Goal: Use online tool/utility: Utilize a website feature to perform a specific function

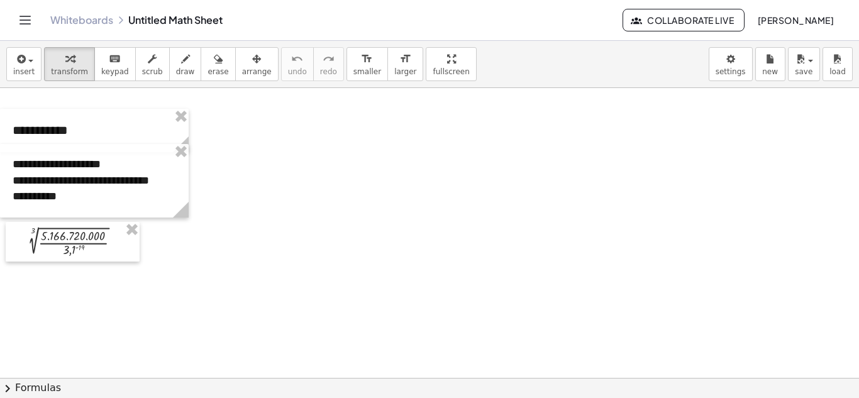
scroll to position [530, 0]
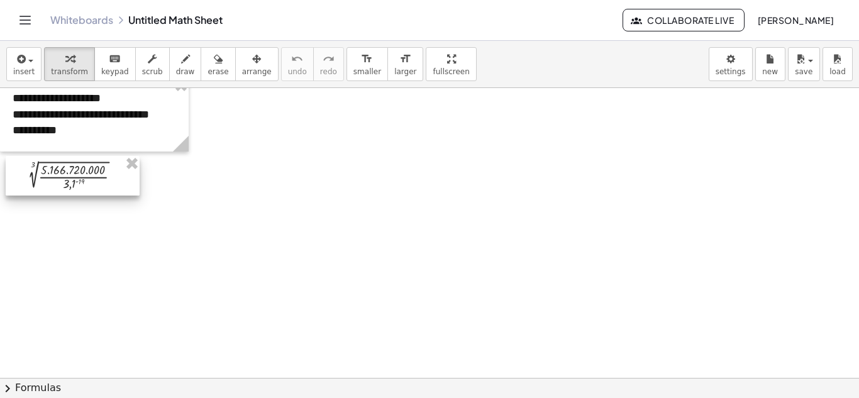
click at [60, 166] on div at bounding box center [73, 176] width 134 height 40
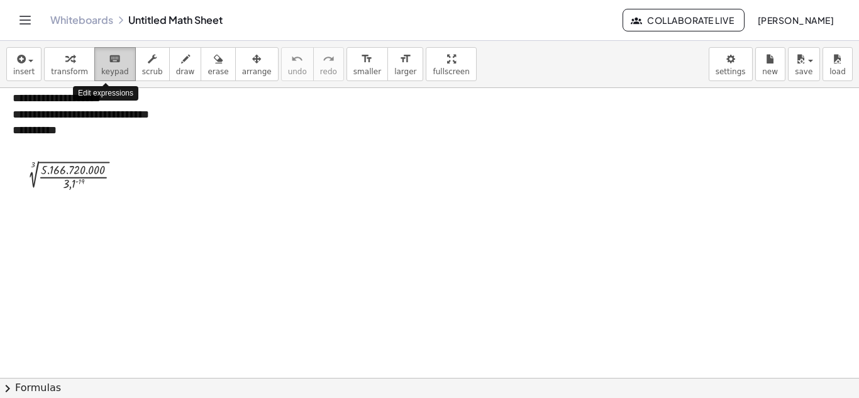
click at [107, 73] on span "keypad" at bounding box center [115, 71] width 28 height 9
click at [88, 184] on div at bounding box center [77, 175] width 118 height 33
click at [82, 173] on div at bounding box center [73, 169] width 65 height 13
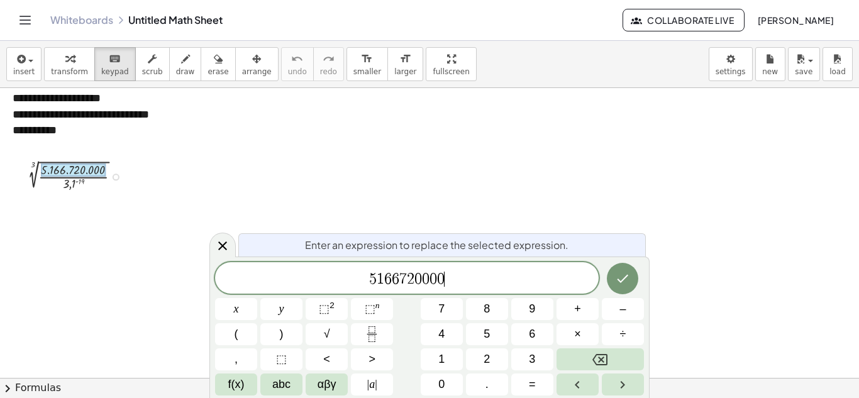
click at [458, 277] on span "5 1 6 6 7 2 0 0 0 0 ​" at bounding box center [406, 279] width 383 height 18
click at [368, 314] on span "⬚" at bounding box center [370, 308] width 11 height 13
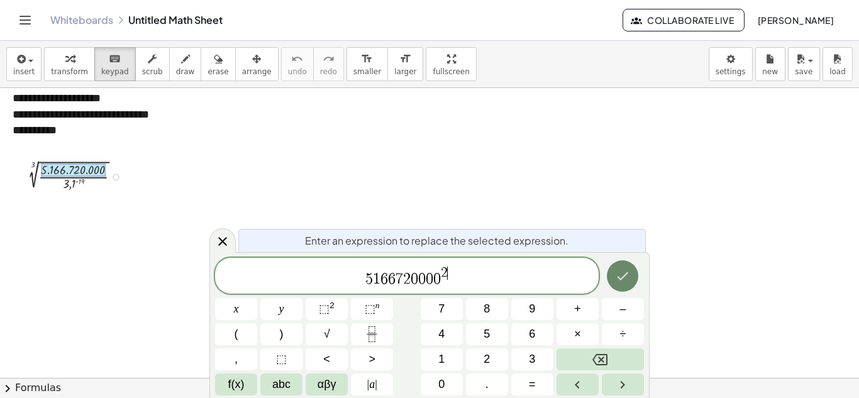
click at [614, 278] on button "Done" at bounding box center [622, 275] width 31 height 31
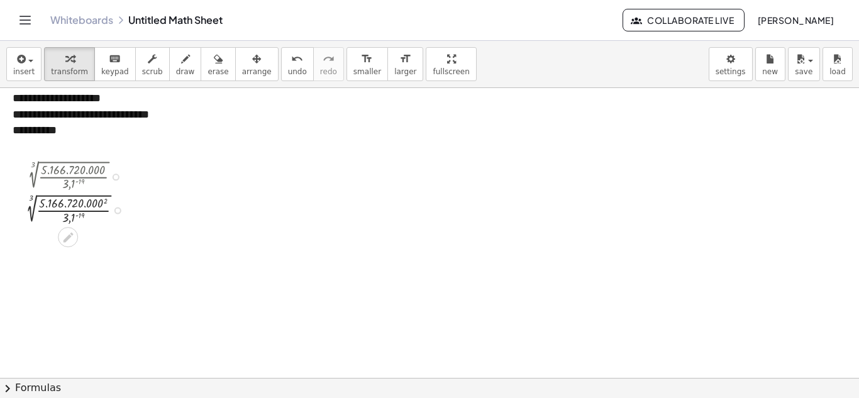
click at [67, 175] on div at bounding box center [77, 175] width 122 height 33
drag, startPoint x: 53, startPoint y: 165, endPoint x: 129, endPoint y: 167, distance: 76.1
click at [129, 167] on div at bounding box center [77, 175] width 122 height 33
drag, startPoint x: 61, startPoint y: 171, endPoint x: 93, endPoint y: 215, distance: 54.4
click at [68, 176] on div "3 √ ( · 5.166.720.000 · 3,1 ( - 19 ) ) 3 √ ( · · 3,1 ( - 19 ) ) 5.166.720.000 2" at bounding box center [68, 176] width 0 height 0
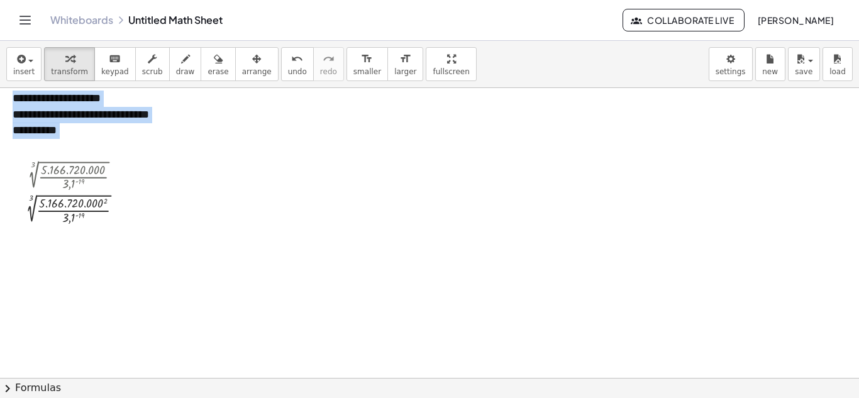
drag, startPoint x: 69, startPoint y: 237, endPoint x: 123, endPoint y: 243, distance: 55.0
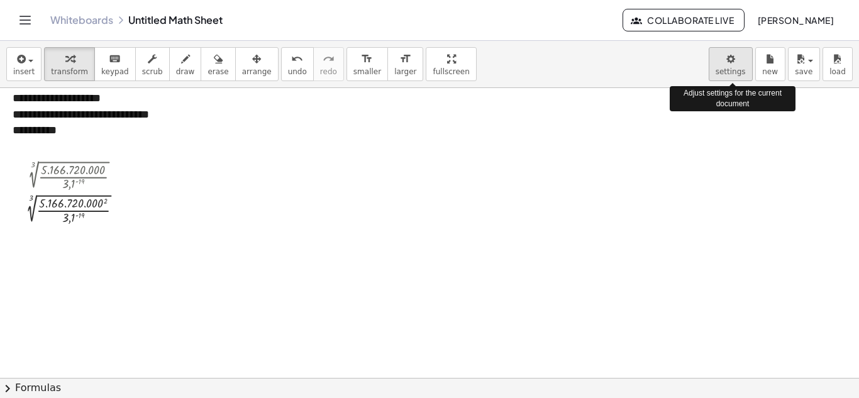
click at [727, 71] on body "**********" at bounding box center [429, 199] width 859 height 398
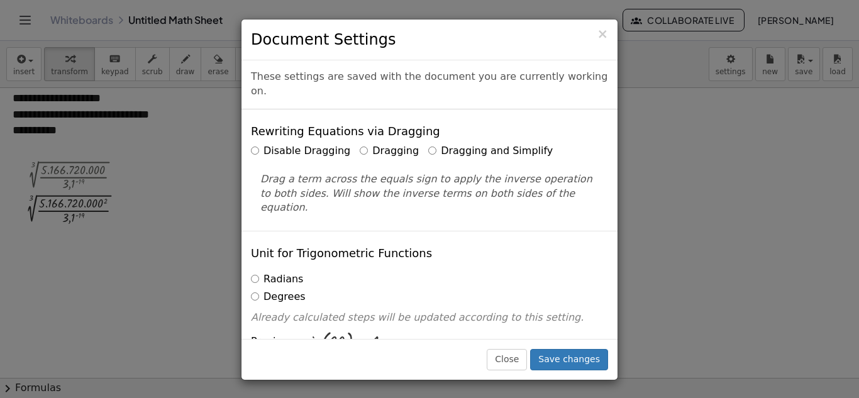
click at [428, 144] on label "Dragging and Simplify" at bounding box center [490, 151] width 124 height 14
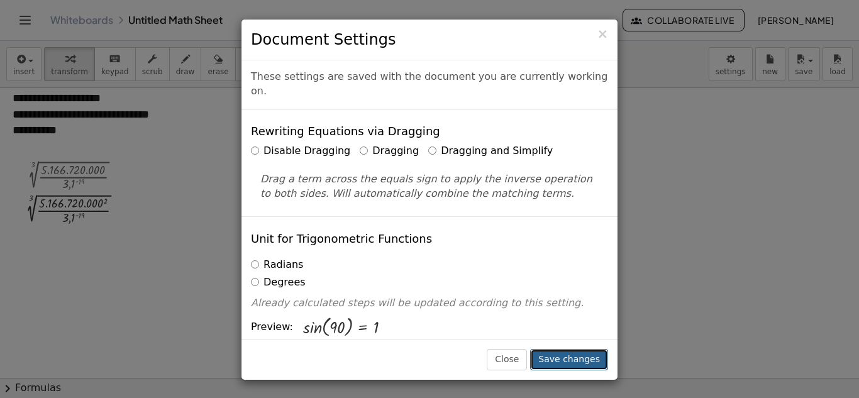
click at [573, 358] on button "Save changes" at bounding box center [569, 359] width 78 height 21
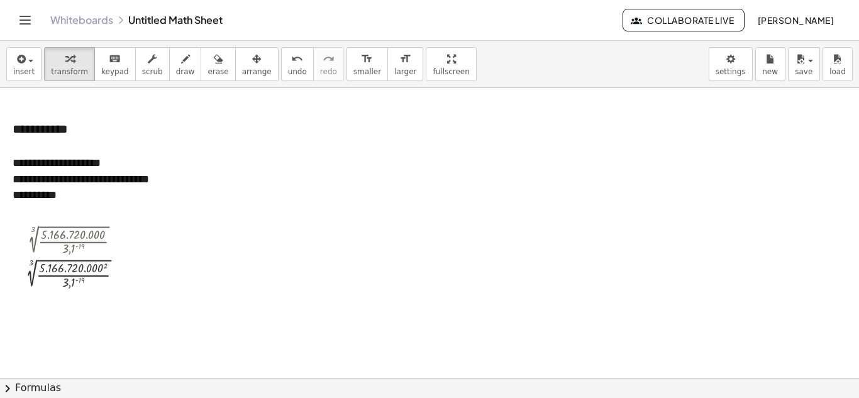
scroll to position [463, 0]
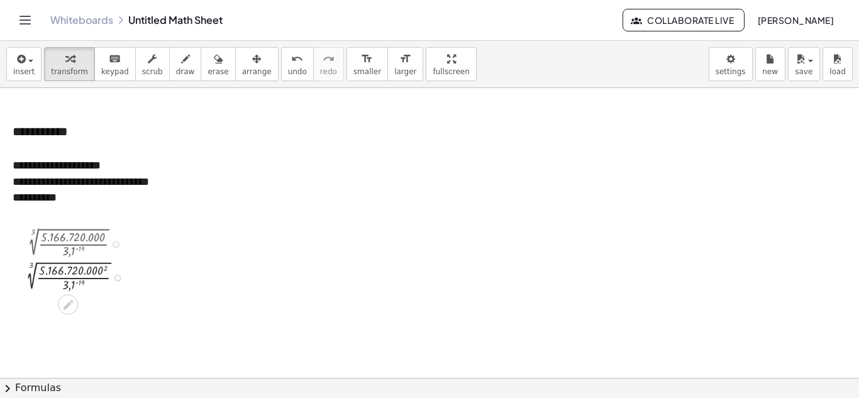
click at [70, 245] on div at bounding box center [77, 242] width 122 height 33
click at [735, 60] on body "**********" at bounding box center [429, 199] width 859 height 398
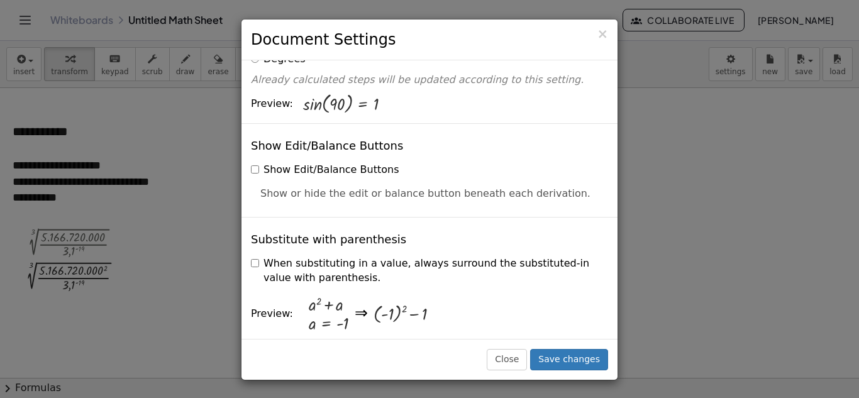
scroll to position [157, 0]
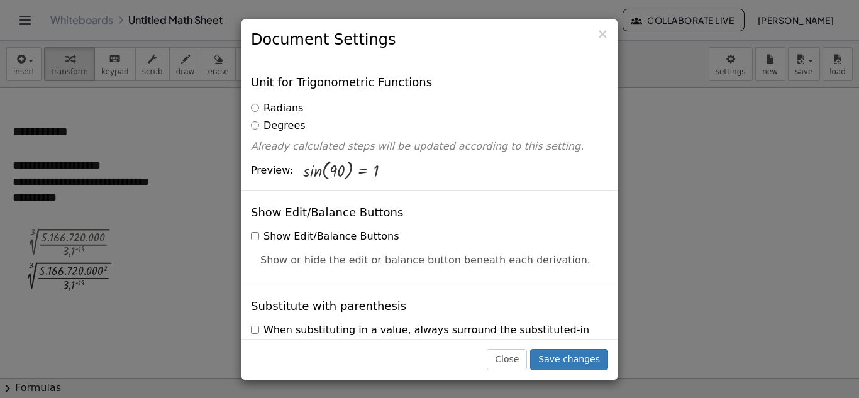
click at [253, 101] on label "Radians" at bounding box center [277, 108] width 52 height 14
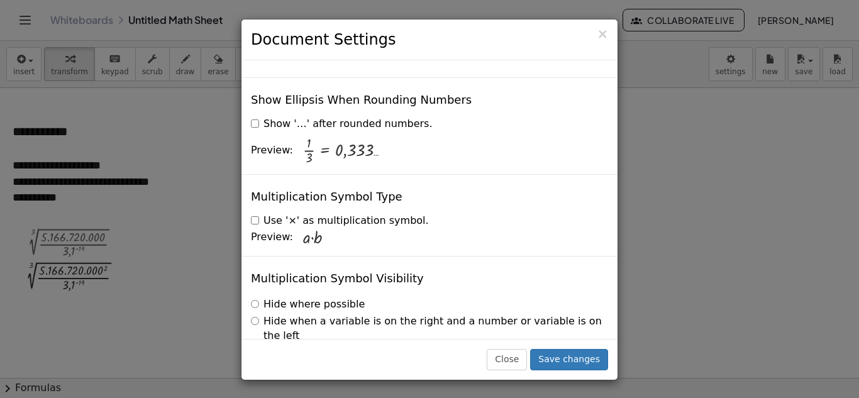
scroll to position [3080, 0]
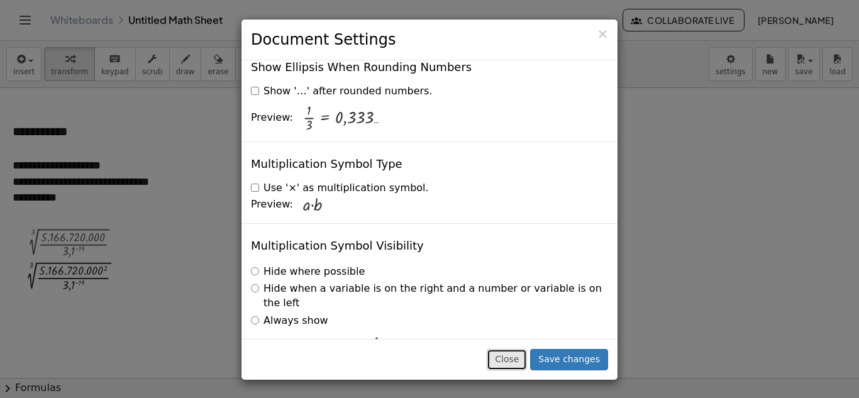
click at [518, 359] on button "Close" at bounding box center [507, 359] width 40 height 21
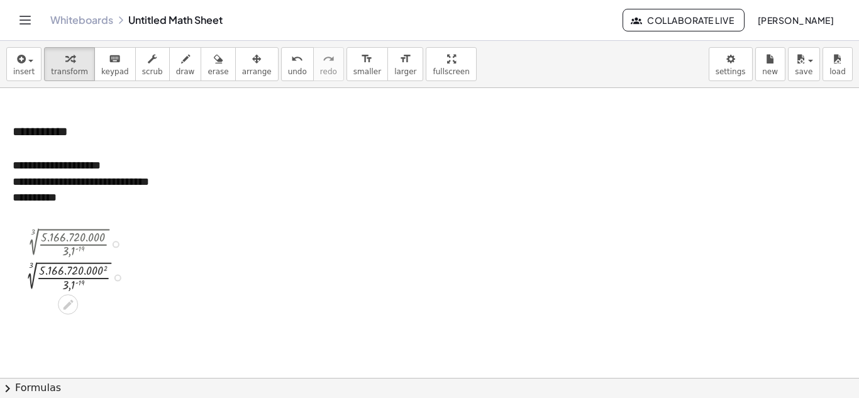
click at [41, 268] on div at bounding box center [77, 276] width 122 height 33
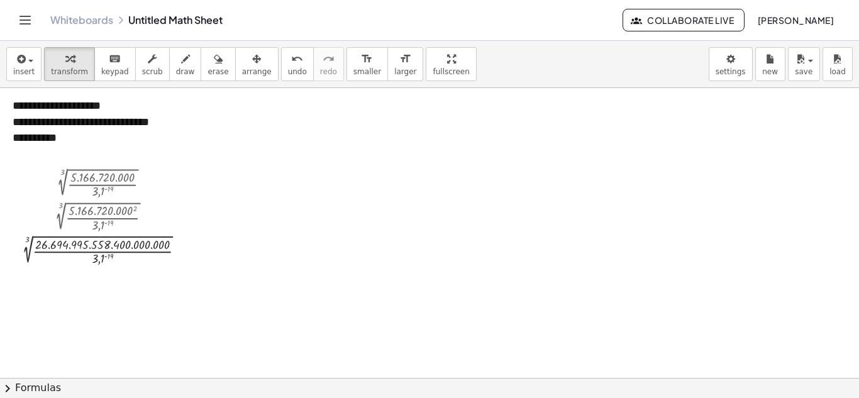
scroll to position [531, 0]
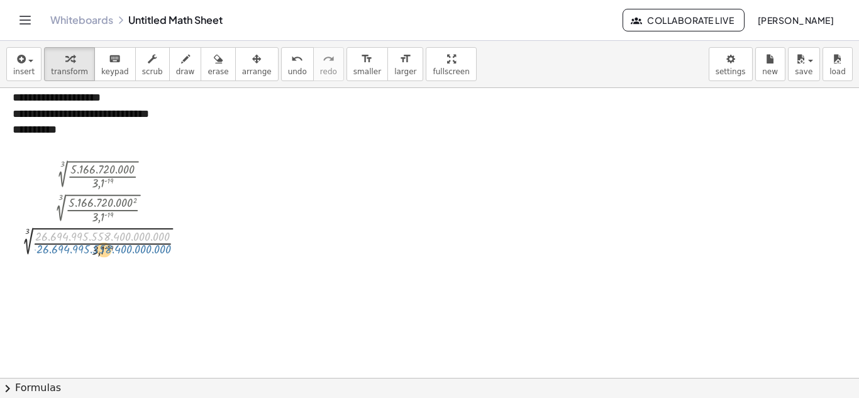
drag, startPoint x: 96, startPoint y: 239, endPoint x: 97, endPoint y: 252, distance: 13.3
click at [97, 252] on div at bounding box center [107, 242] width 188 height 33
drag, startPoint x: 92, startPoint y: 233, endPoint x: 96, endPoint y: 254, distance: 21.7
click at [96, 254] on div at bounding box center [107, 242] width 188 height 33
click at [101, 249] on div at bounding box center [107, 242] width 188 height 33
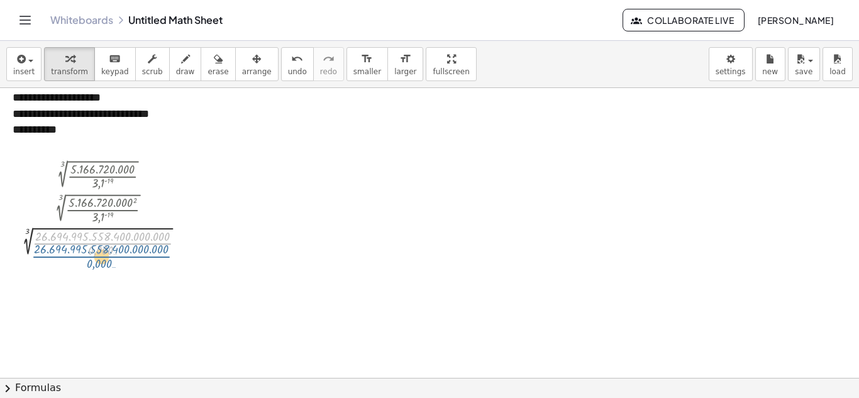
drag, startPoint x: 108, startPoint y: 241, endPoint x: 107, endPoint y: 254, distance: 13.3
click at [107, 254] on div at bounding box center [107, 242] width 188 height 33
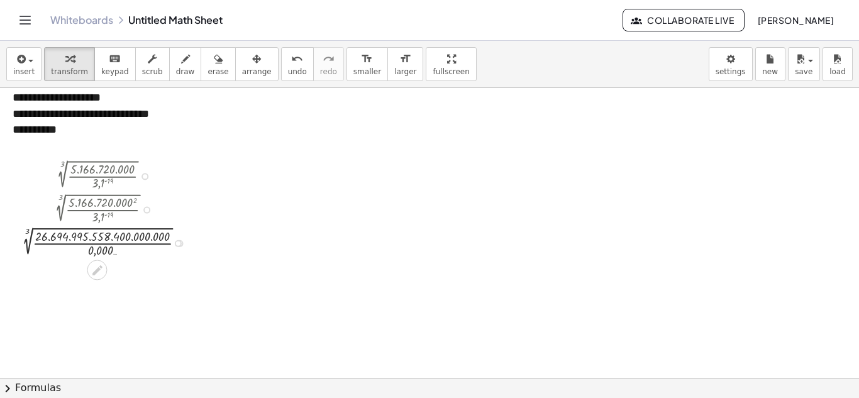
click at [98, 251] on div at bounding box center [107, 242] width 188 height 33
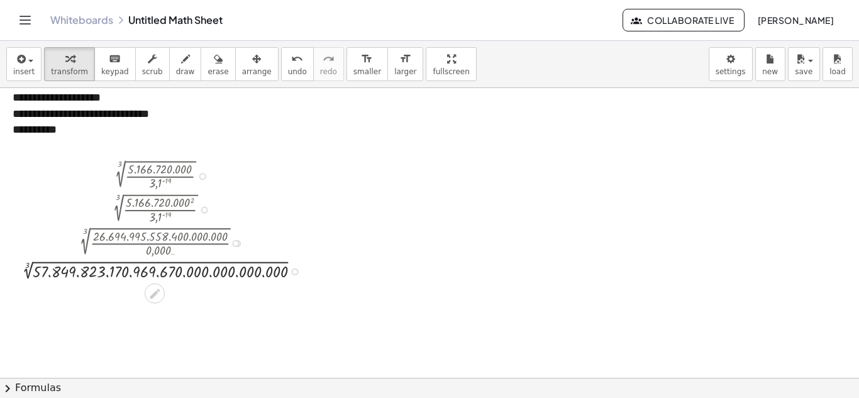
click at [30, 266] on div at bounding box center [164, 269] width 303 height 23
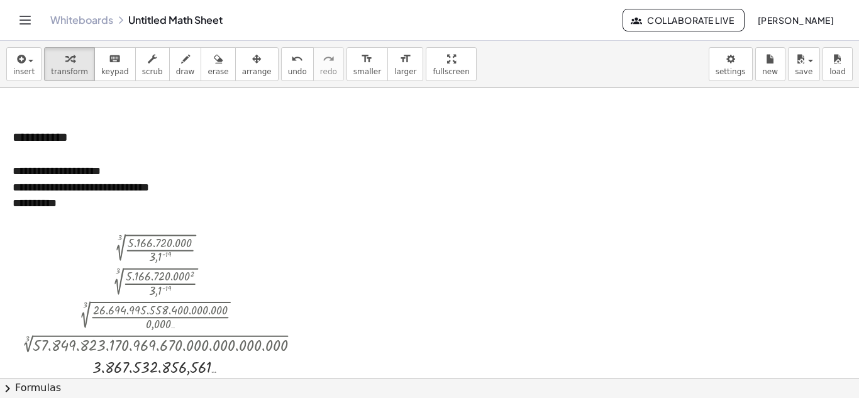
scroll to position [484, 0]
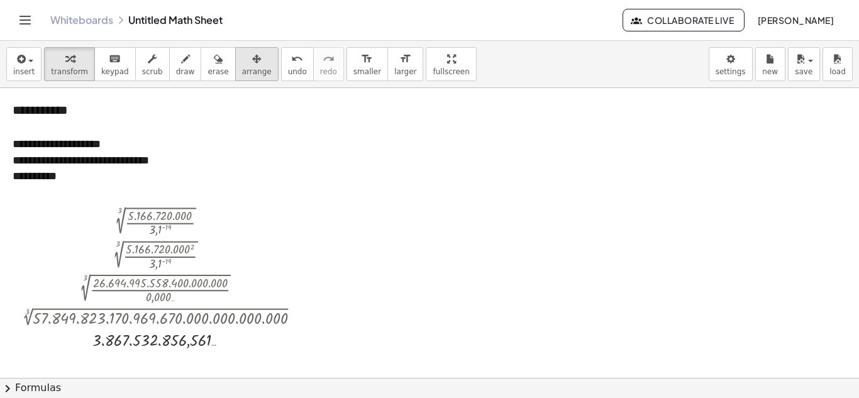
click at [242, 71] on span "arrange" at bounding box center [257, 71] width 30 height 9
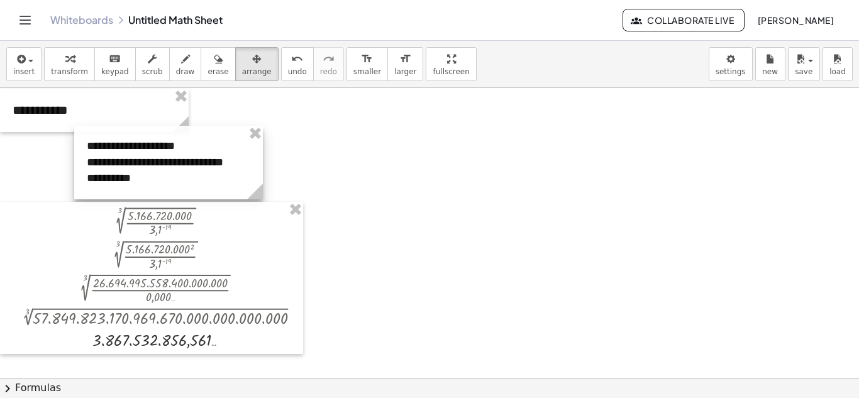
drag, startPoint x: 75, startPoint y: 141, endPoint x: 149, endPoint y: 144, distance: 74.2
click at [149, 144] on div at bounding box center [168, 163] width 189 height 74
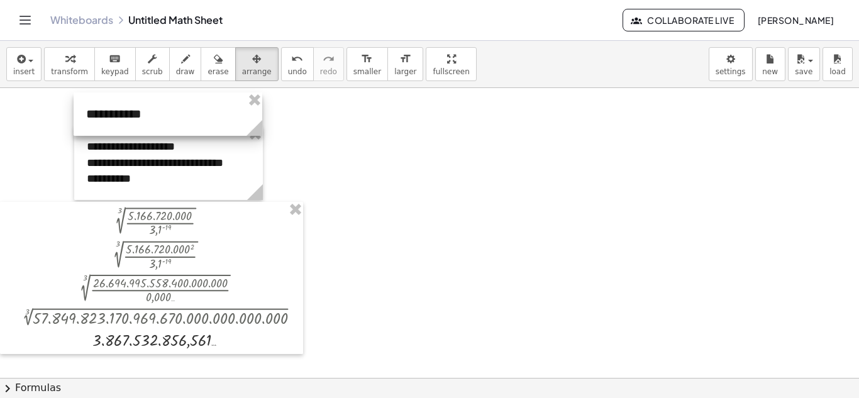
drag, startPoint x: 98, startPoint y: 121, endPoint x: 172, endPoint y: 125, distance: 73.6
click at [172, 125] on div at bounding box center [168, 113] width 189 height 43
click at [412, 172] on div at bounding box center [429, 183] width 859 height 1159
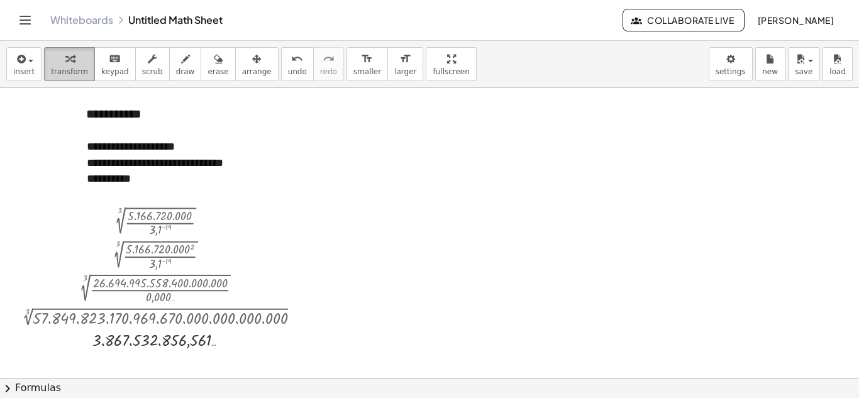
click at [62, 68] on span "transform" at bounding box center [69, 71] width 37 height 9
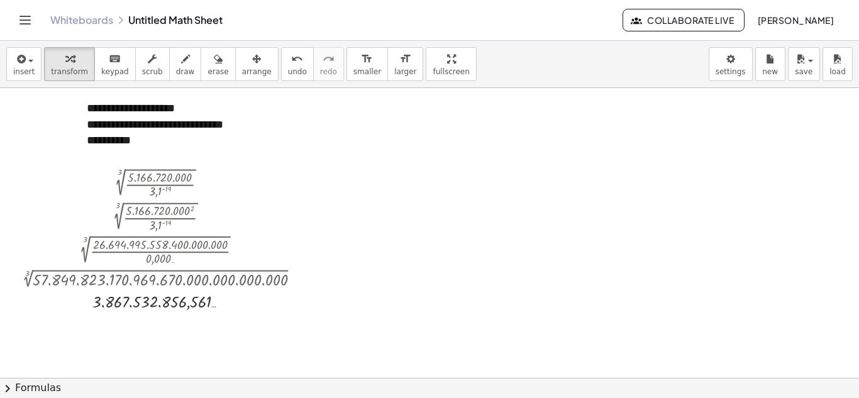
scroll to position [539, 0]
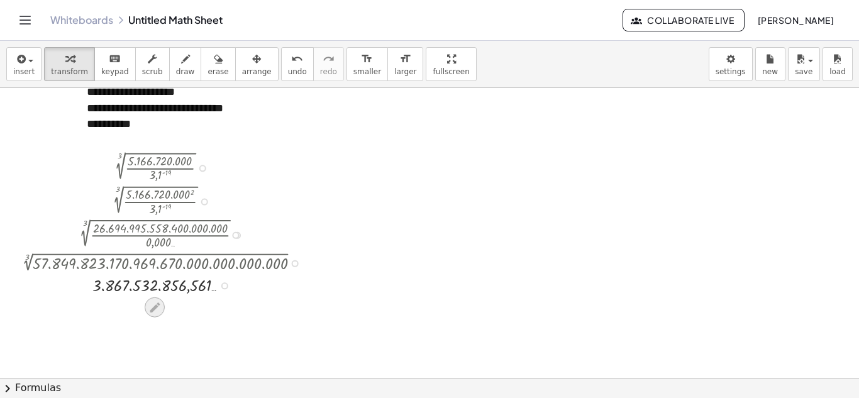
click at [157, 304] on icon at bounding box center [155, 307] width 10 height 10
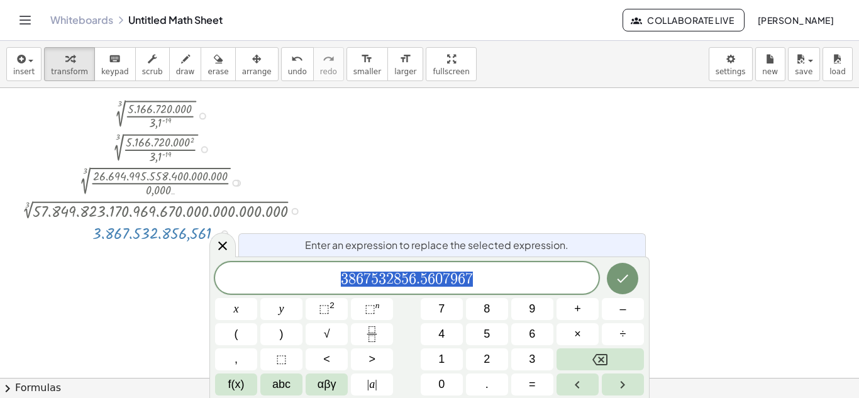
scroll to position [592, 0]
click at [333, 285] on span "3 8 6 7 5 3 2 8 5 6 . 5 6 0 7 9 6 7" at bounding box center [406, 279] width 383 height 18
click at [505, 207] on div at bounding box center [429, 75] width 859 height 1159
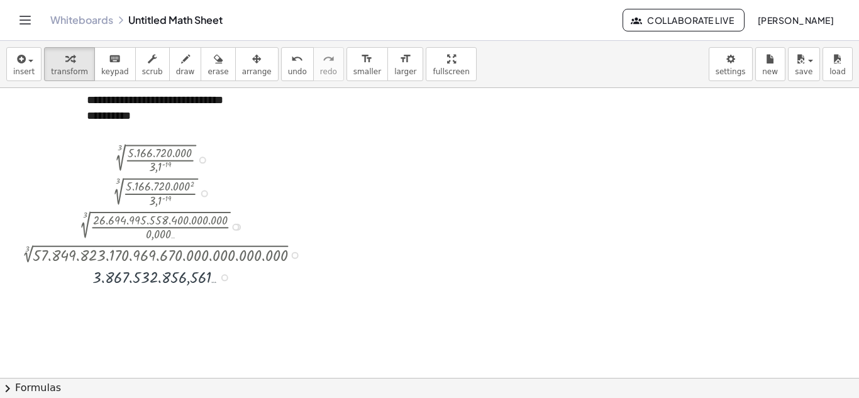
scroll to position [539, 0]
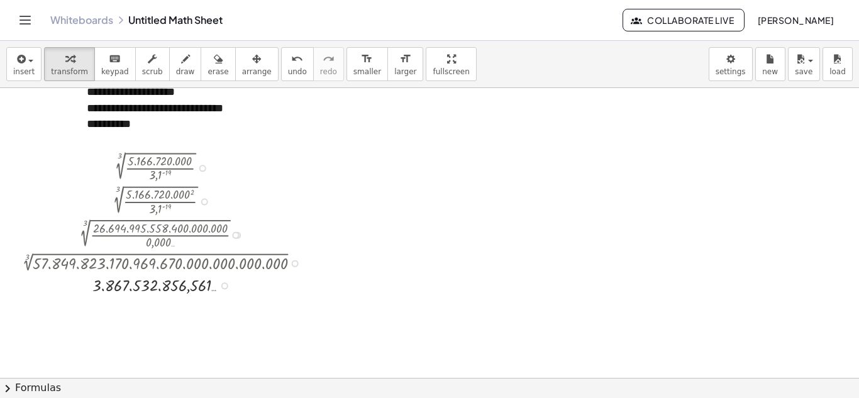
click at [160, 241] on div at bounding box center [164, 233] width 303 height 33
click at [237, 236] on div at bounding box center [235, 235] width 7 height 7
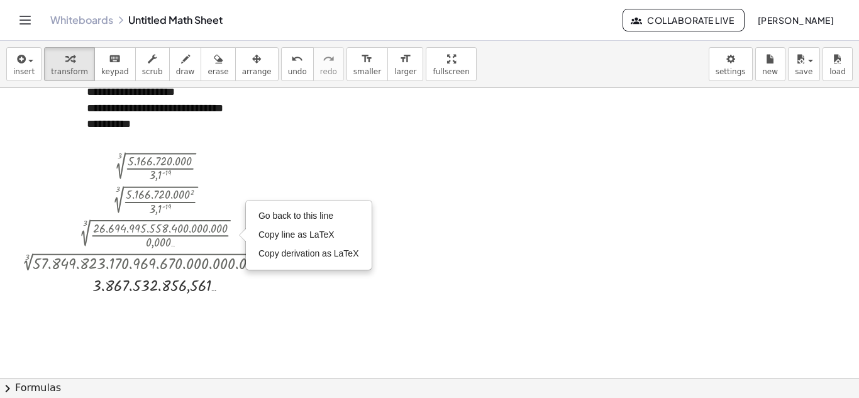
click at [482, 201] on div at bounding box center [429, 128] width 859 height 1159
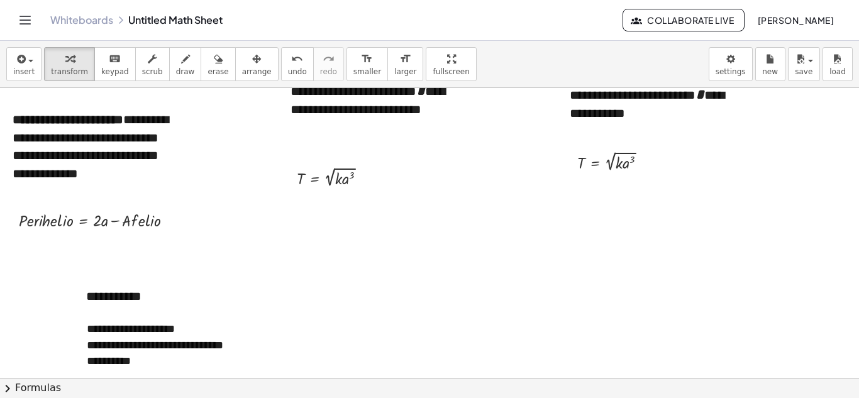
scroll to position [294, 0]
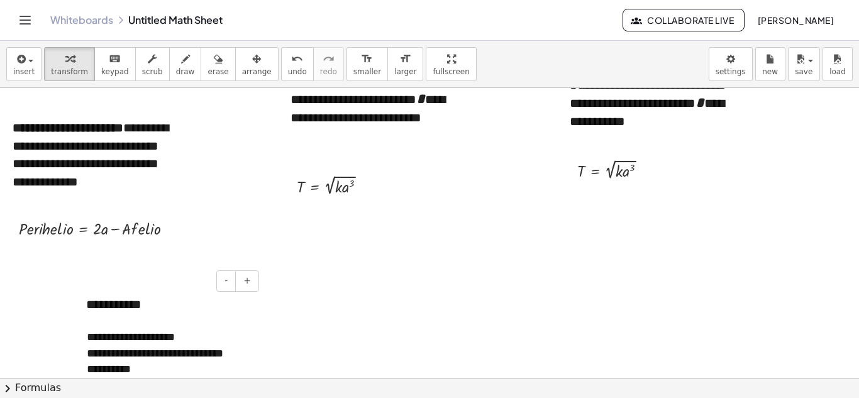
click at [145, 311] on div "**********" at bounding box center [168, 304] width 189 height 43
click at [375, 292] on div at bounding box center [429, 373] width 859 height 1159
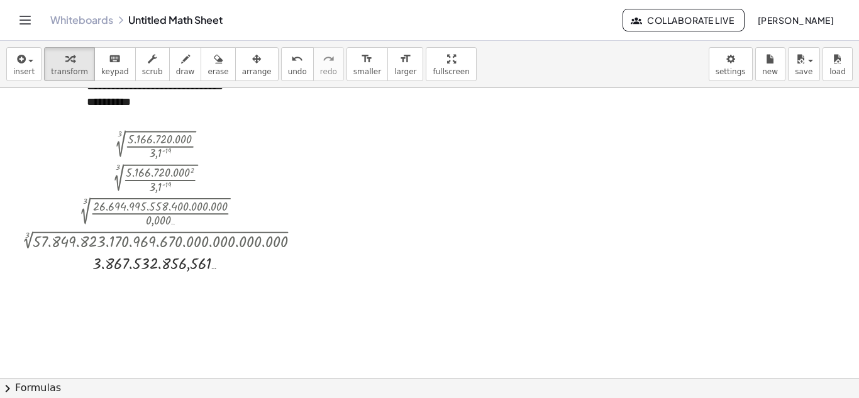
scroll to position [571, 0]
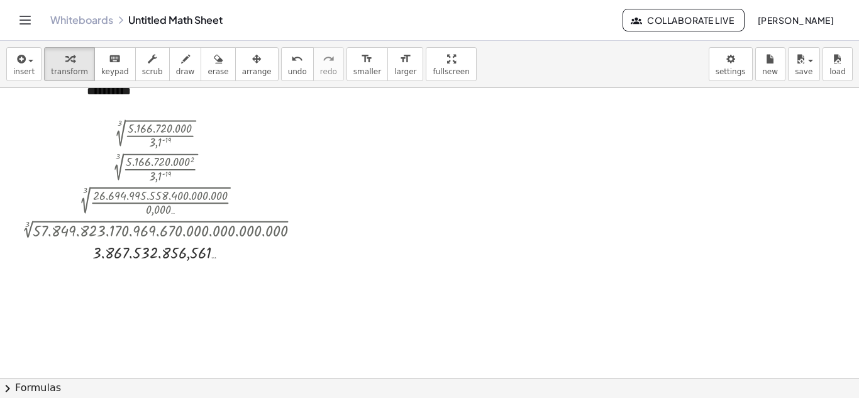
click at [809, 258] on div at bounding box center [429, 96] width 859 height 1159
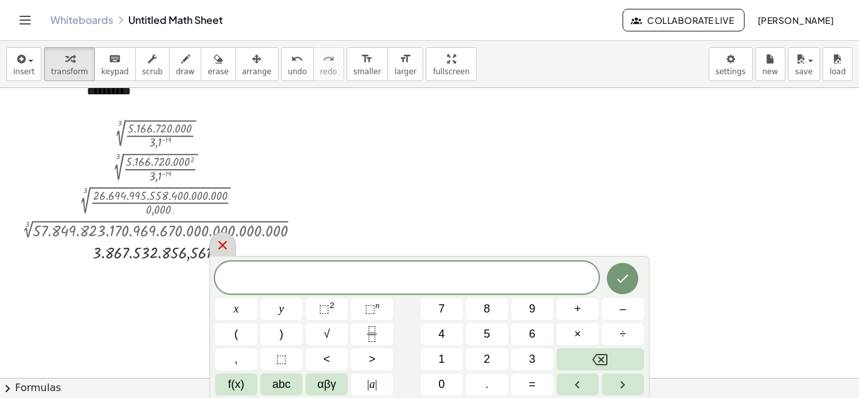
click at [219, 241] on icon at bounding box center [222, 245] width 15 height 15
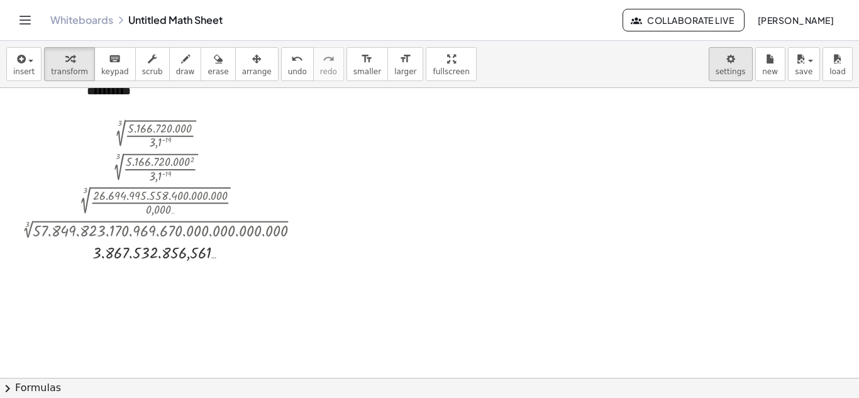
click at [739, 60] on body "**********" at bounding box center [429, 199] width 859 height 398
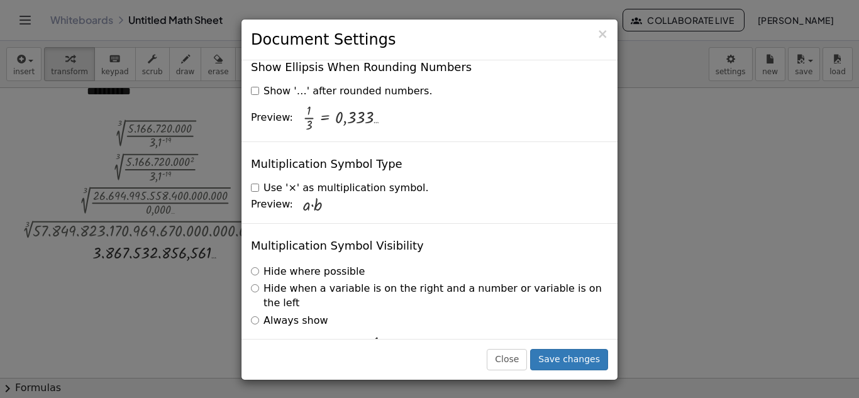
click at [251, 84] on label "Show '…' after rounded numbers." at bounding box center [341, 91] width 181 height 14
click at [571, 354] on button "Save changes" at bounding box center [569, 359] width 78 height 21
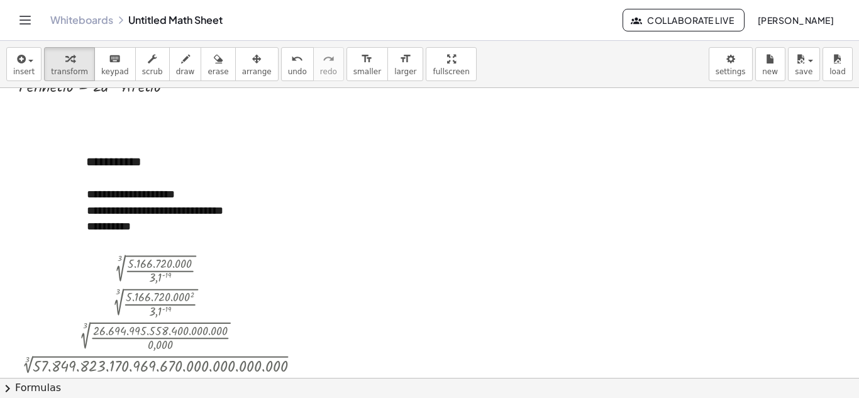
scroll to position [420, 0]
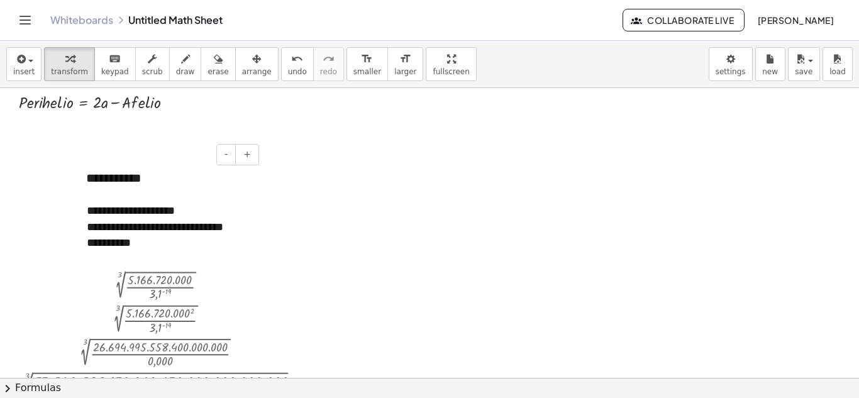
click at [146, 177] on div "**********" at bounding box center [168, 178] width 189 height 43
click at [449, 167] on div at bounding box center [429, 247] width 859 height 1159
click at [10, 66] on button "insert" at bounding box center [23, 64] width 35 height 34
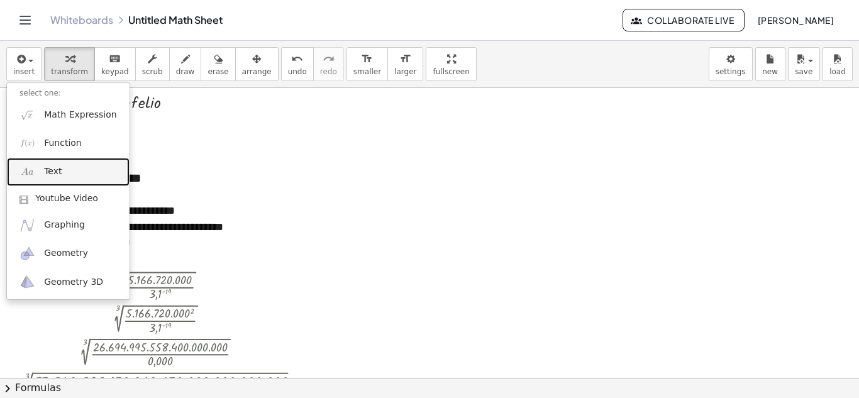
click at [59, 179] on link "Text" at bounding box center [68, 172] width 123 height 28
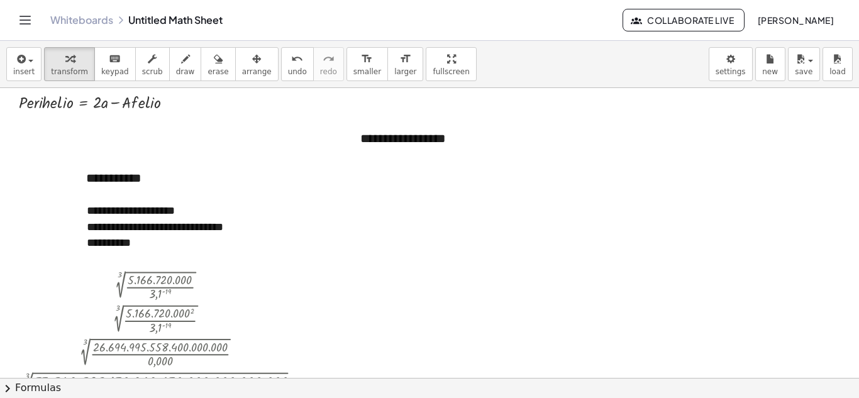
click at [695, 182] on div at bounding box center [429, 247] width 859 height 1159
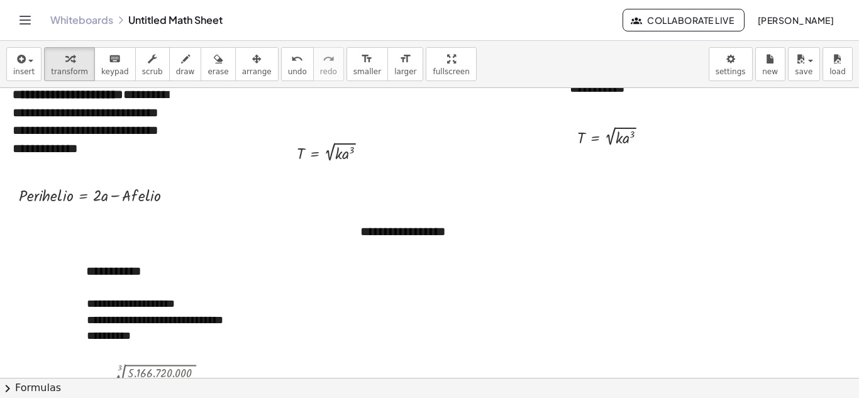
scroll to position [330, 0]
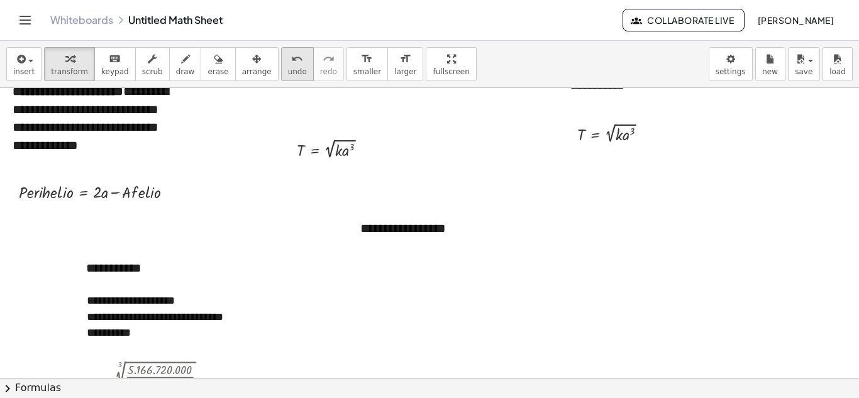
click at [281, 66] on button "undo undo" at bounding box center [297, 64] width 33 height 34
click at [291, 53] on icon "undo" at bounding box center [297, 59] width 12 height 15
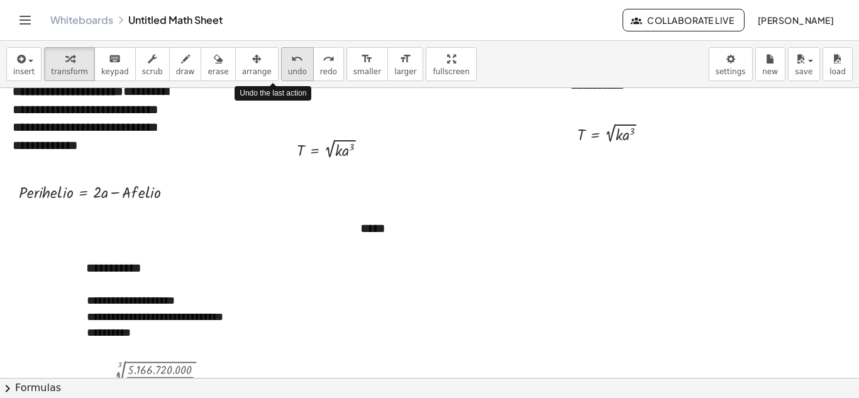
click at [291, 53] on icon "undo" at bounding box center [297, 59] width 12 height 15
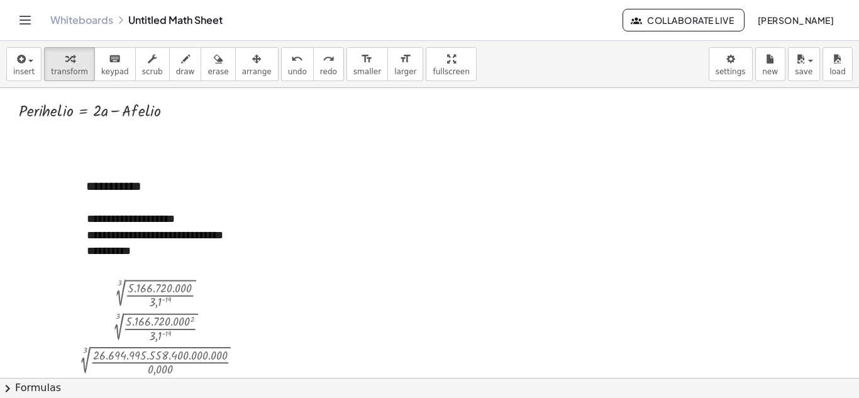
scroll to position [428, 0]
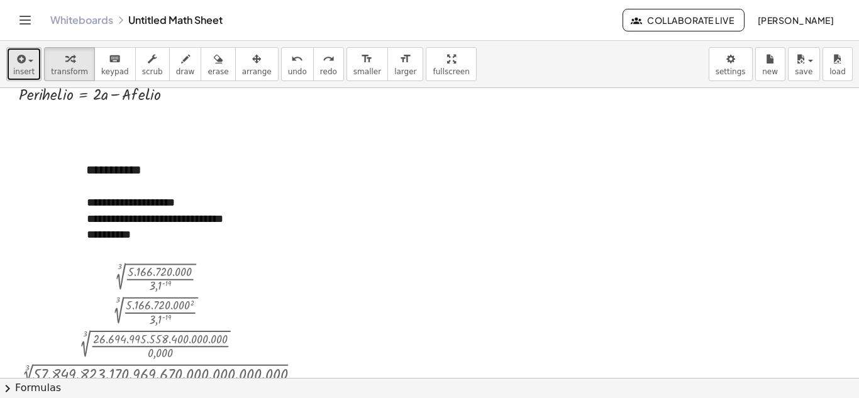
click at [25, 65] on div "button" at bounding box center [23, 58] width 21 height 15
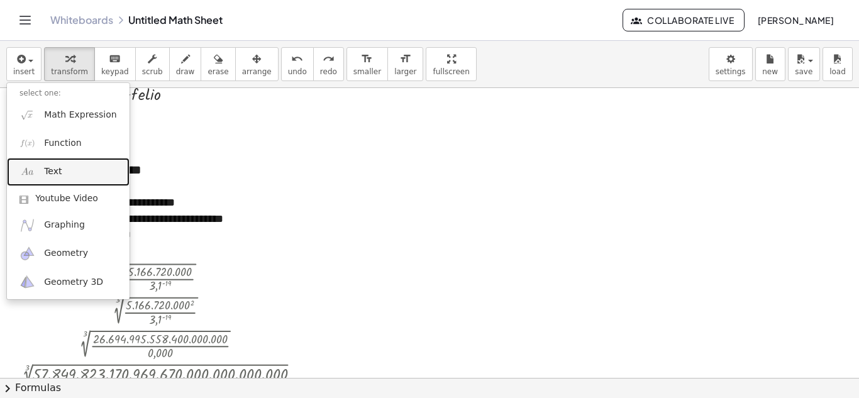
click at [69, 173] on link "Text" at bounding box center [68, 172] width 123 height 28
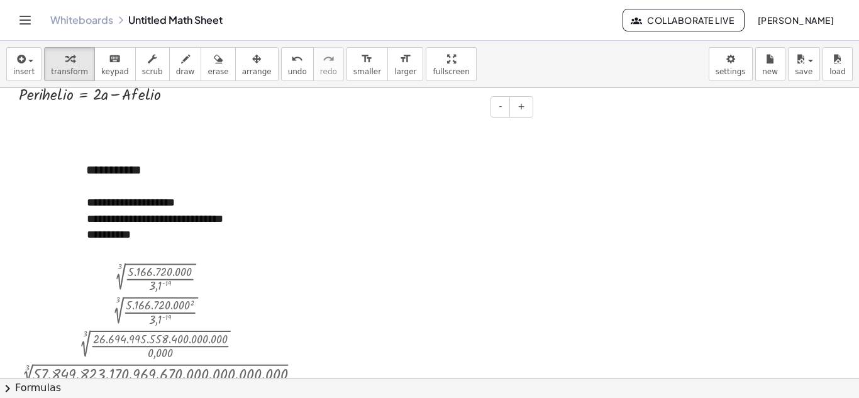
click at [350, 139] on div at bounding box center [354, 130] width 13 height 43
click at [524, 182] on div at bounding box center [429, 239] width 859 height 1159
click at [14, 64] on icon "button" at bounding box center [19, 59] width 11 height 15
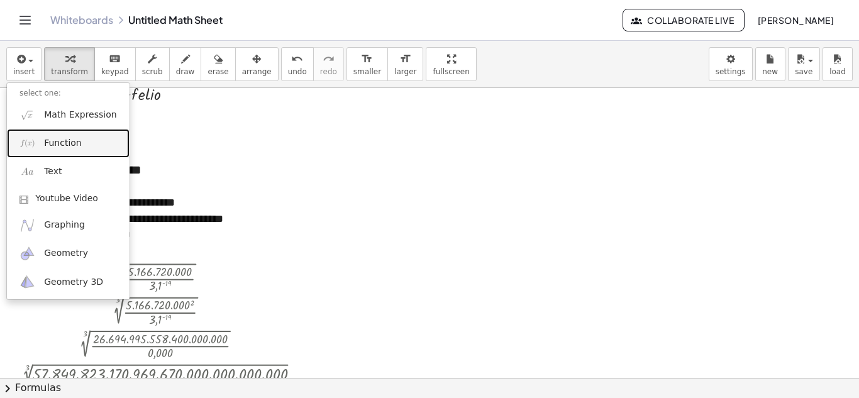
click at [66, 141] on span "Function" at bounding box center [63, 143] width 38 height 13
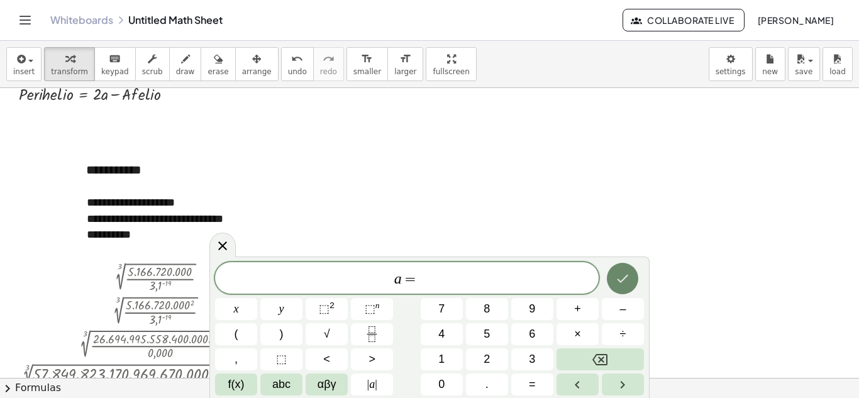
click at [625, 277] on icon "Done" at bounding box center [622, 279] width 11 height 8
click at [629, 275] on icon "Done" at bounding box center [622, 278] width 15 height 15
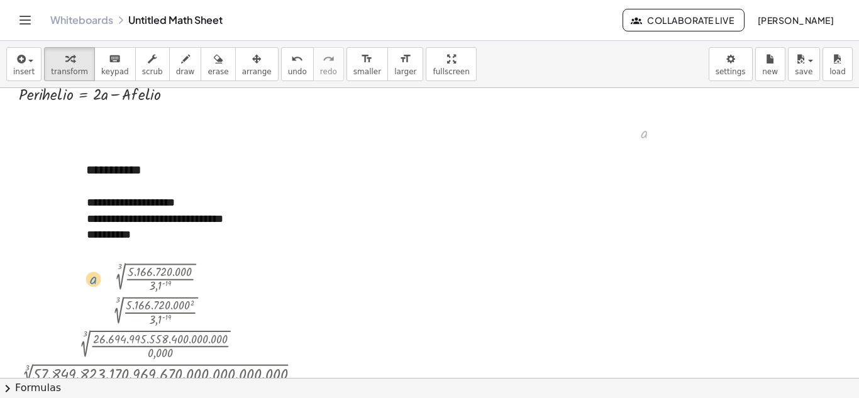
drag, startPoint x: 643, startPoint y: 132, endPoint x: 94, endPoint y: 278, distance: 567.8
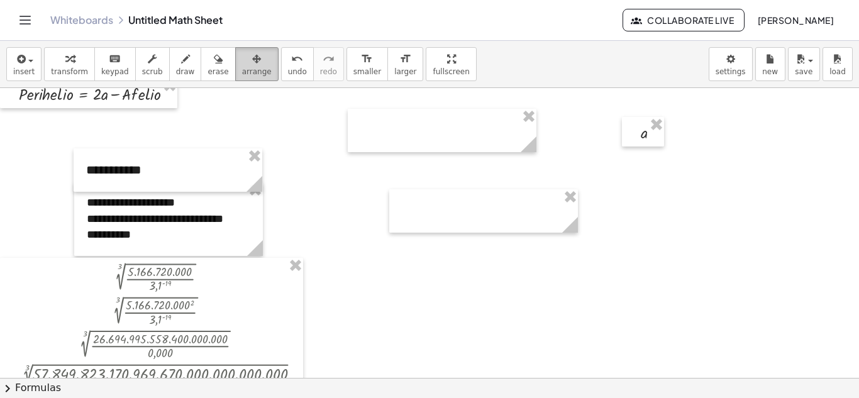
click at [242, 67] on span "arrange" at bounding box center [257, 71] width 30 height 9
drag, startPoint x: 639, startPoint y: 133, endPoint x: 93, endPoint y: 276, distance: 564.6
click at [93, 276] on div at bounding box center [95, 275] width 42 height 30
click at [409, 187] on div at bounding box center [429, 239] width 859 height 1159
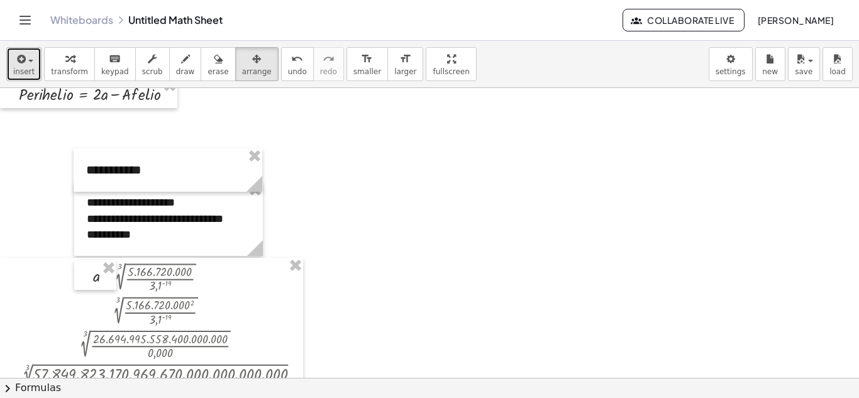
click at [20, 66] on icon "button" at bounding box center [19, 59] width 11 height 15
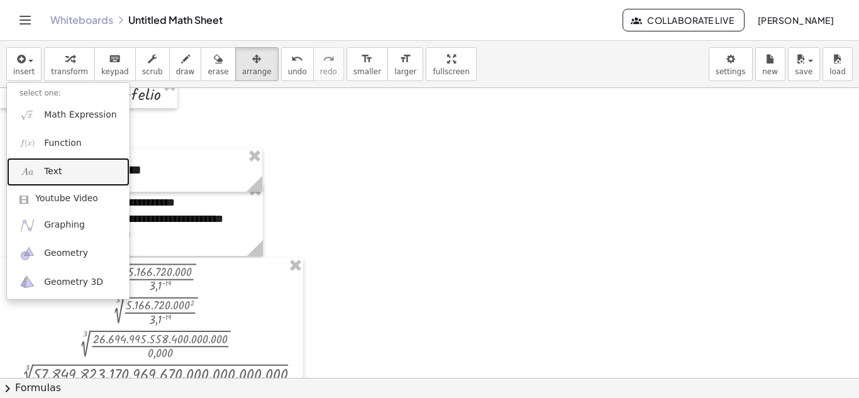
click at [42, 170] on link "Text" at bounding box center [68, 172] width 123 height 28
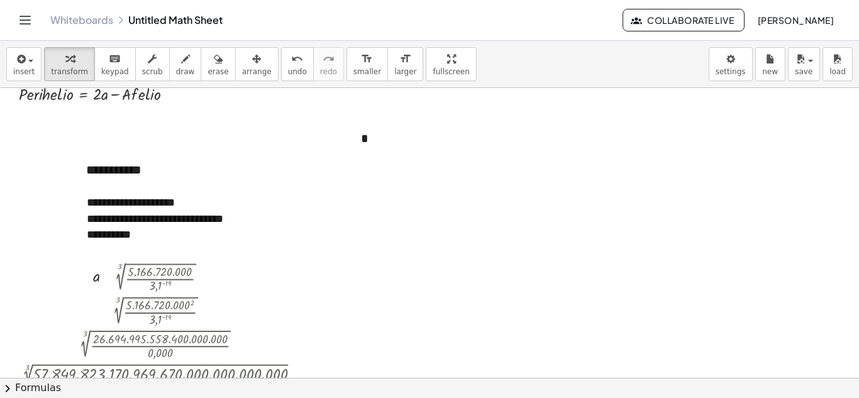
click at [520, 247] on div at bounding box center [429, 239] width 859 height 1159
click at [242, 67] on span "arrange" at bounding box center [257, 71] width 30 height 9
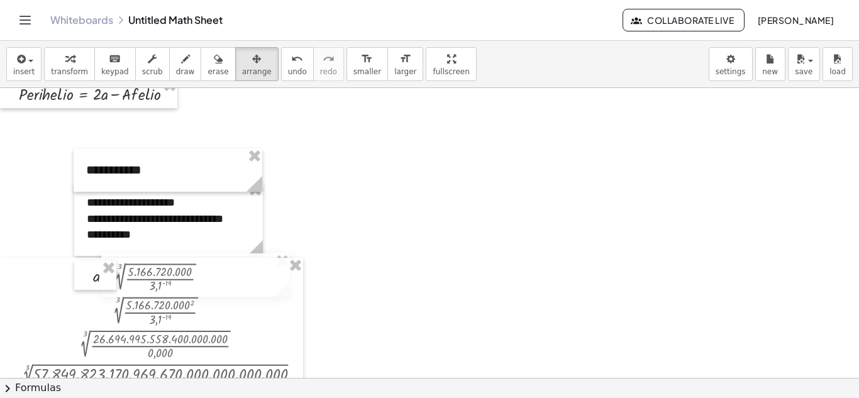
drag, startPoint x: 379, startPoint y: 136, endPoint x: 132, endPoint y: 273, distance: 282.5
click at [132, 273] on div "**********" at bounding box center [429, 239] width 859 height 1159
drag, startPoint x: 91, startPoint y: 284, endPoint x: 65, endPoint y: 283, distance: 25.8
click at [65, 283] on div at bounding box center [73, 275] width 42 height 30
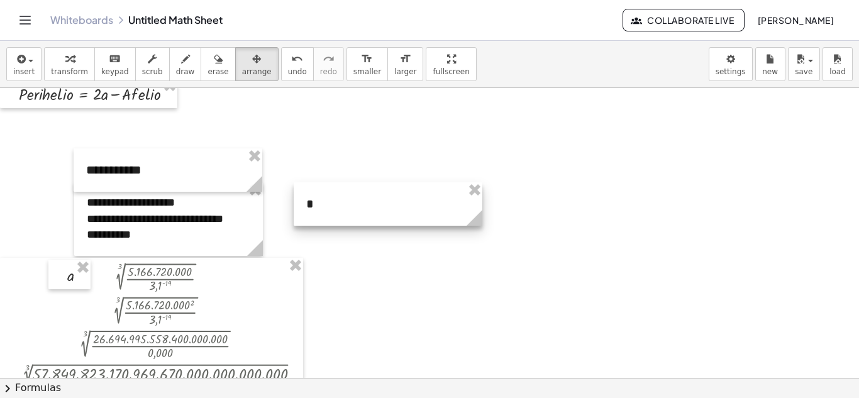
drag, startPoint x: 272, startPoint y: 257, endPoint x: 478, endPoint y: 181, distance: 219.8
click at [478, 182] on div at bounding box center [388, 203] width 189 height 43
click at [397, 270] on div at bounding box center [429, 239] width 859 height 1159
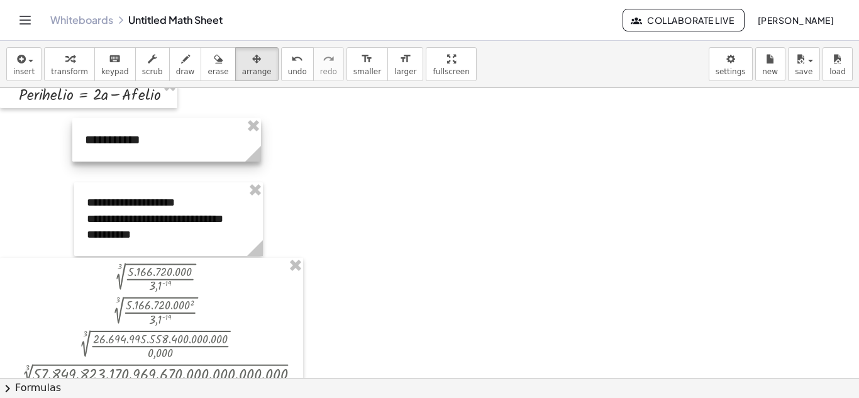
drag, startPoint x: 166, startPoint y: 175, endPoint x: 165, endPoint y: 145, distance: 30.2
click at [165, 145] on div at bounding box center [166, 139] width 189 height 43
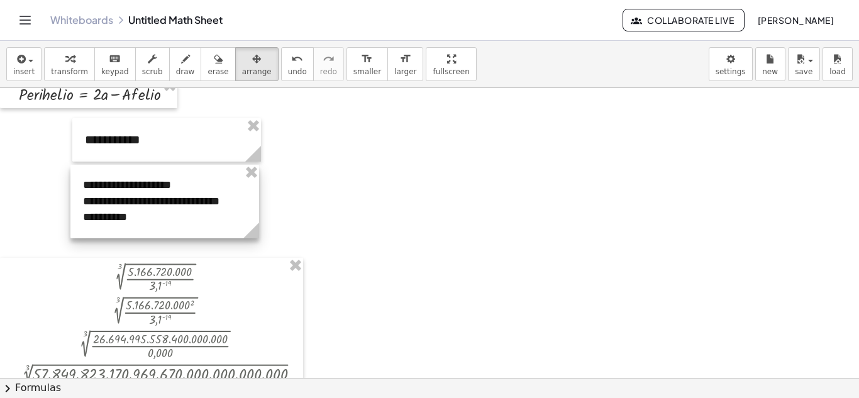
drag, startPoint x: 167, startPoint y: 212, endPoint x: 163, endPoint y: 195, distance: 16.8
click at [163, 195] on div at bounding box center [164, 202] width 189 height 74
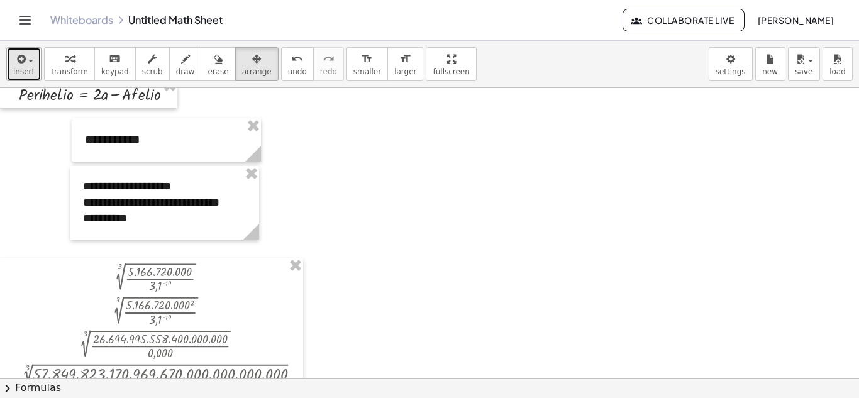
click at [26, 67] on span "insert" at bounding box center [23, 71] width 21 height 9
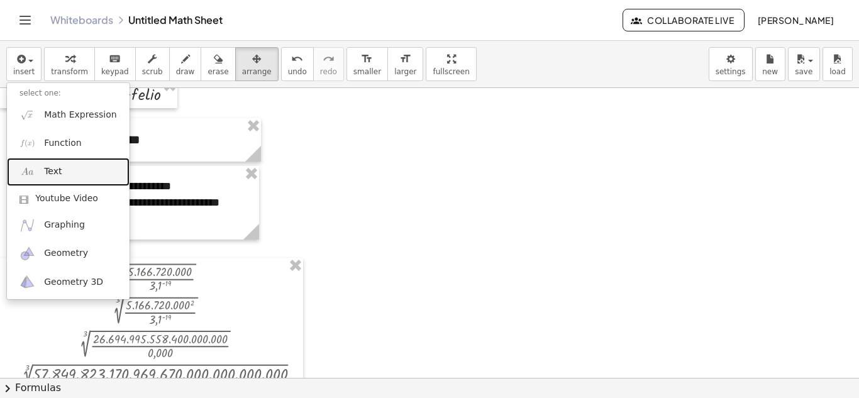
click at [57, 173] on span "Text" at bounding box center [53, 171] width 18 height 13
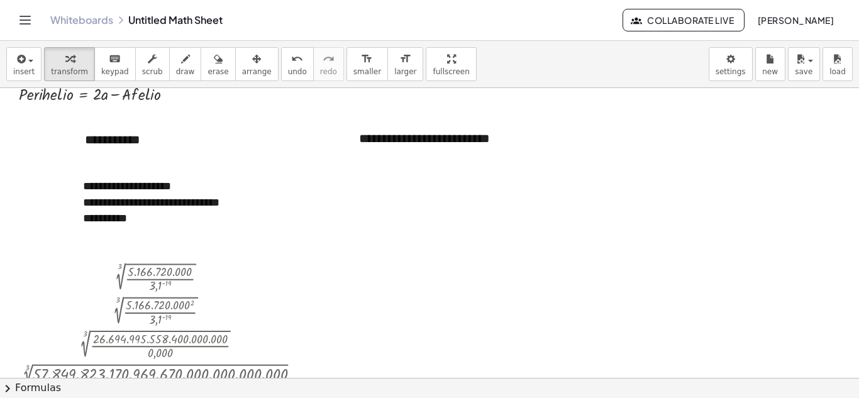
click at [585, 172] on div at bounding box center [429, 239] width 859 height 1159
click at [242, 71] on span "arrange" at bounding box center [257, 71] width 30 height 9
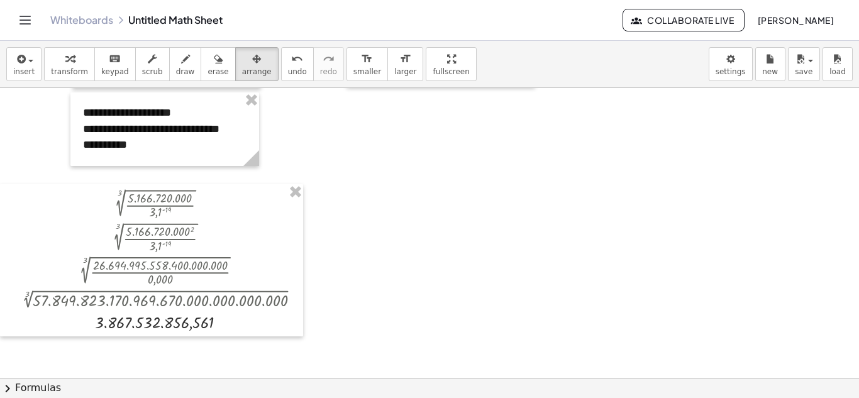
scroll to position [531, 0]
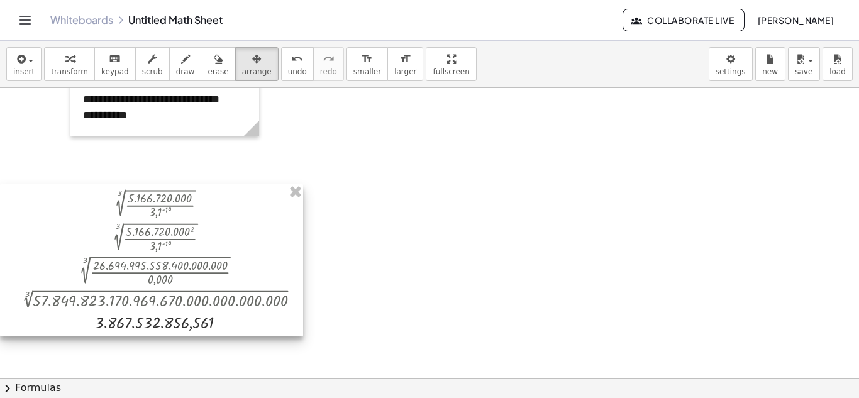
drag, startPoint x: 250, startPoint y: 226, endPoint x: 211, endPoint y: 255, distance: 48.9
click at [211, 255] on div at bounding box center [151, 260] width 303 height 152
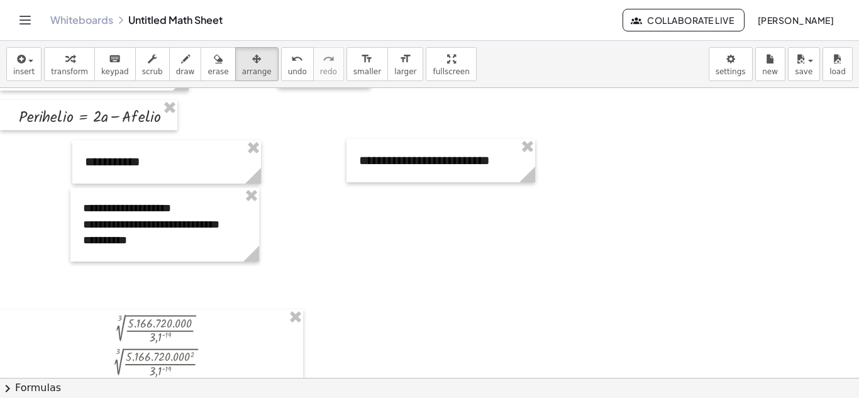
scroll to position [400, 0]
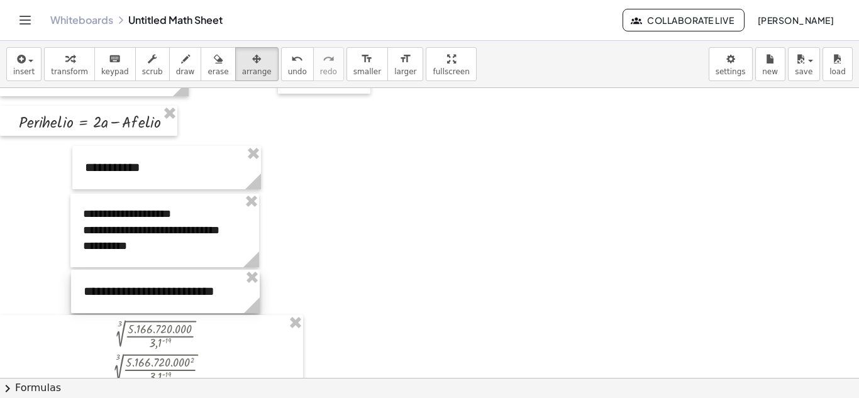
drag, startPoint x: 414, startPoint y: 172, endPoint x: 138, endPoint y: 297, distance: 302.4
click at [138, 297] on div at bounding box center [165, 291] width 189 height 43
click at [120, 70] on button "keyboard keypad" at bounding box center [114, 64] width 41 height 34
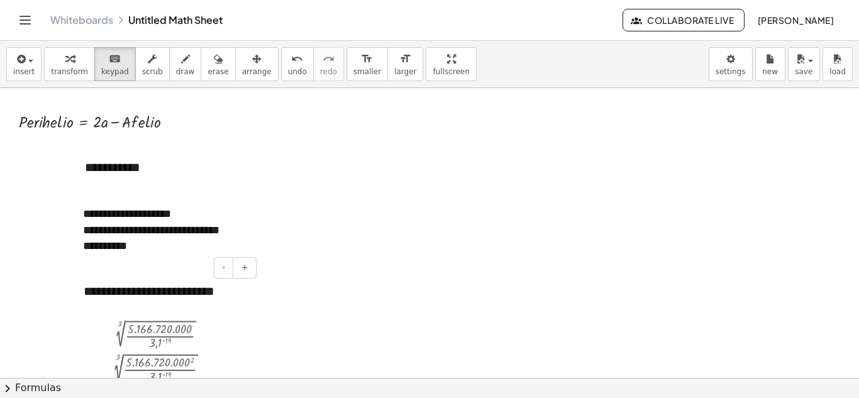
click at [84, 289] on div "**********" at bounding box center [165, 291] width 189 height 43
click at [593, 245] on div at bounding box center [429, 267] width 859 height 1159
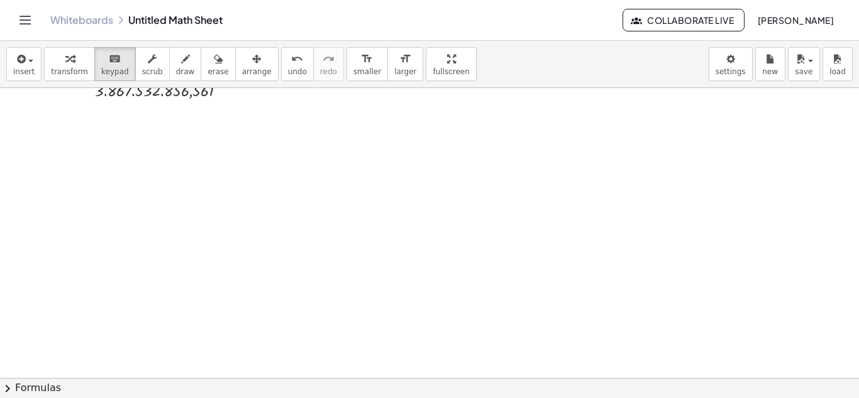
scroll to position [782, 0]
click at [23, 63] on icon "button" at bounding box center [19, 59] width 11 height 15
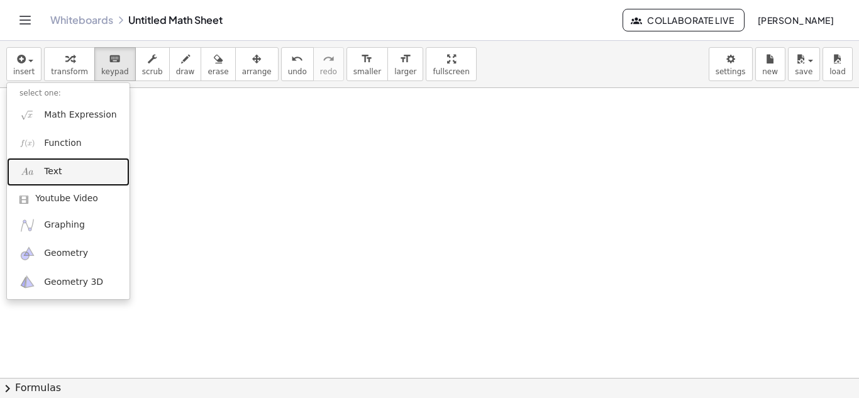
click at [69, 174] on link "Text" at bounding box center [68, 172] width 123 height 28
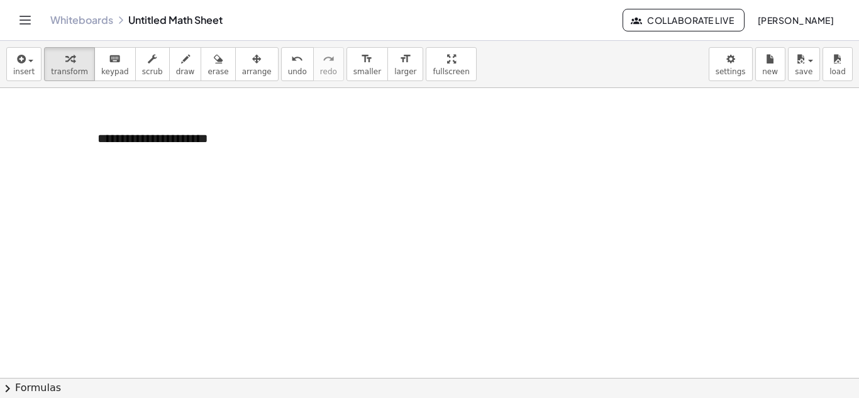
click at [252, 64] on icon "button" at bounding box center [256, 59] width 9 height 15
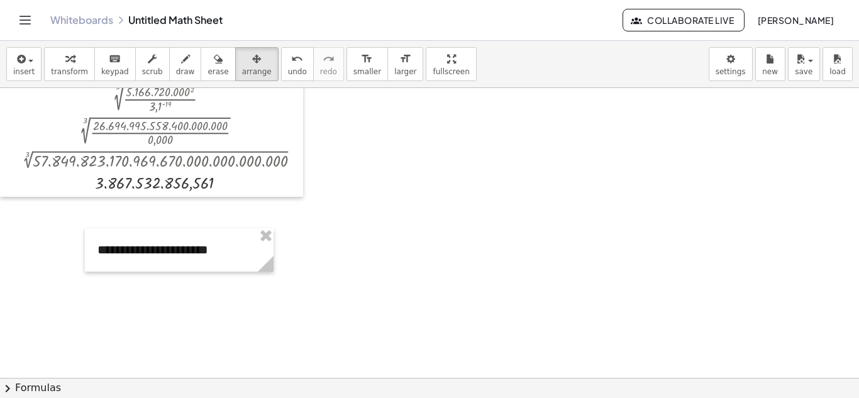
scroll to position [663, 0]
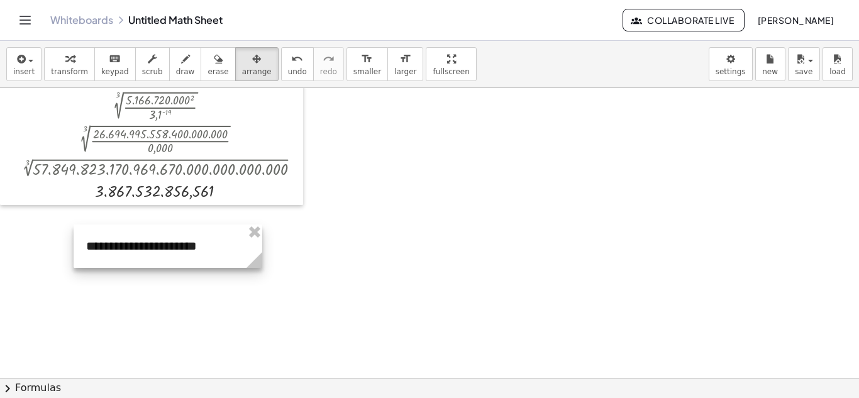
drag, startPoint x: 209, startPoint y: 260, endPoint x: 194, endPoint y: 245, distance: 22.2
click at [194, 245] on div at bounding box center [168, 245] width 189 height 43
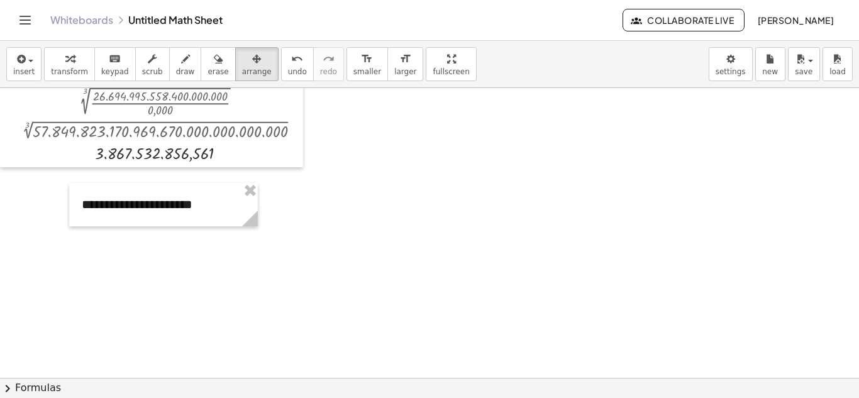
scroll to position [717, 0]
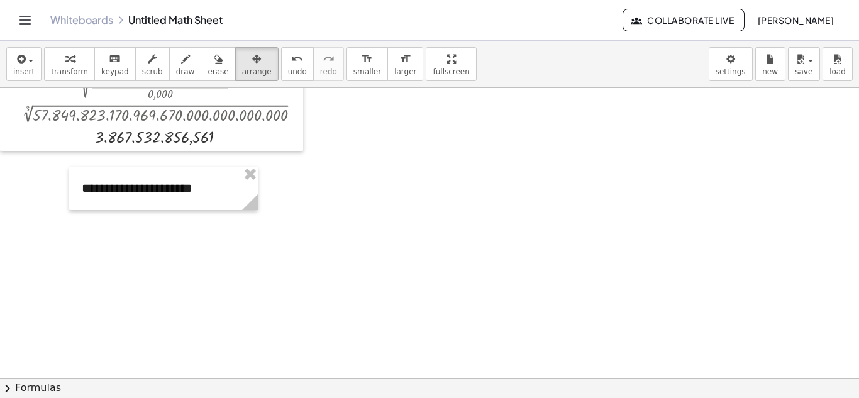
click at [33, 71] on button "insert" at bounding box center [23, 64] width 35 height 34
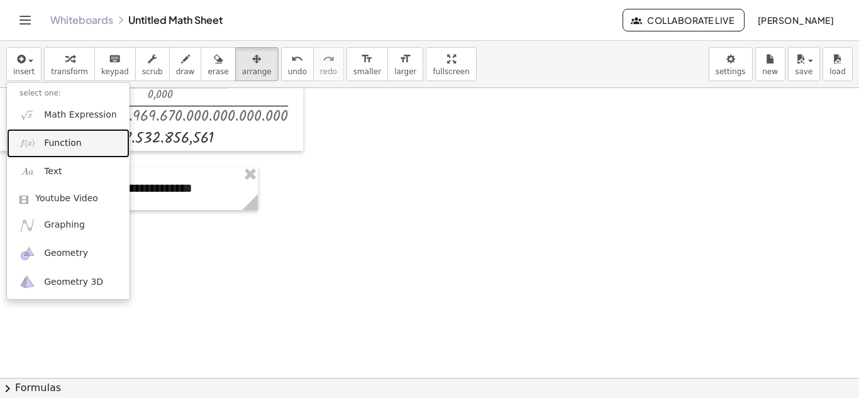
click at [47, 146] on span "Function" at bounding box center [63, 143] width 38 height 13
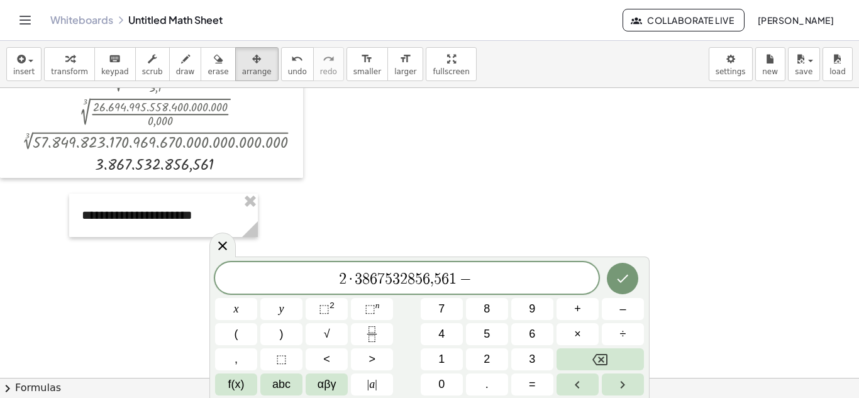
scroll to position [681, 0]
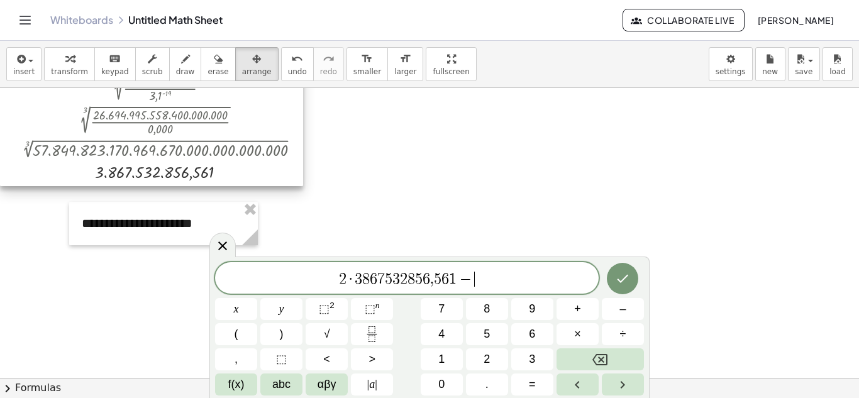
click at [151, 174] on div at bounding box center [151, 110] width 303 height 152
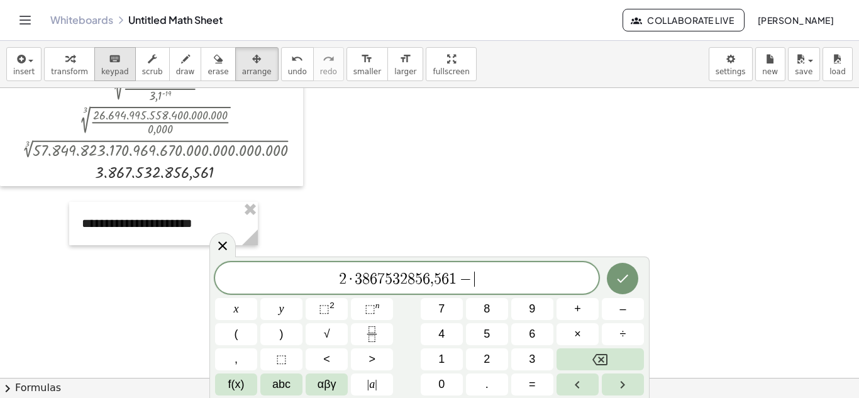
click at [101, 69] on span "keypad" at bounding box center [115, 71] width 28 height 9
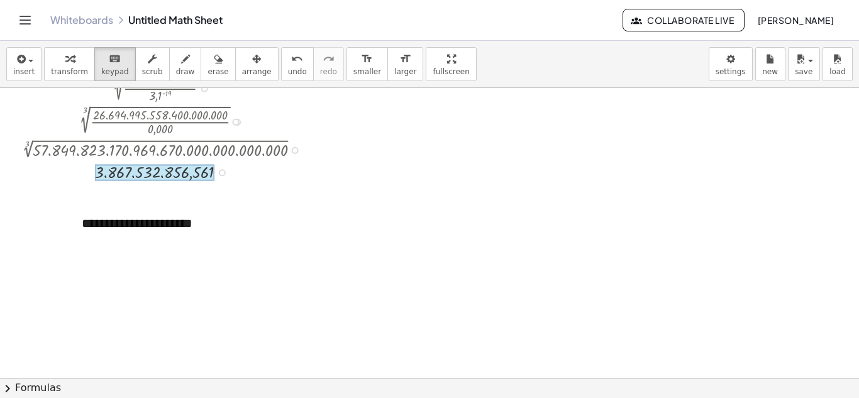
click at [145, 172] on div at bounding box center [154, 172] width 119 height 17
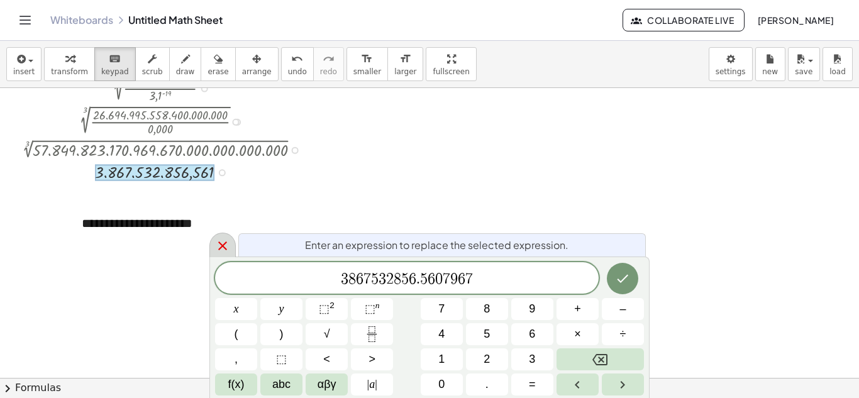
click at [217, 244] on icon at bounding box center [222, 245] width 15 height 15
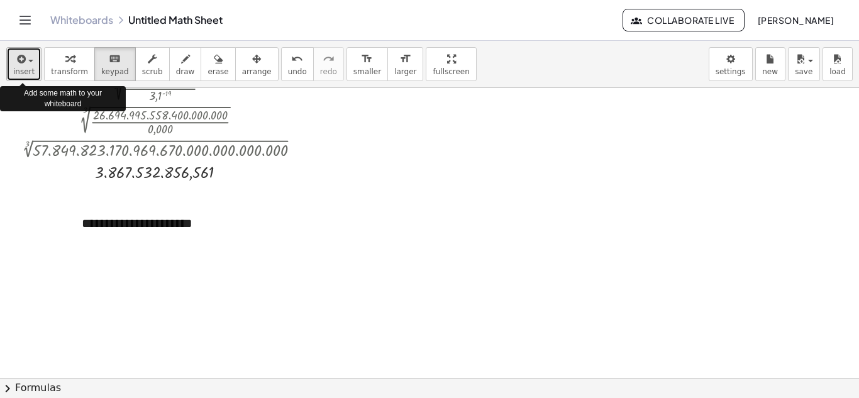
click at [10, 66] on button "insert" at bounding box center [23, 64] width 35 height 34
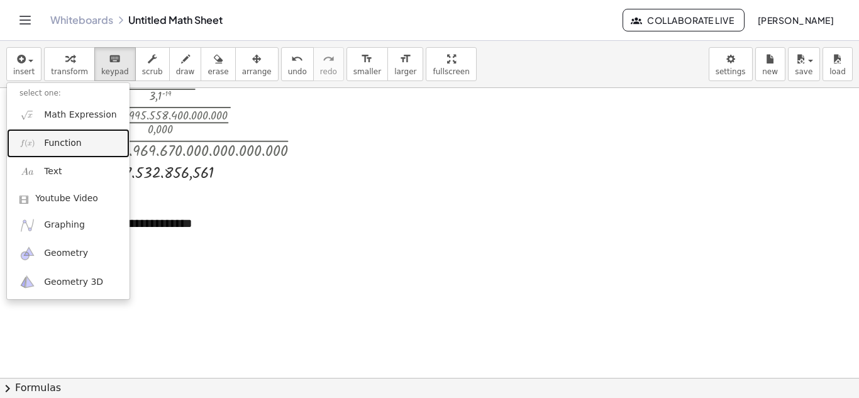
click at [94, 141] on link "Function" at bounding box center [68, 143] width 123 height 28
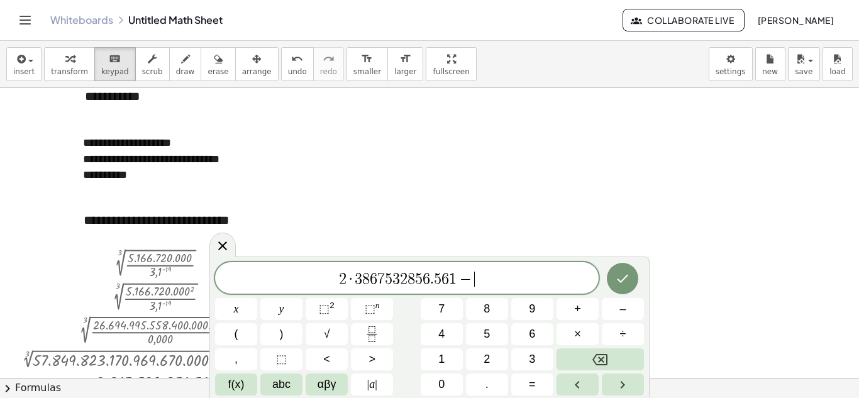
scroll to position [466, 0]
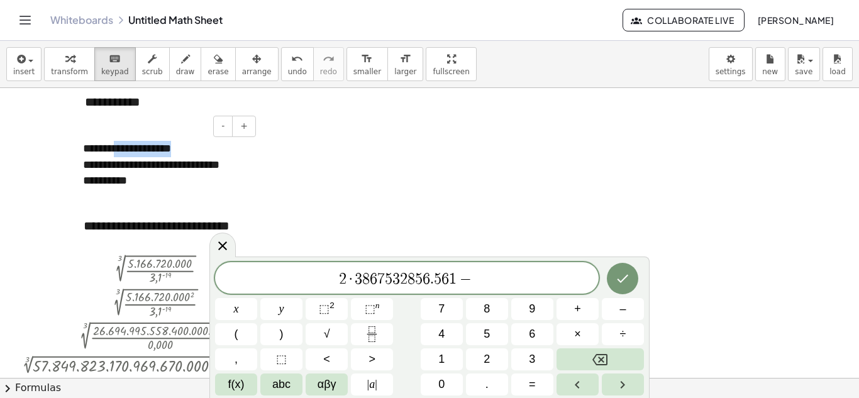
drag, startPoint x: 119, startPoint y: 148, endPoint x: 209, endPoint y: 148, distance: 89.3
click at [209, 148] on div "**********" at bounding box center [164, 165] width 189 height 74
copy div "**********"
click at [500, 275] on span "2 · 3 8 6 7 5 3 2 8 5 6 . 5 6 1 − ​" at bounding box center [406, 279] width 383 height 18
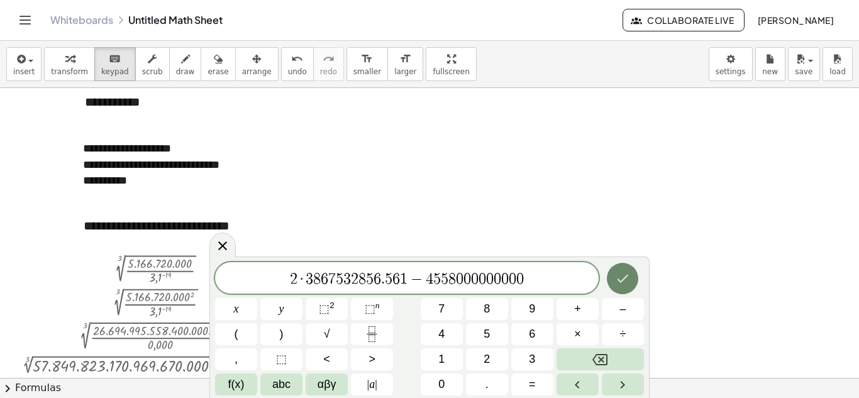
click at [622, 275] on icon "Done" at bounding box center [622, 278] width 15 height 15
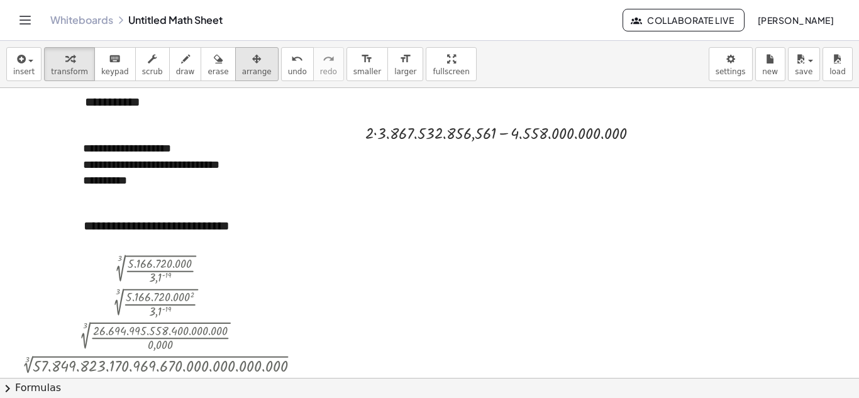
click at [242, 67] on span "arrange" at bounding box center [257, 71] width 30 height 9
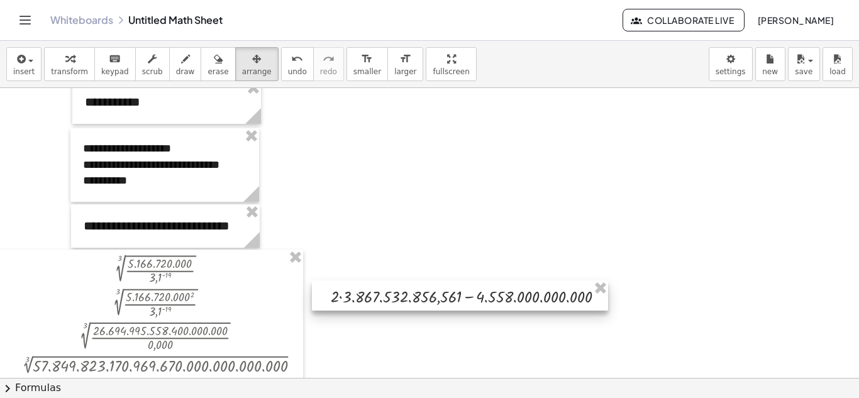
drag, startPoint x: 443, startPoint y: 124, endPoint x: 409, endPoint y: 289, distance: 167.7
click at [409, 289] on div at bounding box center [460, 295] width 296 height 30
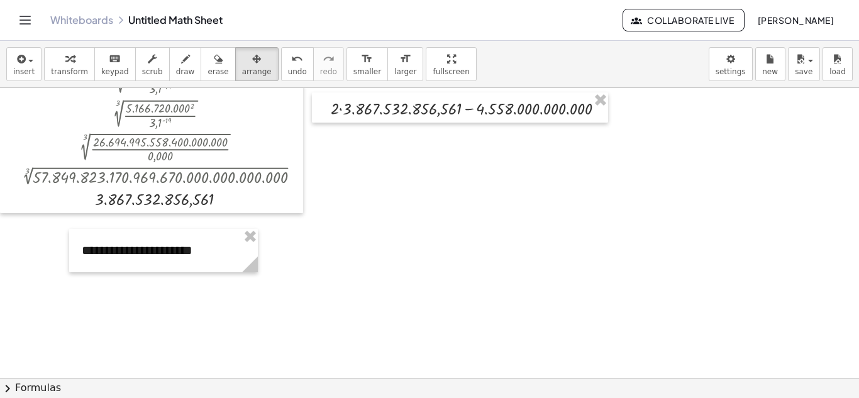
scroll to position [624, 0]
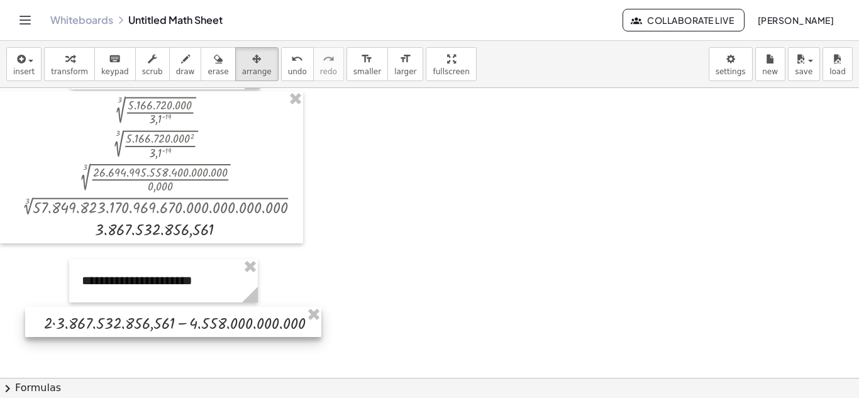
drag, startPoint x: 478, startPoint y: 143, endPoint x: 191, endPoint y: 328, distance: 340.7
click at [191, 328] on div at bounding box center [173, 322] width 296 height 30
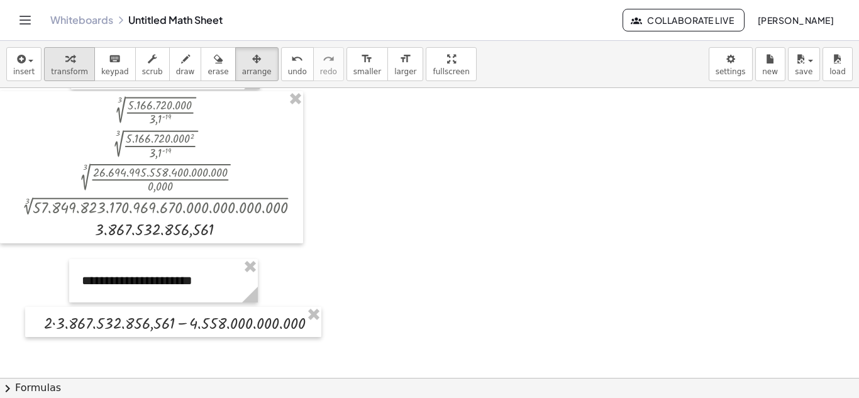
click at [63, 67] on span "transform" at bounding box center [69, 71] width 37 height 9
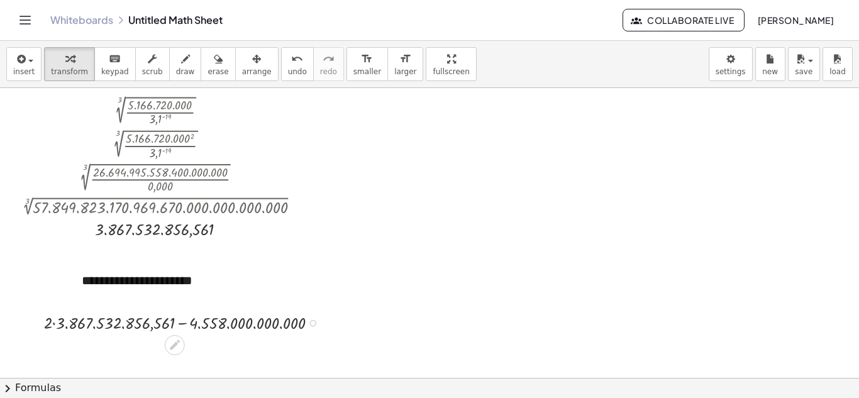
click at [54, 324] on div at bounding box center [186, 322] width 296 height 24
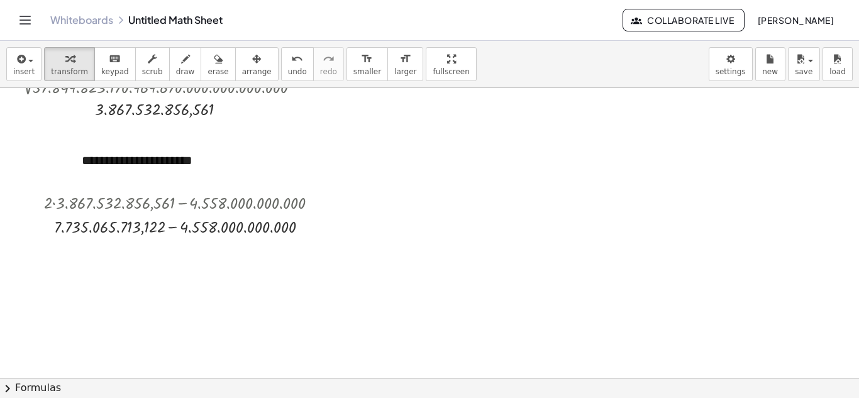
scroll to position [747, 0]
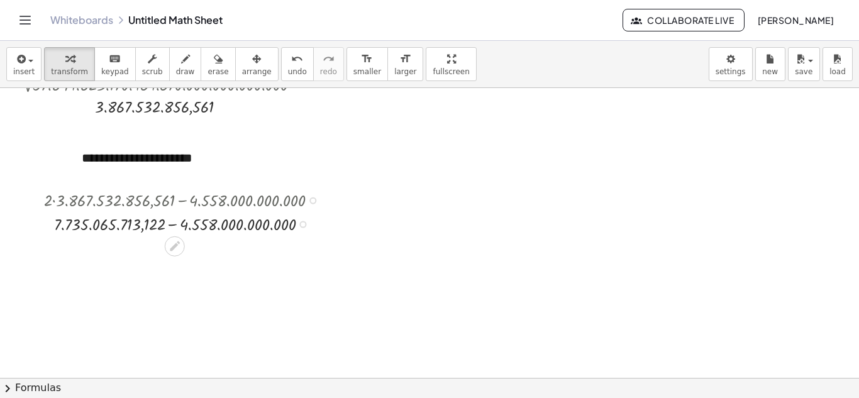
click at [170, 224] on div at bounding box center [186, 223] width 296 height 24
click at [101, 251] on div at bounding box center [186, 246] width 296 height 23
click at [172, 273] on icon at bounding box center [175, 269] width 10 height 10
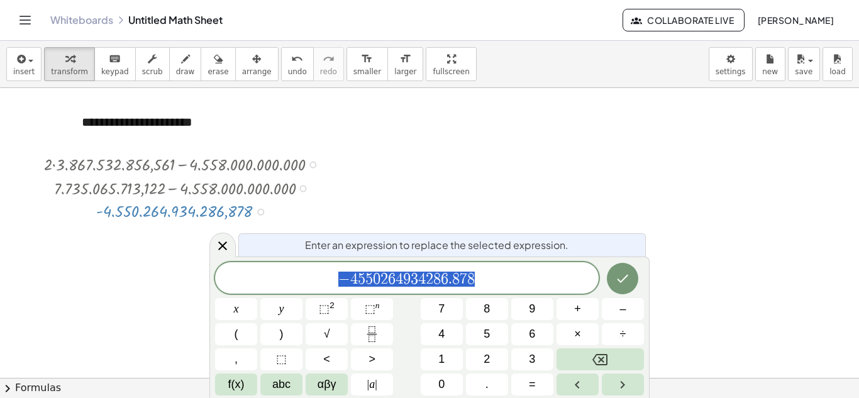
scroll to position [783, 0]
click at [215, 243] on icon at bounding box center [222, 245] width 15 height 15
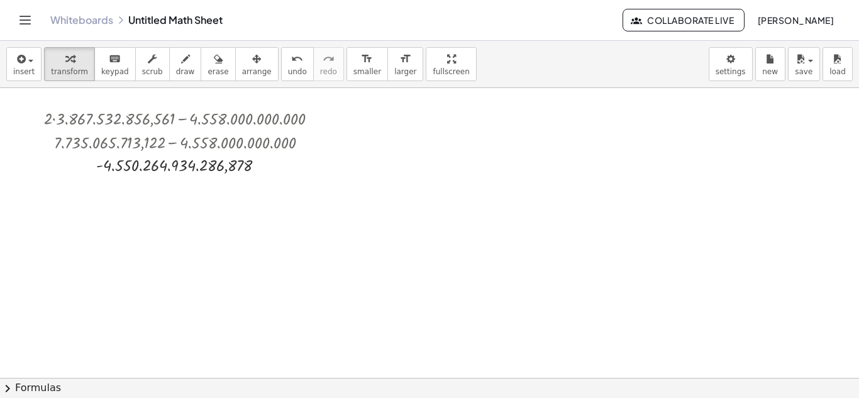
scroll to position [845, 0]
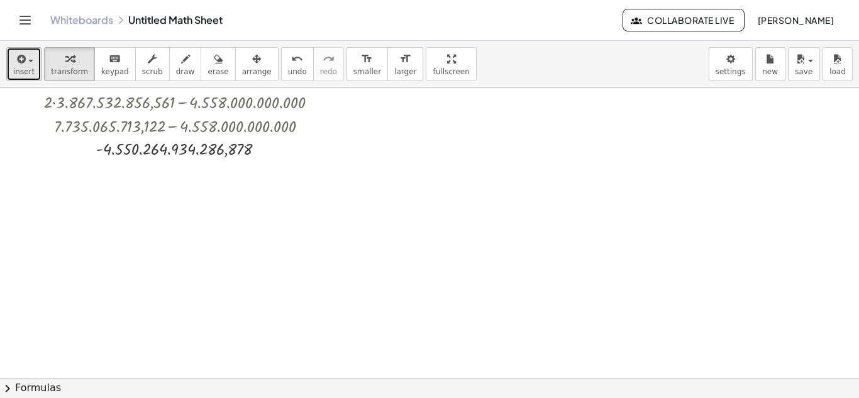
click at [31, 63] on div "button" at bounding box center [23, 58] width 21 height 15
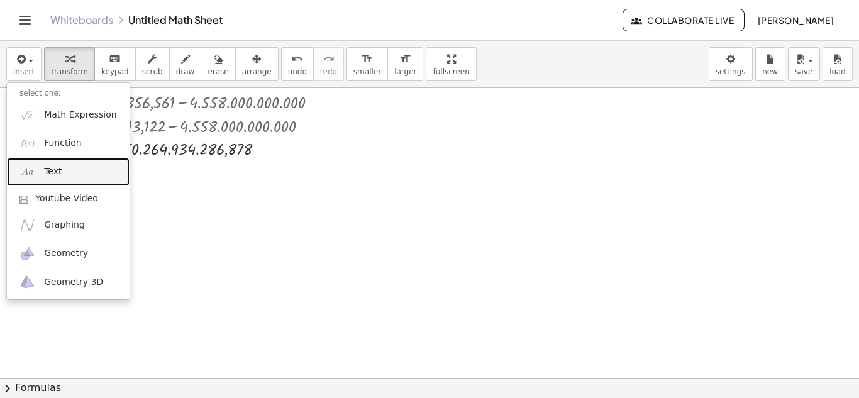
click at [75, 171] on link "Text" at bounding box center [68, 172] width 123 height 28
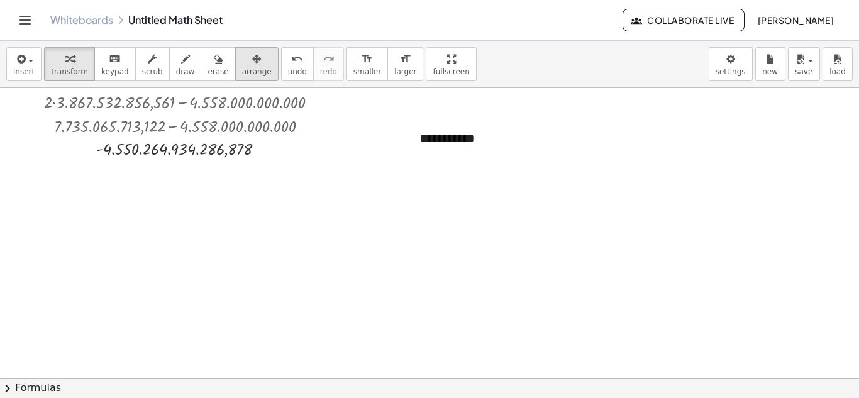
click at [250, 63] on button "arrange" at bounding box center [256, 64] width 43 height 34
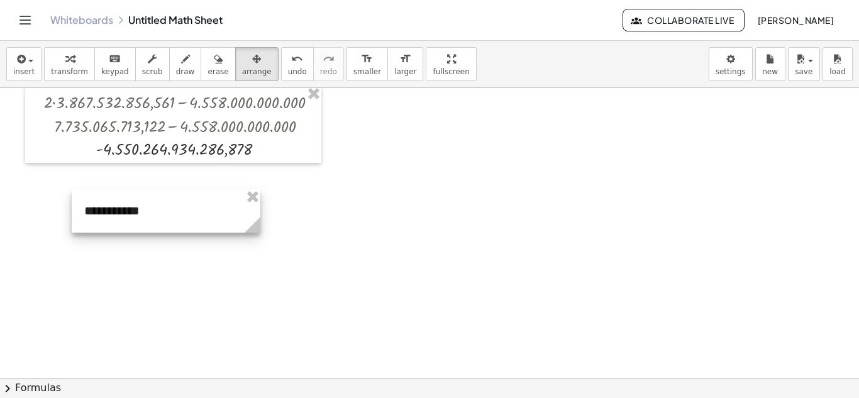
drag, startPoint x: 470, startPoint y: 158, endPoint x: 136, endPoint y: 231, distance: 342.1
click at [136, 231] on div at bounding box center [166, 210] width 189 height 43
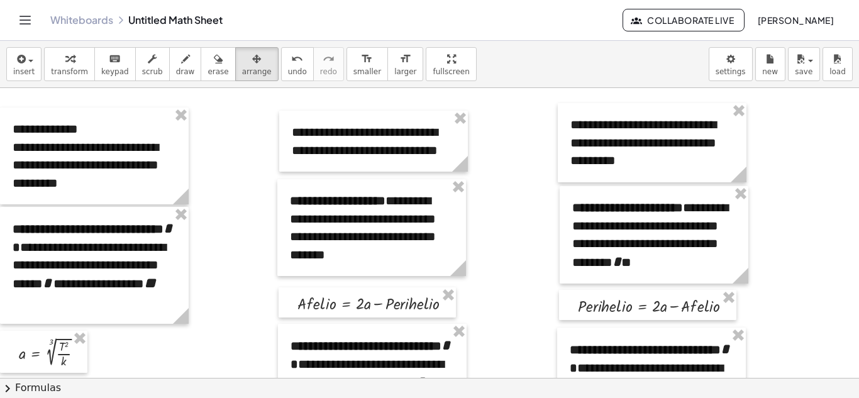
scroll to position [0, 0]
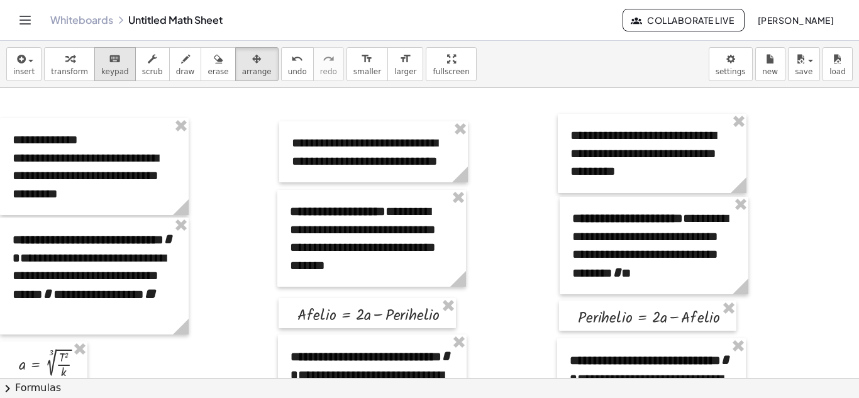
click at [109, 66] on button "keyboard keypad" at bounding box center [114, 64] width 41 height 34
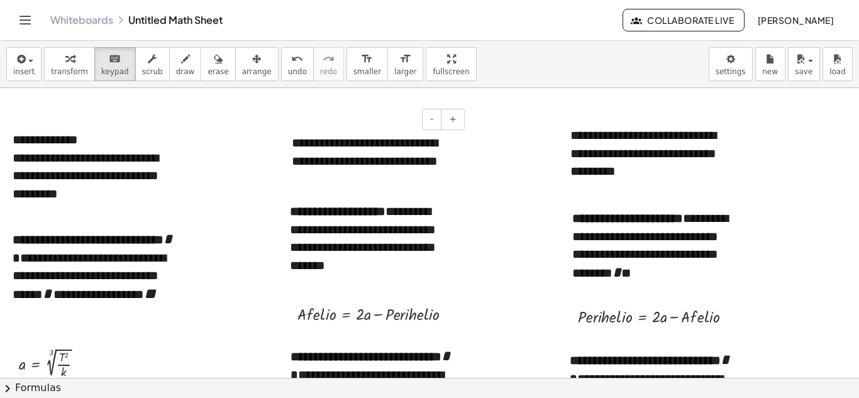
click at [445, 162] on div "**********" at bounding box center [373, 151] width 189 height 61
click at [75, 194] on div "**********" at bounding box center [94, 176] width 163 height 54
click at [446, 164] on div "**********" at bounding box center [373, 151] width 189 height 61
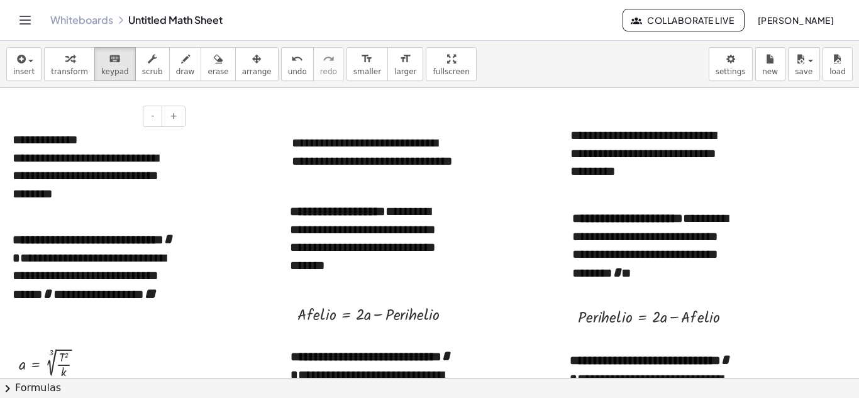
click at [98, 195] on div "**********" at bounding box center [94, 176] width 163 height 54
click at [297, 180] on div "**********" at bounding box center [373, 160] width 189 height 79
click at [658, 170] on div "**********" at bounding box center [652, 153] width 189 height 79
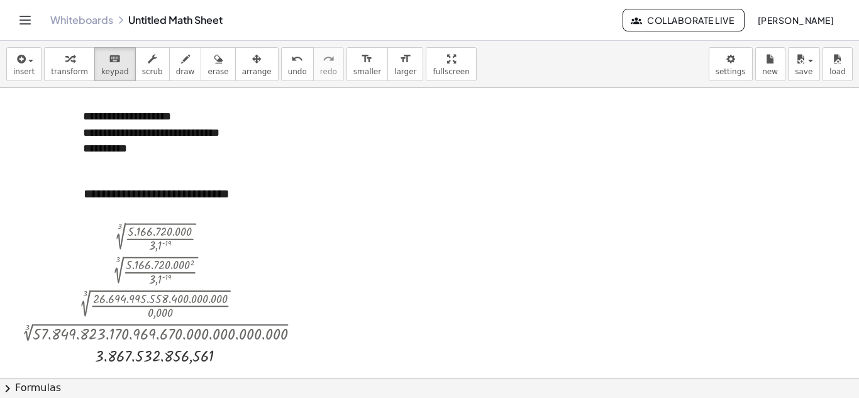
scroll to position [457, 0]
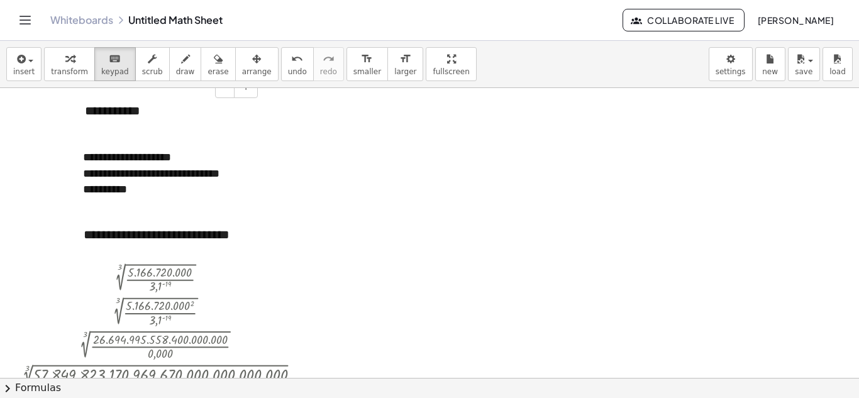
click at [140, 109] on div "**********" at bounding box center [166, 110] width 189 height 43
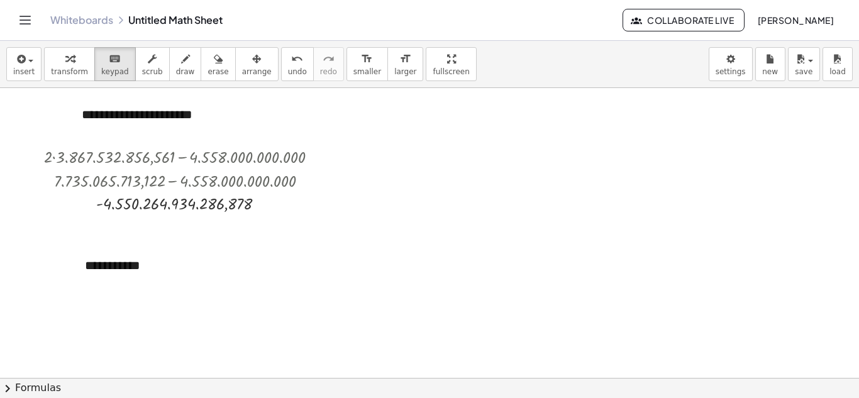
scroll to position [776, 0]
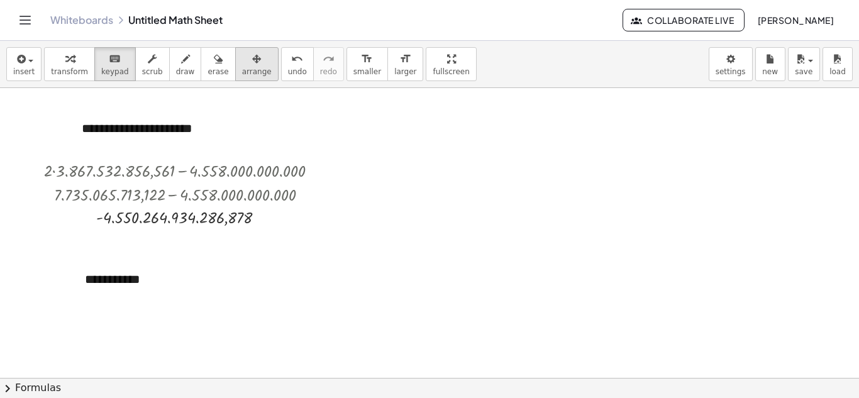
click at [242, 70] on span "arrange" at bounding box center [257, 71] width 30 height 9
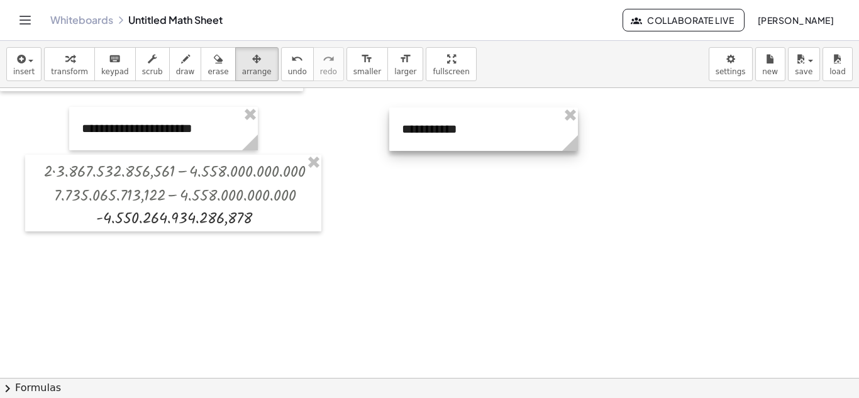
drag, startPoint x: 131, startPoint y: 299, endPoint x: 448, endPoint y: 148, distance: 350.6
click at [448, 148] on div at bounding box center [483, 128] width 189 height 43
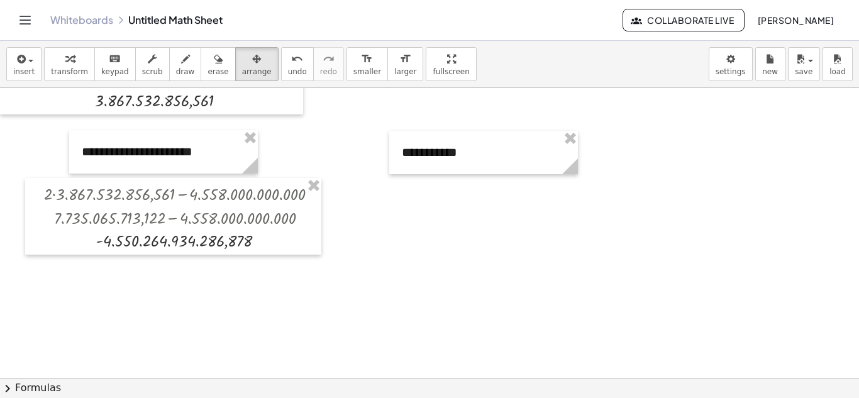
scroll to position [763, 0]
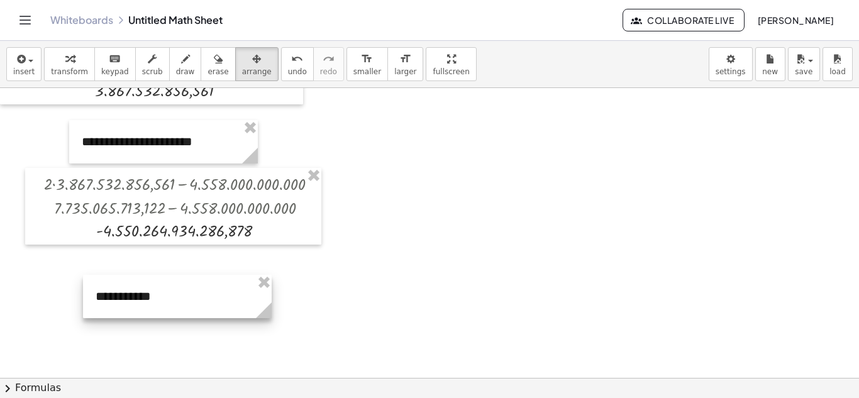
drag, startPoint x: 468, startPoint y: 138, endPoint x: 156, endPoint y: 292, distance: 347.7
click at [156, 292] on div at bounding box center [177, 296] width 189 height 43
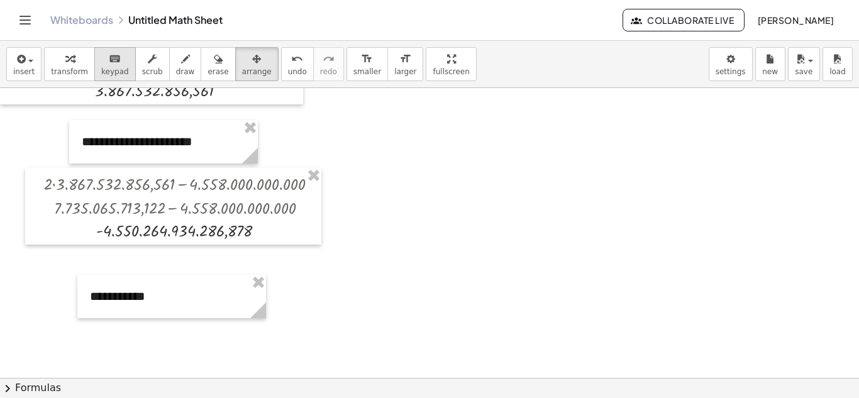
click at [101, 65] on div "keyboard" at bounding box center [115, 58] width 28 height 15
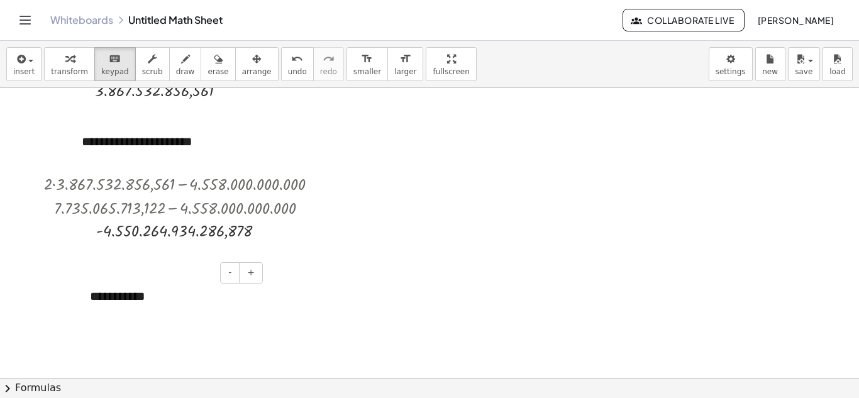
click at [170, 304] on div "**********" at bounding box center [171, 296] width 189 height 43
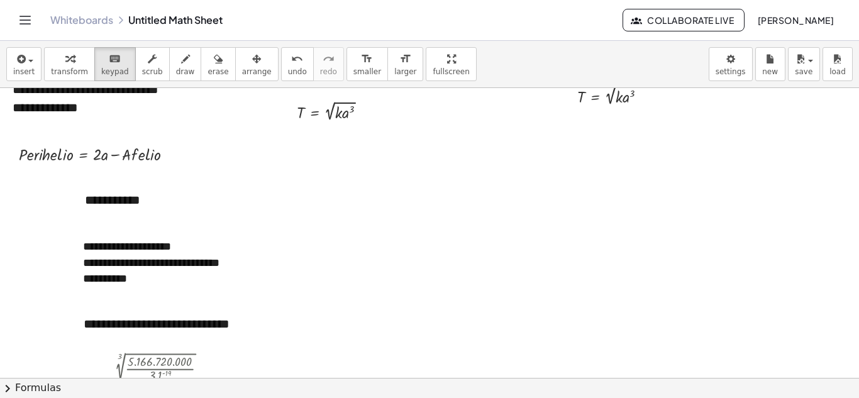
scroll to position [388, 0]
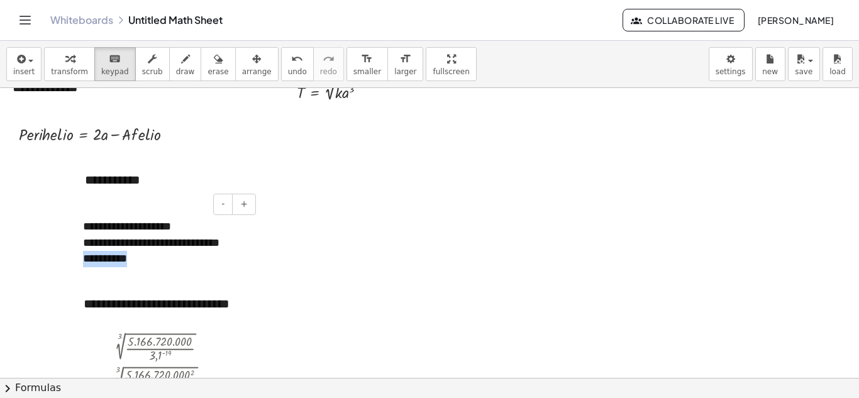
drag, startPoint x: 148, startPoint y: 256, endPoint x: 85, endPoint y: 256, distance: 63.5
click at [85, 256] on div "**********" at bounding box center [164, 259] width 163 height 16
copy div "**********"
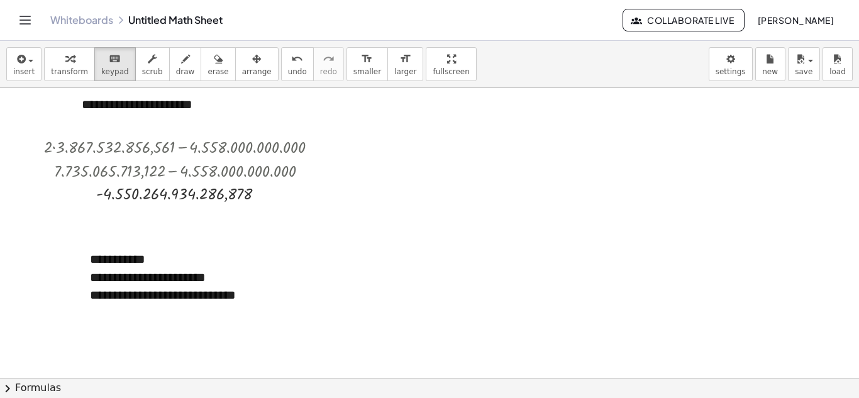
scroll to position [848, 0]
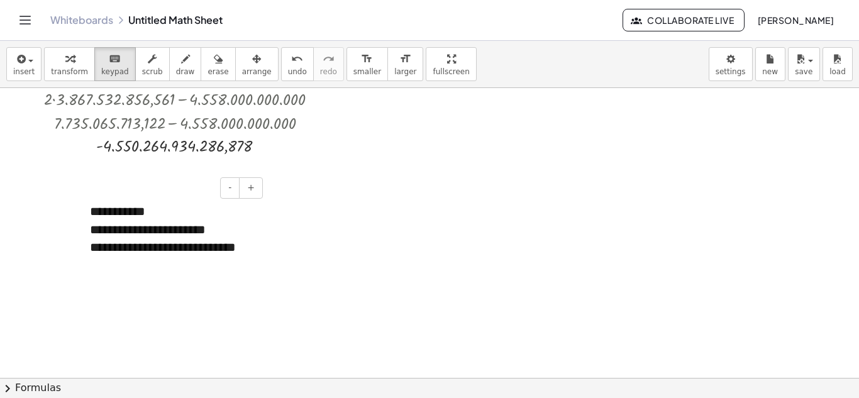
click at [228, 268] on div "**********" at bounding box center [171, 256] width 163 height 36
click at [131, 267] on div "**********" at bounding box center [171, 256] width 163 height 36
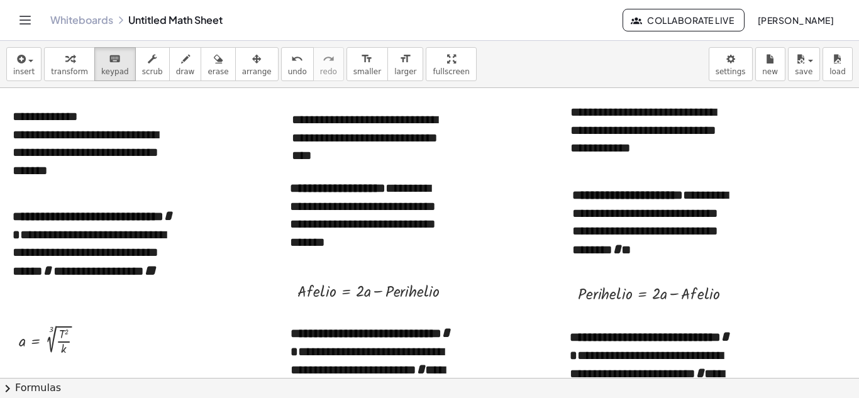
scroll to position [16, 0]
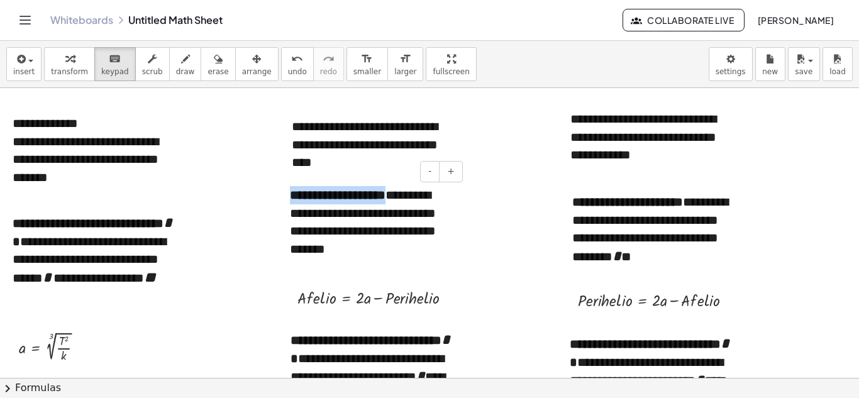
drag, startPoint x: 390, startPoint y: 195, endPoint x: 285, endPoint y: 194, distance: 105.0
click at [285, 194] on div "**********" at bounding box center [371, 221] width 189 height 97
copy b "**********"
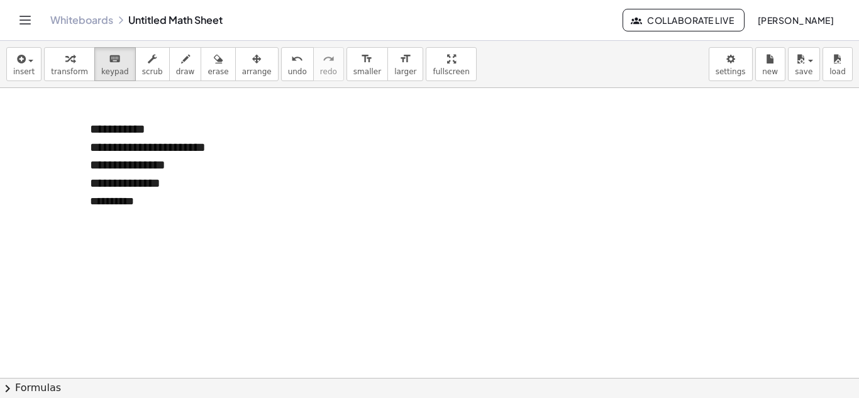
scroll to position [933, 0]
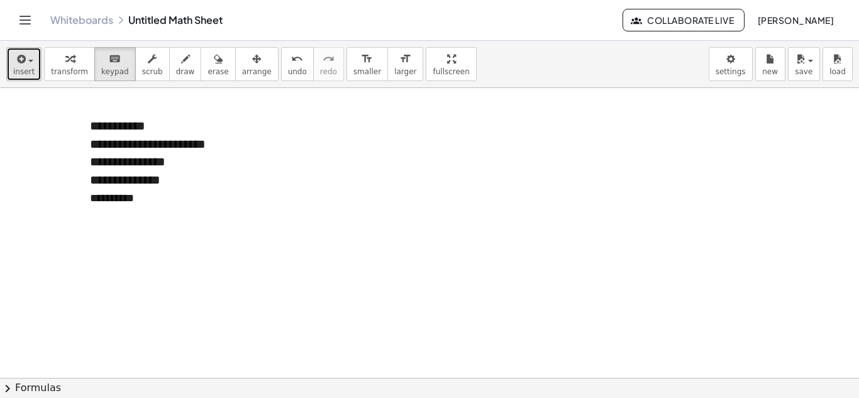
click at [35, 65] on button "insert" at bounding box center [23, 64] width 35 height 34
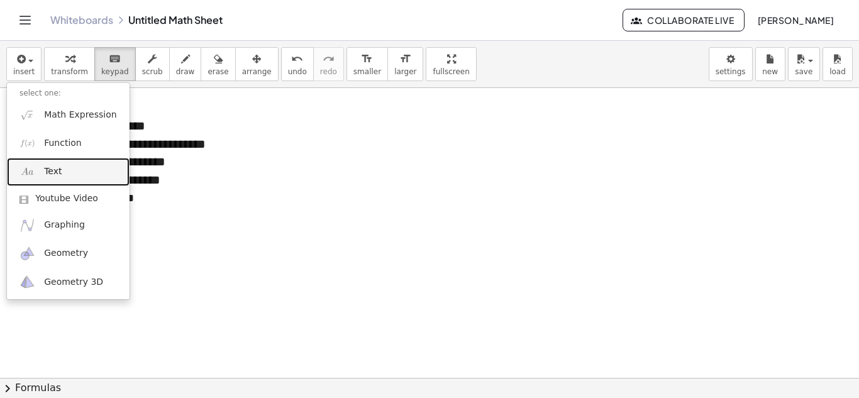
click at [66, 175] on link "Text" at bounding box center [68, 172] width 123 height 28
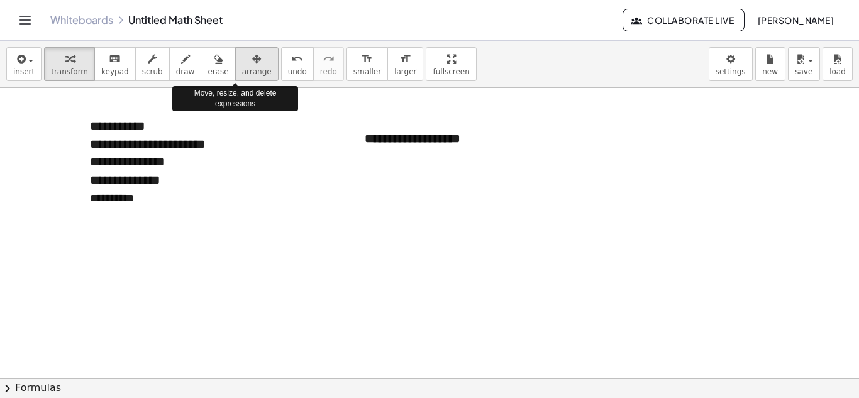
click at [242, 68] on span "arrange" at bounding box center [257, 71] width 30 height 9
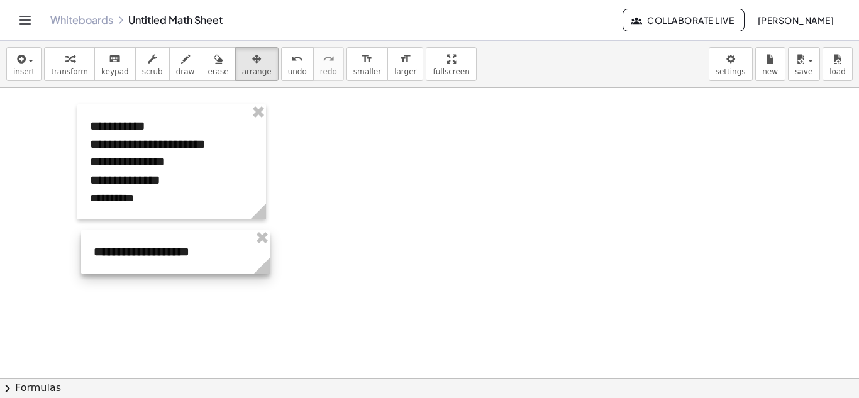
drag, startPoint x: 429, startPoint y: 140, endPoint x: 157, endPoint y: 253, distance: 294.8
click at [157, 253] on div at bounding box center [175, 251] width 189 height 43
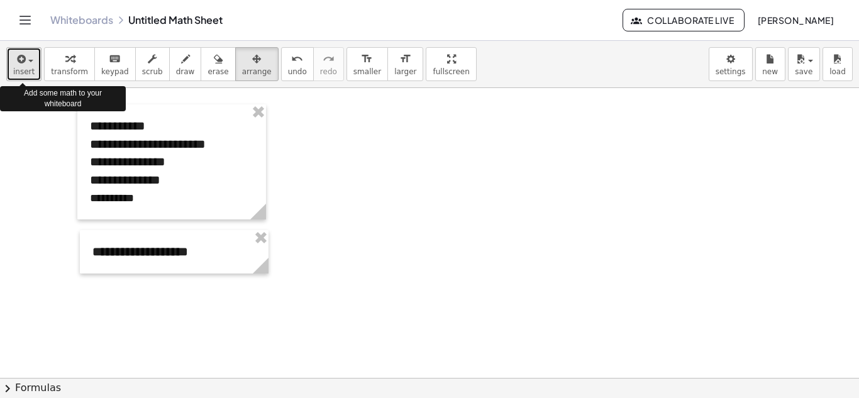
click at [31, 70] on span "insert" at bounding box center [23, 71] width 21 height 9
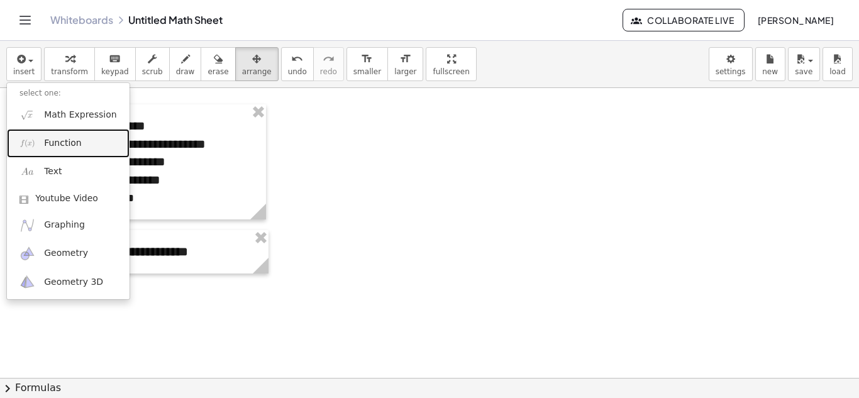
click at [52, 145] on span "Function" at bounding box center [63, 143] width 38 height 13
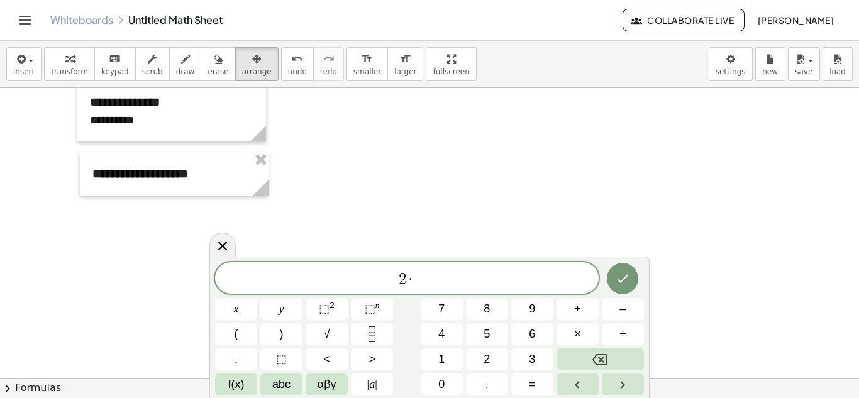
scroll to position [988, 0]
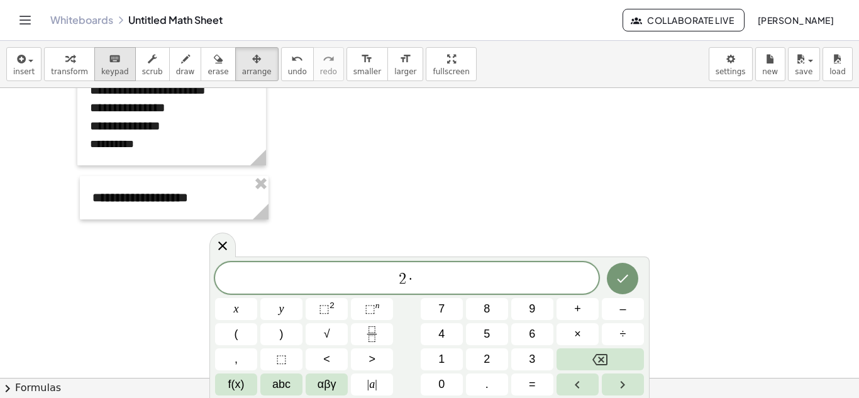
click at [110, 74] on span "keypad" at bounding box center [115, 71] width 28 height 9
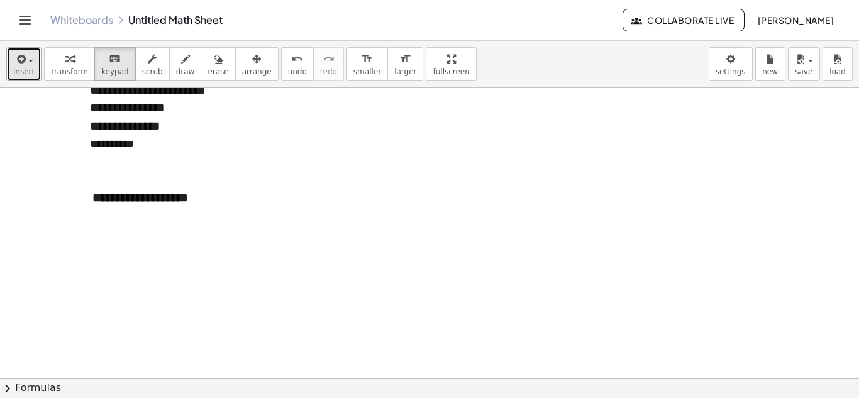
click at [27, 72] on span "insert" at bounding box center [23, 71] width 21 height 9
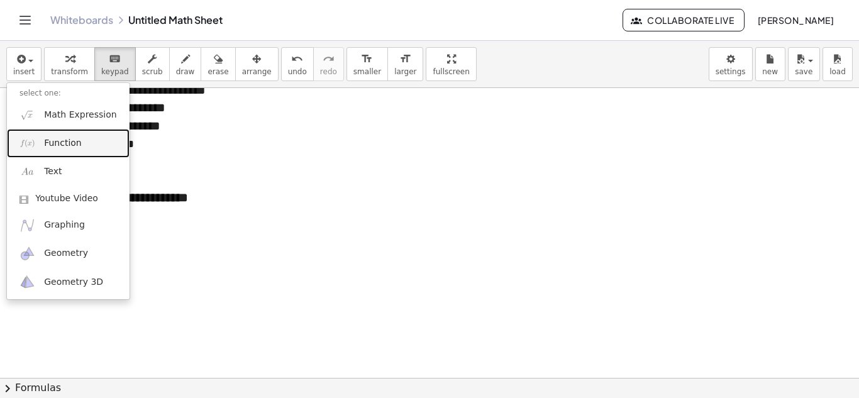
click at [56, 144] on span "Function" at bounding box center [63, 143] width 38 height 13
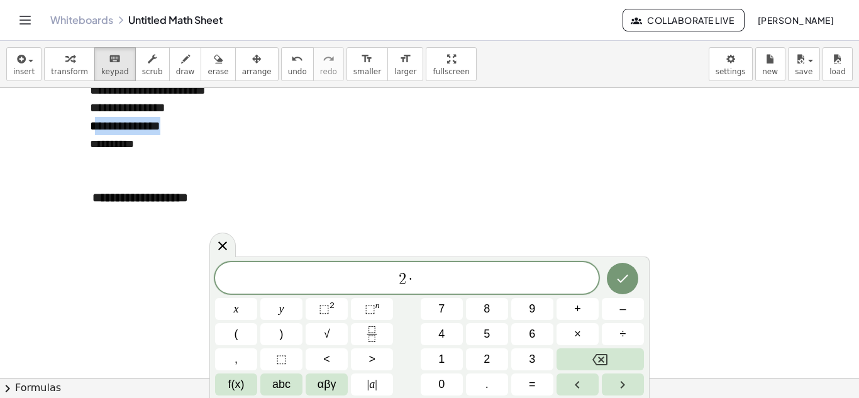
drag, startPoint x: 100, startPoint y: 126, endPoint x: 193, endPoint y: 126, distance: 93.0
click at [193, 126] on div "**********" at bounding box center [171, 126] width 163 height 18
copy div "**********"
click at [439, 277] on span "2 · ​" at bounding box center [406, 279] width 383 height 18
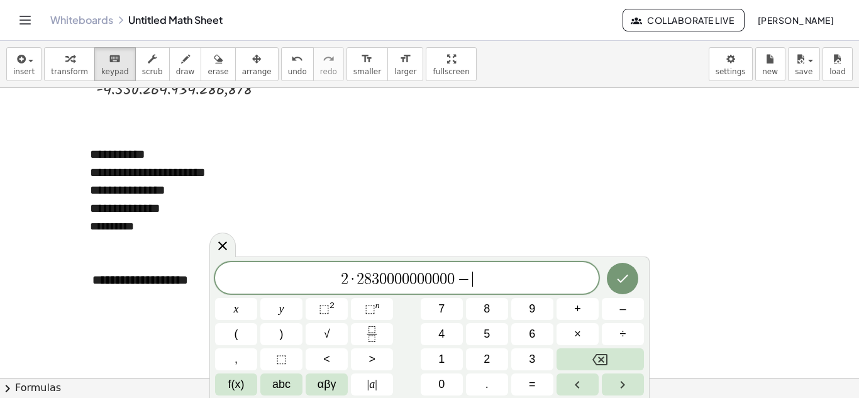
scroll to position [902, 0]
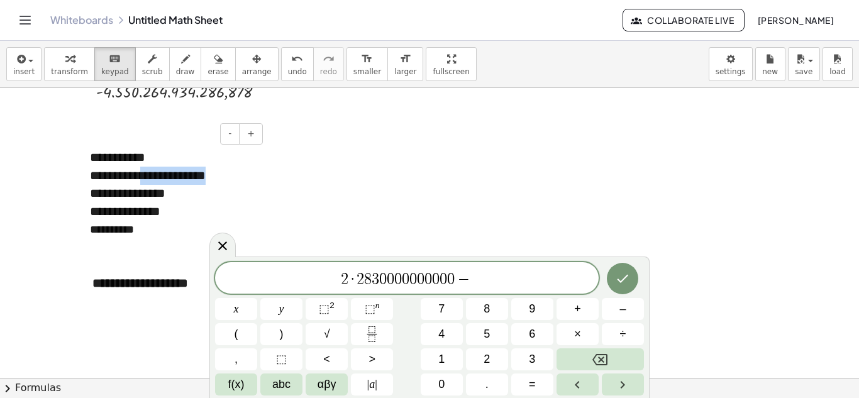
drag, startPoint x: 147, startPoint y: 173, endPoint x: 235, endPoint y: 180, distance: 88.2
click at [235, 180] on div "**********" at bounding box center [171, 176] width 163 height 18
copy div "**********"
click at [505, 281] on span "2 · 2 8 3 0 0 0 0 0 0 0 0 0 0 − ​" at bounding box center [406, 279] width 383 height 18
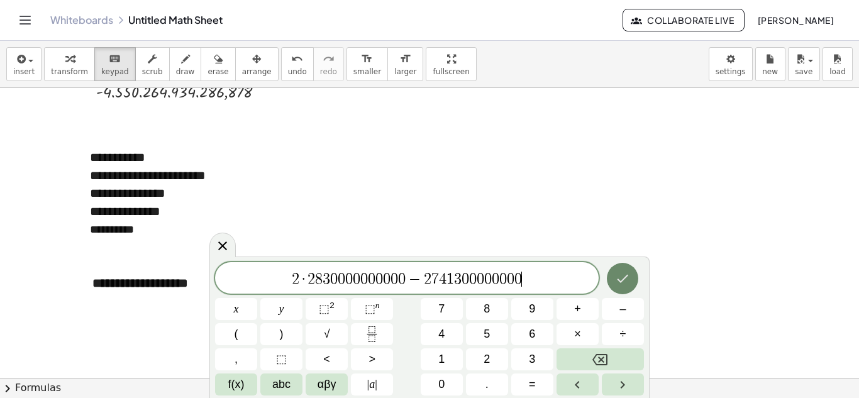
click at [612, 280] on button "Done" at bounding box center [622, 278] width 31 height 31
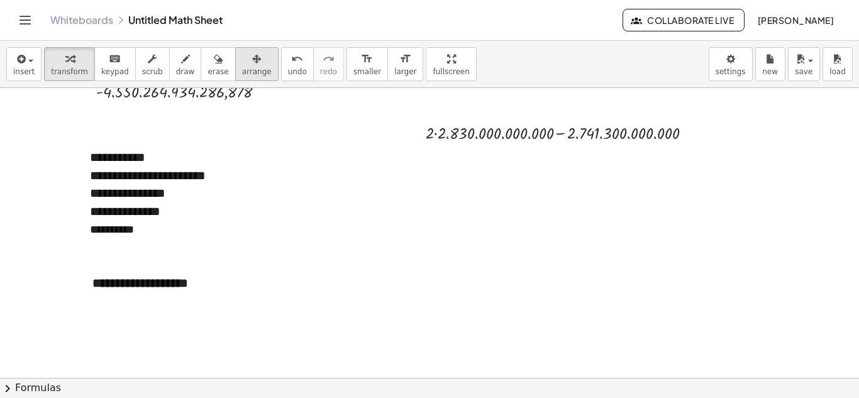
click at [242, 62] on div "button" at bounding box center [257, 58] width 30 height 15
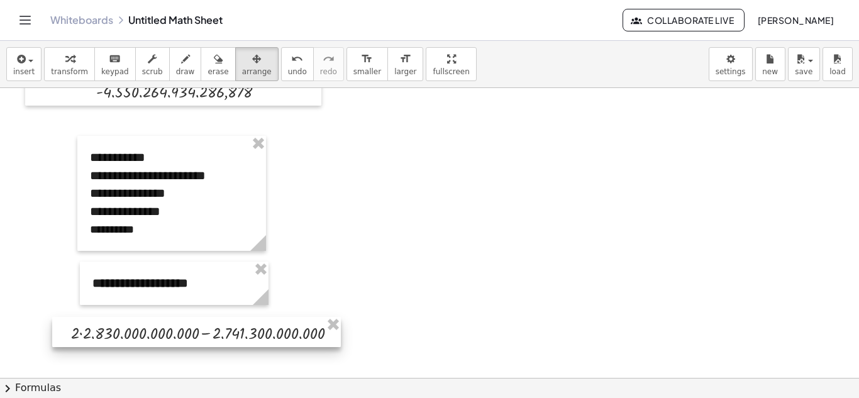
drag, startPoint x: 470, startPoint y: 128, endPoint x: 115, endPoint y: 328, distance: 407.5
click at [115, 328] on div at bounding box center [196, 332] width 289 height 30
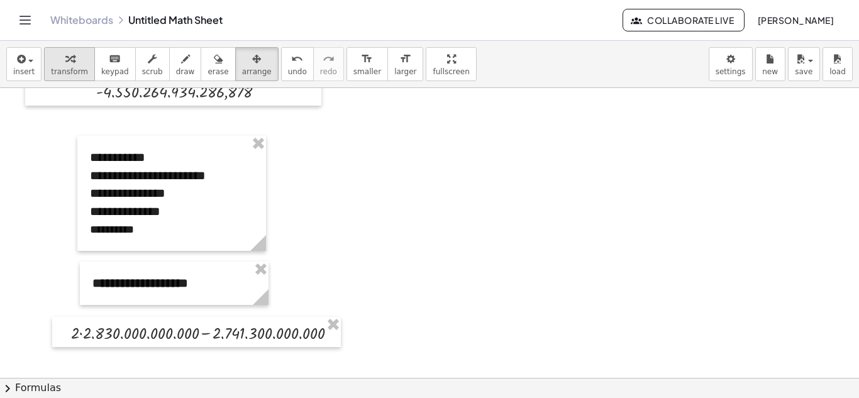
click at [55, 65] on div "button" at bounding box center [69, 58] width 37 height 15
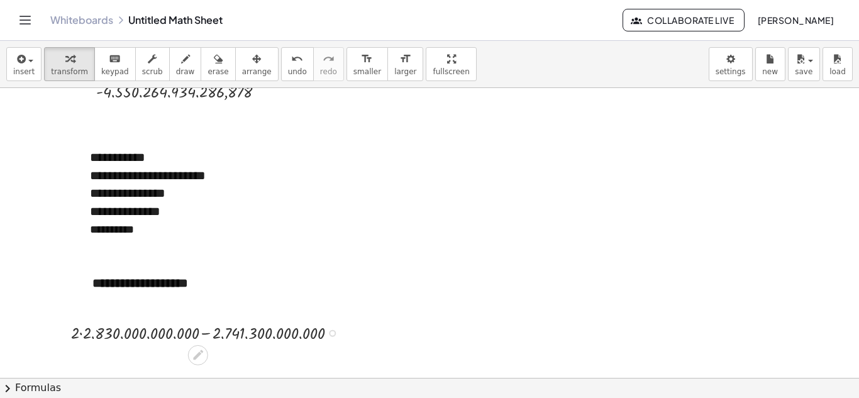
click at [82, 333] on div at bounding box center [209, 332] width 289 height 24
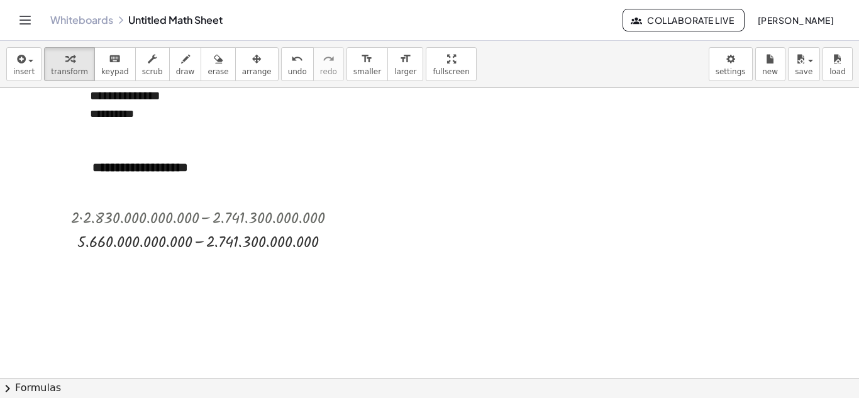
scroll to position [1008, 0]
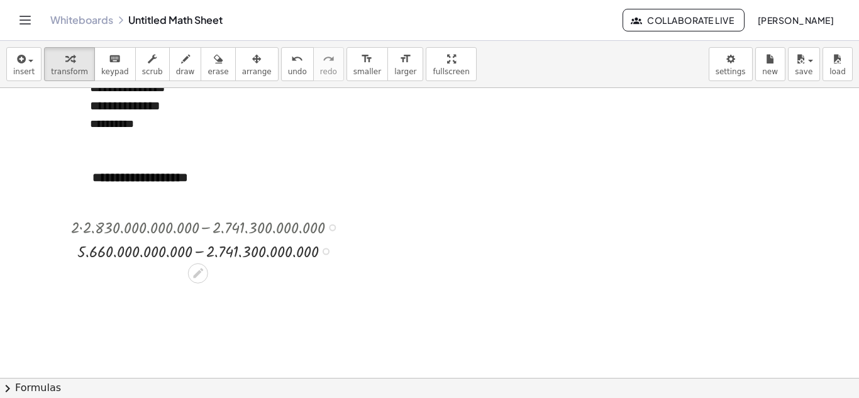
click at [197, 253] on div at bounding box center [209, 250] width 289 height 24
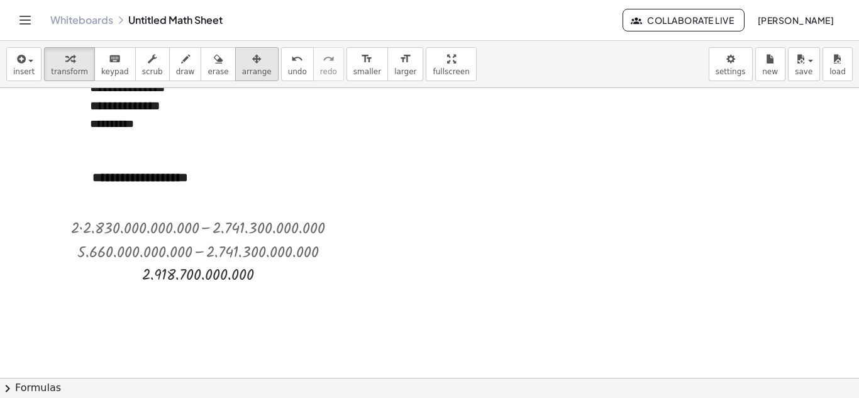
click at [235, 66] on button "arrange" at bounding box center [256, 64] width 43 height 34
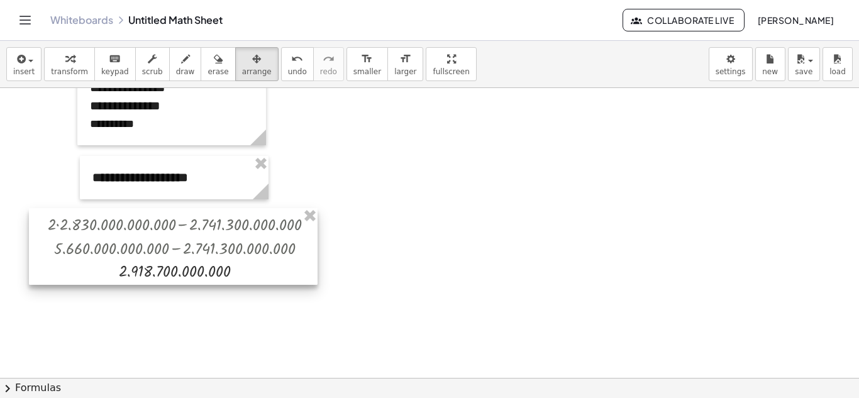
drag, startPoint x: 207, startPoint y: 248, endPoint x: 184, endPoint y: 245, distance: 23.4
click at [184, 245] on div at bounding box center [173, 246] width 289 height 77
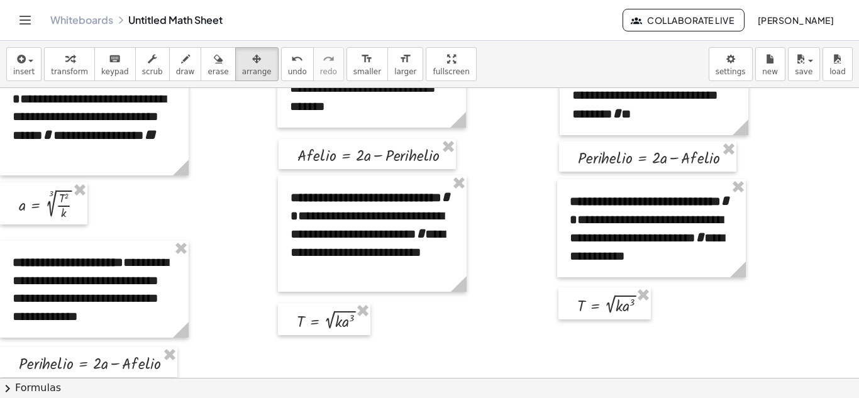
scroll to position [135, 0]
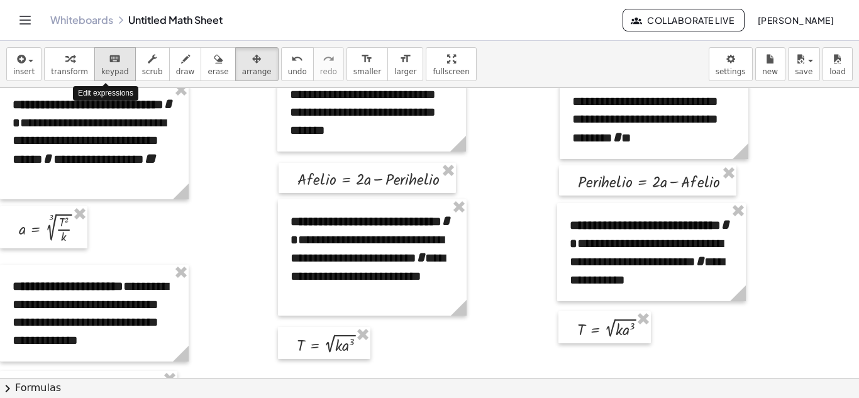
click at [109, 65] on icon "keyboard" at bounding box center [115, 59] width 12 height 15
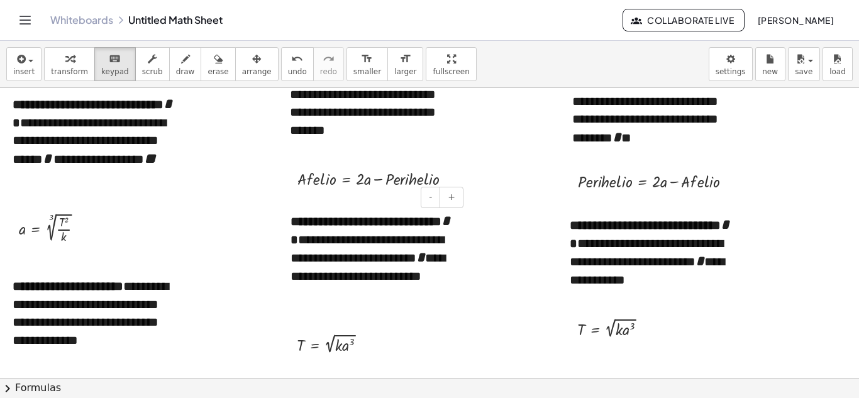
click at [305, 219] on b "**********" at bounding box center [371, 230] width 162 height 31
click at [290, 221] on div at bounding box center [284, 257] width 13 height 116
drag, startPoint x: 292, startPoint y: 221, endPoint x: 310, endPoint y: 239, distance: 25.3
click at [310, 239] on b "**********" at bounding box center [371, 230] width 162 height 31
copy b "**********"
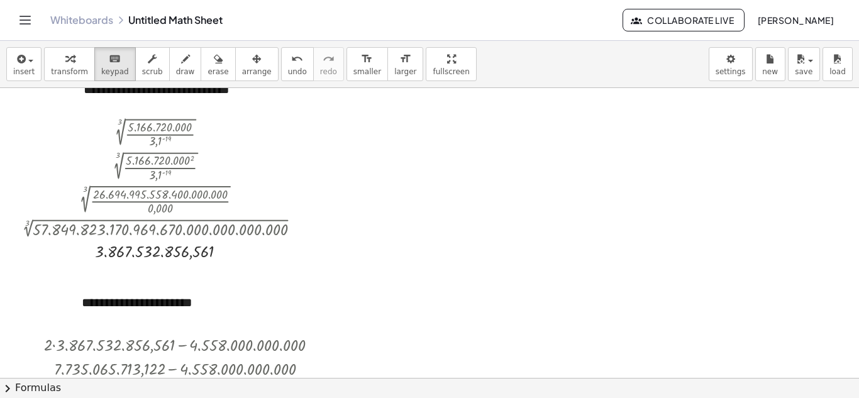
scroll to position [633, 0]
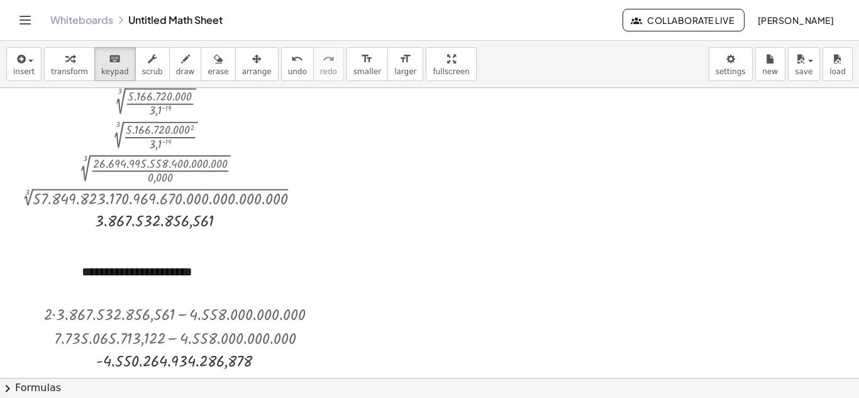
click at [583, 200] on div at bounding box center [429, 179] width 859 height 1449
click at [18, 69] on span "insert" at bounding box center [23, 71] width 21 height 9
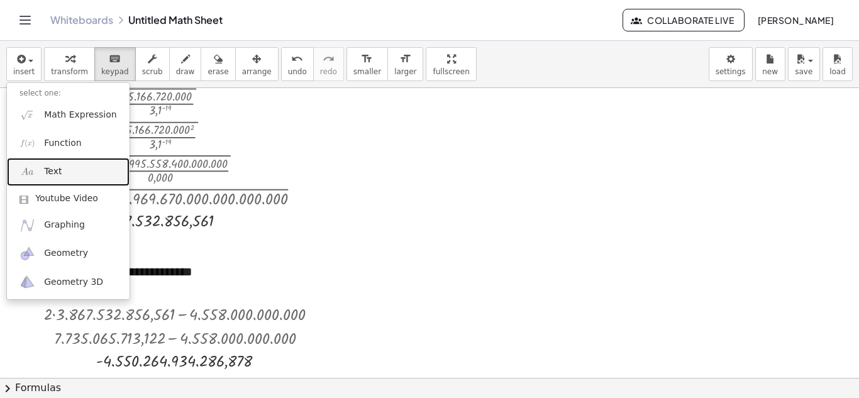
click at [62, 167] on link "Text" at bounding box center [68, 172] width 123 height 28
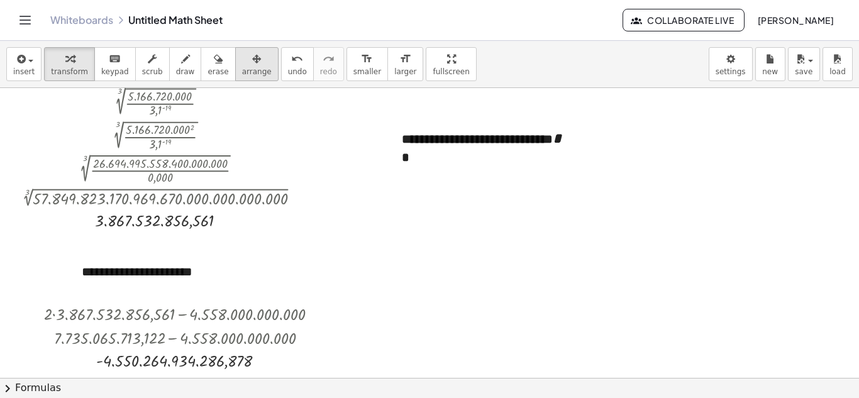
click at [242, 63] on div "button" at bounding box center [257, 58] width 30 height 15
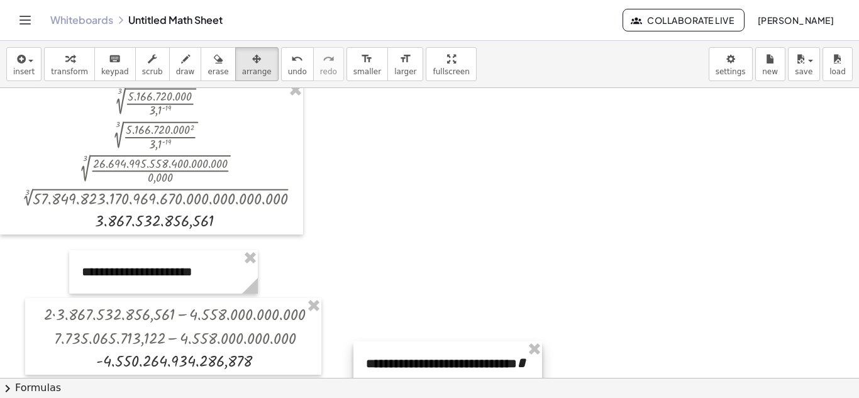
drag, startPoint x: 486, startPoint y: 151, endPoint x: 450, endPoint y: 376, distance: 227.3
click at [450, 376] on div at bounding box center [447, 372] width 189 height 63
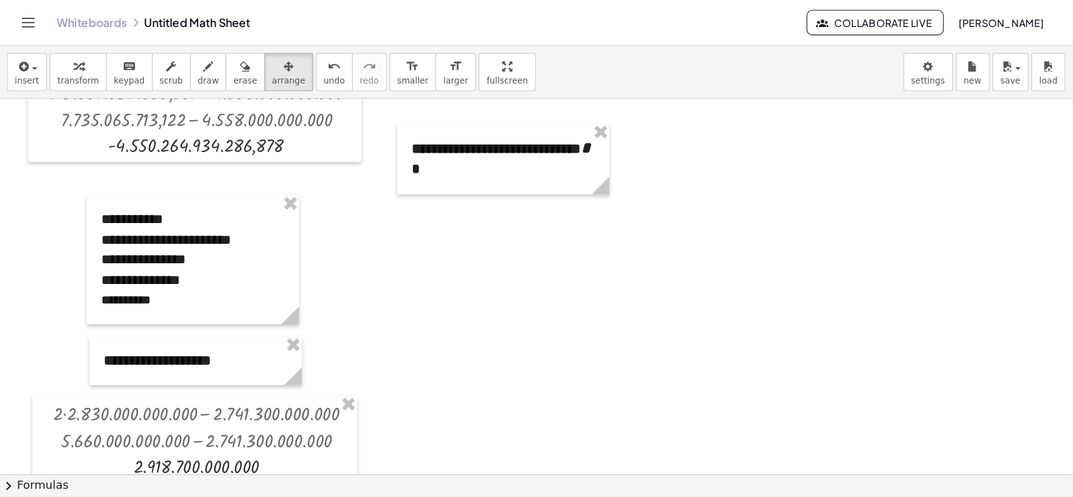
scroll to position [864, 0]
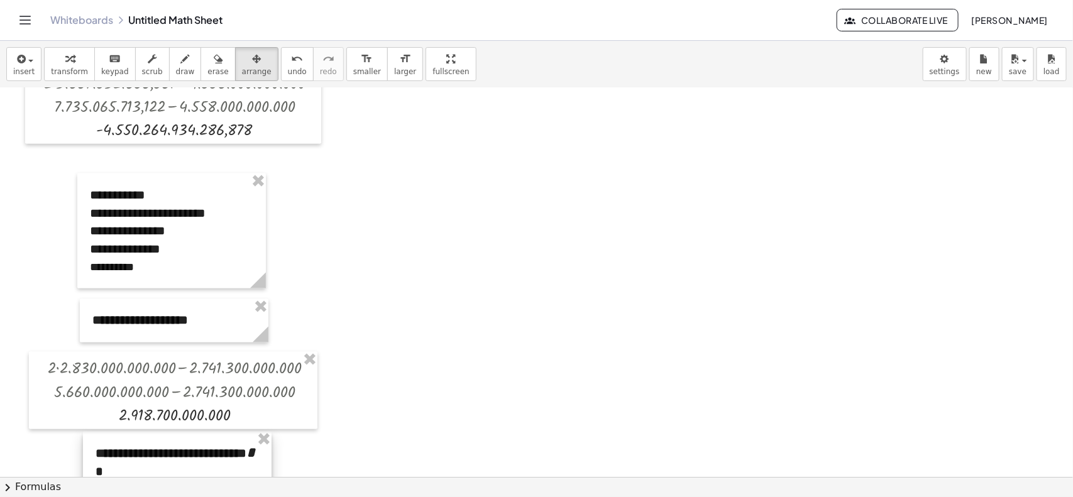
drag, startPoint x: 454, startPoint y: 148, endPoint x: 184, endPoint y: 470, distance: 420.3
click at [184, 397] on div at bounding box center [177, 463] width 189 height 63
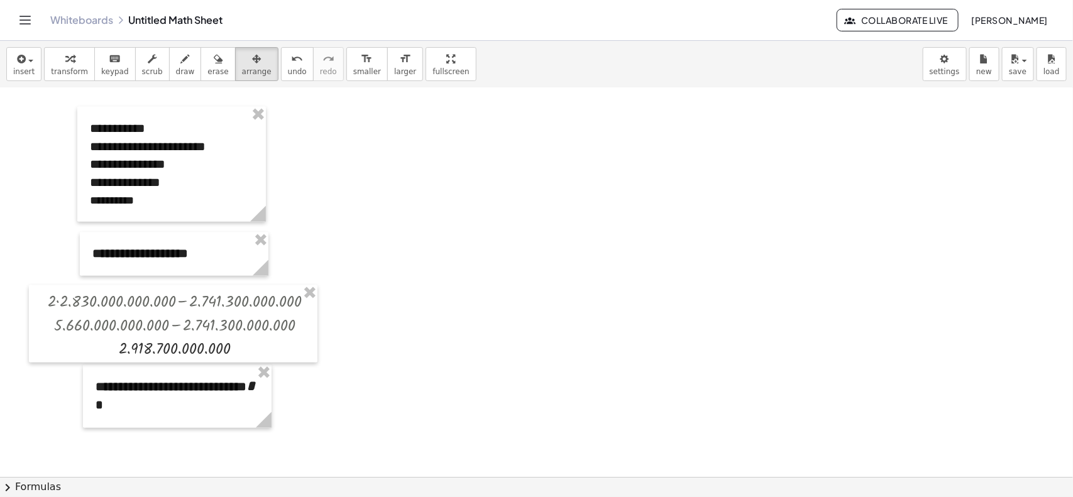
scroll to position [956, 0]
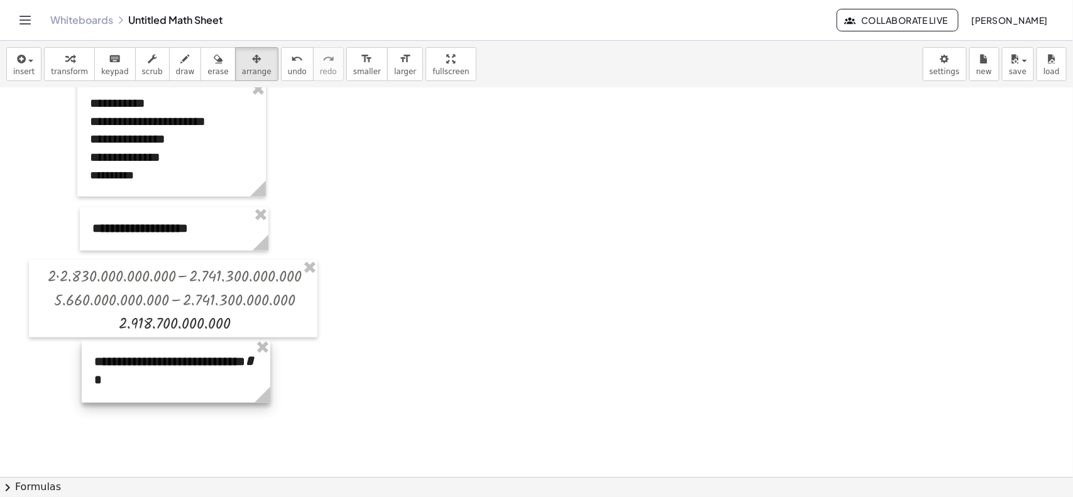
click at [150, 387] on div at bounding box center [176, 371] width 189 height 63
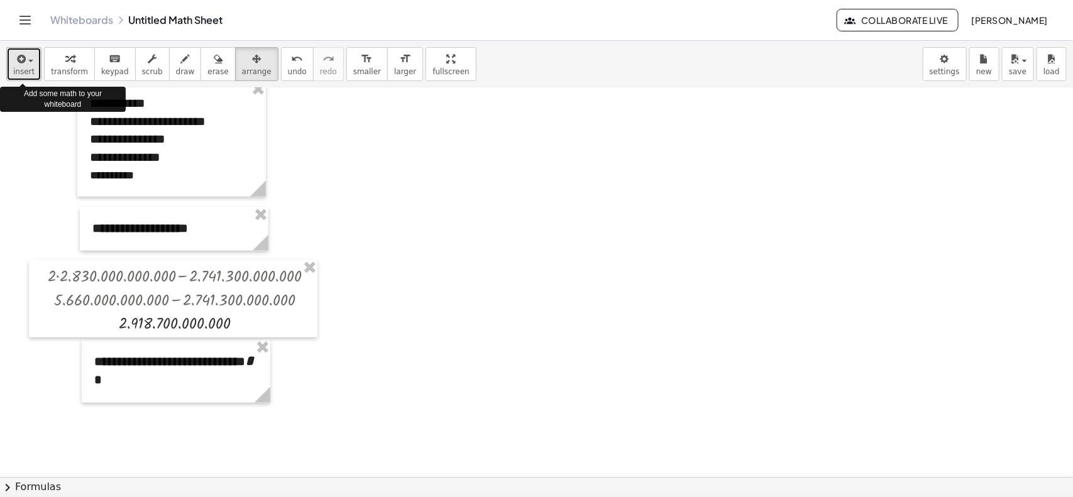
click at [24, 52] on icon "button" at bounding box center [19, 59] width 11 height 15
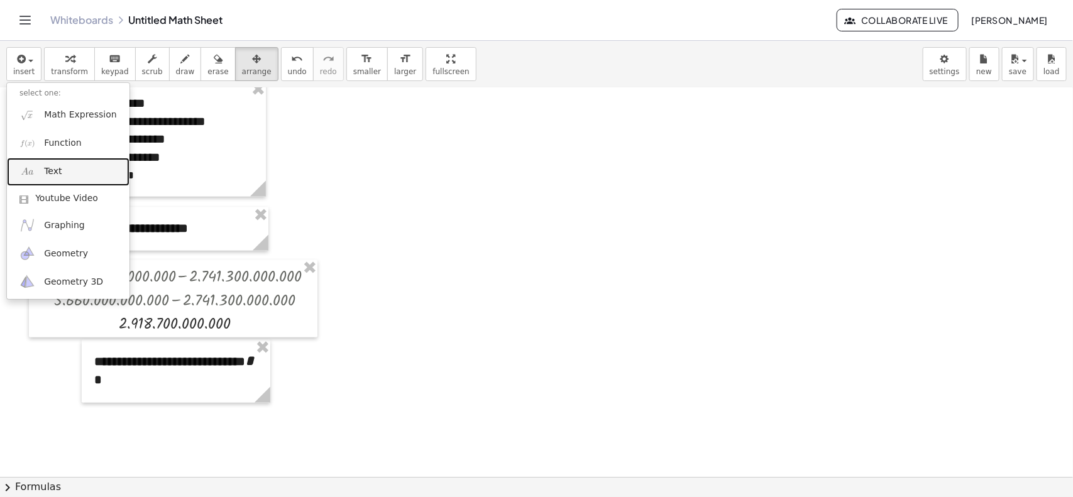
click at [75, 170] on link "Text" at bounding box center [68, 172] width 123 height 28
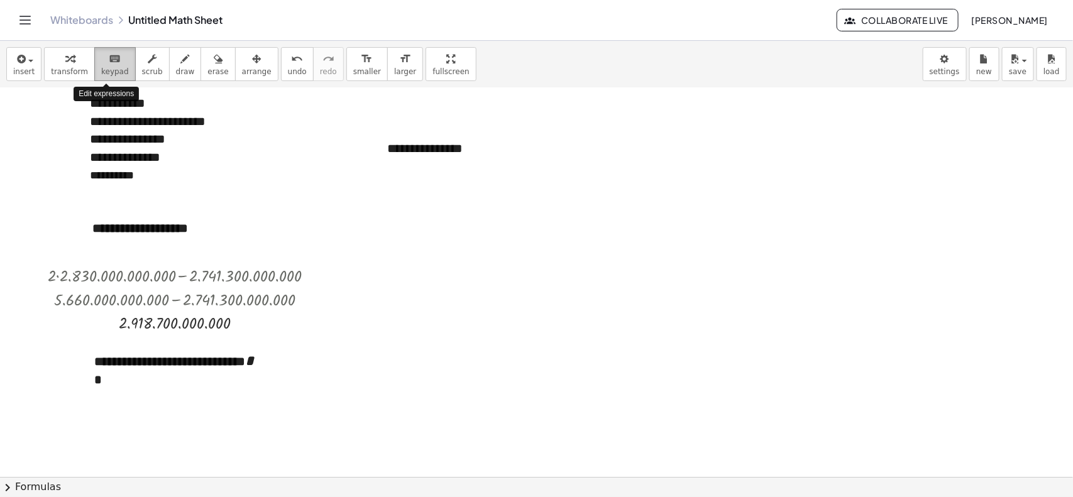
click at [110, 66] on button "keyboard keypad" at bounding box center [114, 64] width 41 height 34
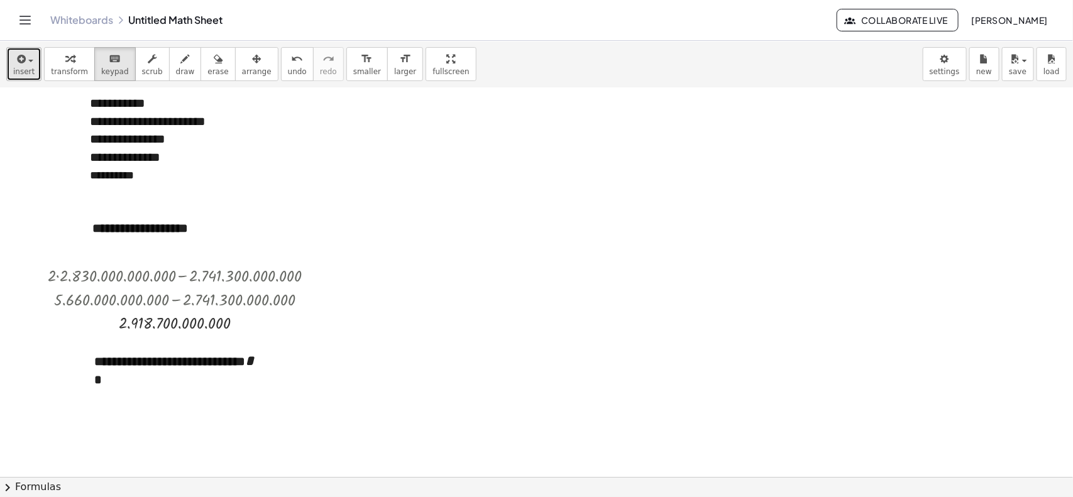
click at [28, 61] on span "button" at bounding box center [30, 61] width 5 height 3
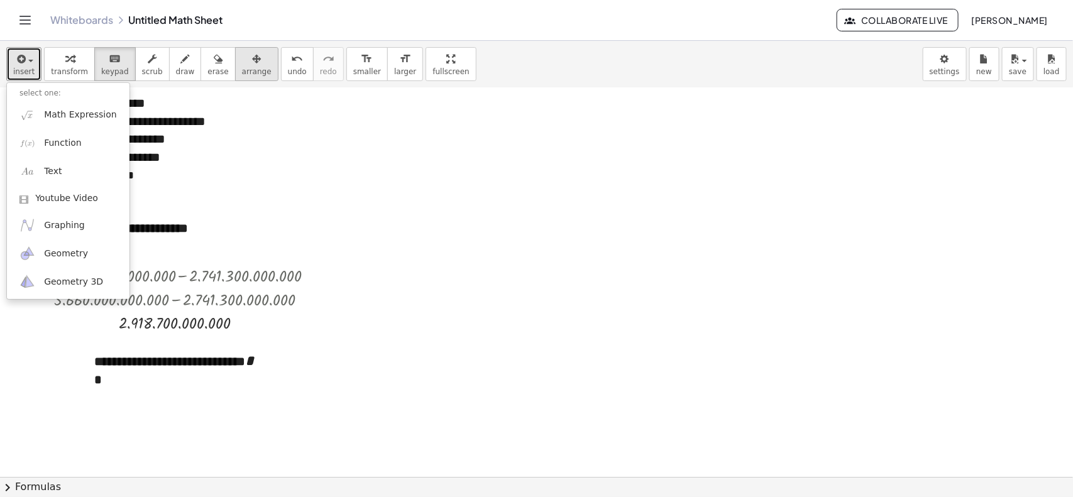
click at [246, 60] on div "button" at bounding box center [257, 58] width 30 height 15
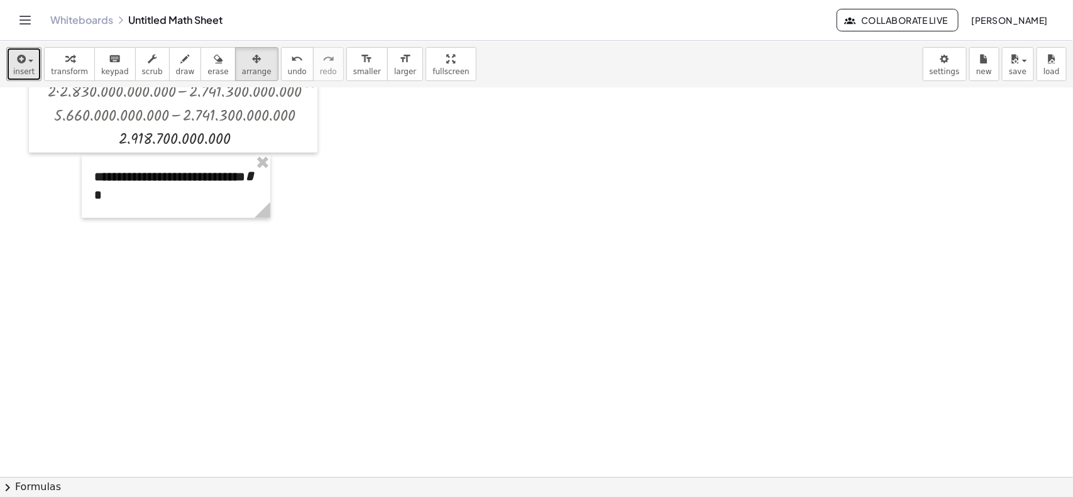
scroll to position [1174, 0]
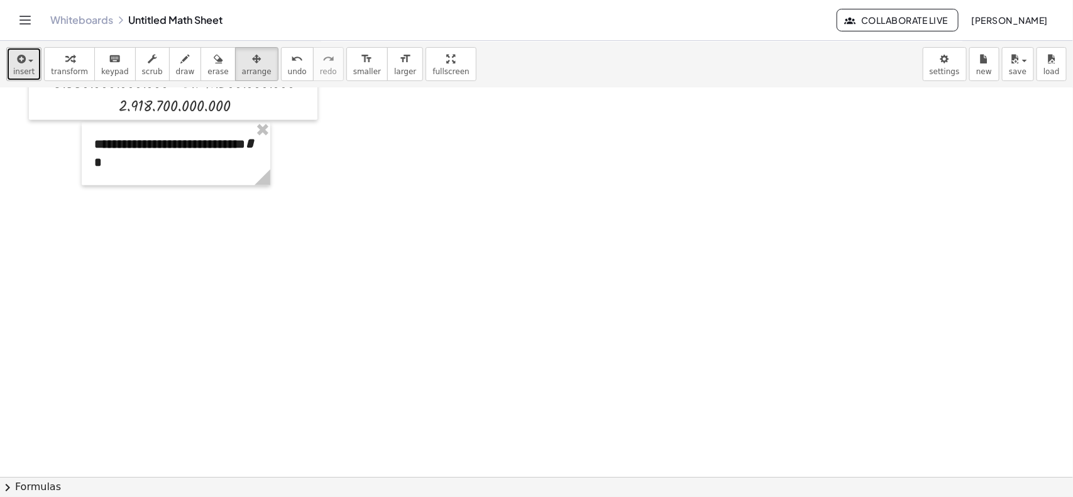
click at [31, 57] on div "button" at bounding box center [23, 58] width 21 height 15
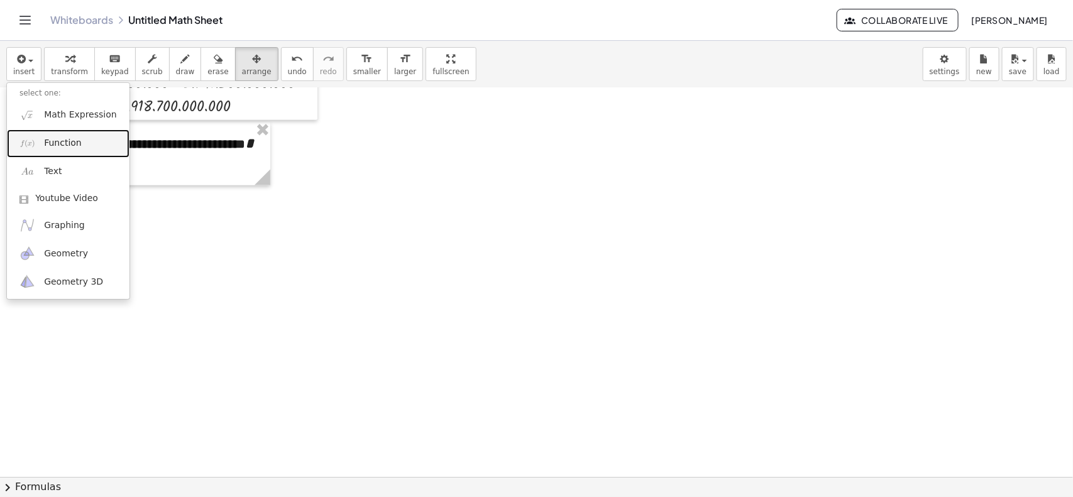
click at [63, 148] on span "Function" at bounding box center [63, 143] width 38 height 13
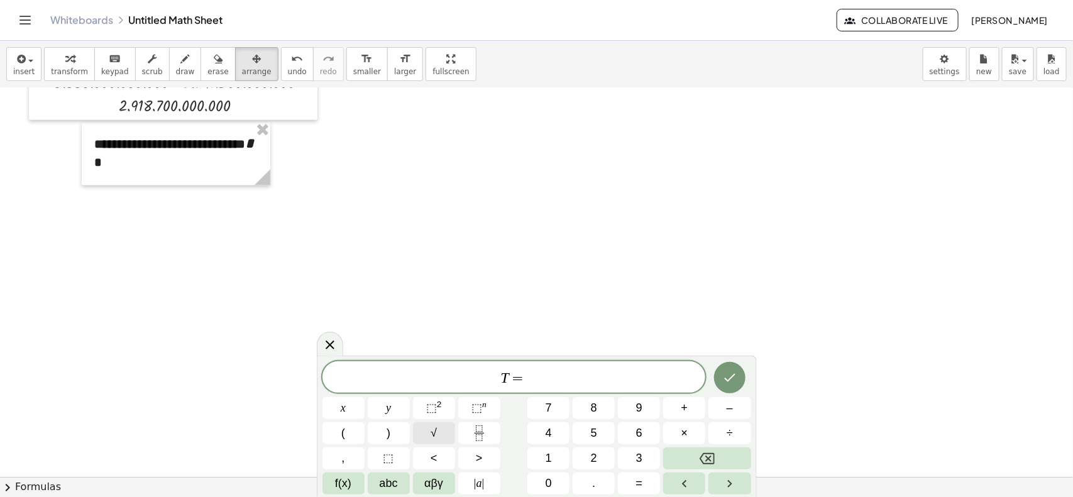
click at [429, 397] on button "√" at bounding box center [434, 433] width 42 height 22
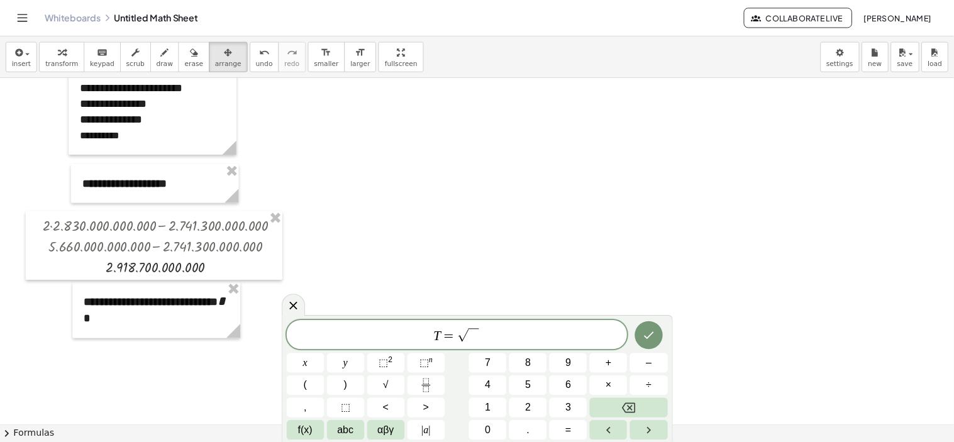
scroll to position [975, 0]
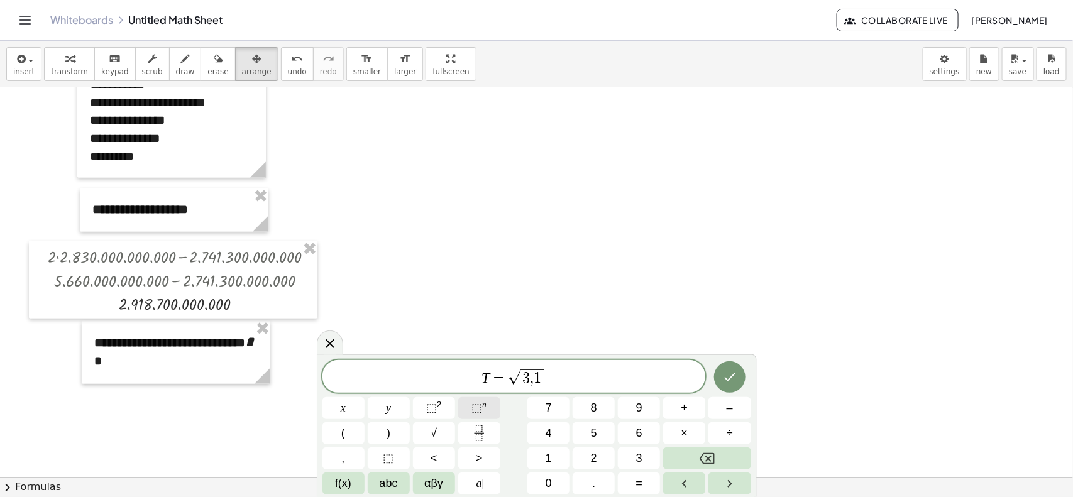
click at [478, 397] on span "⬚" at bounding box center [476, 408] width 11 height 13
click at [687, 397] on span "×" at bounding box center [684, 433] width 7 height 17
click at [730, 368] on icon "Done" at bounding box center [729, 374] width 15 height 15
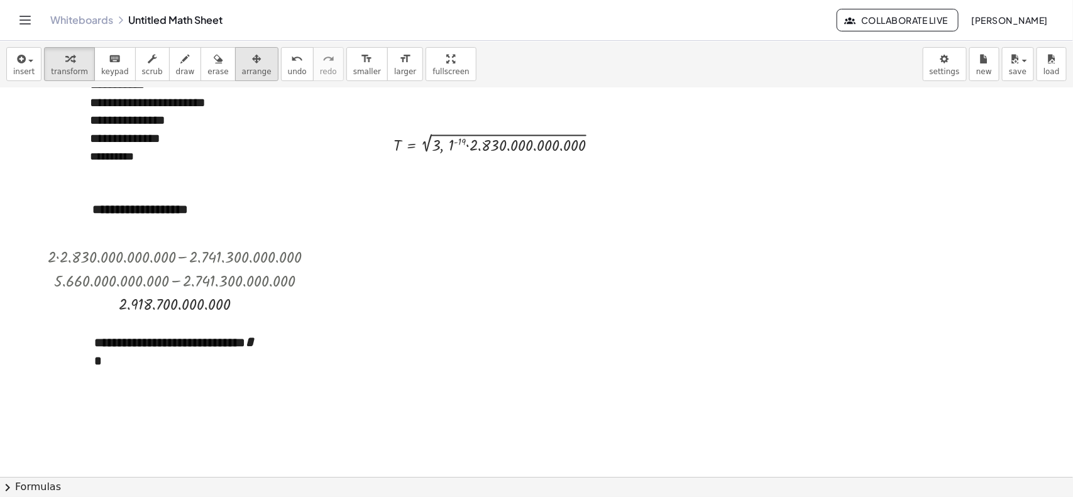
click at [252, 58] on icon "button" at bounding box center [256, 59] width 9 height 15
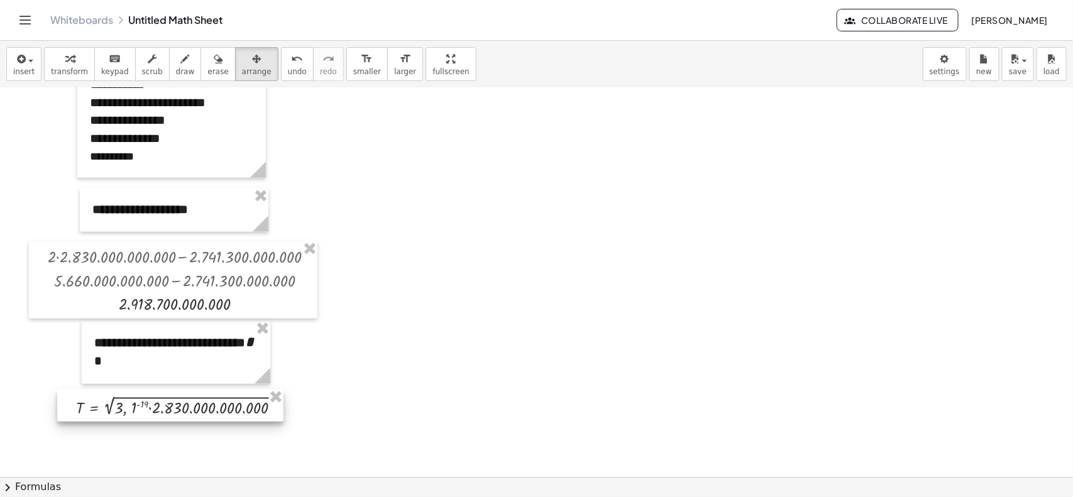
drag, startPoint x: 469, startPoint y: 151, endPoint x: 151, endPoint y: 414, distance: 412.6
click at [151, 397] on div at bounding box center [170, 406] width 226 height 32
click at [80, 72] on button "transform" at bounding box center [69, 64] width 51 height 34
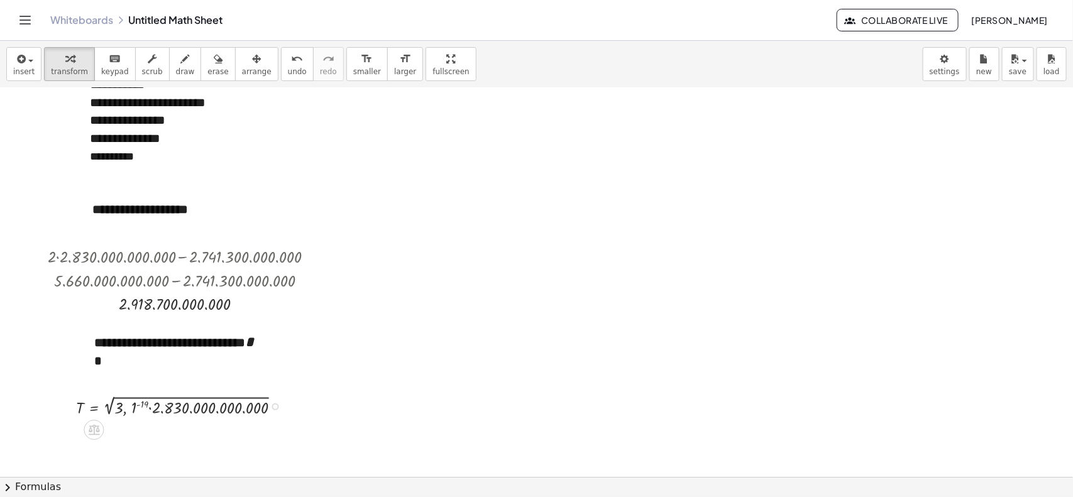
click at [150, 397] on div at bounding box center [183, 406] width 226 height 26
click at [136, 397] on div at bounding box center [183, 406] width 226 height 26
click at [288, 69] on span "undo" at bounding box center [297, 71] width 19 height 9
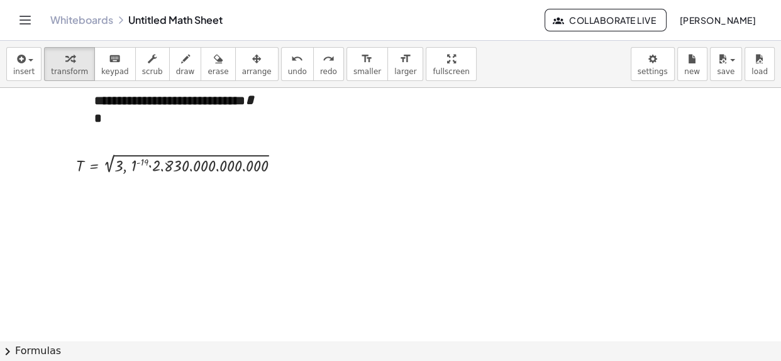
scroll to position [1226, 0]
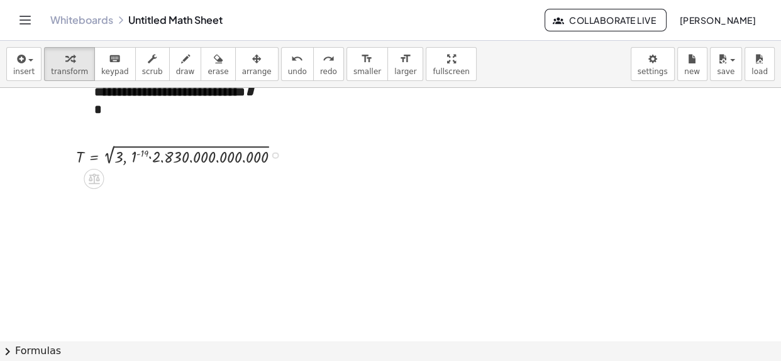
click at [143, 153] on div at bounding box center [183, 154] width 226 height 26
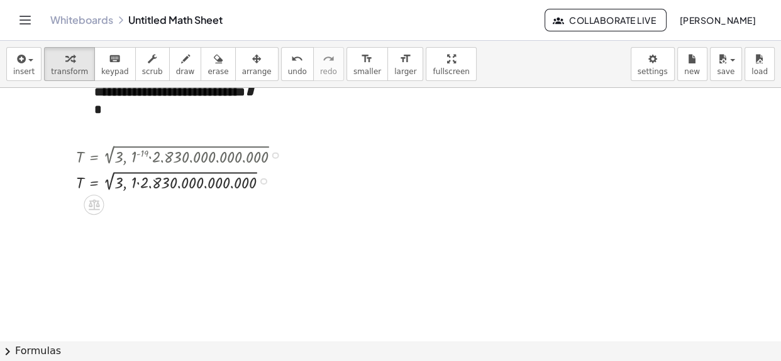
click at [137, 182] on div at bounding box center [183, 180] width 226 height 26
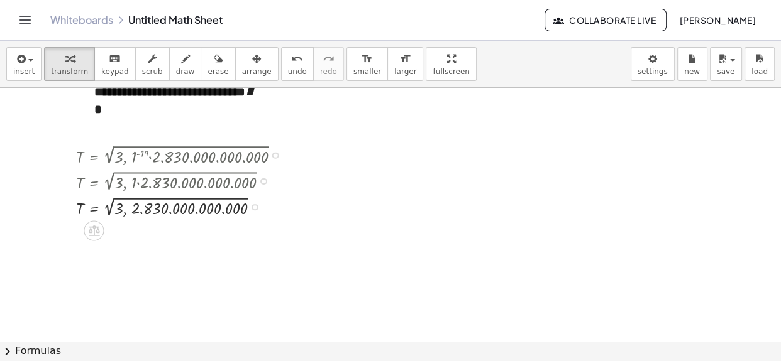
click at [119, 206] on div at bounding box center [183, 206] width 226 height 26
click at [131, 207] on div at bounding box center [183, 206] width 226 height 26
click at [111, 205] on div at bounding box center [183, 206] width 226 height 26
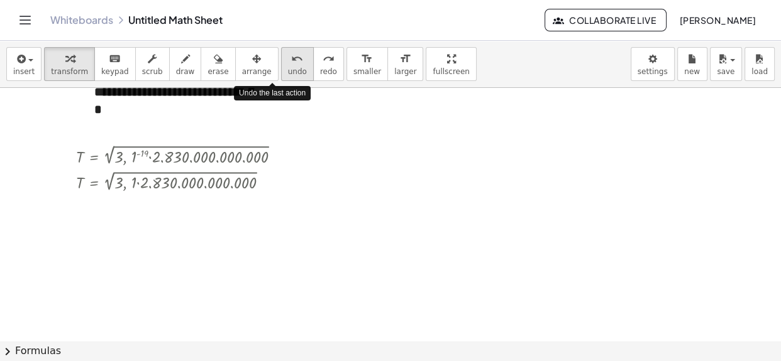
click at [281, 71] on button "undo undo" at bounding box center [297, 64] width 33 height 34
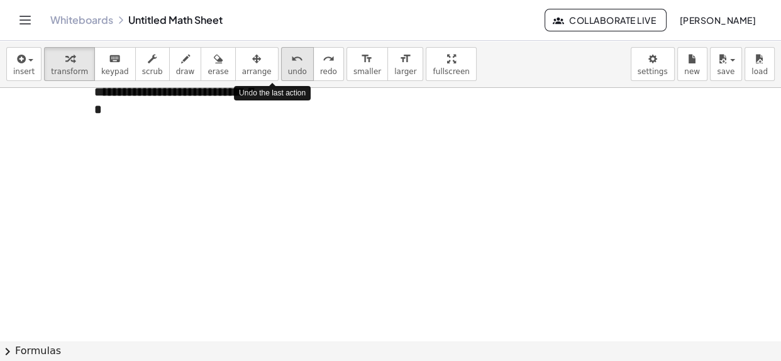
click at [281, 71] on button "undo undo" at bounding box center [297, 64] width 33 height 34
click at [313, 69] on button "redo redo" at bounding box center [328, 64] width 31 height 34
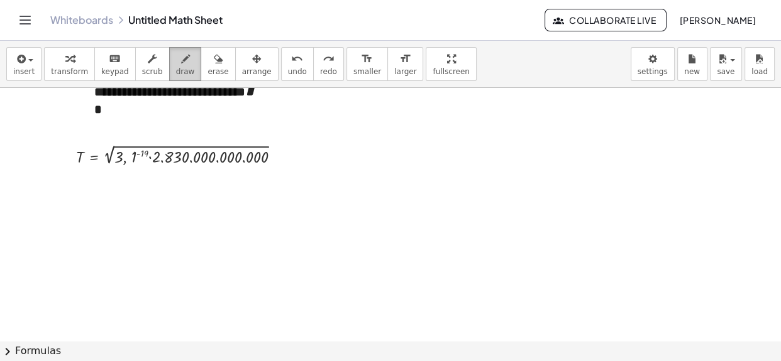
click at [176, 68] on span "draw" at bounding box center [185, 71] width 19 height 9
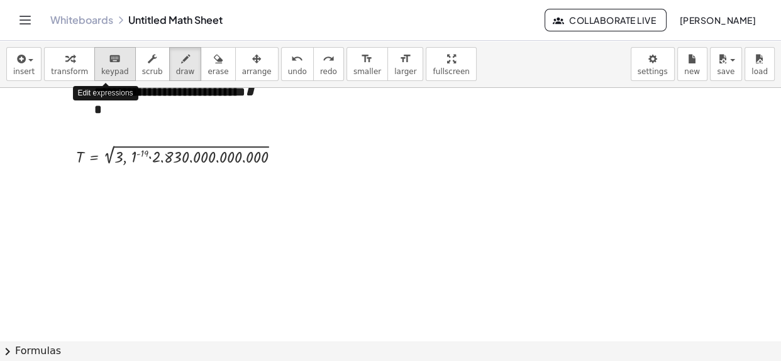
click at [109, 63] on icon "keyboard" at bounding box center [115, 59] width 12 height 15
click at [143, 156] on div at bounding box center [142, 154] width 12 height 10
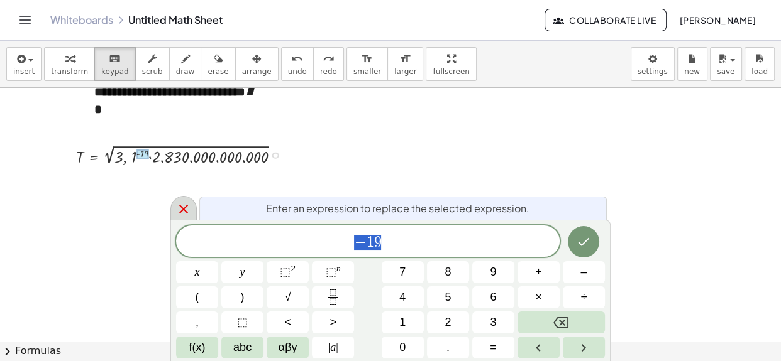
click at [187, 210] on icon at bounding box center [183, 209] width 15 height 15
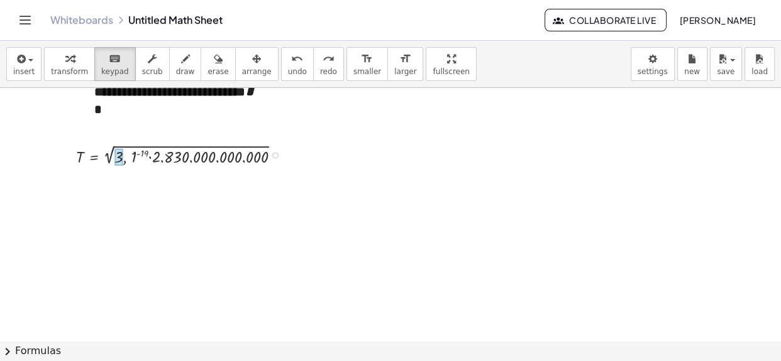
click at [119, 158] on div at bounding box center [118, 156] width 9 height 17
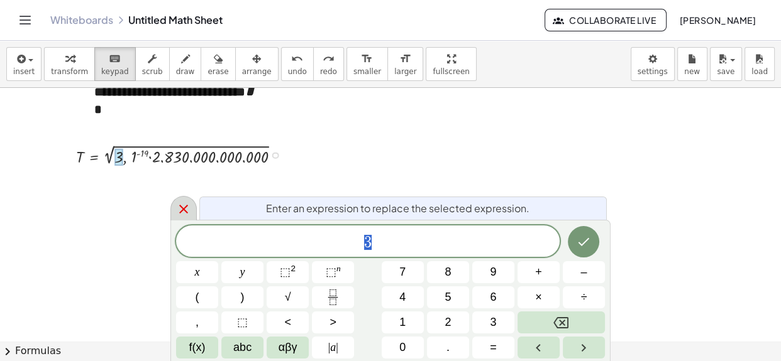
click at [182, 206] on icon at bounding box center [183, 209] width 15 height 15
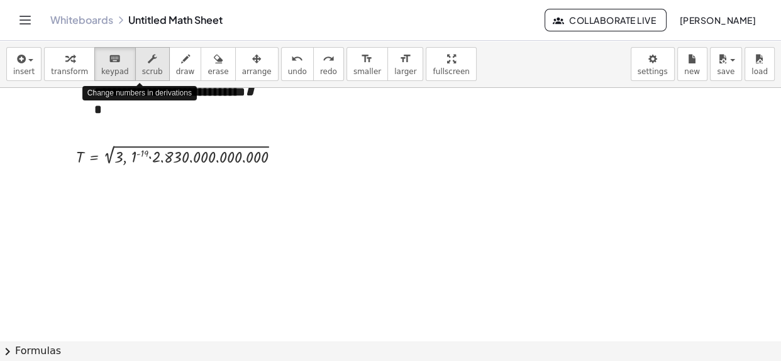
click at [144, 71] on span "scrub" at bounding box center [152, 71] width 21 height 9
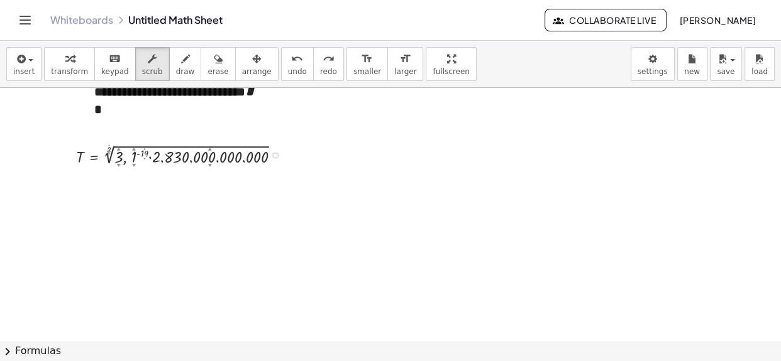
click at [134, 155] on div at bounding box center [183, 154] width 226 height 26
click at [132, 155] on div at bounding box center [183, 154] width 226 height 26
click at [132, 148] on div "▲" at bounding box center [134, 149] width 4 height 6
click at [133, 150] on div "▲" at bounding box center [134, 149] width 4 height 6
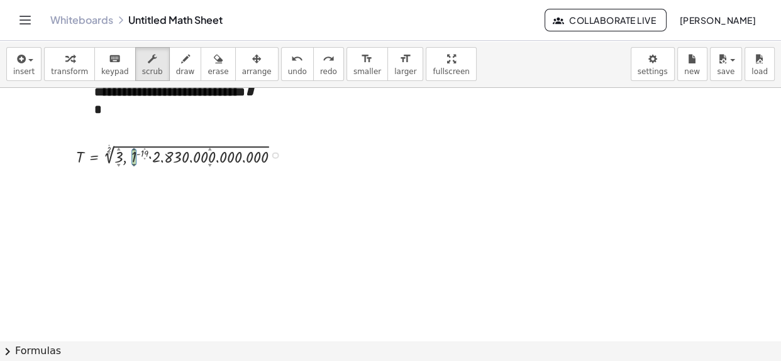
click at [133, 150] on div "▲" at bounding box center [134, 149] width 4 height 6
click at [212, 165] on div "▼" at bounding box center [210, 166] width 4 height 6
click at [209, 165] on div "▼" at bounding box center [210, 166] width 4 height 6
click at [288, 61] on div "undo" at bounding box center [297, 58] width 19 height 15
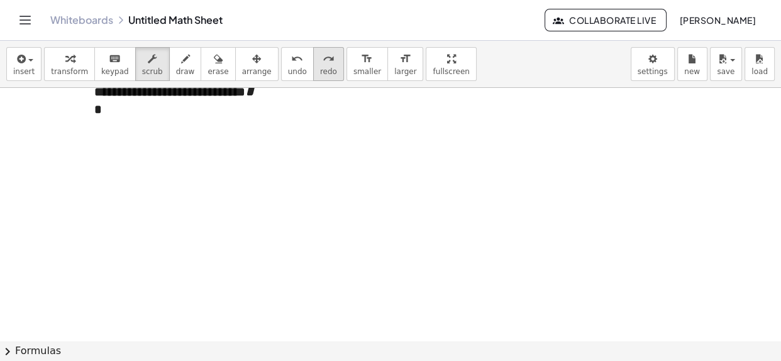
click at [322, 58] on icon "redo" at bounding box center [328, 59] width 12 height 15
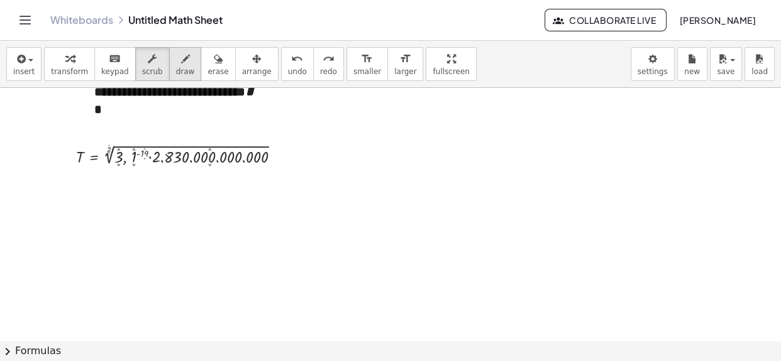
click at [176, 62] on div "button" at bounding box center [185, 58] width 19 height 15
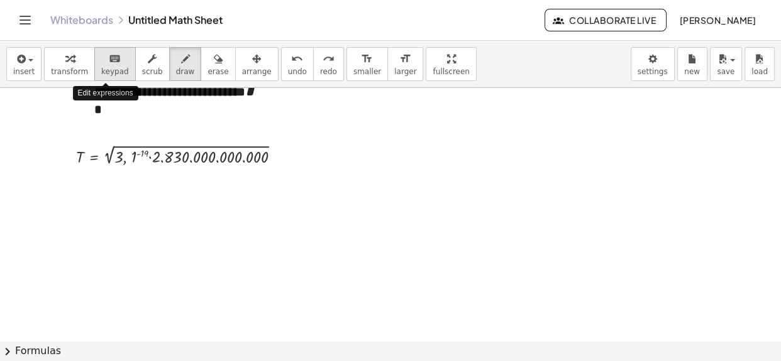
click at [101, 69] on span "keypad" at bounding box center [115, 71] width 28 height 9
click at [136, 157] on div at bounding box center [139, 156] width 17 height 17
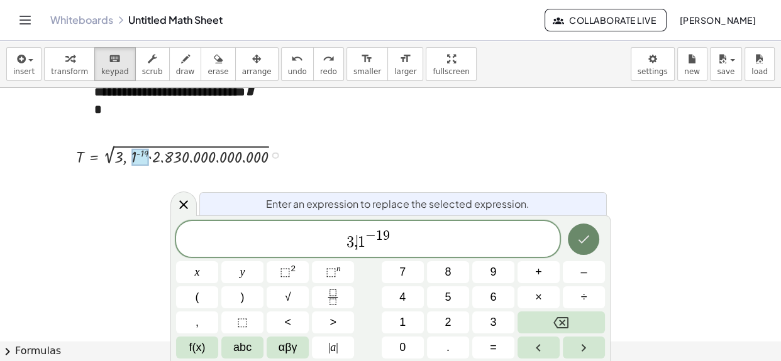
click at [578, 239] on icon "Done" at bounding box center [583, 239] width 15 height 15
click at [442, 344] on button "." at bounding box center [448, 348] width 42 height 22
click at [585, 238] on icon "Done" at bounding box center [583, 239] width 15 height 15
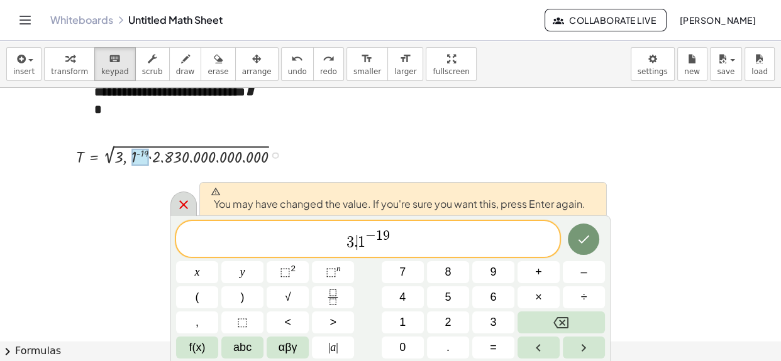
click at [178, 207] on icon at bounding box center [183, 204] width 15 height 15
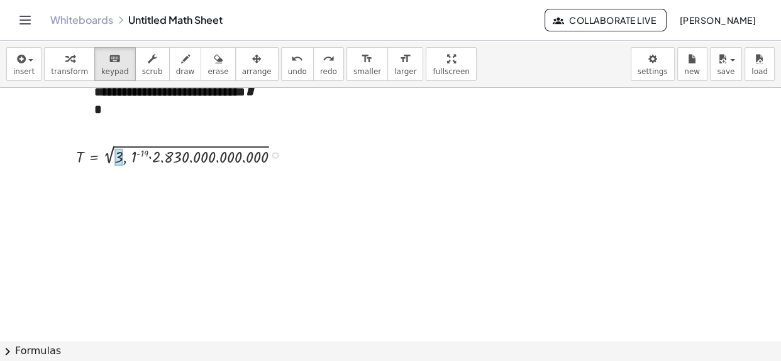
click at [119, 158] on div at bounding box center [118, 156] width 9 height 17
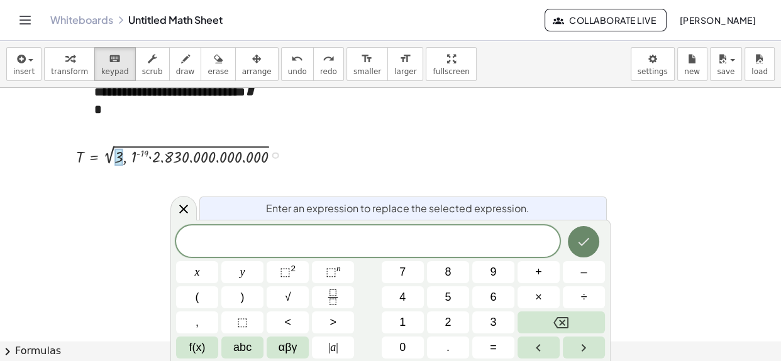
click at [582, 243] on icon "Done" at bounding box center [583, 241] width 15 height 15
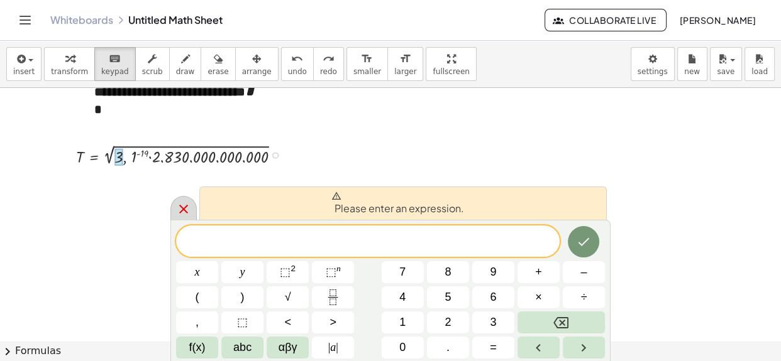
click at [181, 210] on icon at bounding box center [183, 209] width 15 height 15
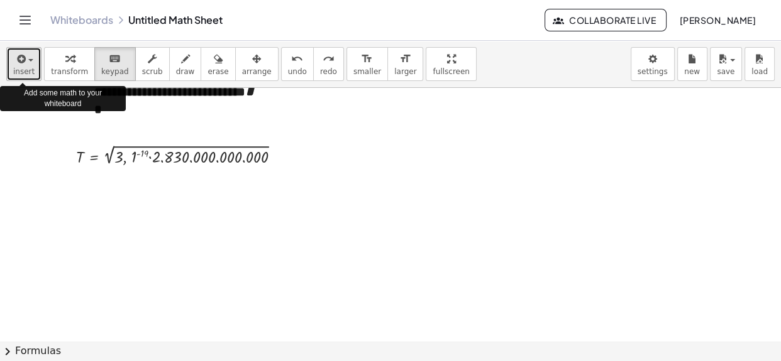
click at [23, 69] on span "insert" at bounding box center [23, 71] width 21 height 9
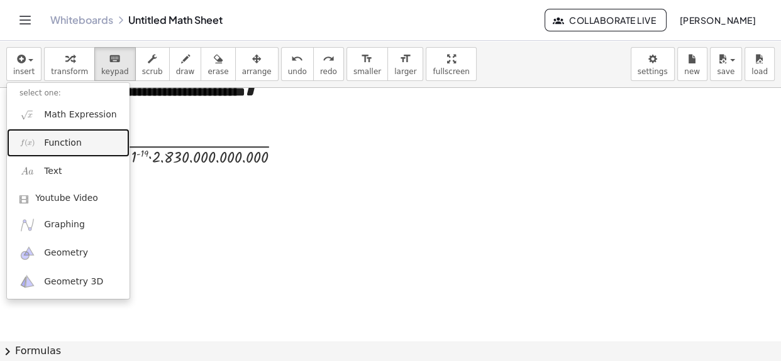
click at [59, 148] on span "Function" at bounding box center [63, 143] width 38 height 13
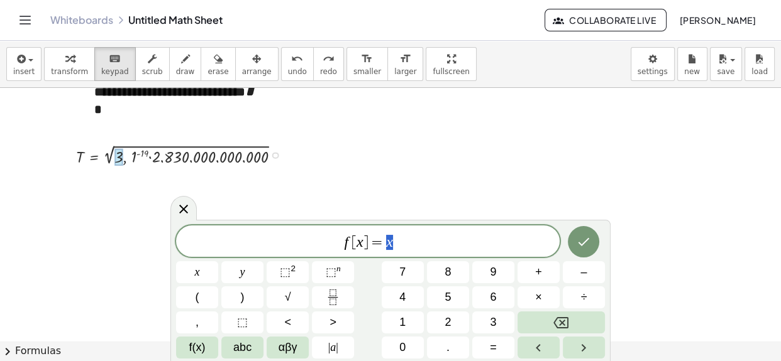
click at [118, 158] on div at bounding box center [118, 156] width 9 height 17
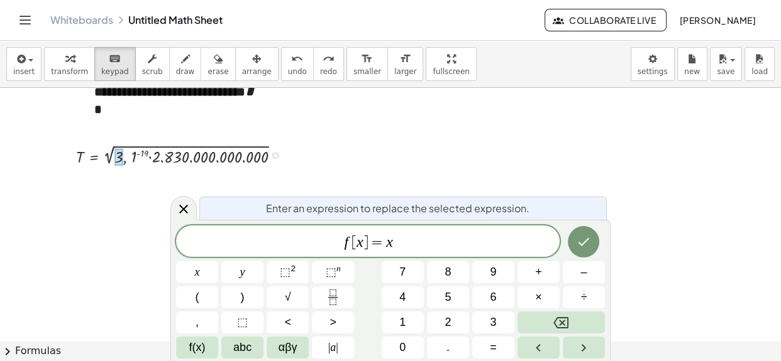
click at [400, 238] on span "f [ x ] = x" at bounding box center [367, 243] width 383 height 18
click at [292, 297] on button "√" at bounding box center [288, 298] width 42 height 22
click at [433, 339] on button "." at bounding box center [448, 348] width 42 height 22
click at [333, 280] on span "⬚ n" at bounding box center [333, 272] width 15 height 17
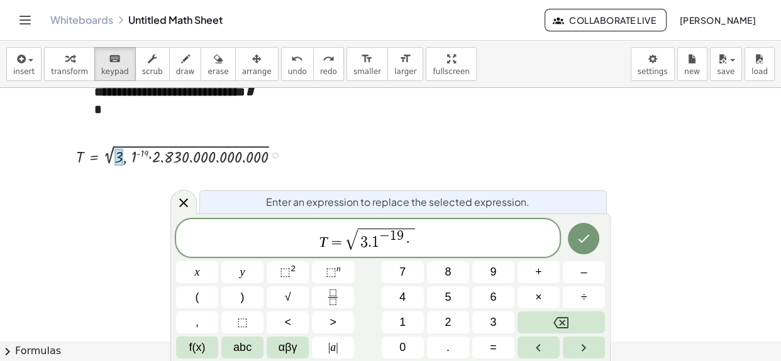
click at [160, 157] on div at bounding box center [183, 154] width 226 height 26
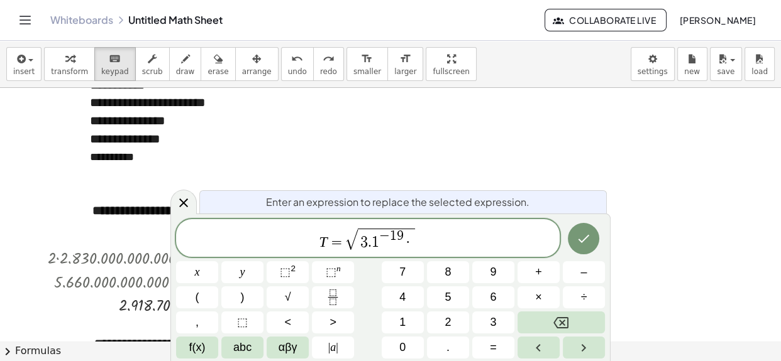
scroll to position [960, 0]
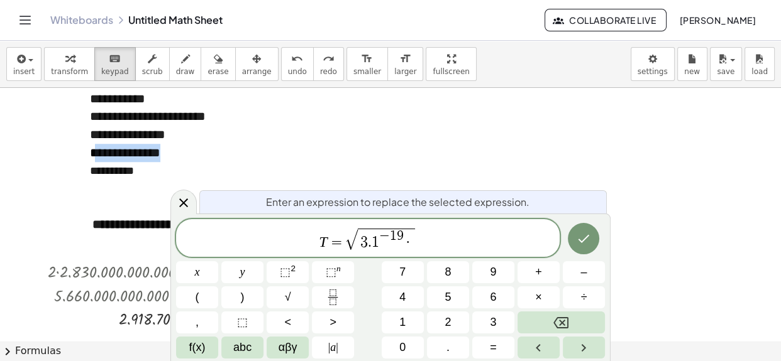
drag, startPoint x: 101, startPoint y: 153, endPoint x: 186, endPoint y: 149, distance: 85.6
click at [186, 149] on div "**********" at bounding box center [171, 153] width 163 height 18
copy div "**********"
click at [436, 246] on span "T = √ 3 . 1 − 1 9 · ​" at bounding box center [367, 239] width 383 height 25
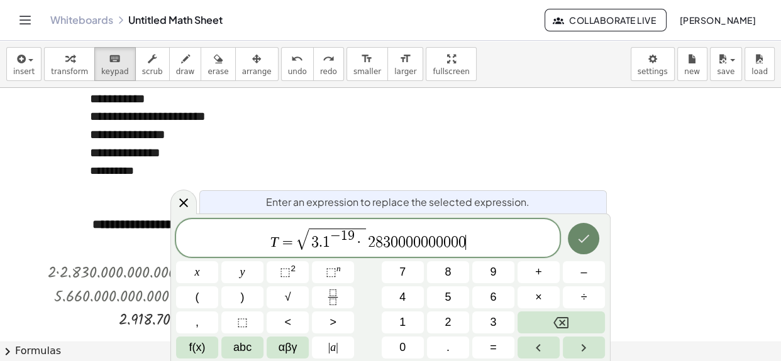
click at [575, 240] on button "Done" at bounding box center [583, 238] width 31 height 31
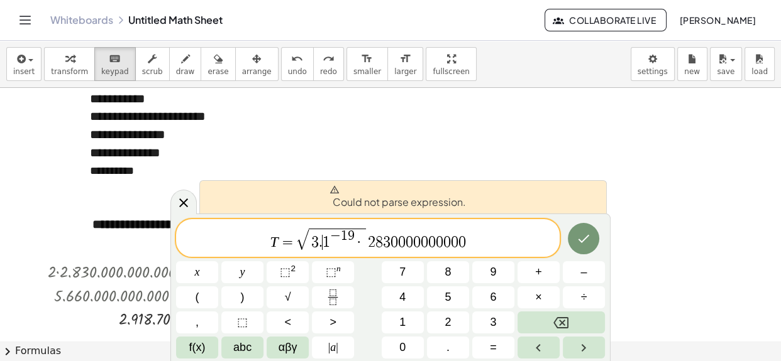
click at [320, 239] on span "." at bounding box center [321, 242] width 4 height 15
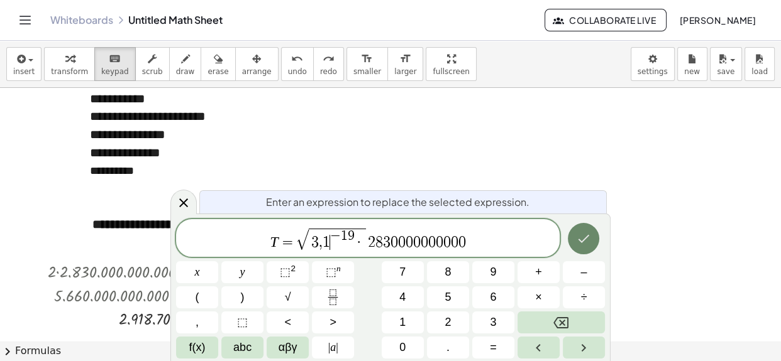
click at [575, 241] on button "Done" at bounding box center [583, 238] width 31 height 31
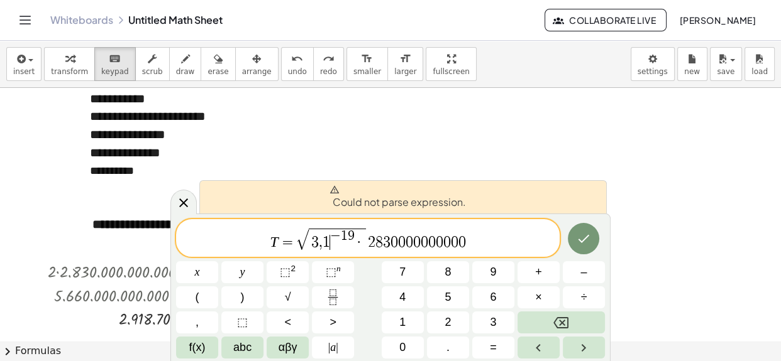
click at [475, 243] on span "T = √ 3 , 1 ​ − 1 9 · 2 8 3 0 0 0 0 0 0 0 0 0 0" at bounding box center [367, 239] width 383 height 25
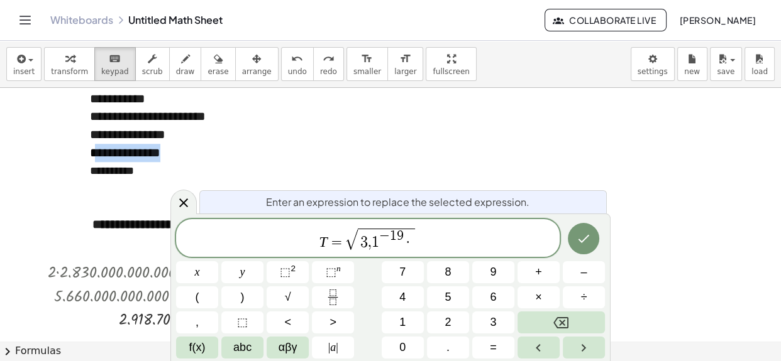
drag, startPoint x: 101, startPoint y: 152, endPoint x: 201, endPoint y: 151, distance: 99.9
click at [201, 151] on div "**********" at bounding box center [171, 153] width 163 height 18
copy div "**********"
click at [410, 245] on span "3 , 1 − 1 9 ·" at bounding box center [386, 239] width 57 height 21
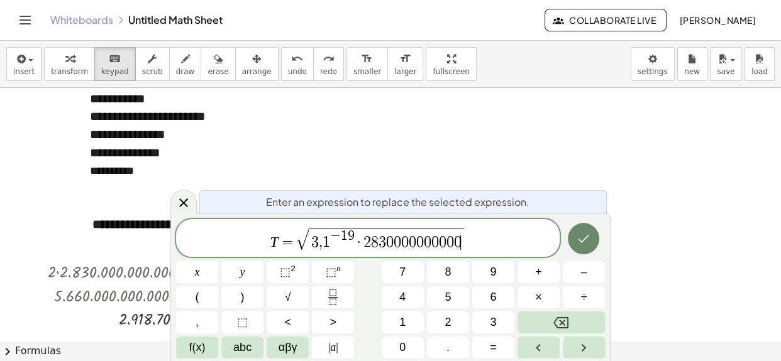
click at [586, 236] on icon "Done" at bounding box center [583, 238] width 11 height 8
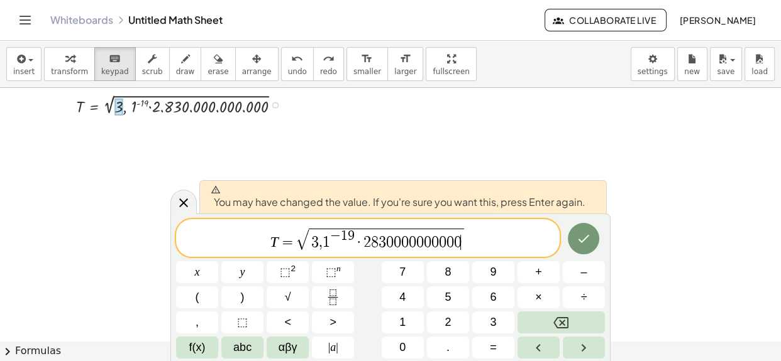
scroll to position [1272, 0]
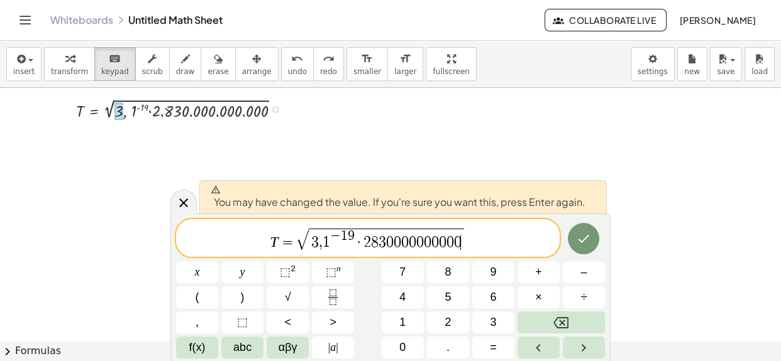
click at [319, 240] on span "," at bounding box center [321, 242] width 4 height 15
drag, startPoint x: 465, startPoint y: 243, endPoint x: 0, endPoint y: 239, distance: 465.2
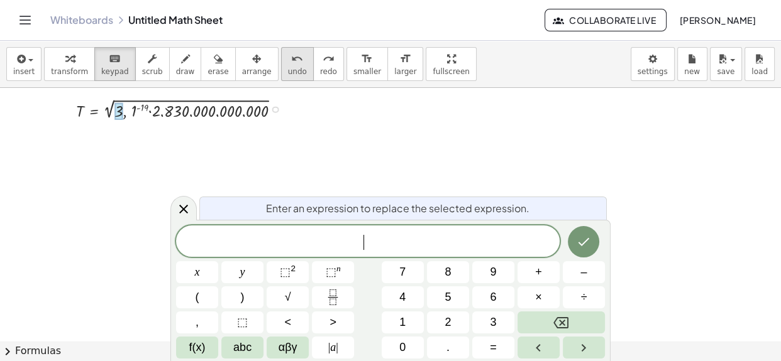
click at [288, 58] on div "undo" at bounding box center [297, 58] width 19 height 15
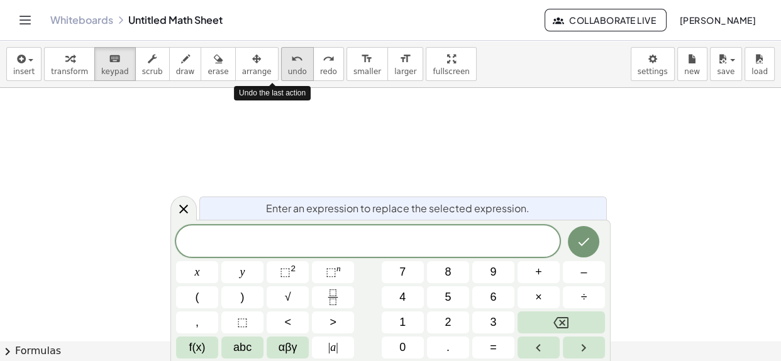
click at [288, 58] on div "undo" at bounding box center [297, 58] width 19 height 15
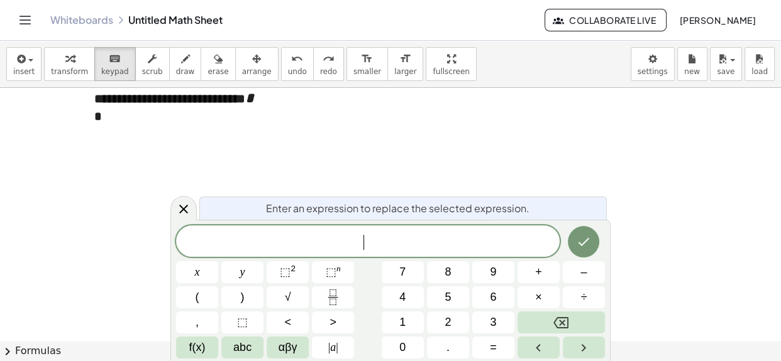
scroll to position [1231, 0]
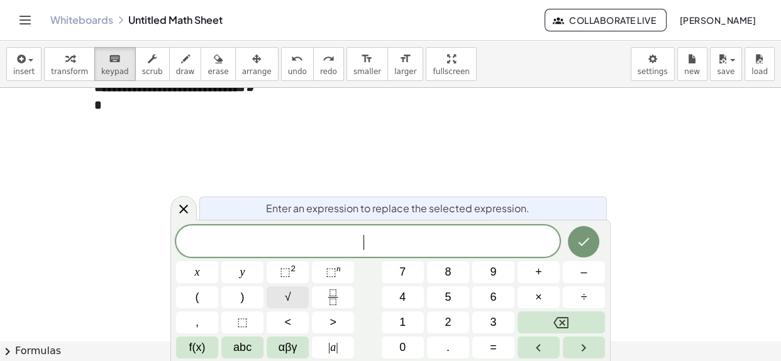
click at [289, 289] on button "√" at bounding box center [288, 298] width 42 height 22
click at [326, 270] on span "⬚" at bounding box center [331, 272] width 11 height 13
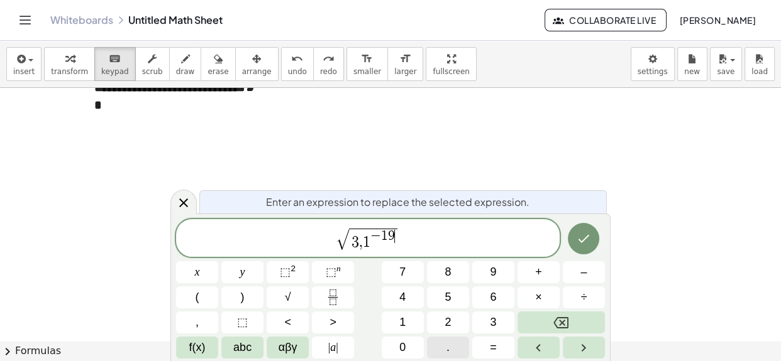
click at [439, 343] on button "." at bounding box center [448, 348] width 42 height 22
click at [539, 302] on span "×" at bounding box center [538, 297] width 7 height 17
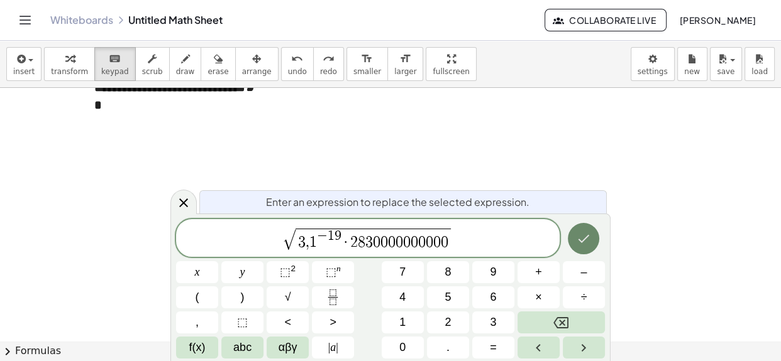
click at [591, 238] on button "Done" at bounding box center [583, 238] width 31 height 31
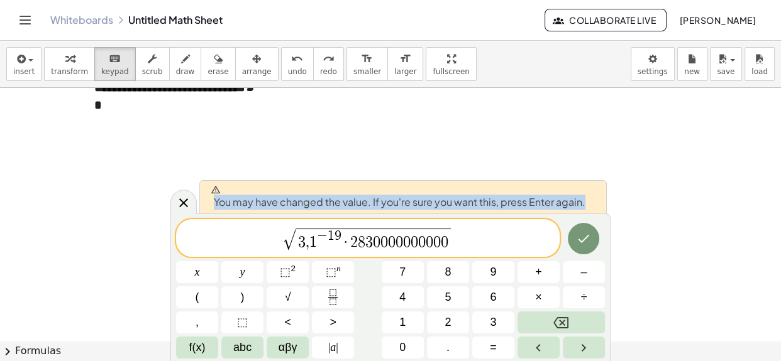
drag, startPoint x: 216, startPoint y: 201, endPoint x: 595, endPoint y: 197, distance: 378.4
click at [595, 197] on div "You may have changed the value. If you're sure you want this, press Enter again." at bounding box center [402, 196] width 407 height 33
click at [586, 178] on div at bounding box center [586, 178] width 0 height 0
click at [574, 228] on button "Done" at bounding box center [583, 238] width 31 height 31
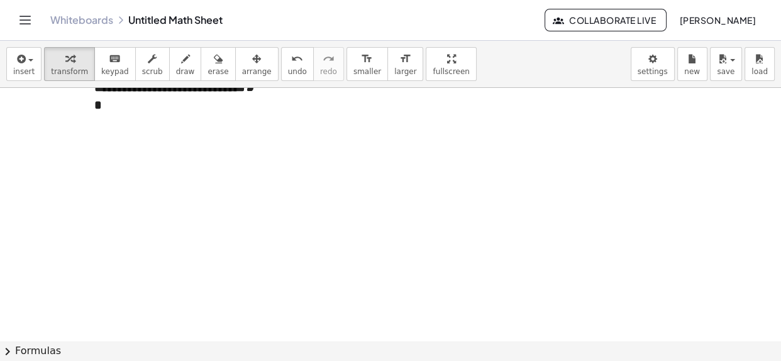
click at [532, 361] on div "Close" at bounding box center [390, 361] width 781 height 0
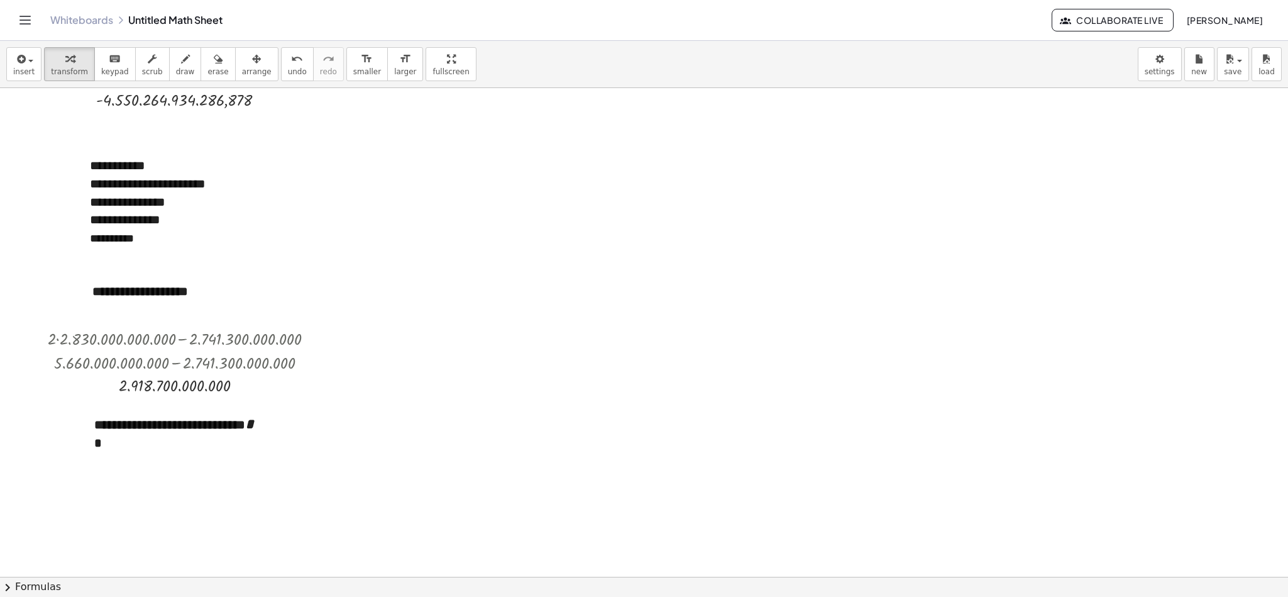
scroll to position [913, 0]
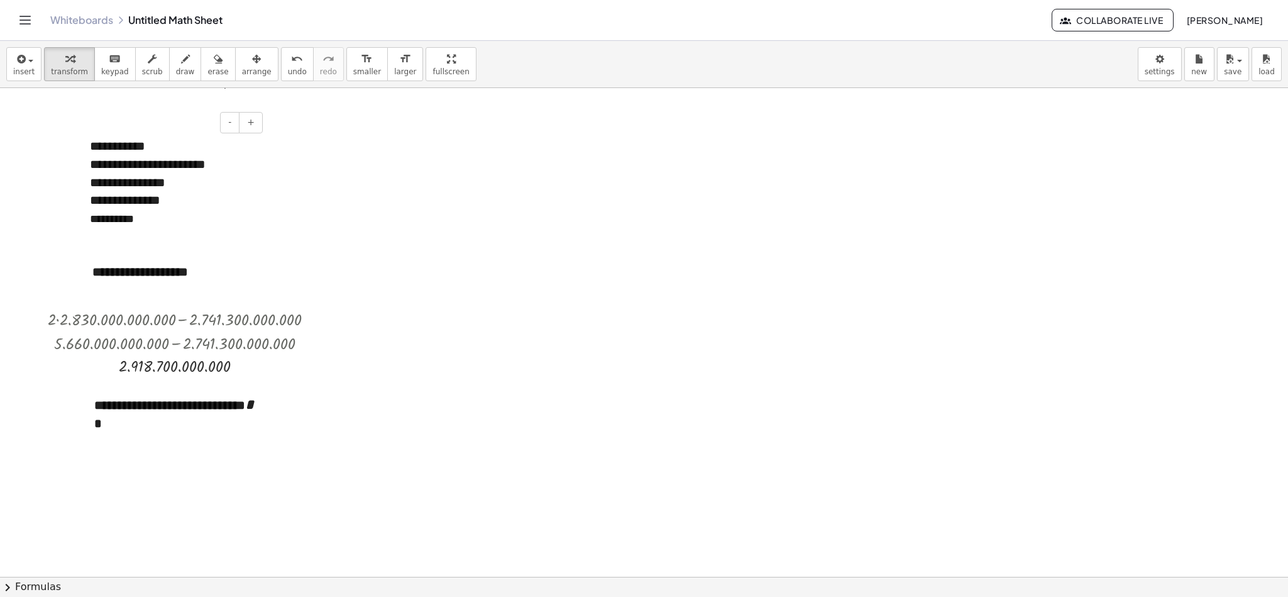
click at [164, 140] on div "**********" at bounding box center [171, 181] width 189 height 115
click at [483, 206] on div at bounding box center [644, 150] width 1288 height 1950
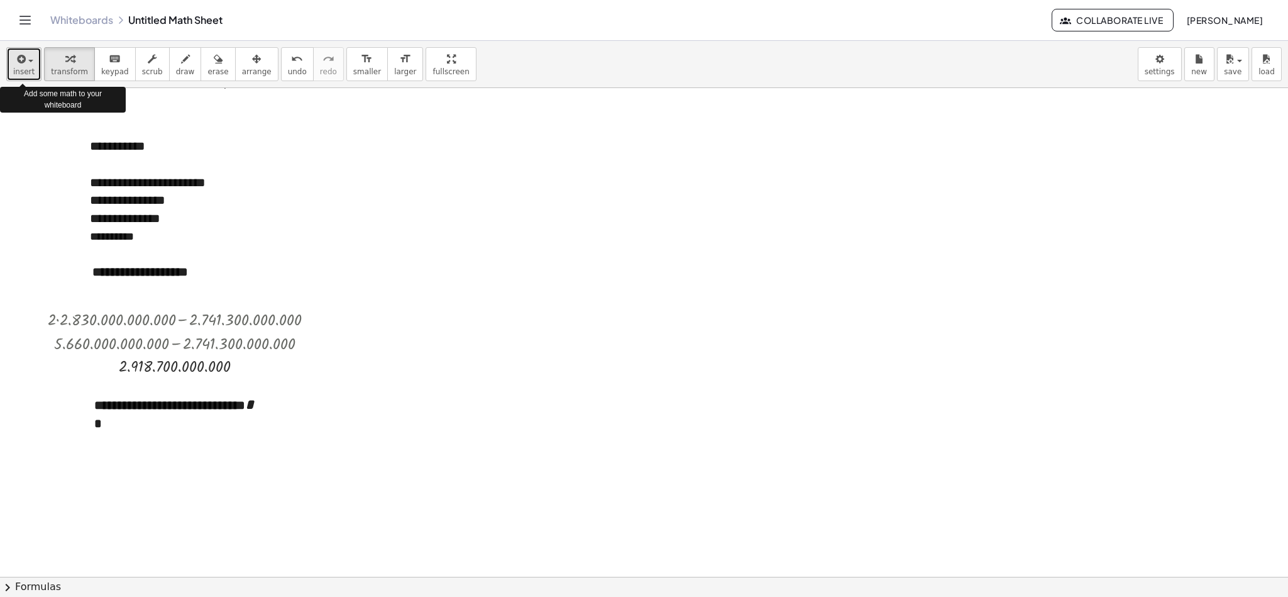
click at [25, 58] on icon "button" at bounding box center [19, 59] width 11 height 15
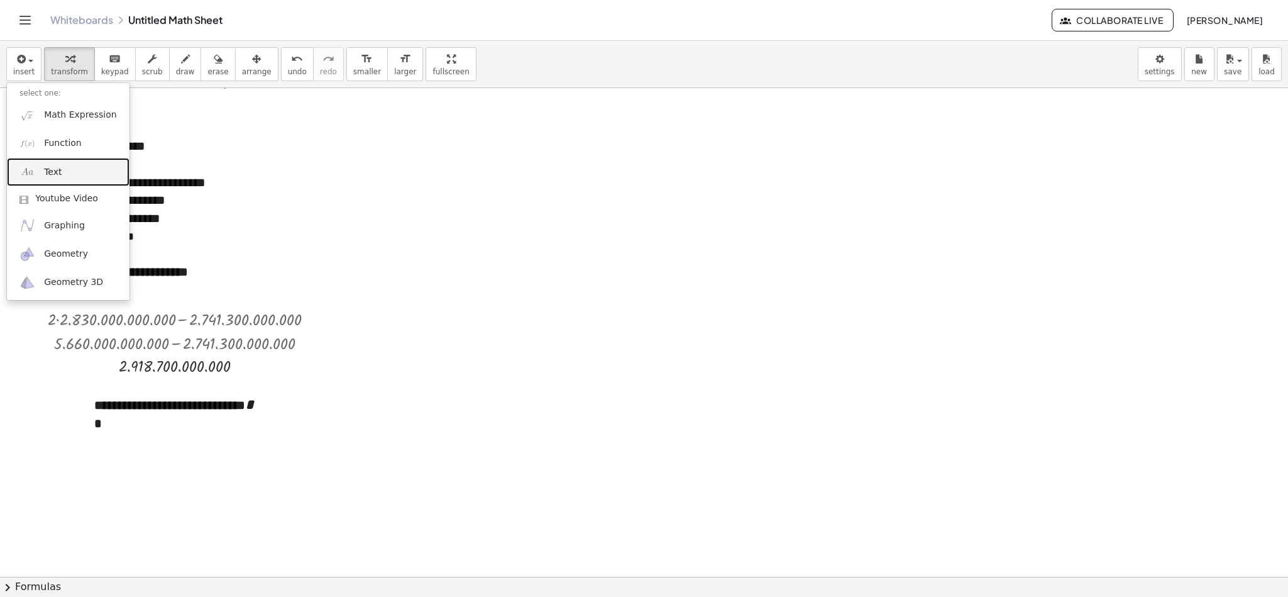
click at [55, 176] on span "Text" at bounding box center [53, 172] width 18 height 13
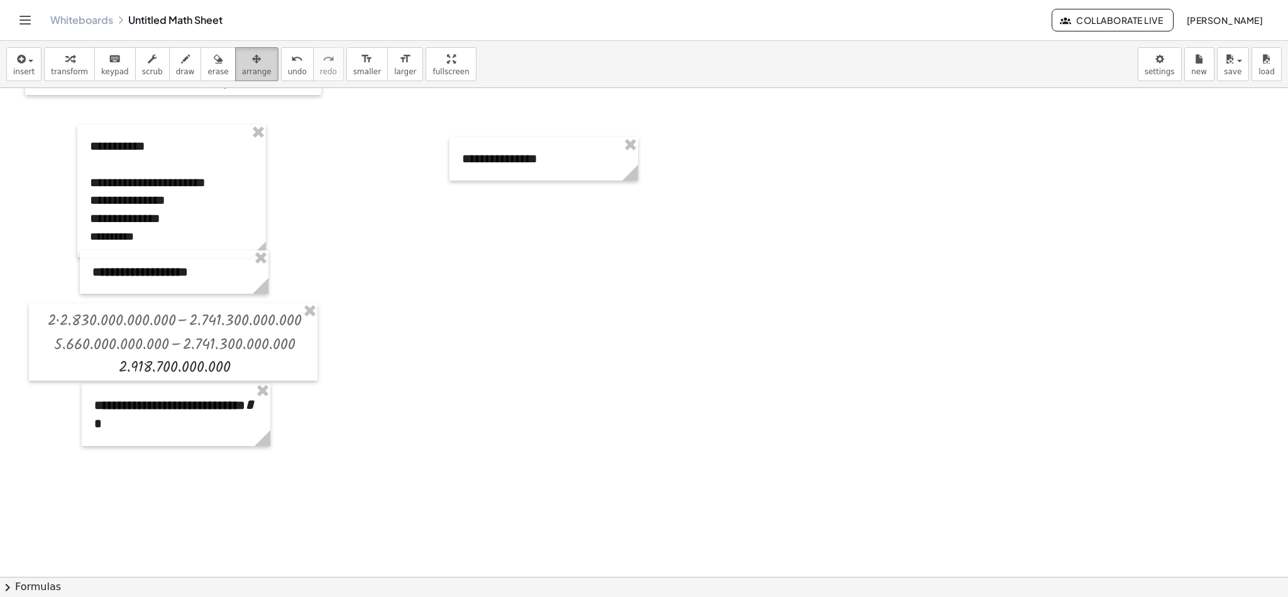
click at [251, 74] on span "arrange" at bounding box center [257, 71] width 30 height 9
click at [31, 70] on span "insert" at bounding box center [23, 71] width 21 height 9
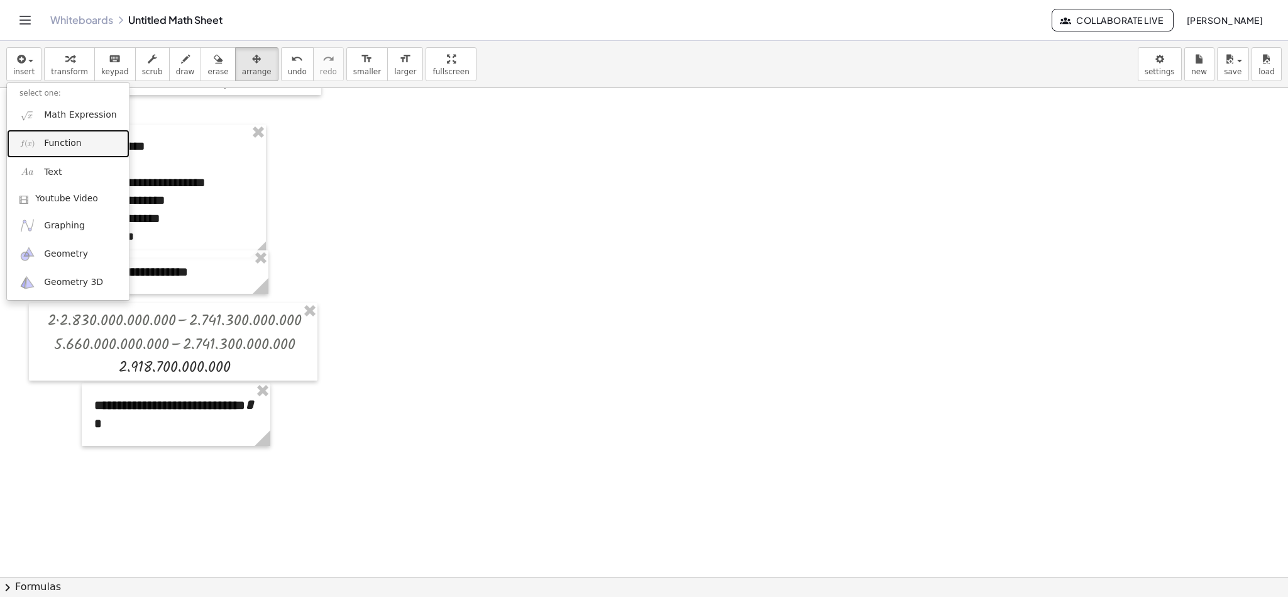
click at [48, 143] on span "Function" at bounding box center [63, 143] width 38 height 13
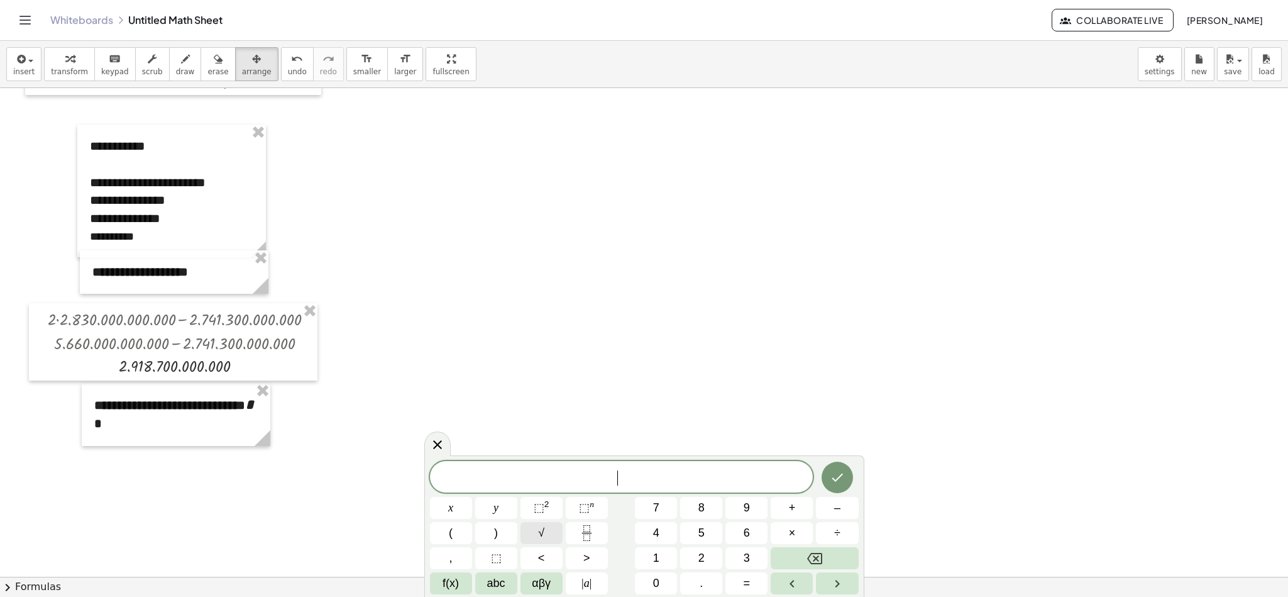
click at [538, 397] on span "√" at bounding box center [541, 532] width 6 height 17
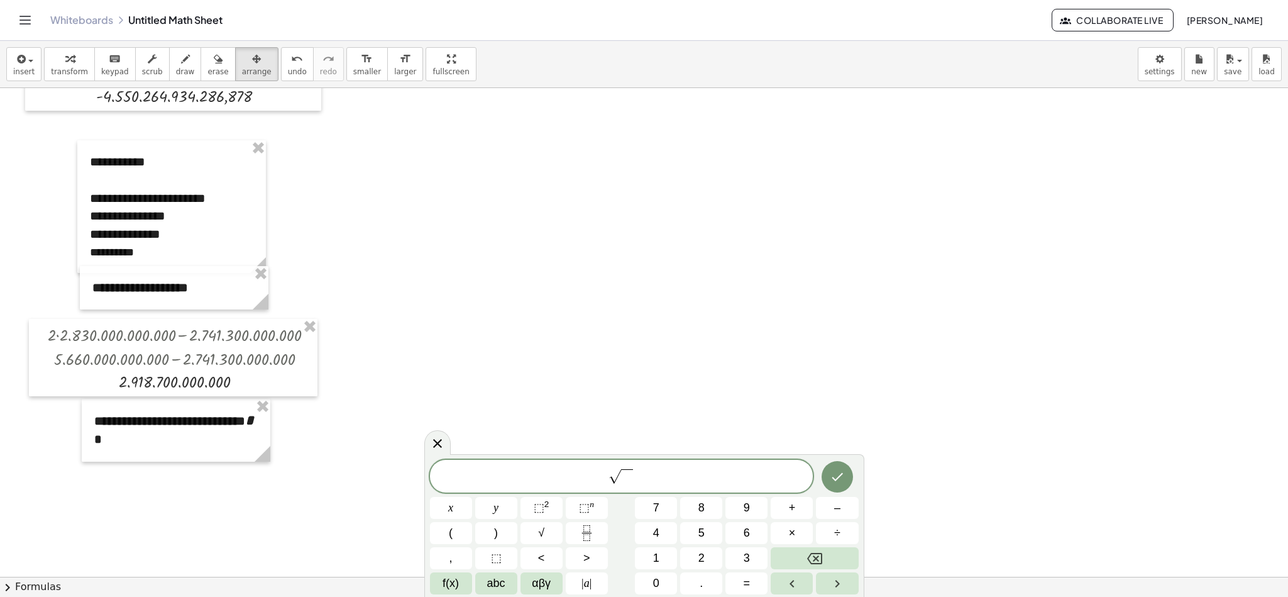
scroll to position [901, 0]
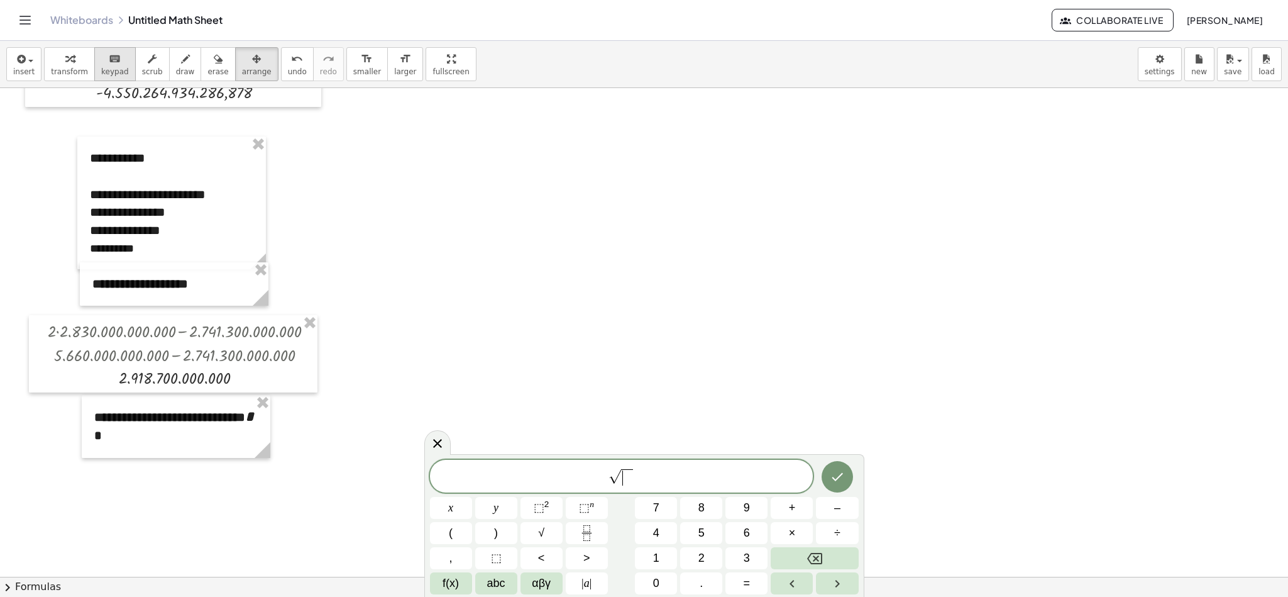
click at [101, 59] on div "keyboard" at bounding box center [115, 58] width 28 height 15
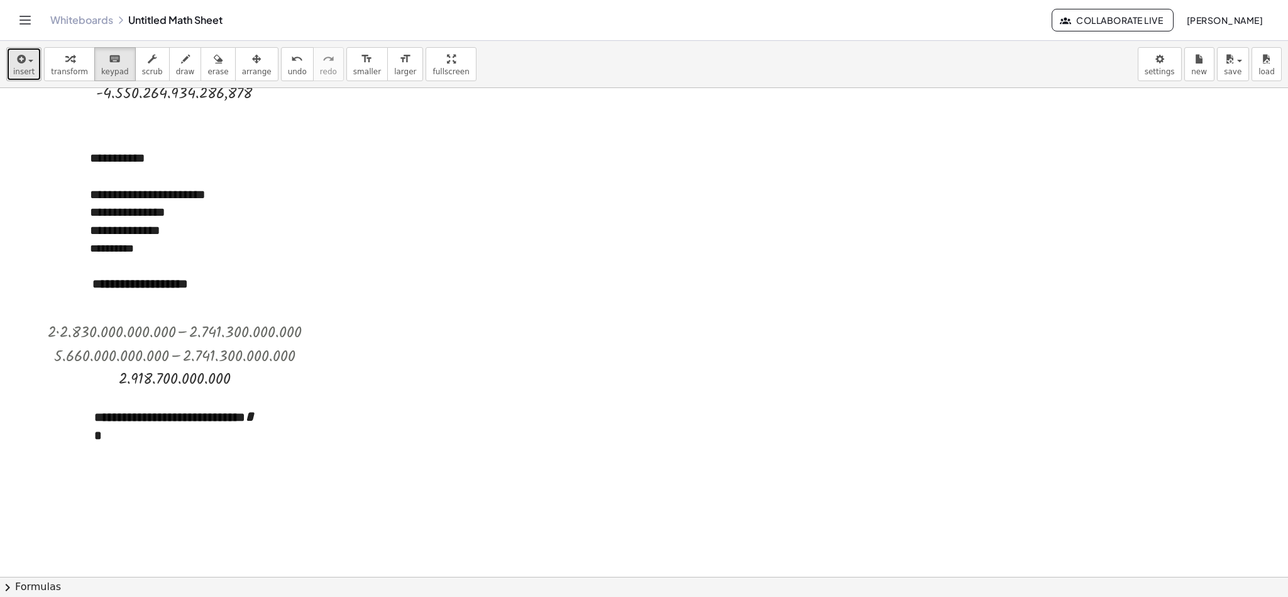
click at [35, 62] on button "insert" at bounding box center [23, 64] width 35 height 34
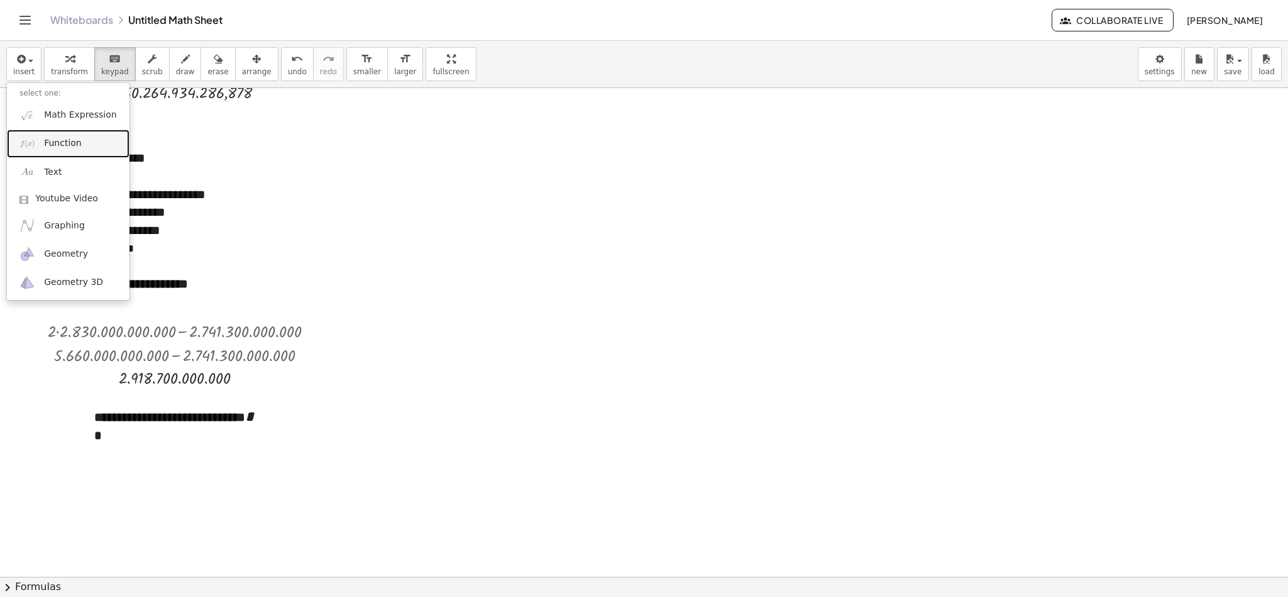
click at [67, 145] on span "Function" at bounding box center [63, 143] width 38 height 13
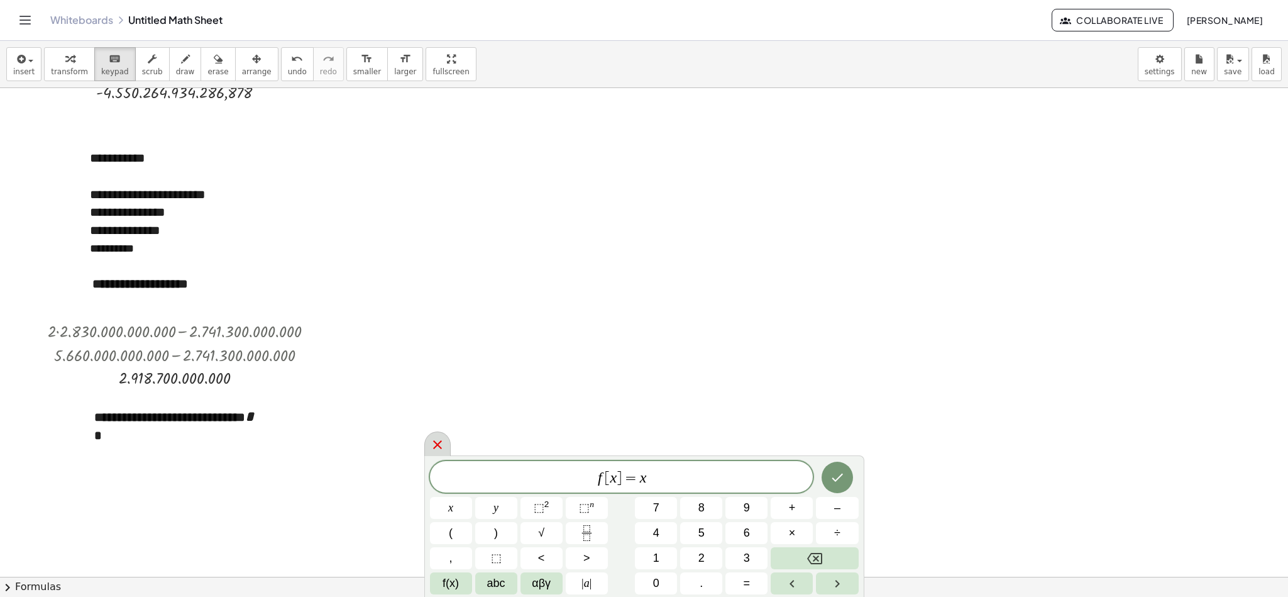
click at [438, 397] on icon at bounding box center [437, 444] width 15 height 15
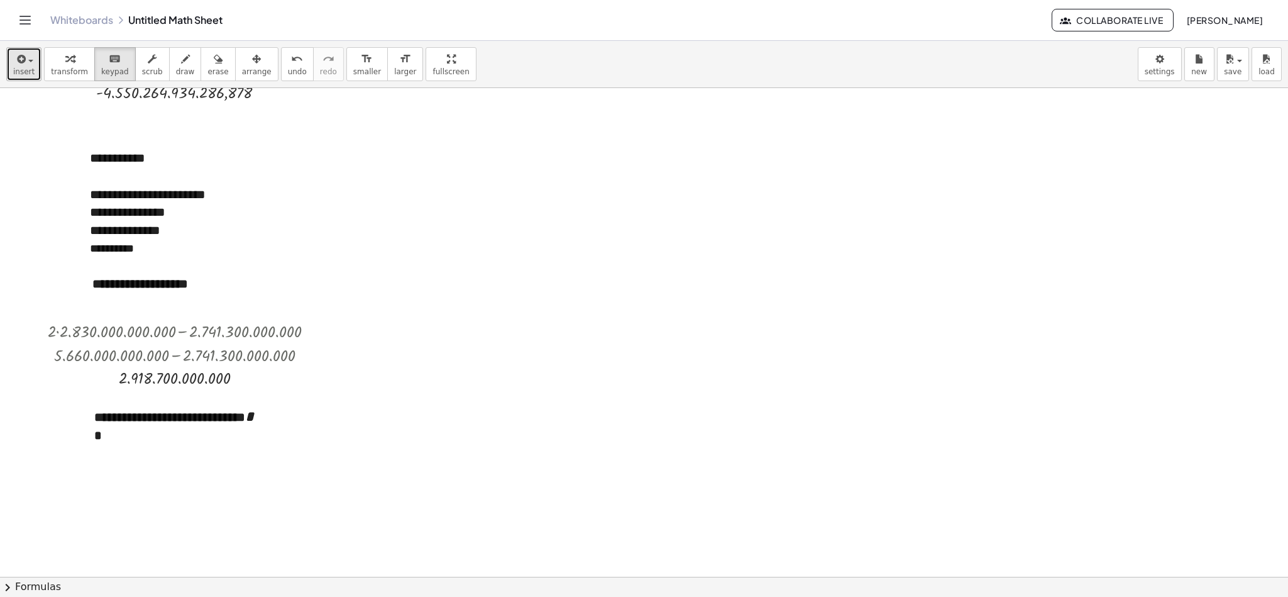
click at [12, 59] on button "insert" at bounding box center [23, 64] width 35 height 34
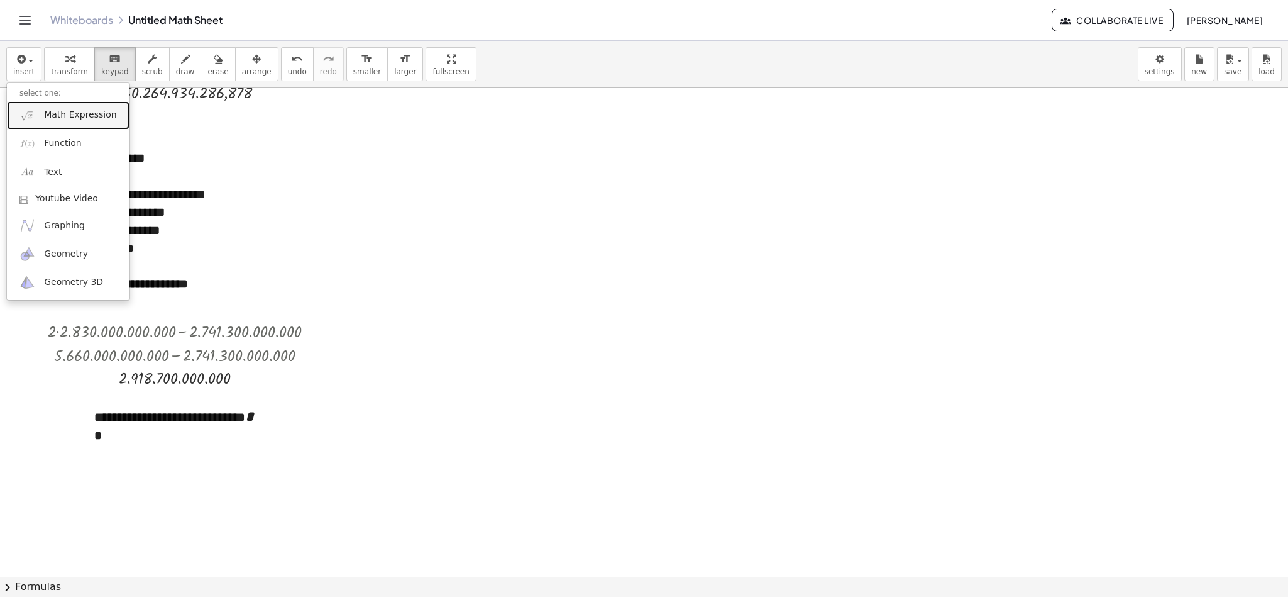
click at [94, 118] on span "Math Expression" at bounding box center [80, 115] width 72 height 13
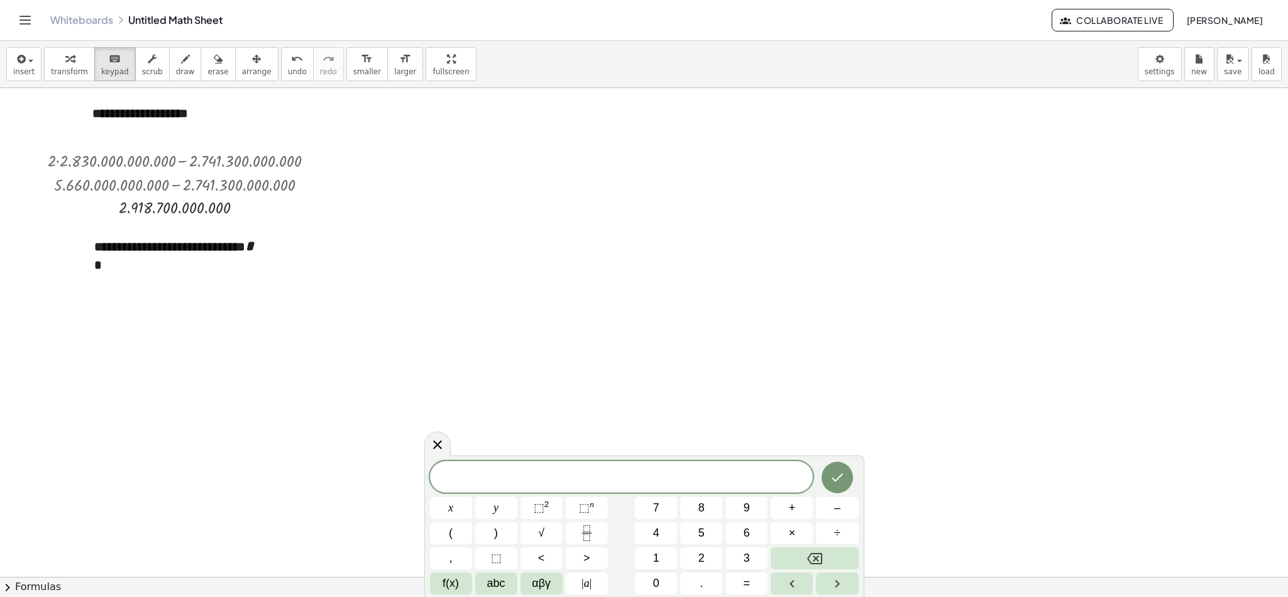
scroll to position [1027, 0]
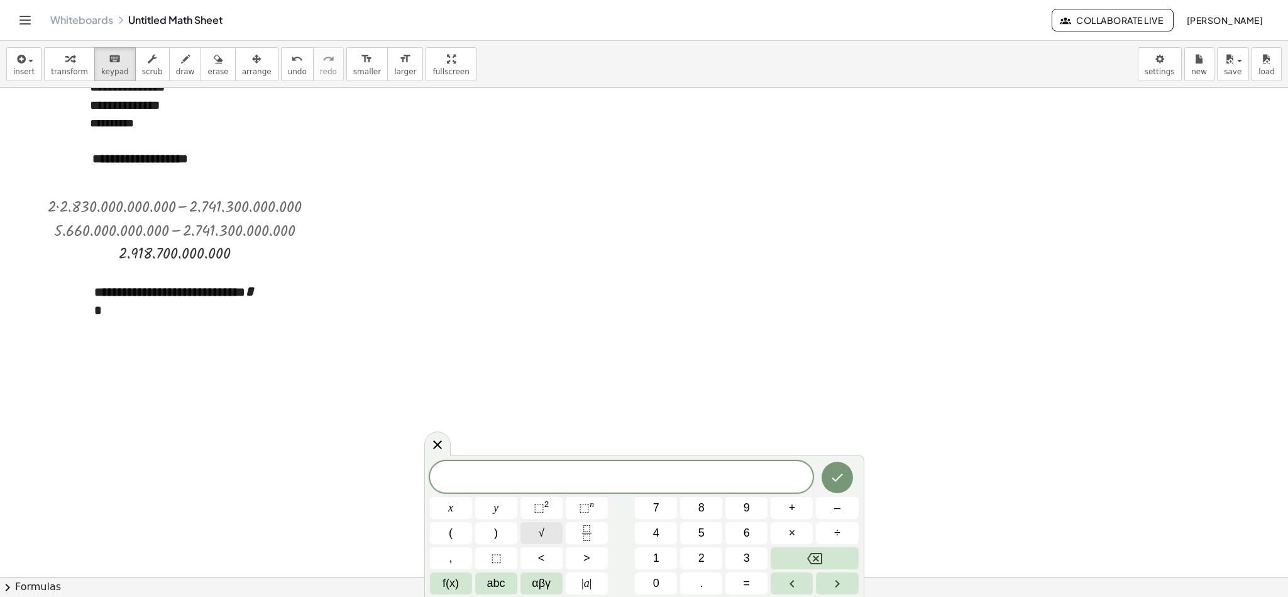
click at [547, 397] on button "√" at bounding box center [541, 533] width 42 height 22
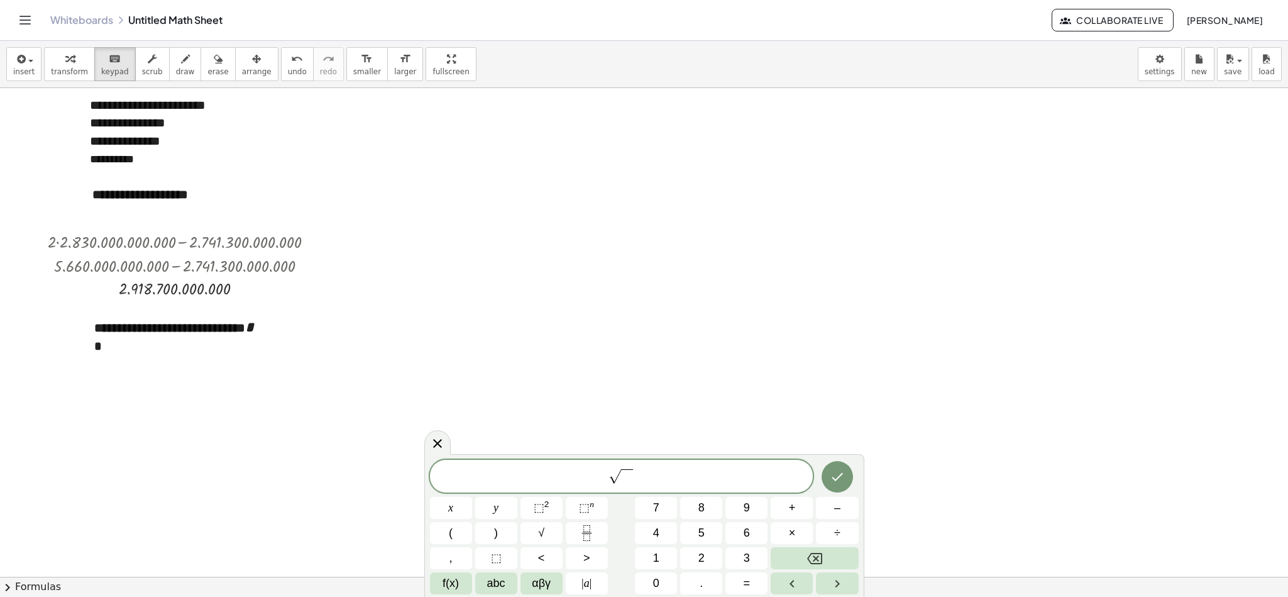
scroll to position [983, 0]
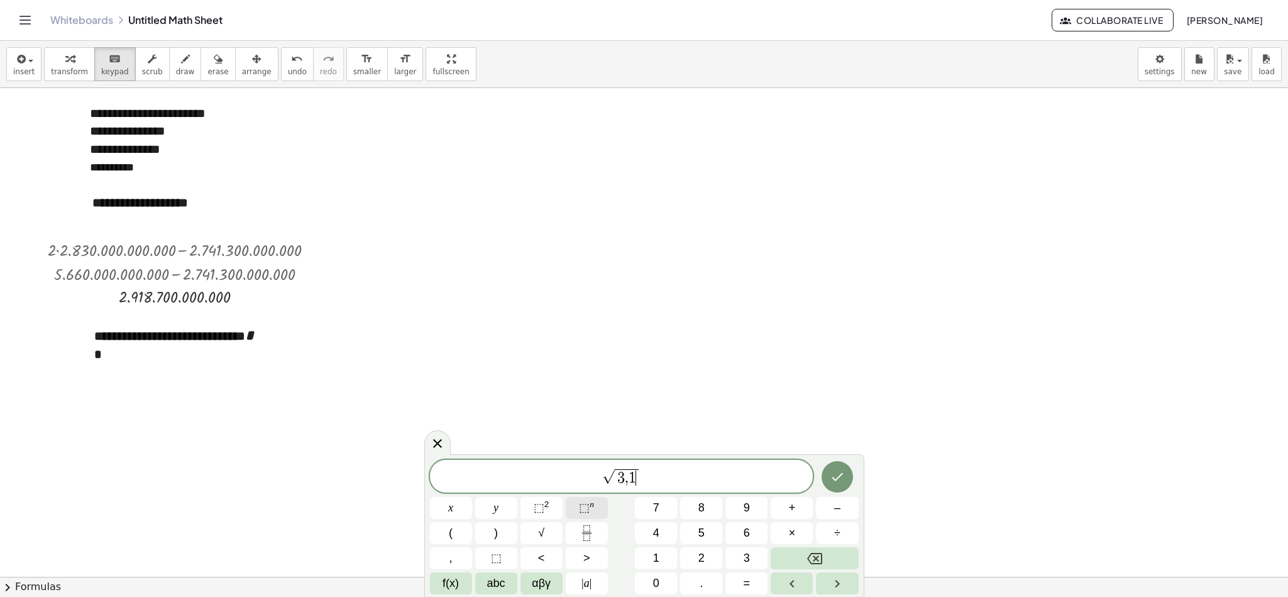
click at [580, 397] on span "⬚" at bounding box center [584, 507] width 11 height 13
drag, startPoint x: 183, startPoint y: 149, endPoint x: 172, endPoint y: 150, distance: 10.7
click at [172, 150] on div "**********" at bounding box center [171, 149] width 163 height 18
drag, startPoint x: 185, startPoint y: 149, endPoint x: 100, endPoint y: 150, distance: 84.9
click at [100, 150] on div "**********" at bounding box center [171, 149] width 163 height 18
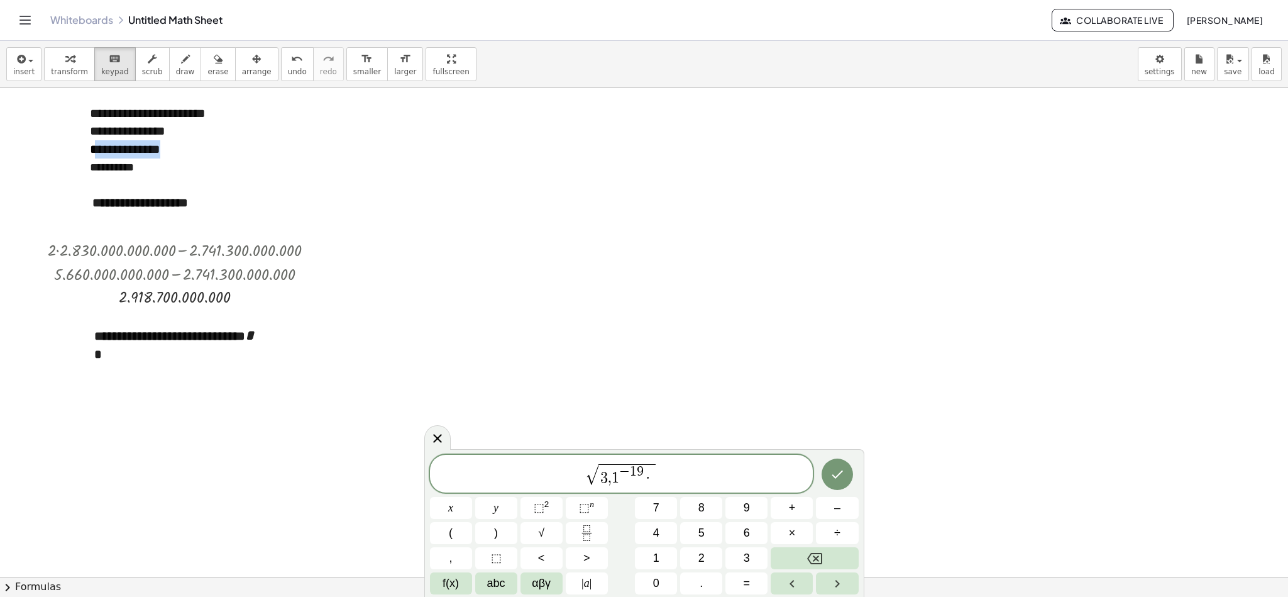
copy div "**********"
click at [653, 397] on span "3 , 1 − 1 9 · ​" at bounding box center [626, 474] width 57 height 21
click at [832, 397] on button "Done" at bounding box center [837, 473] width 31 height 31
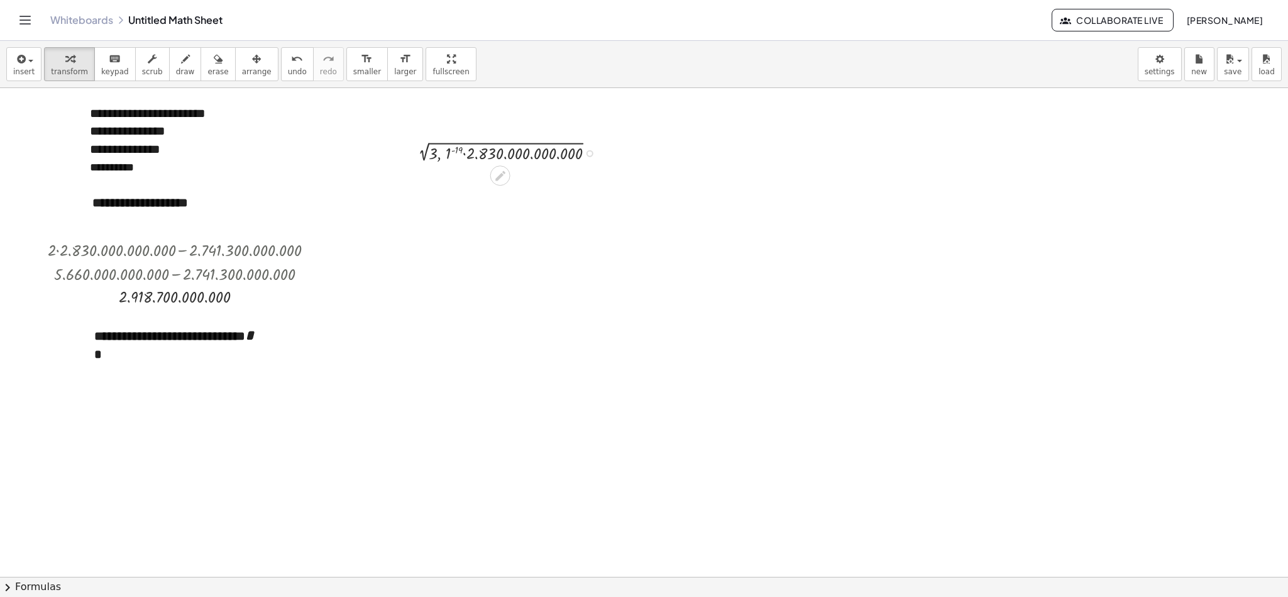
click at [455, 151] on div at bounding box center [510, 152] width 202 height 24
click at [496, 191] on div at bounding box center [500, 199] width 20 height 20
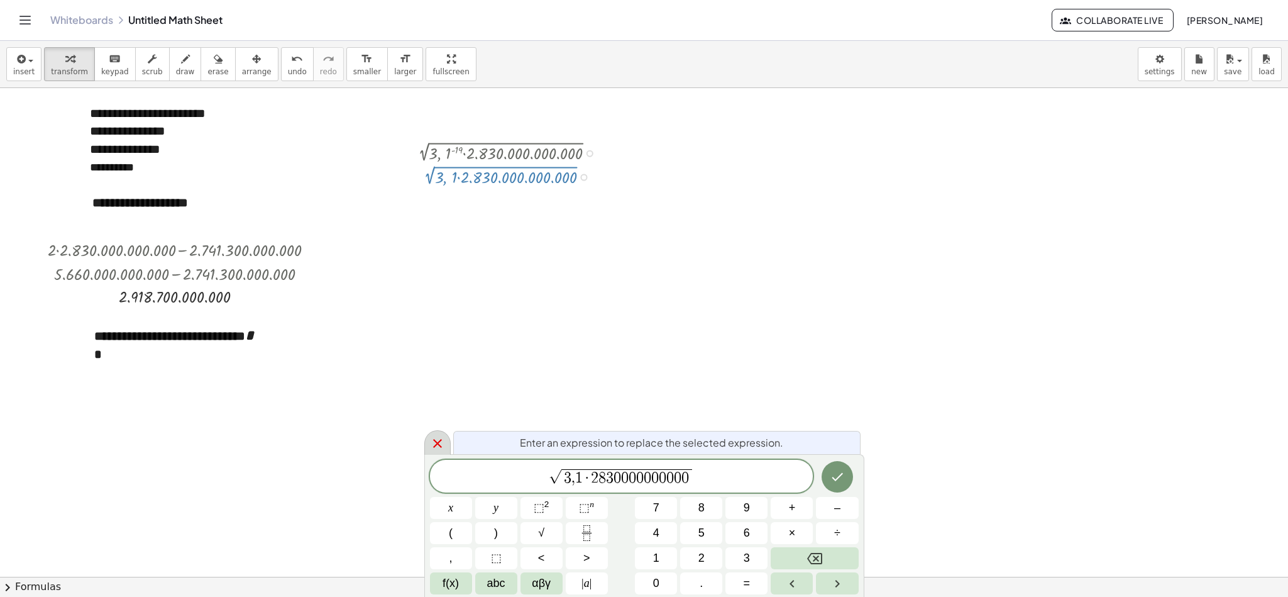
click at [439, 397] on icon at bounding box center [437, 443] width 15 height 15
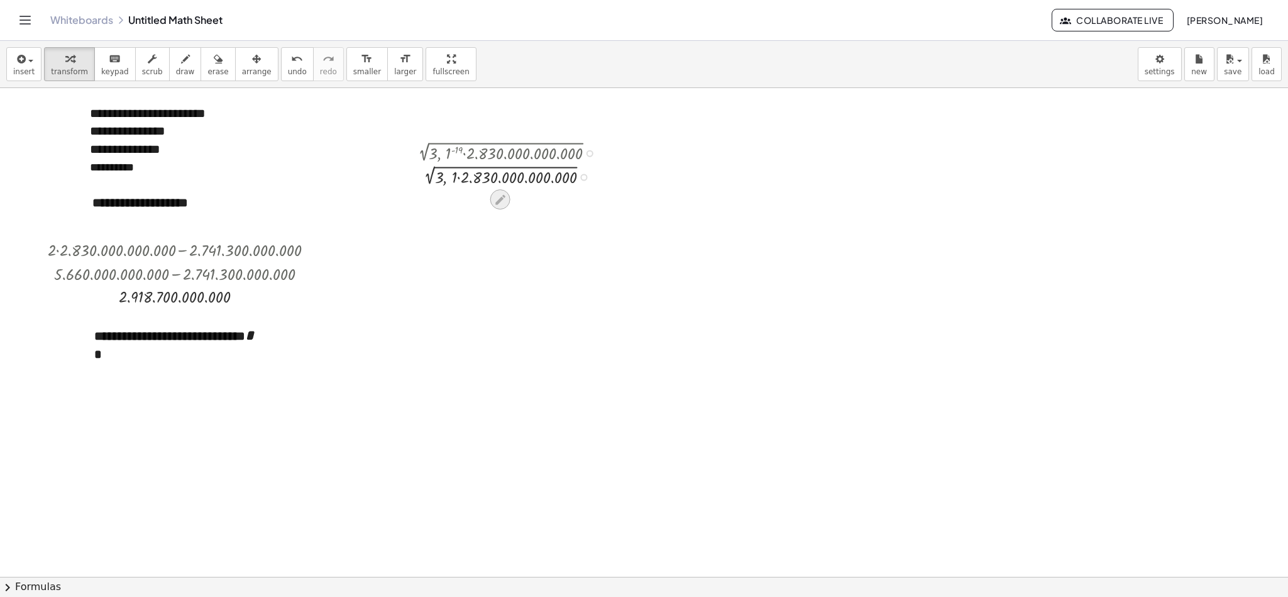
click at [497, 196] on icon at bounding box center [499, 199] width 13 height 13
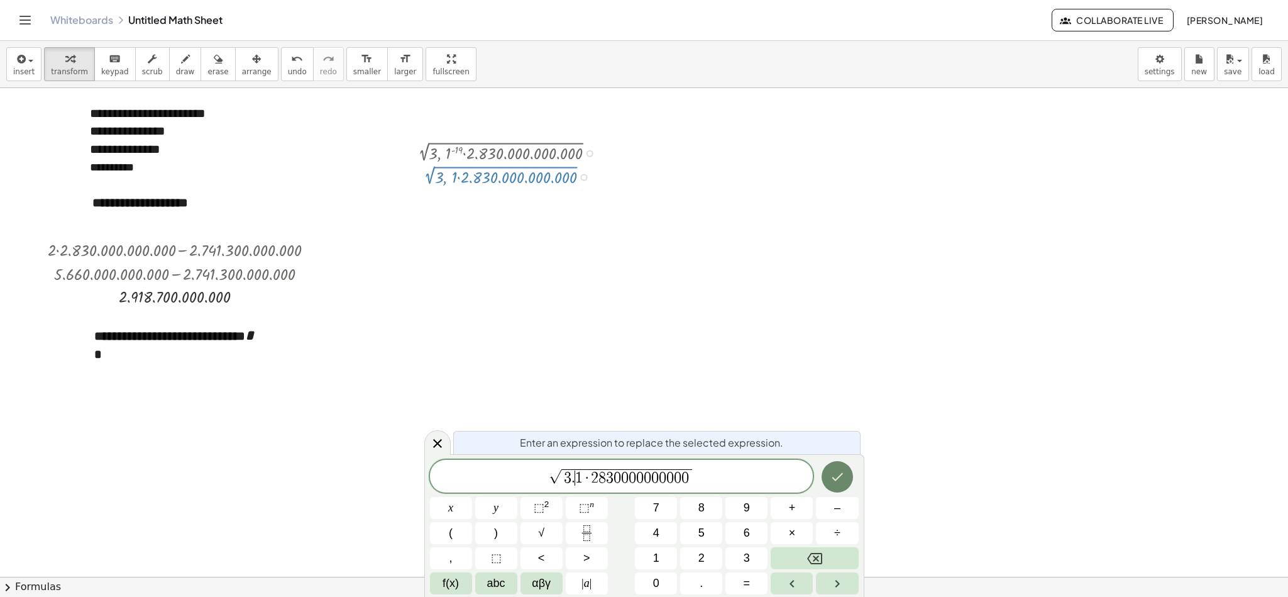
click at [845, 397] on button "Done" at bounding box center [837, 476] width 31 height 31
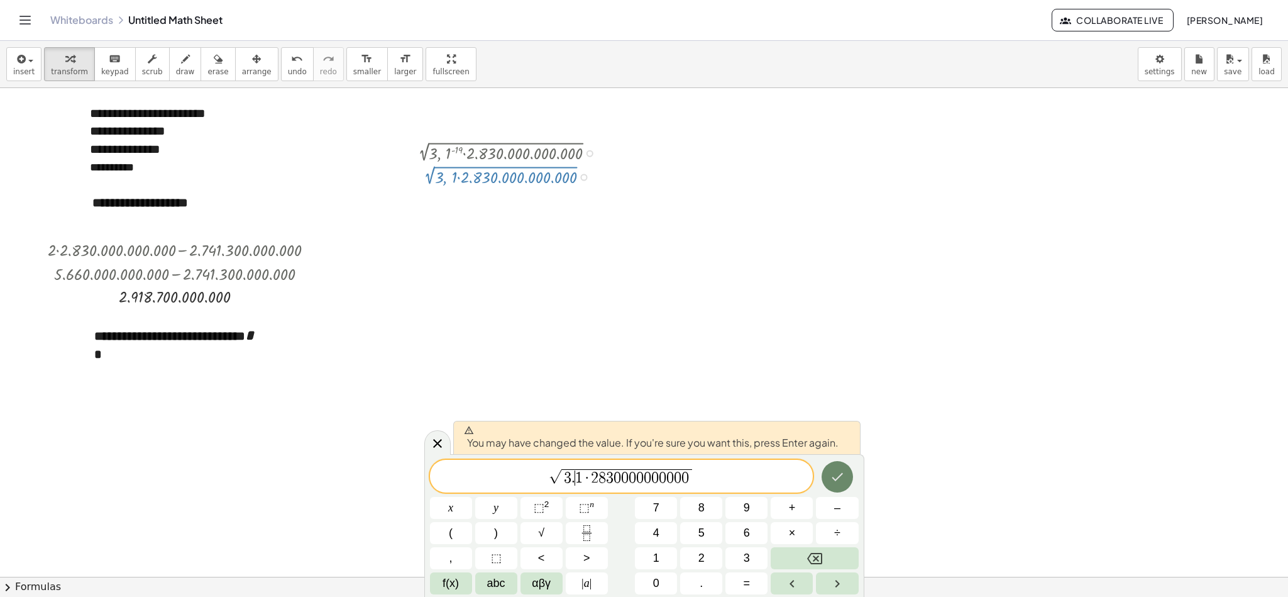
click at [839, 397] on icon "Done" at bounding box center [837, 476] width 15 height 15
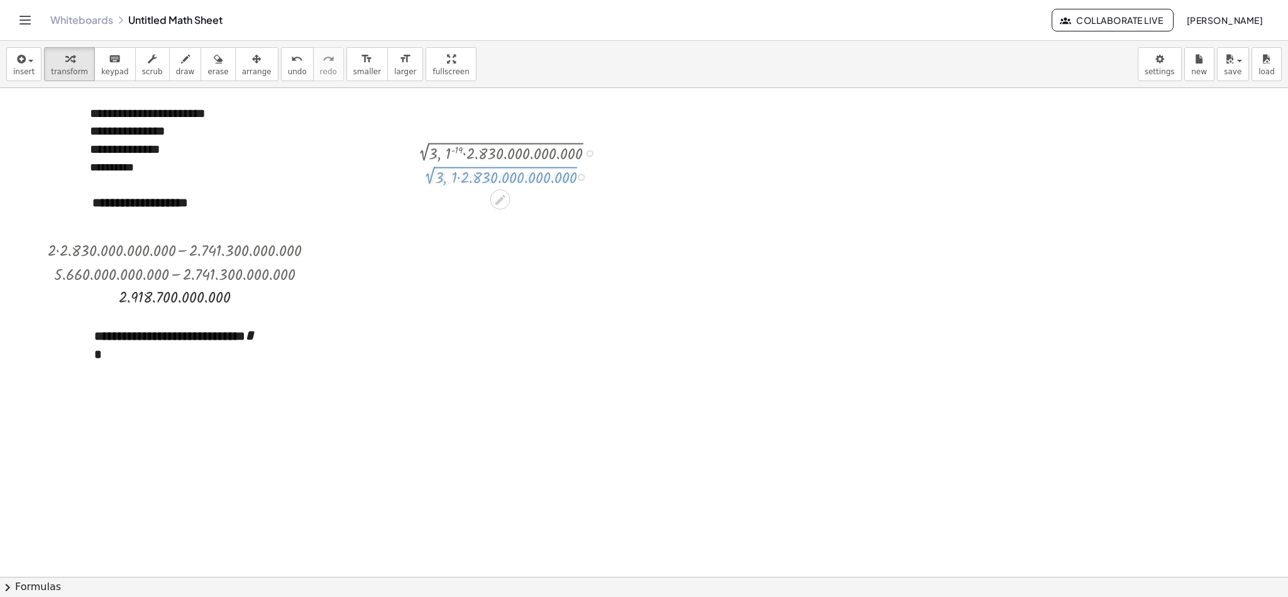
click at [839, 397] on div at bounding box center [644, 81] width 1288 height 1950
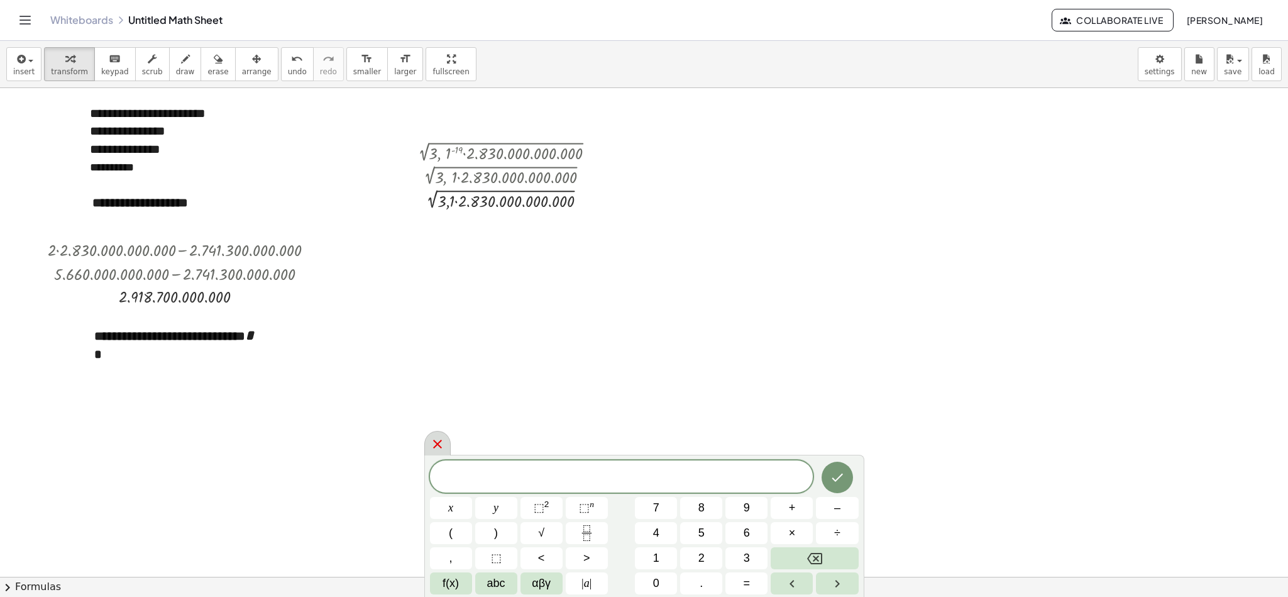
click at [432, 397] on div at bounding box center [437, 443] width 26 height 25
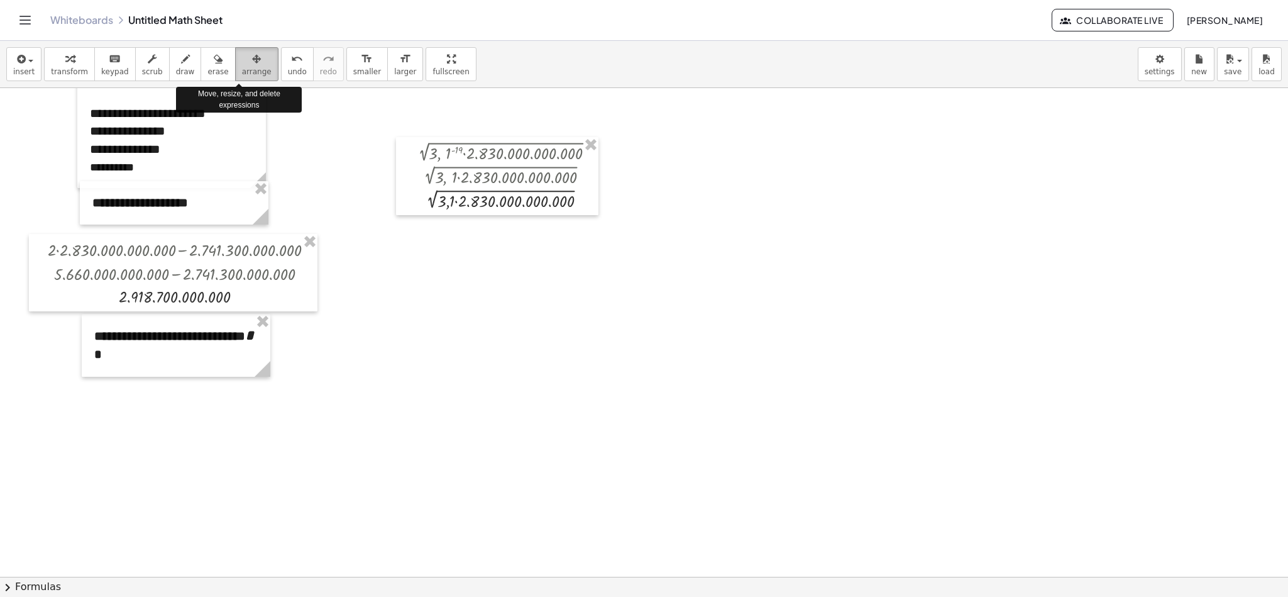
click at [244, 60] on div "button" at bounding box center [257, 58] width 30 height 15
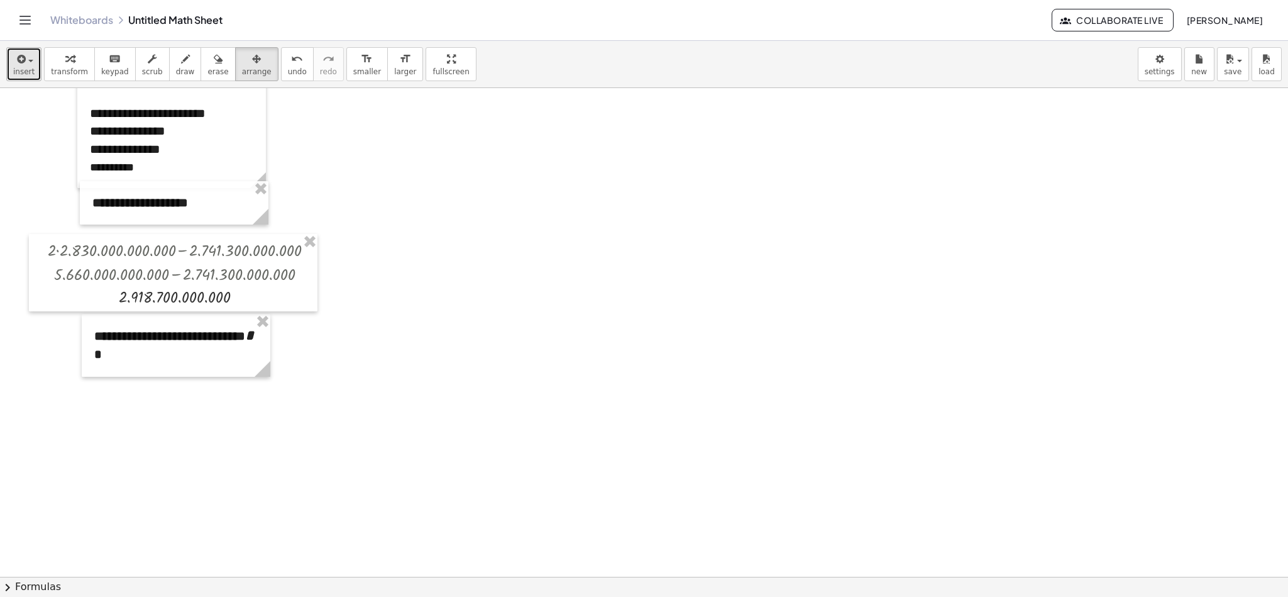
click at [9, 59] on button "insert" at bounding box center [23, 64] width 35 height 34
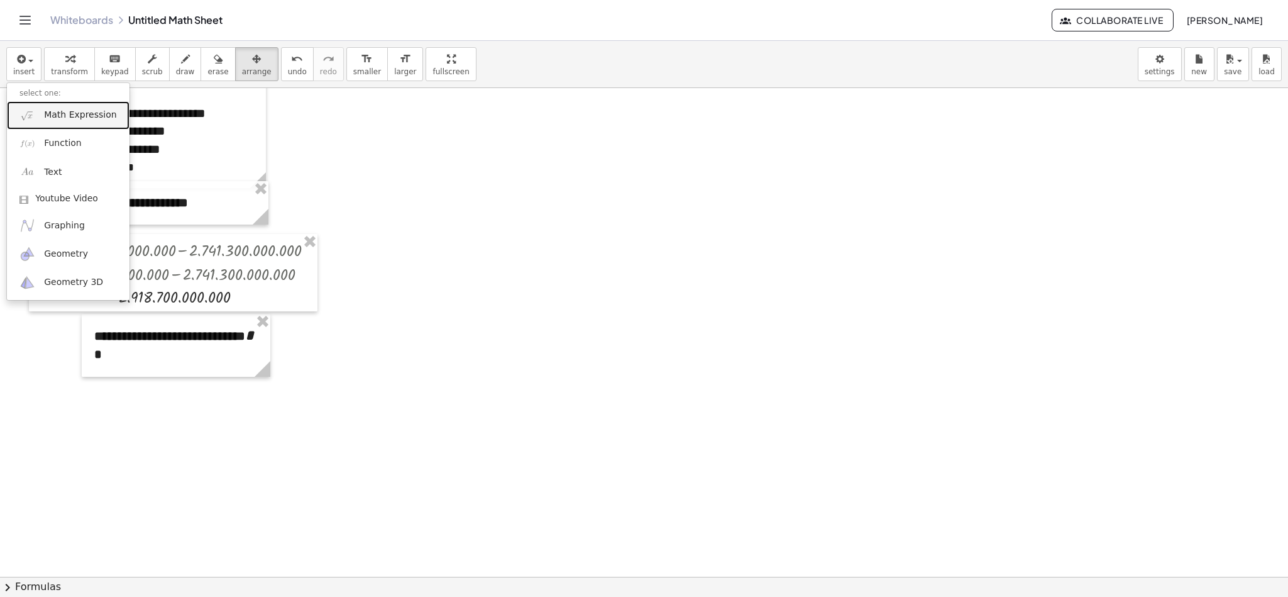
click at [72, 111] on span "Math Expression" at bounding box center [80, 115] width 72 height 13
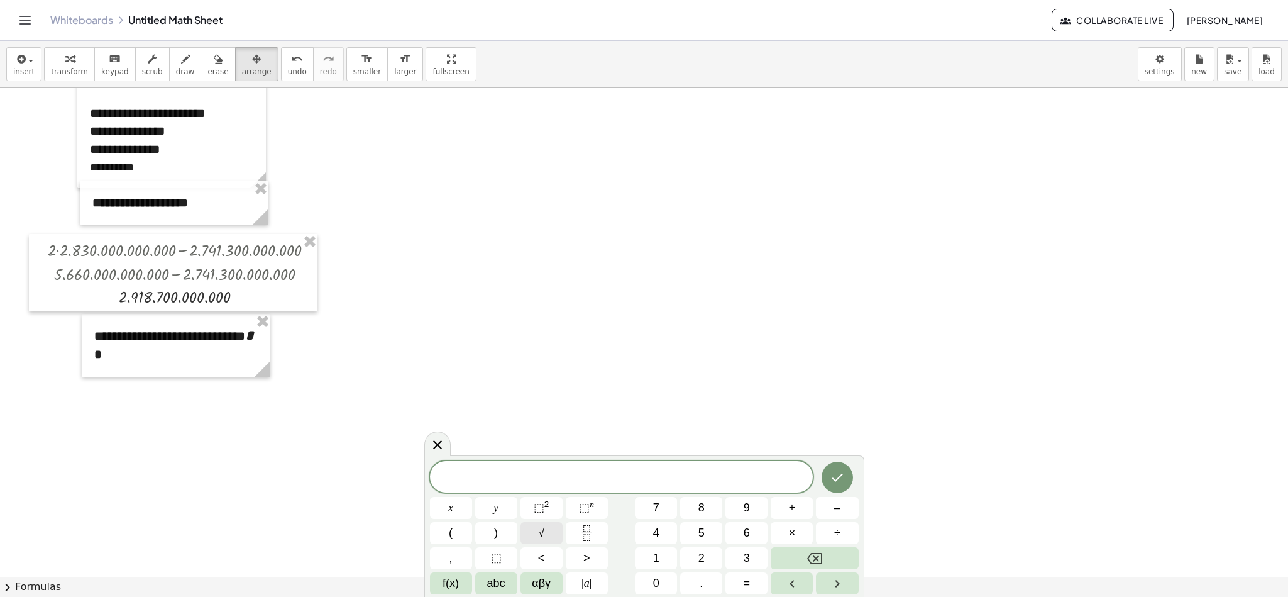
click at [544, 397] on button "√" at bounding box center [541, 533] width 42 height 22
click at [835, 397] on icon "Done" at bounding box center [837, 474] width 11 height 8
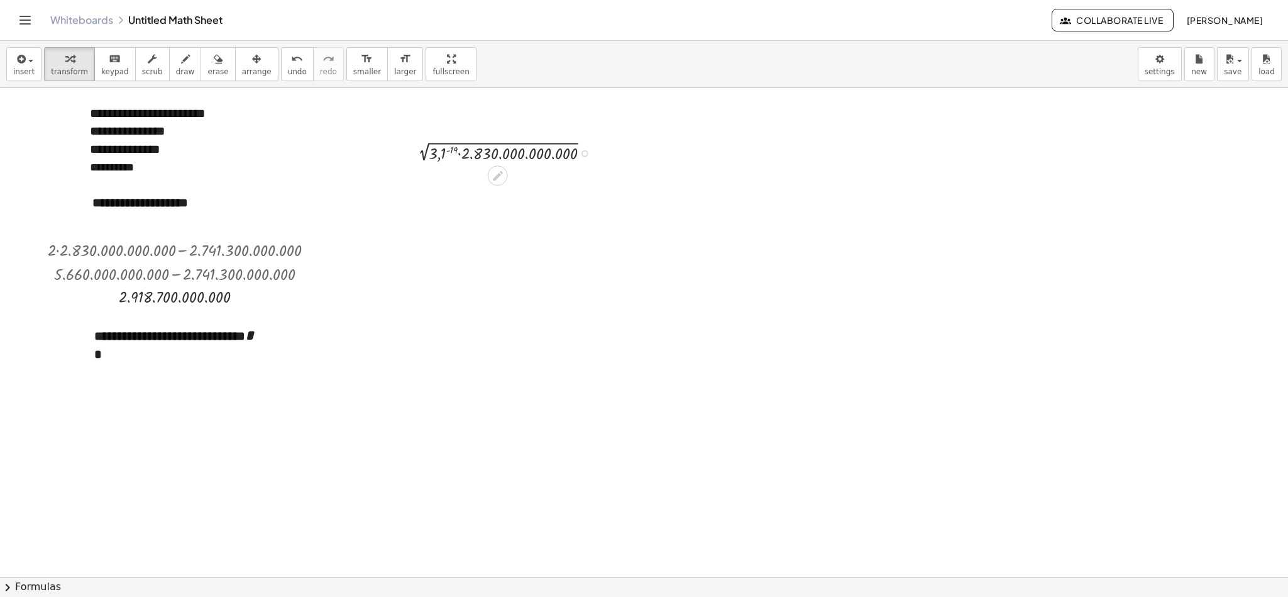
click at [451, 153] on div at bounding box center [507, 152] width 197 height 24
click at [463, 180] on div at bounding box center [507, 176] width 201 height 24
click at [470, 202] on div at bounding box center [507, 199] width 201 height 23
click at [252, 63] on icon "button" at bounding box center [256, 59] width 9 height 15
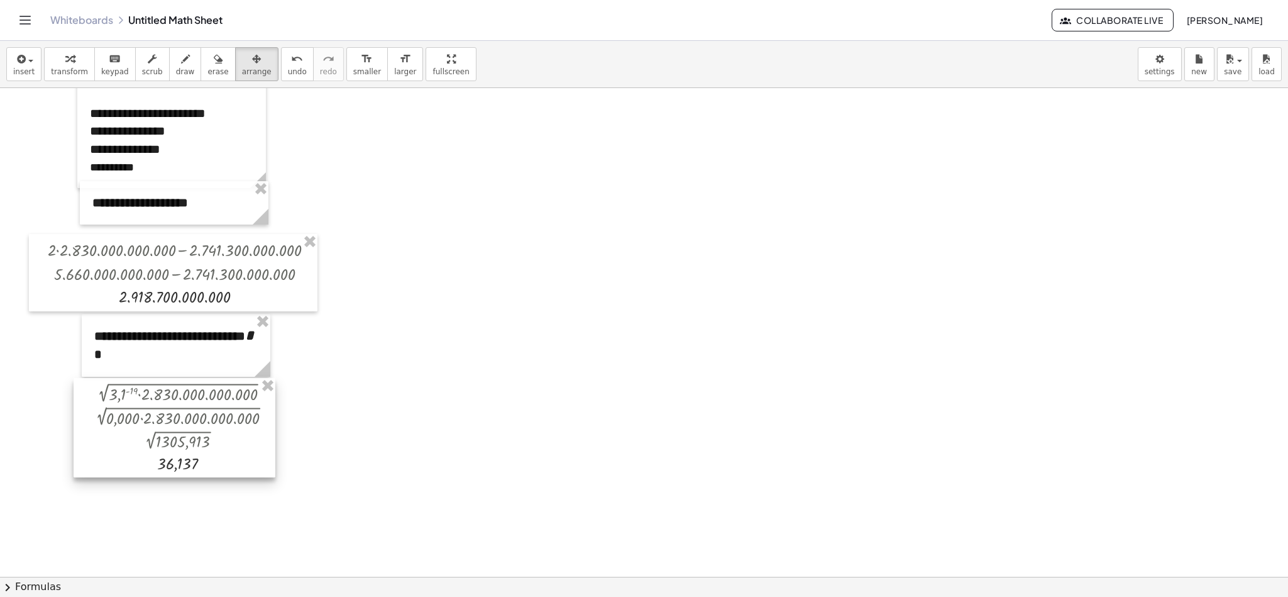
drag, startPoint x: 507, startPoint y: 197, endPoint x: 187, endPoint y: 438, distance: 400.9
click at [187, 397] on div at bounding box center [175, 427] width 202 height 99
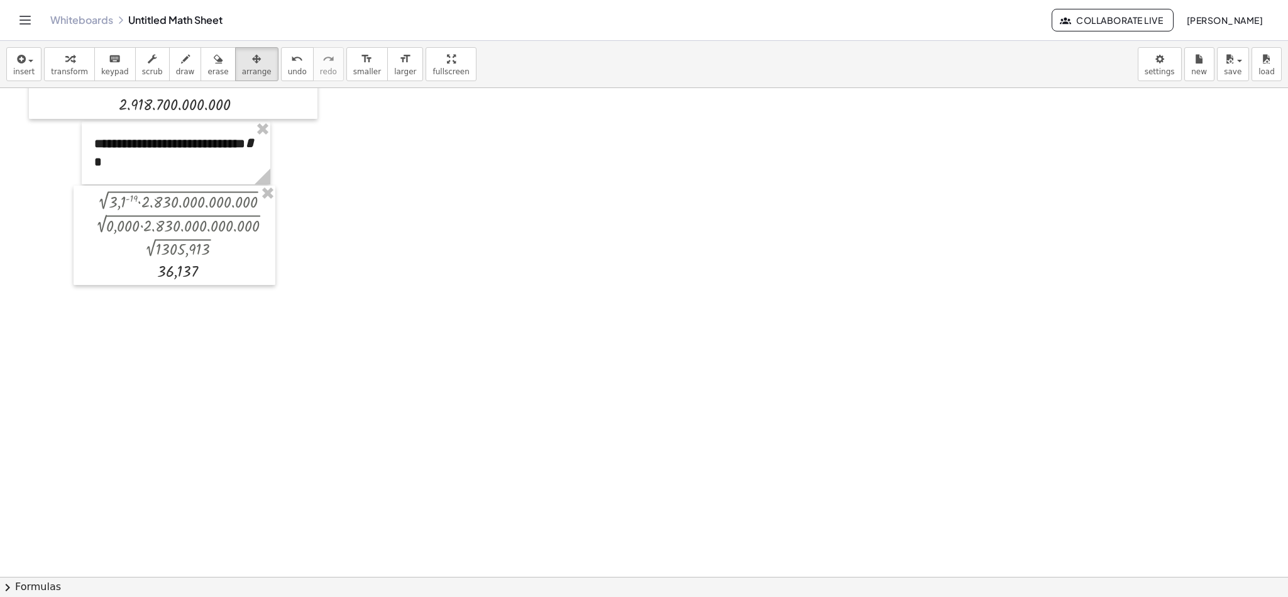
scroll to position [1191, 0]
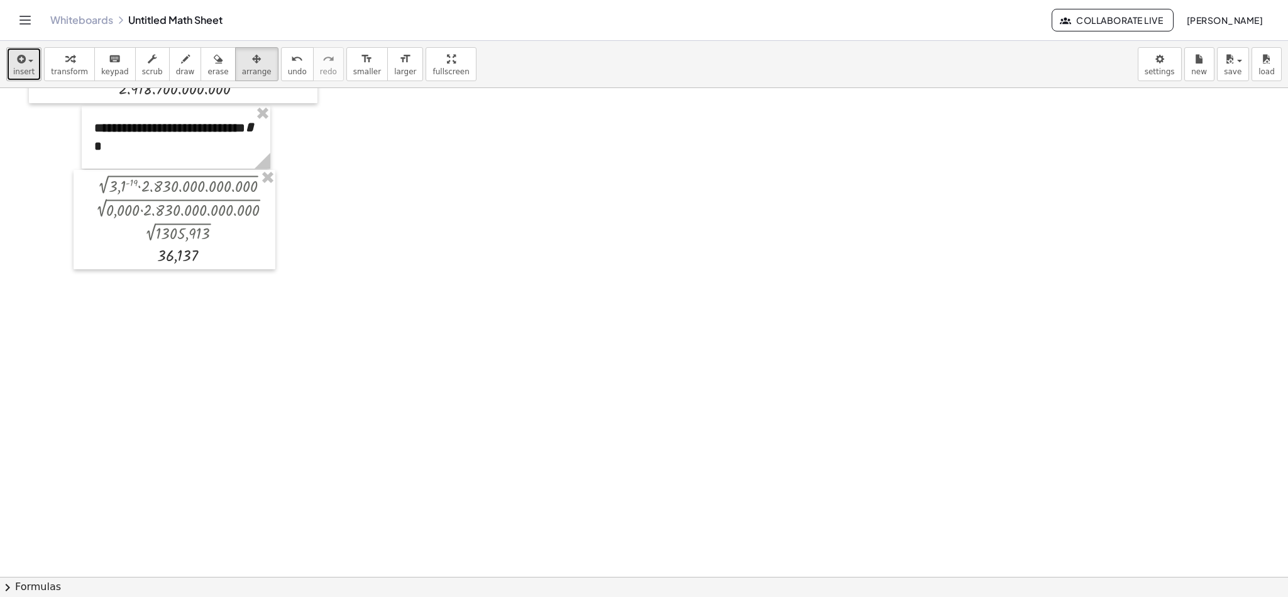
click at [25, 67] on span "insert" at bounding box center [23, 71] width 21 height 9
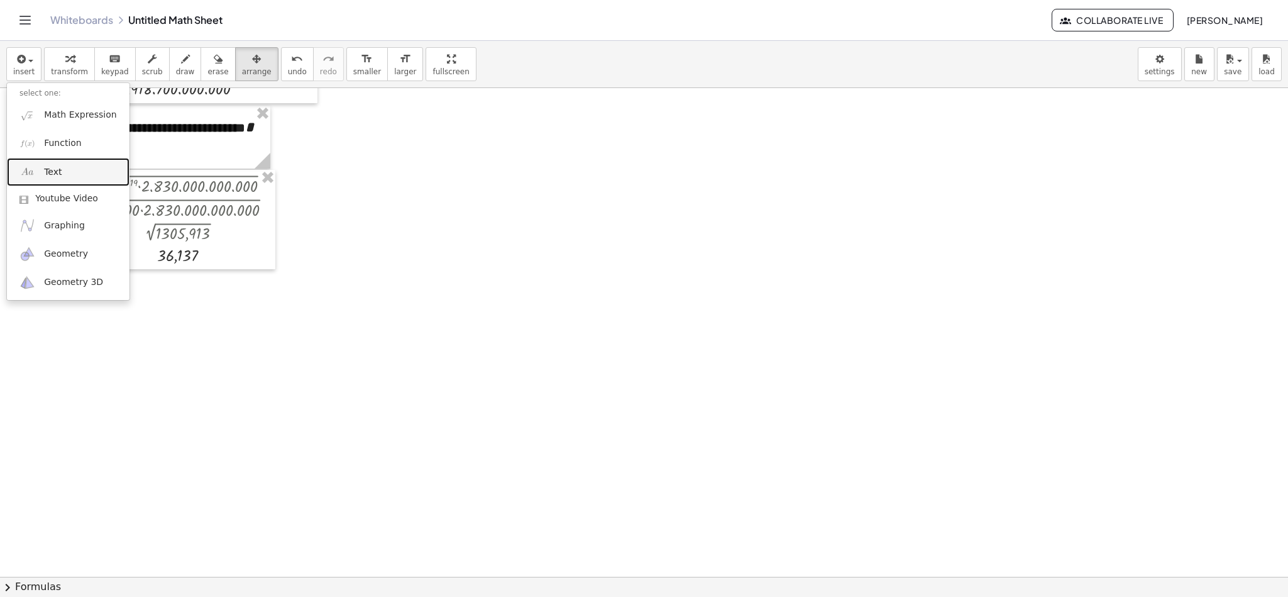
click at [70, 172] on link "Text" at bounding box center [68, 172] width 123 height 28
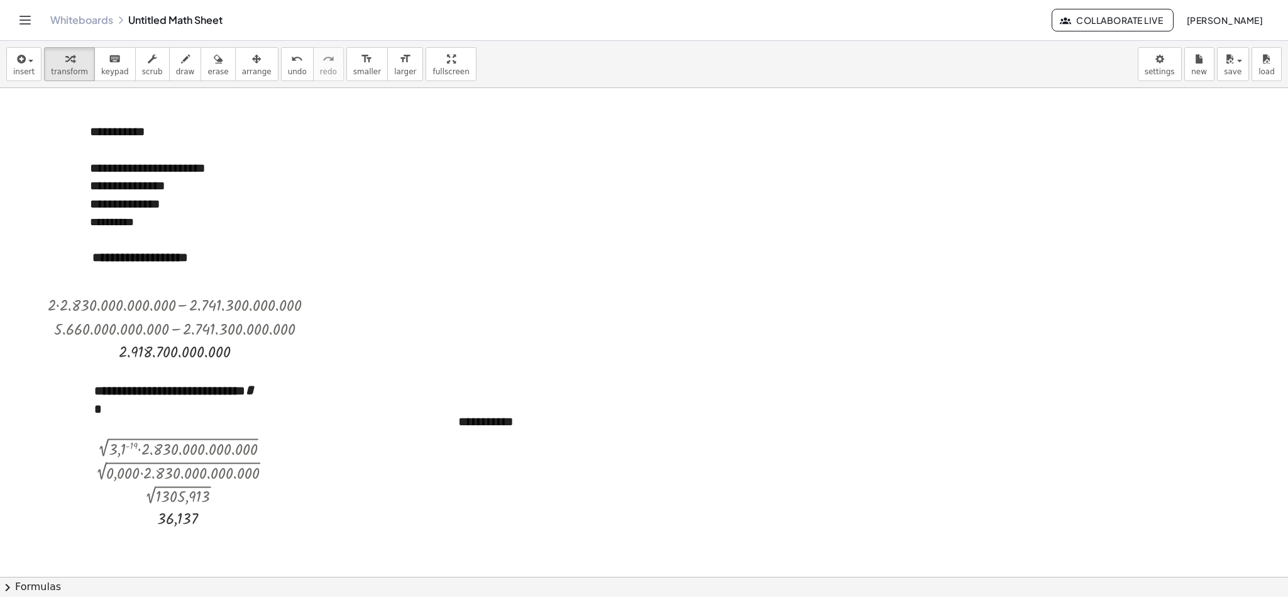
scroll to position [968, 0]
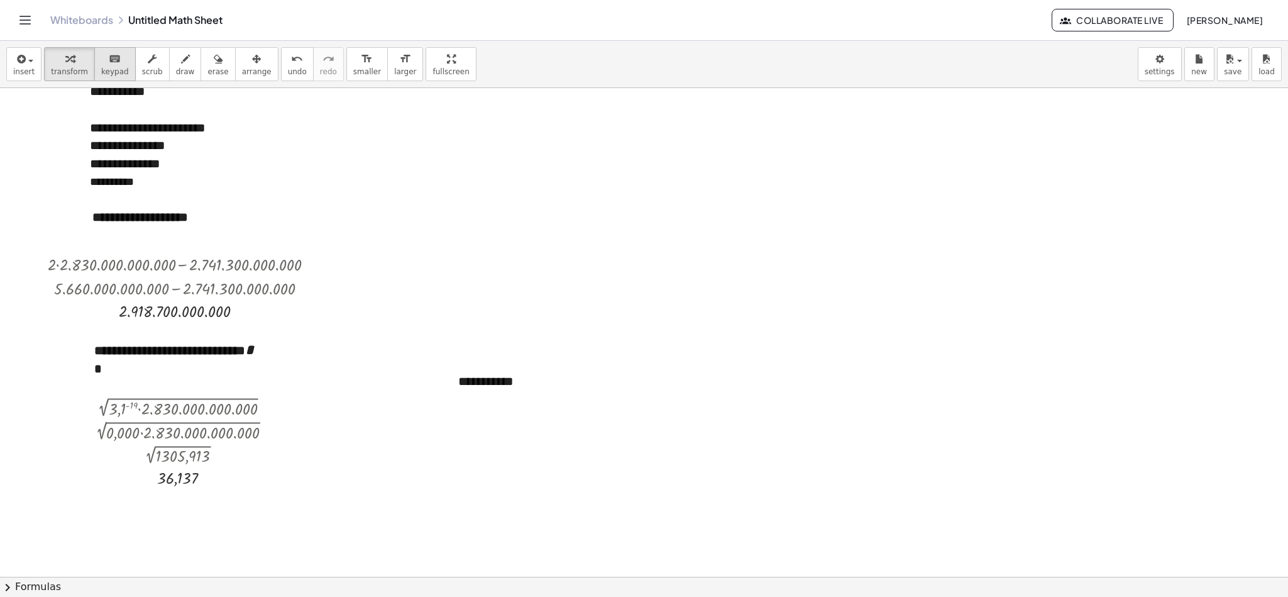
click at [116, 74] on span "keypad" at bounding box center [115, 71] width 28 height 9
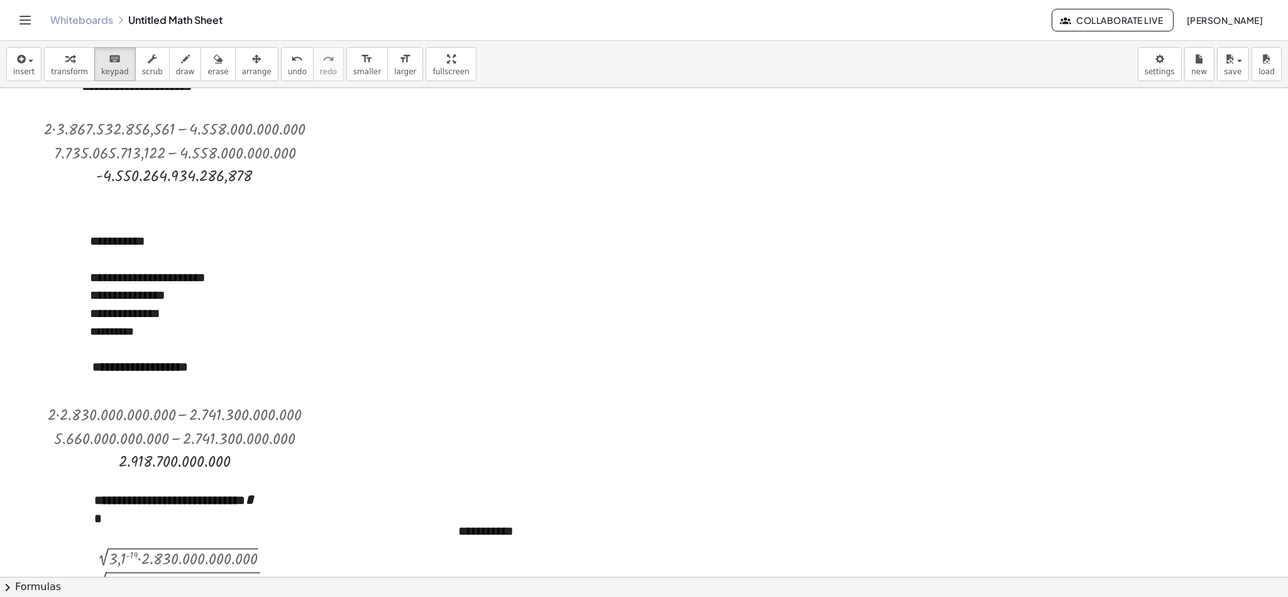
scroll to position [822, 0]
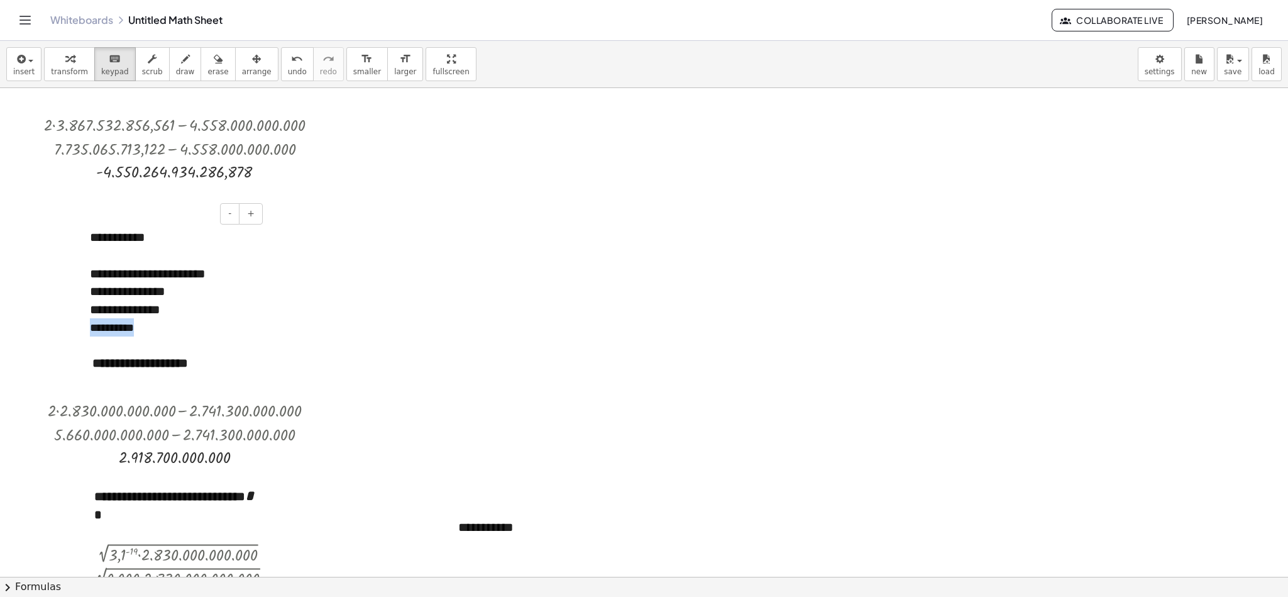
drag, startPoint x: 155, startPoint y: 330, endPoint x: 89, endPoint y: 330, distance: 66.0
click at [89, 330] on div "**********" at bounding box center [171, 282] width 189 height 133
copy span "**********"
click at [492, 397] on div at bounding box center [539, 545] width 163 height 18
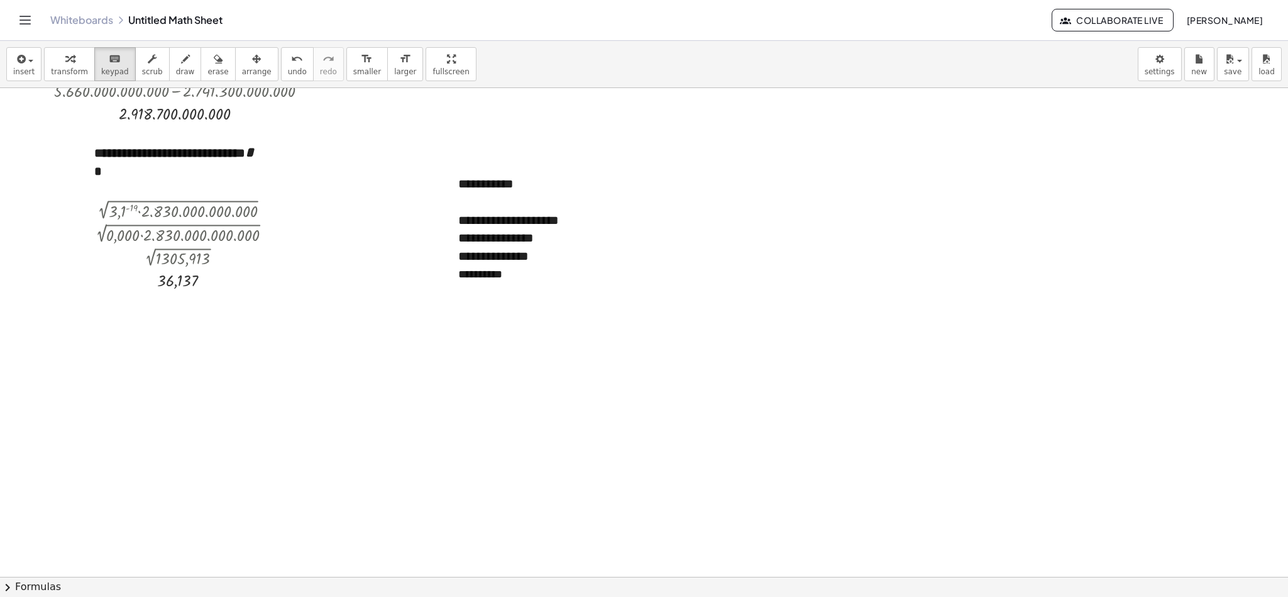
scroll to position [1165, 0]
click at [242, 62] on div "button" at bounding box center [257, 58] width 30 height 15
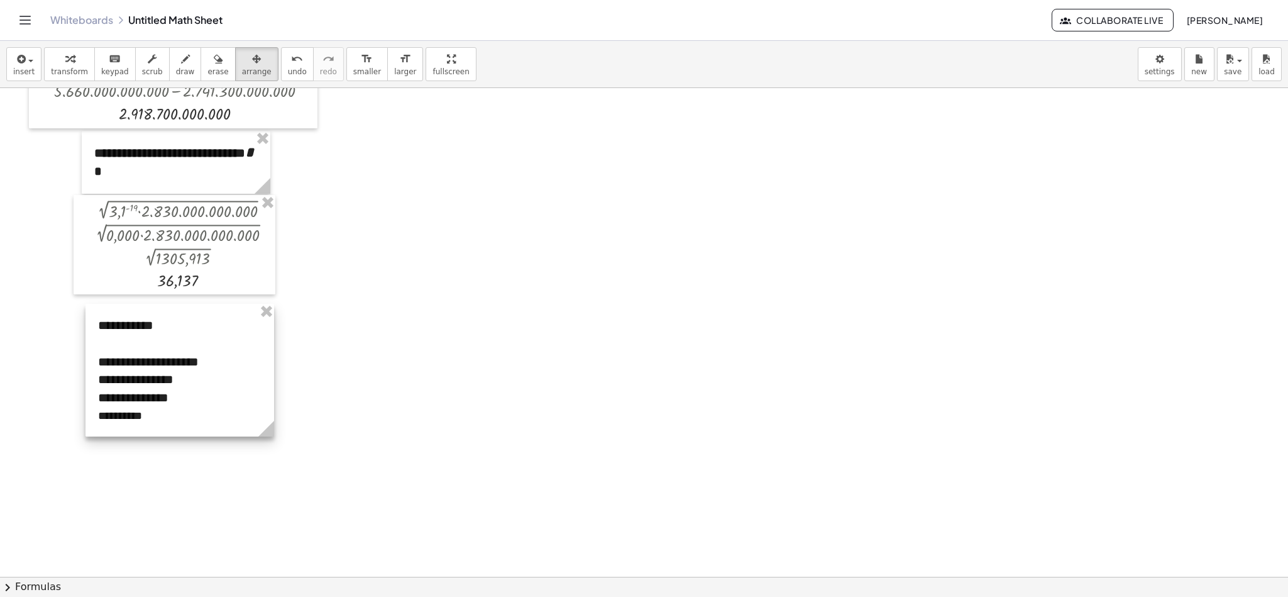
drag, startPoint x: 513, startPoint y: 204, endPoint x: 153, endPoint y: 346, distance: 387.0
click at [153, 346] on div at bounding box center [179, 370] width 189 height 133
click at [101, 62] on div "keyboard" at bounding box center [115, 58] width 28 height 15
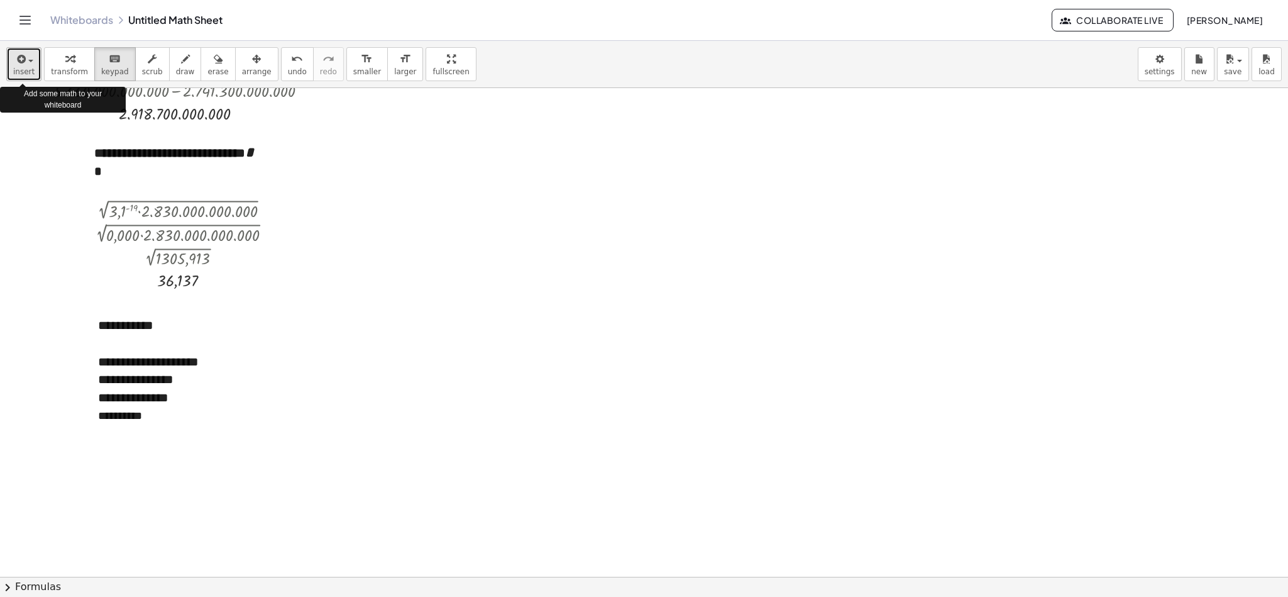
click at [30, 62] on div "button" at bounding box center [23, 58] width 21 height 15
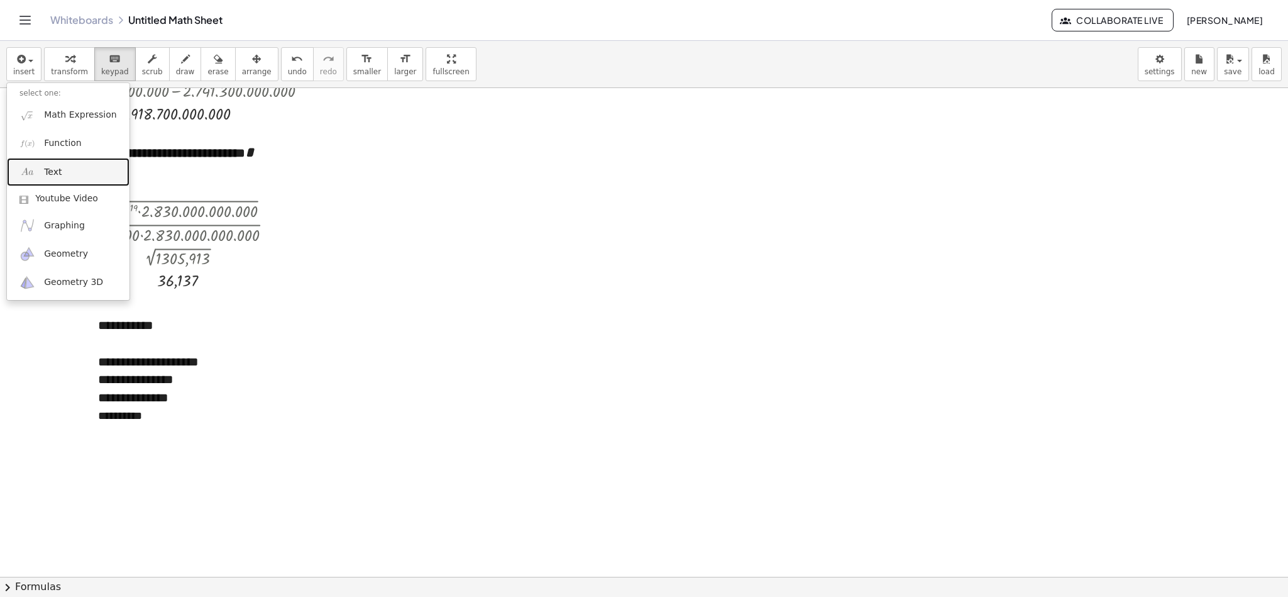
click at [66, 170] on link "Text" at bounding box center [68, 172] width 123 height 28
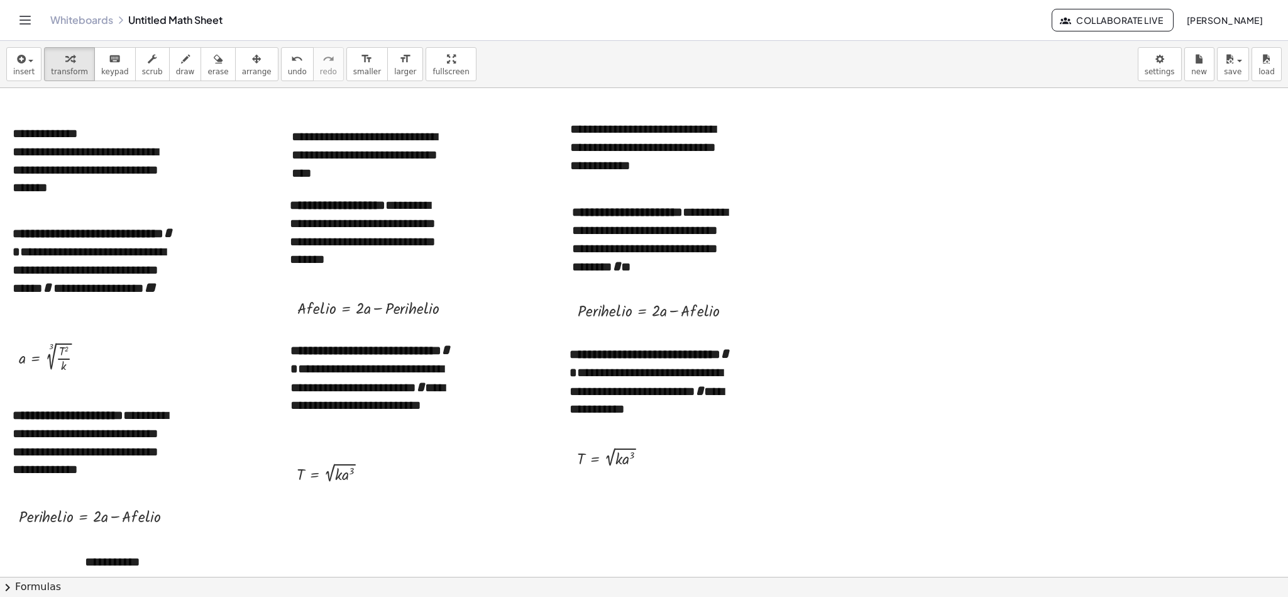
scroll to position [0, 0]
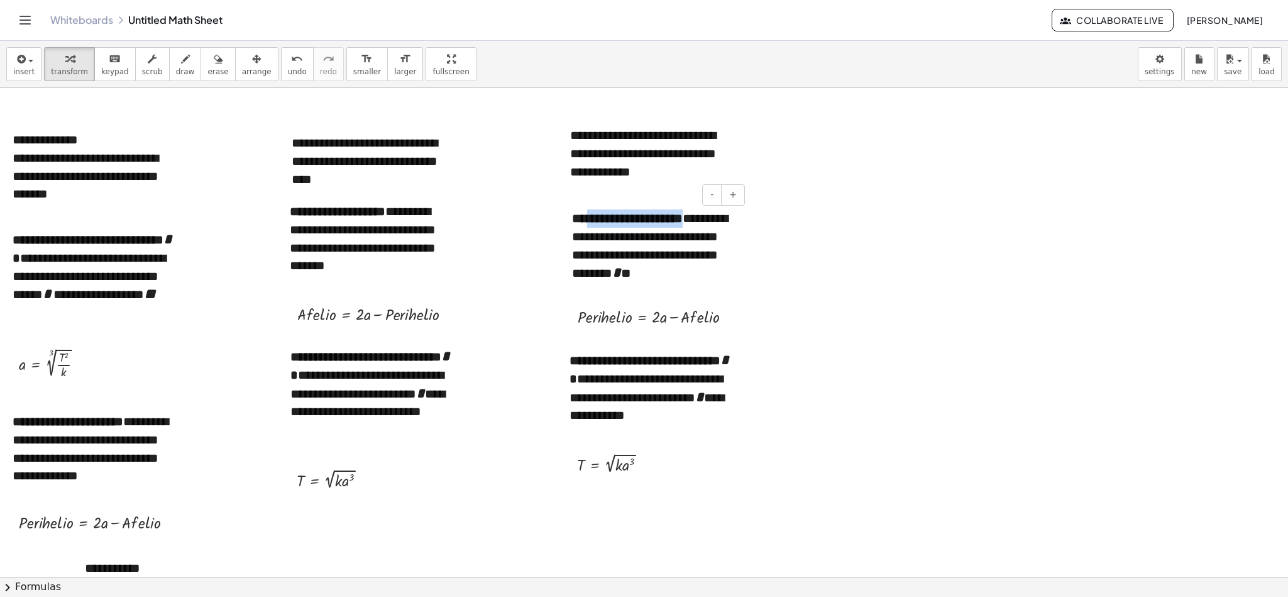
drag, startPoint x: 587, startPoint y: 221, endPoint x: 688, endPoint y: 219, distance: 101.2
click at [683, 219] on b "**********" at bounding box center [627, 218] width 111 height 13
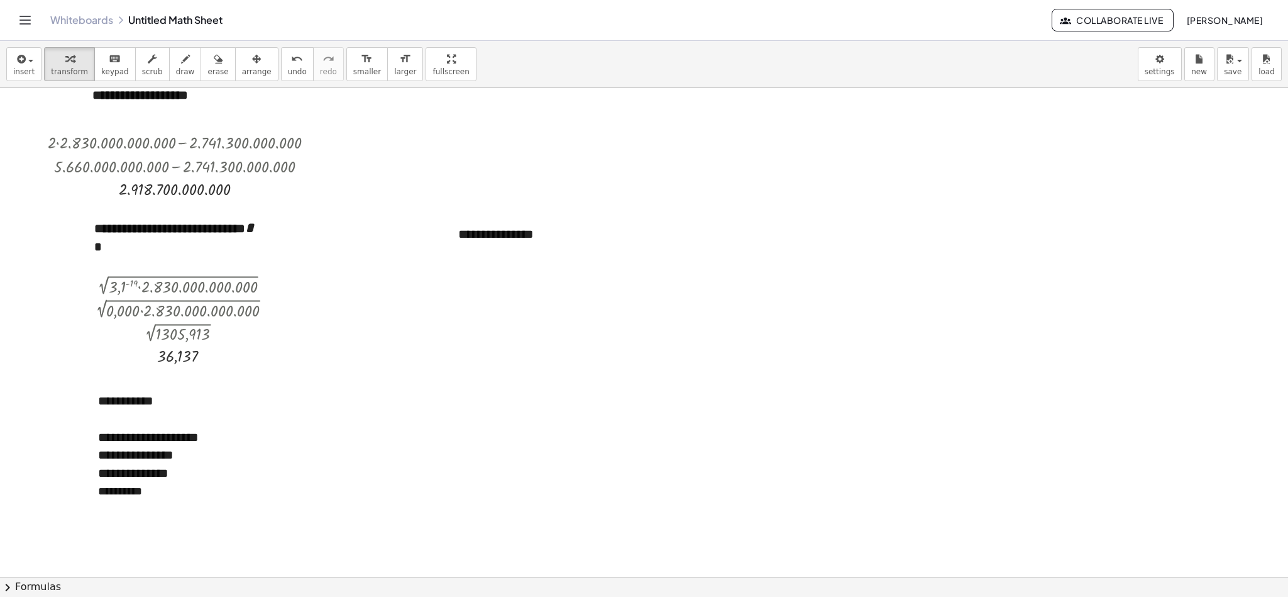
scroll to position [1074, 0]
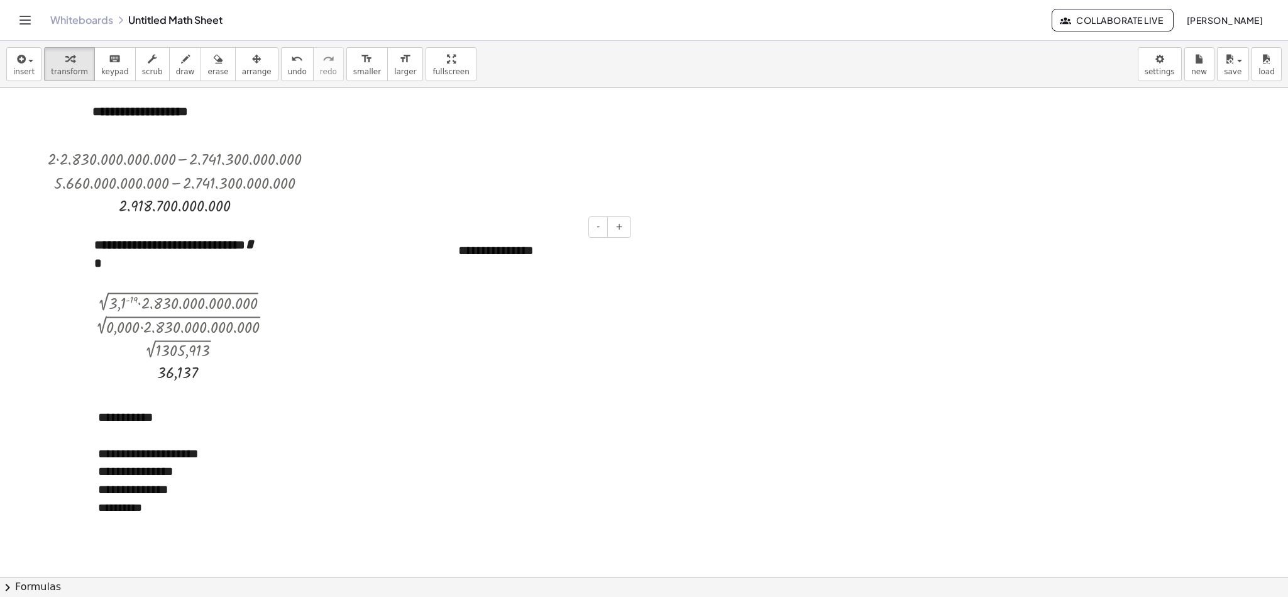
click at [487, 253] on div "**********" at bounding box center [540, 250] width 189 height 43
paste div
click at [252, 59] on icon "button" at bounding box center [256, 59] width 9 height 15
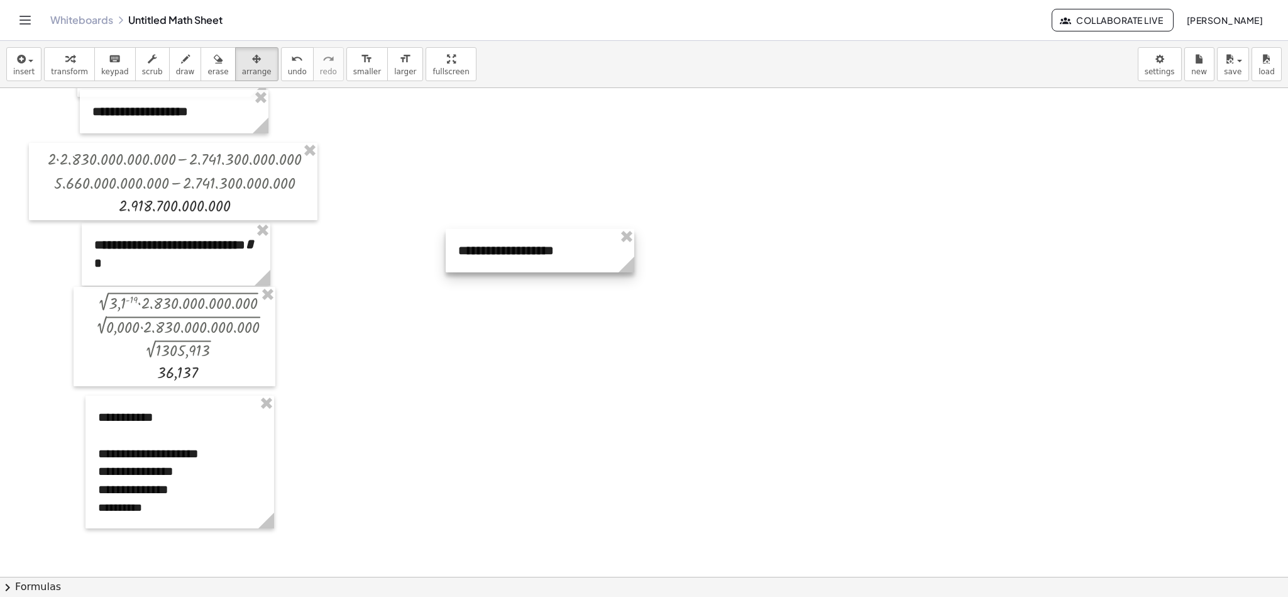
click at [539, 251] on div at bounding box center [540, 250] width 189 height 43
click at [102, 74] on span "keypad" at bounding box center [115, 71] width 28 height 9
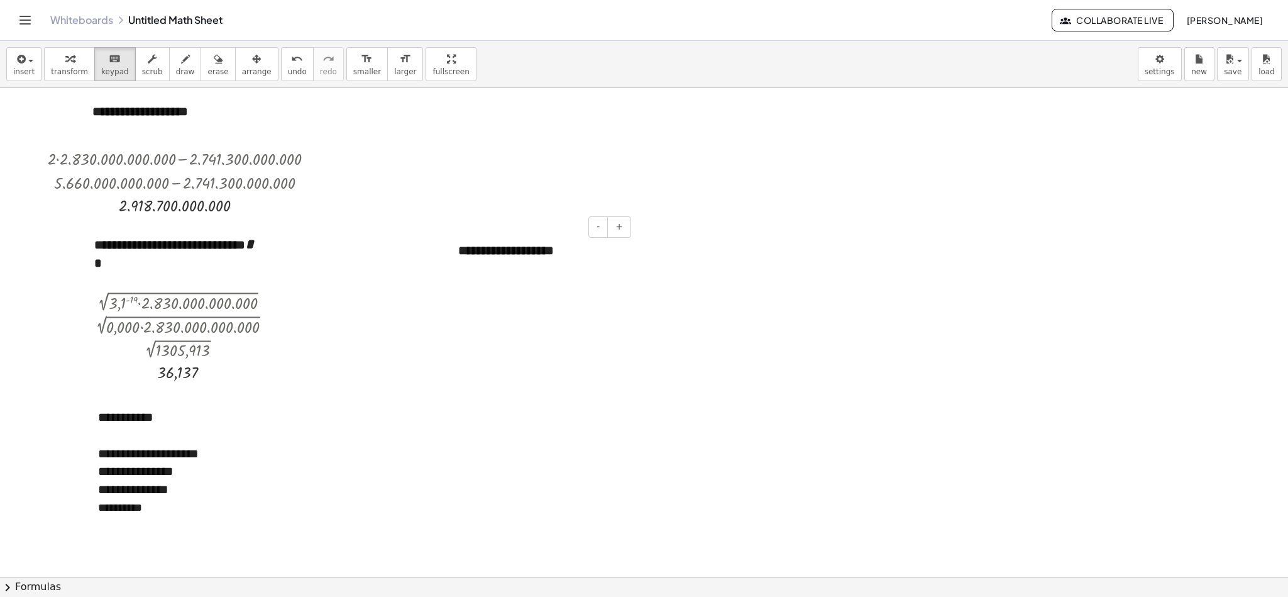
click at [458, 256] on b "**********" at bounding box center [506, 250] width 96 height 13
click at [243, 72] on span "arrange" at bounding box center [257, 71] width 30 height 9
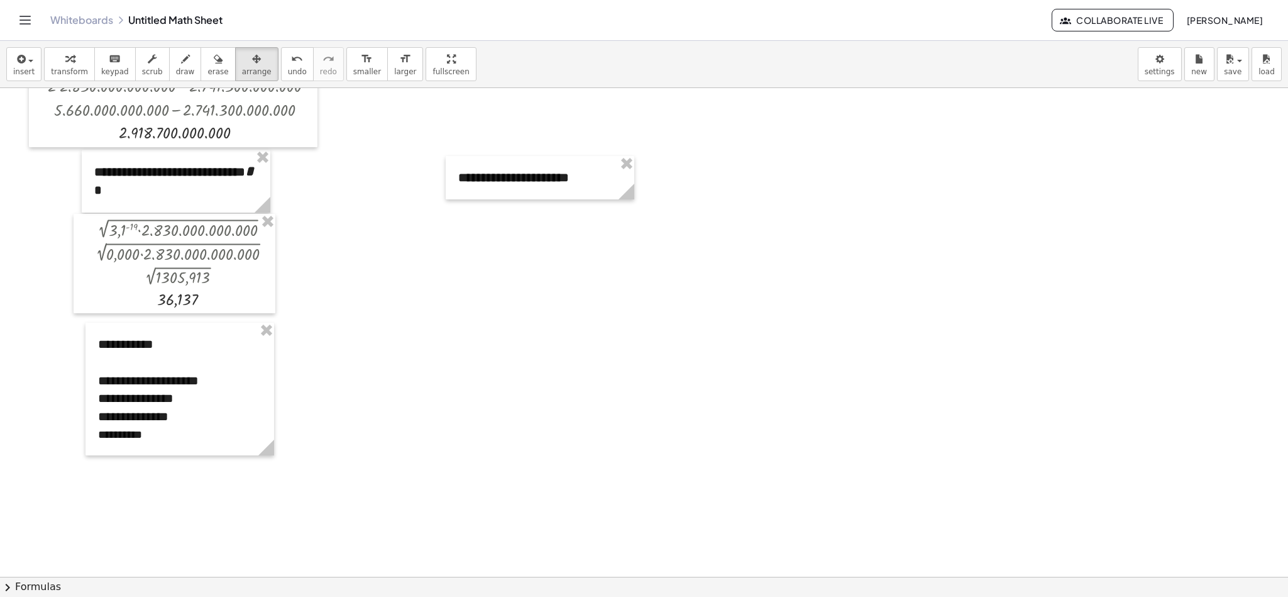
scroll to position [1191, 0]
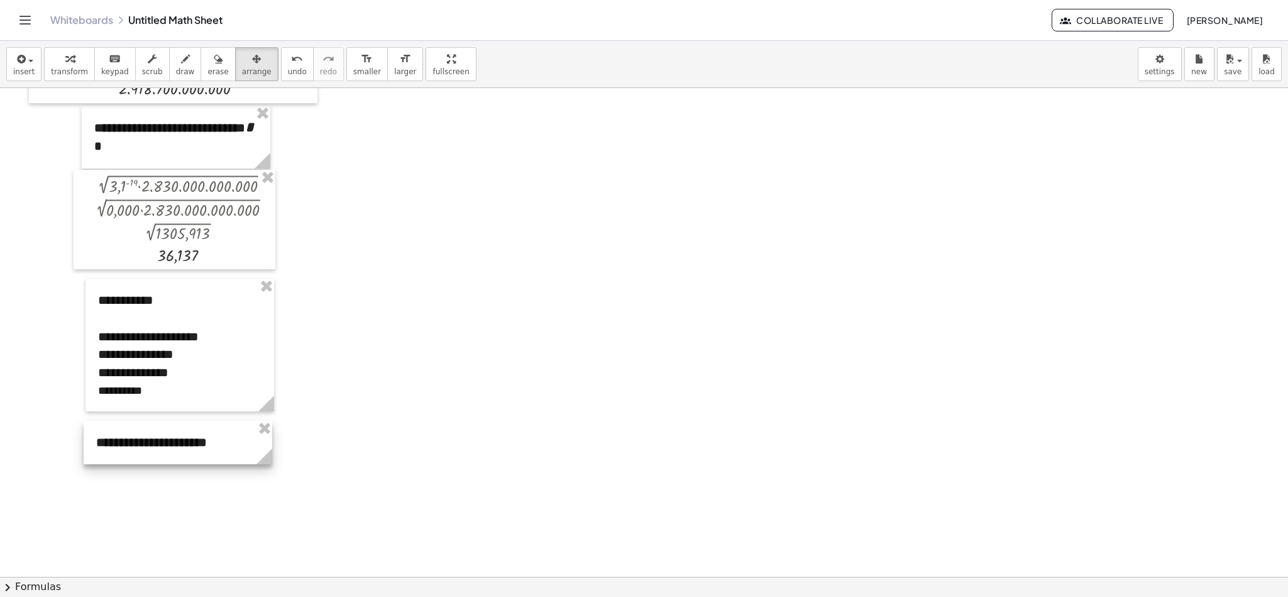
drag, startPoint x: 517, startPoint y: 150, endPoint x: 155, endPoint y: 458, distance: 475.8
click at [155, 397] on div at bounding box center [178, 442] width 189 height 43
click at [28, 60] on span "button" at bounding box center [30, 61] width 5 height 3
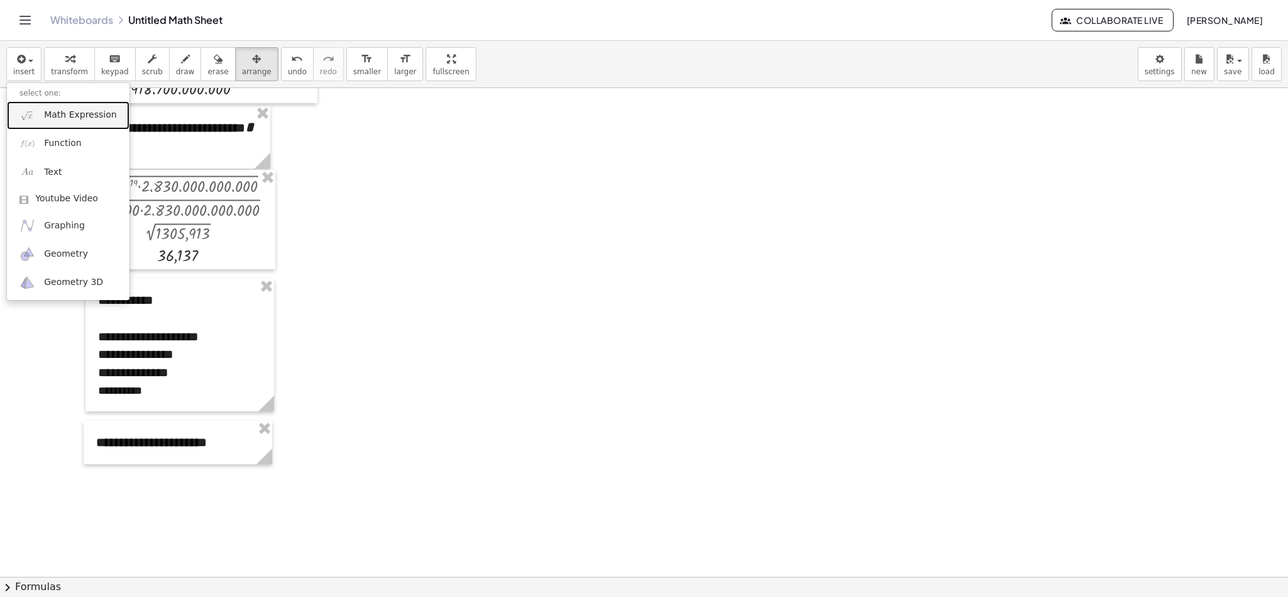
click at [79, 113] on span "Math Expression" at bounding box center [80, 115] width 72 height 13
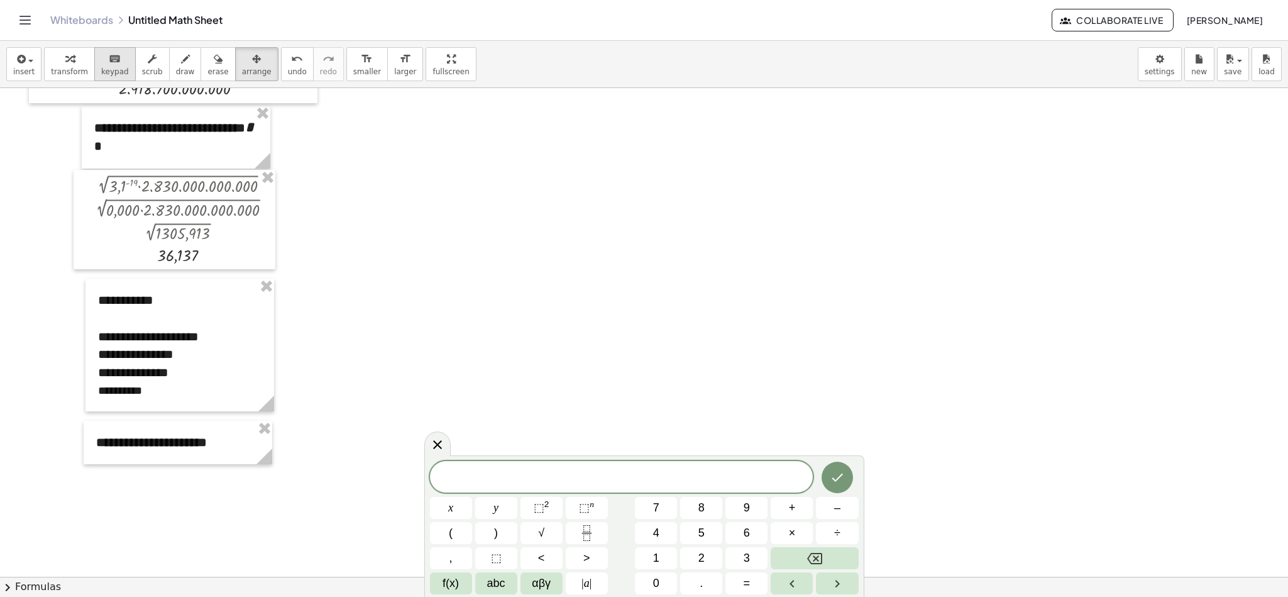
click at [109, 64] on icon "keyboard" at bounding box center [115, 59] width 12 height 15
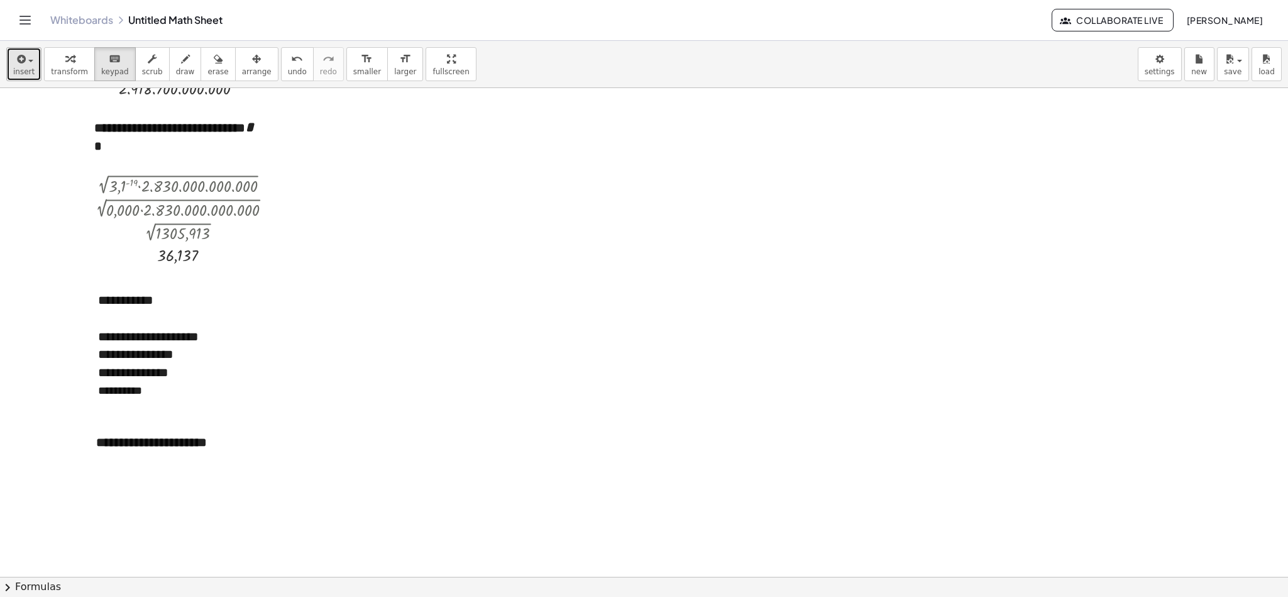
click at [35, 64] on button "insert" at bounding box center [23, 64] width 35 height 34
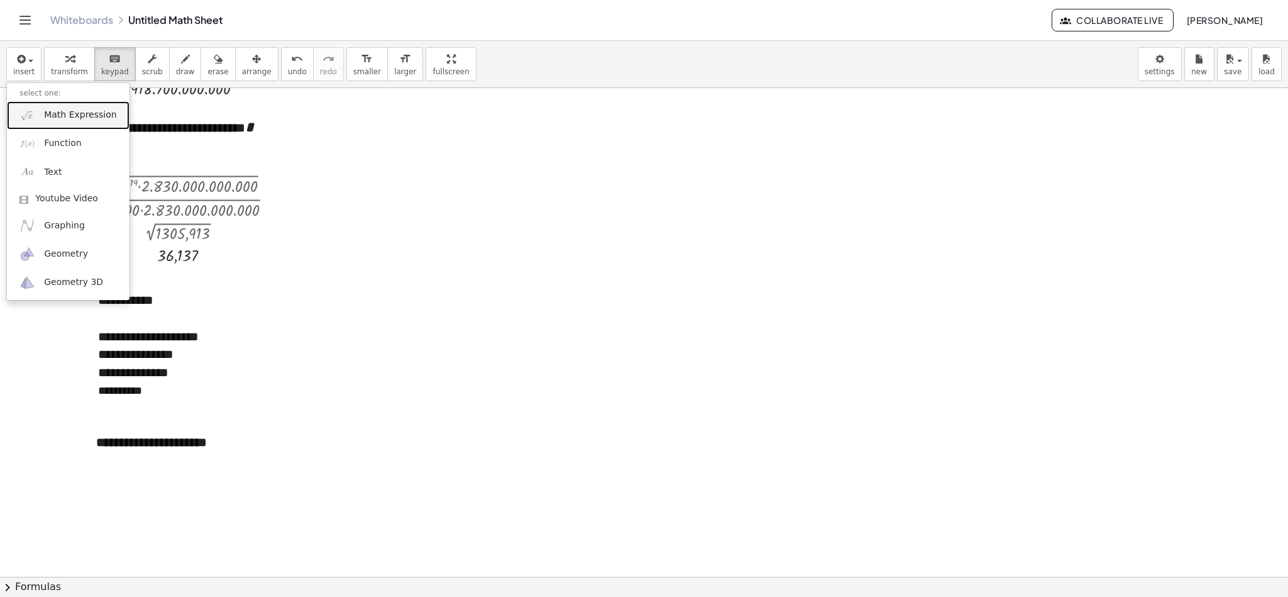
click at [66, 116] on span "Math Expression" at bounding box center [80, 115] width 72 height 13
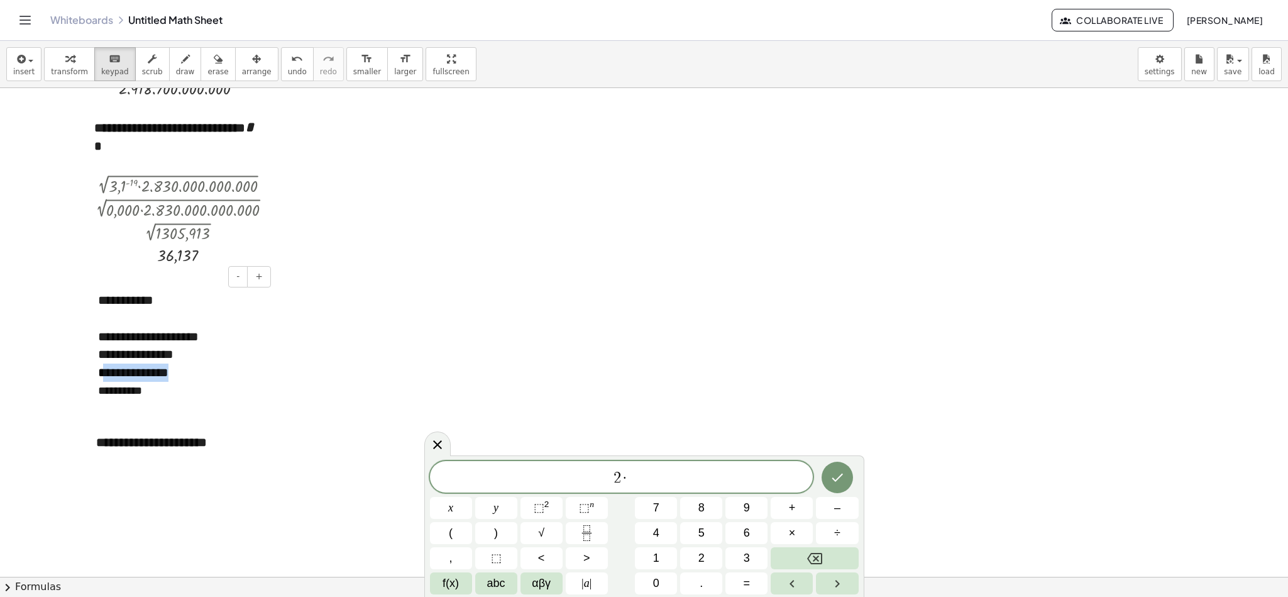
drag, startPoint x: 106, startPoint y: 375, endPoint x: 198, endPoint y: 372, distance: 92.5
click at [198, 372] on div "**********" at bounding box center [179, 372] width 163 height 18
click at [659, 397] on span "2 · ​" at bounding box center [621, 478] width 383 height 18
drag, startPoint x: 140, startPoint y: 336, endPoint x: 234, endPoint y: 338, distance: 94.3
click at [234, 338] on div "**********" at bounding box center [179, 337] width 163 height 18
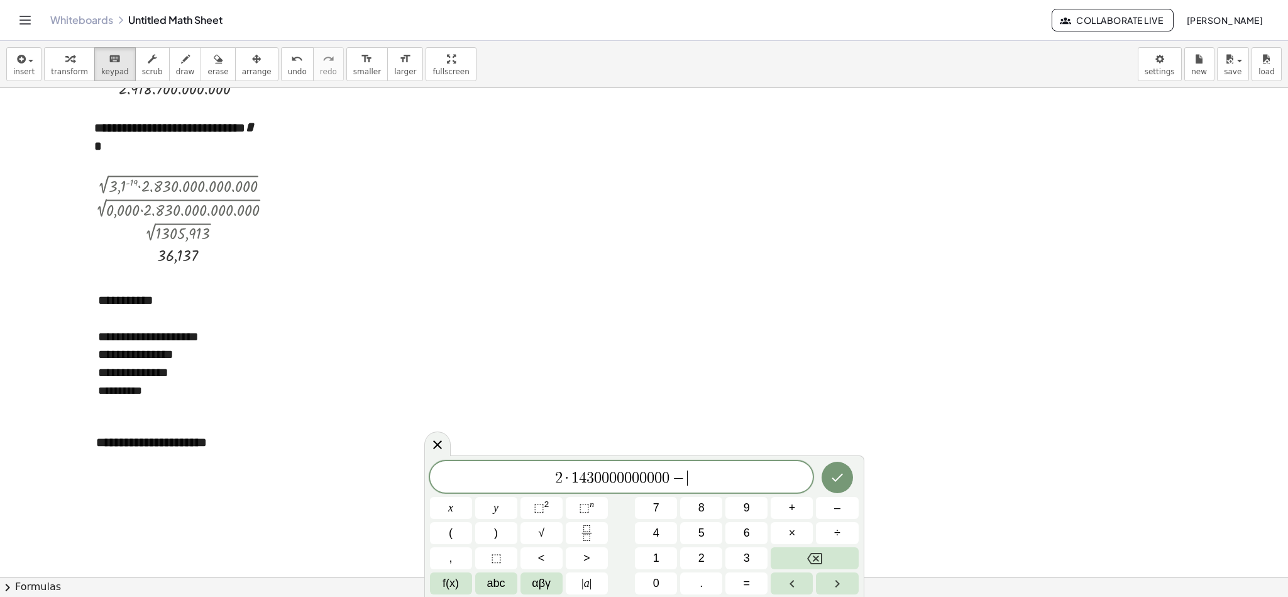
click at [705, 397] on span "2 · 1 4 3 0 0 0 0 0 0 0 0 0 0 − ​" at bounding box center [621, 478] width 383 height 18
click at [832, 397] on button "Done" at bounding box center [837, 476] width 31 height 31
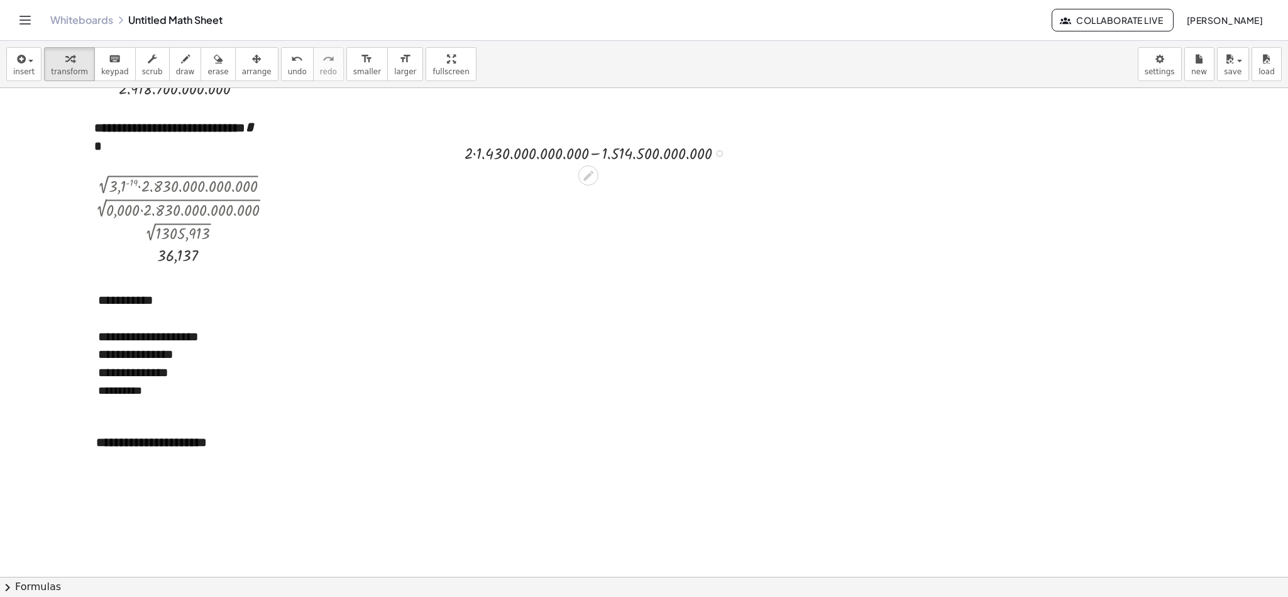
click at [473, 155] on div at bounding box center [599, 152] width 282 height 24
click at [590, 181] on div at bounding box center [599, 176] width 282 height 24
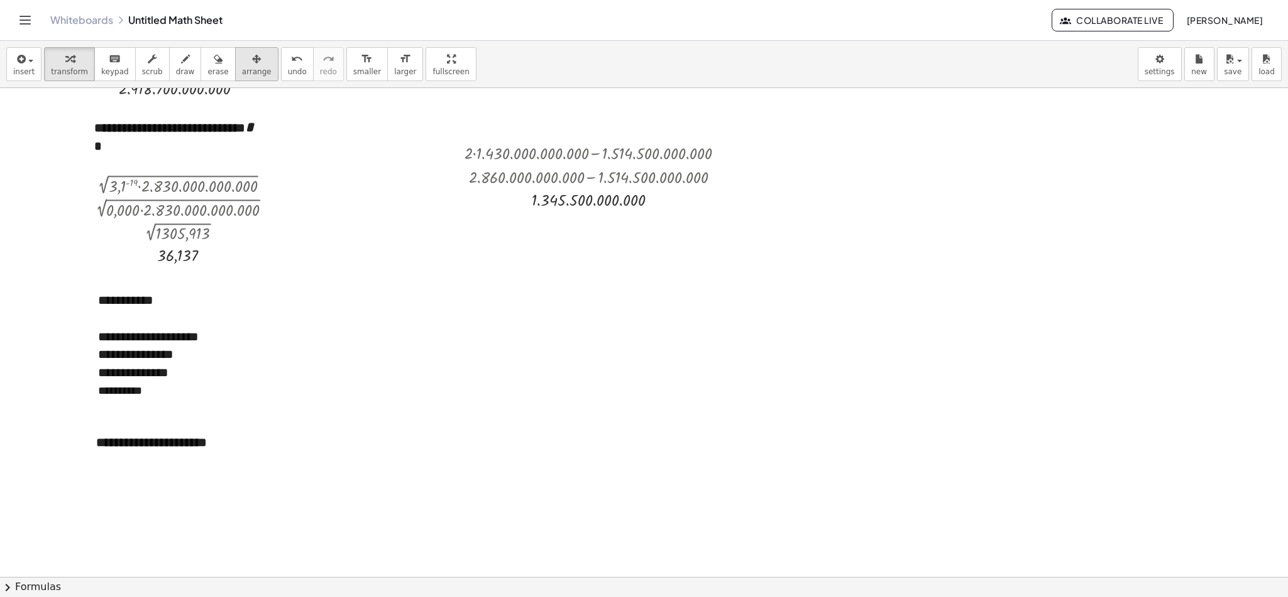
click at [244, 72] on span "arrange" at bounding box center [257, 71] width 30 height 9
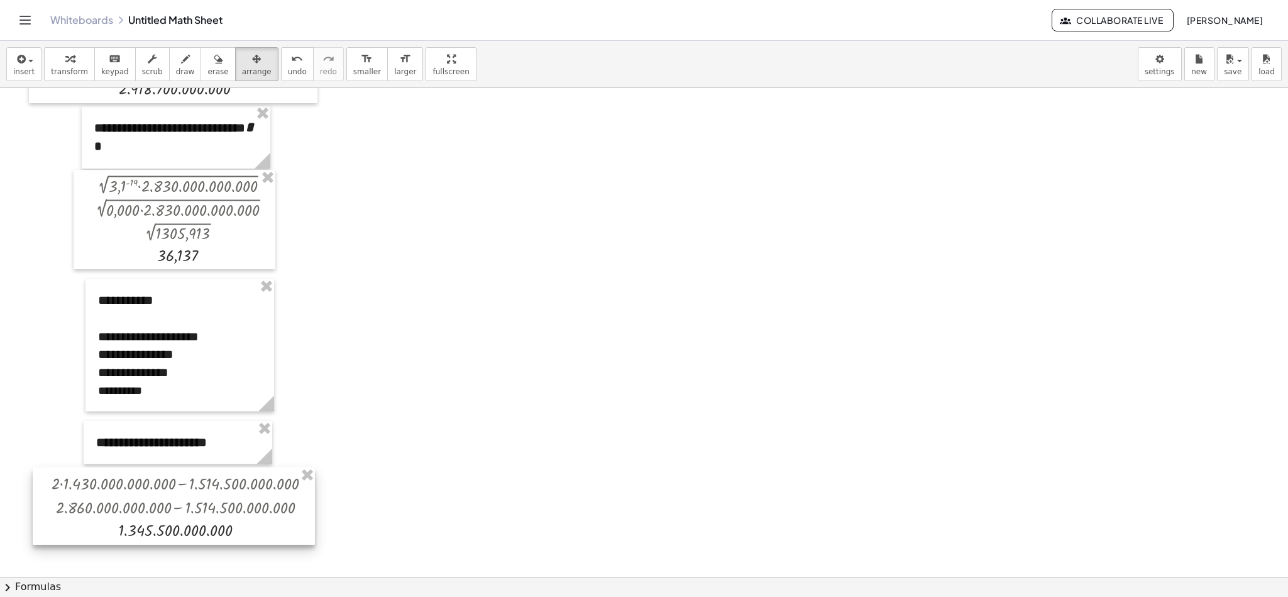
drag, startPoint x: 636, startPoint y: 192, endPoint x: 223, endPoint y: 522, distance: 528.6
click at [223, 397] on div at bounding box center [174, 505] width 282 height 77
click at [107, 67] on span "keypad" at bounding box center [115, 71] width 28 height 9
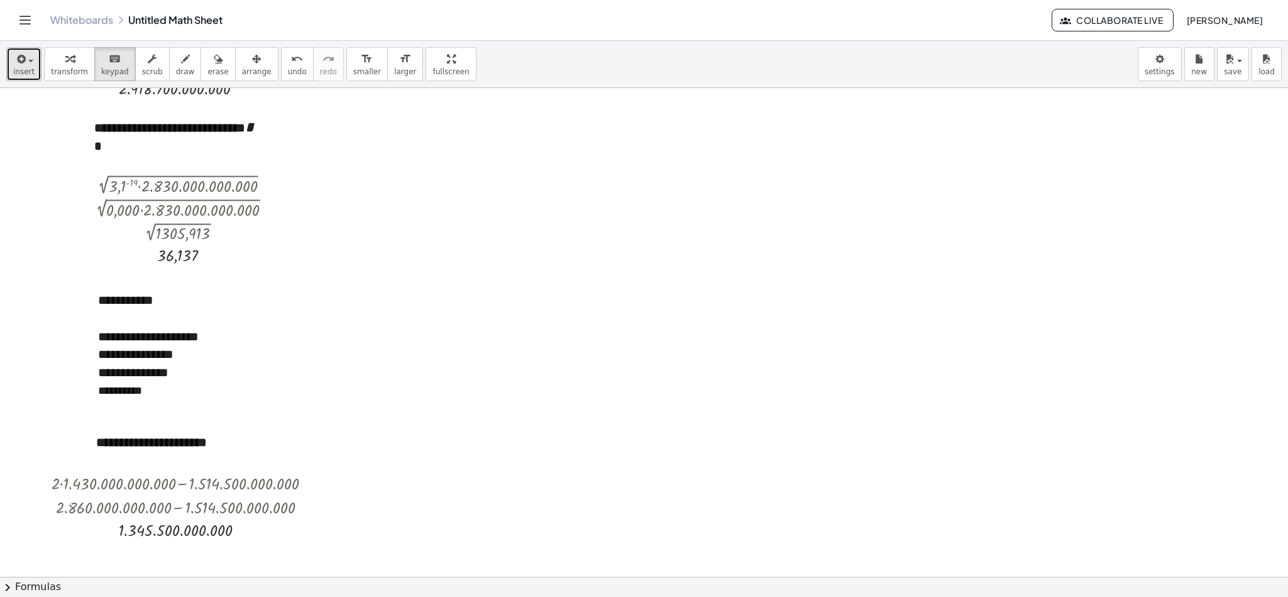
click at [10, 62] on button "insert" at bounding box center [23, 64] width 35 height 34
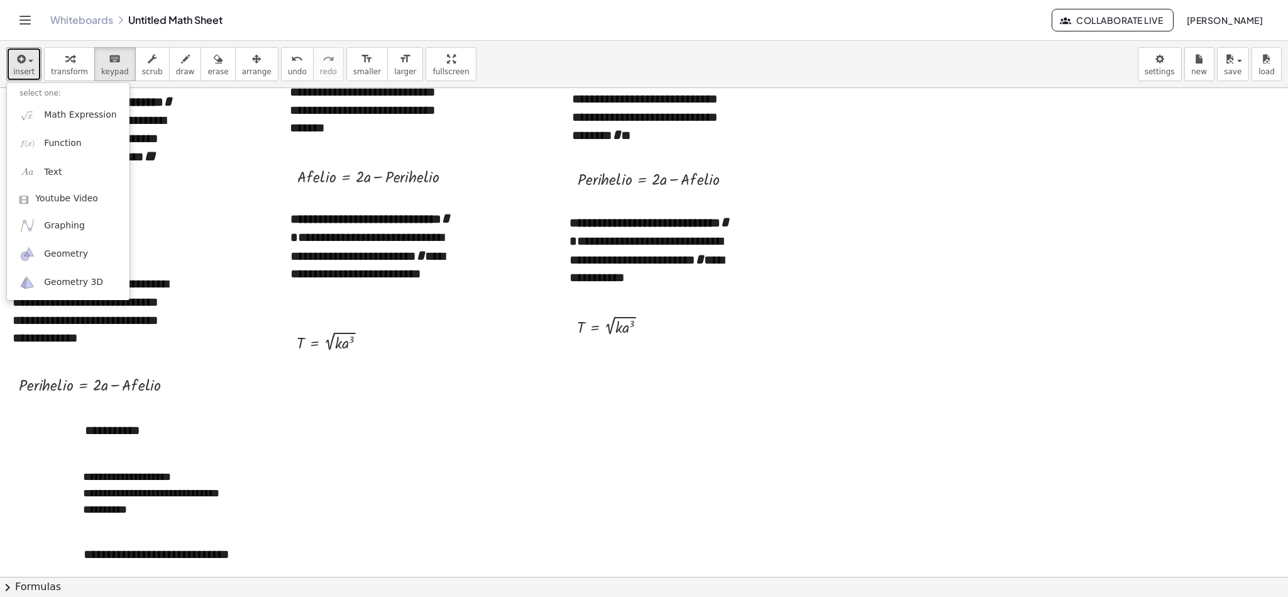
scroll to position [134, 0]
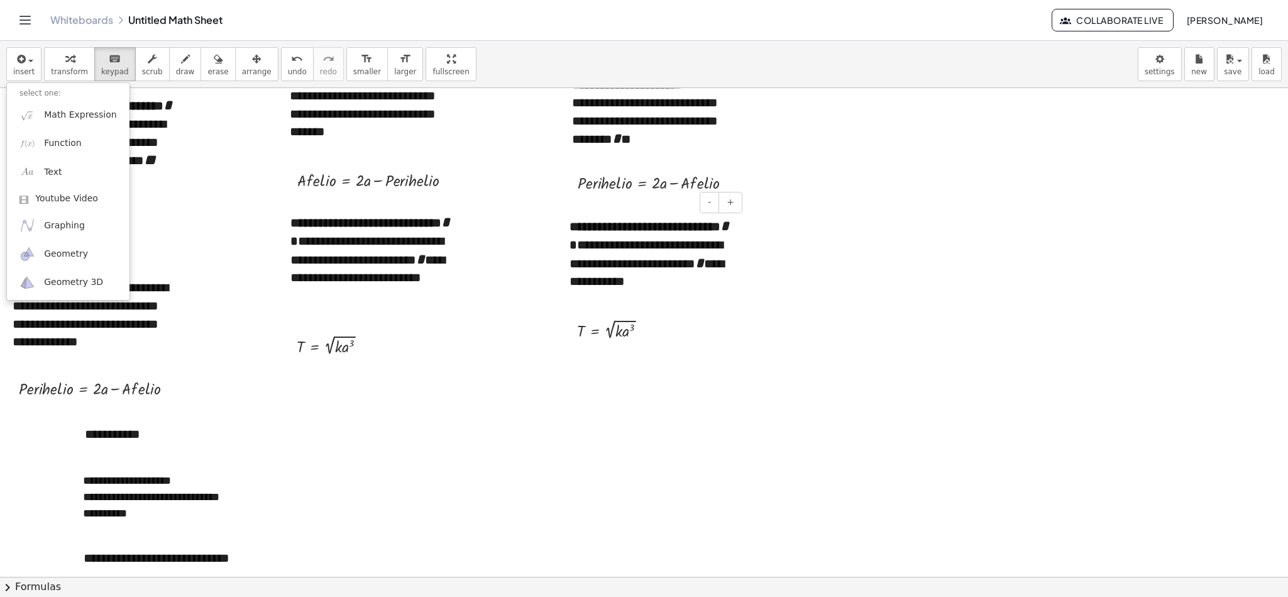
click at [620, 223] on b "**********" at bounding box center [651, 235] width 162 height 31
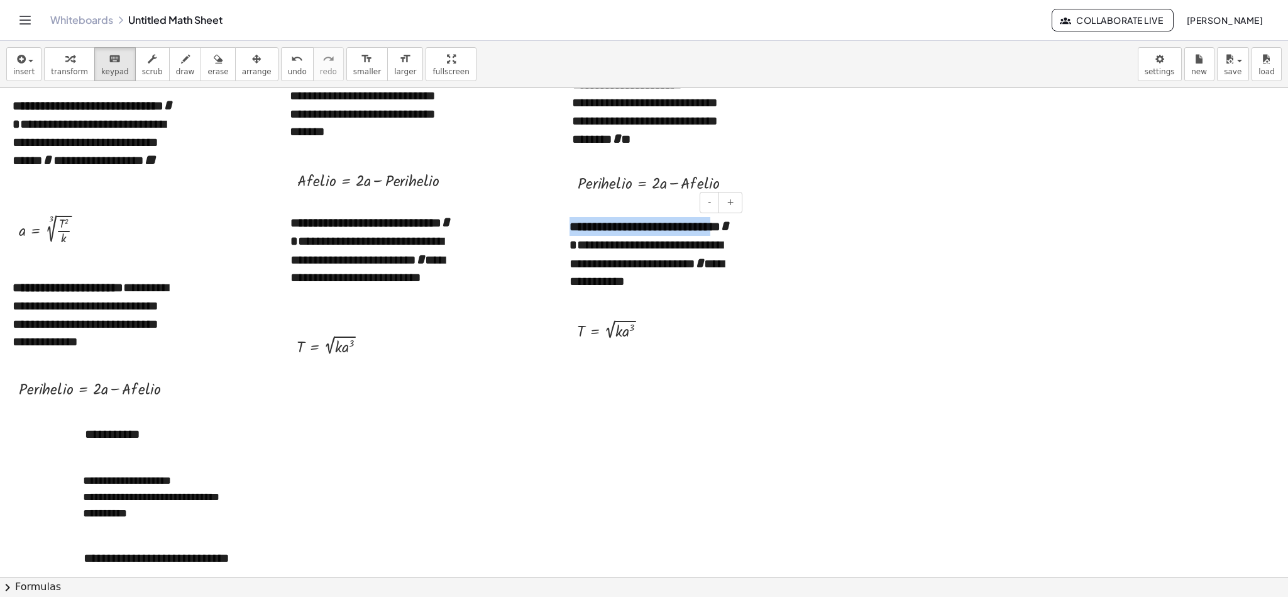
drag, startPoint x: 570, startPoint y: 224, endPoint x: 729, endPoint y: 221, distance: 159.1
click at [729, 221] on div "**********" at bounding box center [651, 254] width 189 height 101
click at [561, 234] on div at bounding box center [563, 253] width 13 height 98
click at [570, 228] on b "**********" at bounding box center [651, 235] width 162 height 31
drag, startPoint x: 570, startPoint y: 227, endPoint x: 588, endPoint y: 247, distance: 27.6
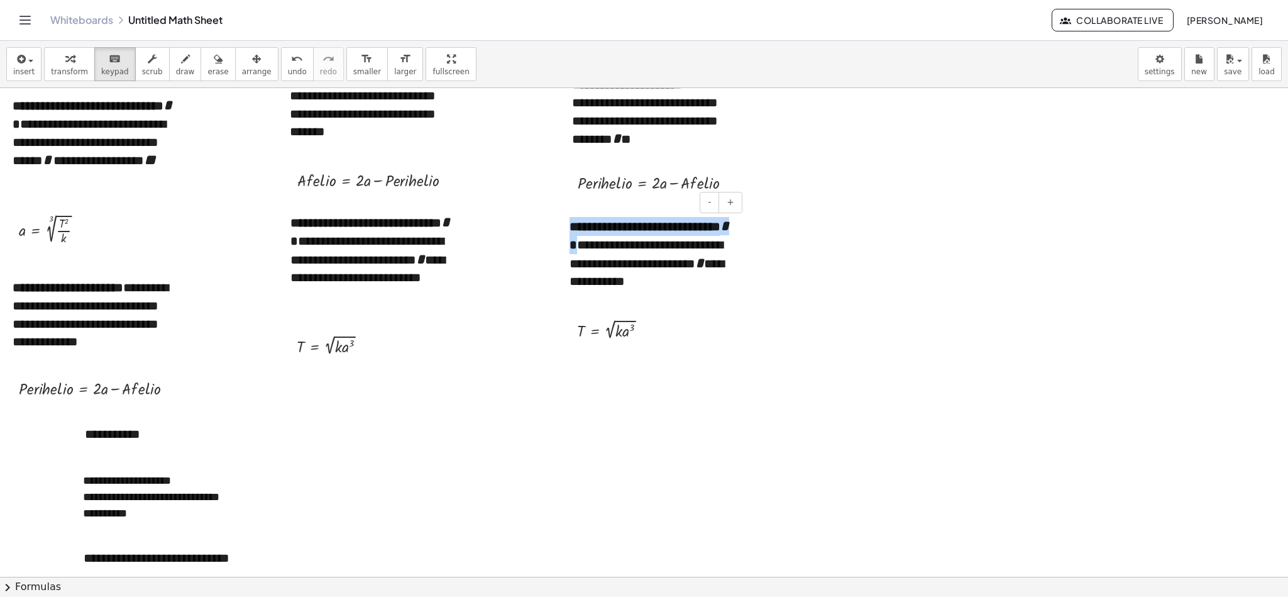
click at [588, 247] on b "**********" at bounding box center [651, 235] width 162 height 31
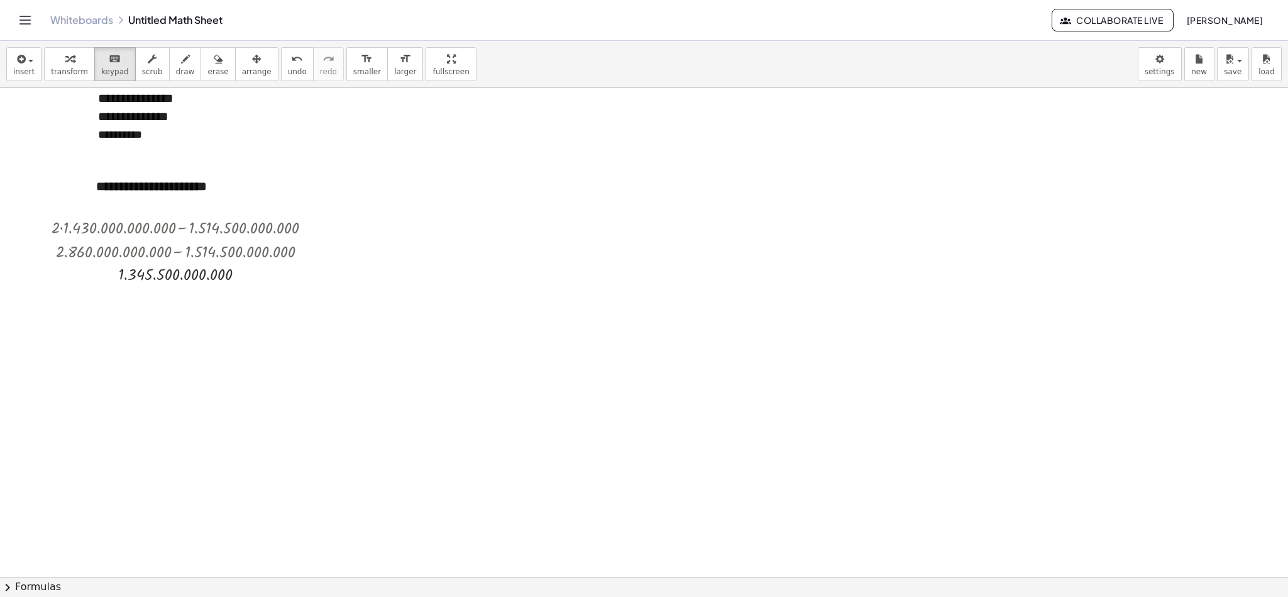
scroll to position [1438, 0]
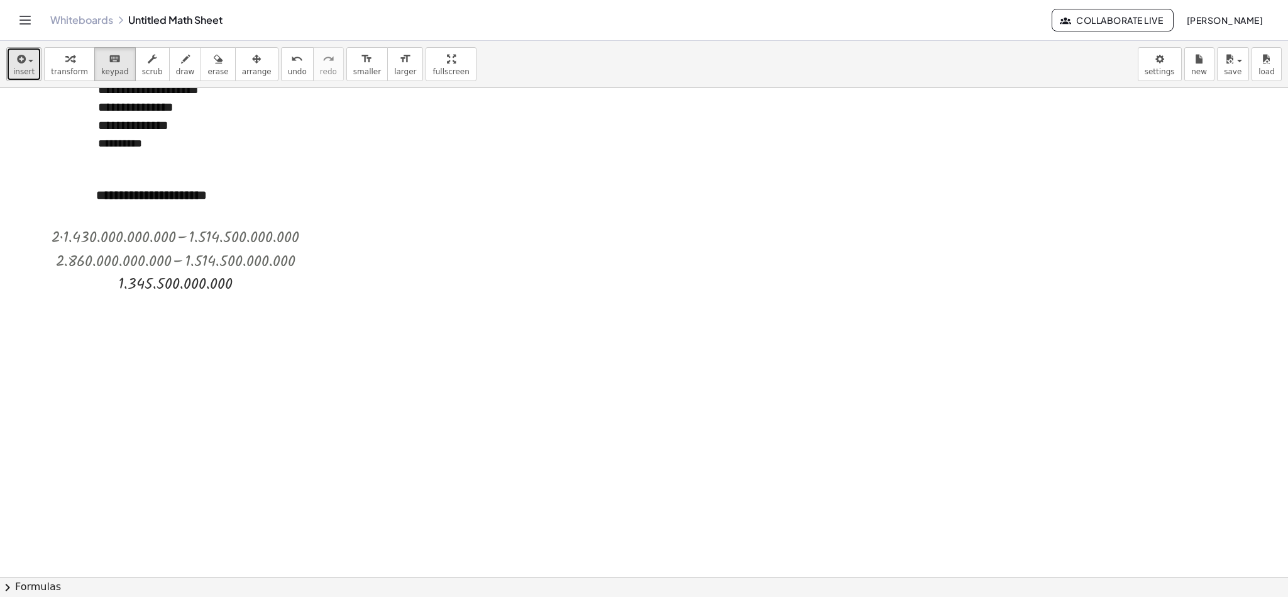
click at [29, 69] on span "insert" at bounding box center [23, 71] width 21 height 9
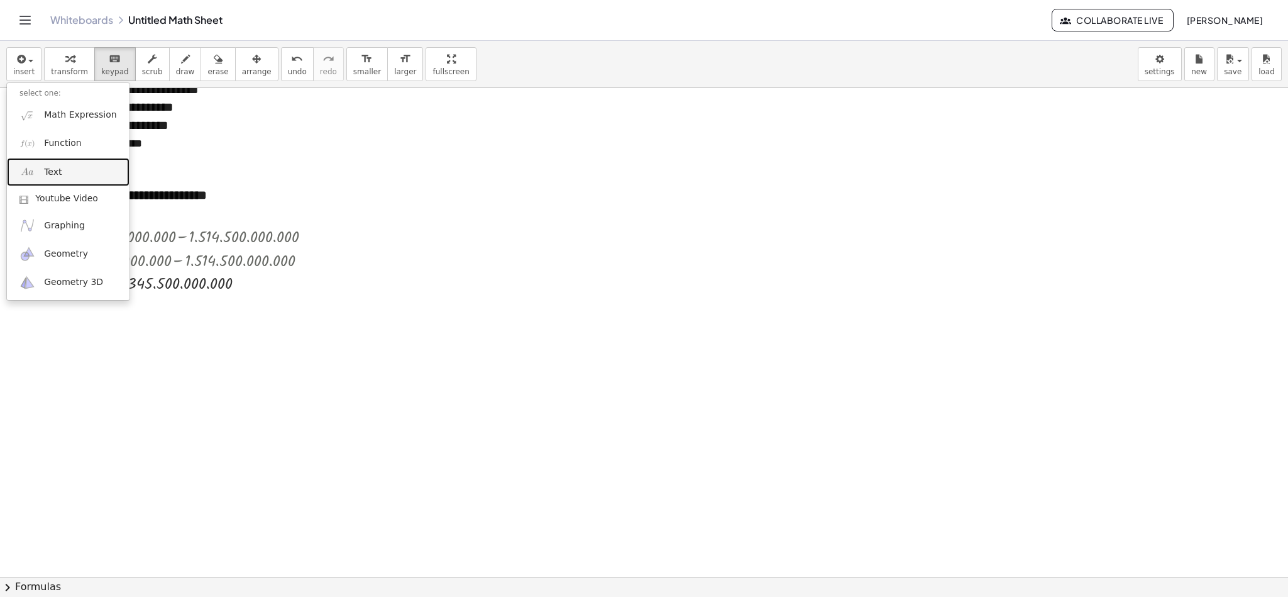
click at [67, 178] on link "Text" at bounding box center [68, 172] width 123 height 28
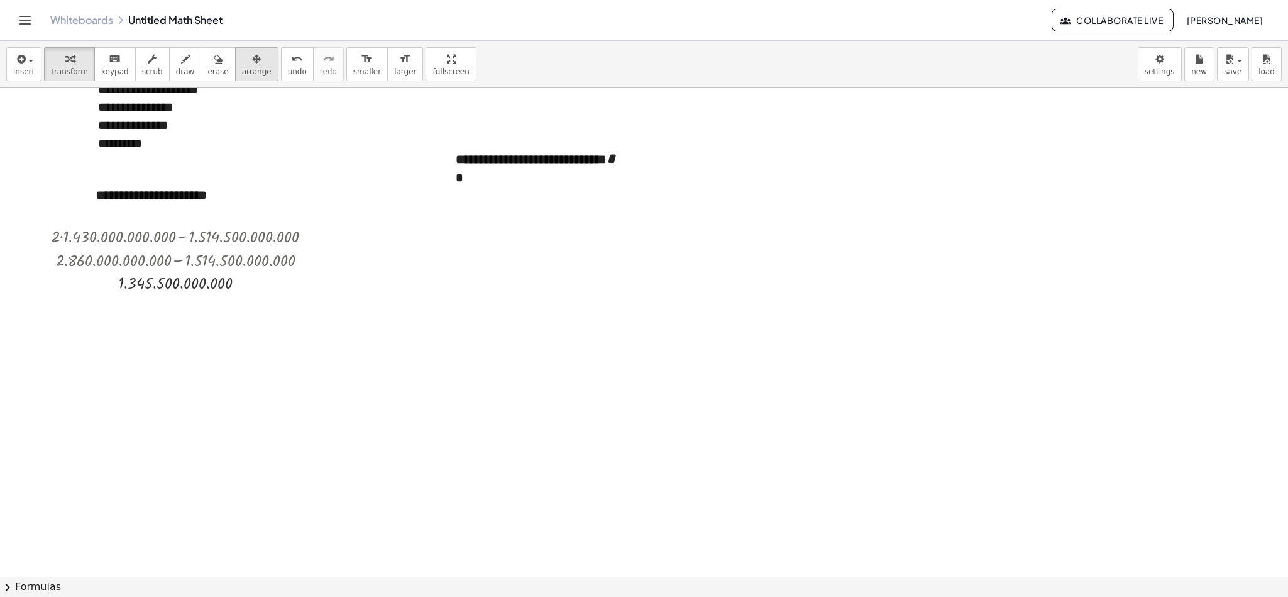
click at [242, 62] on div "button" at bounding box center [257, 58] width 30 height 15
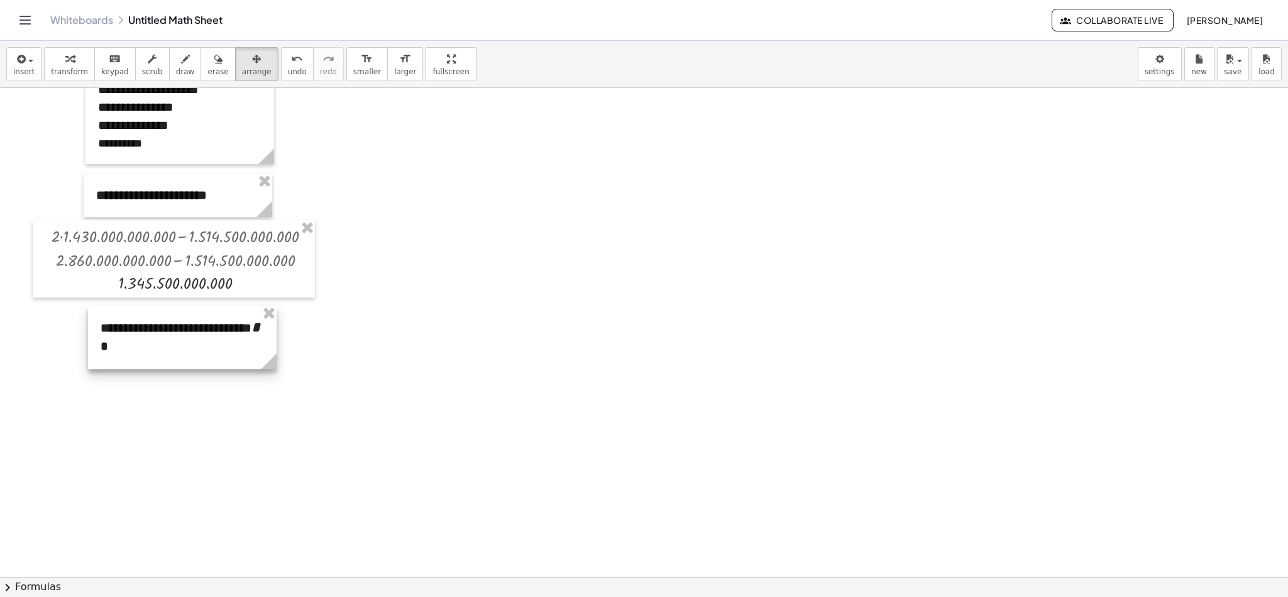
drag, startPoint x: 578, startPoint y: 168, endPoint x: 223, endPoint y: 336, distance: 393.1
click at [223, 336] on div at bounding box center [182, 336] width 189 height 63
click at [28, 67] on span "insert" at bounding box center [23, 71] width 21 height 9
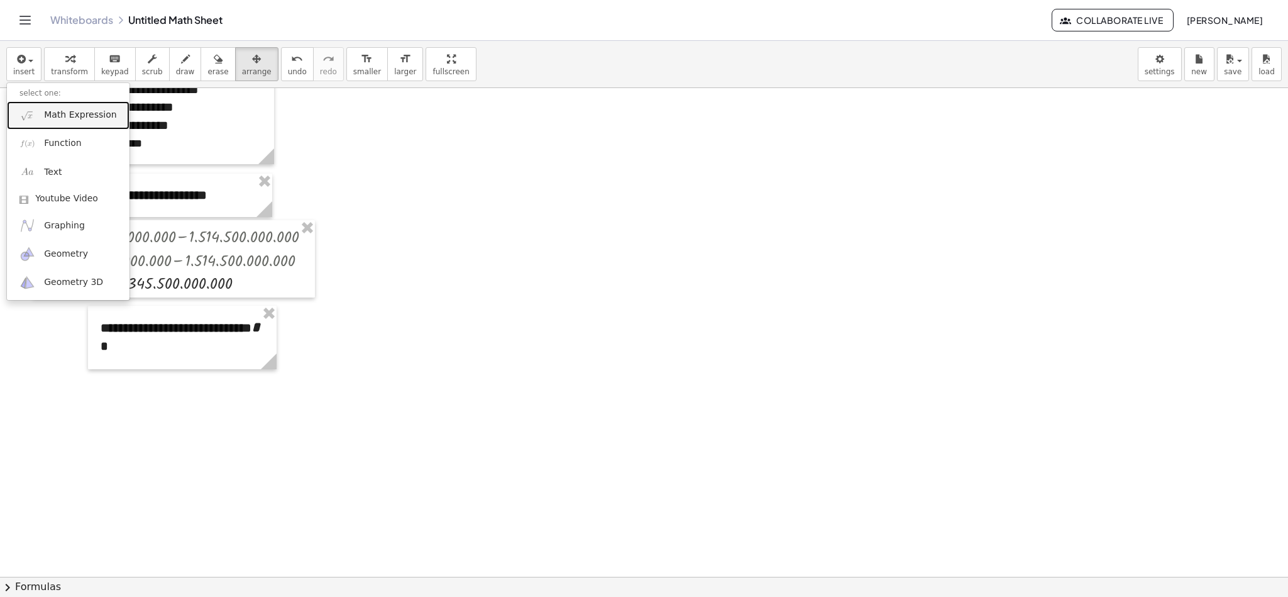
click at [53, 118] on span "Math Expression" at bounding box center [80, 115] width 72 height 13
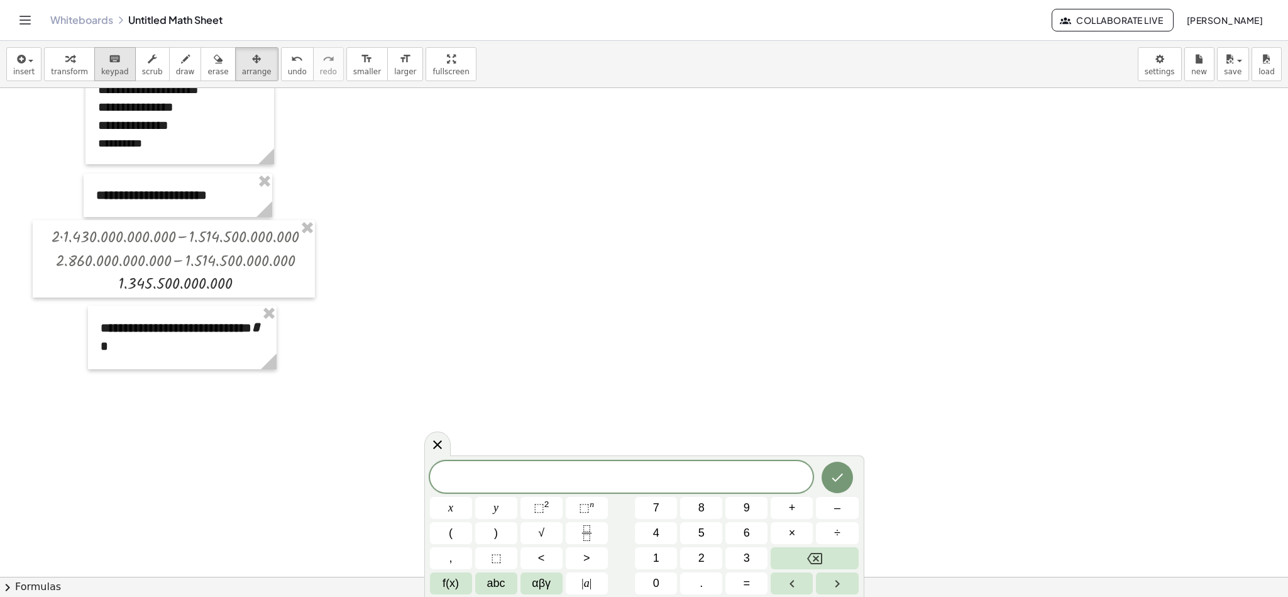
click at [109, 55] on icon "keyboard" at bounding box center [115, 59] width 12 height 15
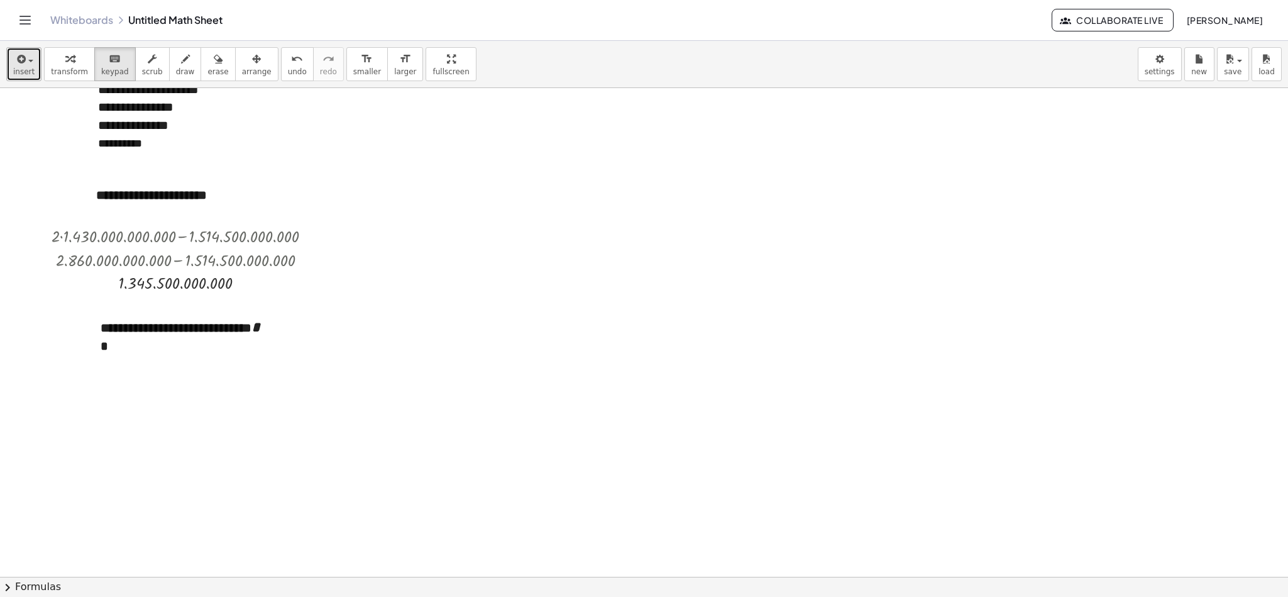
click at [32, 65] on button "insert" at bounding box center [23, 64] width 35 height 34
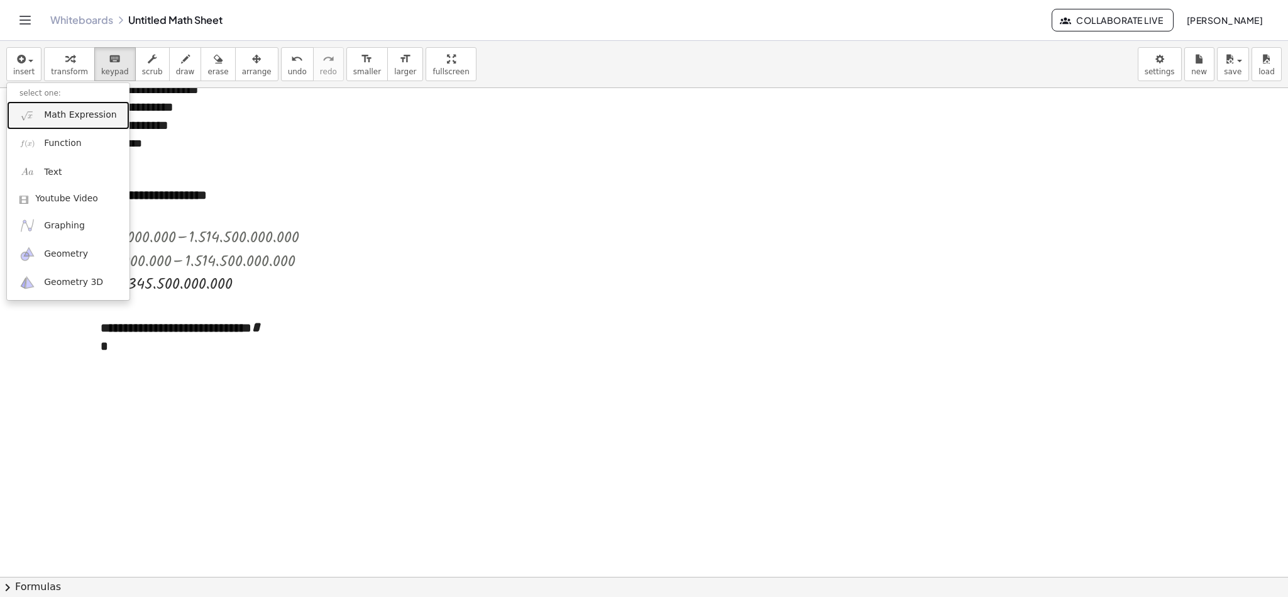
click at [65, 110] on span "Math Expression" at bounding box center [80, 115] width 72 height 13
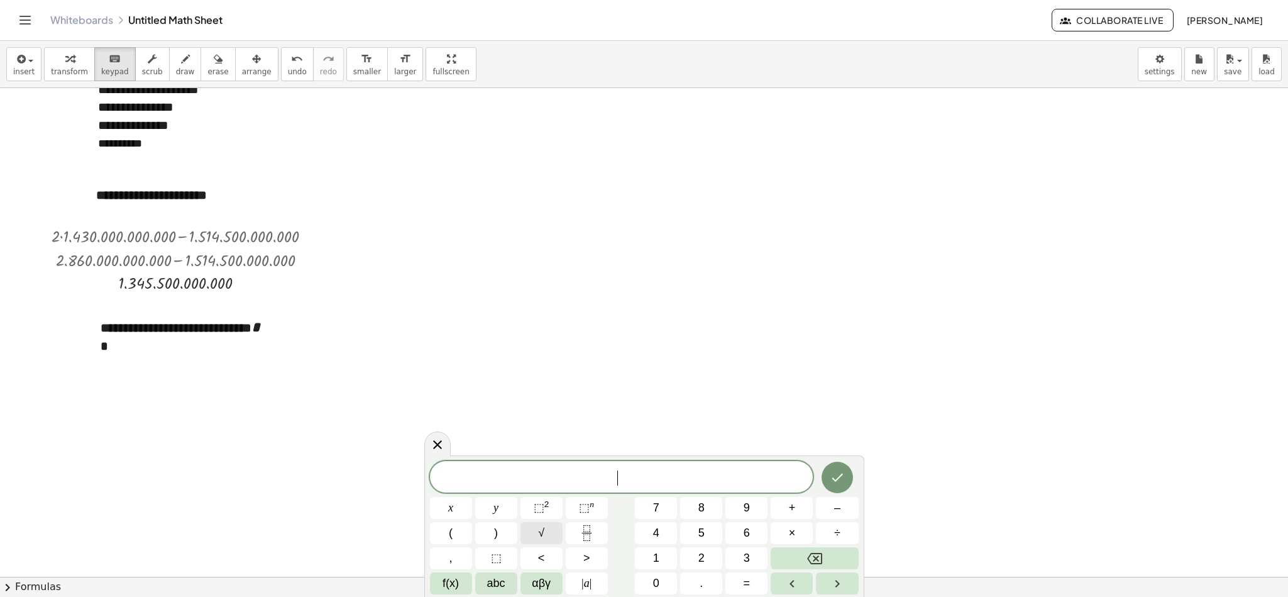
click at [543, 397] on span "√" at bounding box center [541, 532] width 6 height 17
drag, startPoint x: 106, startPoint y: 127, endPoint x: 196, endPoint y: 128, distance: 90.5
click at [196, 128] on div "**********" at bounding box center [179, 125] width 163 height 18
click at [647, 397] on span "·" at bounding box center [648, 477] width 9 height 15
click at [585, 397] on span "⬚" at bounding box center [584, 507] width 11 height 13
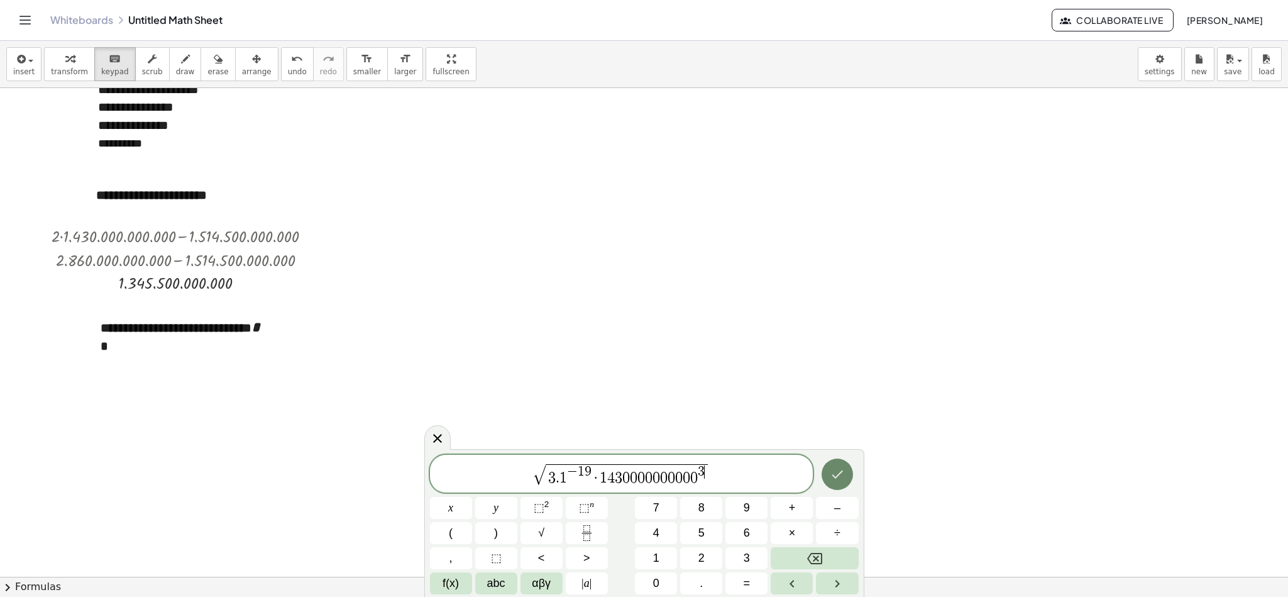
click at [830, 397] on icon "Done" at bounding box center [837, 473] width 15 height 15
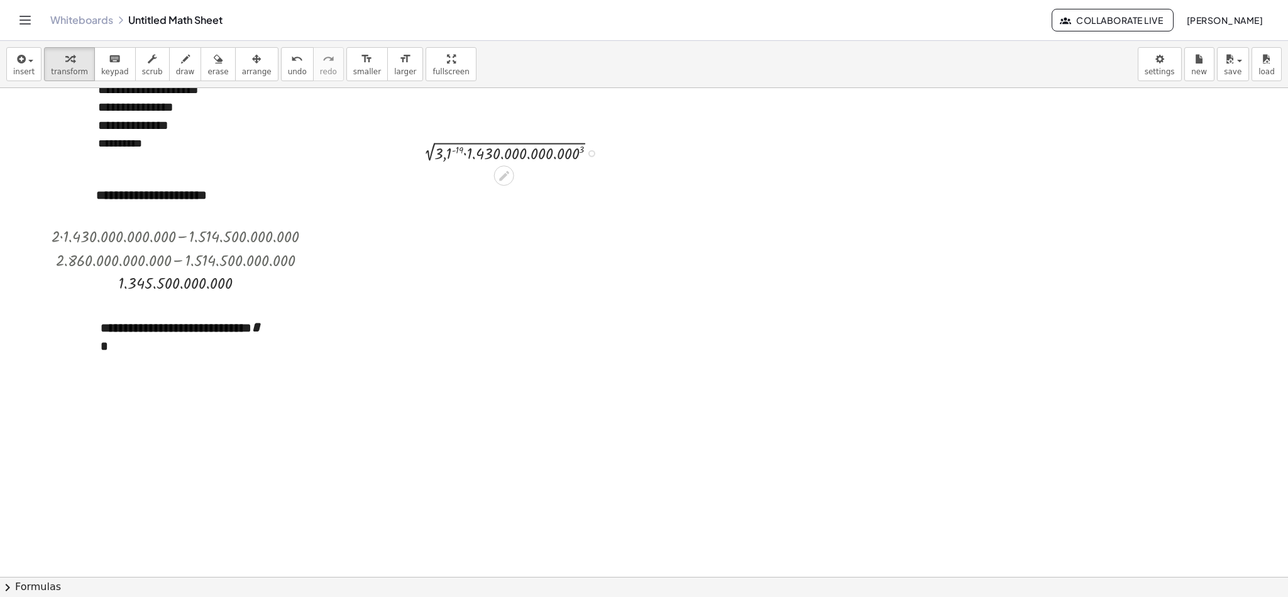
click at [455, 151] on div at bounding box center [513, 152] width 198 height 24
click at [583, 176] on div at bounding box center [513, 176] width 203 height 24
click at [366, 177] on div at bounding box center [514, 176] width 410 height 24
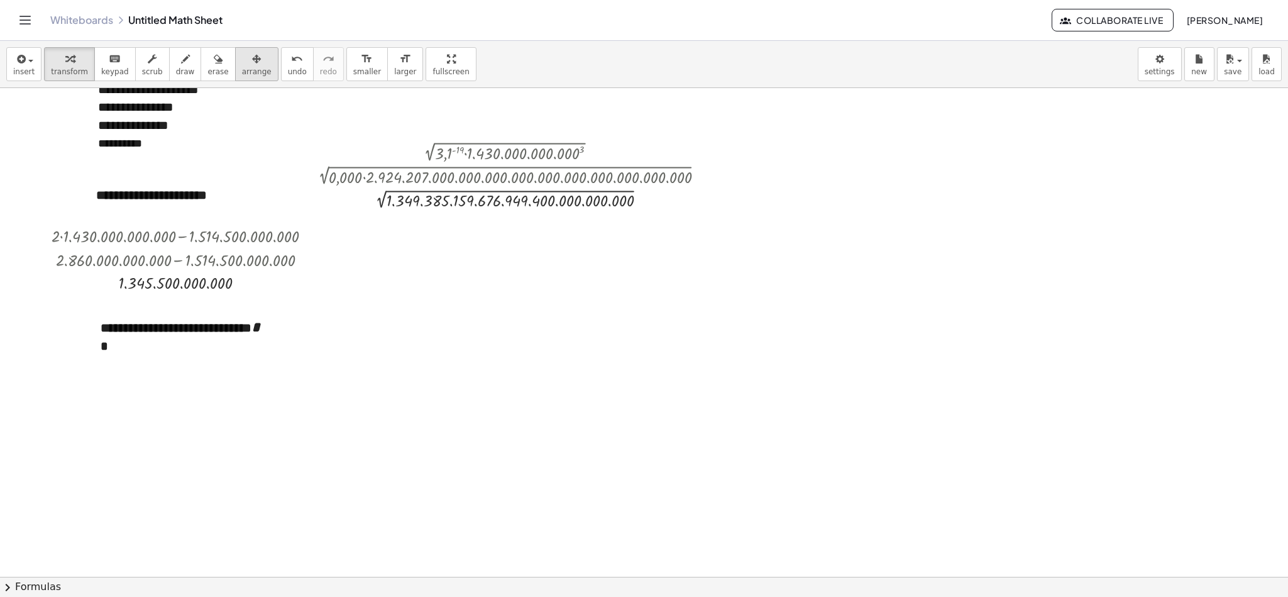
click at [247, 58] on div "button" at bounding box center [257, 58] width 30 height 15
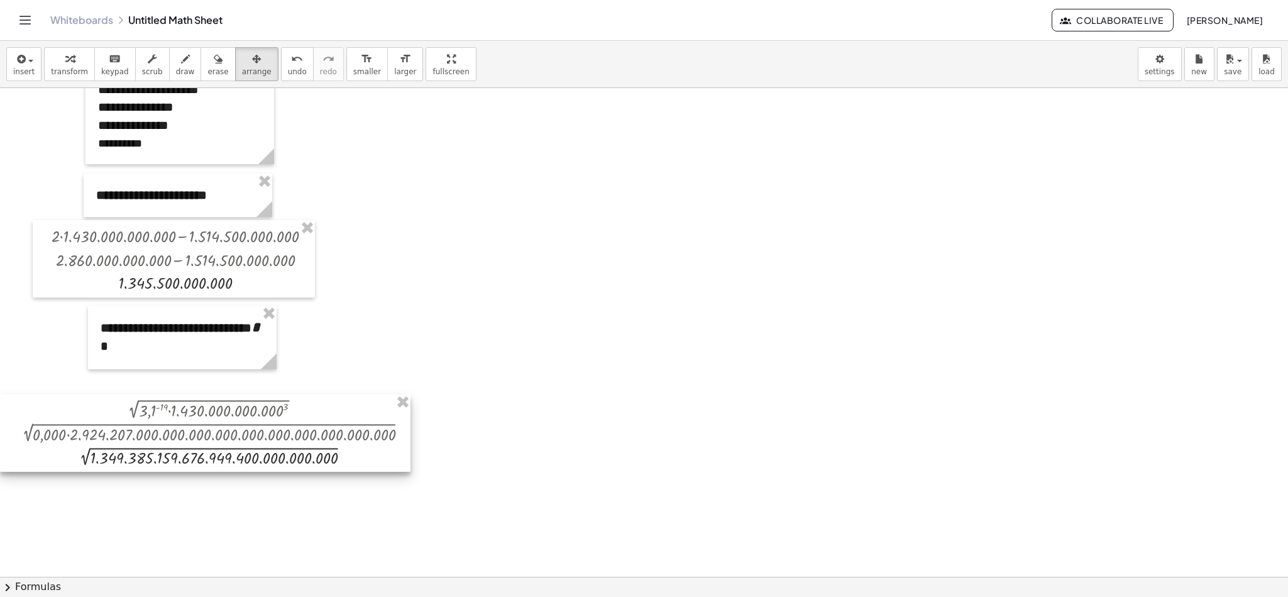
drag, startPoint x: 490, startPoint y: 157, endPoint x: 173, endPoint y: 414, distance: 408.0
click at [173, 397] on div at bounding box center [205, 432] width 410 height 77
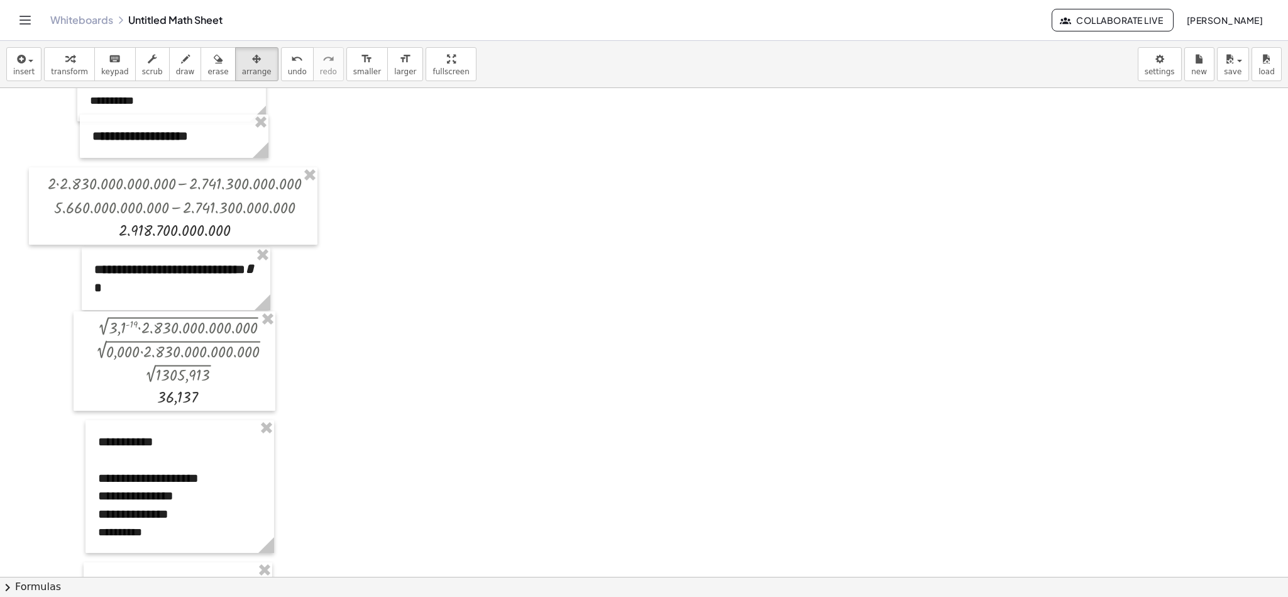
scroll to position [1065, 0]
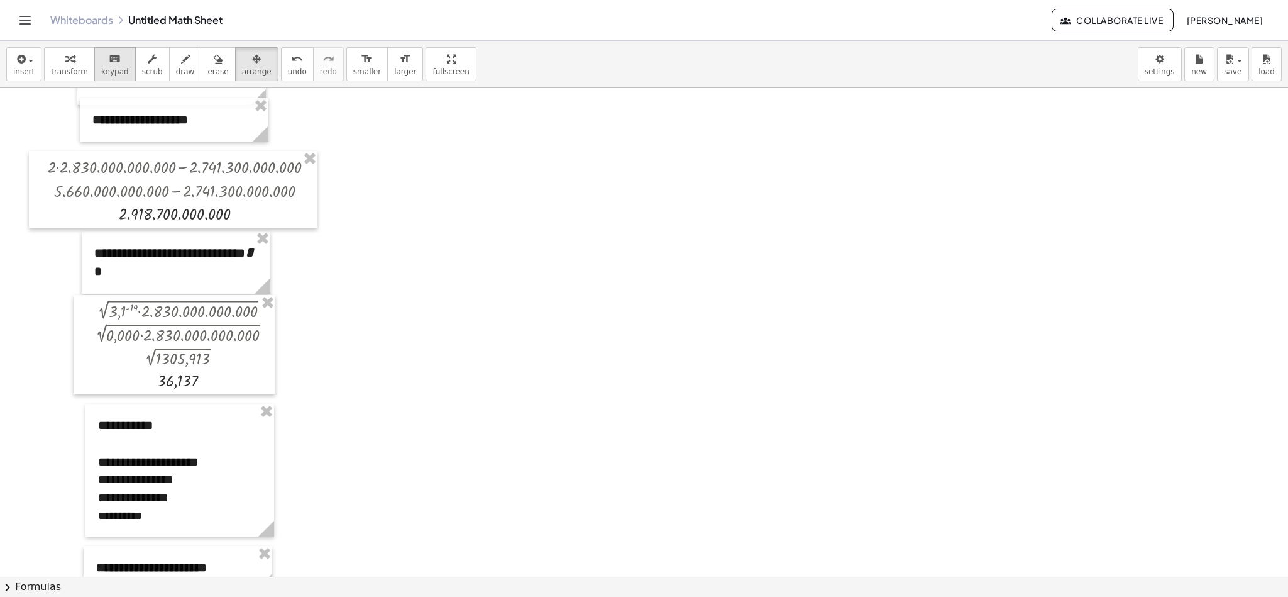
click at [101, 77] on button "keyboard keypad" at bounding box center [114, 64] width 41 height 34
click at [176, 69] on span "draw" at bounding box center [185, 71] width 19 height 9
click at [148, 67] on icon "button" at bounding box center [152, 59] width 9 height 15
click at [245, 308] on div at bounding box center [186, 310] width 201 height 24
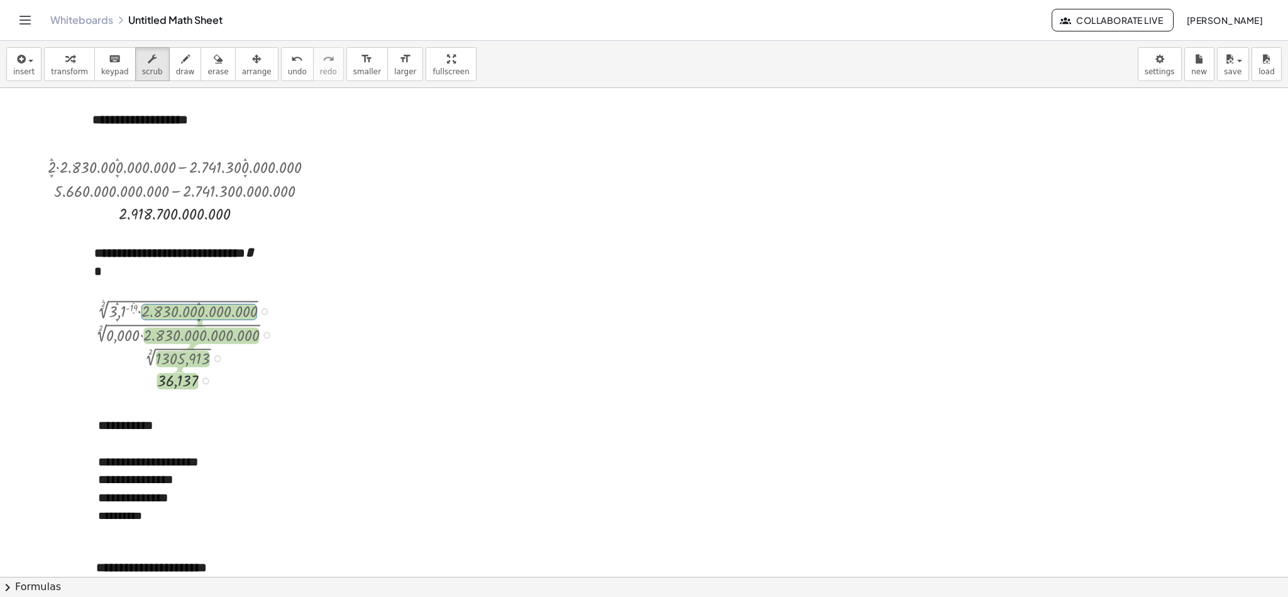
click at [251, 311] on div at bounding box center [186, 310] width 201 height 24
click at [101, 70] on span "keypad" at bounding box center [115, 71] width 28 height 9
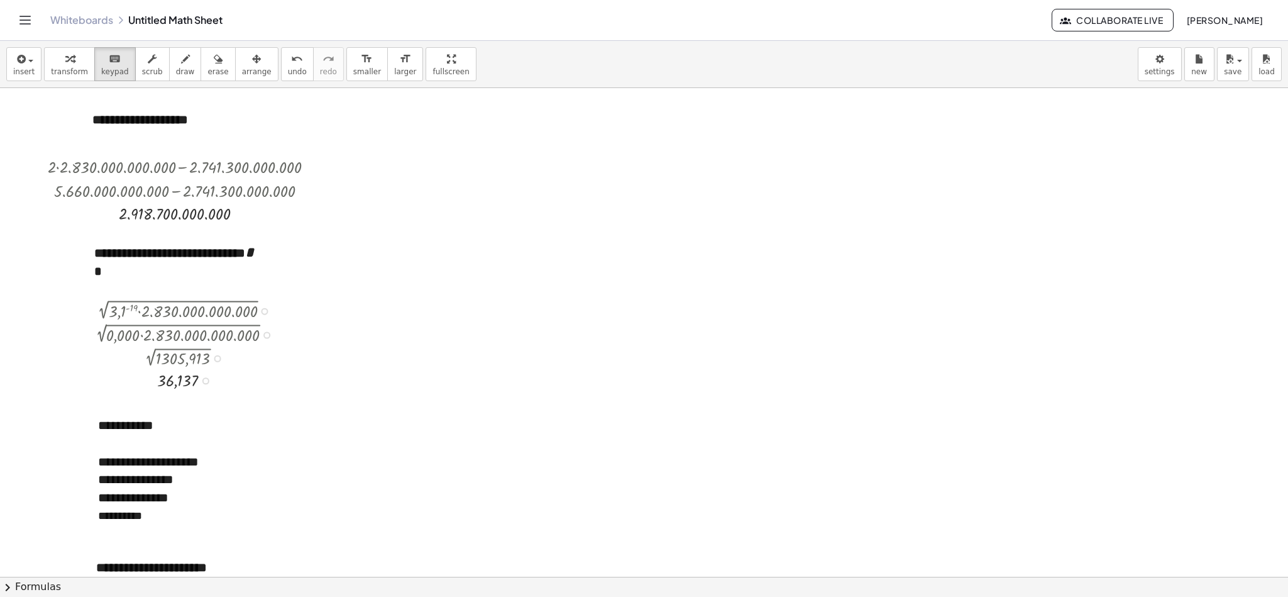
click at [247, 315] on div at bounding box center [186, 310] width 201 height 24
click at [72, 69] on span "transform" at bounding box center [69, 71] width 37 height 9
click at [181, 397] on icon at bounding box center [177, 402] width 13 height 13
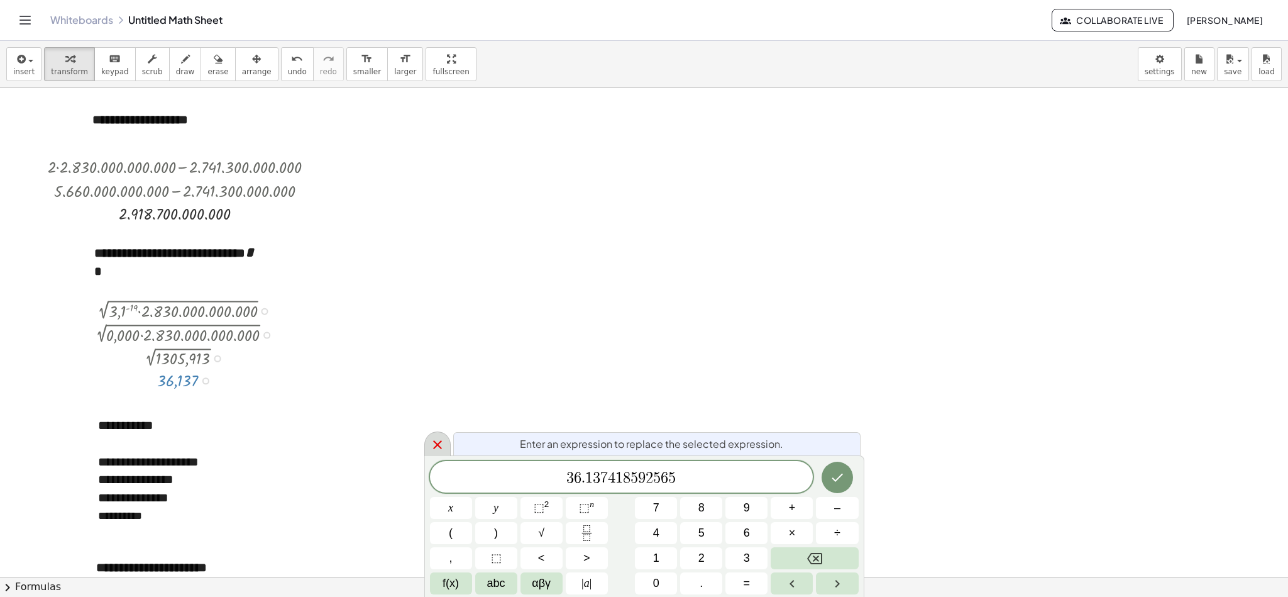
click at [434, 397] on div at bounding box center [437, 443] width 26 height 25
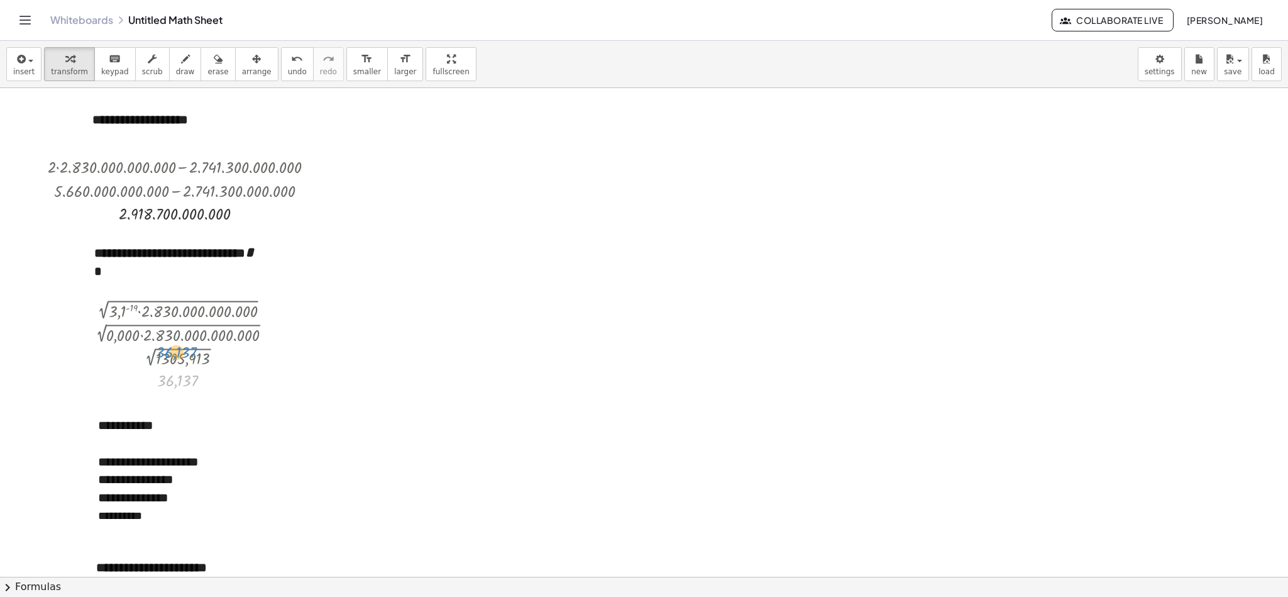
drag, startPoint x: 168, startPoint y: 379, endPoint x: 166, endPoint y: 348, distance: 31.5
click at [177, 311] on div "2 √ ( · 3,1 ( - 19 ) · 2.830.000.000.000 ) 2 √ ( · 0,000 · 2.830.000.000.000 ) …" at bounding box center [177, 311] width 0 height 0
drag, startPoint x: 178, startPoint y: 358, endPoint x: 168, endPoint y: 328, distance: 31.6
click at [177, 311] on div "2 √ ( · 3,1 ( - 19 ) · 2.830.000.000.000 ) 2 √ ( · 0,000 · 2.830.000.000.000 ) …" at bounding box center [177, 311] width 0 height 0
click at [263, 315] on div at bounding box center [264, 311] width 7 height 7
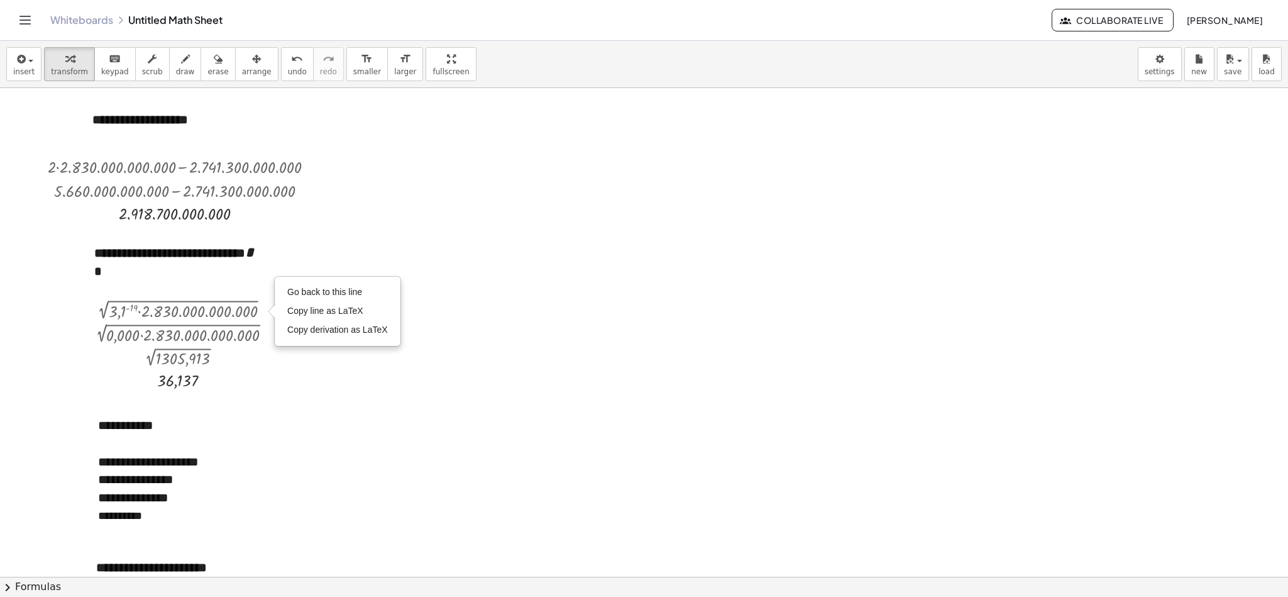
click at [234, 309] on div at bounding box center [186, 310] width 201 height 24
click at [121, 70] on button "keyboard keypad" at bounding box center [114, 64] width 41 height 34
click at [187, 317] on div at bounding box center [186, 310] width 201 height 24
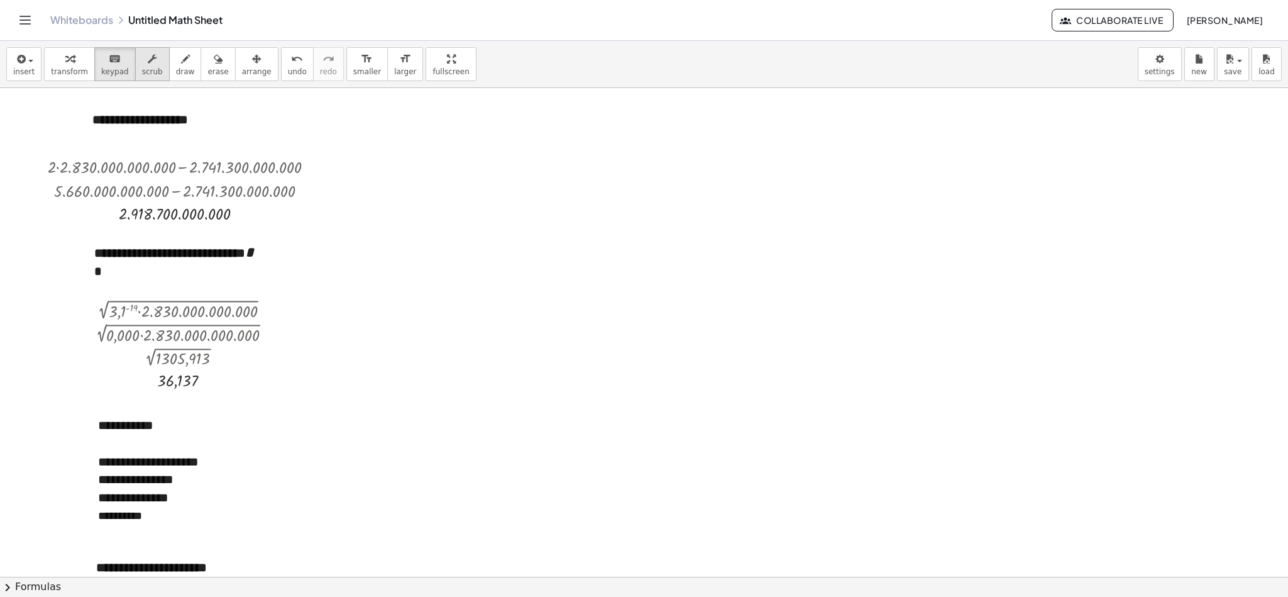
click at [144, 76] on span "scrub" at bounding box center [152, 71] width 21 height 9
click at [202, 309] on div at bounding box center [186, 310] width 201 height 24
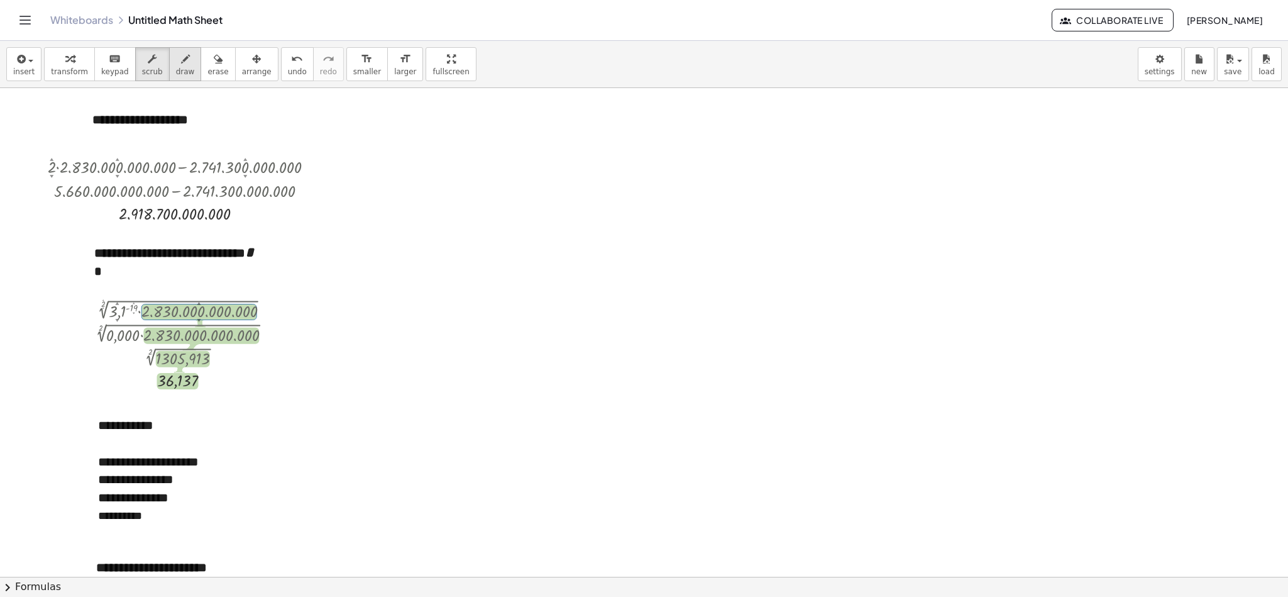
click at [173, 78] on button "draw" at bounding box center [185, 64] width 33 height 34
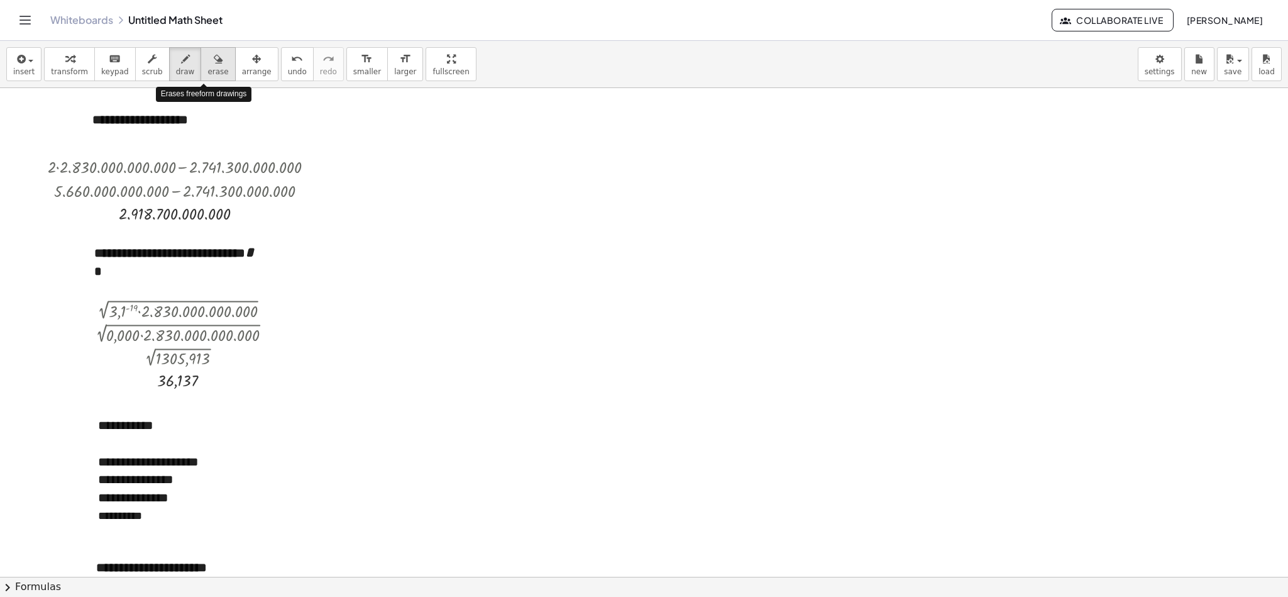
click at [214, 58] on icon "button" at bounding box center [218, 59] width 9 height 15
click at [17, 57] on icon "button" at bounding box center [19, 59] width 11 height 15
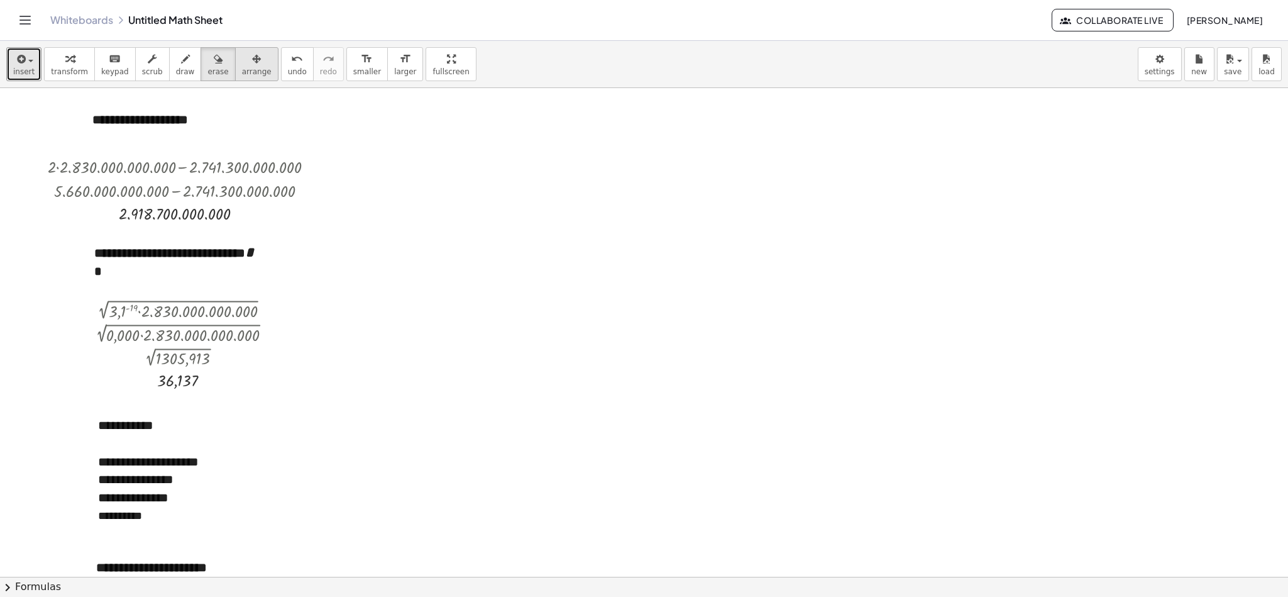
click at [242, 68] on span "arrange" at bounding box center [257, 71] width 30 height 9
click at [219, 314] on div at bounding box center [175, 344] width 202 height 99
click at [72, 61] on div "button" at bounding box center [69, 58] width 37 height 15
click at [265, 314] on div "Go back to this line Copy line as LaTeX Copy derivation as LaTeX" at bounding box center [264, 311] width 7 height 7
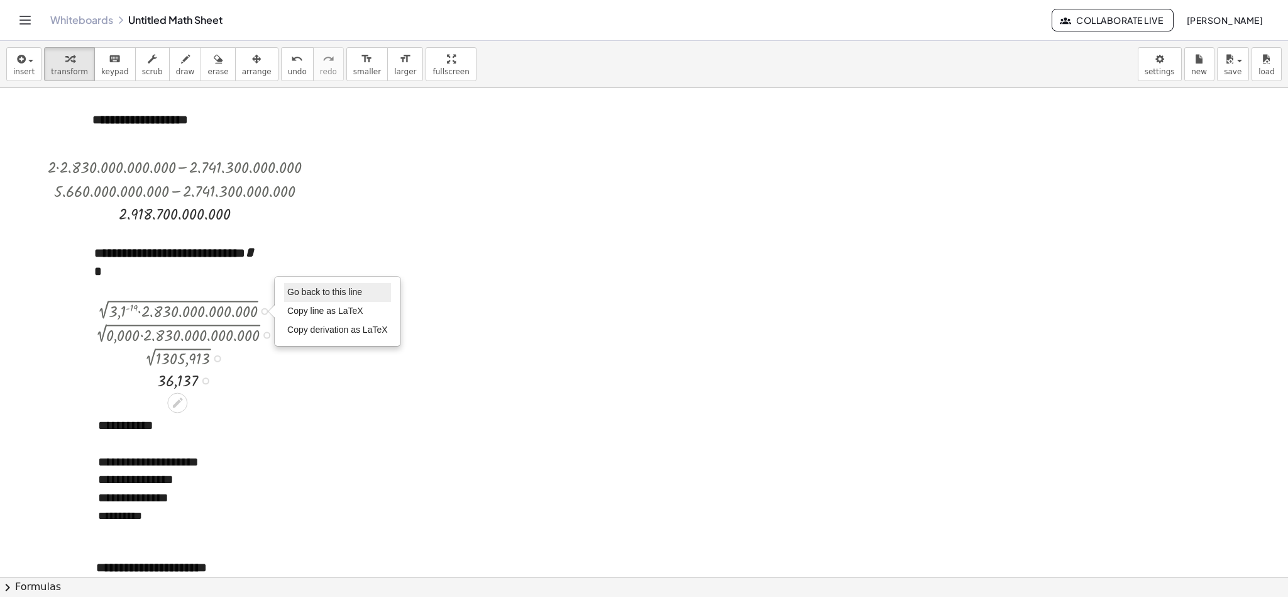
click at [314, 293] on span "Go back to this line" at bounding box center [324, 292] width 75 height 10
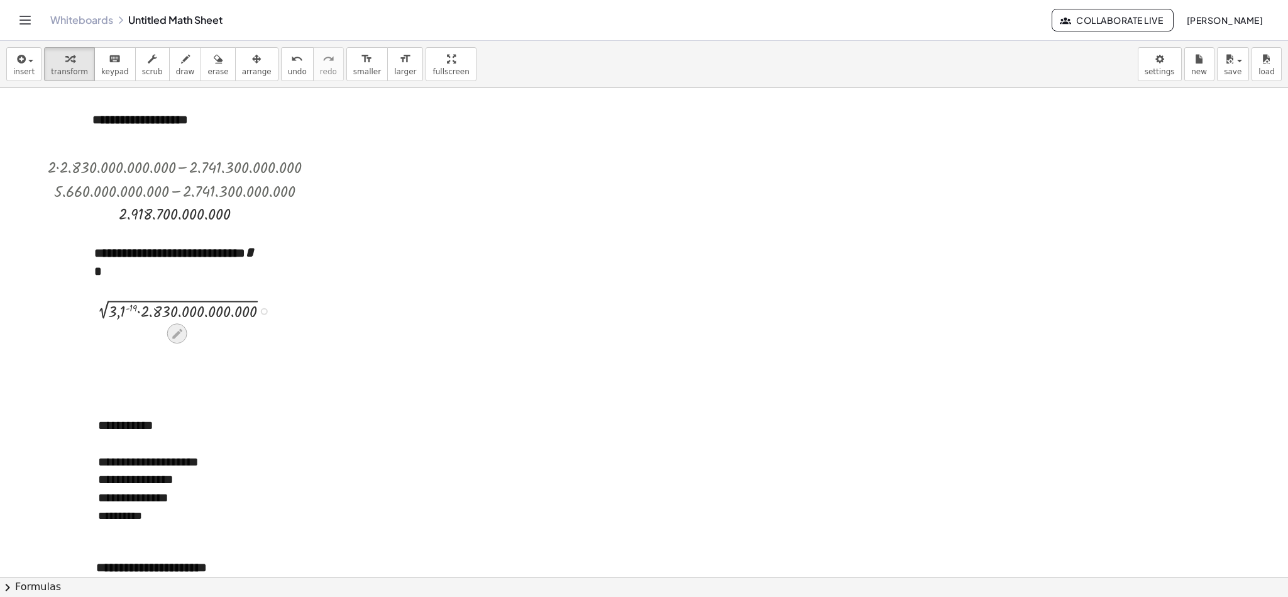
click at [176, 329] on icon at bounding box center [176, 333] width 13 height 13
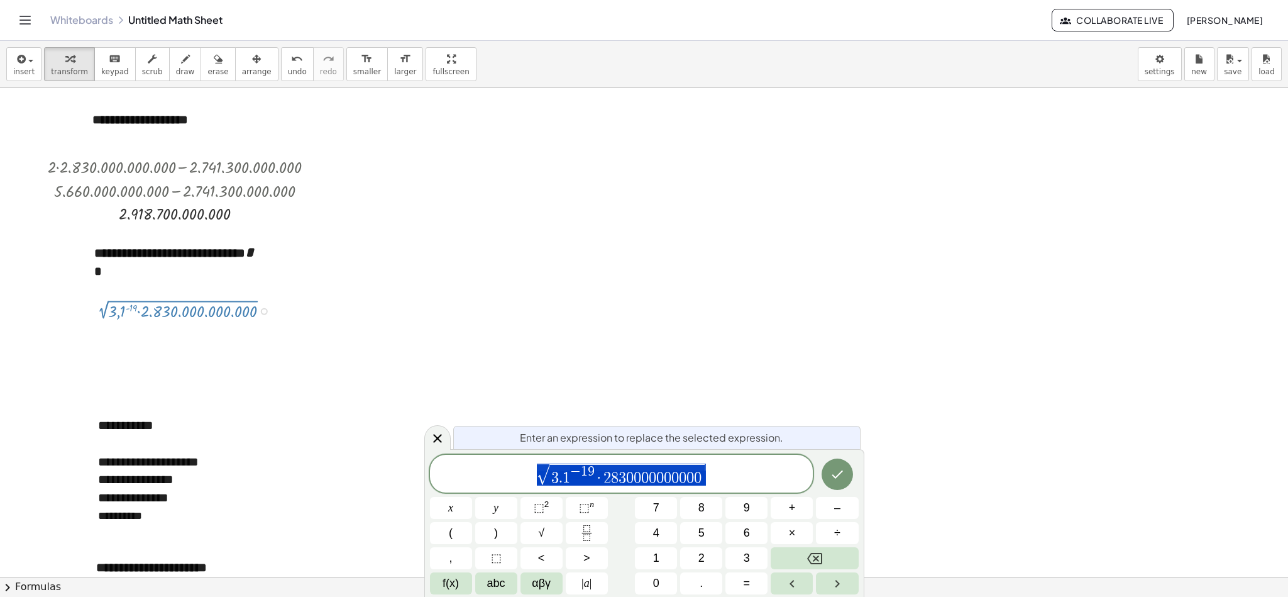
click at [707, 397] on span "√ 3 . 1 − 1 9 · 2 8 3 0 0 0 0 0 0 0 0 0 0" at bounding box center [621, 474] width 383 height 25
click at [585, 397] on span "⬚" at bounding box center [584, 507] width 11 height 13
click at [830, 397] on icon "Done" at bounding box center [837, 473] width 15 height 15
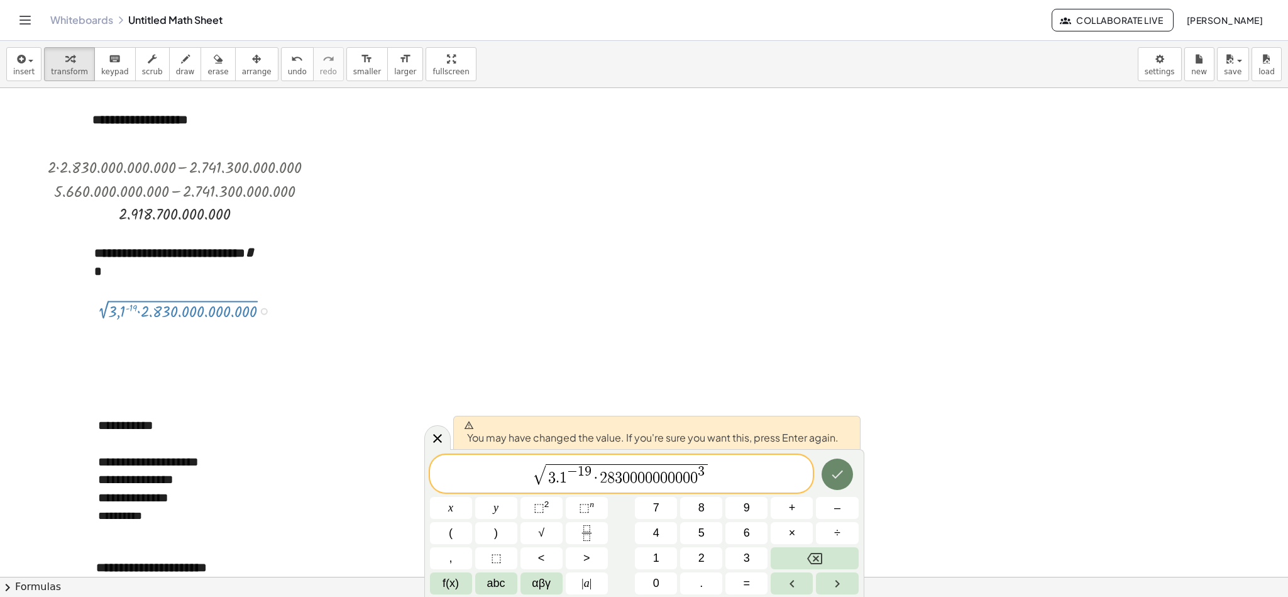
click at [830, 397] on icon "Done" at bounding box center [837, 473] width 15 height 15
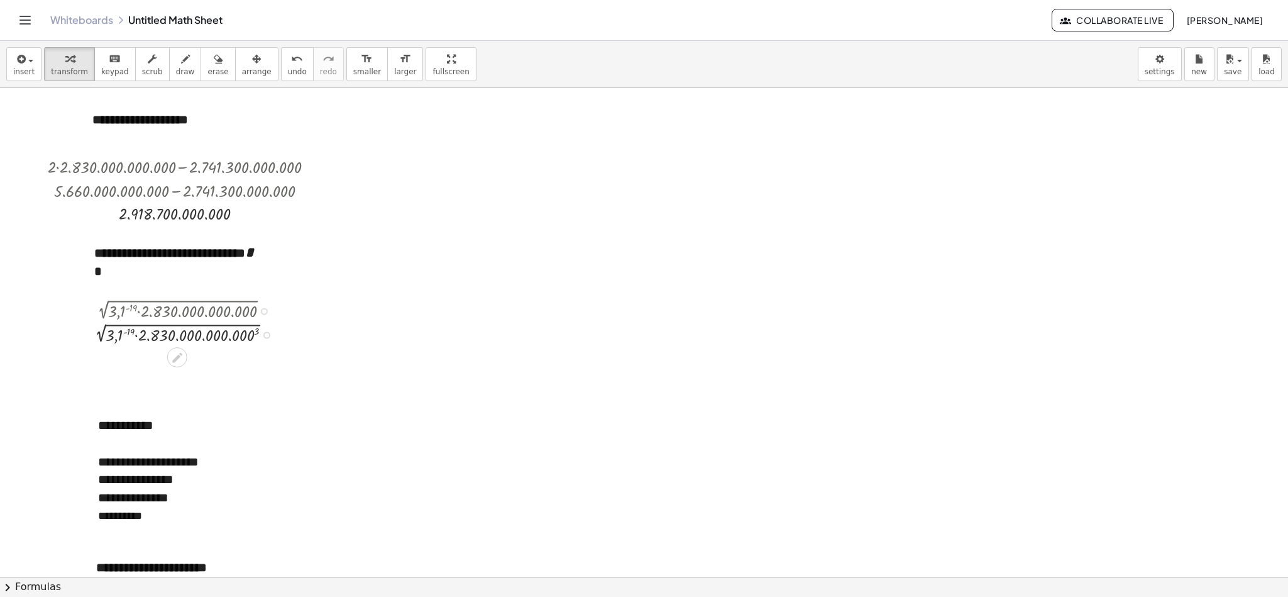
click at [258, 332] on div at bounding box center [186, 334] width 202 height 24
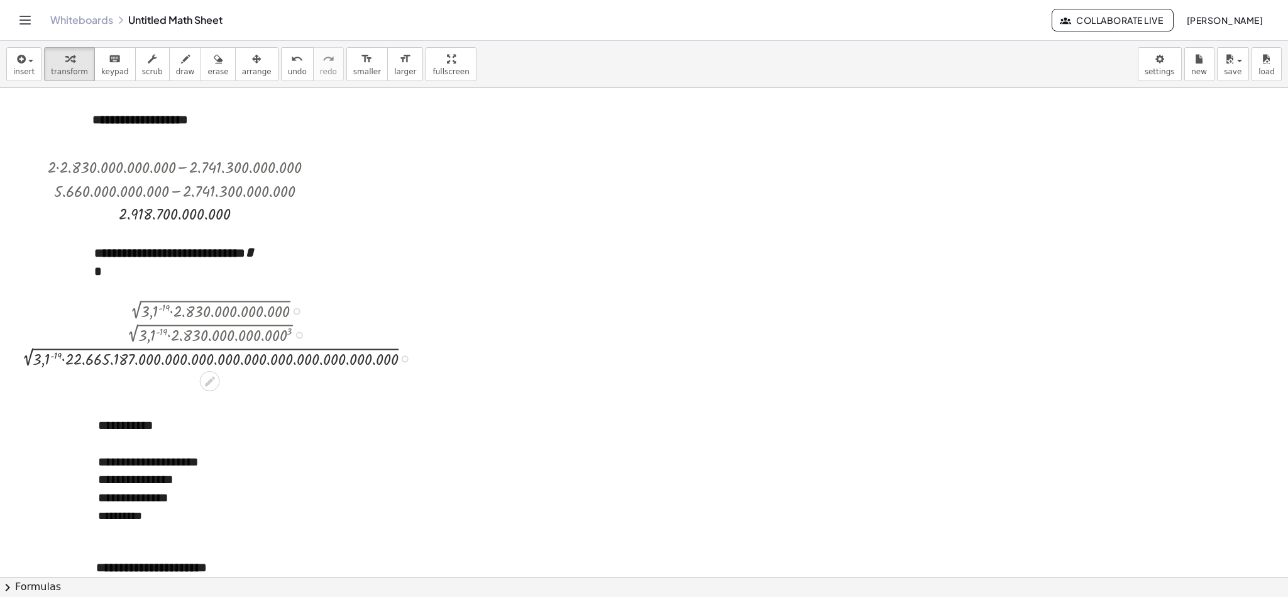
click at [57, 357] on div at bounding box center [219, 358] width 413 height 24
click at [69, 362] on div at bounding box center [221, 358] width 417 height 24
click at [84, 380] on div at bounding box center [221, 381] width 417 height 23
click at [242, 60] on div "button" at bounding box center [257, 58] width 30 height 15
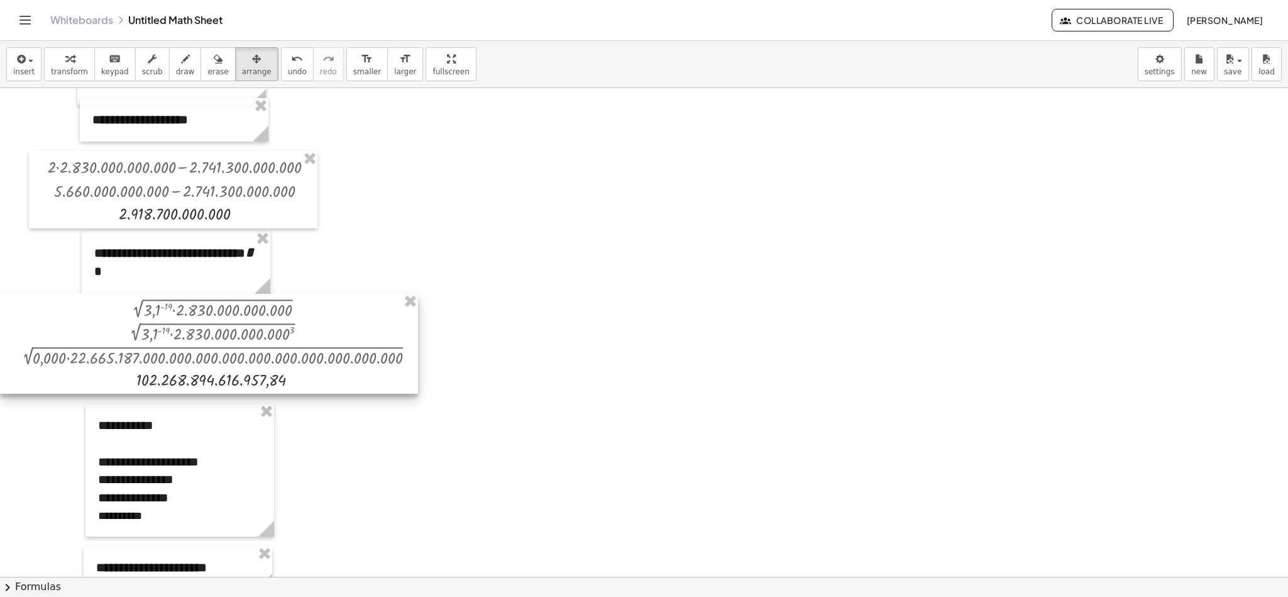
drag, startPoint x: 221, startPoint y: 330, endPoint x: 183, endPoint y: 329, distance: 37.7
click at [183, 329] on div at bounding box center [209, 344] width 418 height 100
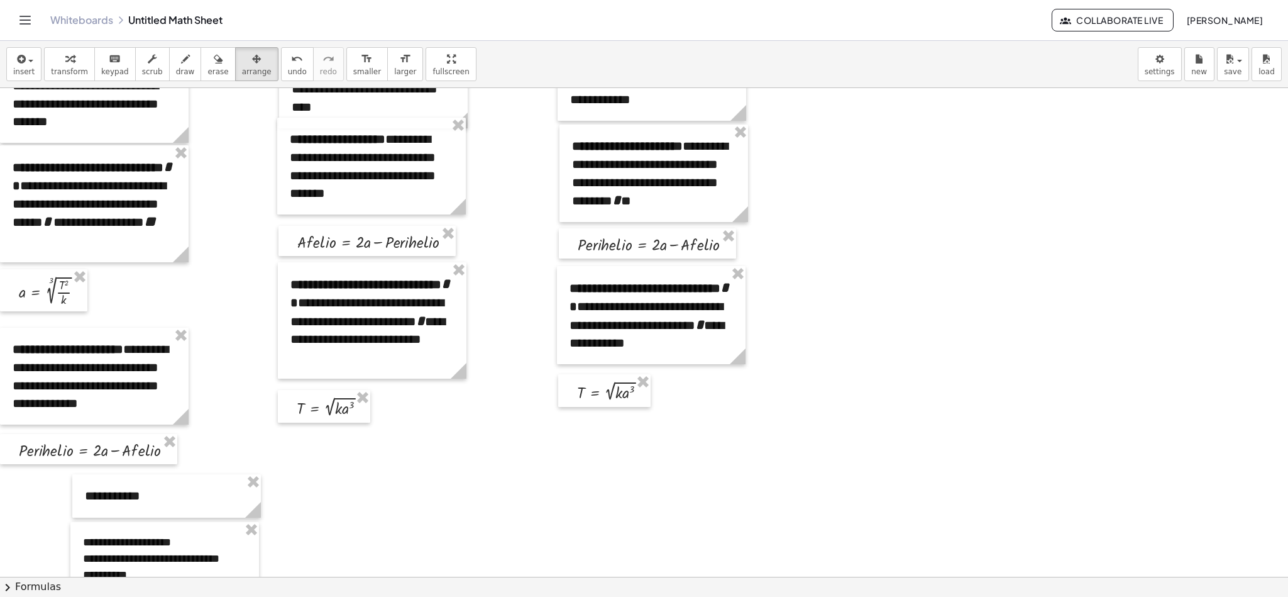
scroll to position [83, 0]
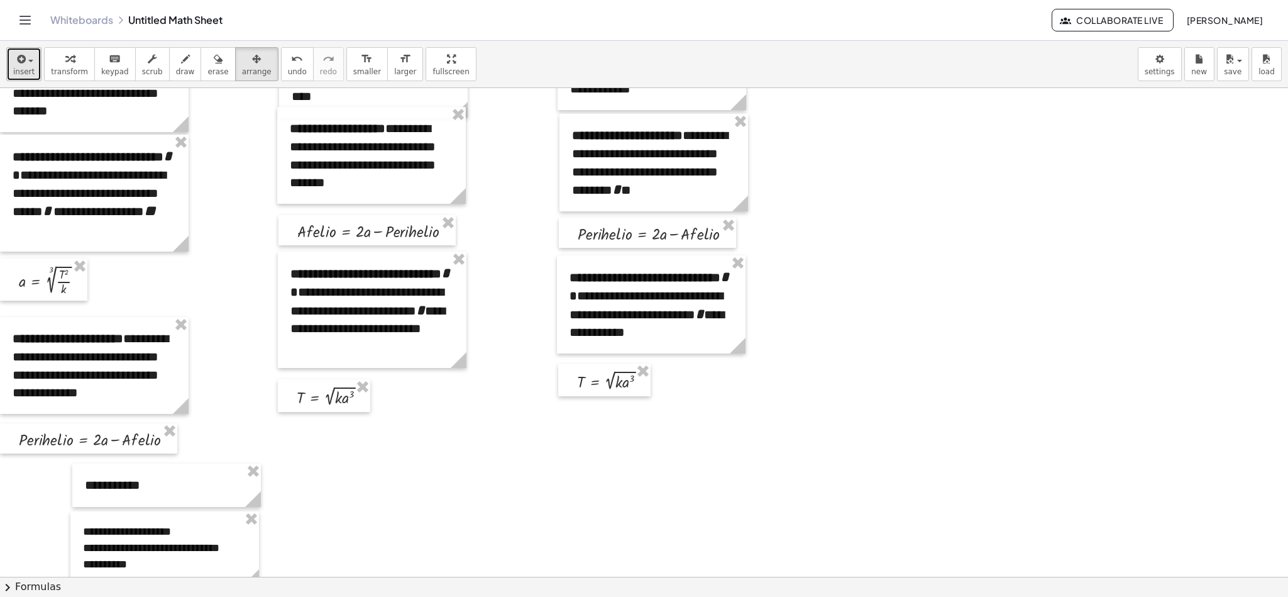
click at [33, 72] on button "insert" at bounding box center [23, 64] width 35 height 34
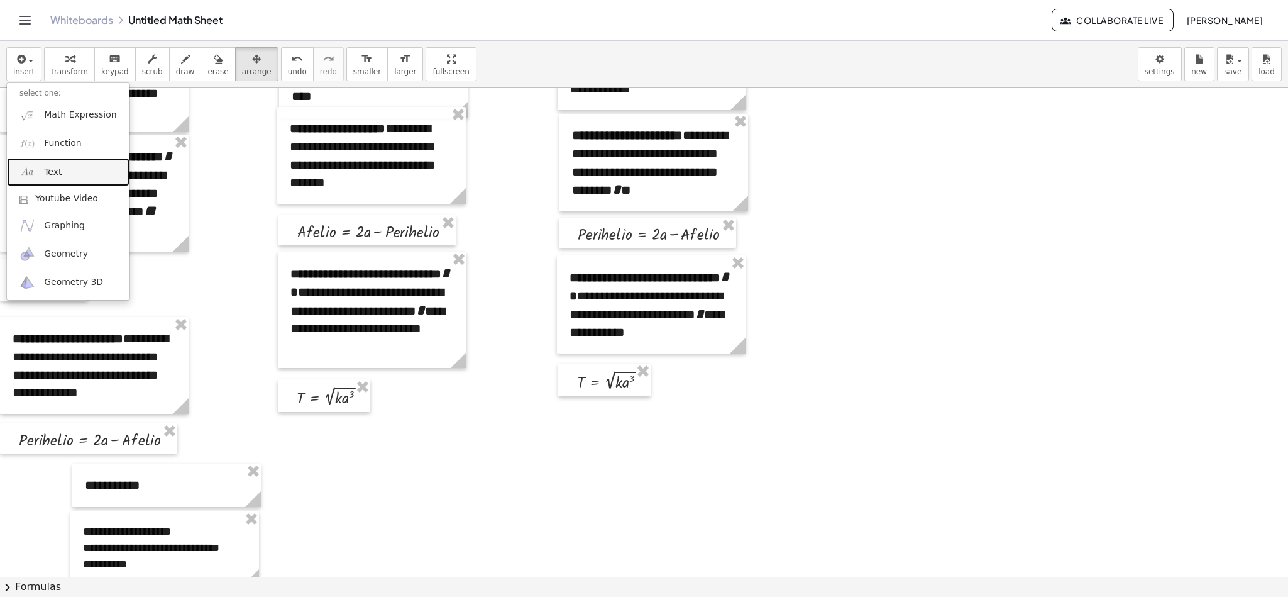
click at [67, 170] on link "Text" at bounding box center [68, 172] width 123 height 28
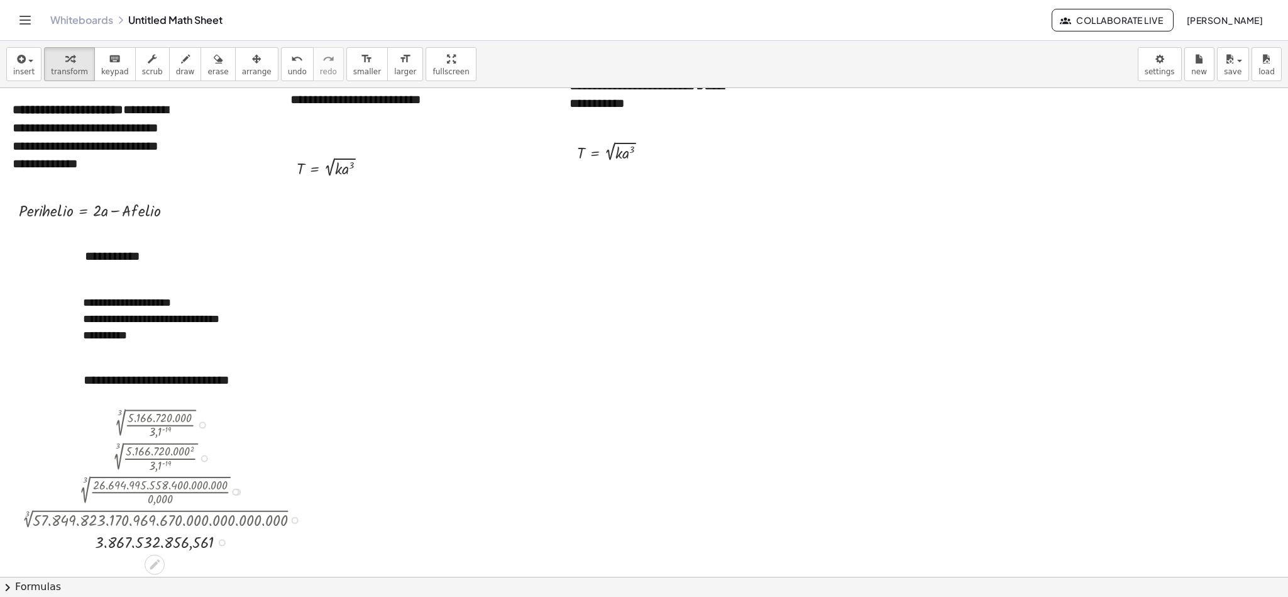
drag, startPoint x: 146, startPoint y: 562, endPoint x: 95, endPoint y: 566, distance: 51.1
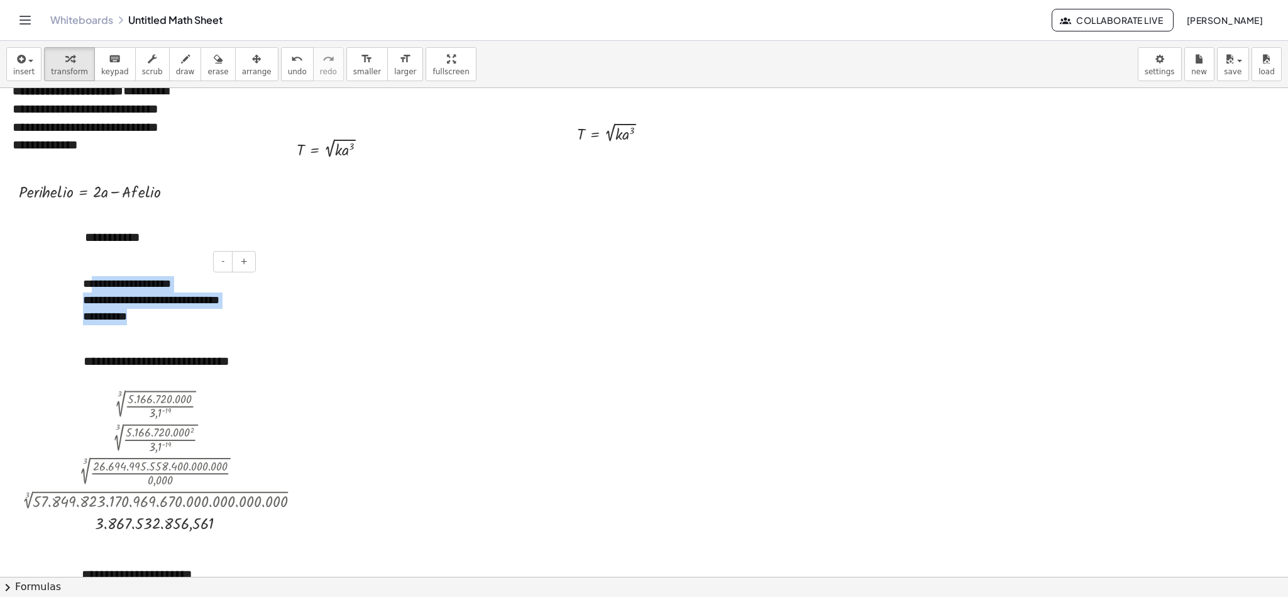
click at [141, 317] on div "**********" at bounding box center [164, 317] width 163 height 16
drag, startPoint x: 141, startPoint y: 317, endPoint x: 84, endPoint y: 317, distance: 57.8
click at [84, 317] on div "**********" at bounding box center [164, 317] width 163 height 16
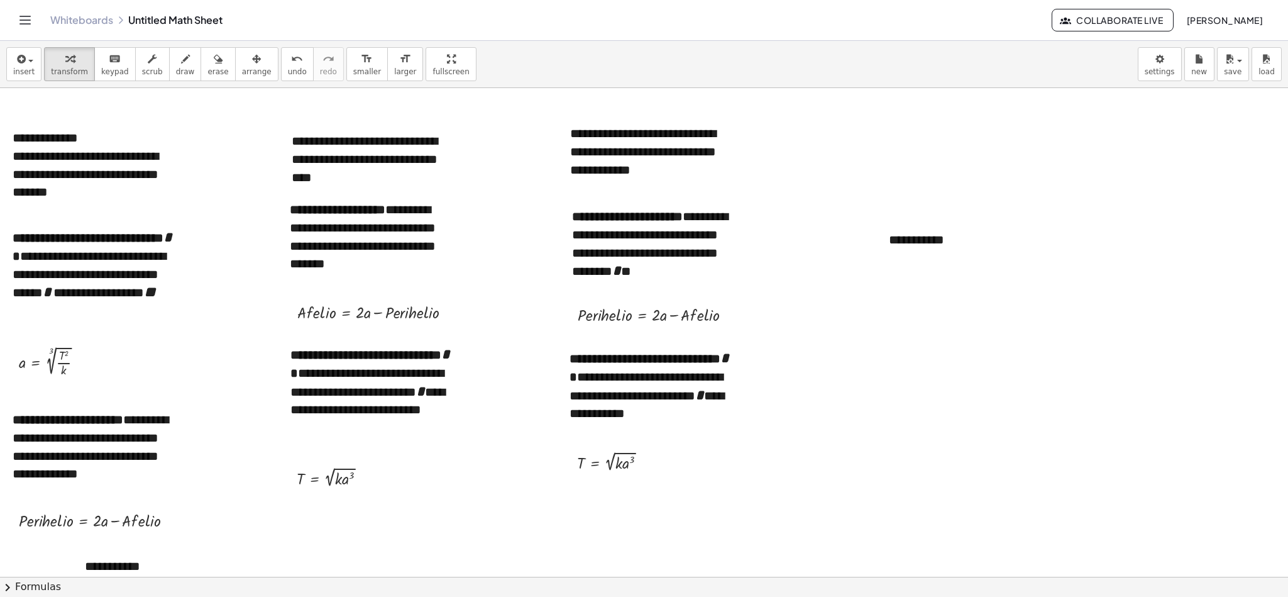
scroll to position [0, 0]
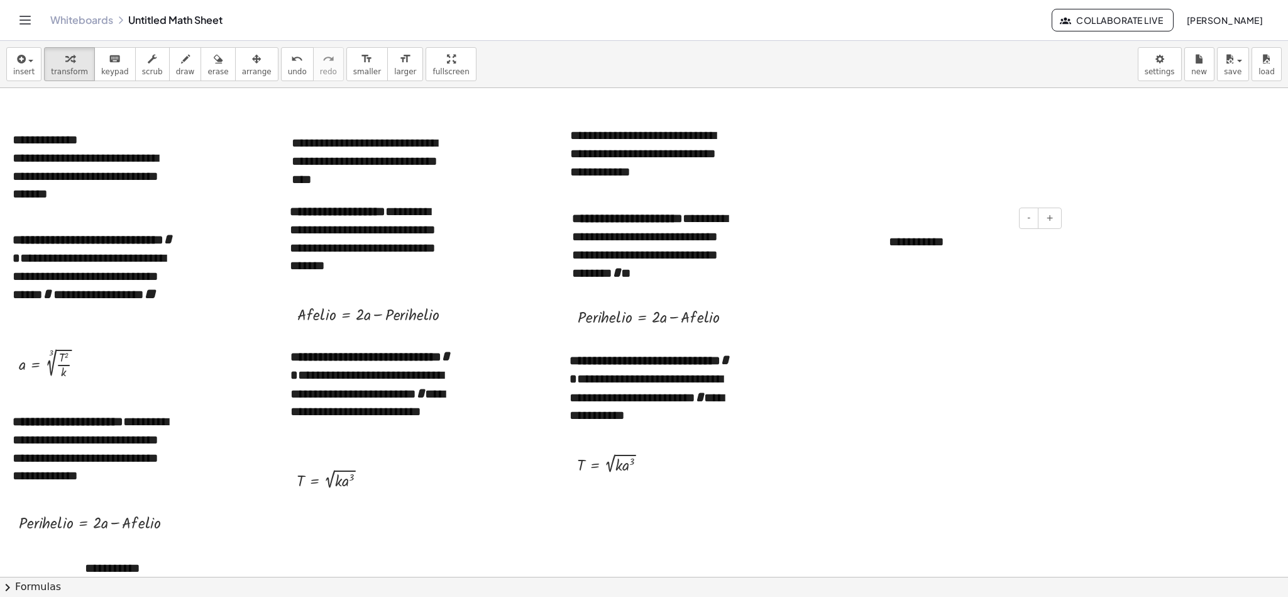
click at [858, 270] on div "**********" at bounding box center [970, 250] width 189 height 61
click at [447, 167] on div "**********" at bounding box center [373, 160] width 189 height 79
click at [93, 194] on div "**********" at bounding box center [94, 176] width 163 height 54
click at [858, 281] on div "*******" at bounding box center [970, 278] width 163 height 18
click at [858, 302] on div "**********" at bounding box center [970, 305] width 163 height 36
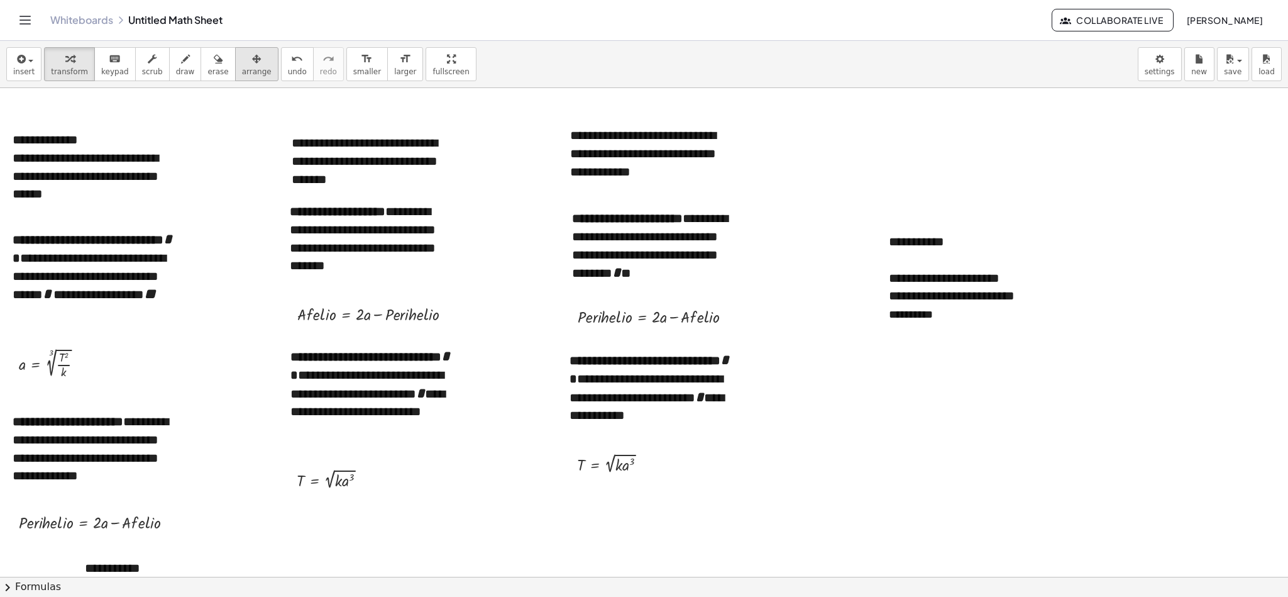
click at [245, 69] on span "arrange" at bounding box center [257, 71] width 30 height 9
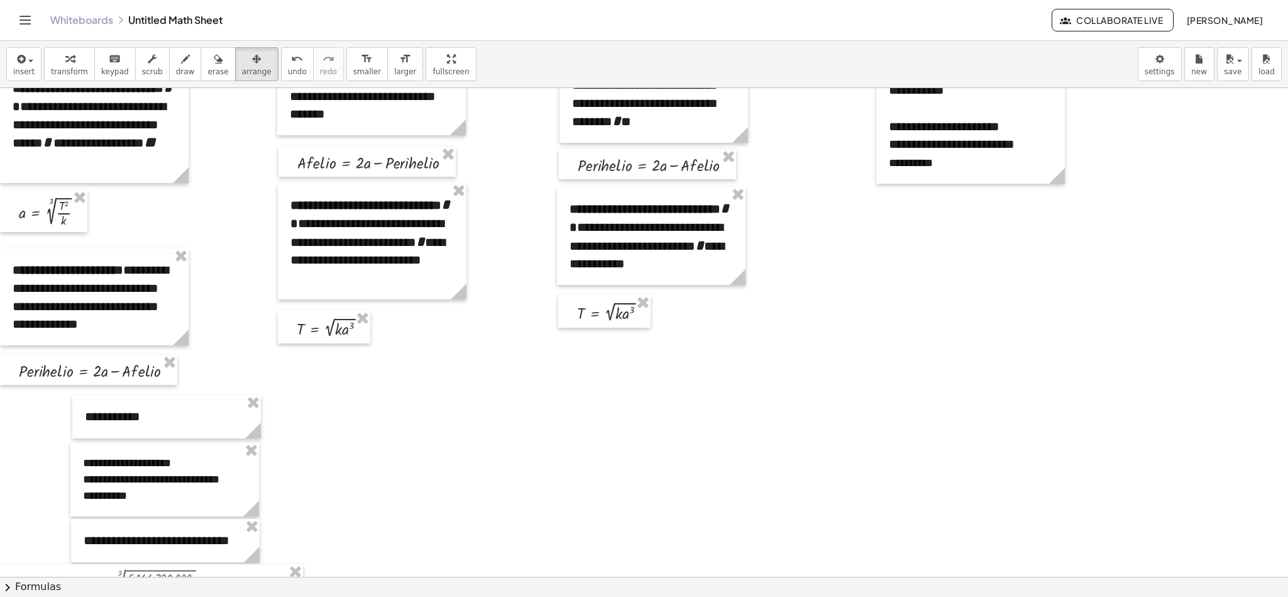
scroll to position [157, 0]
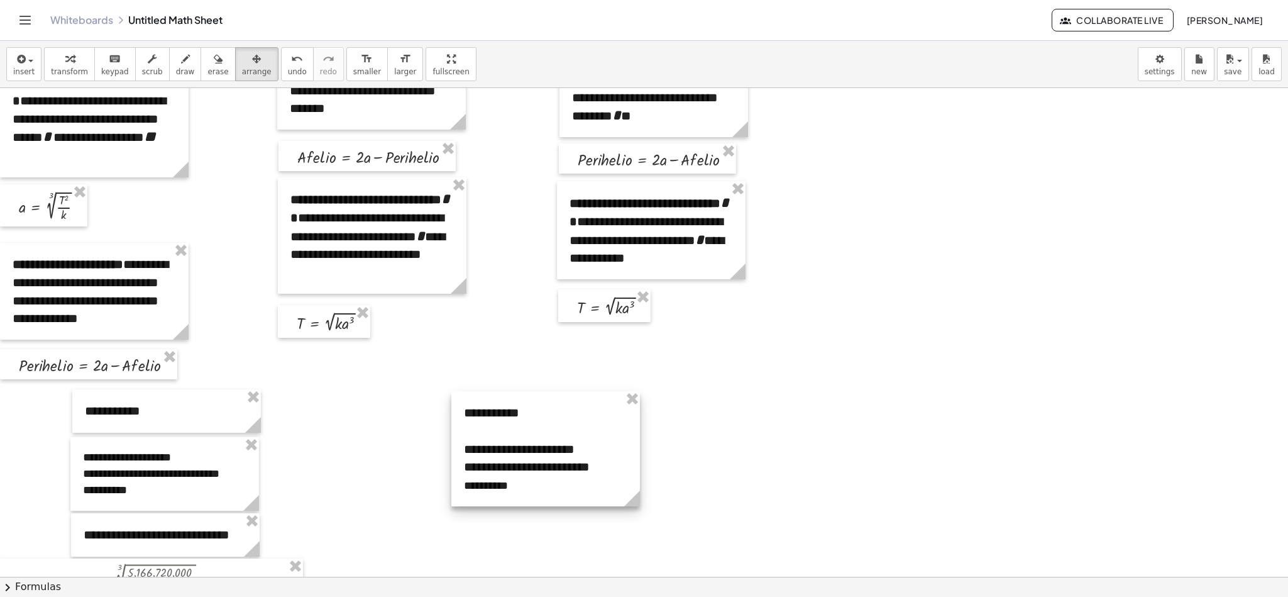
drag, startPoint x: 949, startPoint y: 143, endPoint x: 524, endPoint y: 471, distance: 536.9
click at [524, 397] on div at bounding box center [545, 448] width 189 height 115
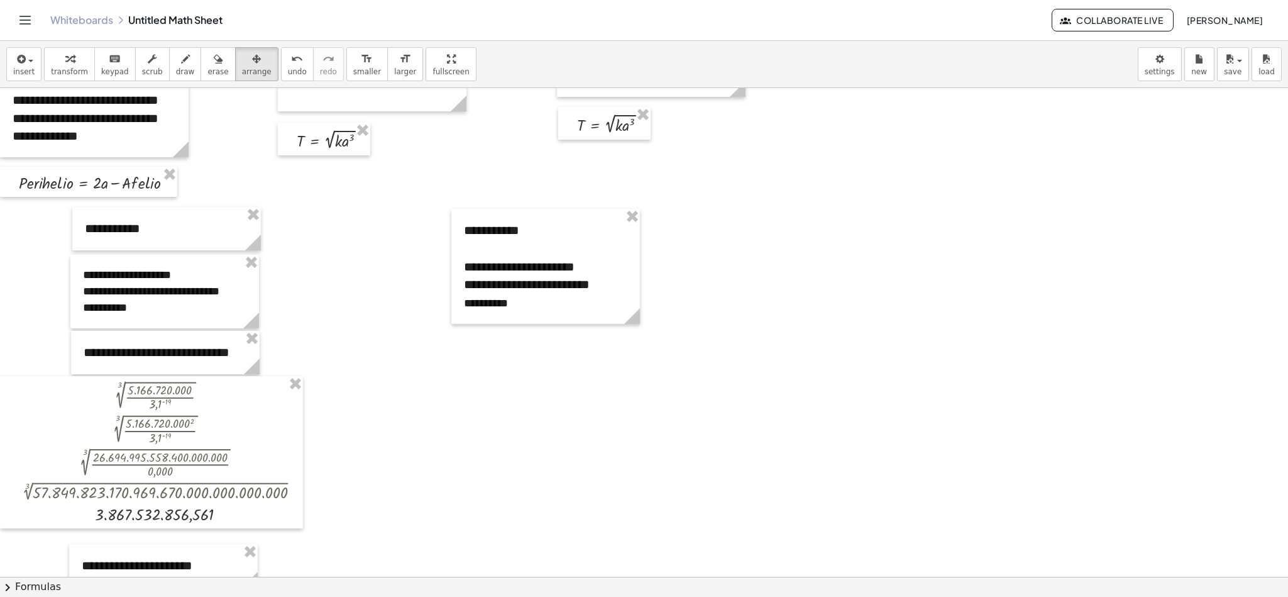
scroll to position [329, 0]
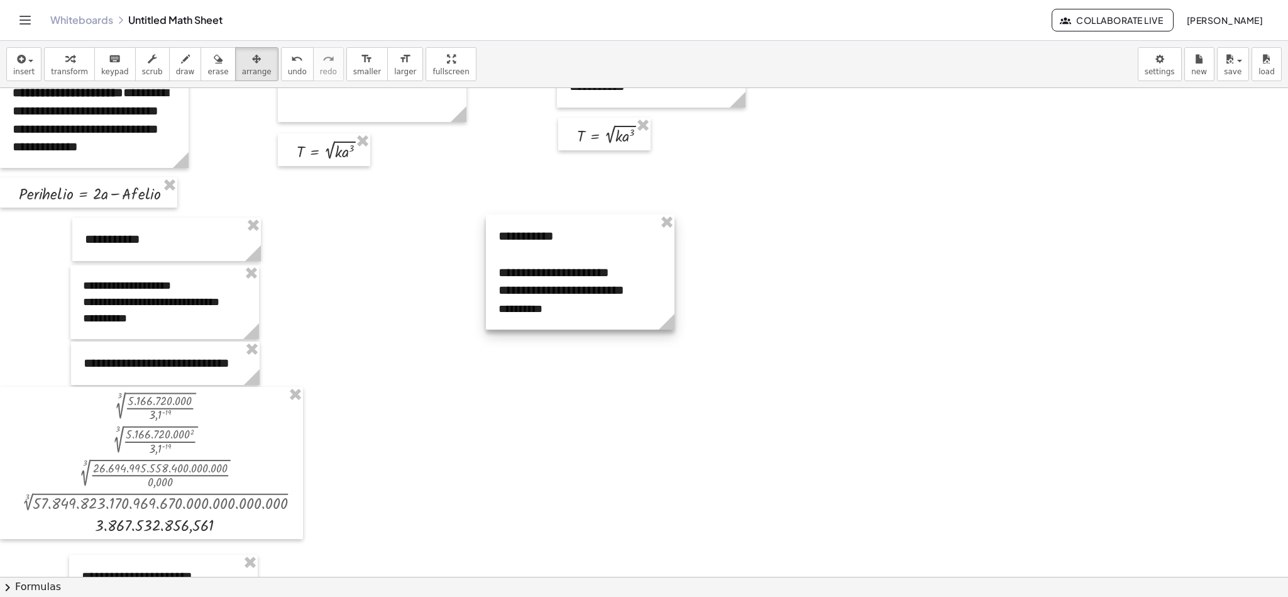
drag, startPoint x: 549, startPoint y: 298, endPoint x: 583, endPoint y: 293, distance: 34.9
click at [583, 293] on div at bounding box center [580, 271] width 189 height 115
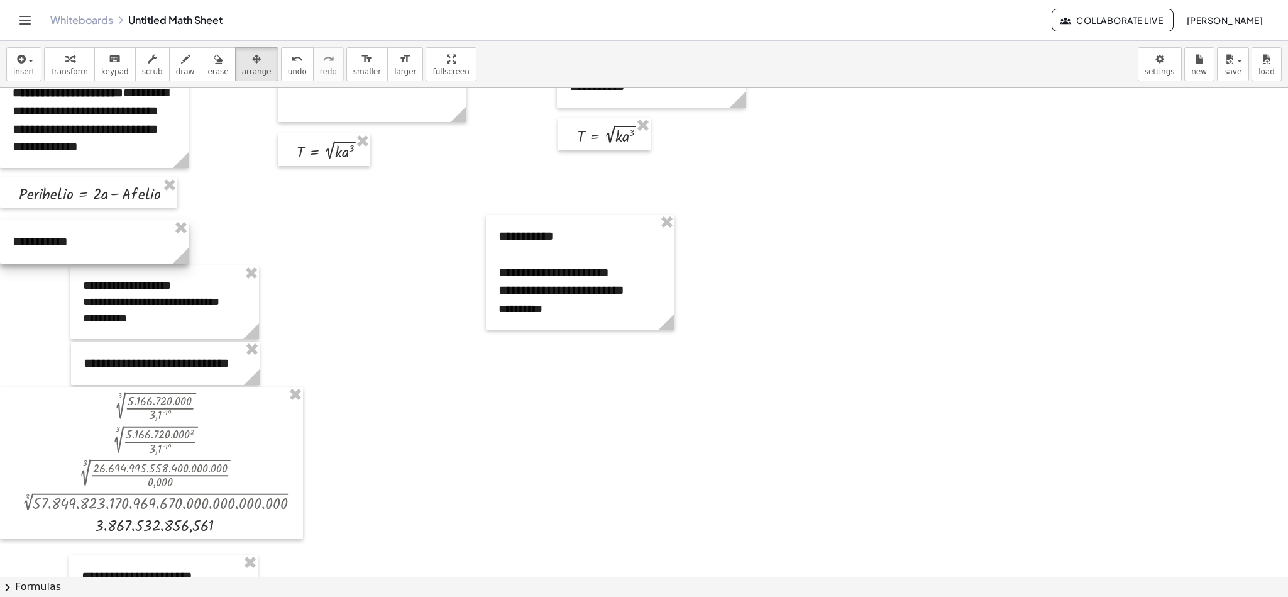
drag, startPoint x: 146, startPoint y: 251, endPoint x: 66, endPoint y: 253, distance: 79.9
click at [66, 253] on div at bounding box center [94, 241] width 189 height 43
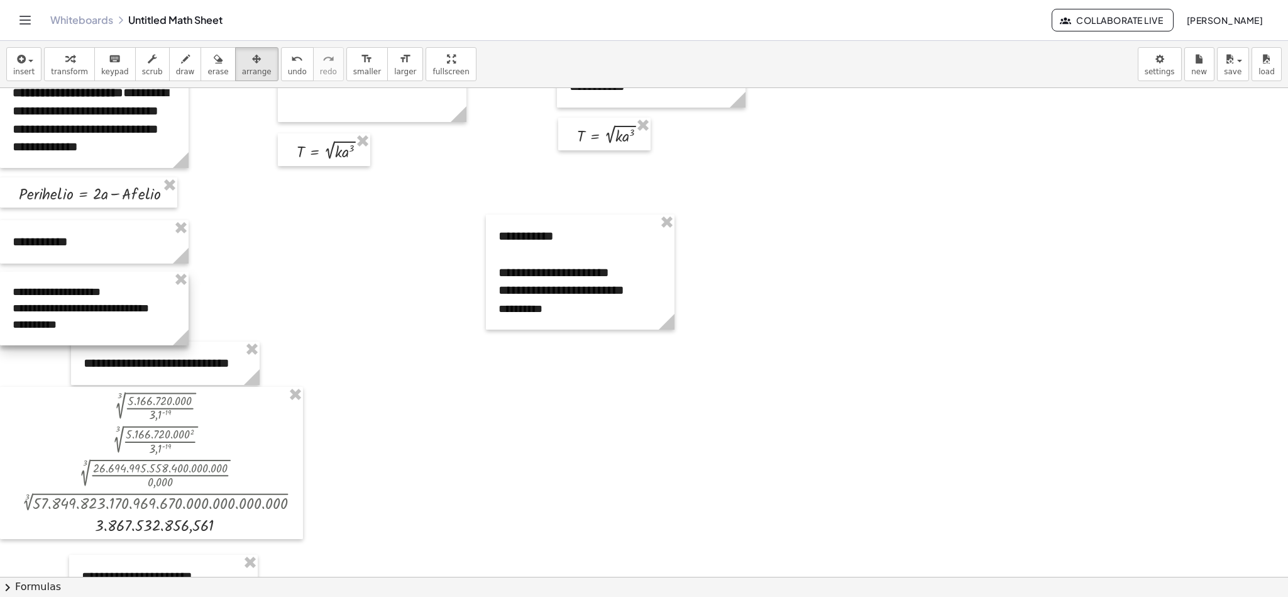
drag, startPoint x: 109, startPoint y: 302, endPoint x: 29, endPoint y: 306, distance: 80.6
click at [29, 306] on div at bounding box center [94, 309] width 189 height 74
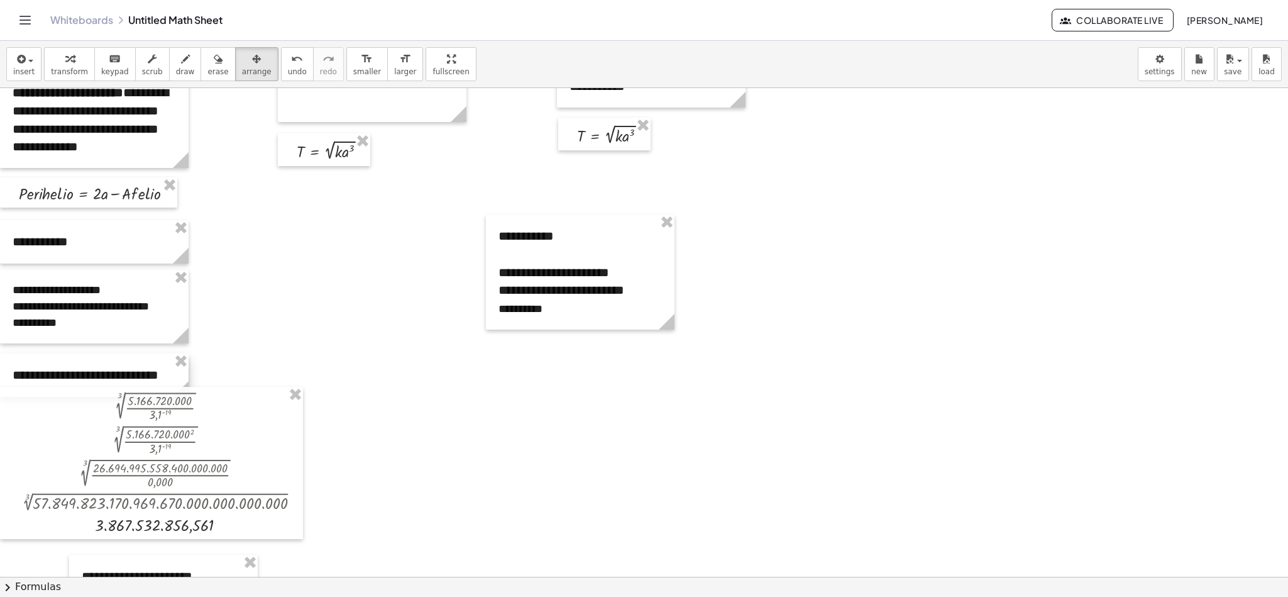
drag, startPoint x: 96, startPoint y: 364, endPoint x: 19, endPoint y: 376, distance: 78.2
click at [19, 376] on div at bounding box center [94, 374] width 189 height 43
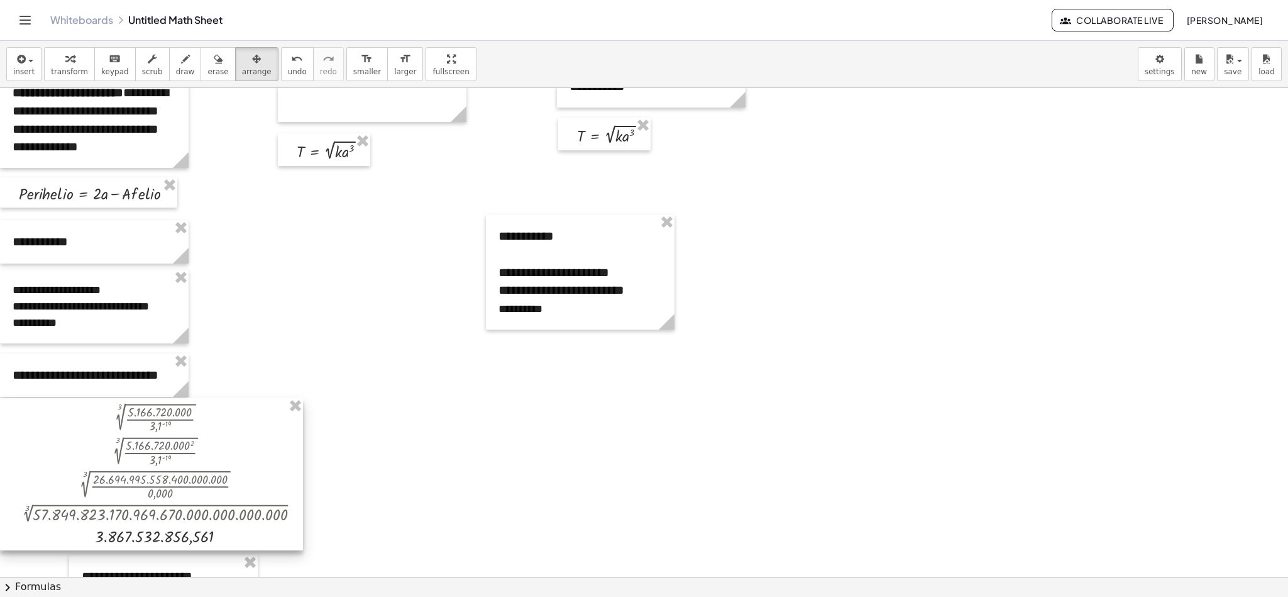
drag, startPoint x: 126, startPoint y: 463, endPoint x: 125, endPoint y: 477, distance: 14.5
click at [125, 397] on div at bounding box center [151, 474] width 303 height 152
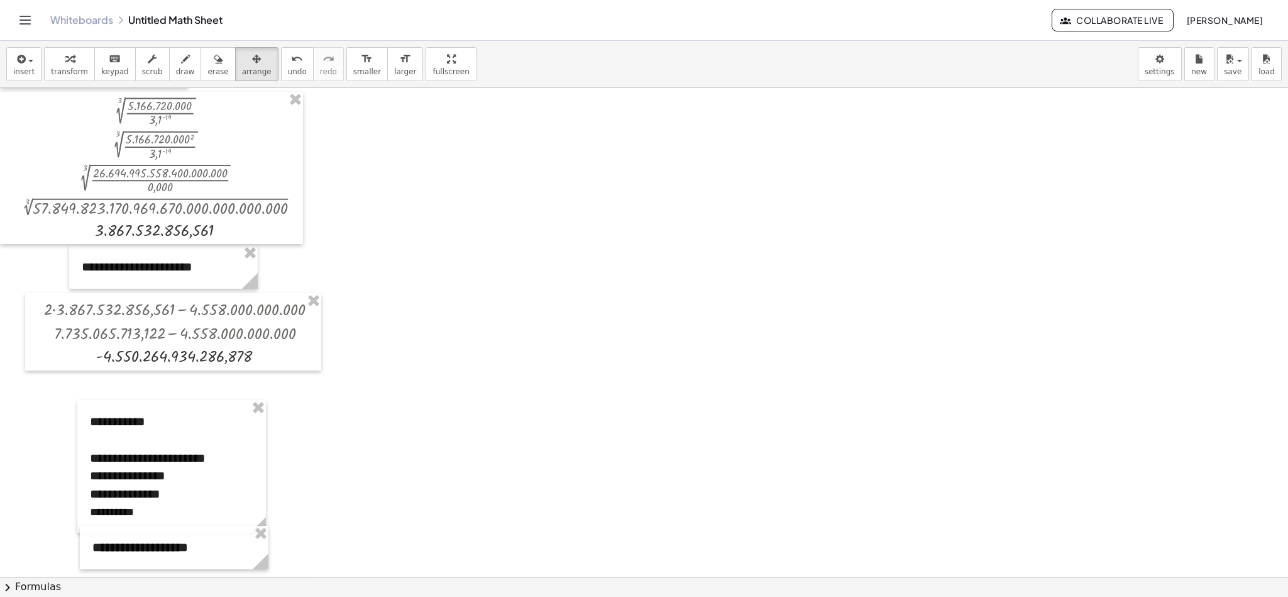
scroll to position [664, 0]
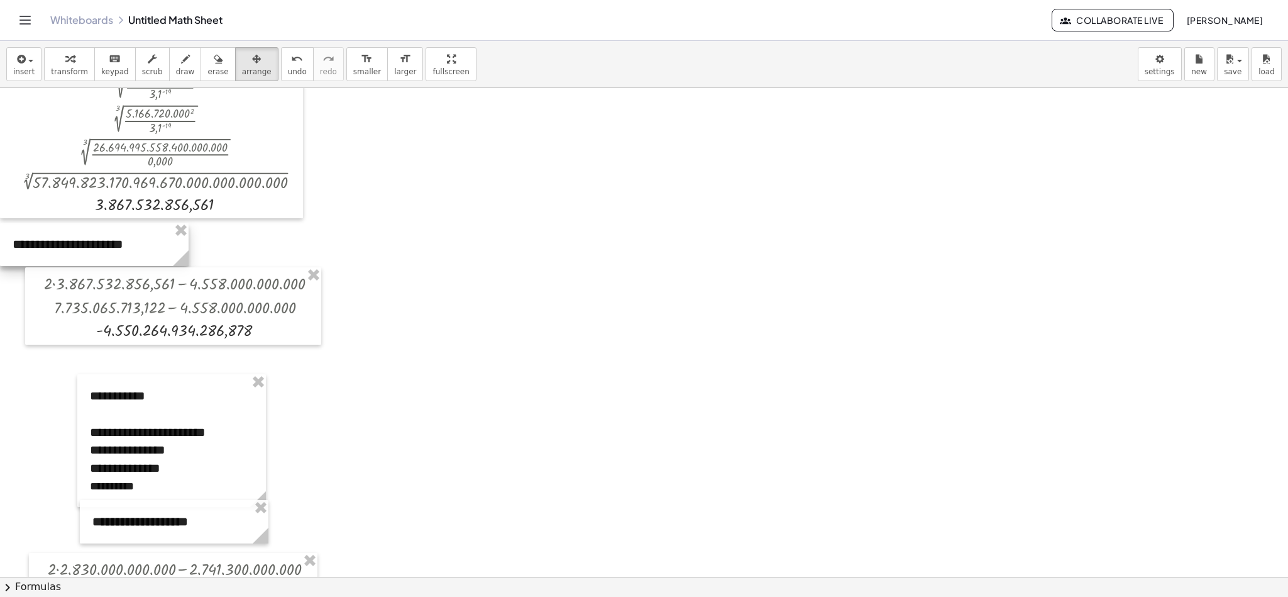
drag, startPoint x: 176, startPoint y: 246, endPoint x: 79, endPoint y: 249, distance: 96.9
click at [79, 249] on div at bounding box center [94, 244] width 189 height 43
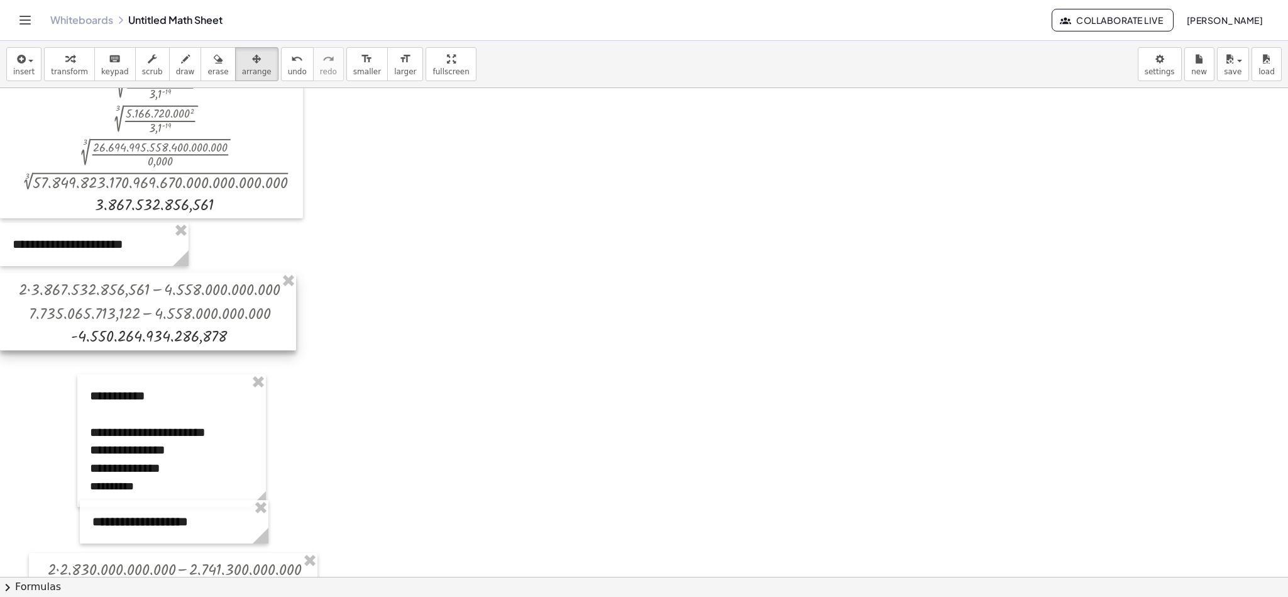
drag, startPoint x: 100, startPoint y: 295, endPoint x: 66, endPoint y: 300, distance: 34.4
click at [66, 300] on div at bounding box center [148, 311] width 296 height 77
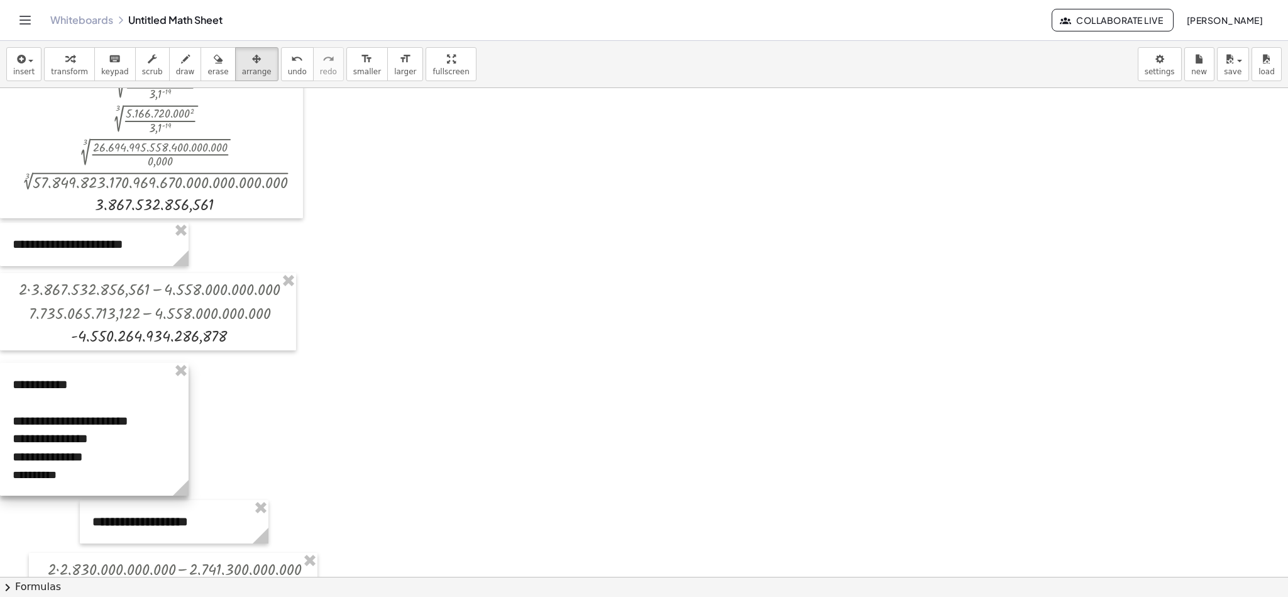
drag, startPoint x: 118, startPoint y: 421, endPoint x: 30, endPoint y: 409, distance: 88.1
click at [30, 397] on div at bounding box center [94, 429] width 189 height 133
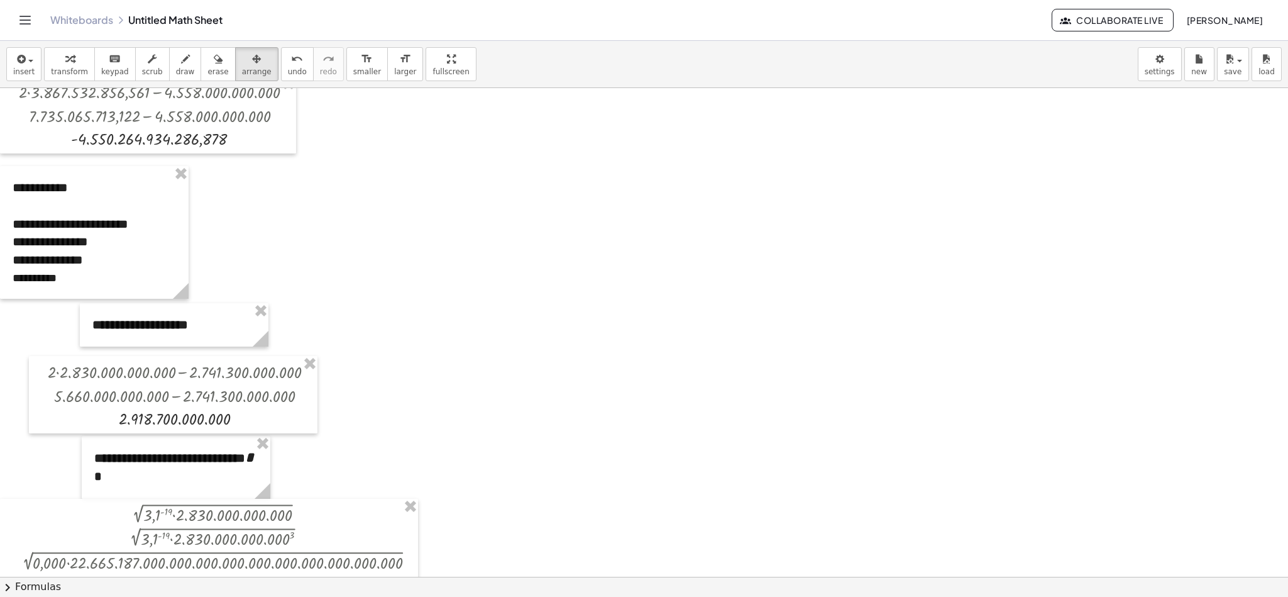
scroll to position [856, 0]
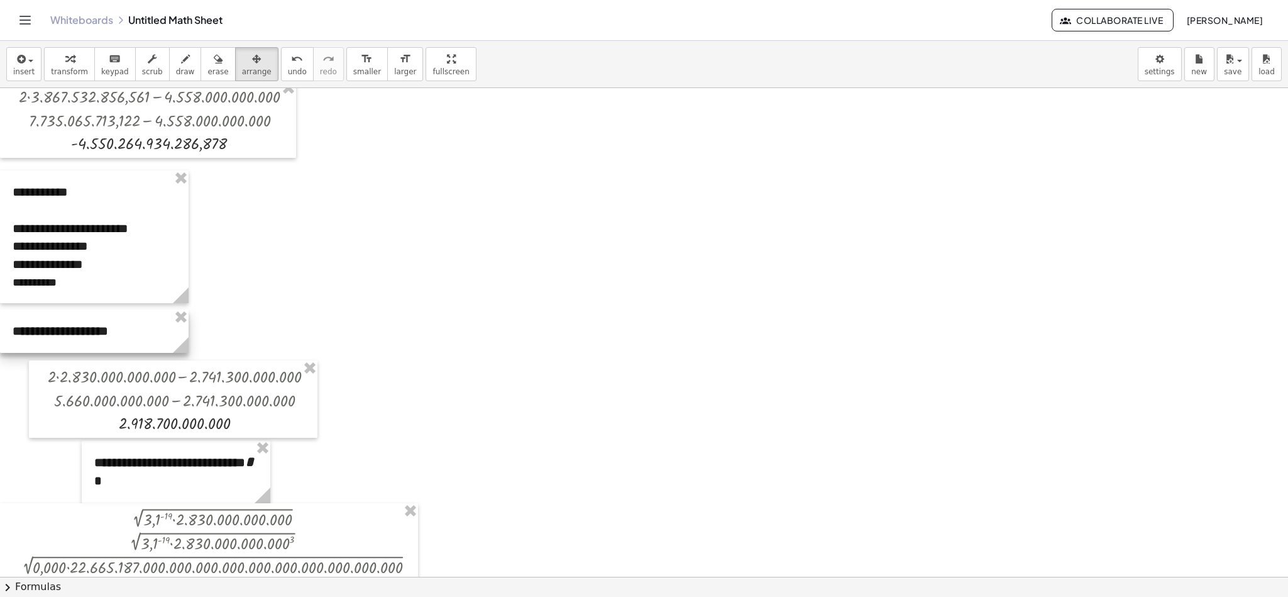
drag, startPoint x: 157, startPoint y: 336, endPoint x: 70, endPoint y: 338, distance: 87.4
click at [70, 338] on div at bounding box center [94, 330] width 189 height 43
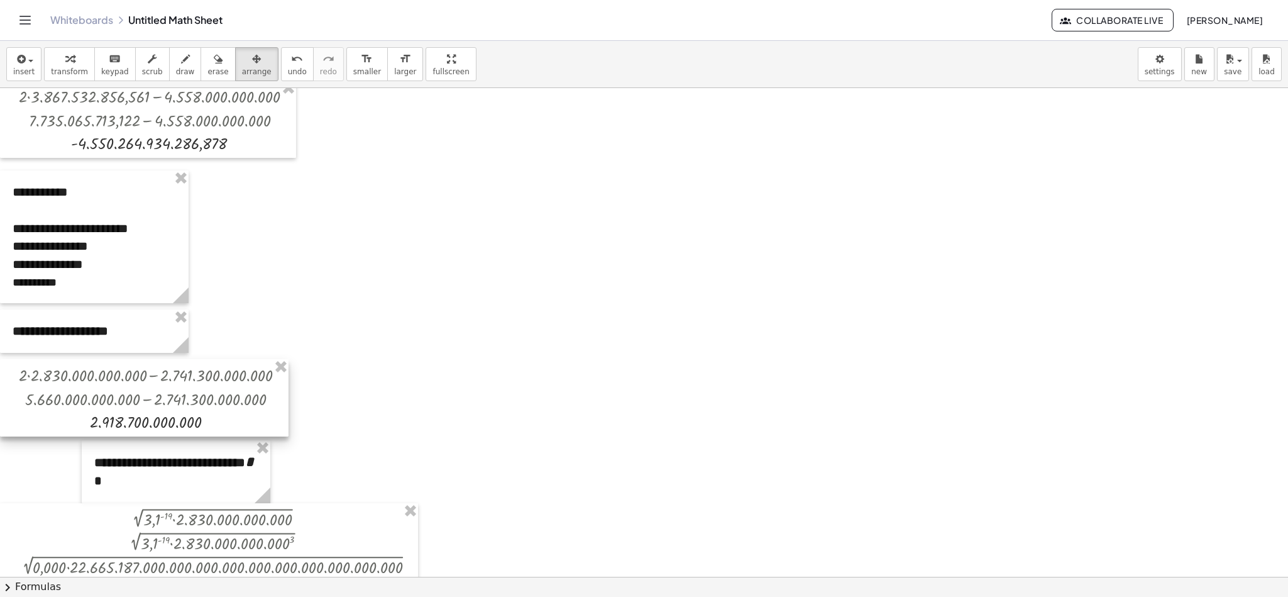
drag, startPoint x: 114, startPoint y: 400, endPoint x: 66, endPoint y: 398, distance: 47.8
click at [66, 397] on div at bounding box center [144, 397] width 289 height 77
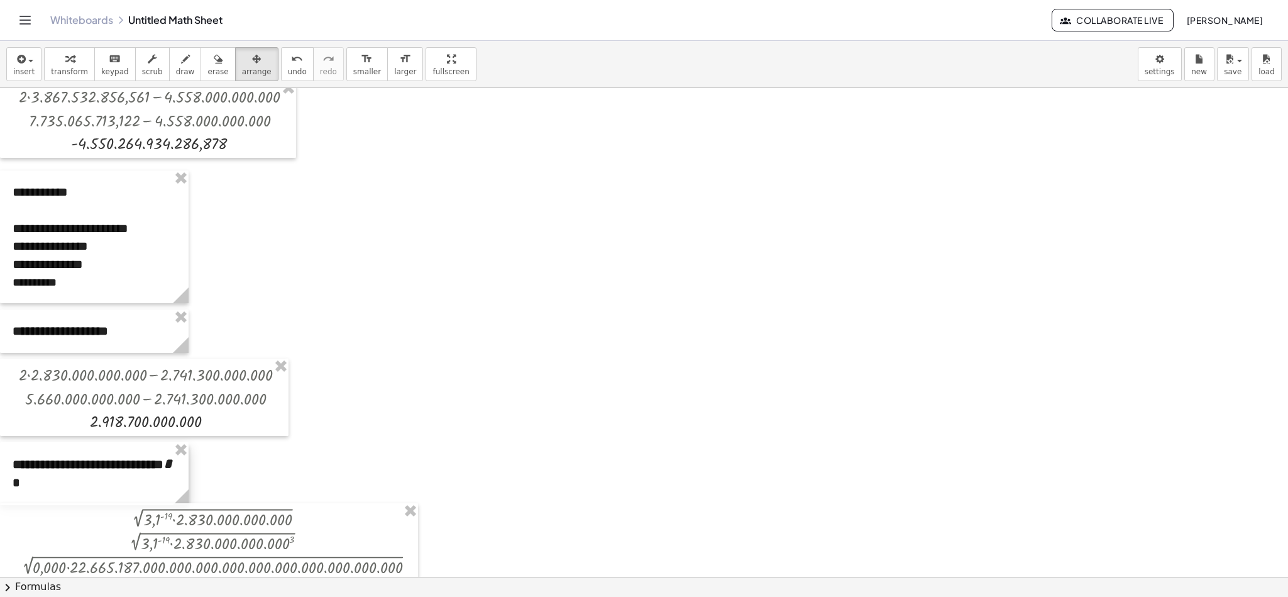
drag, startPoint x: 126, startPoint y: 470, endPoint x: 18, endPoint y: 472, distance: 108.8
click at [18, 397] on div at bounding box center [94, 473] width 189 height 63
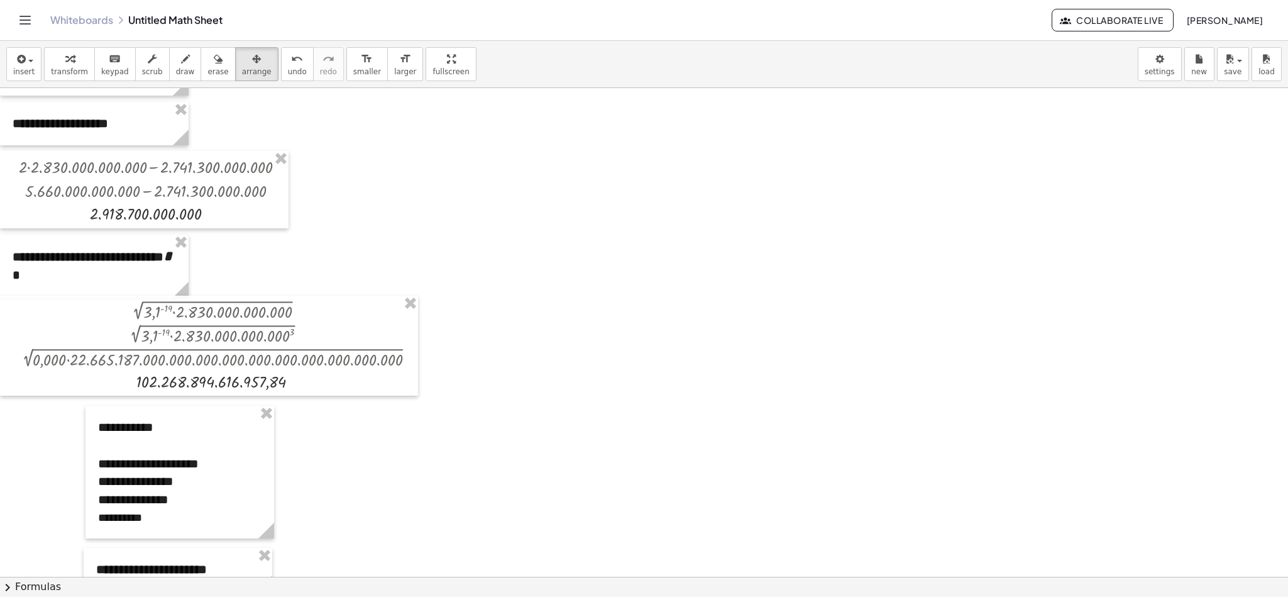
scroll to position [1089, 0]
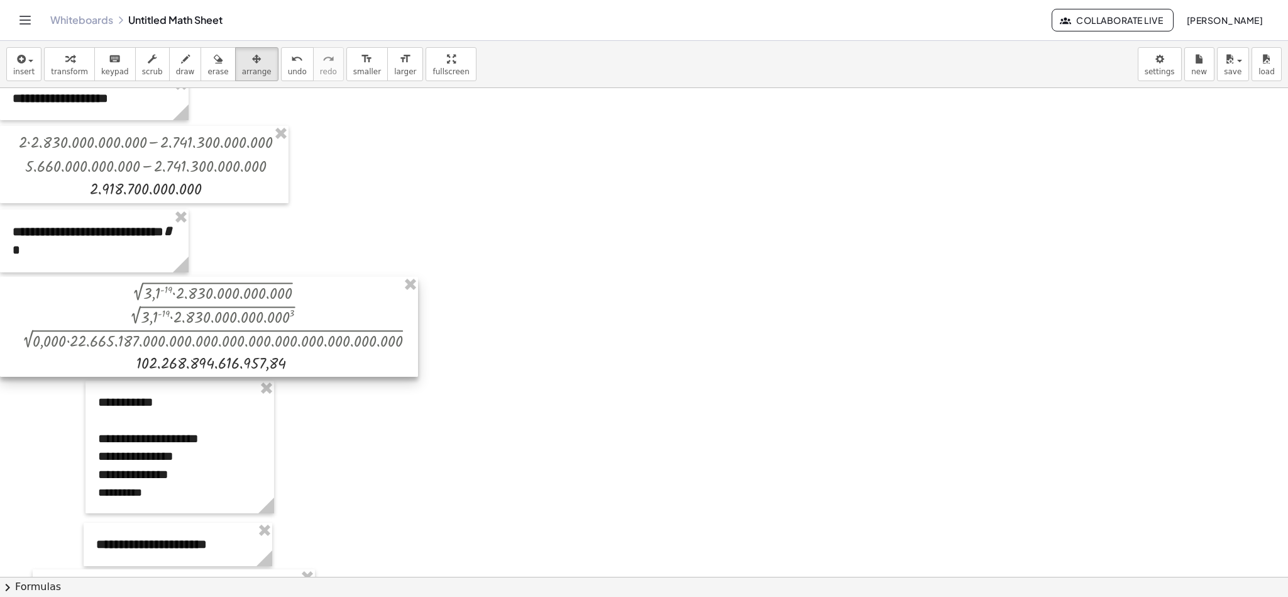
drag, startPoint x: 221, startPoint y: 332, endPoint x: 198, endPoint y: 338, distance: 23.5
click at [198, 338] on div at bounding box center [209, 327] width 418 height 100
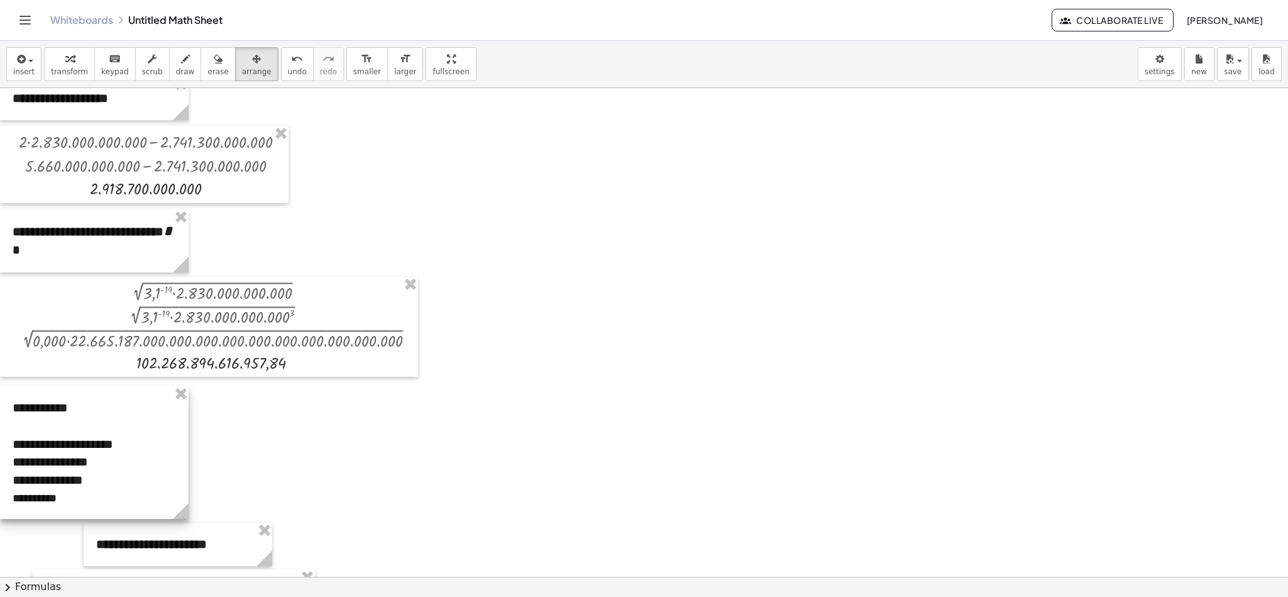
drag, startPoint x: 148, startPoint y: 459, endPoint x: 38, endPoint y: 465, distance: 110.2
click at [38, 397] on div at bounding box center [94, 452] width 189 height 133
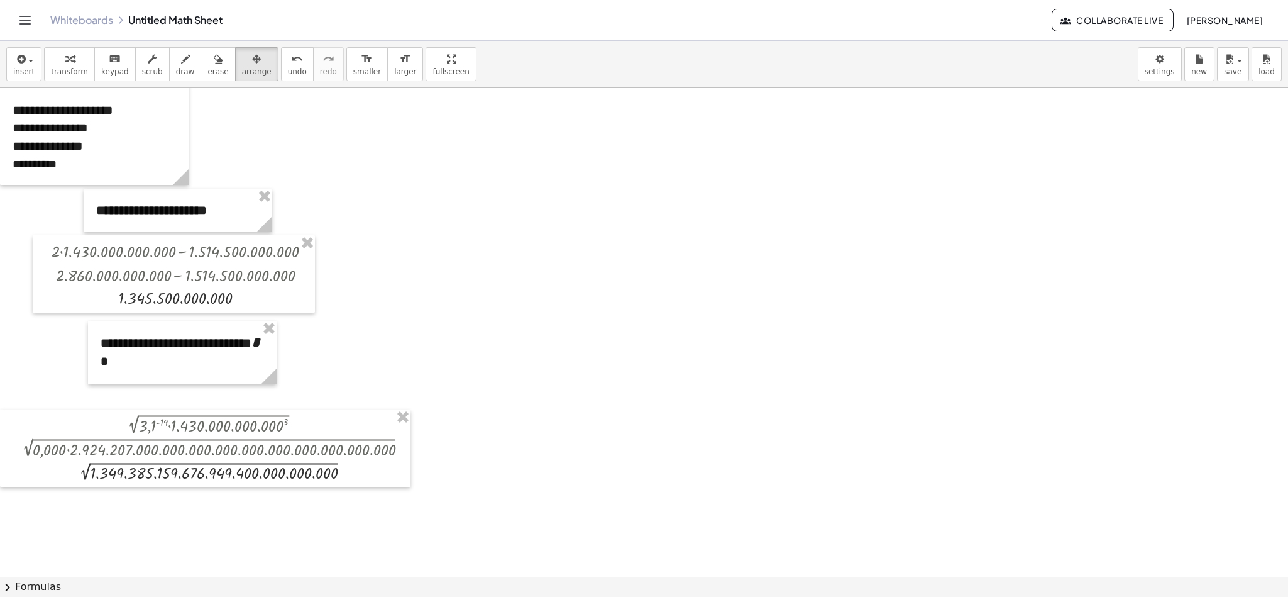
scroll to position [1433, 0]
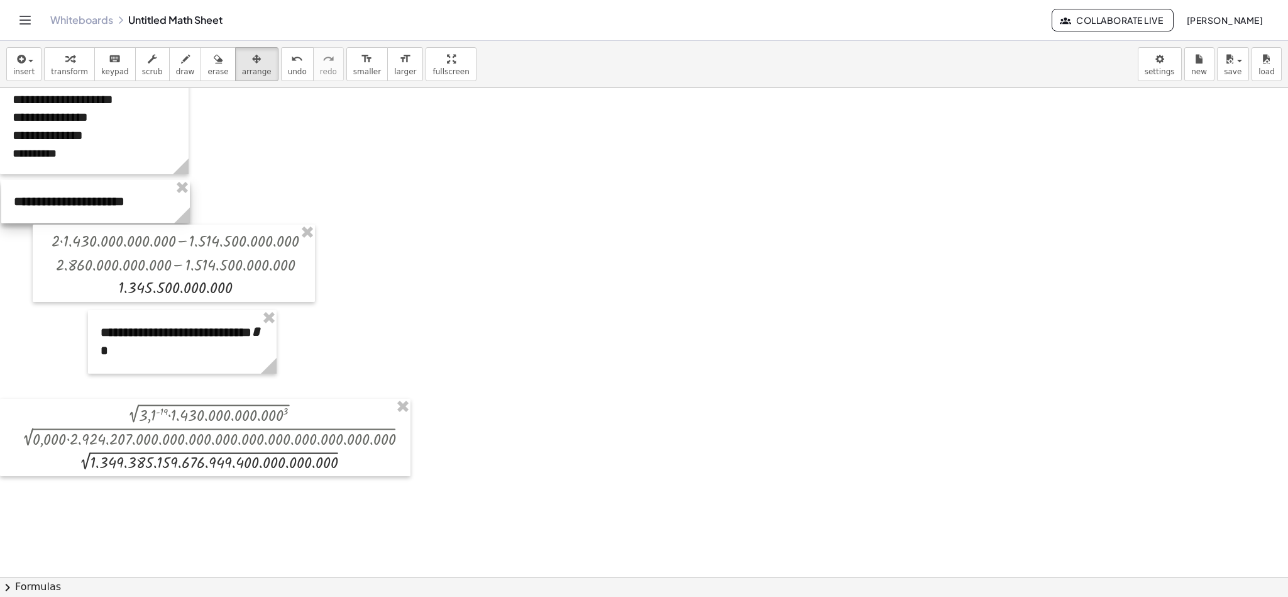
drag, startPoint x: 166, startPoint y: 202, endPoint x: 84, endPoint y: 204, distance: 82.4
click at [84, 204] on div at bounding box center [95, 201] width 189 height 43
drag, startPoint x: 126, startPoint y: 250, endPoint x: 83, endPoint y: 249, distance: 43.4
click at [83, 249] on div at bounding box center [141, 262] width 282 height 77
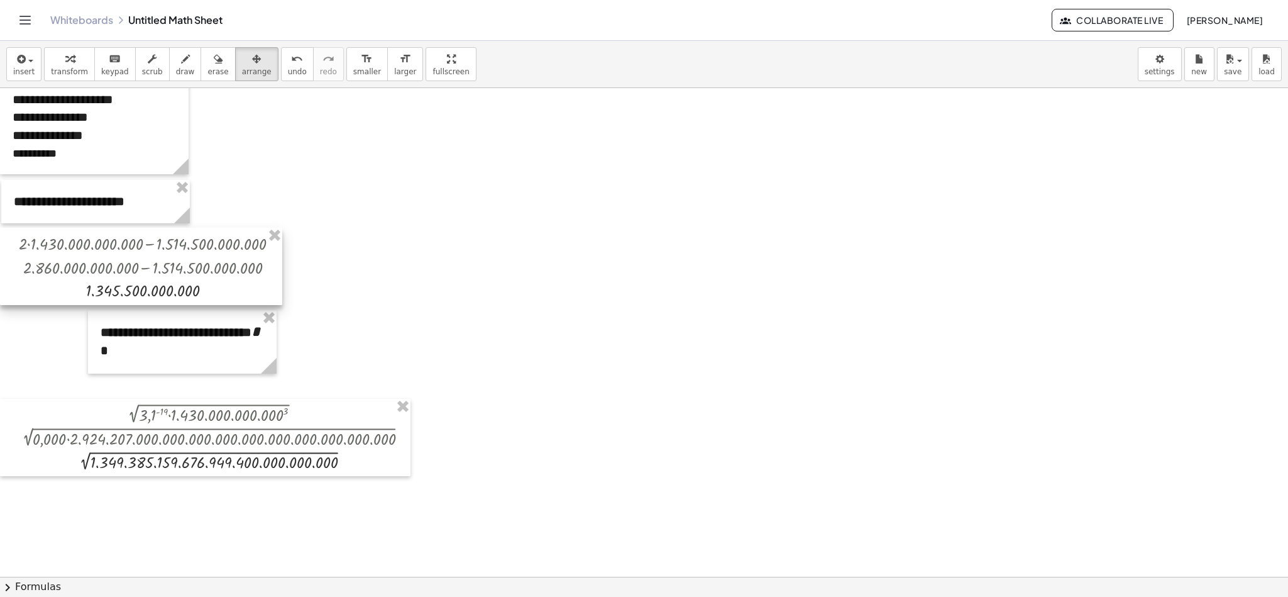
drag, startPoint x: 85, startPoint y: 251, endPoint x: 85, endPoint y: 258, distance: 7.5
click at [85, 258] on div at bounding box center [141, 266] width 282 height 77
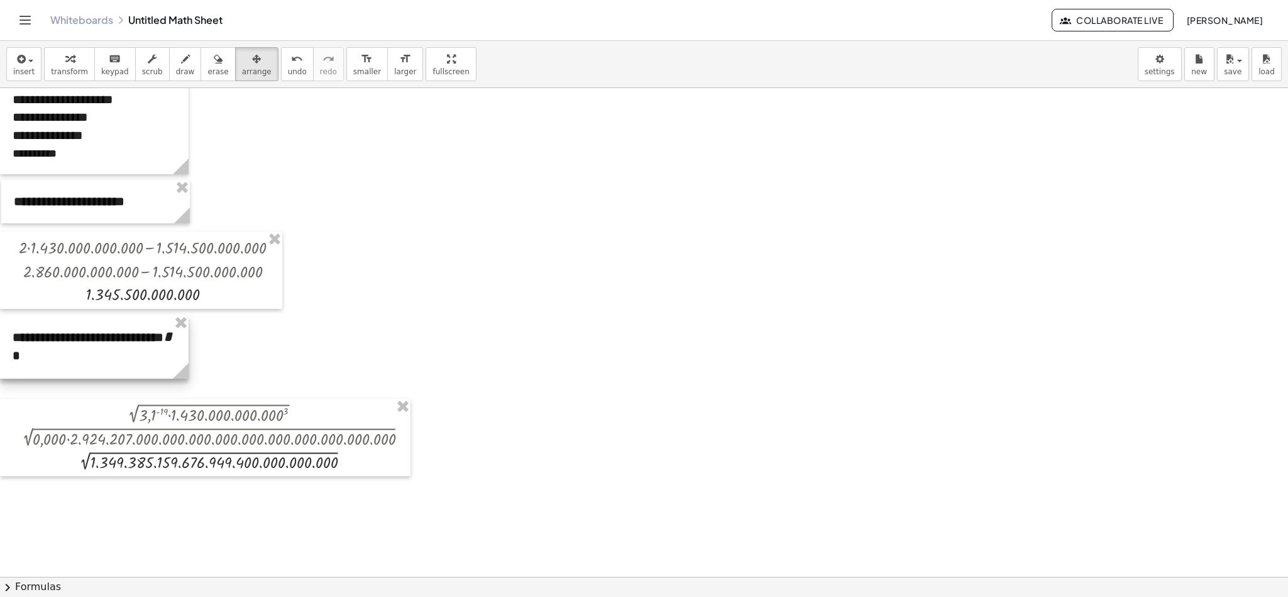
drag, startPoint x: 136, startPoint y: 344, endPoint x: 32, endPoint y: 349, distance: 104.5
click at [32, 349] on div at bounding box center [94, 346] width 189 height 63
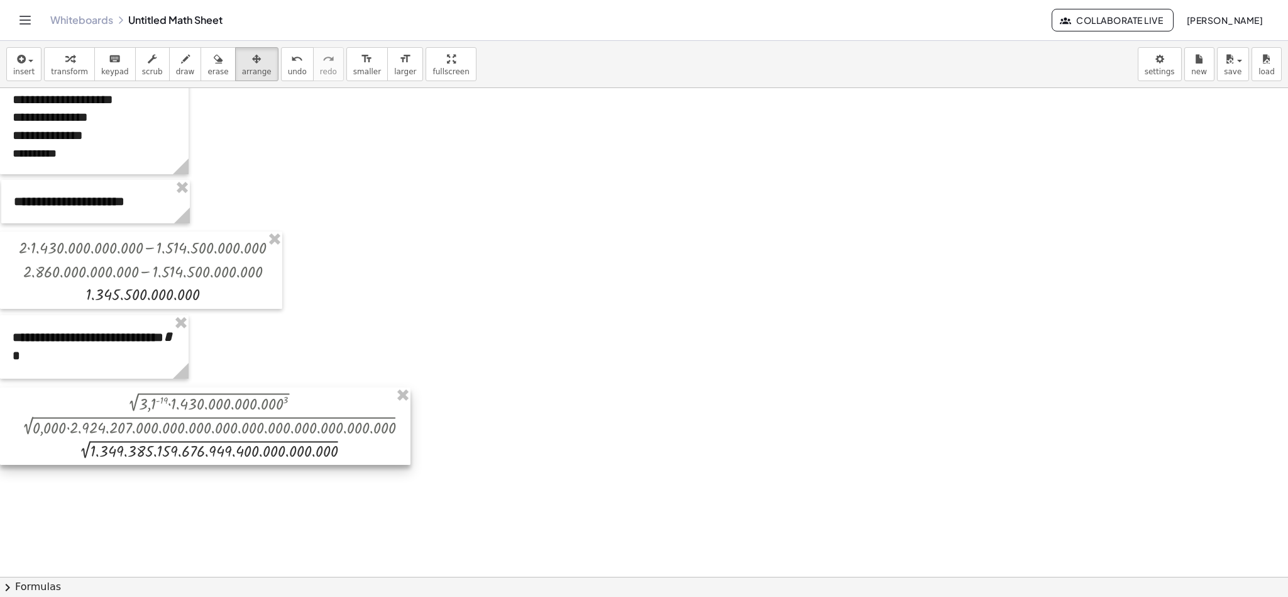
drag, startPoint x: 119, startPoint y: 443, endPoint x: 106, endPoint y: 432, distance: 16.9
click at [106, 397] on div at bounding box center [205, 425] width 410 height 77
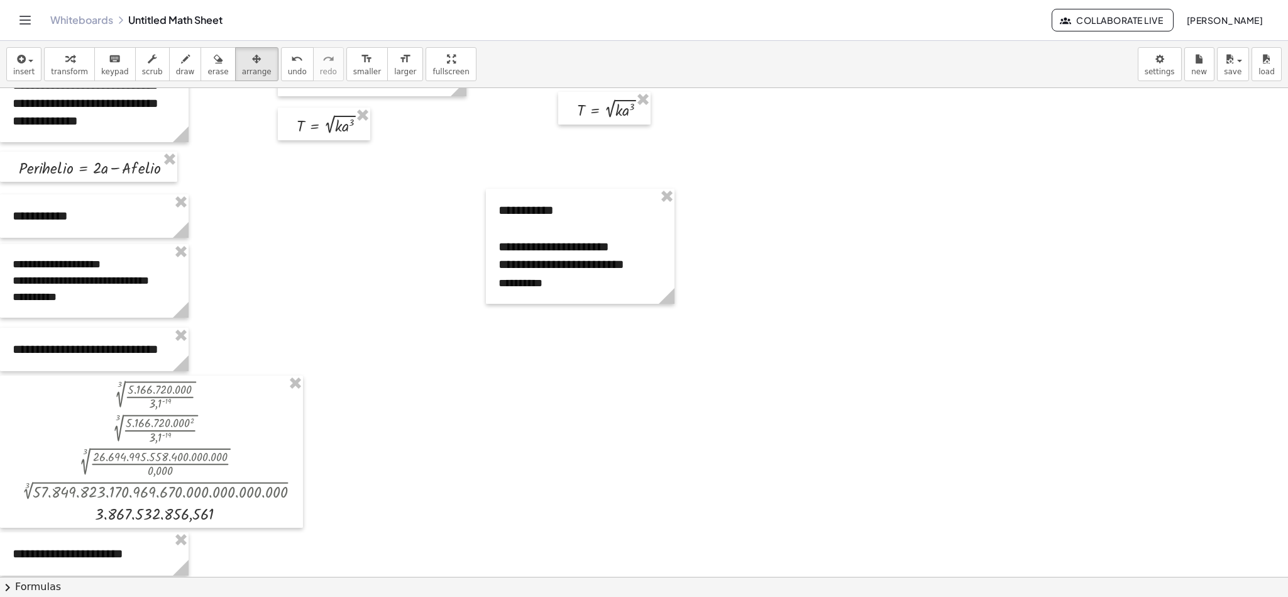
scroll to position [334, 0]
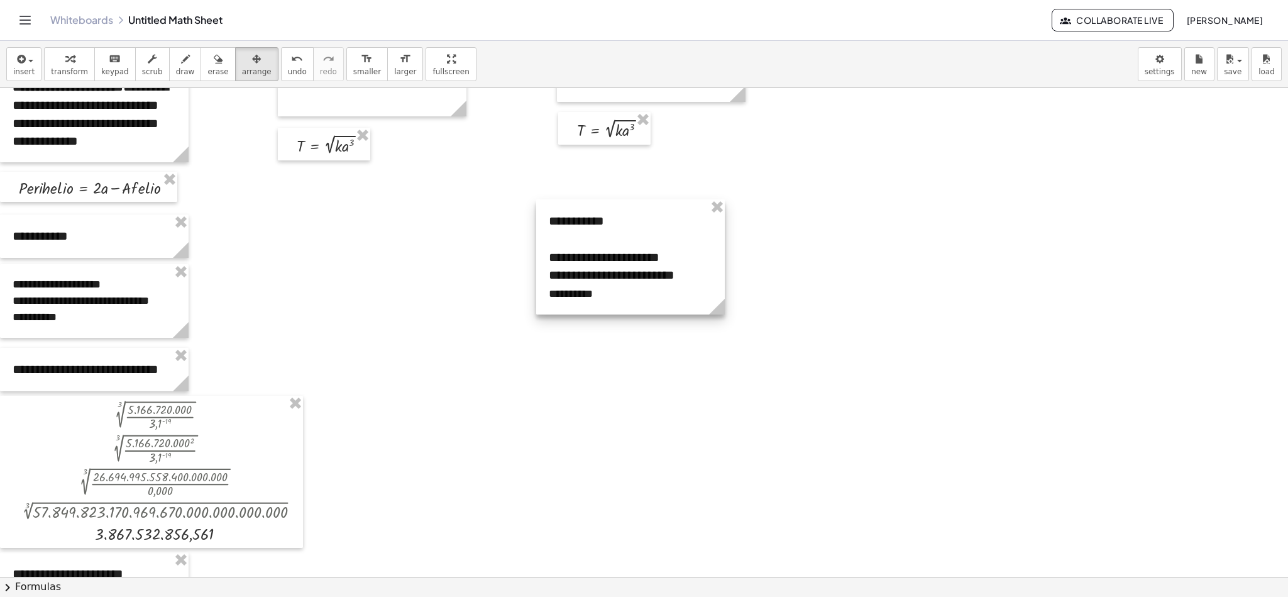
drag, startPoint x: 608, startPoint y: 255, endPoint x: 658, endPoint y: 245, distance: 51.2
click at [658, 245] on div at bounding box center [630, 256] width 189 height 115
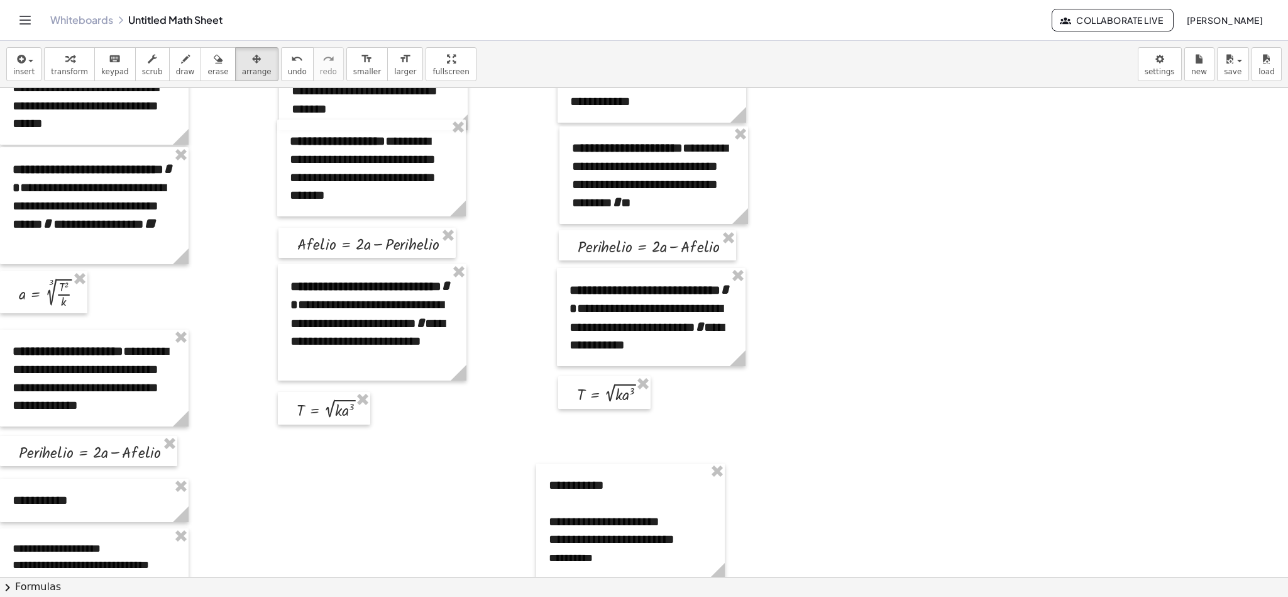
scroll to position [70, 0]
click at [101, 69] on span "keypad" at bounding box center [115, 71] width 28 height 9
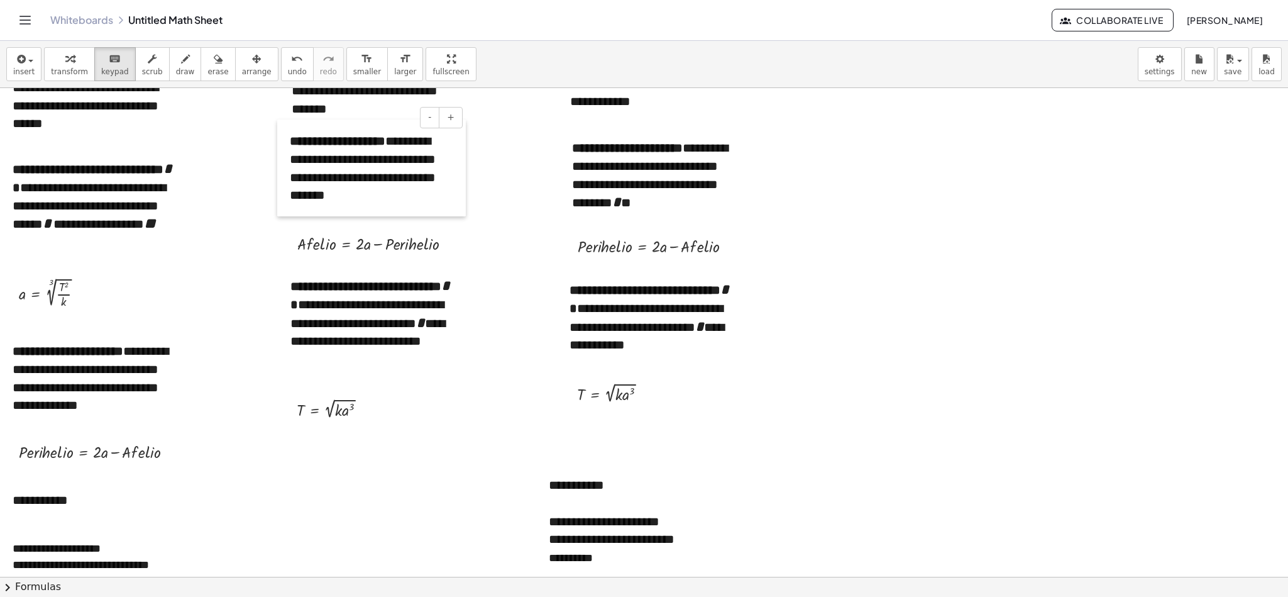
click at [289, 143] on div at bounding box center [283, 167] width 13 height 97
drag, startPoint x: 291, startPoint y: 143, endPoint x: 390, endPoint y: 141, distance: 99.3
click at [385, 141] on b "**********" at bounding box center [338, 141] width 96 height 13
click at [34, 67] on button "insert" at bounding box center [23, 64] width 35 height 34
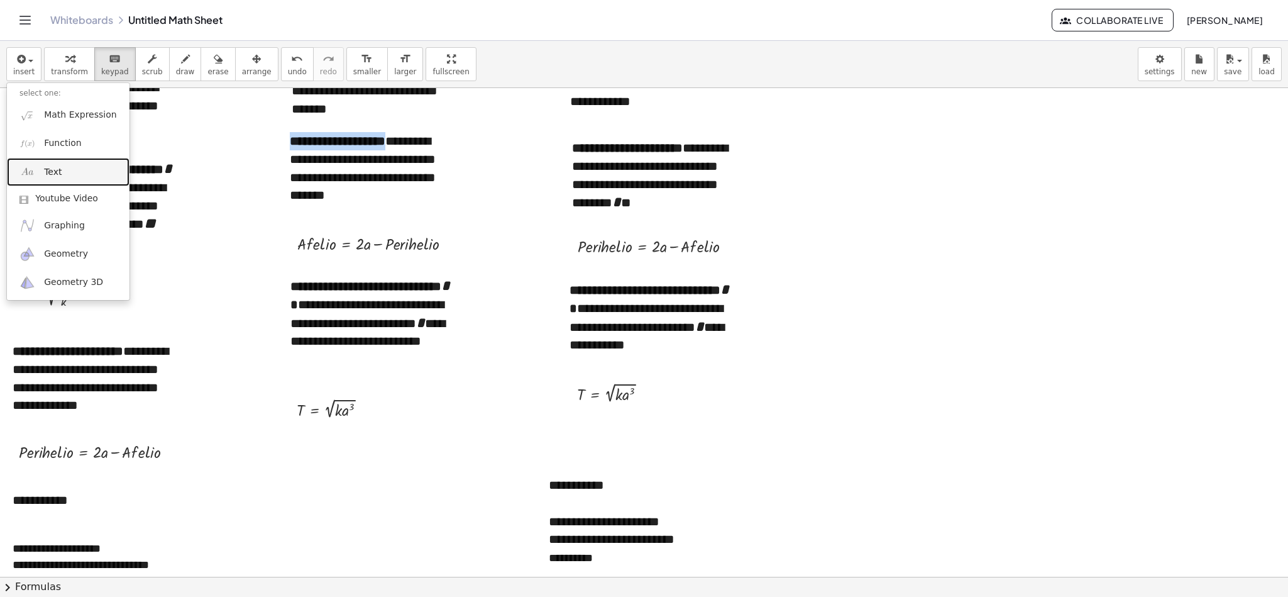
click at [64, 172] on link "Text" at bounding box center [68, 172] width 123 height 28
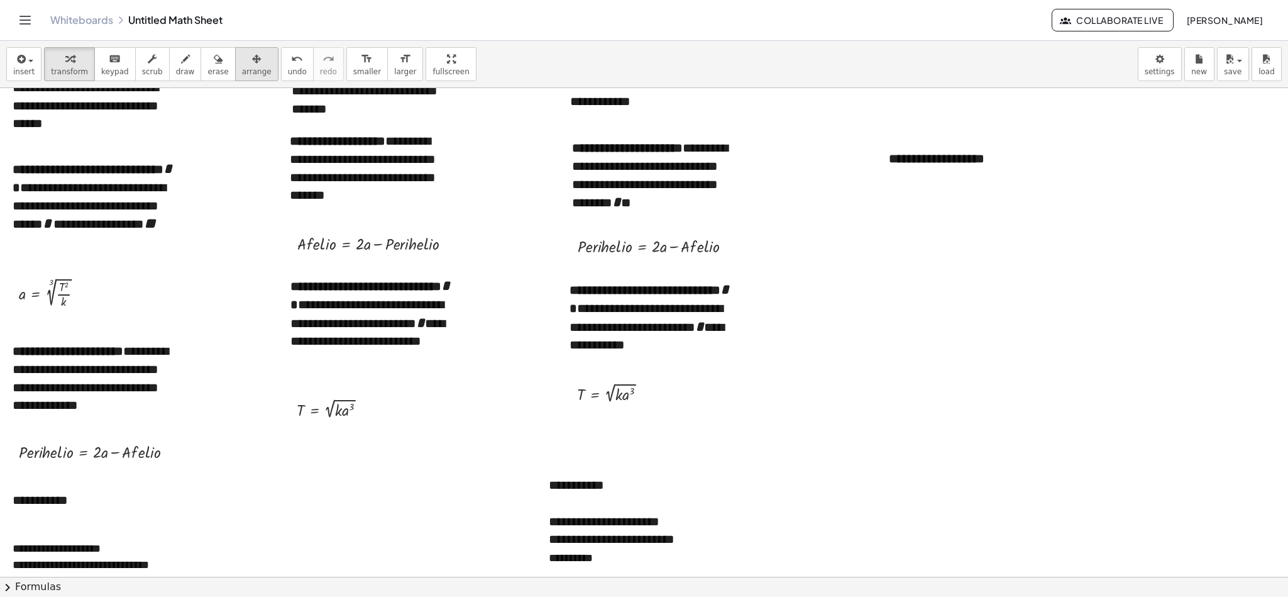
click at [252, 55] on icon "button" at bounding box center [256, 59] width 9 height 15
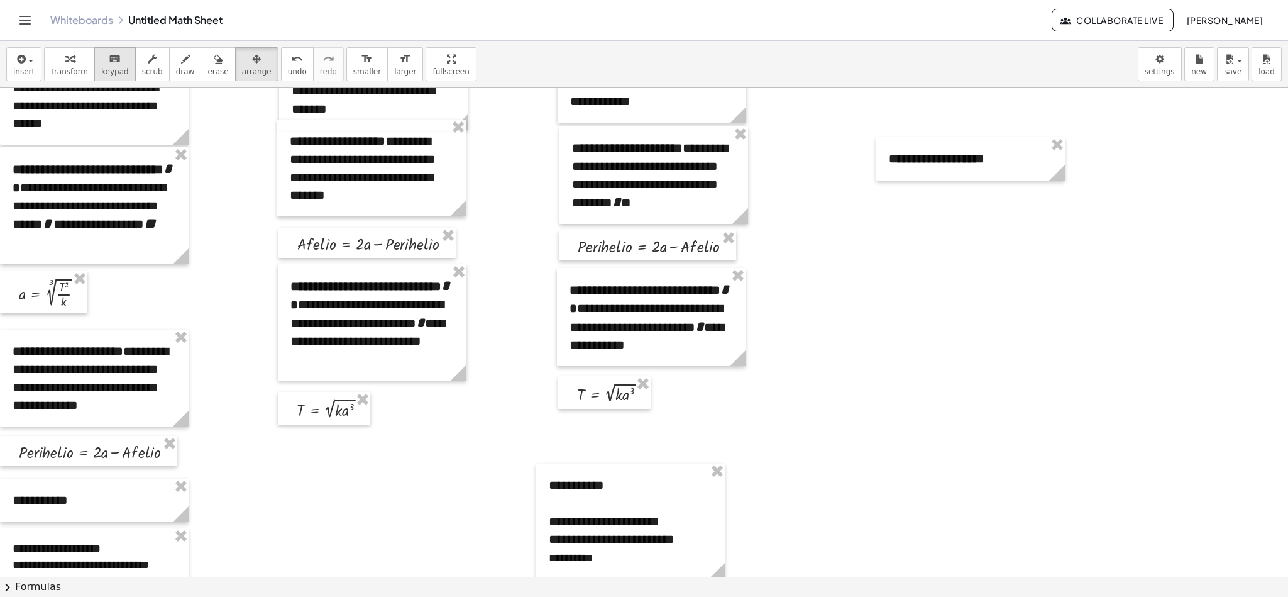
click at [114, 75] on span "keypad" at bounding box center [115, 71] width 28 height 9
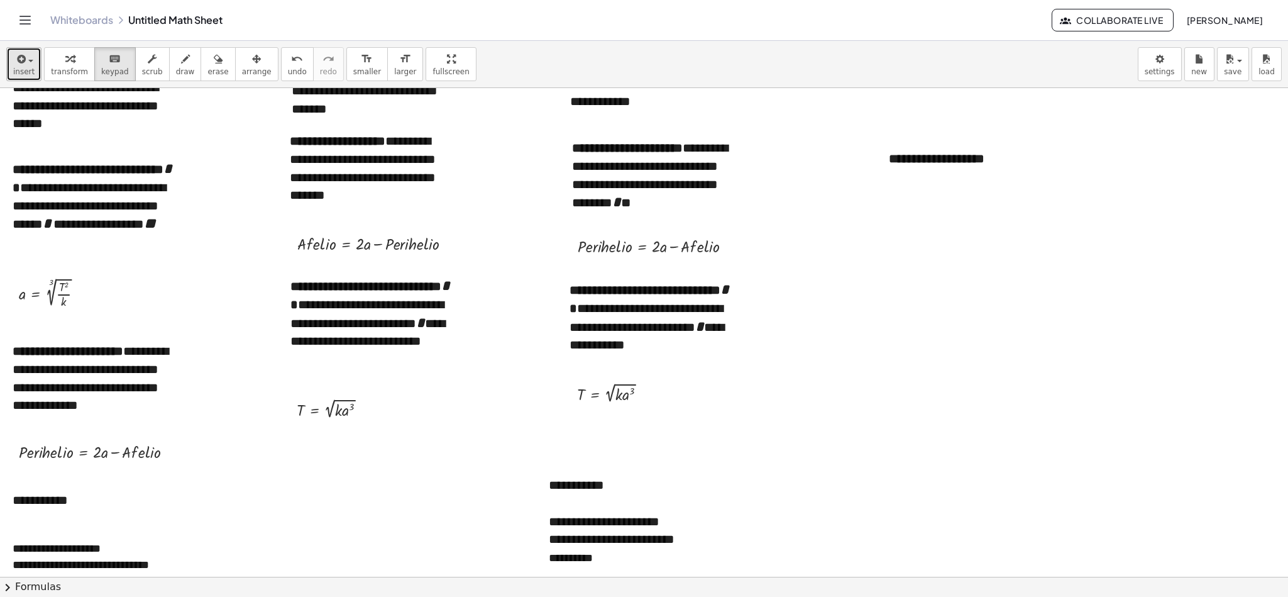
click at [25, 70] on span "insert" at bounding box center [23, 71] width 21 height 9
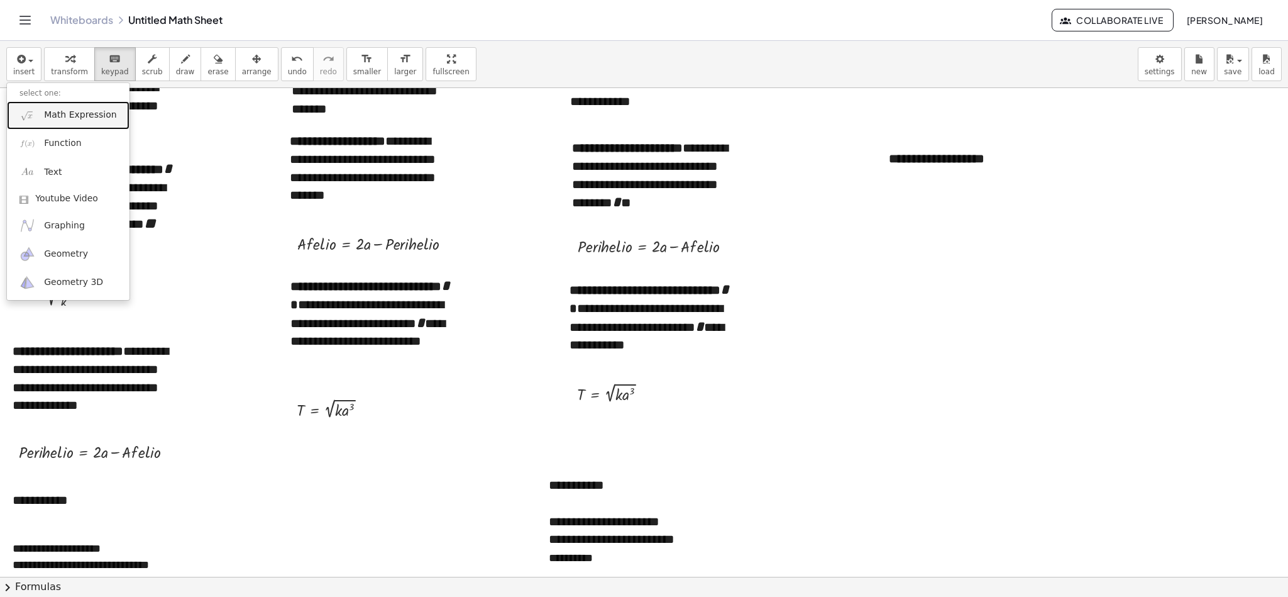
click at [53, 121] on span "Math Expression" at bounding box center [80, 115] width 72 height 13
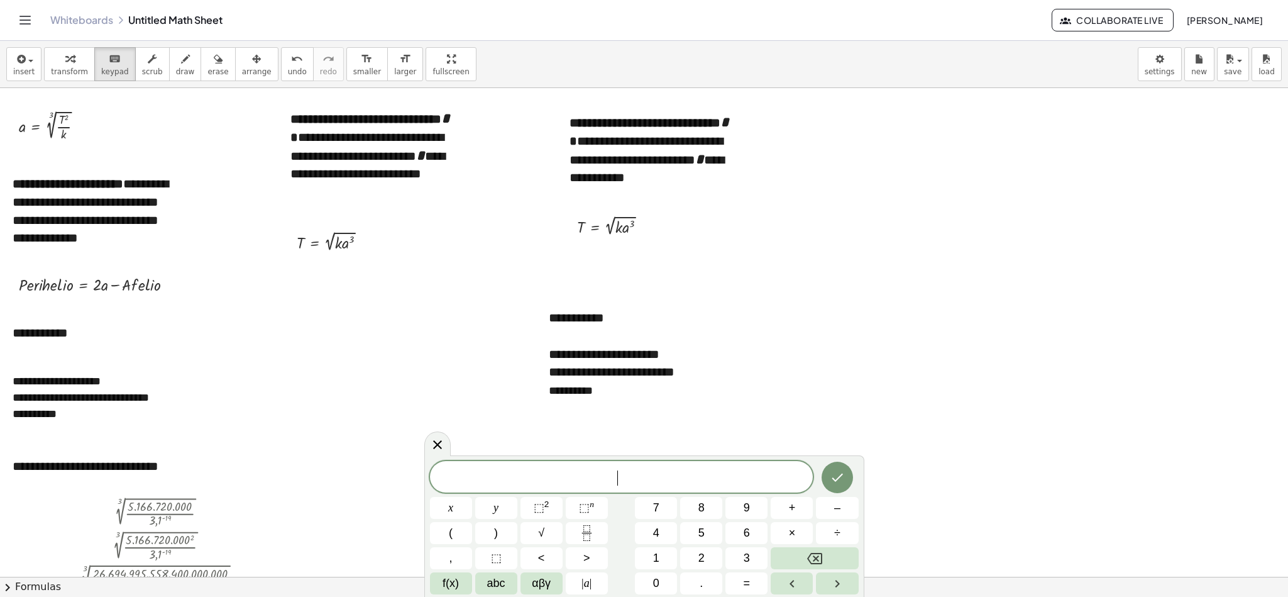
scroll to position [217, 0]
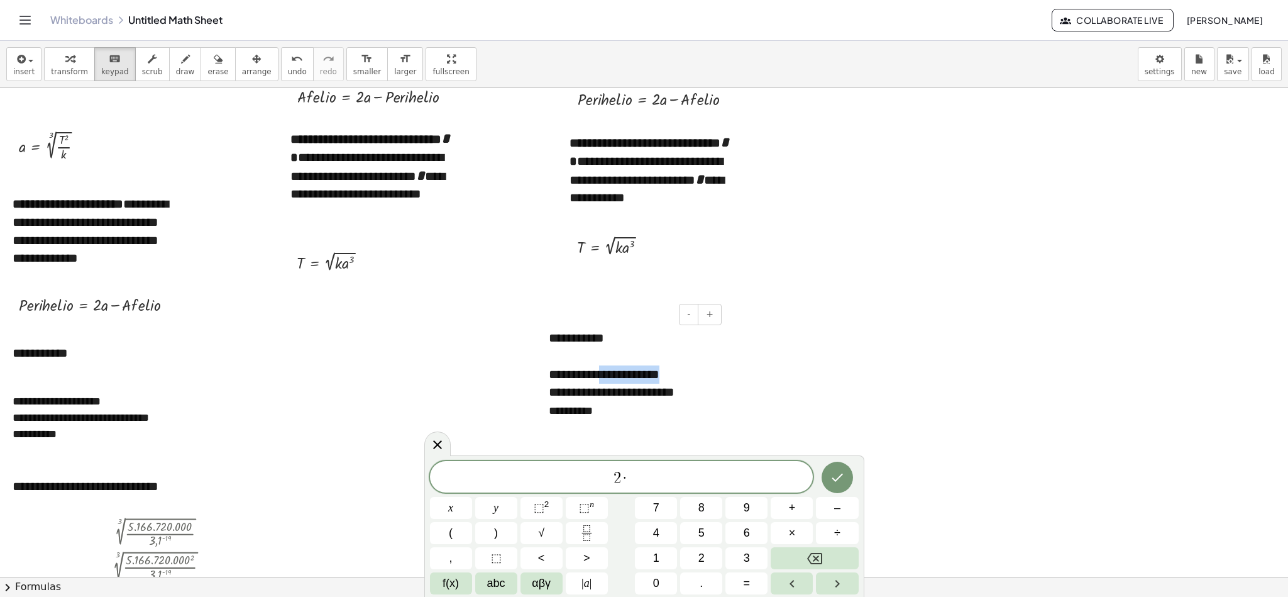
drag, startPoint x: 606, startPoint y: 374, endPoint x: 689, endPoint y: 374, distance: 83.0
click at [689, 374] on div "**********" at bounding box center [630, 374] width 163 height 18
click at [654, 397] on span "2 · ​" at bounding box center [621, 478] width 383 height 18
drag, startPoint x: 641, startPoint y: 394, endPoint x: 703, endPoint y: 396, distance: 62.3
click at [703, 396] on div "**********" at bounding box center [630, 401] width 163 height 36
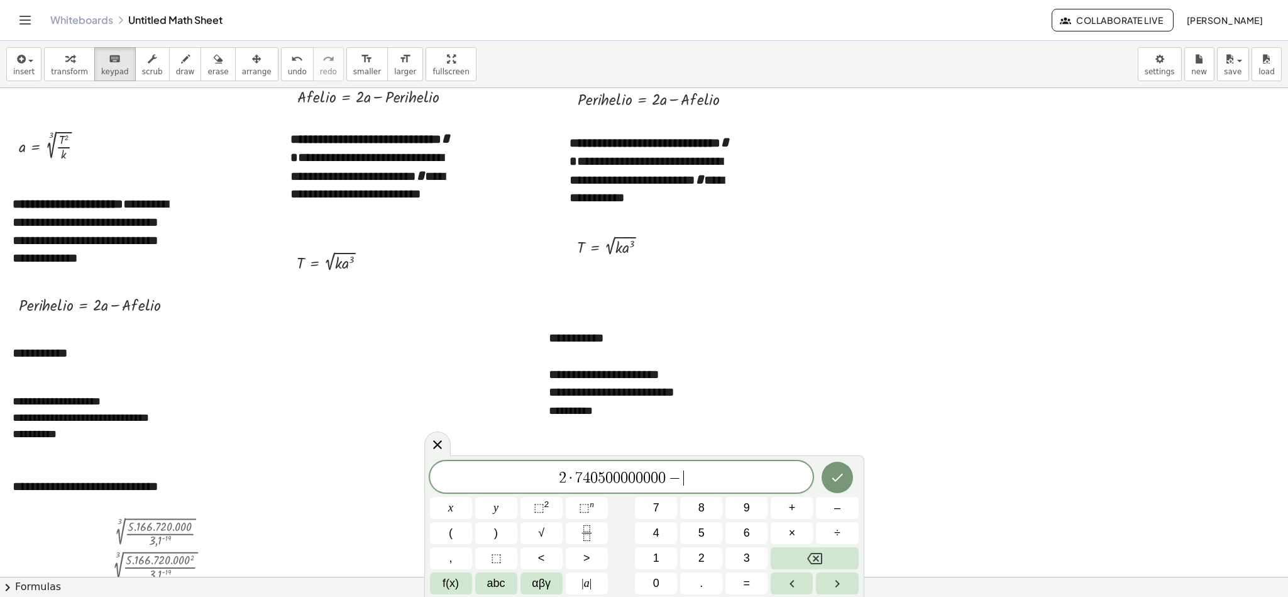
click at [709, 397] on span "2 · 7 4 0 5 0 0 0 0 0 0 0 0 − ​" at bounding box center [621, 478] width 383 height 18
click at [827, 397] on button "Done" at bounding box center [837, 476] width 31 height 31
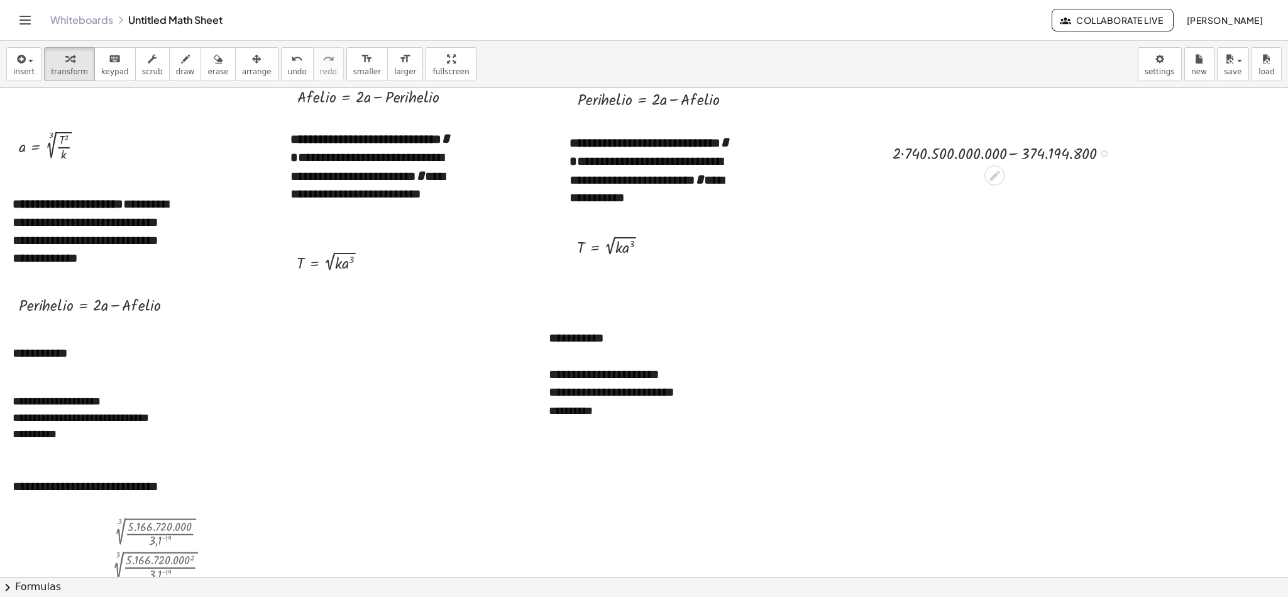
click at [858, 155] on div at bounding box center [1005, 152] width 239 height 24
click at [858, 175] on div at bounding box center [1005, 176] width 239 height 24
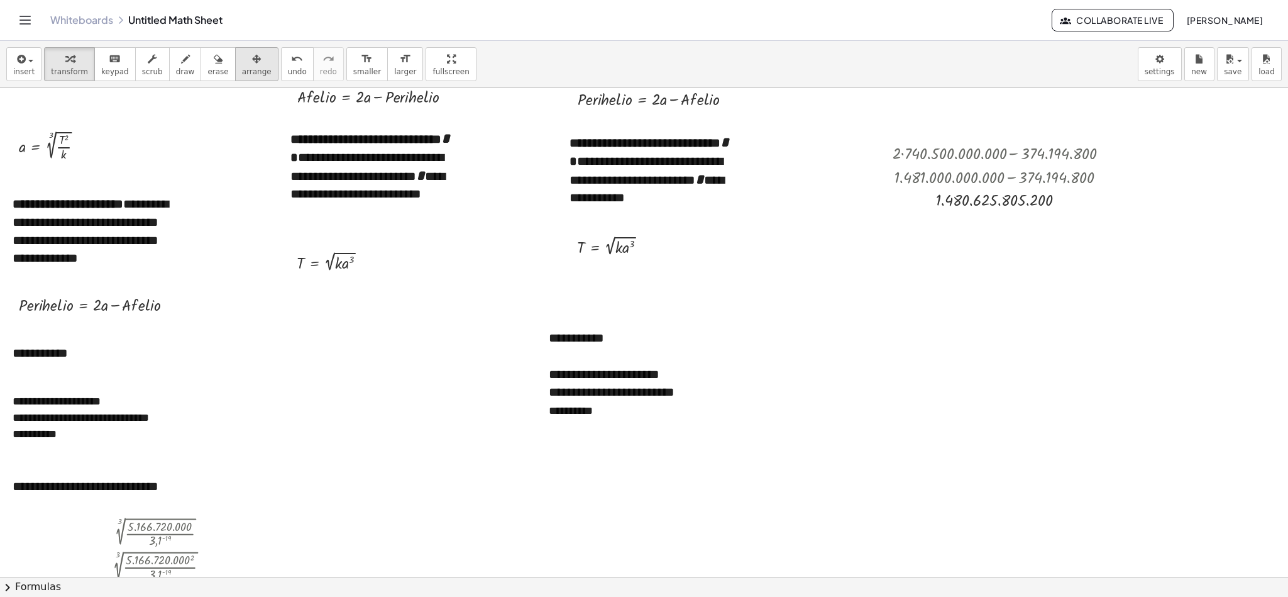
click at [242, 75] on span "arrange" at bounding box center [257, 71] width 30 height 9
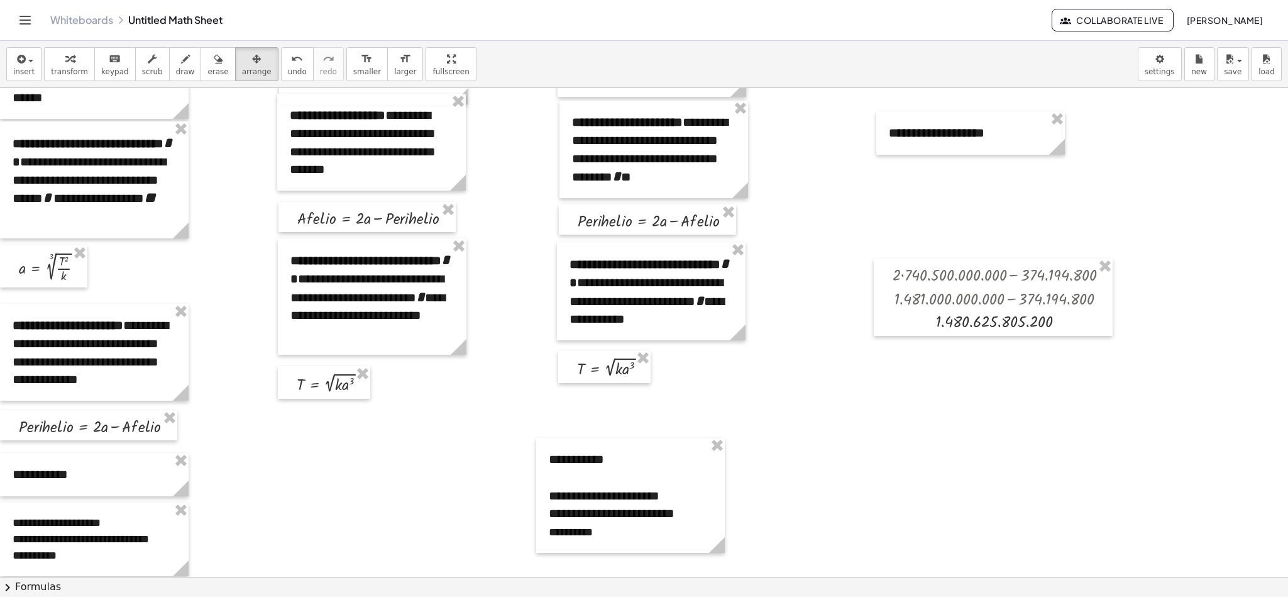
scroll to position [91, 0]
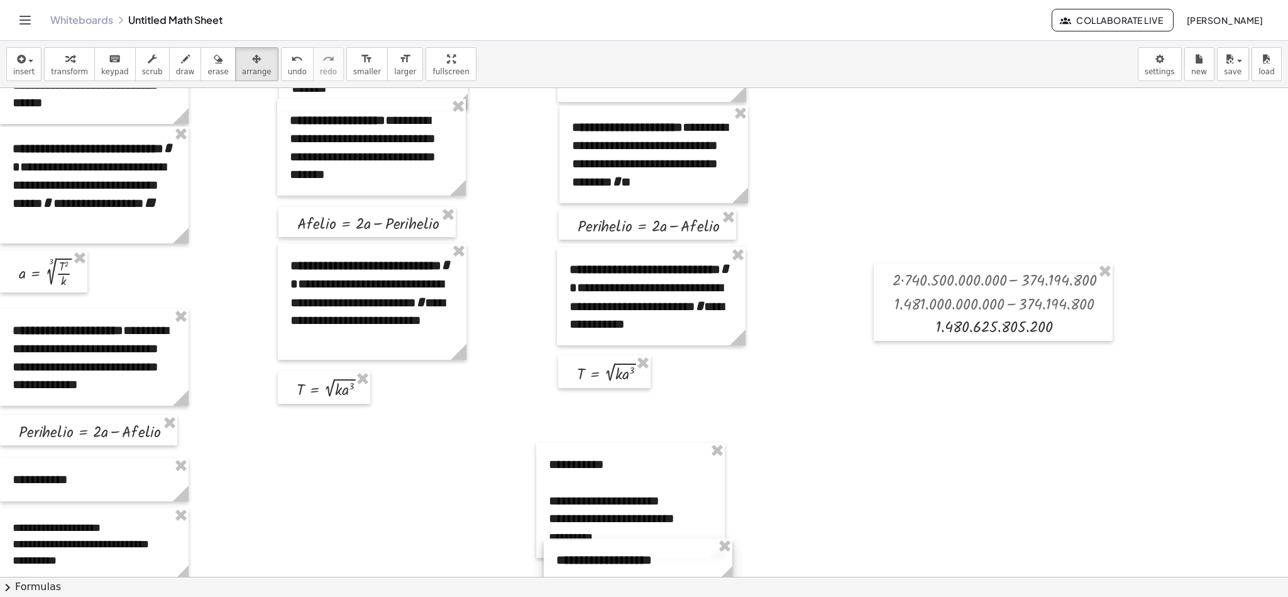
drag, startPoint x: 942, startPoint y: 150, endPoint x: 609, endPoint y: 571, distance: 537.1
click at [609, 397] on div at bounding box center [638, 559] width 189 height 43
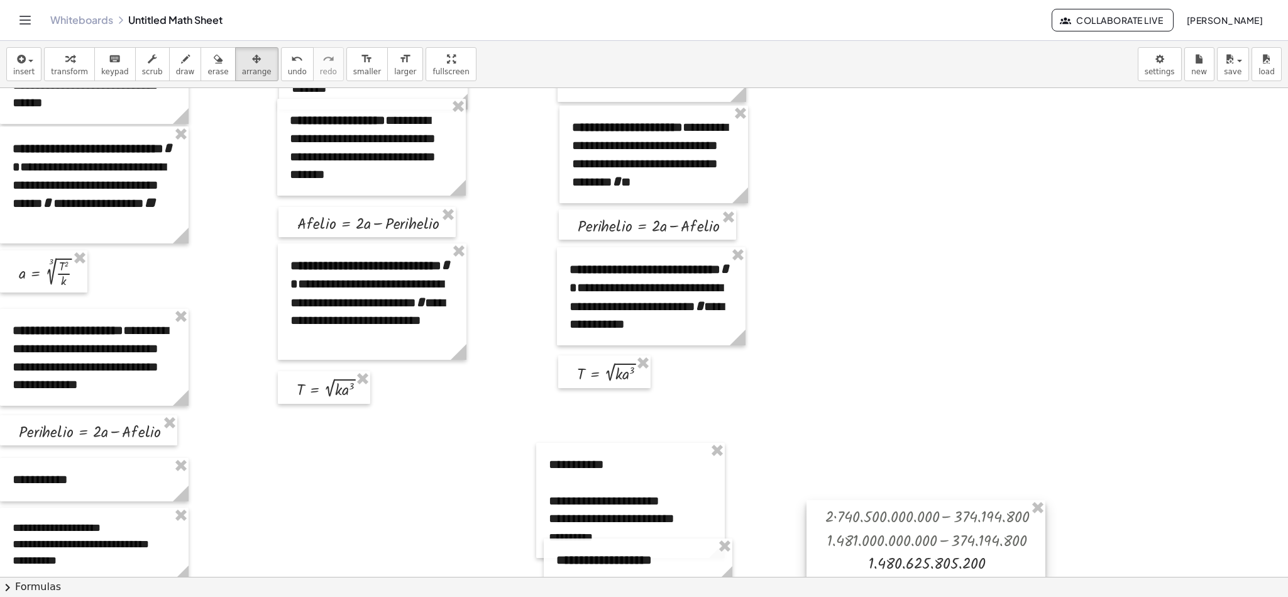
drag, startPoint x: 1024, startPoint y: 317, endPoint x: 951, endPoint y: 566, distance: 259.4
click at [858, 397] on div at bounding box center [925, 538] width 239 height 77
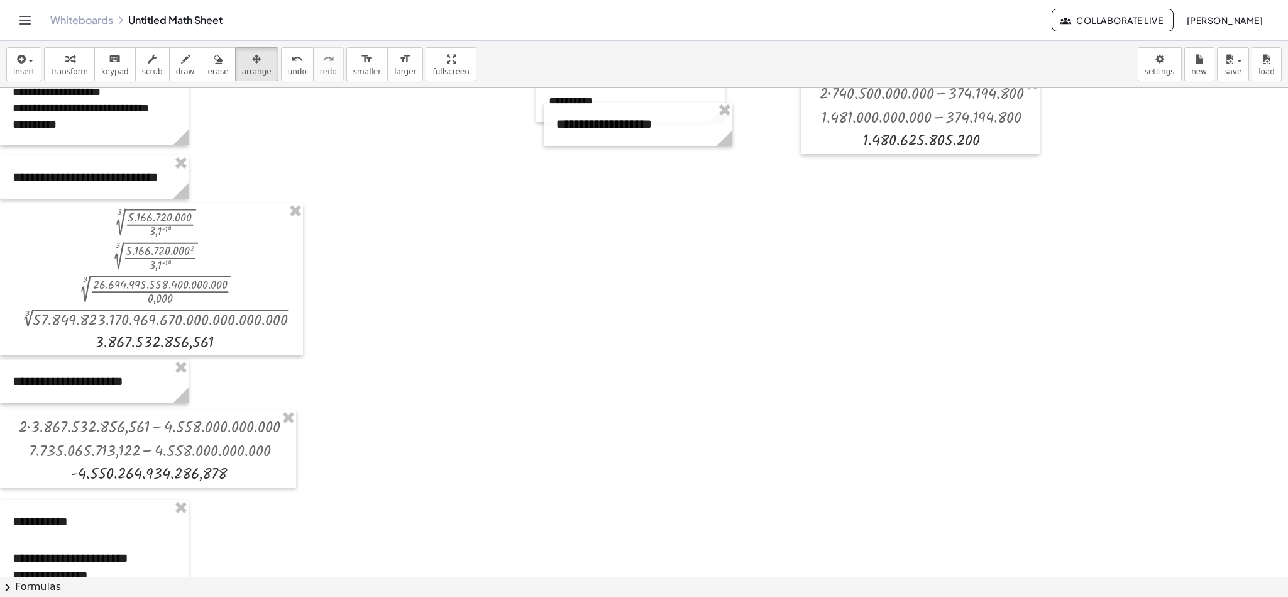
scroll to position [521, 0]
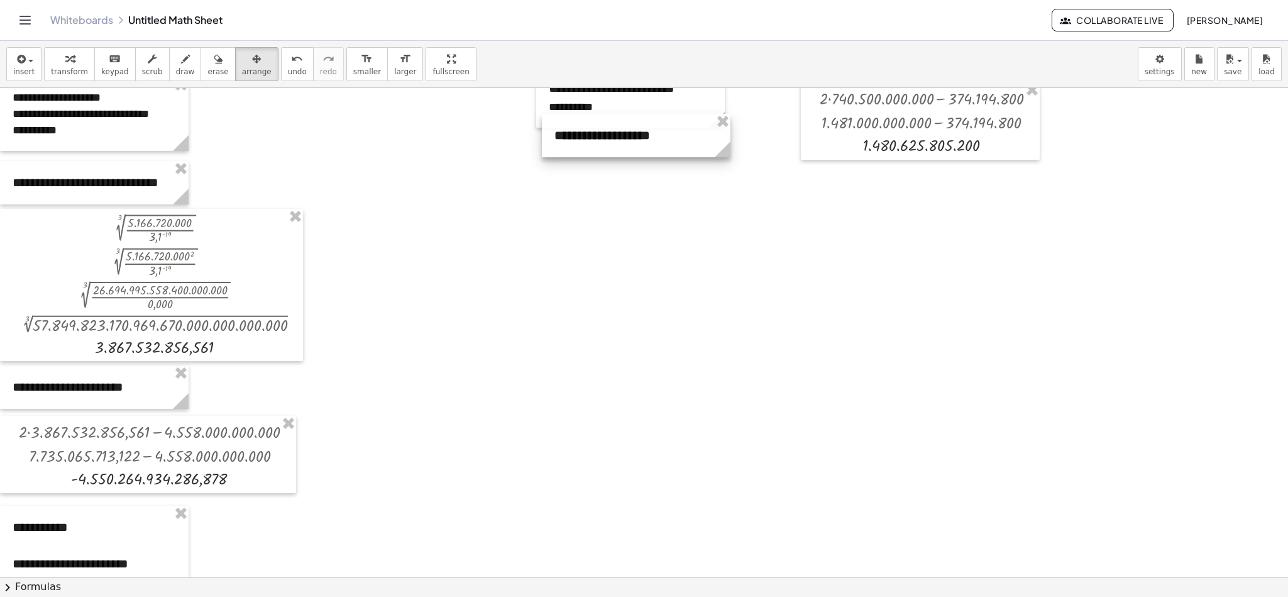
drag, startPoint x: 669, startPoint y: 121, endPoint x: 666, endPoint y: 136, distance: 15.6
click at [666, 136] on div at bounding box center [636, 135] width 189 height 43
click at [660, 159] on div at bounding box center [630, 148] width 189 height 43
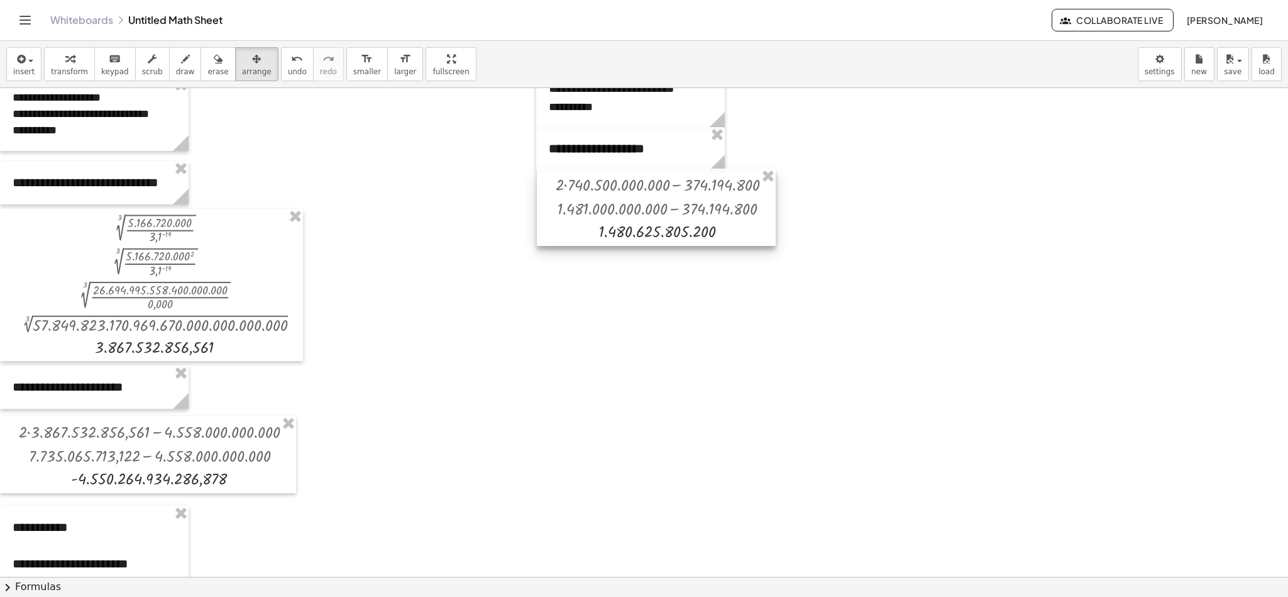
drag, startPoint x: 849, startPoint y: 142, endPoint x: 585, endPoint y: 228, distance: 277.7
click at [585, 228] on div at bounding box center [656, 206] width 239 height 77
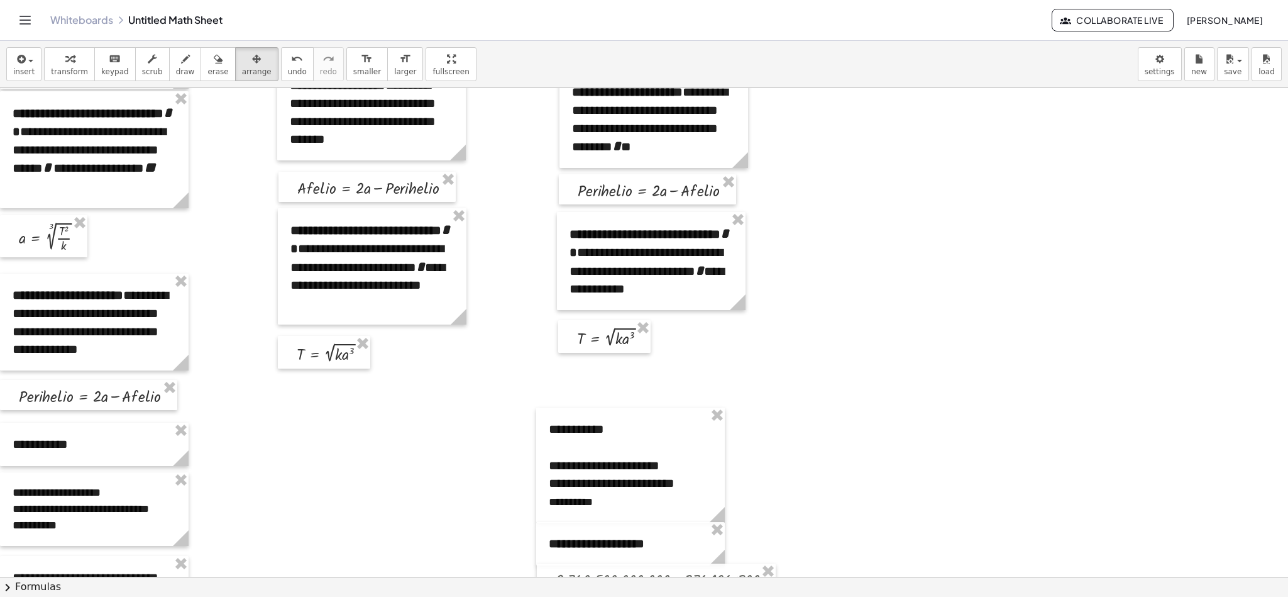
scroll to position [157, 0]
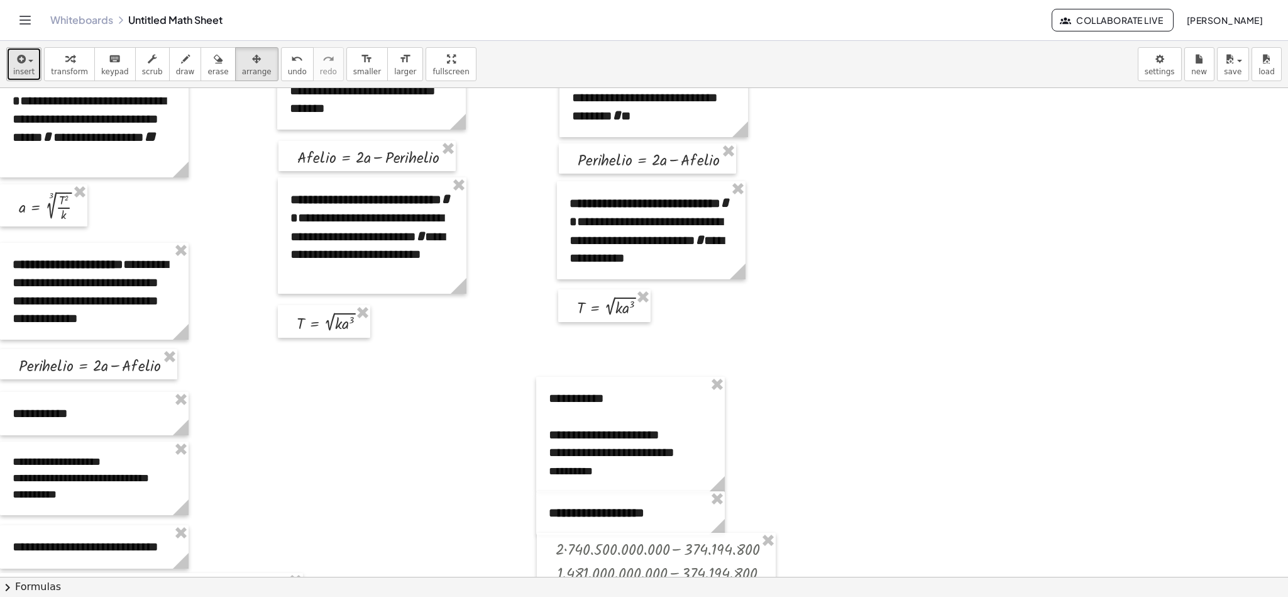
click at [26, 63] on span "button" at bounding box center [27, 60] width 3 height 9
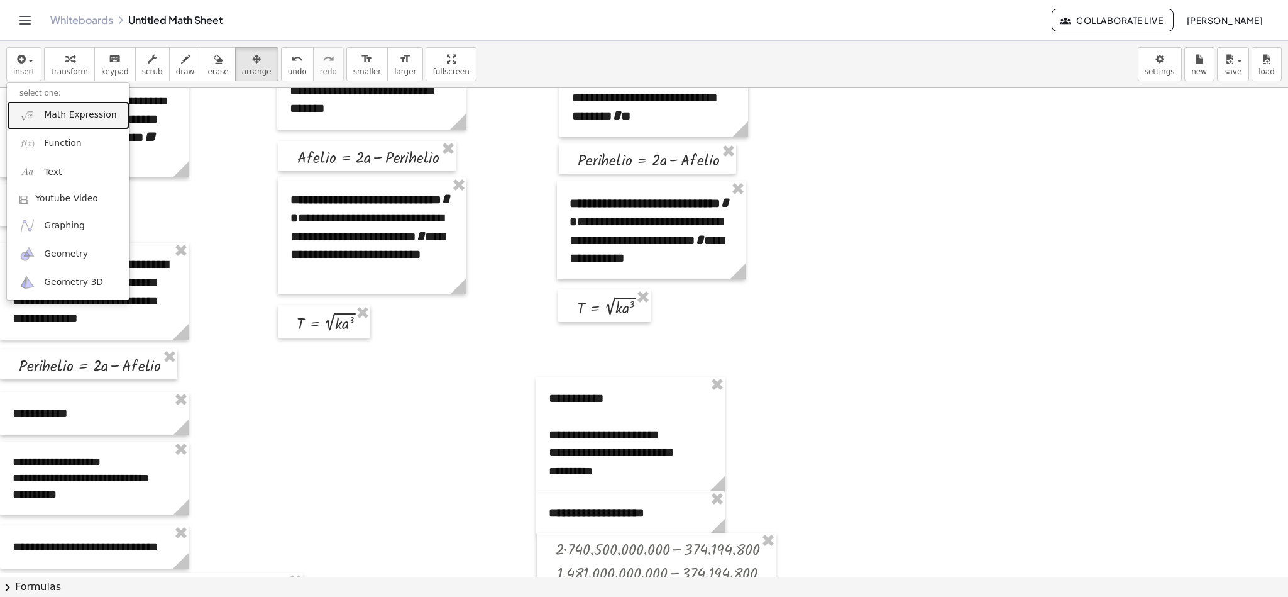
click at [84, 115] on span "Math Expression" at bounding box center [80, 115] width 72 height 13
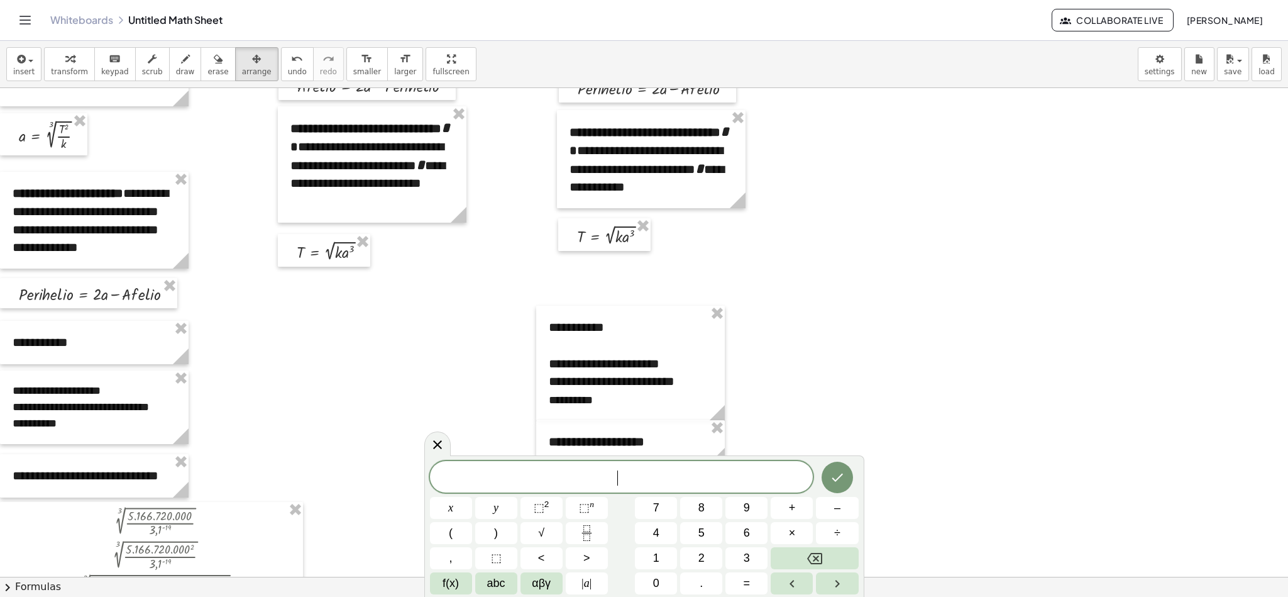
scroll to position [243, 0]
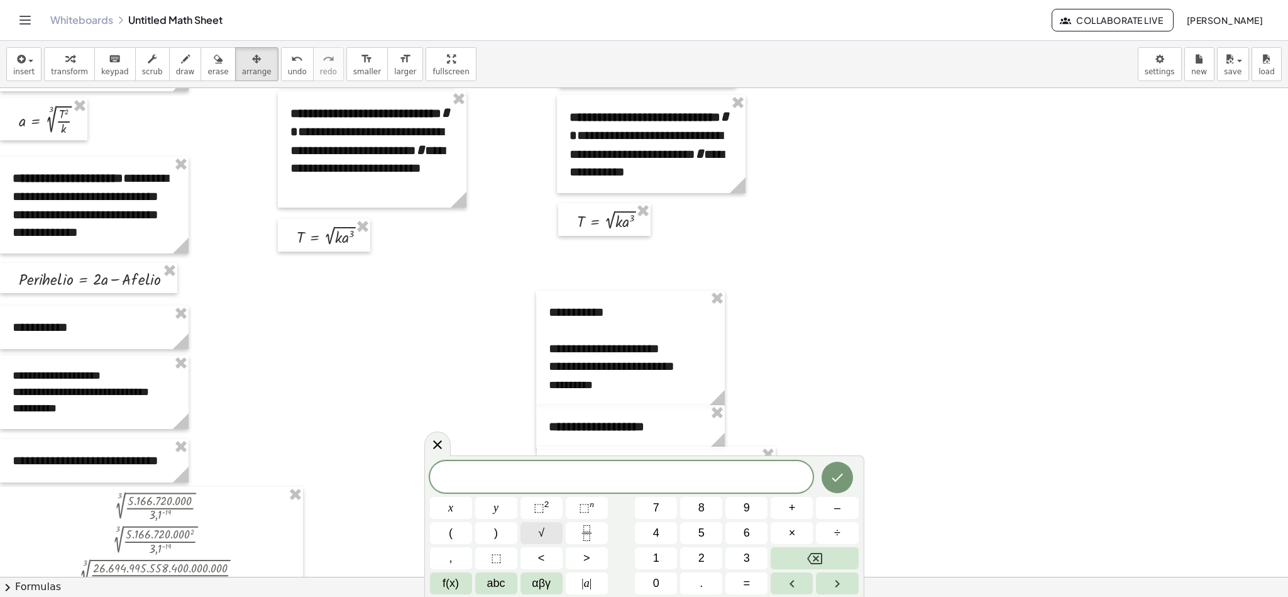
click at [546, 397] on button "√" at bounding box center [541, 533] width 42 height 22
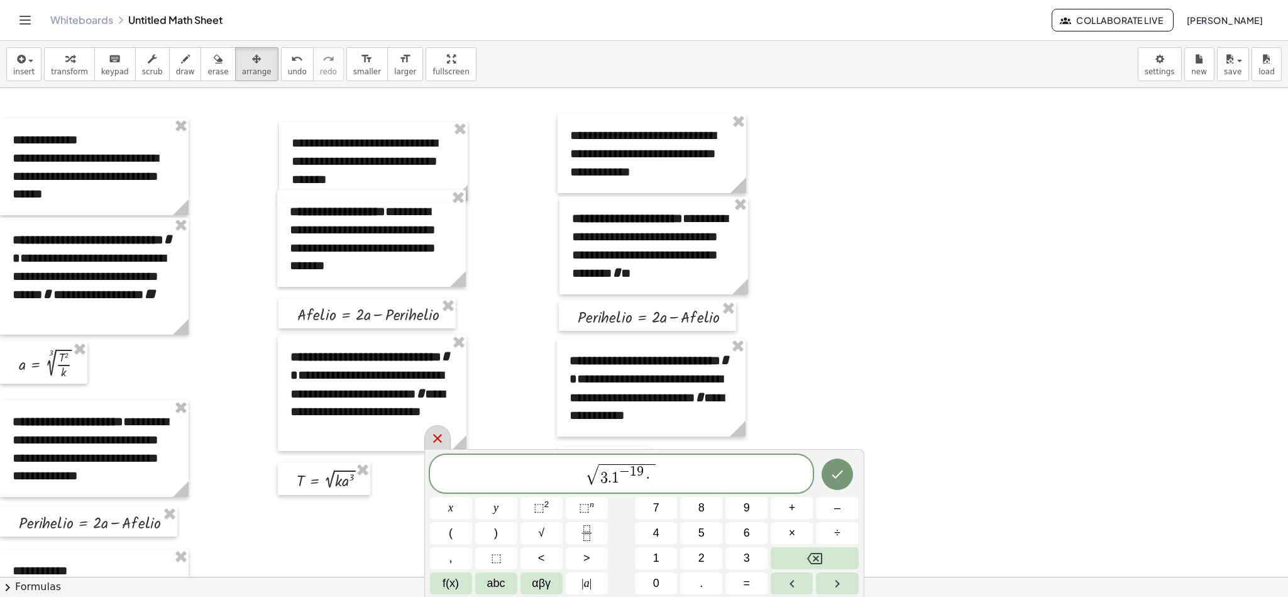
click at [438, 397] on icon at bounding box center [437, 438] width 9 height 9
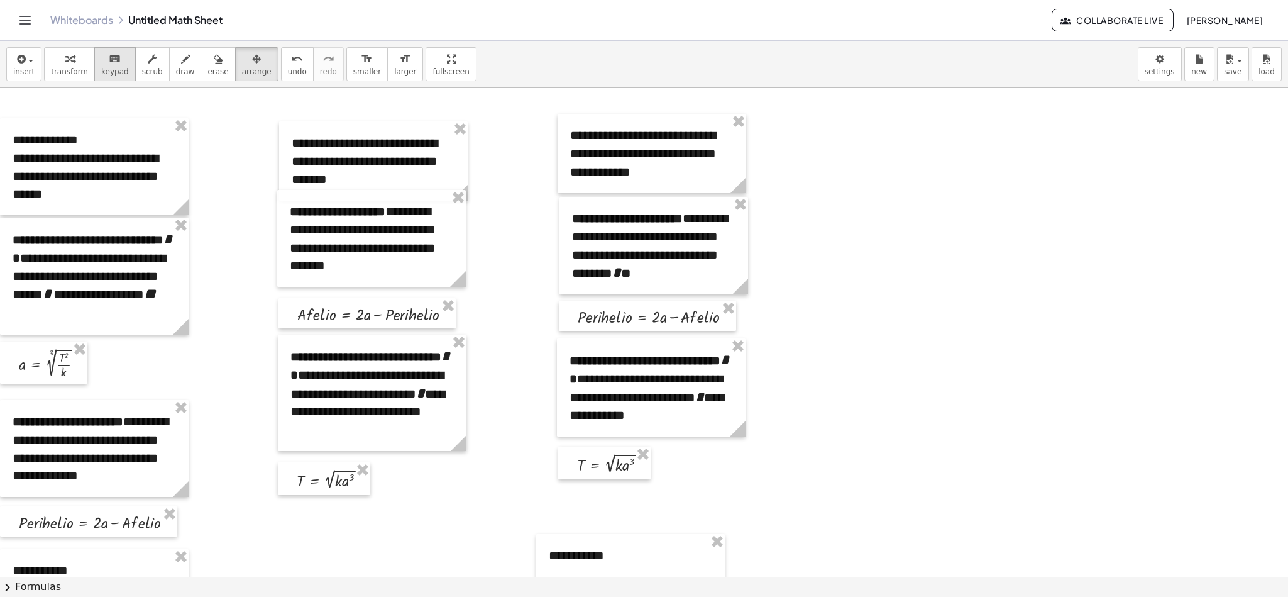
click at [109, 61] on icon "keyboard" at bounding box center [115, 59] width 12 height 15
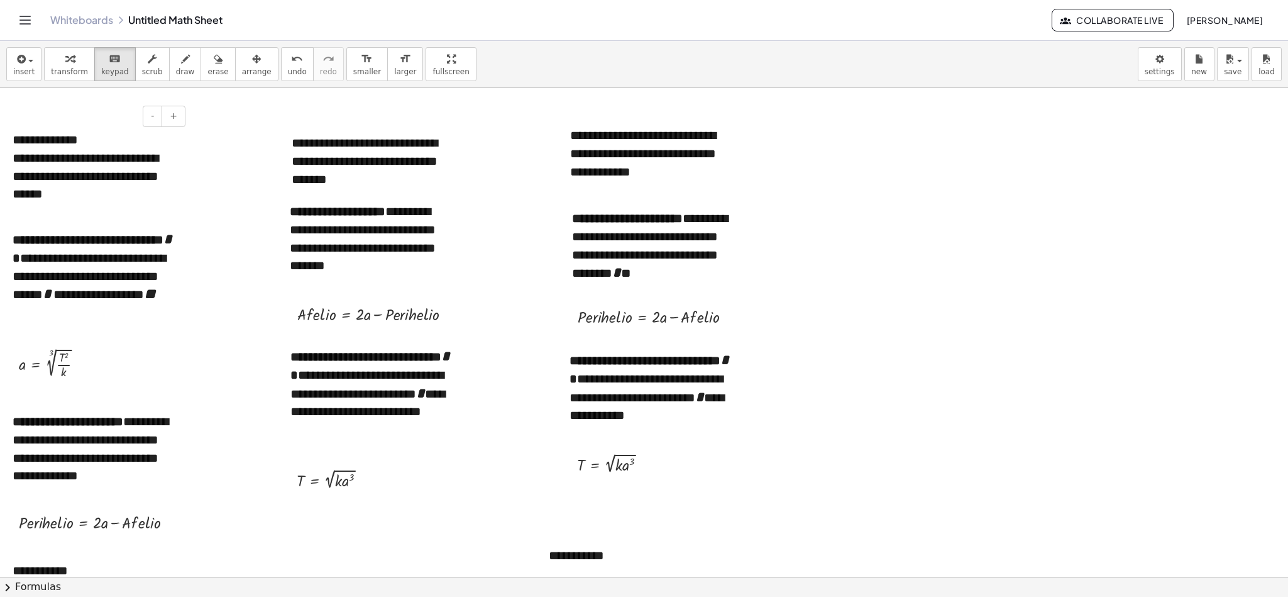
click at [87, 196] on div "**********" at bounding box center [94, 176] width 163 height 54
click at [296, 177] on div "**********" at bounding box center [373, 160] width 189 height 79
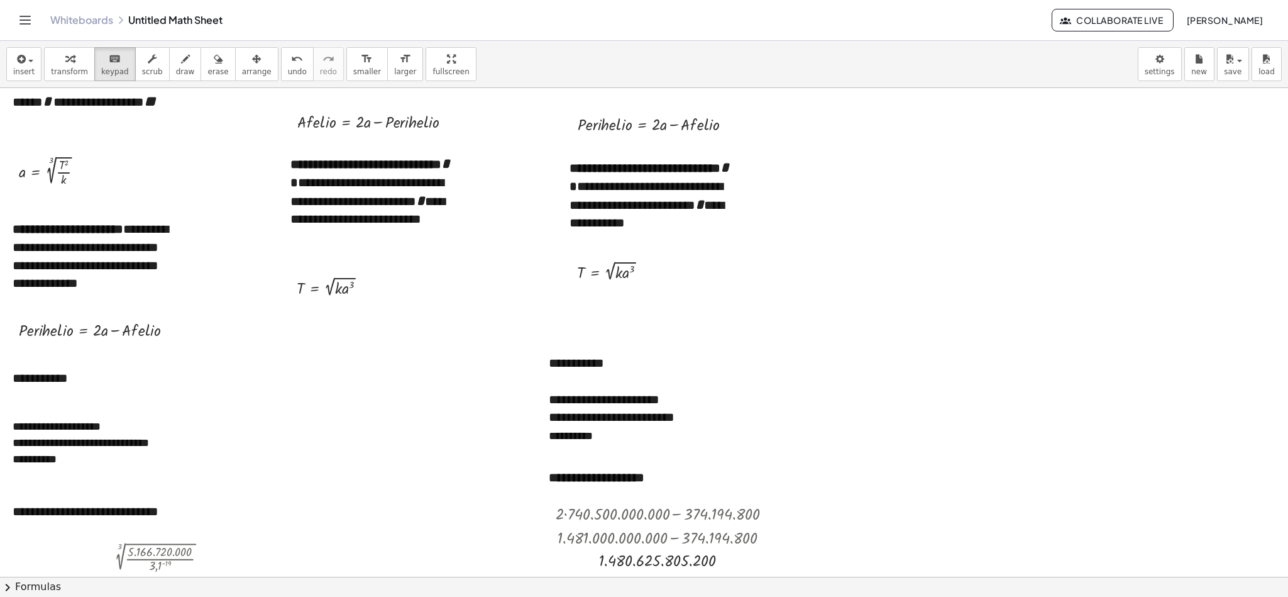
scroll to position [197, 0]
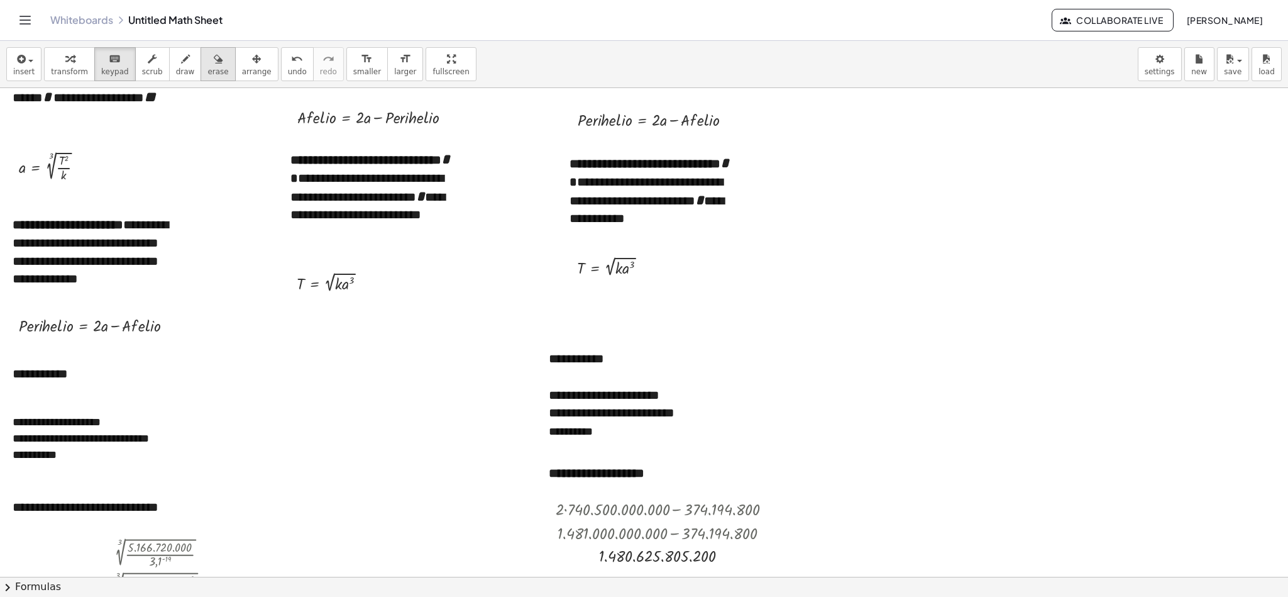
click at [217, 58] on button "erase" at bounding box center [218, 64] width 35 height 34
click at [242, 60] on div "button" at bounding box center [257, 58] width 30 height 15
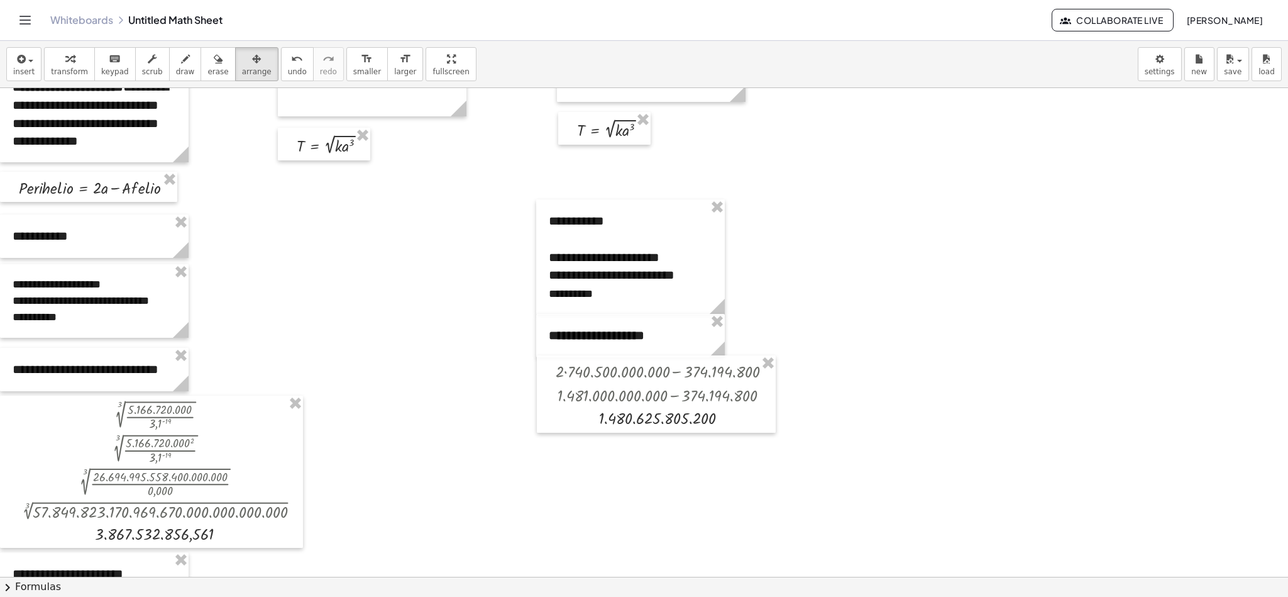
scroll to position [344, 0]
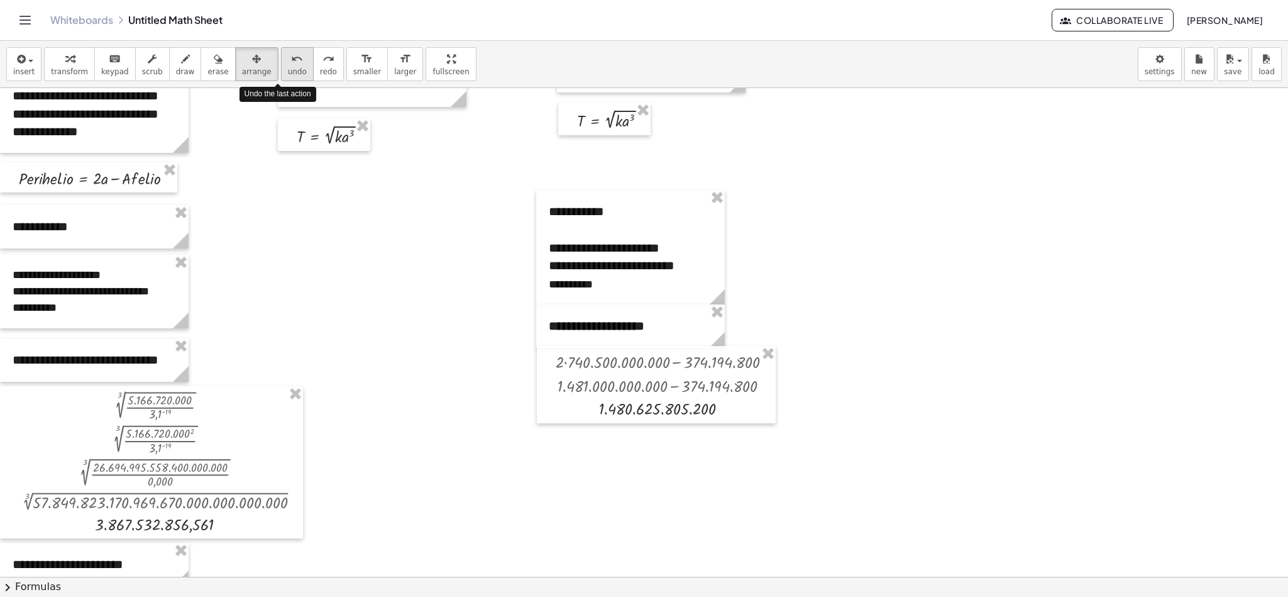
click at [290, 63] on button "undo undo" at bounding box center [297, 64] width 33 height 34
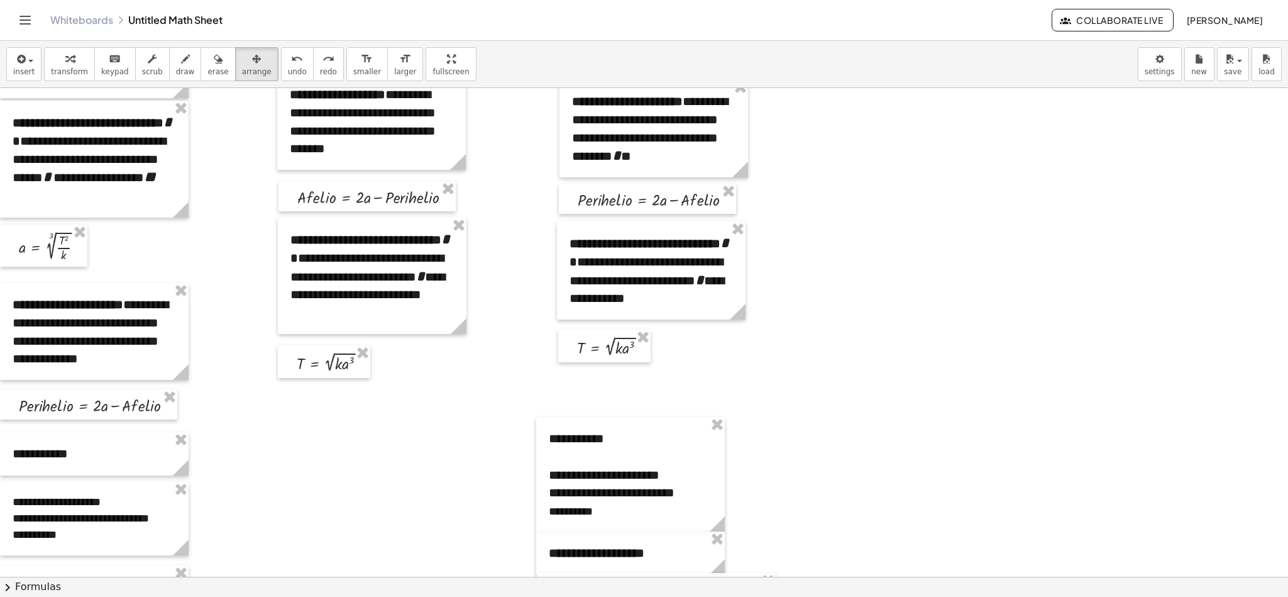
scroll to position [0, 0]
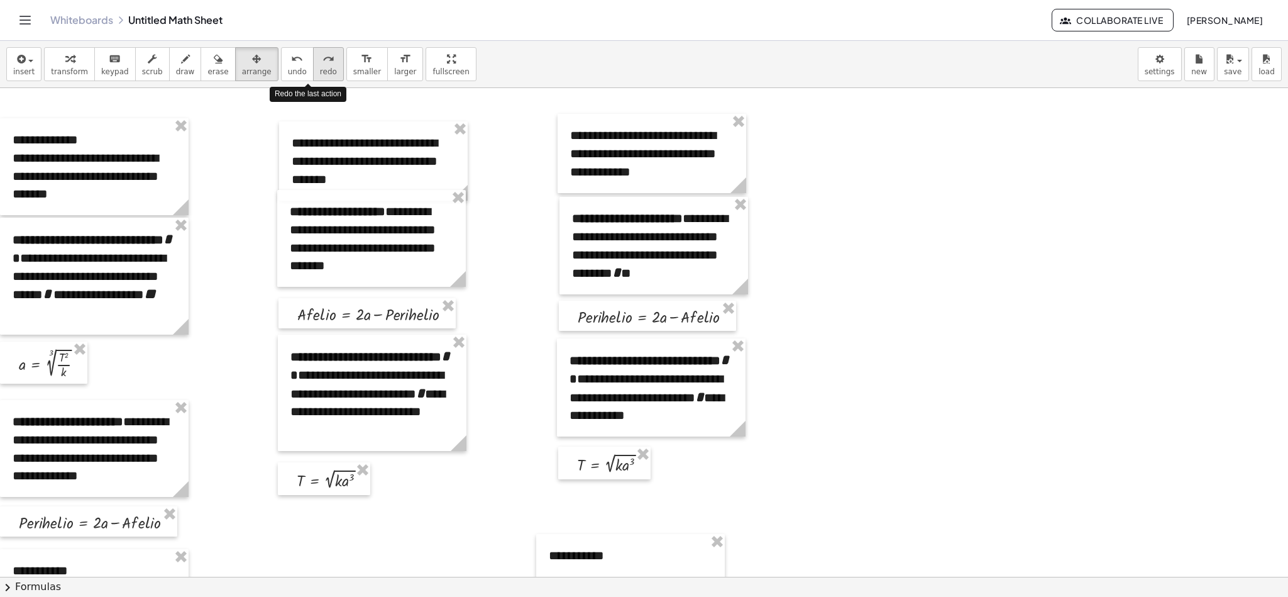
click at [320, 67] on span "redo" at bounding box center [328, 71] width 17 height 9
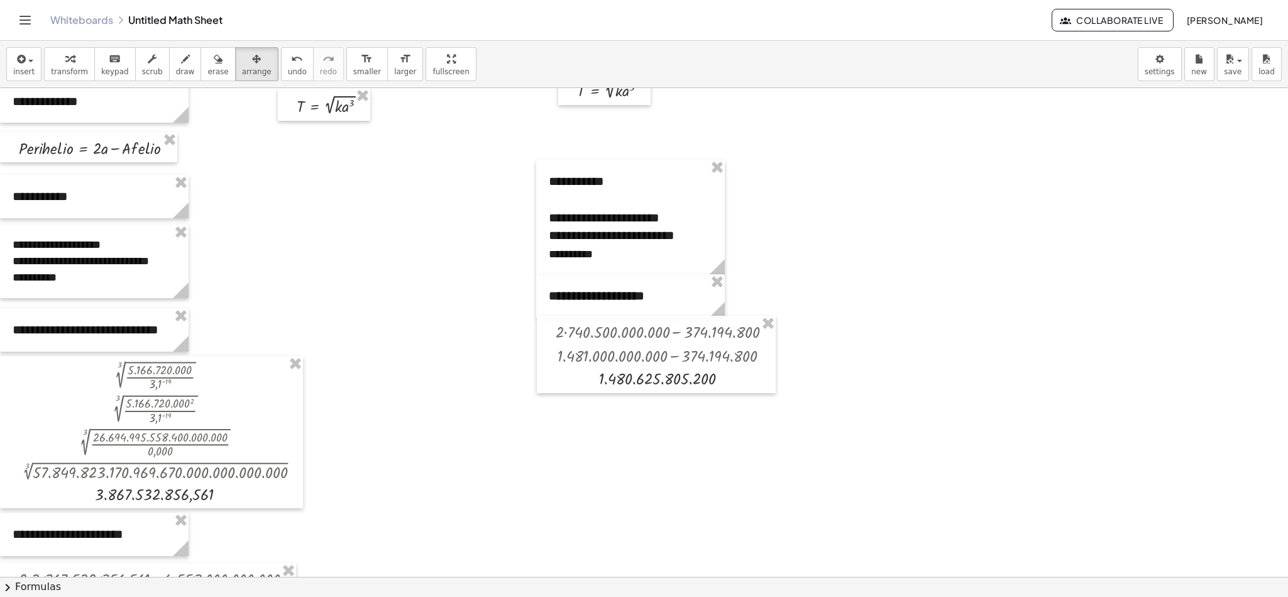
scroll to position [314, 0]
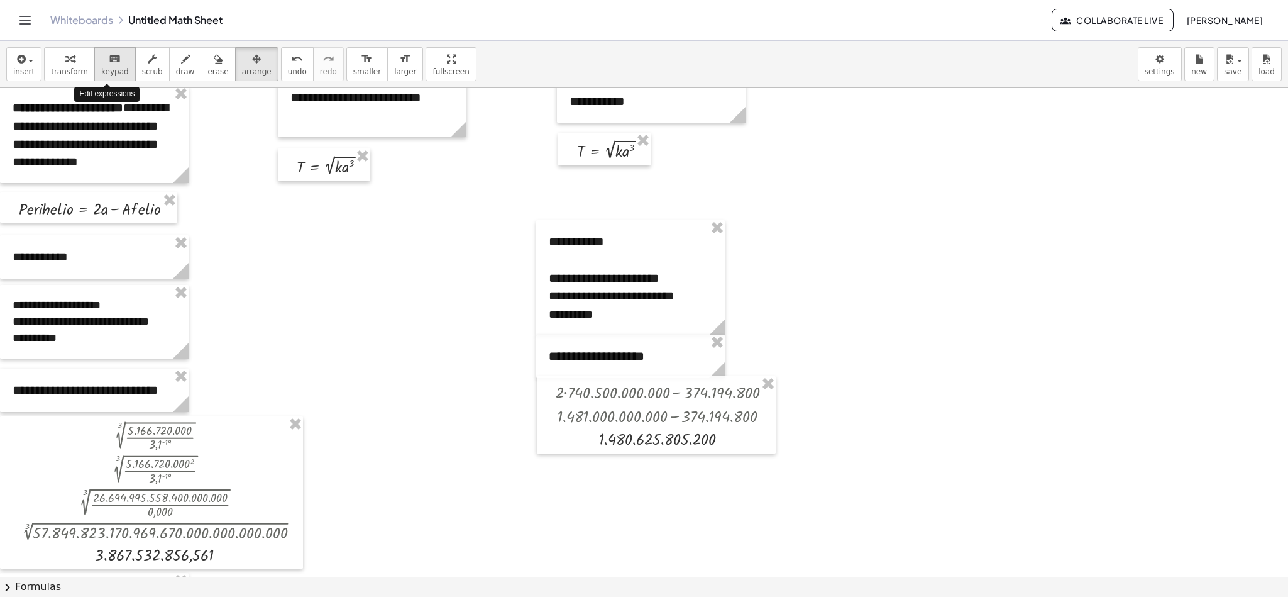
click at [109, 59] on icon "keyboard" at bounding box center [115, 59] width 12 height 15
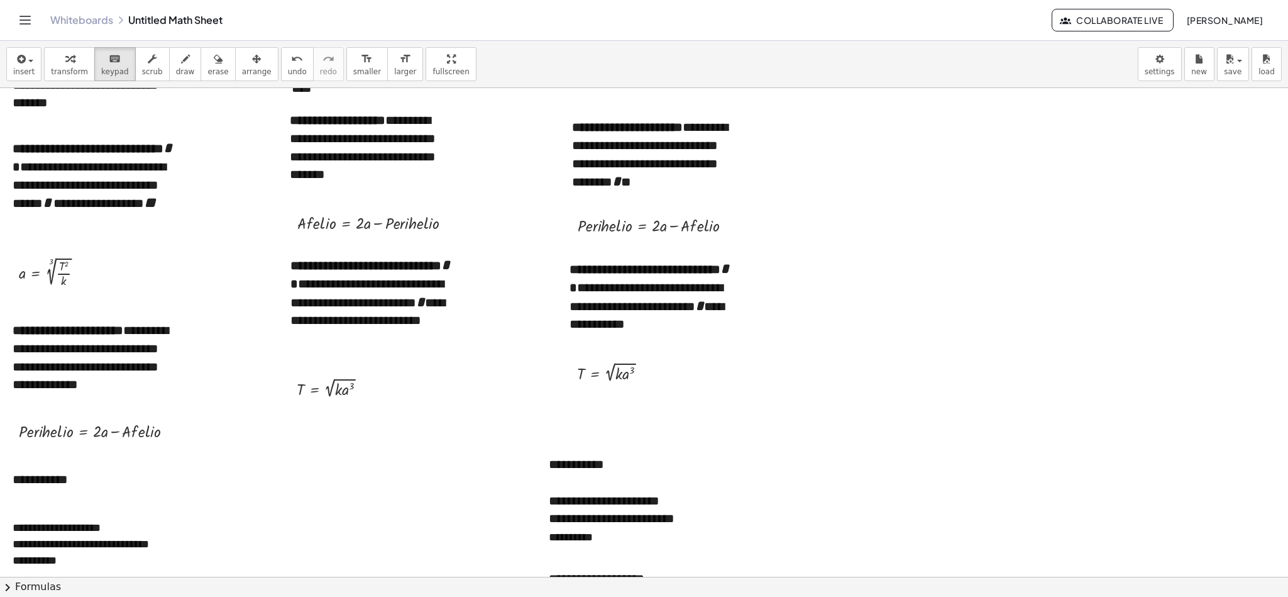
scroll to position [55, 0]
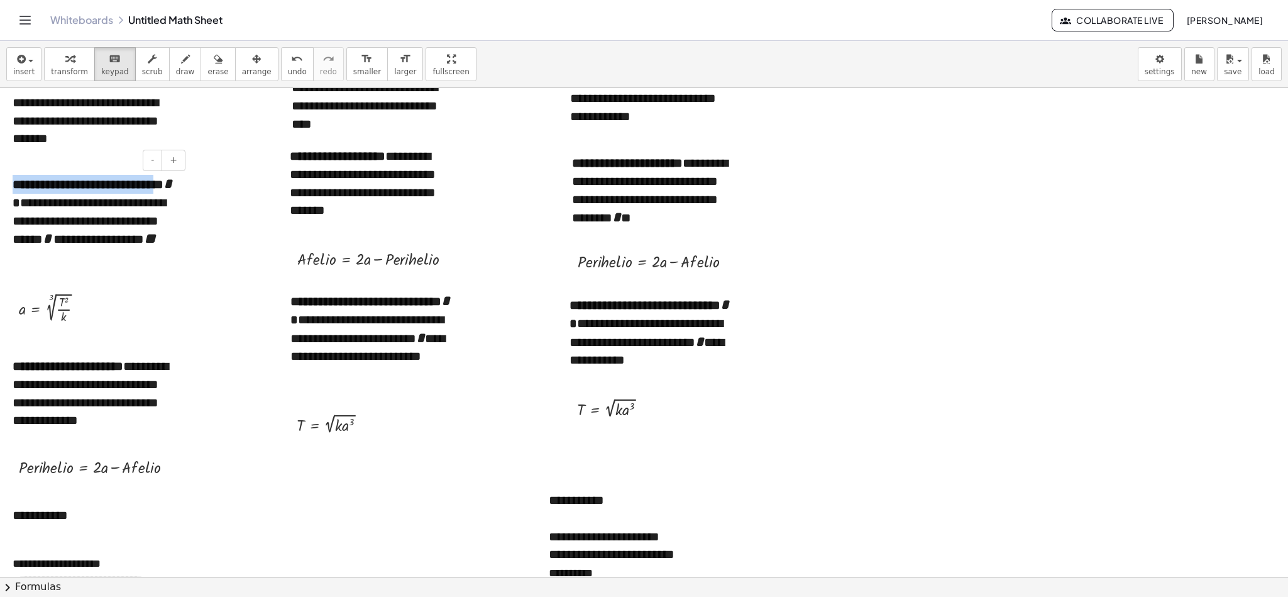
drag, startPoint x: 15, startPoint y: 184, endPoint x: 173, endPoint y: 181, distance: 158.4
click at [172, 181] on b "**********" at bounding box center [93, 193] width 160 height 31
click at [18, 64] on icon "button" at bounding box center [19, 59] width 11 height 15
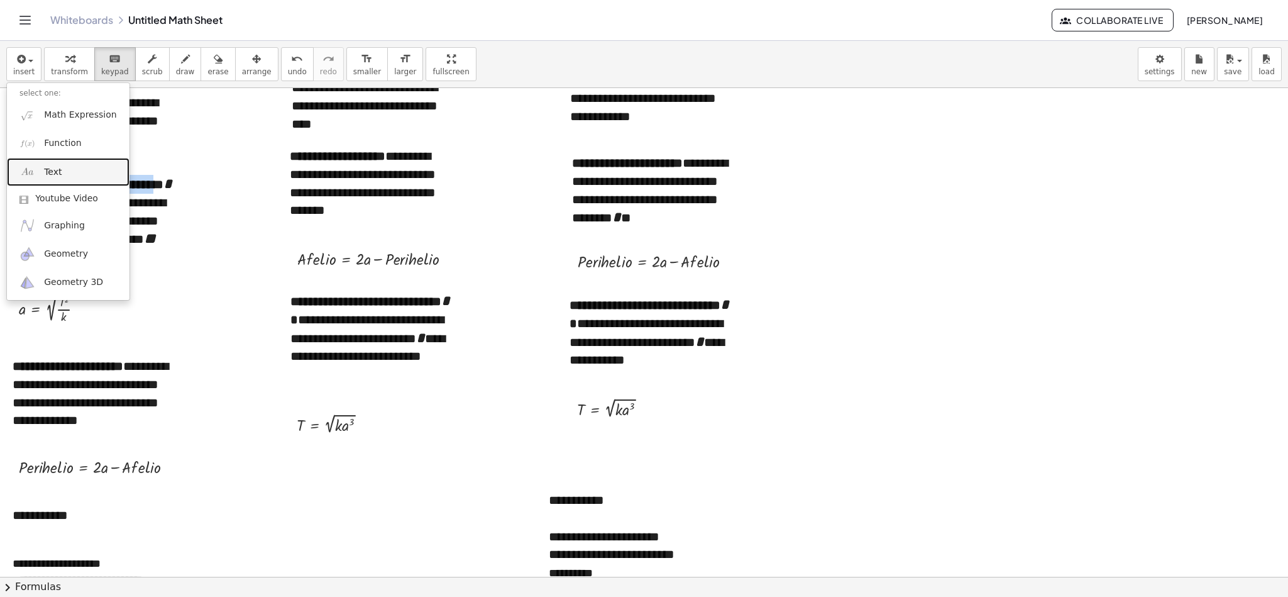
click at [81, 167] on link "Text" at bounding box center [68, 172] width 123 height 28
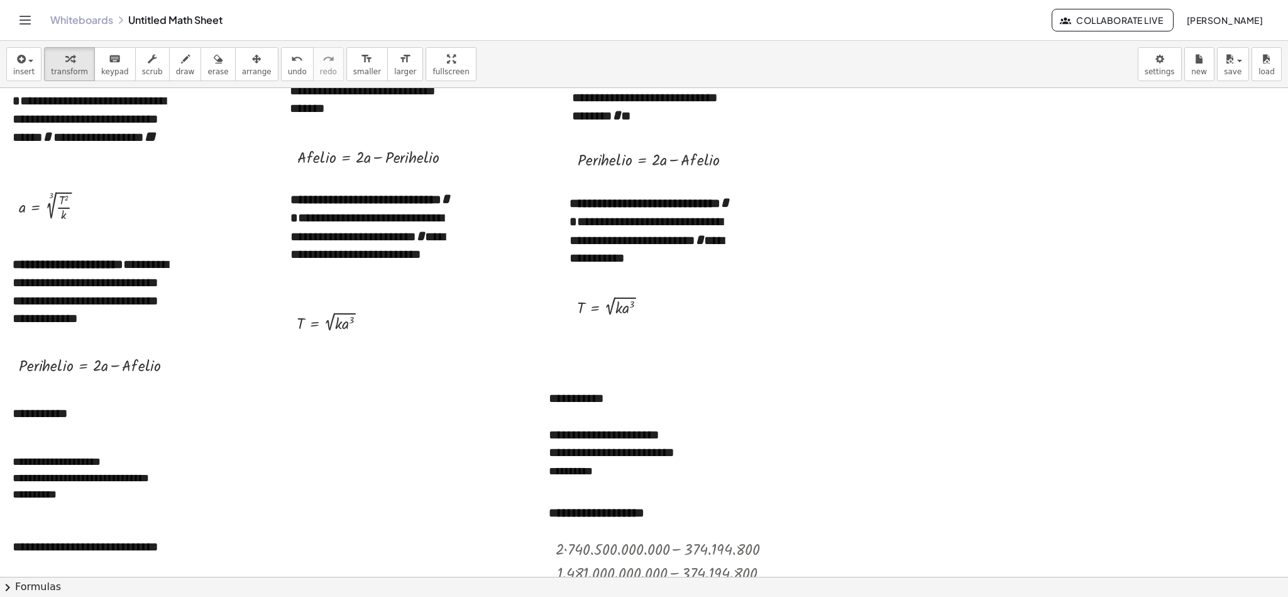
scroll to position [177, 0]
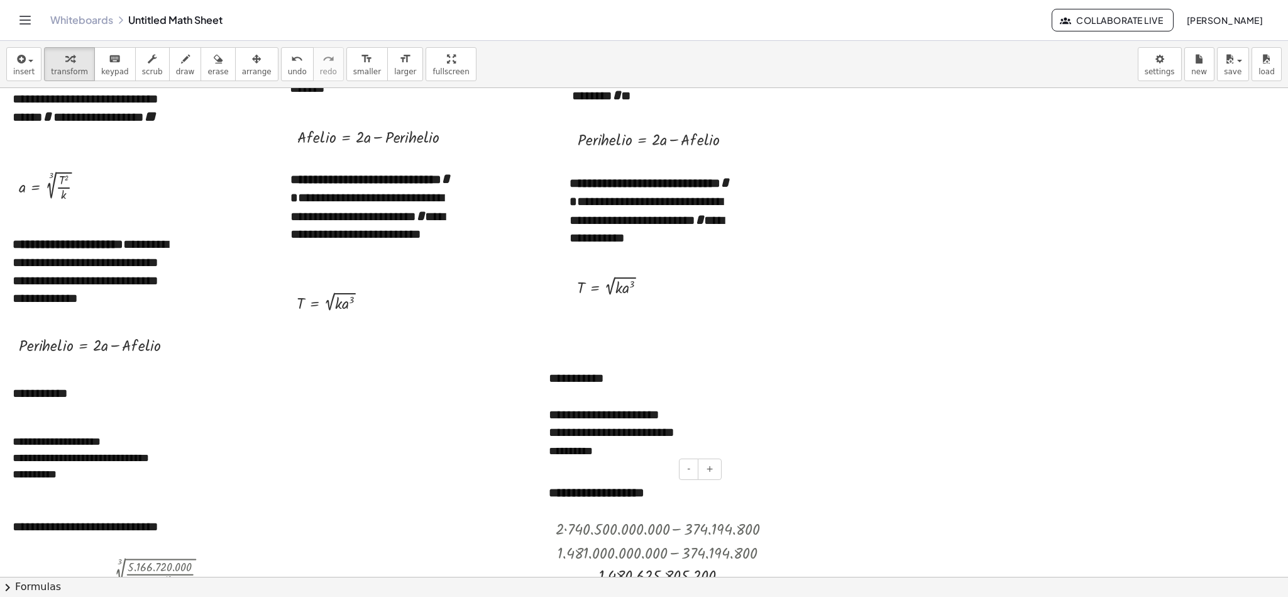
click at [553, 397] on b "**********" at bounding box center [597, 492] width 96 height 13
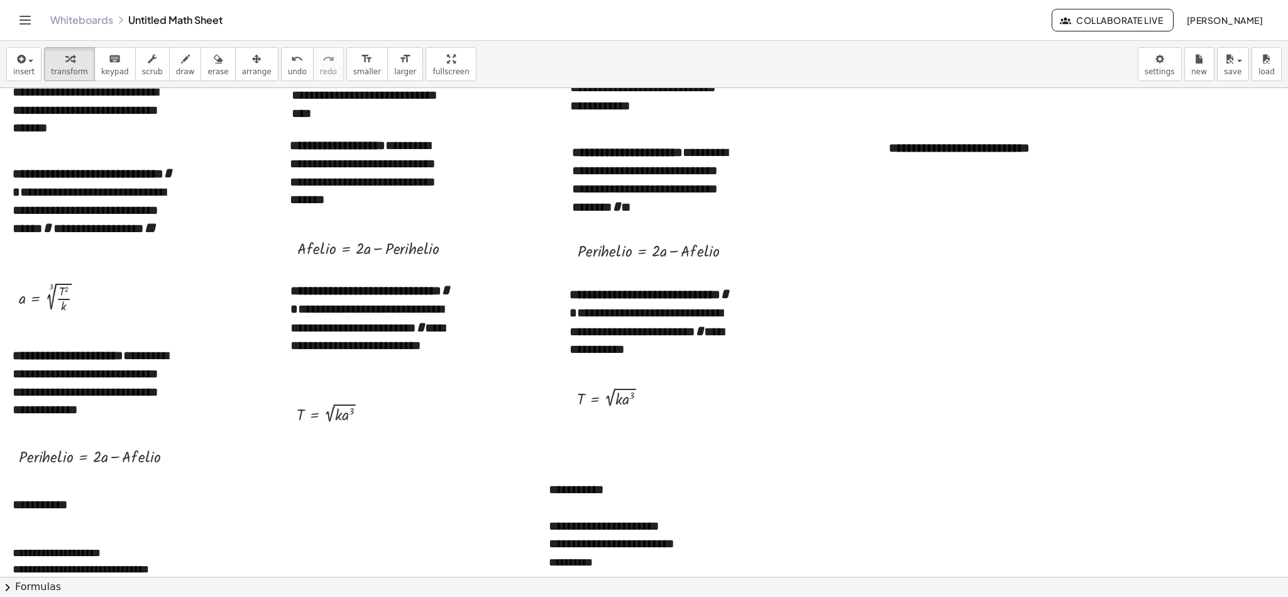
scroll to position [81, 0]
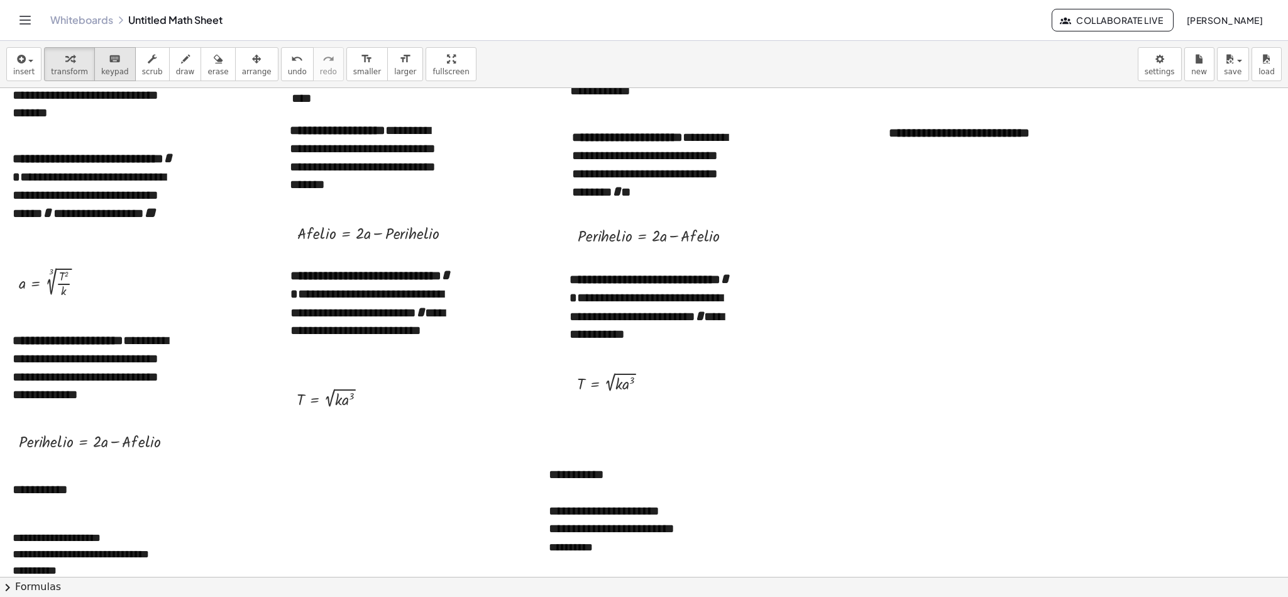
click at [112, 70] on span "keypad" at bounding box center [115, 71] width 28 height 9
click at [30, 68] on span "insert" at bounding box center [23, 71] width 21 height 9
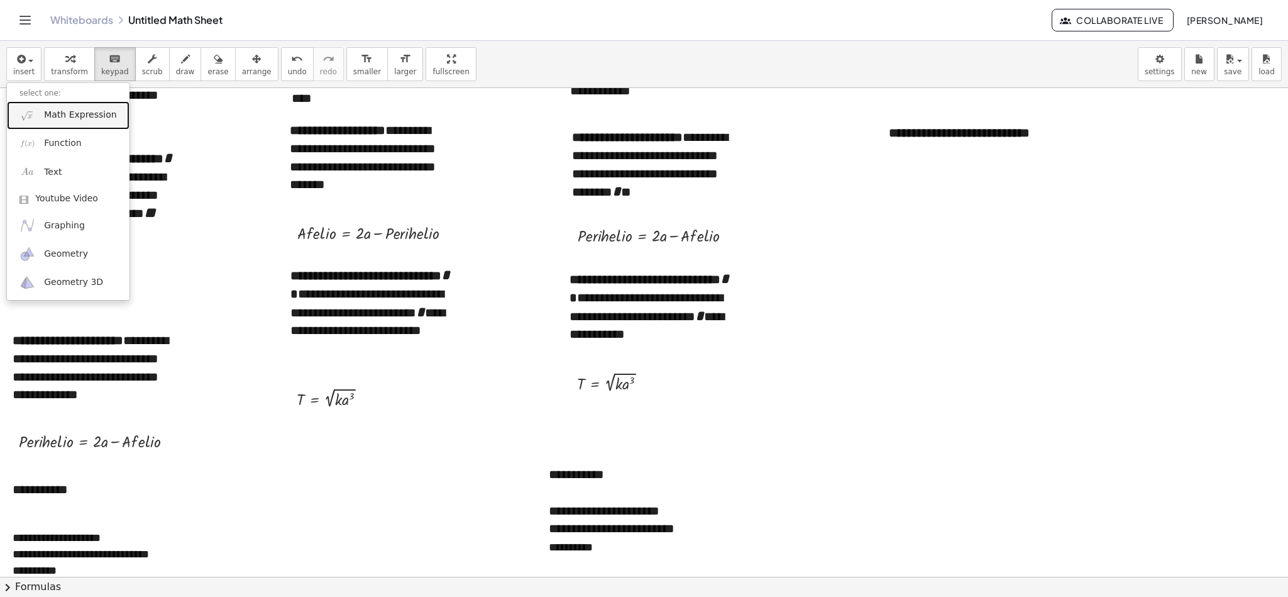
click at [74, 119] on span "Math Expression" at bounding box center [80, 115] width 72 height 13
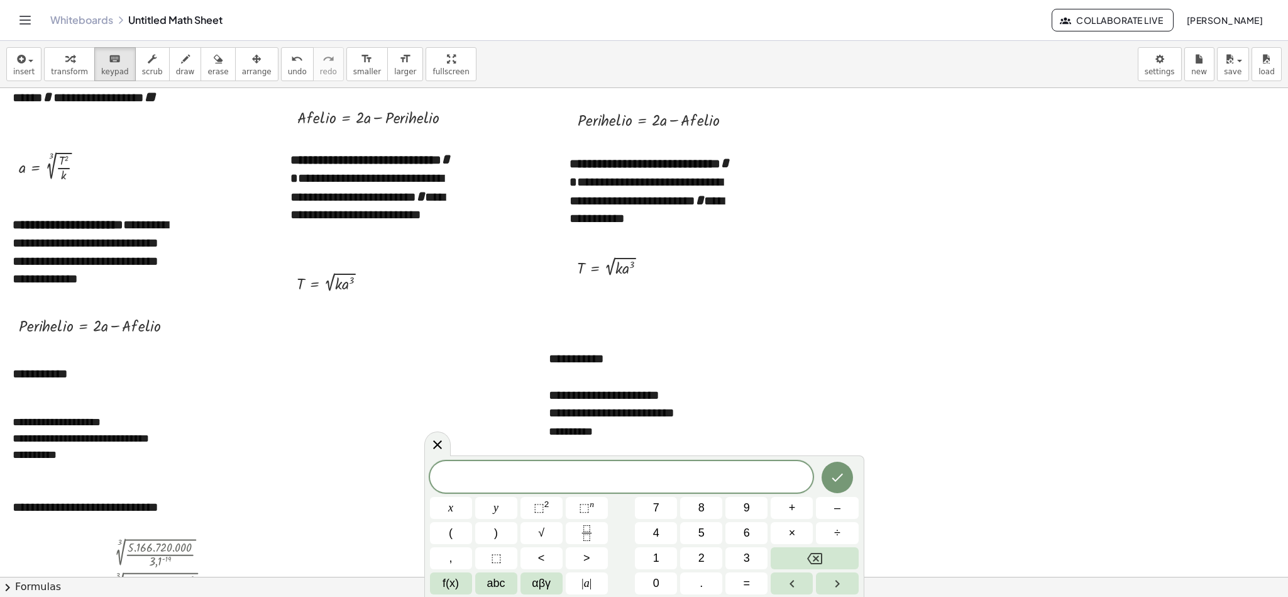
scroll to position [217, 0]
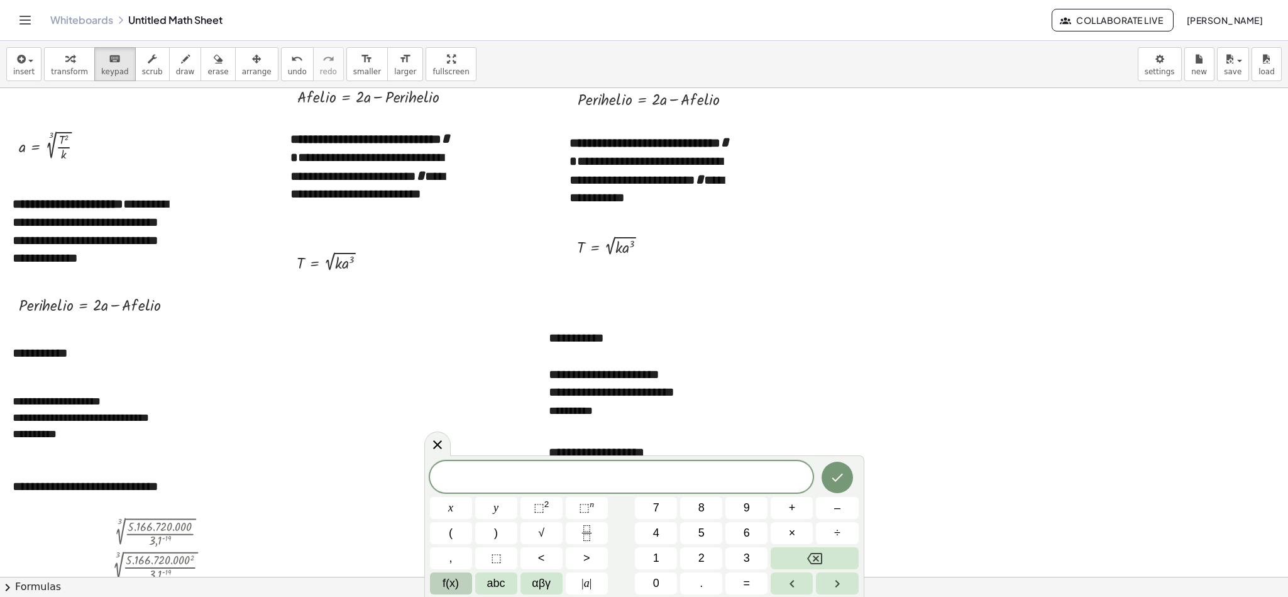
click at [451, 397] on span "f(x)" at bounding box center [451, 583] width 16 height 17
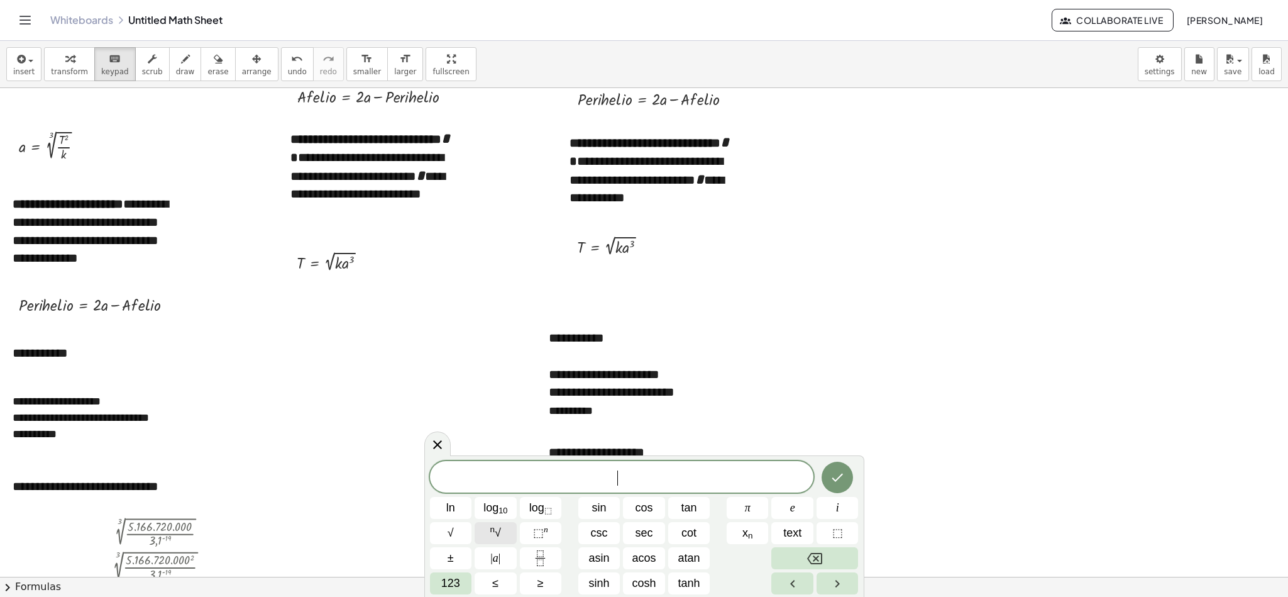
click at [500, 397] on span "n √" at bounding box center [495, 532] width 11 height 17
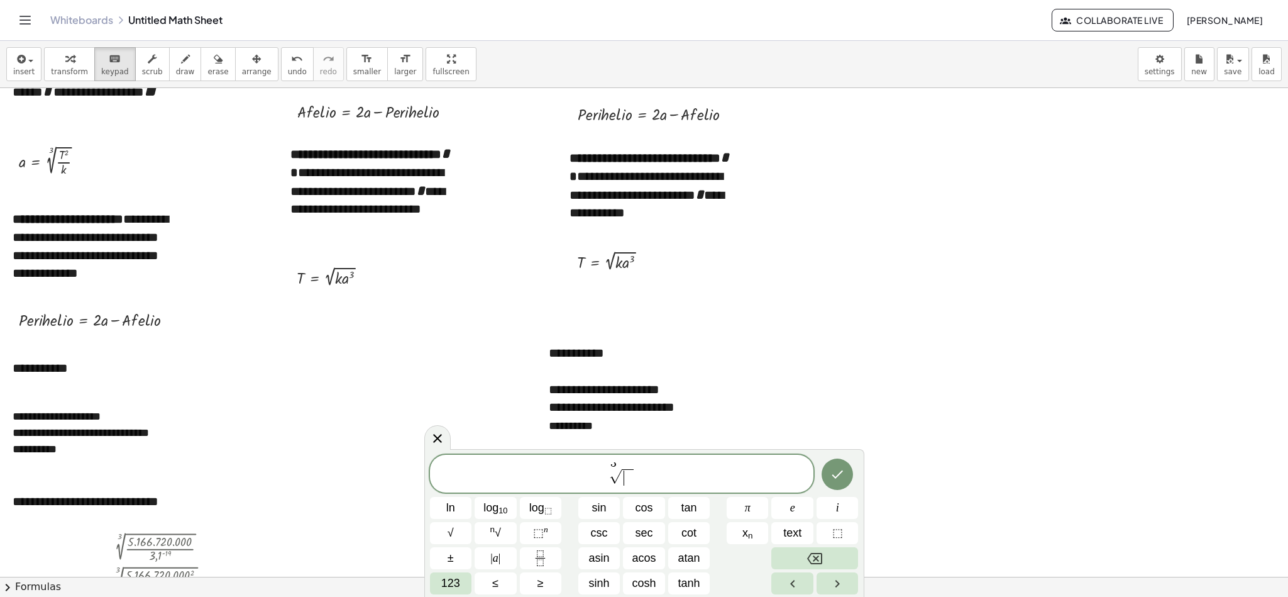
scroll to position [223, 0]
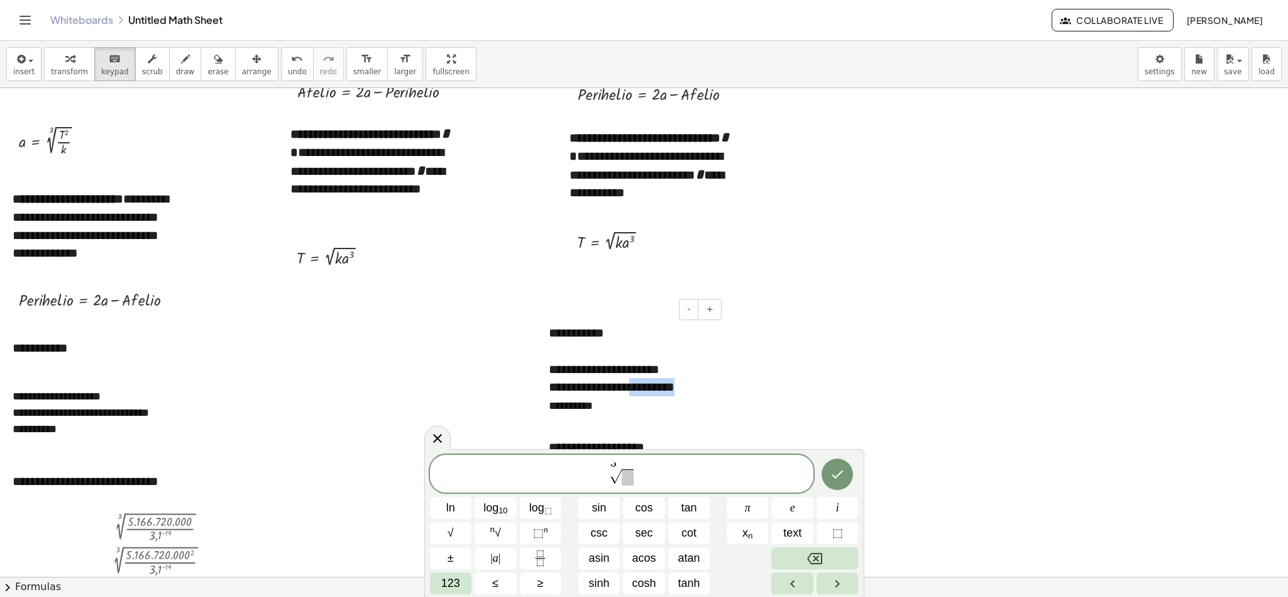
drag, startPoint x: 644, startPoint y: 390, endPoint x: 704, endPoint y: 387, distance: 60.5
click at [704, 387] on div "**********" at bounding box center [630, 396] width 163 height 36
click at [630, 397] on span at bounding box center [628, 477] width 12 height 16
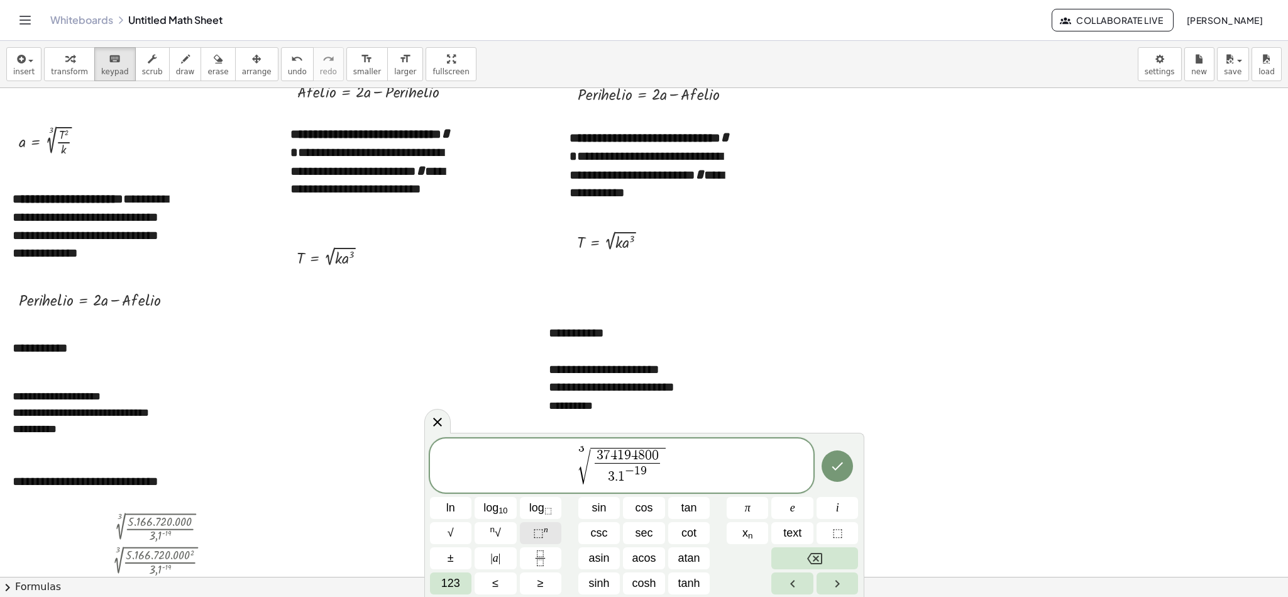
click at [534, 397] on span "⬚ n" at bounding box center [540, 532] width 15 height 17
click at [843, 397] on icon "Done" at bounding box center [837, 463] width 15 height 15
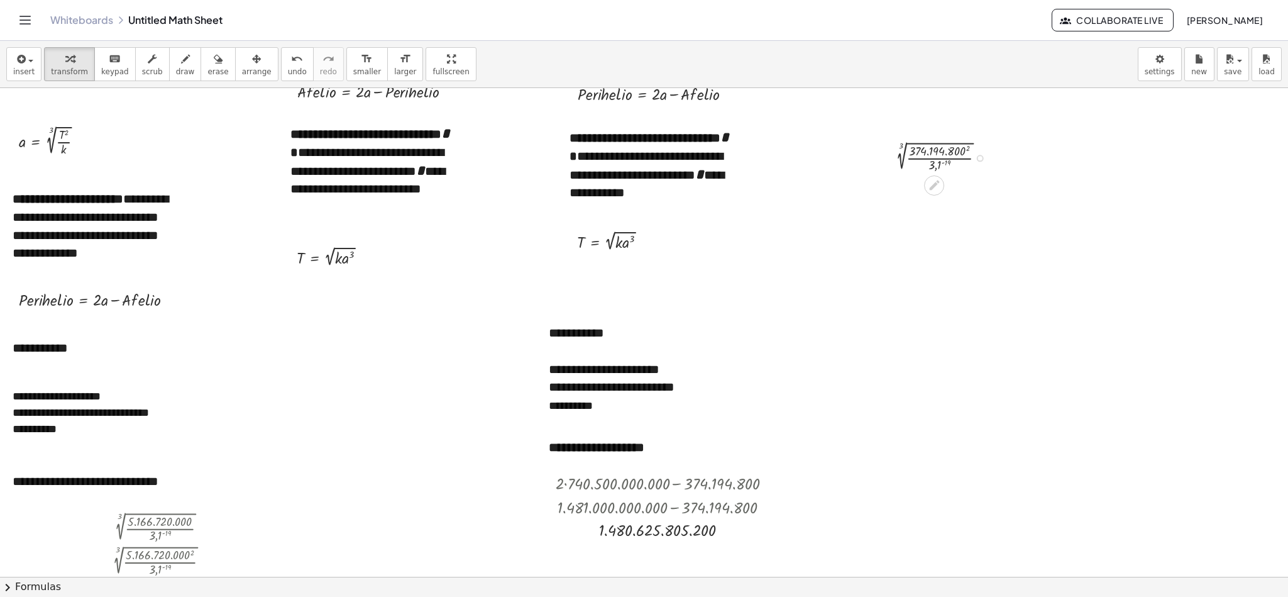
click at [858, 150] on div at bounding box center [943, 156] width 114 height 33
click at [858, 198] on div at bounding box center [943, 190] width 169 height 33
click at [858, 193] on div at bounding box center [943, 190] width 169 height 33
click at [817, 216] on div at bounding box center [943, 218] width 287 height 23
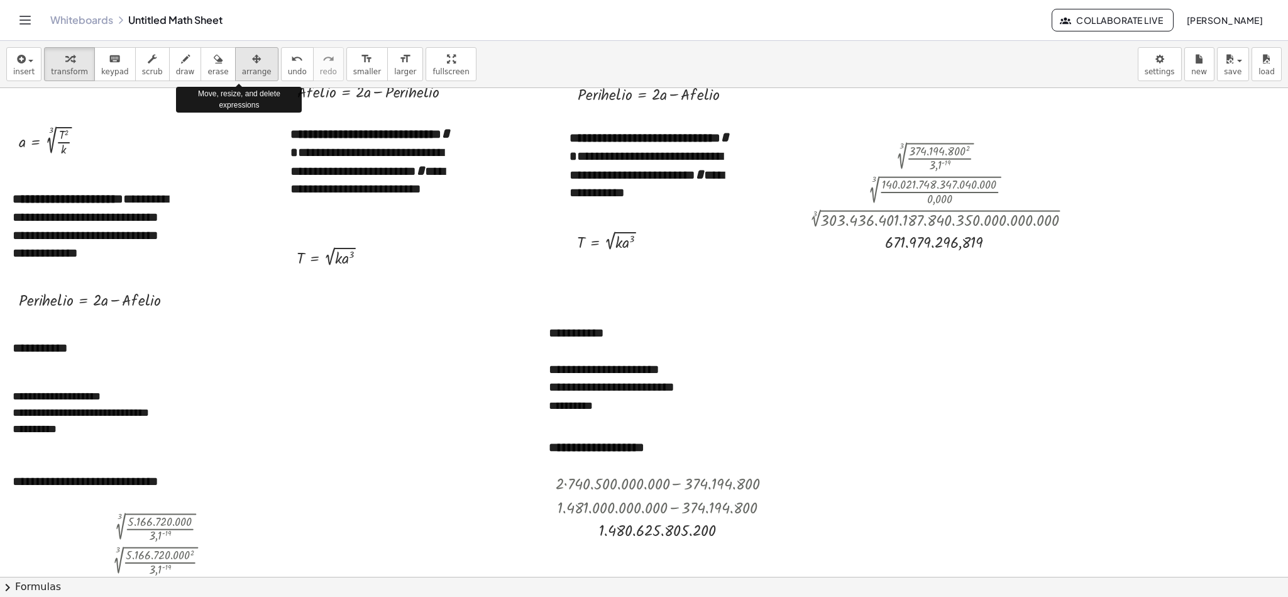
click at [252, 61] on icon "button" at bounding box center [256, 59] width 9 height 15
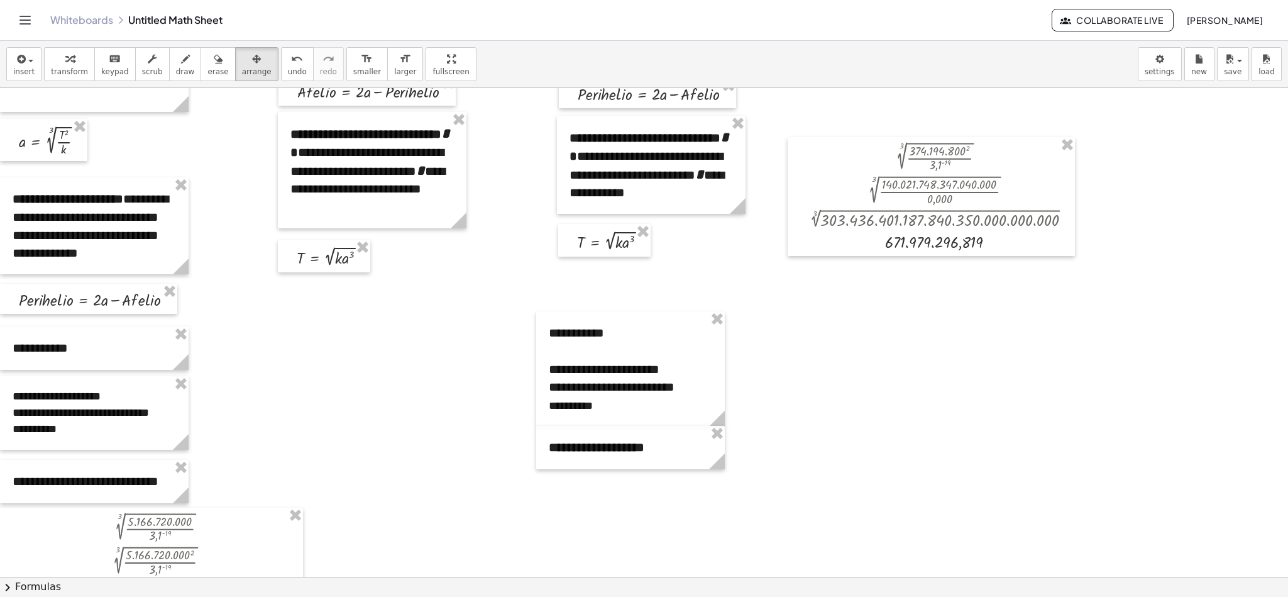
drag, startPoint x: 663, startPoint y: 521, endPoint x: 641, endPoint y: 641, distance: 121.9
click at [641, 397] on html "**********" at bounding box center [644, 298] width 1288 height 597
drag, startPoint x: 617, startPoint y: 453, endPoint x: 624, endPoint y: 570, distance: 116.5
click at [624, 397] on div at bounding box center [645, 548] width 189 height 43
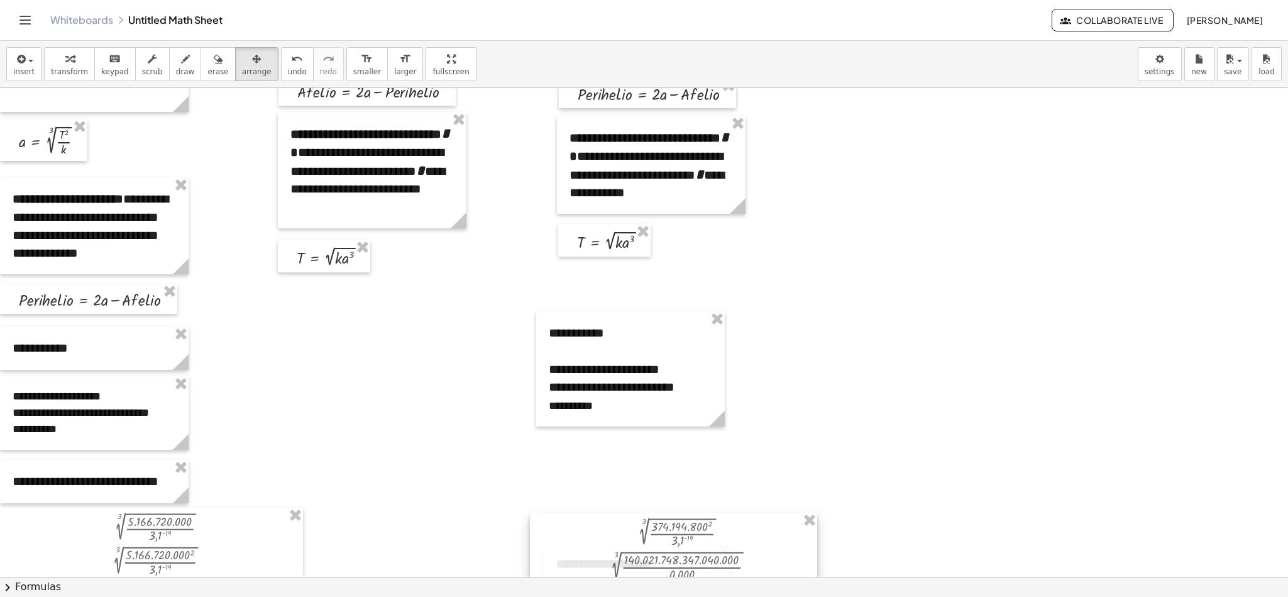
drag, startPoint x: 960, startPoint y: 226, endPoint x: 705, endPoint y: 602, distance: 453.8
click at [705, 397] on html "**********" at bounding box center [644, 298] width 1288 height 597
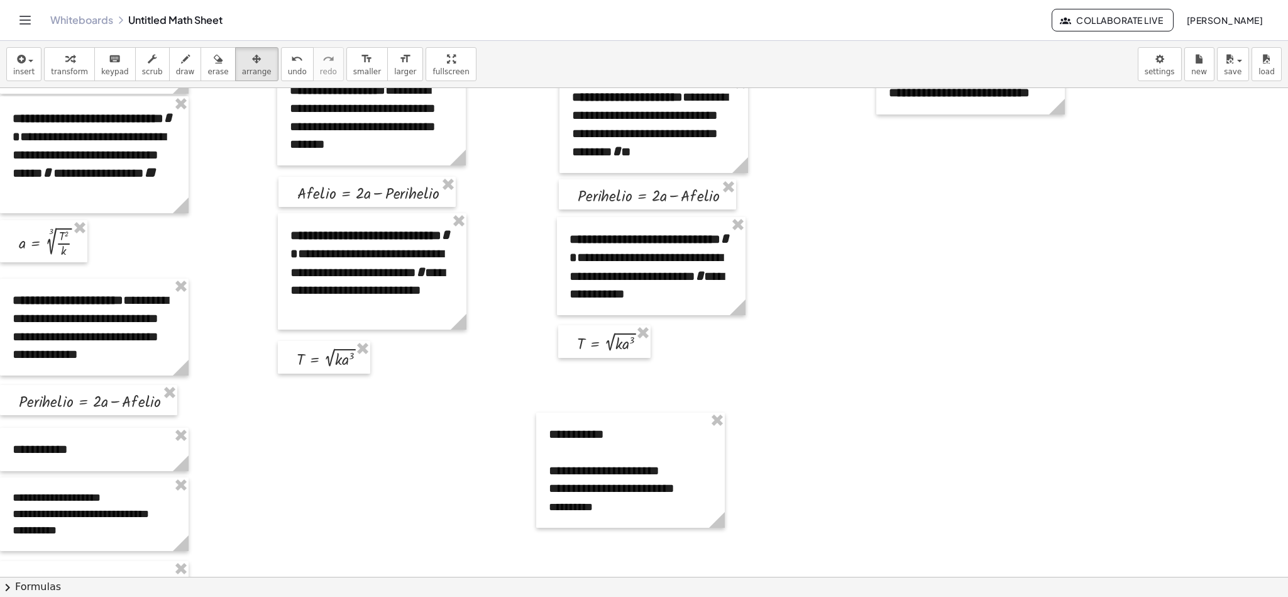
scroll to position [101, 0]
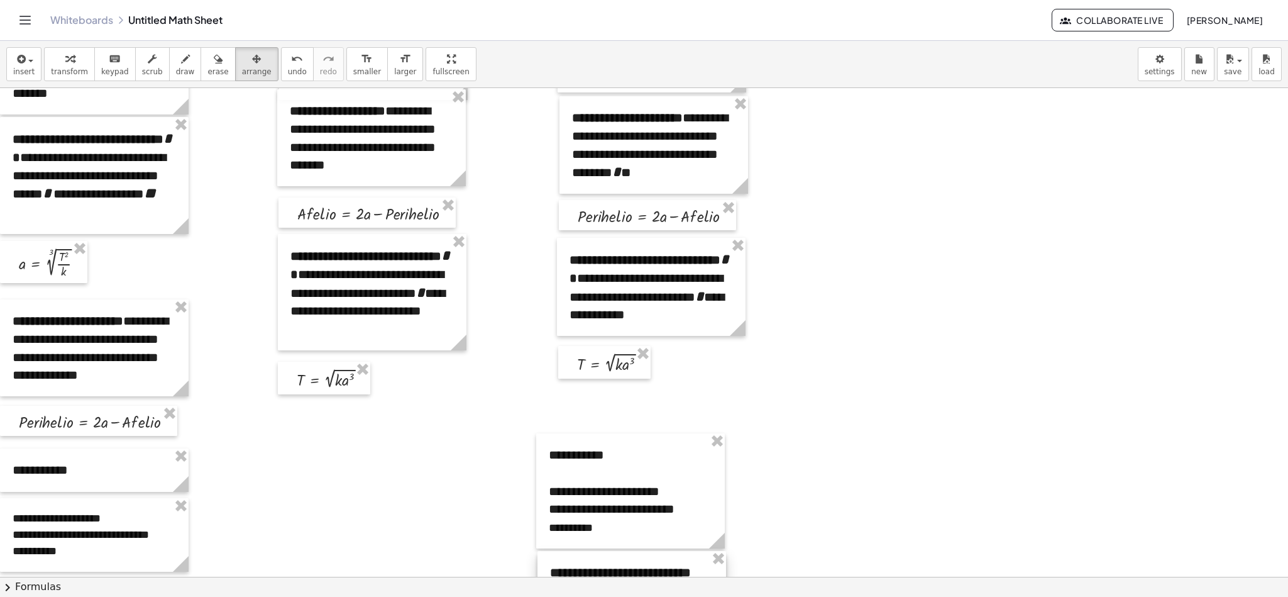
drag, startPoint x: 1007, startPoint y: 106, endPoint x: 668, endPoint y: 564, distance: 570.4
click at [668, 397] on div at bounding box center [631, 572] width 189 height 43
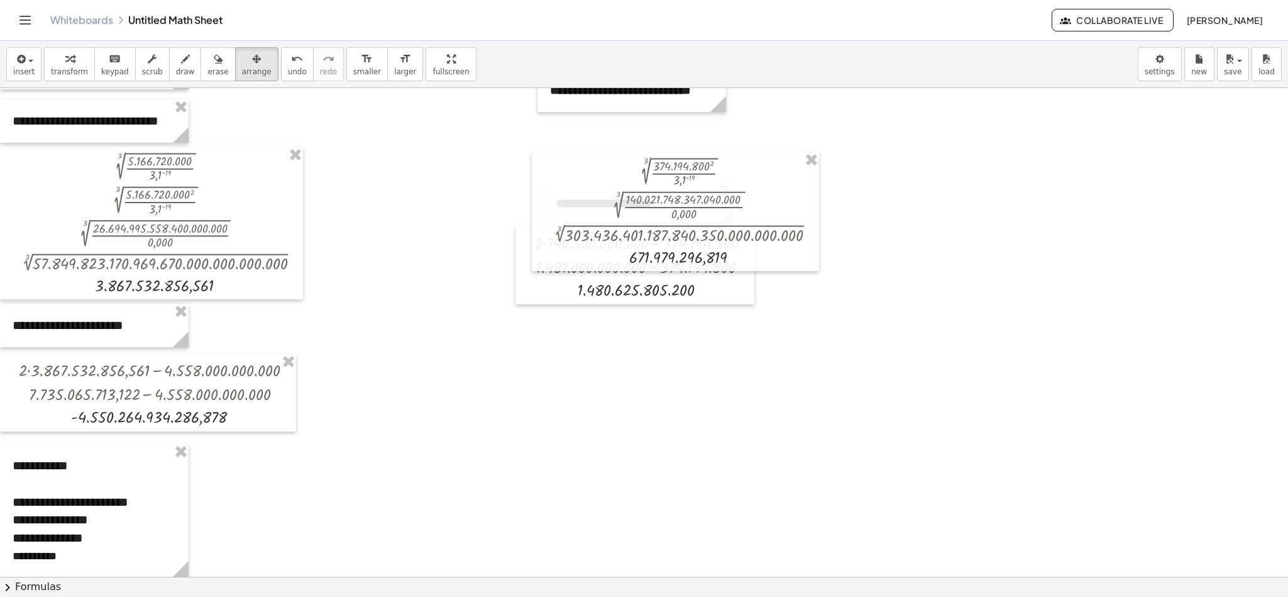
scroll to position [568, 0]
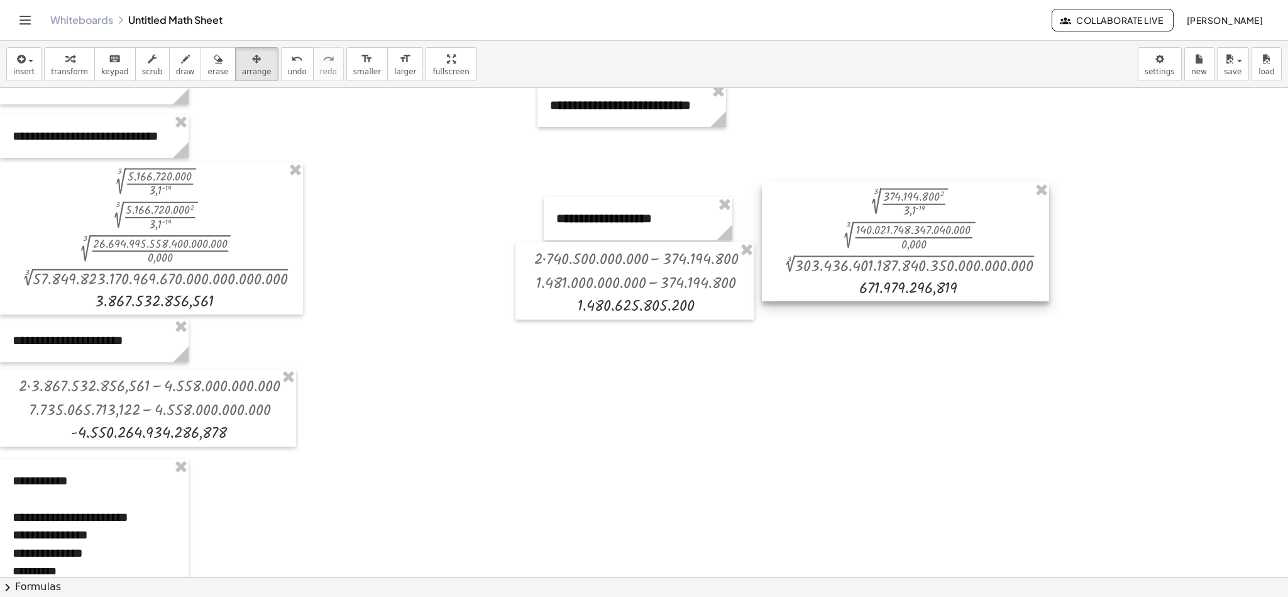
drag, startPoint x: 776, startPoint y: 214, endPoint x: 1005, endPoint y: 228, distance: 229.9
click at [858, 228] on div at bounding box center [905, 241] width 287 height 119
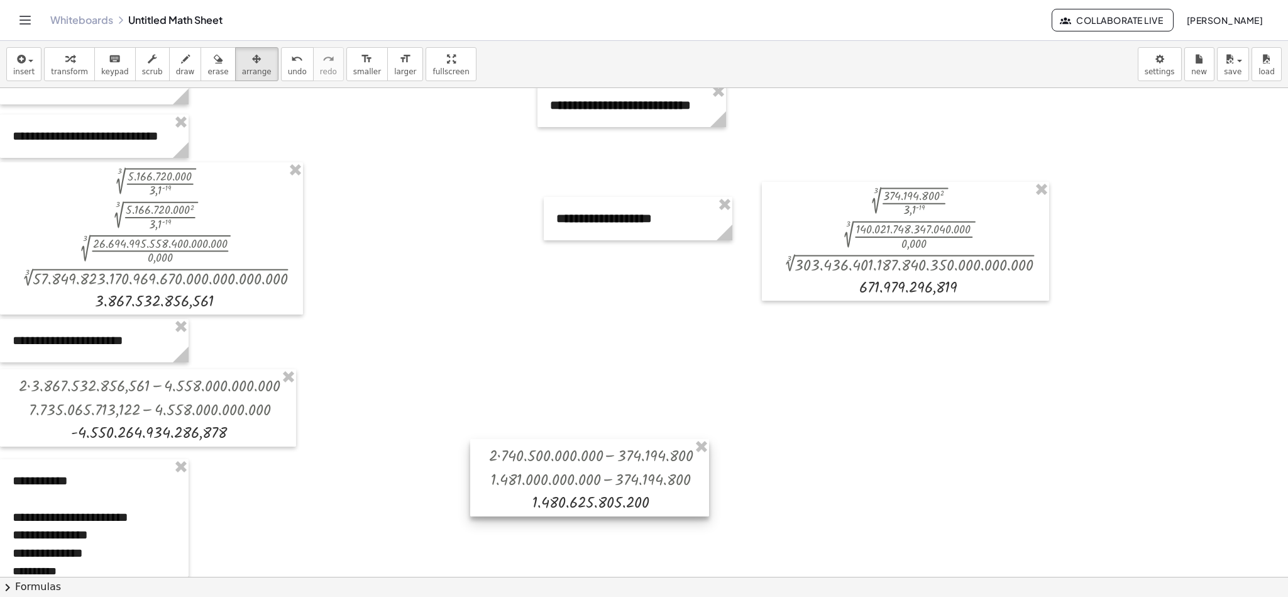
drag, startPoint x: 629, startPoint y: 272, endPoint x: 583, endPoint y: 471, distance: 205.0
click at [583, 397] on div at bounding box center [589, 477] width 239 height 77
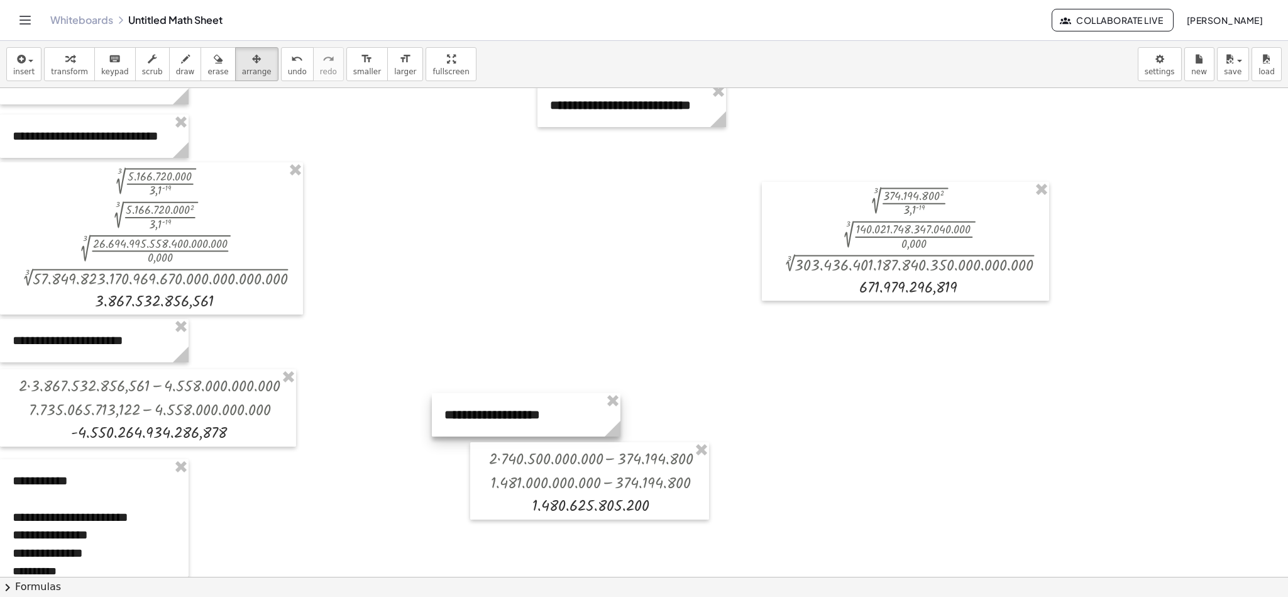
drag, startPoint x: 602, startPoint y: 221, endPoint x: 490, endPoint y: 417, distance: 225.8
click at [490, 397] on div at bounding box center [526, 414] width 189 height 43
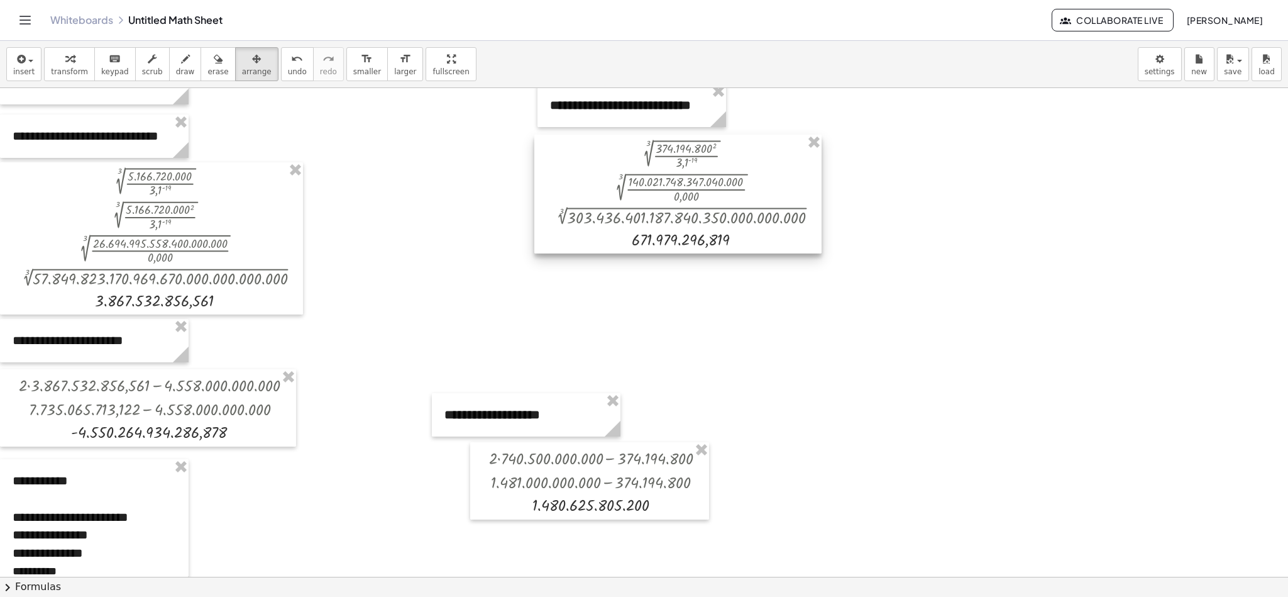
drag, startPoint x: 861, startPoint y: 219, endPoint x: 634, endPoint y: 172, distance: 231.8
click at [634, 172] on div at bounding box center [677, 194] width 287 height 119
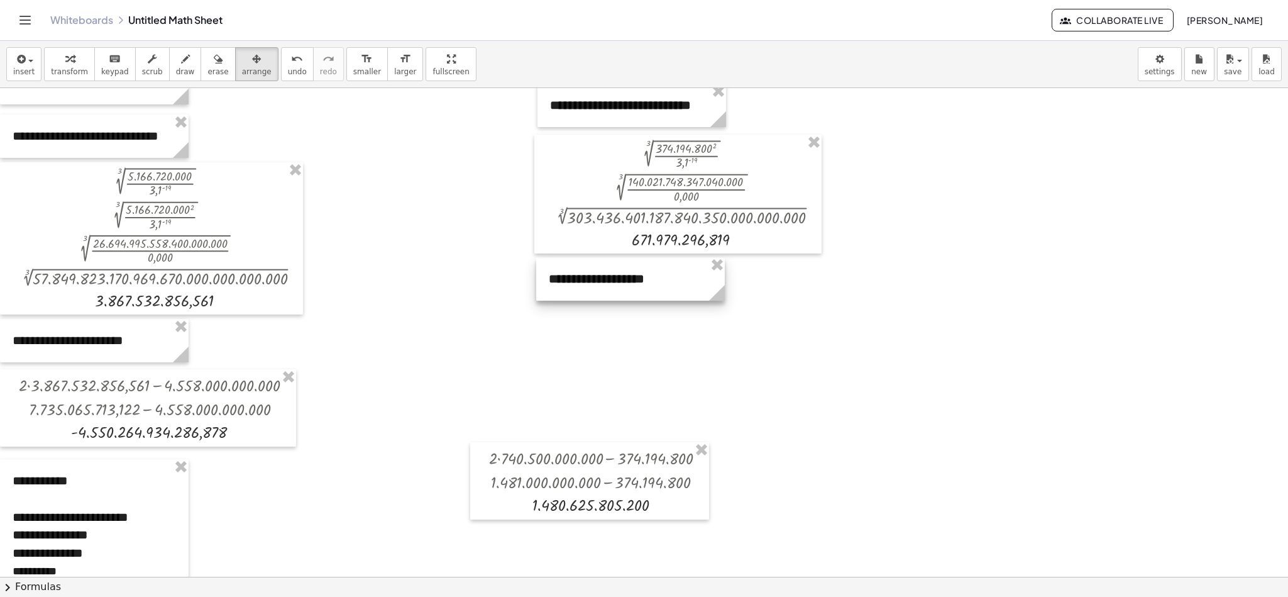
drag, startPoint x: 519, startPoint y: 415, endPoint x: 623, endPoint y: 279, distance: 171.2
click at [623, 279] on div at bounding box center [630, 278] width 189 height 43
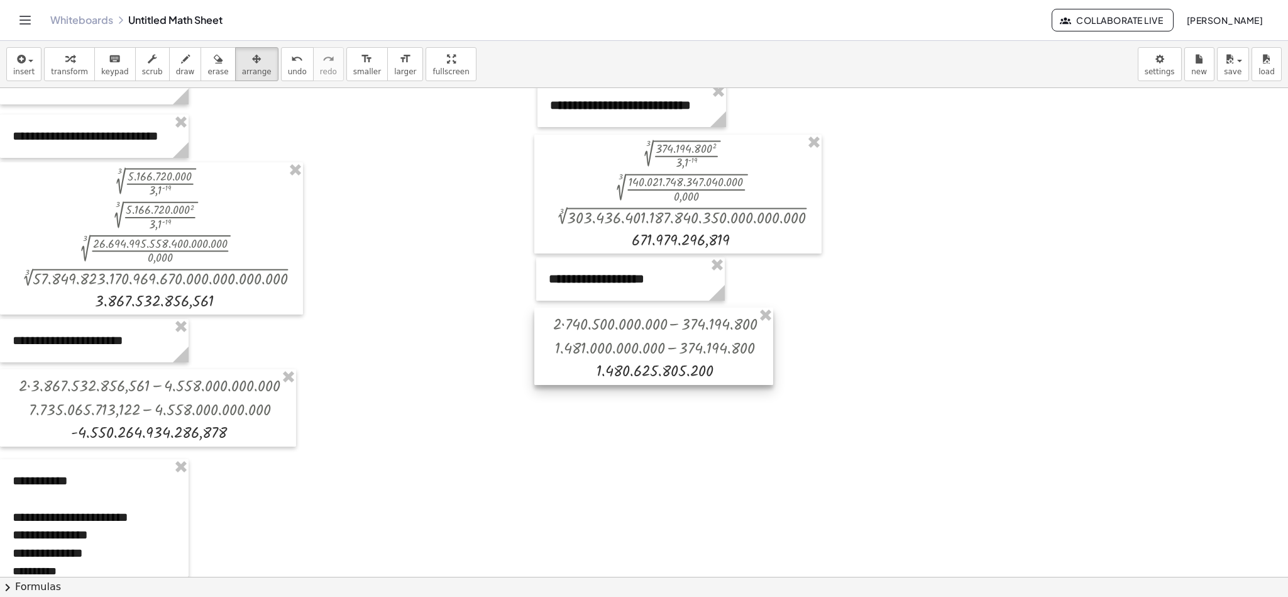
drag, startPoint x: 600, startPoint y: 461, endPoint x: 664, endPoint y: 326, distance: 149.0
click at [664, 326] on div at bounding box center [653, 345] width 239 height 77
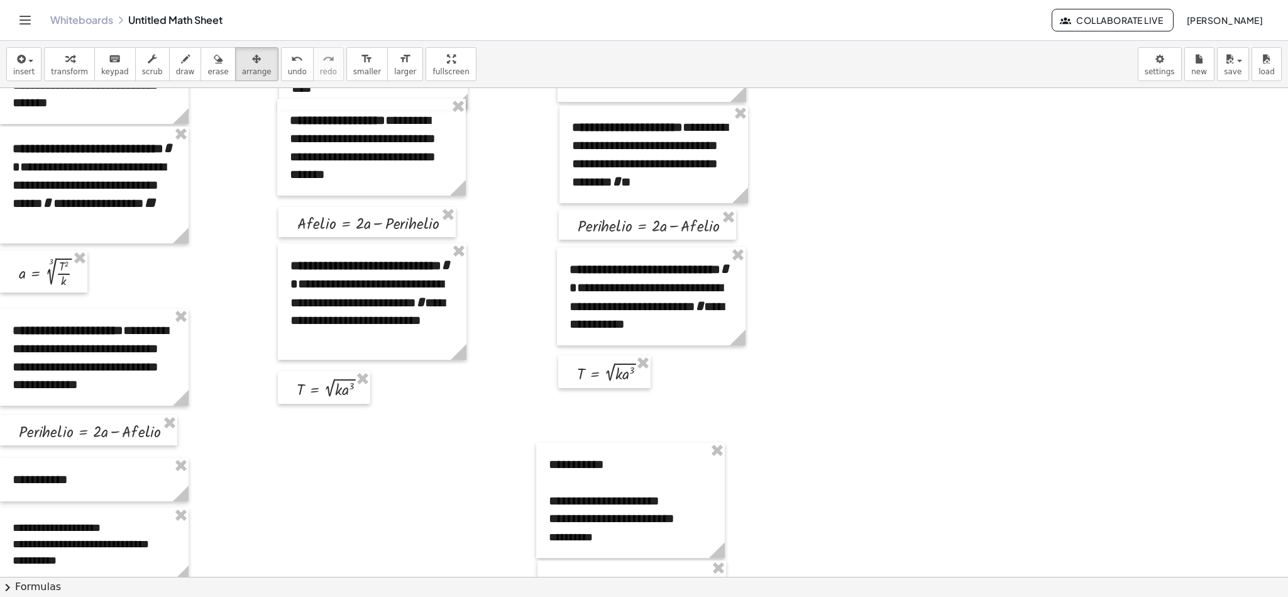
scroll to position [0, 0]
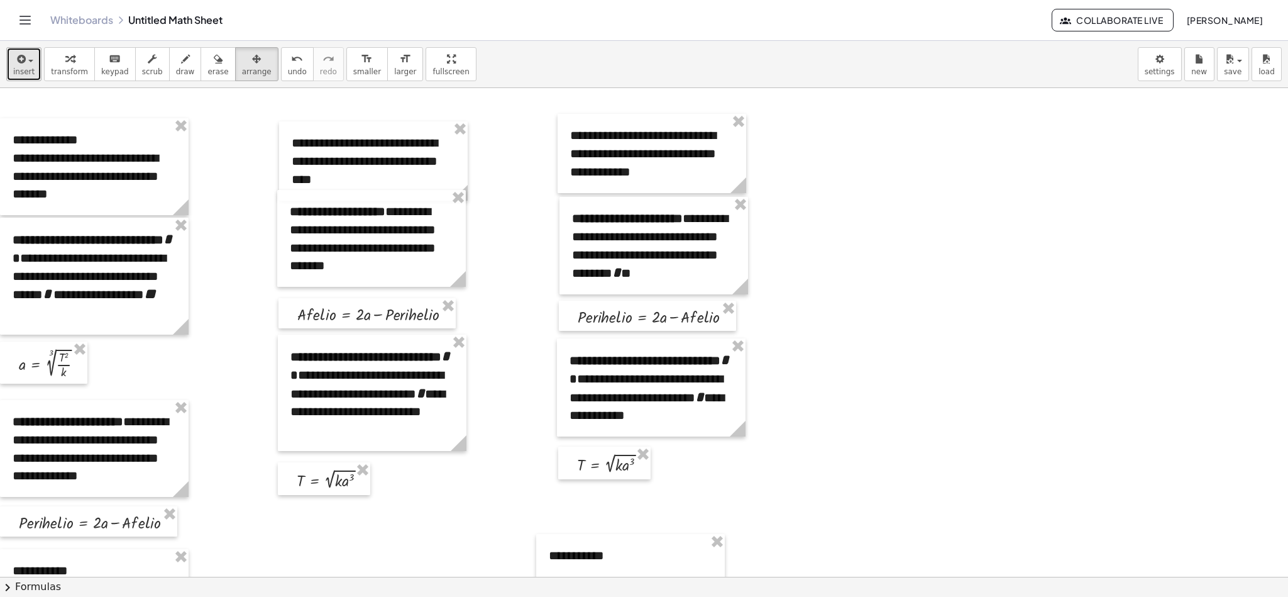
click at [30, 63] on div "button" at bounding box center [23, 58] width 21 height 15
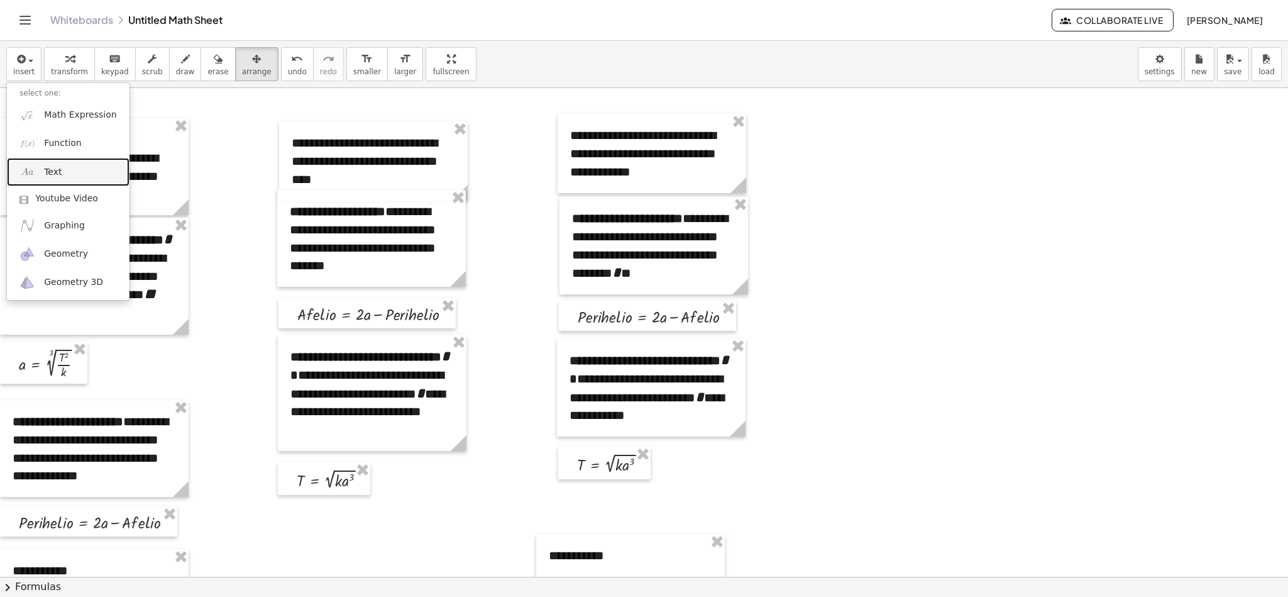
click at [55, 173] on span "Text" at bounding box center [53, 172] width 18 height 13
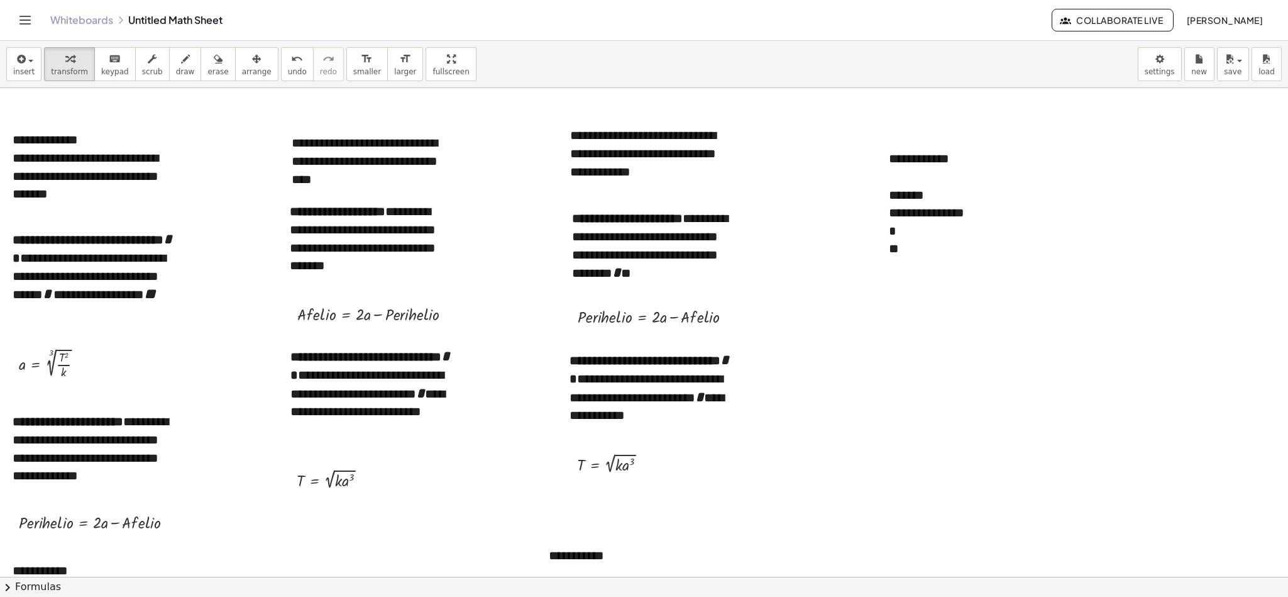
scroll to position [426, 0]
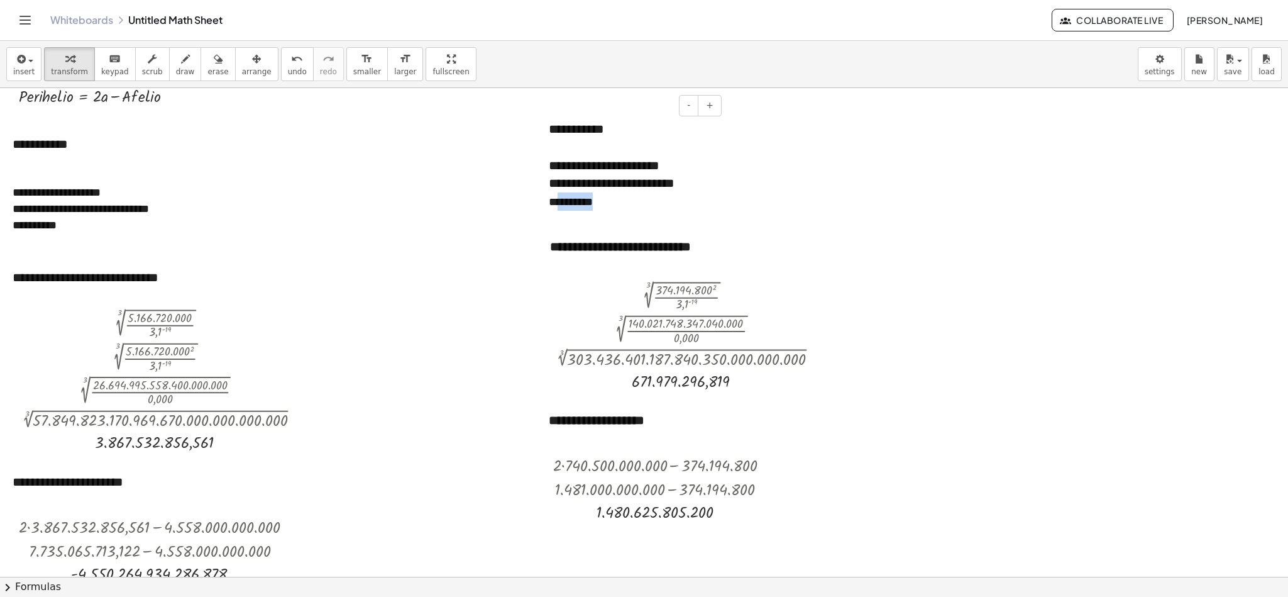
drag, startPoint x: 615, startPoint y: 200, endPoint x: 564, endPoint y: 204, distance: 51.1
click at [564, 204] on div "**********" at bounding box center [630, 201] width 163 height 18
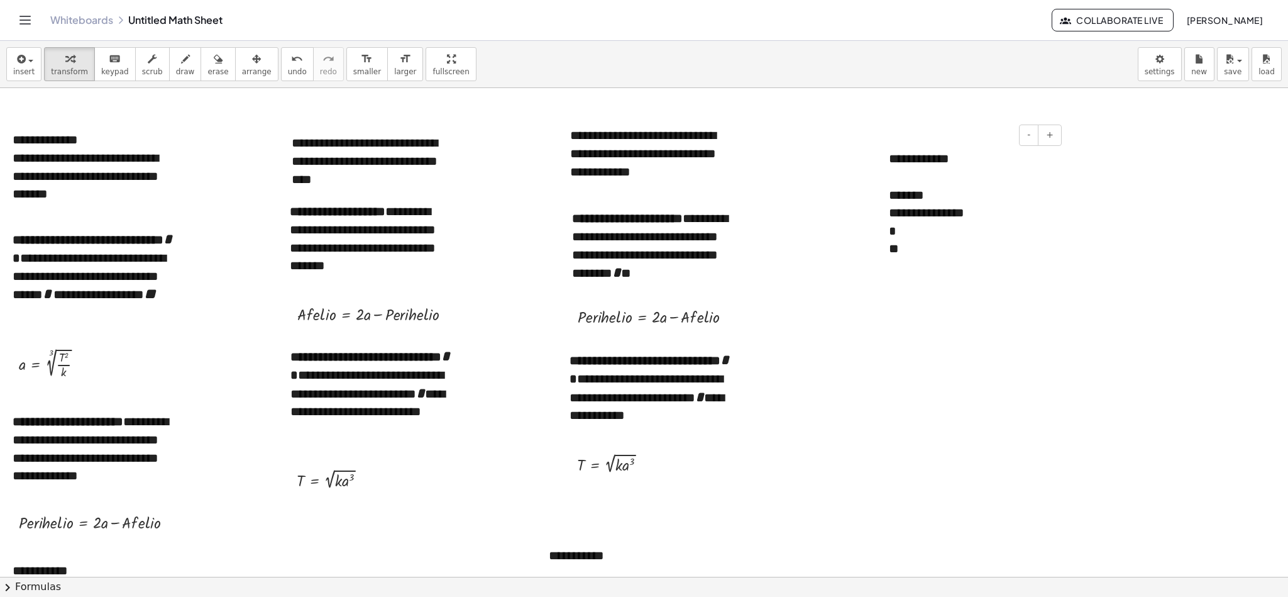
click at [858, 258] on div "**" at bounding box center [970, 248] width 163 height 18
click at [858, 201] on div "*******" at bounding box center [970, 195] width 163 height 18
click at [858, 229] on div "*" at bounding box center [970, 231] width 163 height 18
click at [19, 59] on icon "button" at bounding box center [19, 59] width 11 height 15
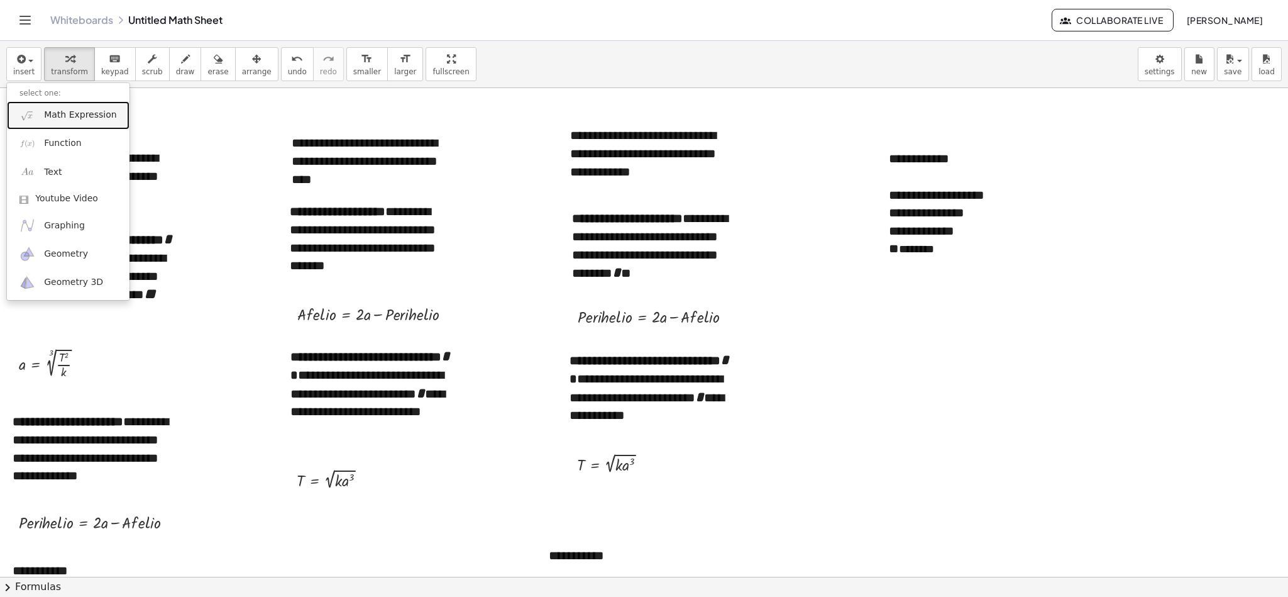
click at [76, 116] on span "Math Expression" at bounding box center [80, 115] width 72 height 13
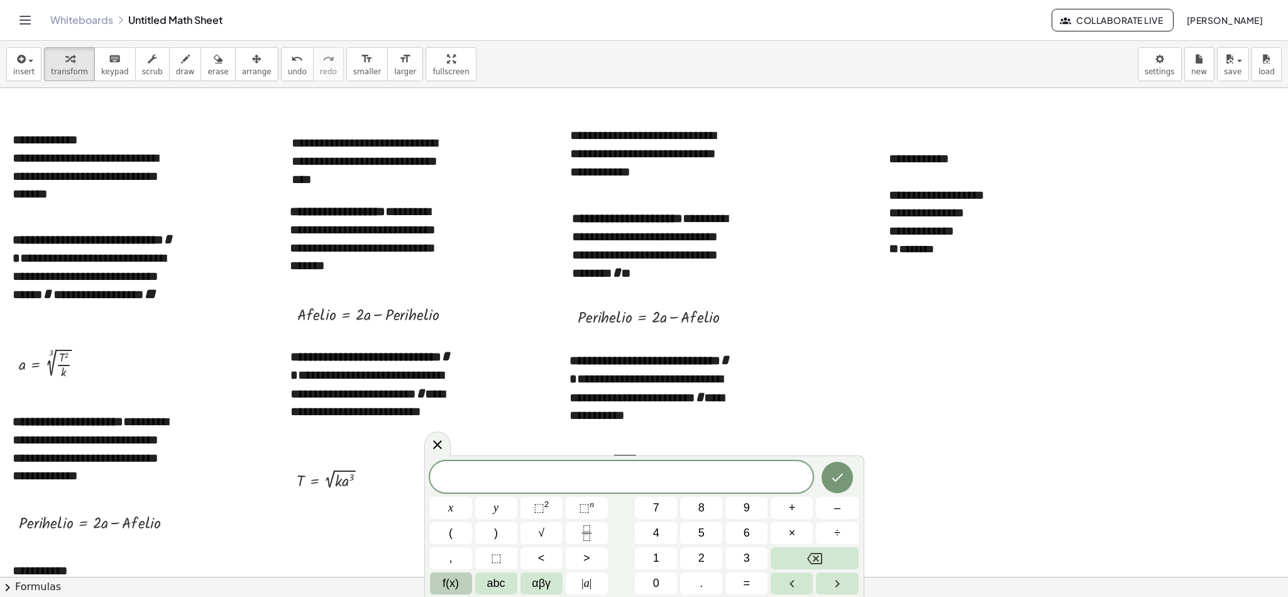
click at [451, 397] on span "f(x)" at bounding box center [451, 583] width 16 height 17
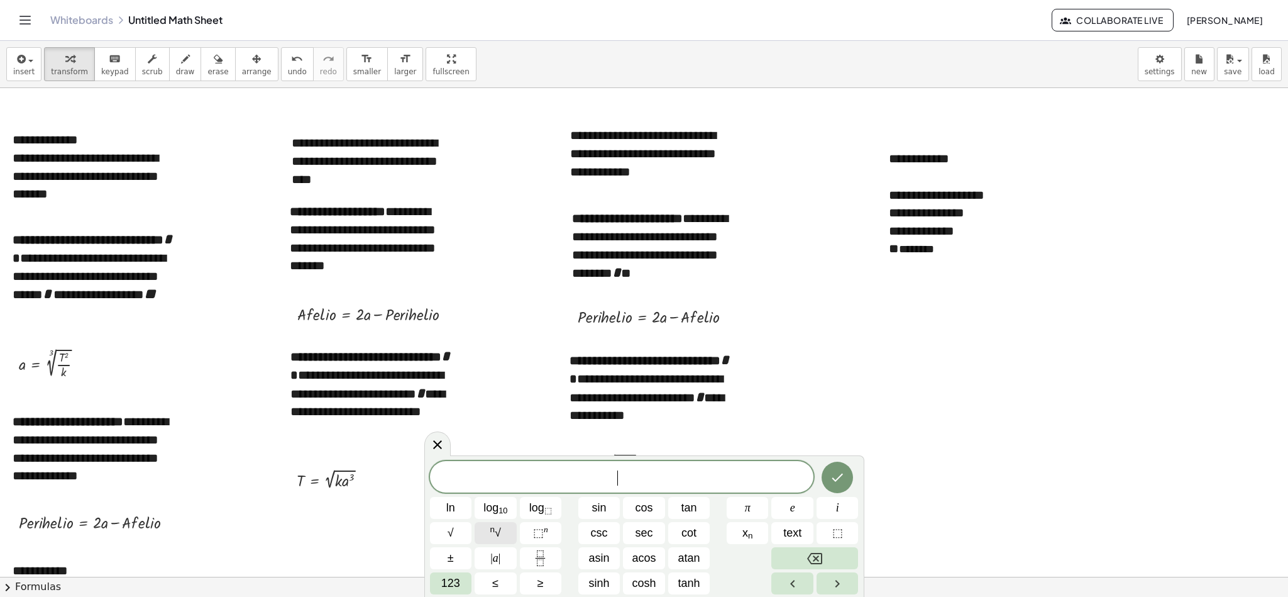
click at [500, 397] on span "n √" at bounding box center [495, 532] width 11 height 17
drag, startPoint x: 898, startPoint y: 236, endPoint x: 983, endPoint y: 234, distance: 84.3
click at [858, 234] on div "**********" at bounding box center [970, 231] width 163 height 18
click at [657, 397] on span "3 √ 3 . 1 − 1 9 ·" at bounding box center [621, 474] width 383 height 25
click at [841, 397] on button "Done" at bounding box center [837, 473] width 31 height 31
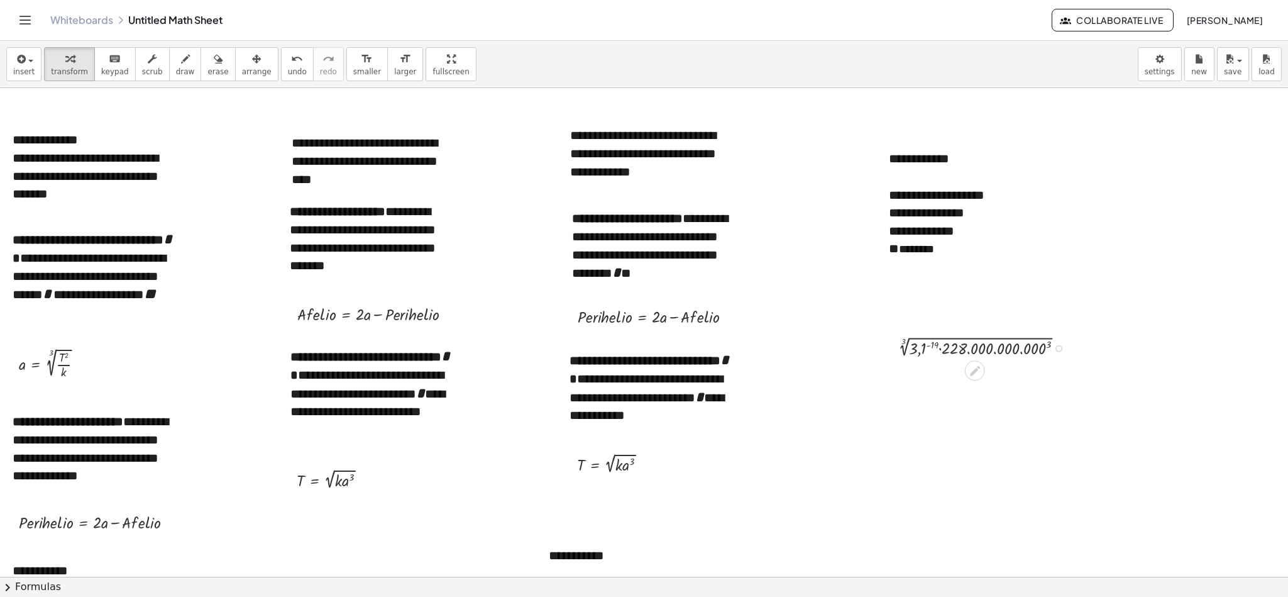
click at [858, 343] on div at bounding box center [984, 347] width 190 height 24
click at [858, 372] on div at bounding box center [983, 371] width 195 height 24
click at [845, 375] on div at bounding box center [984, 371] width 390 height 24
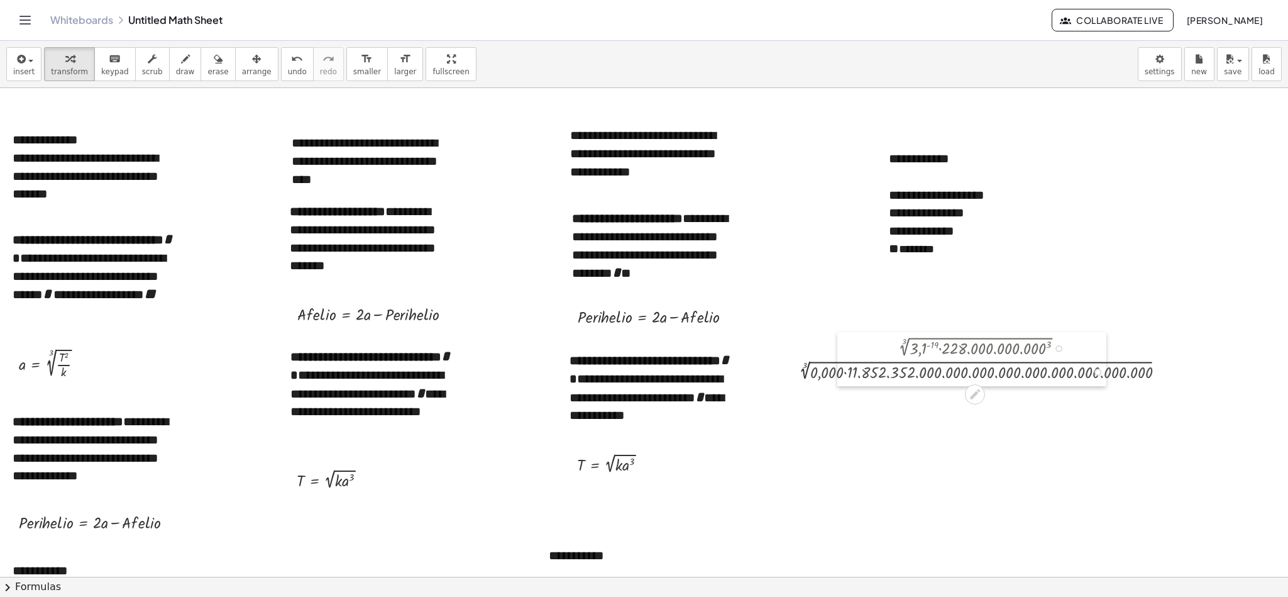
click at [845, 375] on div at bounding box center [846, 358] width 19 height 53
click at [858, 392] on div at bounding box center [984, 394] width 390 height 23
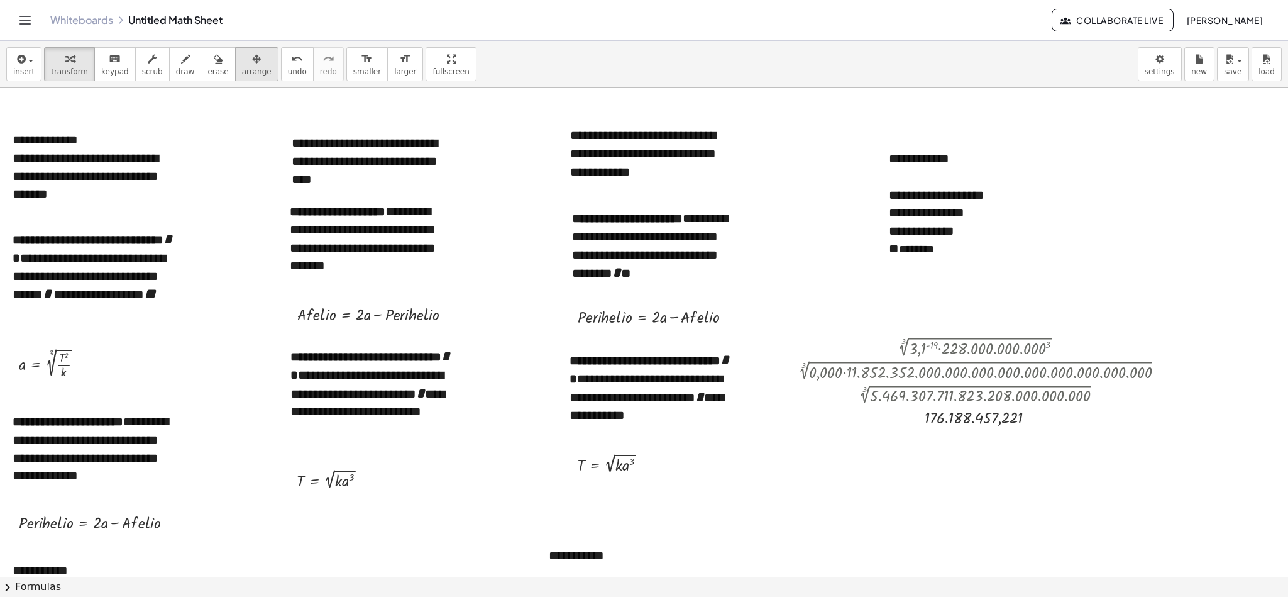
click at [249, 64] on div "button" at bounding box center [257, 58] width 30 height 15
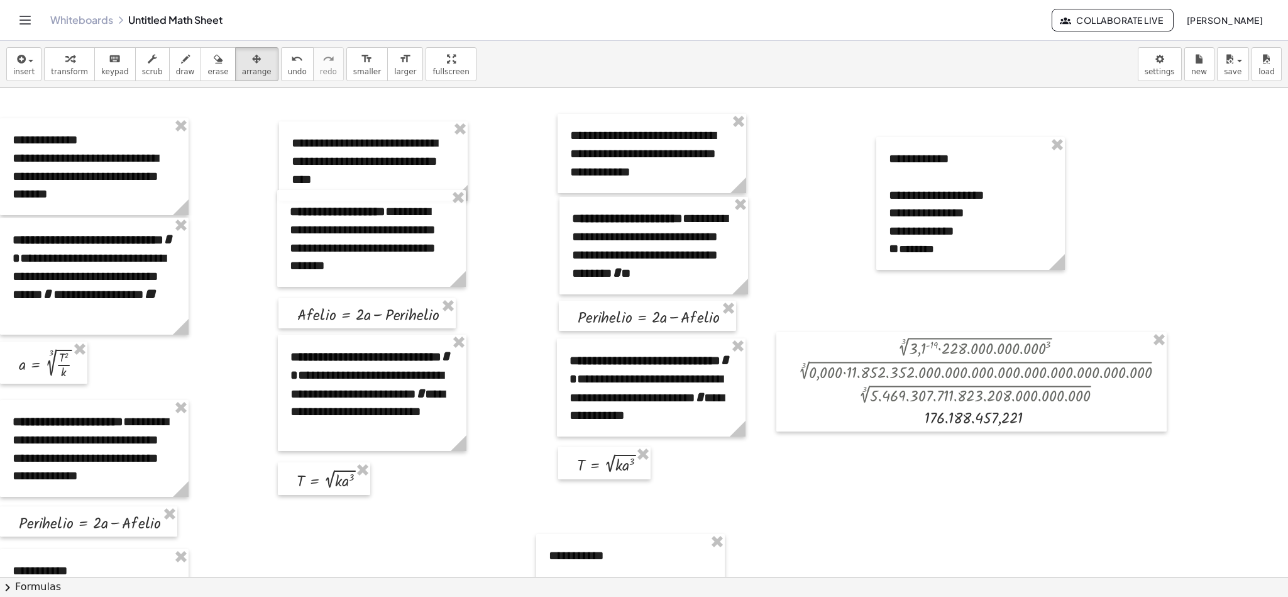
scroll to position [136, 0]
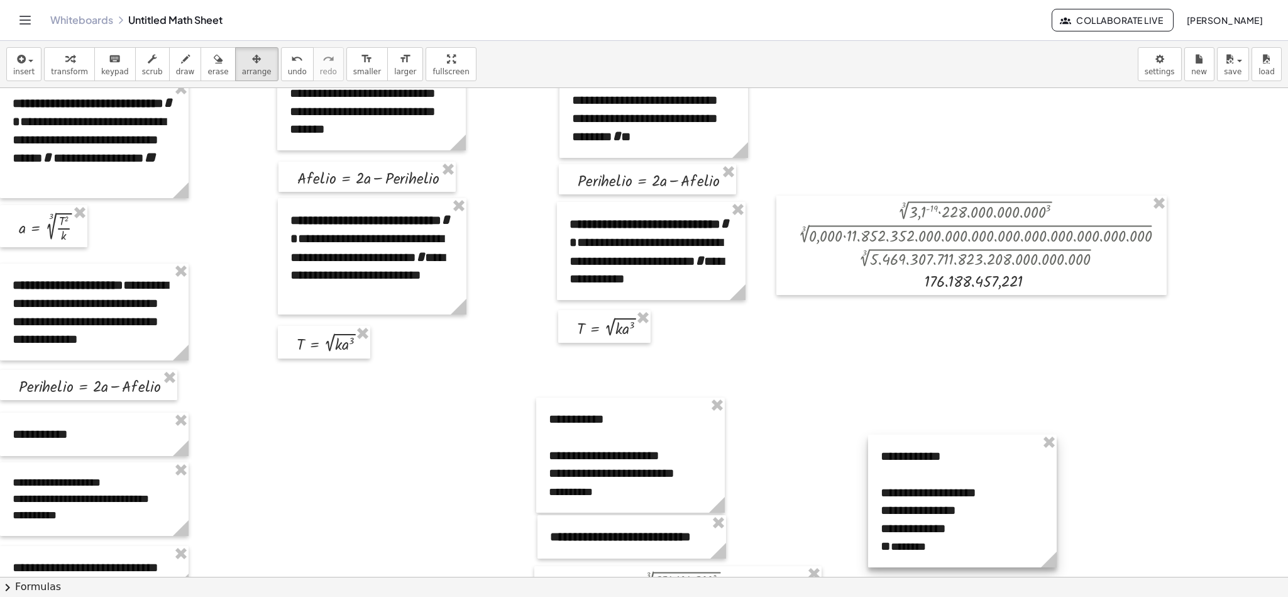
drag, startPoint x: 1002, startPoint y: 114, endPoint x: 994, endPoint y: 548, distance: 433.8
click at [858, 397] on div at bounding box center [962, 500] width 189 height 133
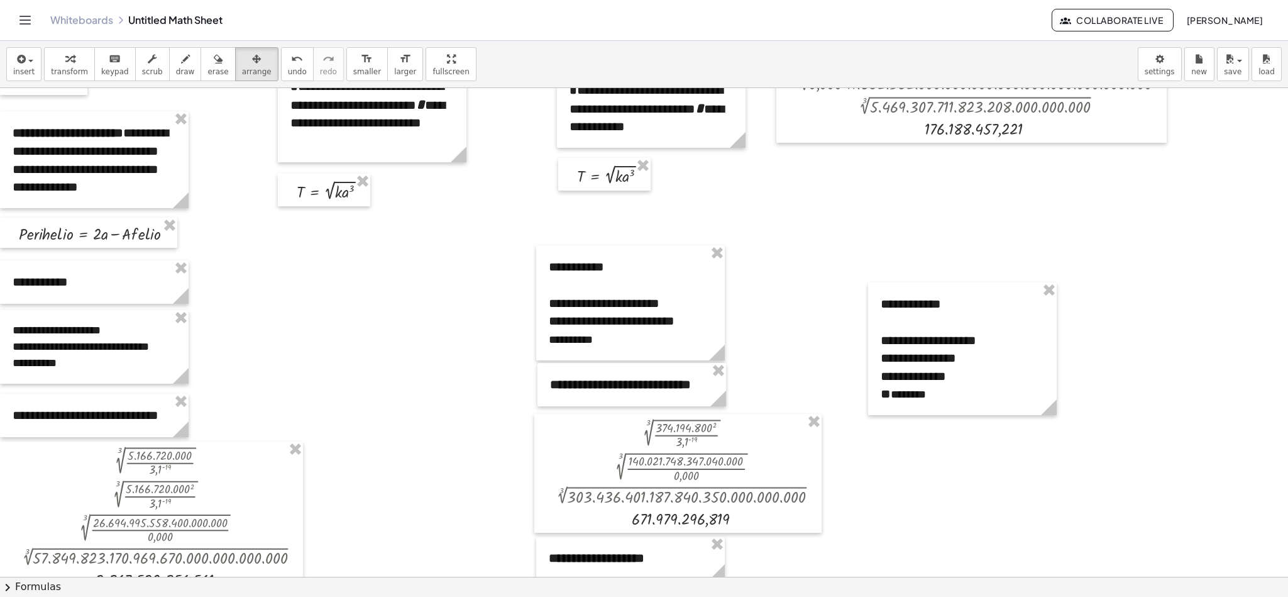
scroll to position [263, 0]
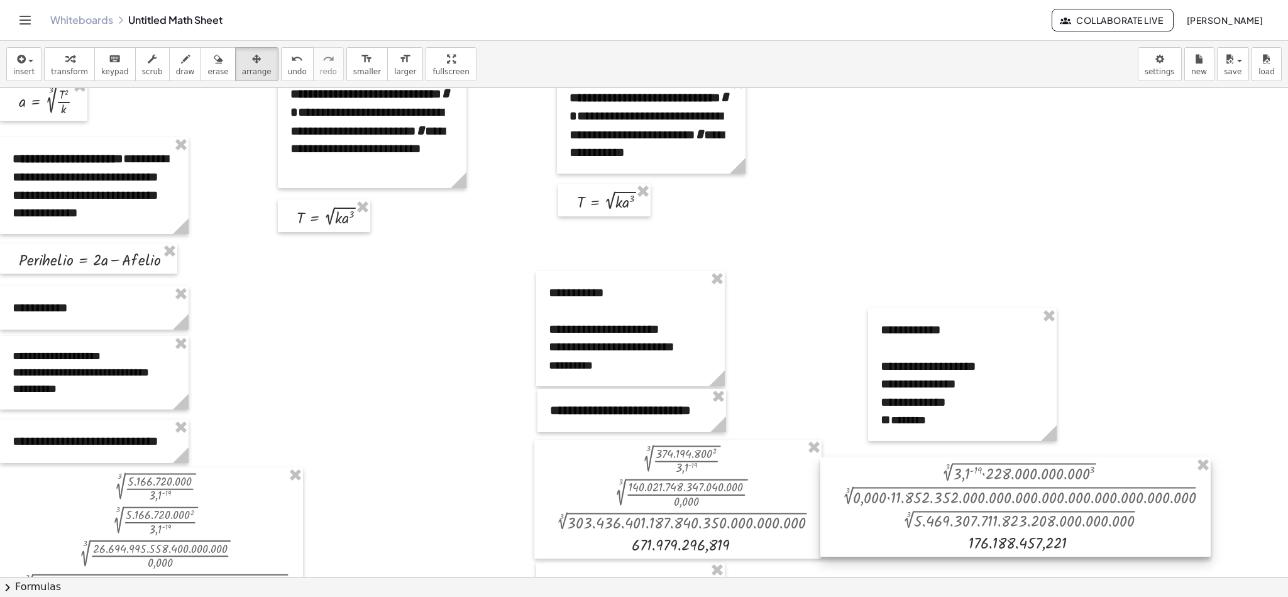
drag, startPoint x: 983, startPoint y: 123, endPoint x: 1027, endPoint y: 511, distance: 390.3
click at [858, 397] on div at bounding box center [1015, 506] width 390 height 99
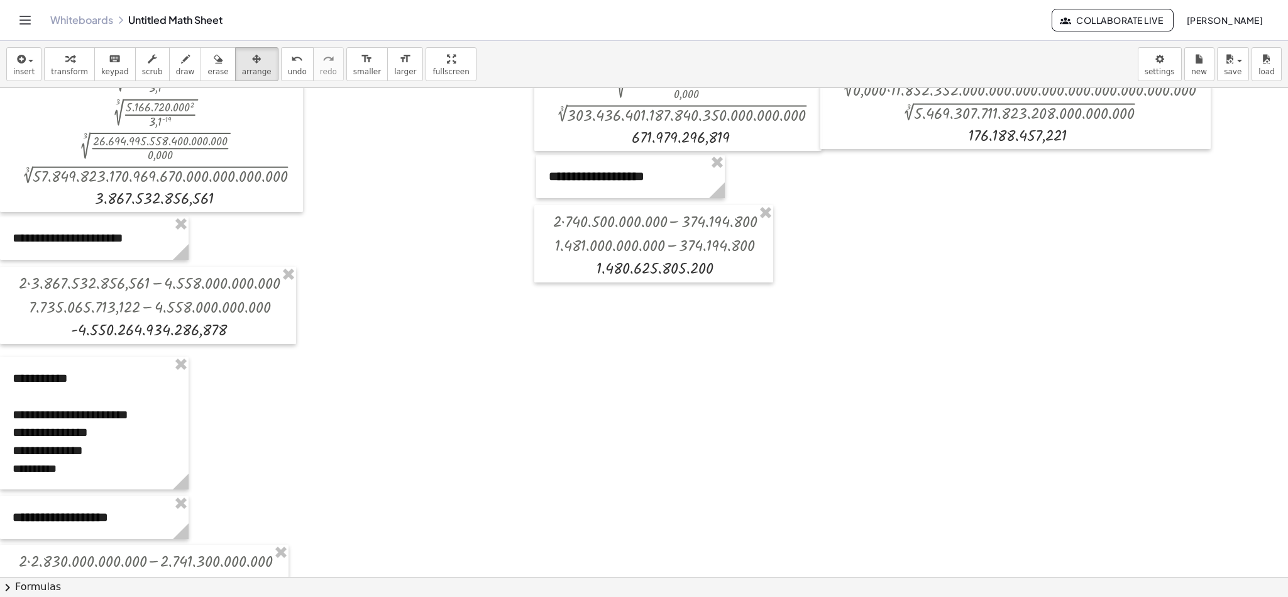
scroll to position [624, 0]
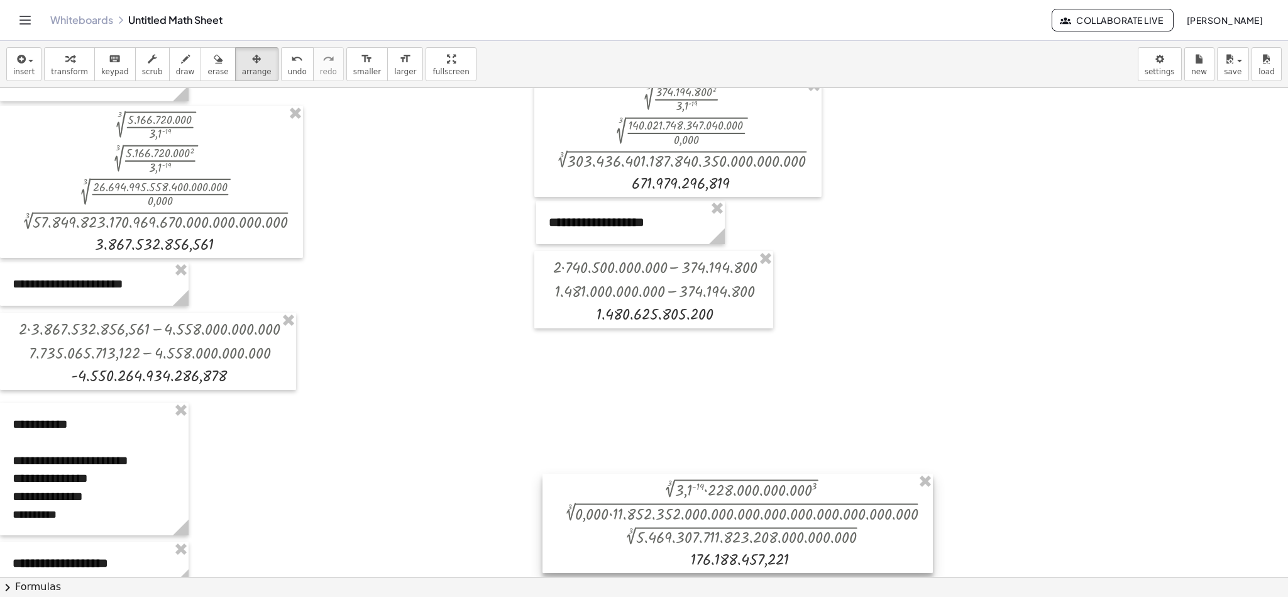
drag, startPoint x: 1008, startPoint y: 151, endPoint x: 729, endPoint y: 528, distance: 469.2
click at [729, 397] on div at bounding box center [737, 522] width 390 height 99
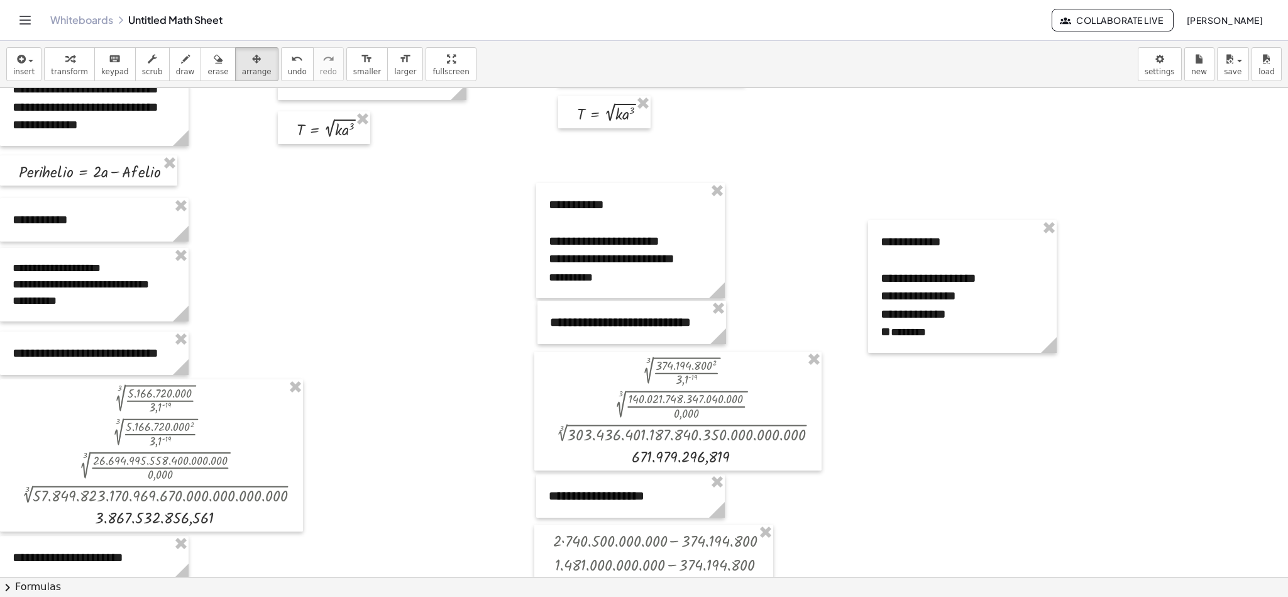
scroll to position [334, 0]
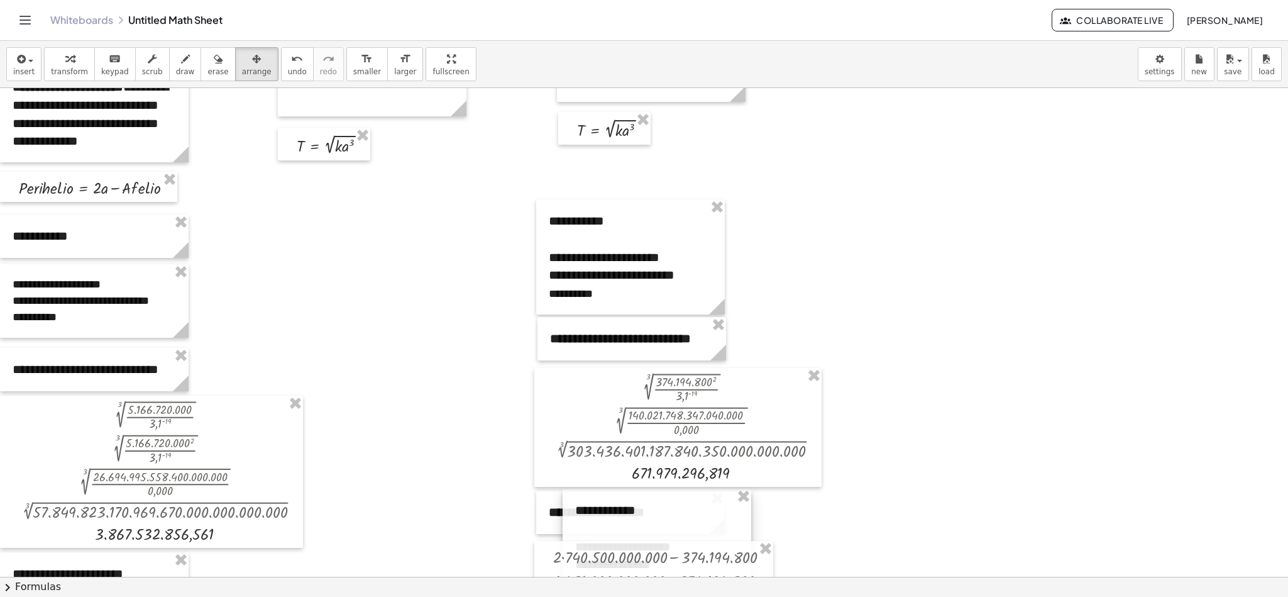
drag, startPoint x: 901, startPoint y: 308, endPoint x: 595, endPoint y: 560, distance: 397.0
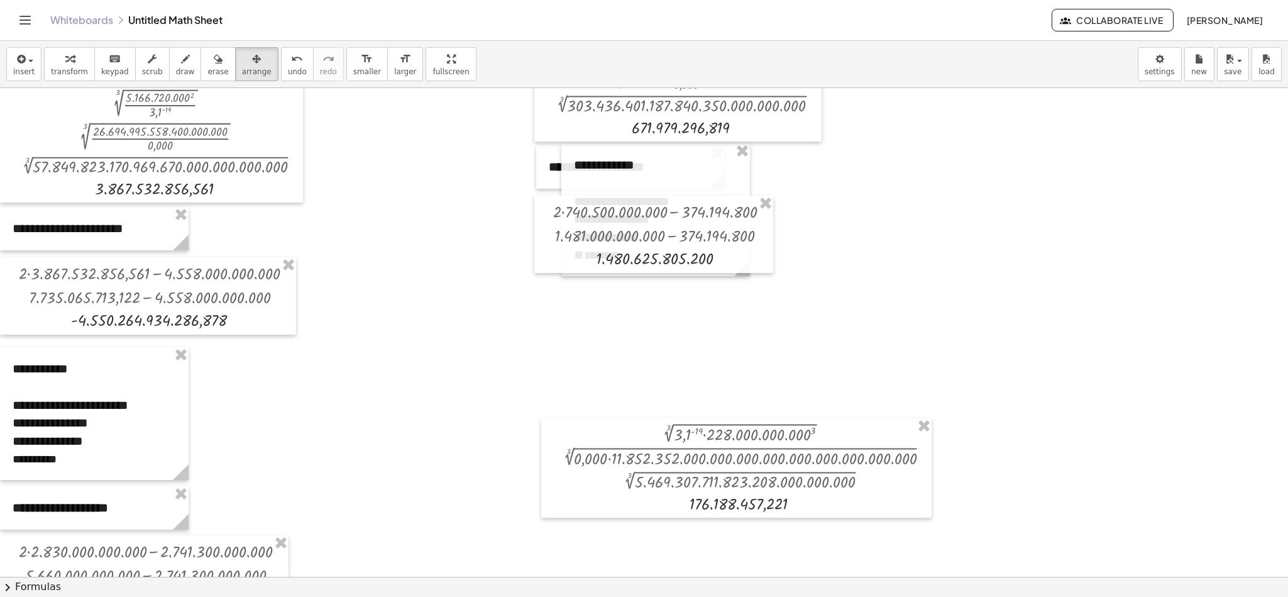
scroll to position [685, 0]
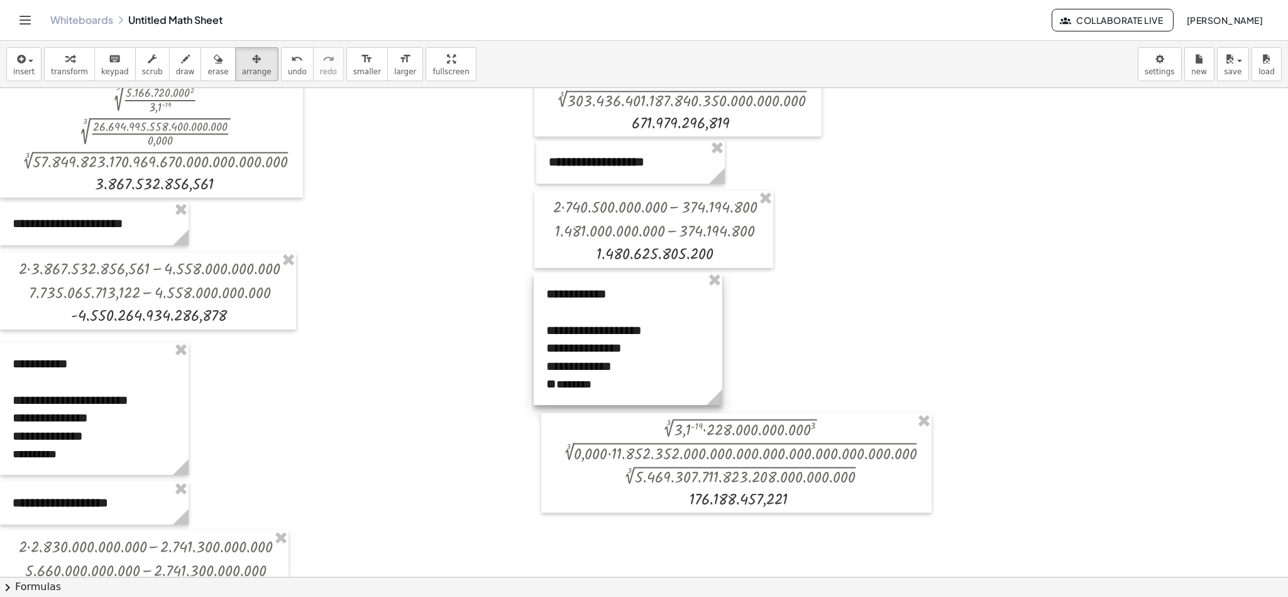
drag, startPoint x: 679, startPoint y: 183, endPoint x: 651, endPoint y: 317, distance: 136.7
click at [651, 317] on div at bounding box center [628, 338] width 189 height 133
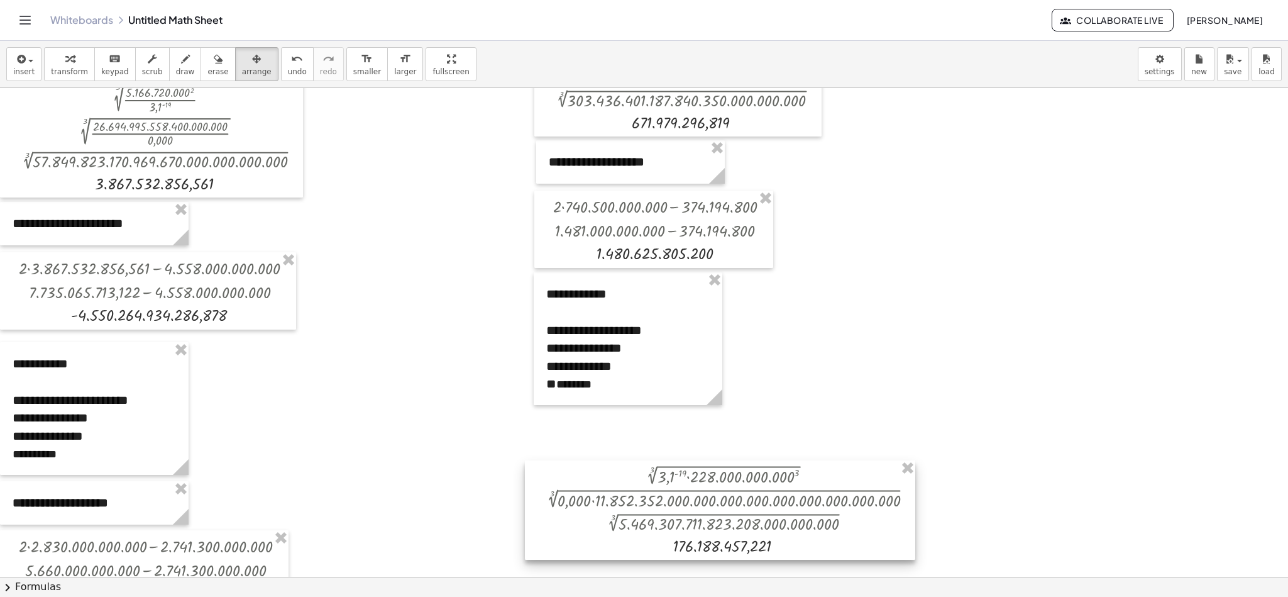
drag, startPoint x: 654, startPoint y: 466, endPoint x: 638, endPoint y: 513, distance: 49.9
click at [638, 397] on div at bounding box center [720, 509] width 390 height 99
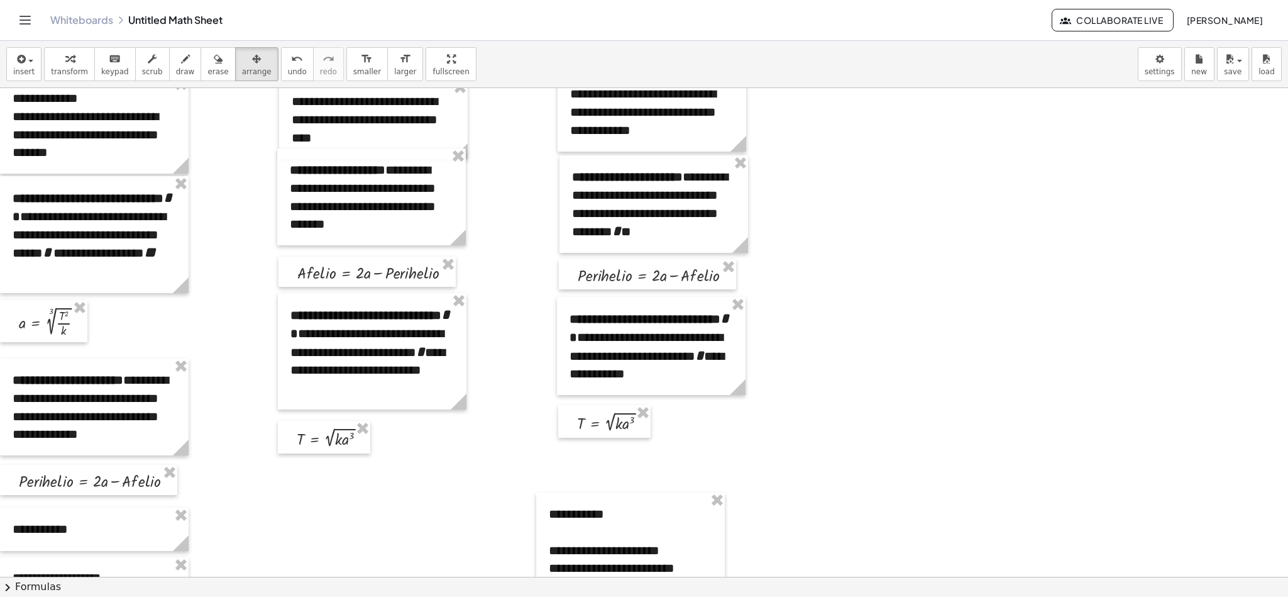
scroll to position [21, 0]
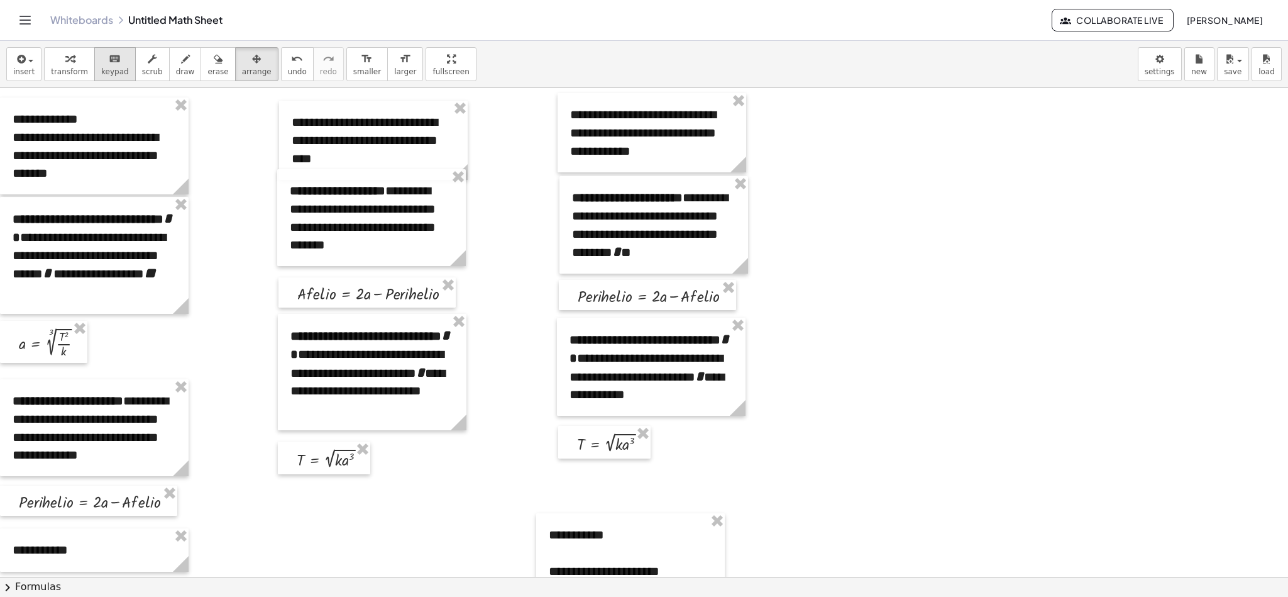
click at [109, 57] on icon "keyboard" at bounding box center [115, 59] width 12 height 15
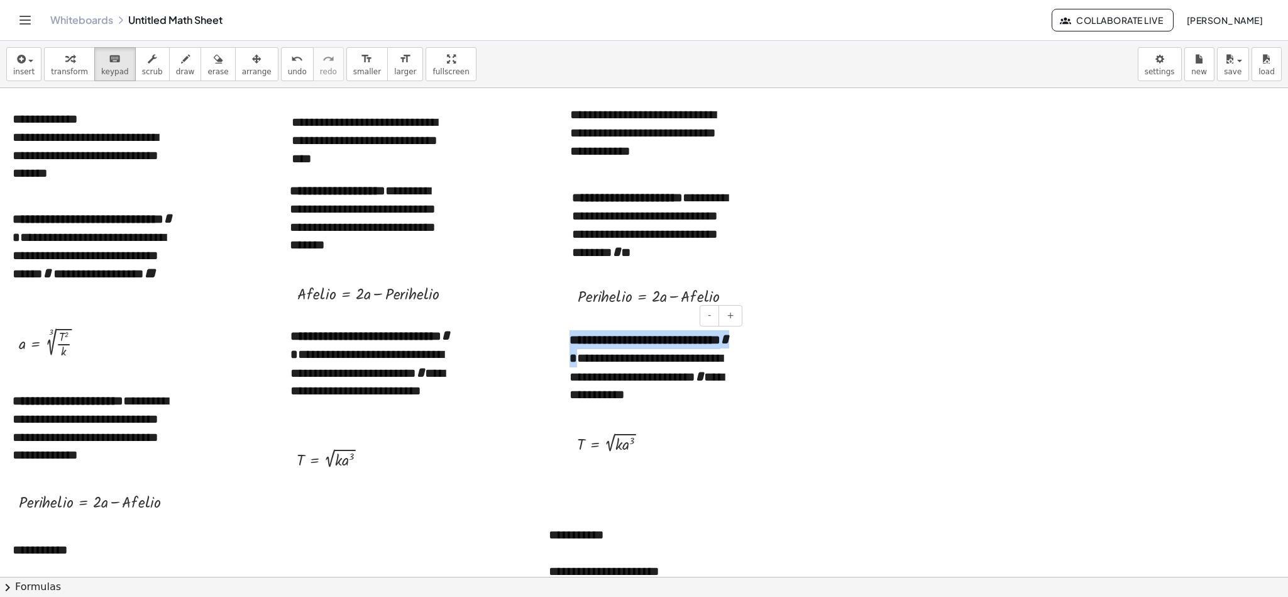
drag, startPoint x: 570, startPoint y: 339, endPoint x: 589, endPoint y: 359, distance: 27.6
click at [589, 359] on div "**********" at bounding box center [651, 367] width 189 height 101
click at [16, 57] on icon "button" at bounding box center [19, 59] width 11 height 15
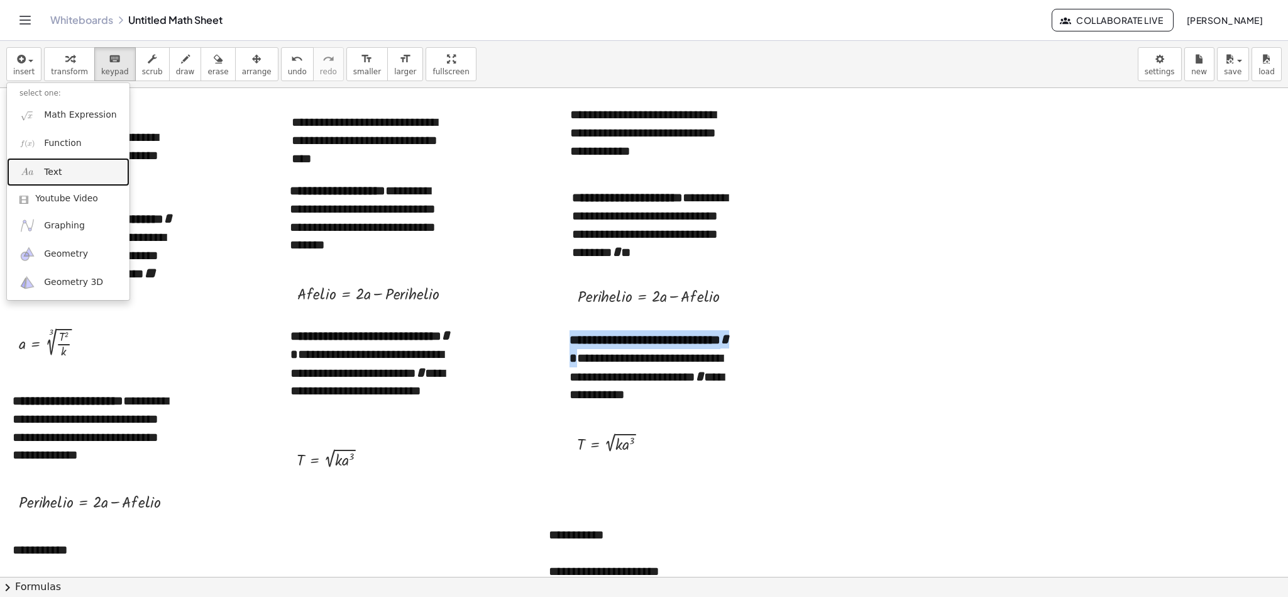
click at [76, 168] on link "Text" at bounding box center [68, 172] width 123 height 28
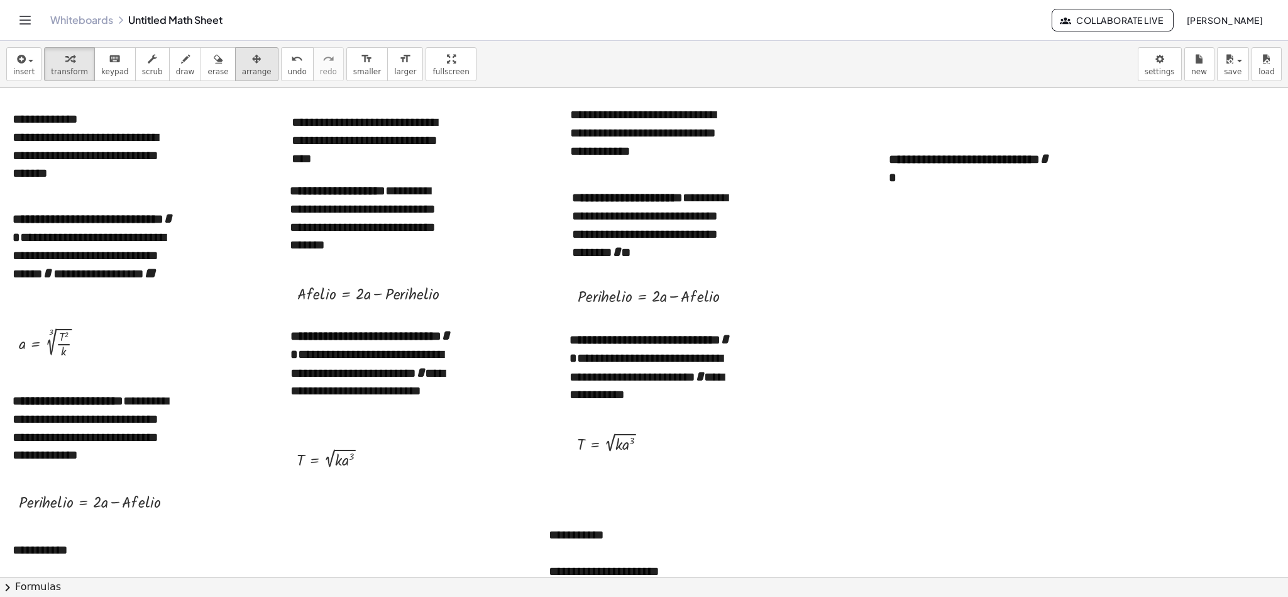
click at [247, 59] on div "button" at bounding box center [257, 58] width 30 height 15
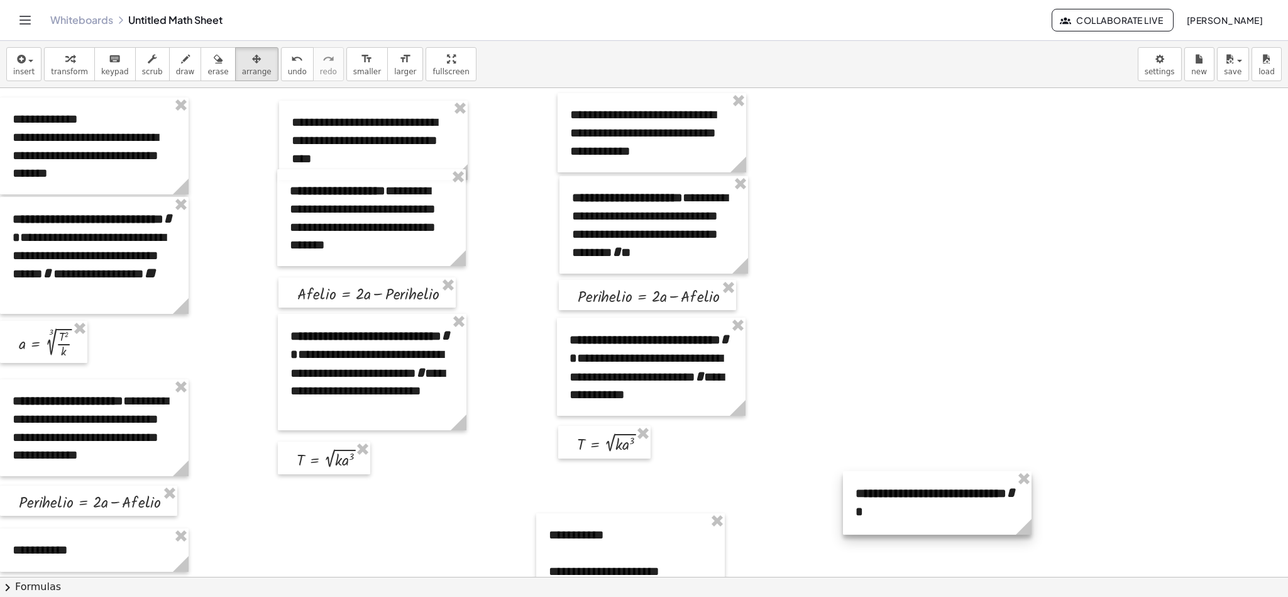
drag, startPoint x: 962, startPoint y: 159, endPoint x: 928, endPoint y: 497, distance: 339.2
click at [858, 397] on div at bounding box center [937, 502] width 189 height 63
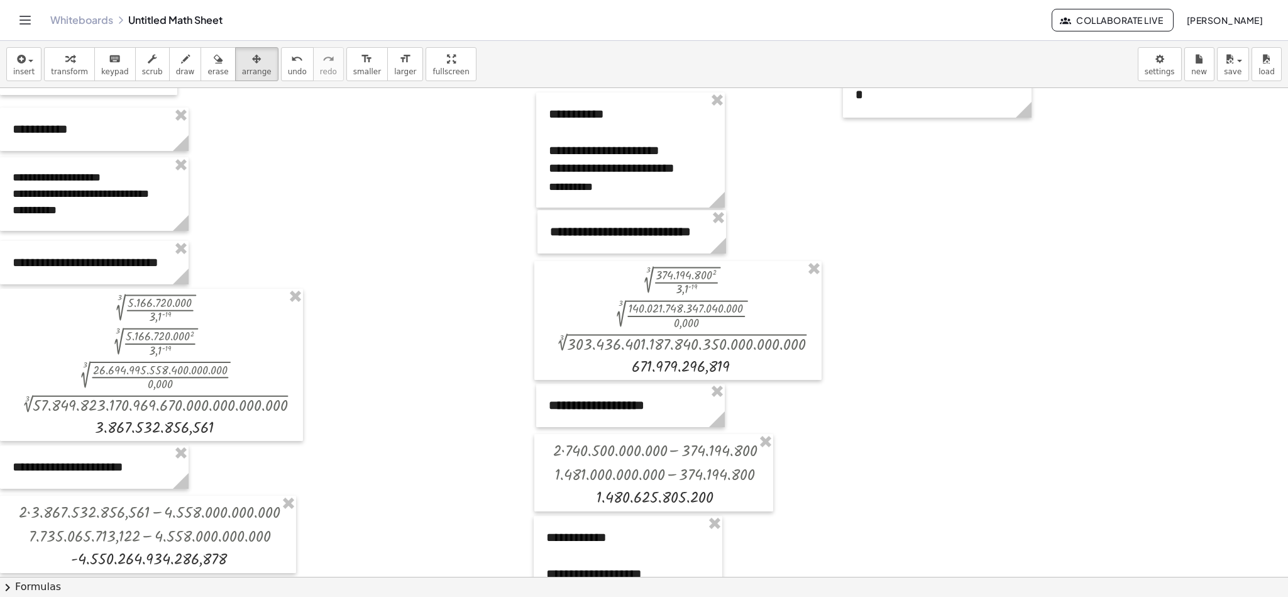
scroll to position [431, 0]
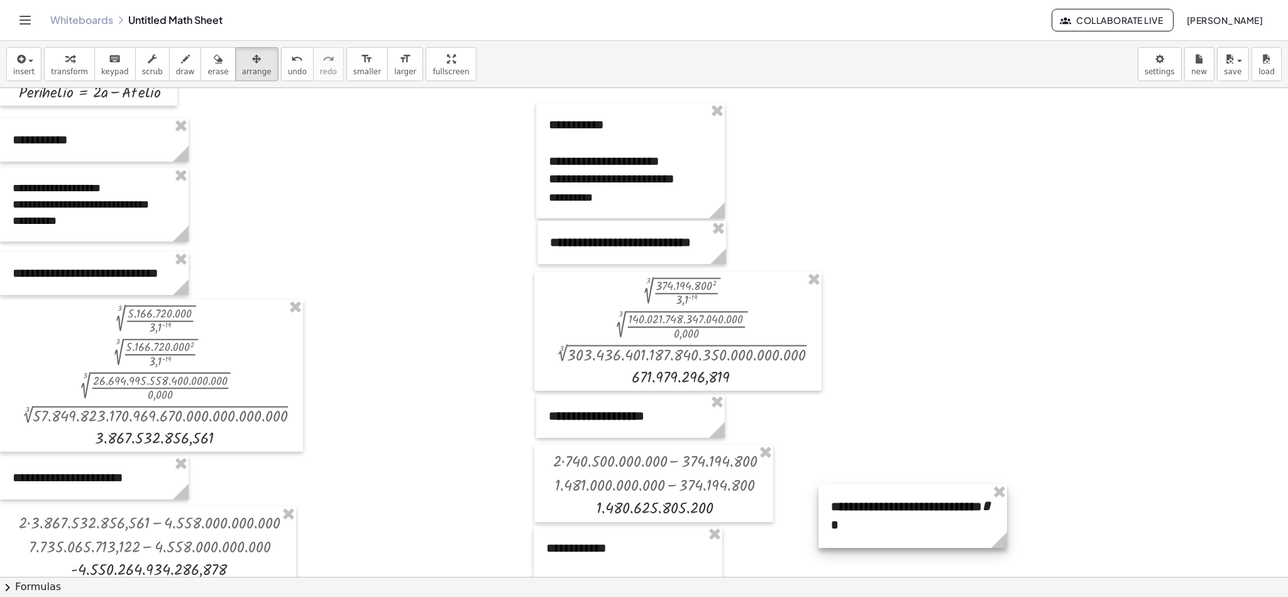
drag, startPoint x: 952, startPoint y: 115, endPoint x: 928, endPoint y: 540, distance: 425.6
click at [858, 397] on div at bounding box center [912, 515] width 189 height 63
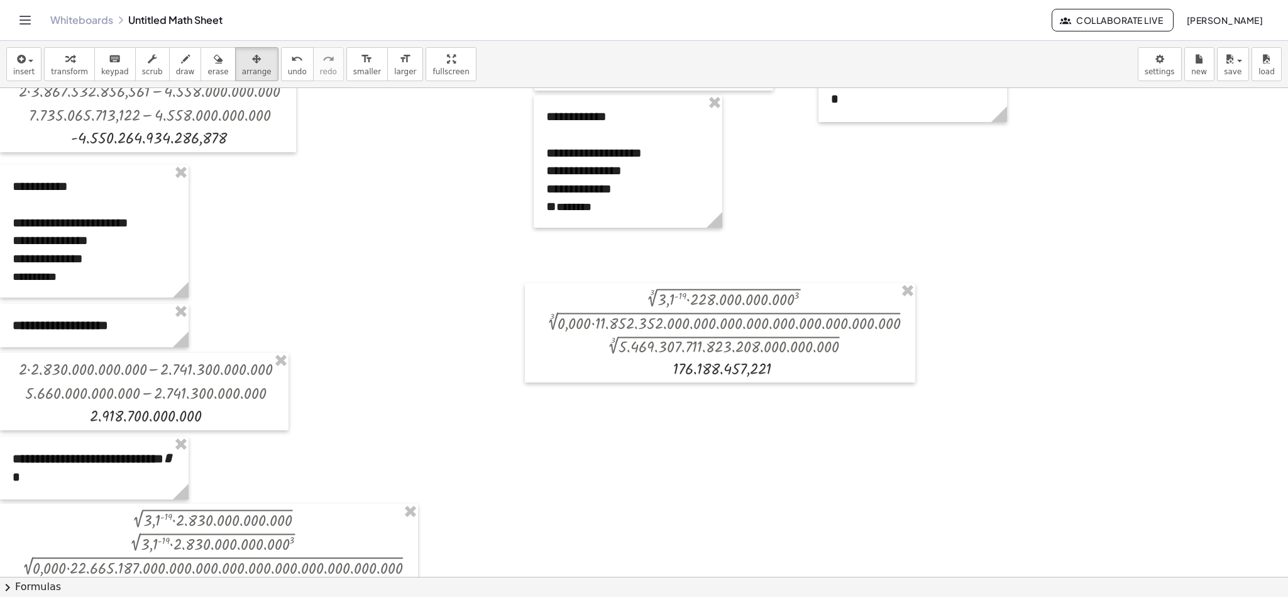
scroll to position [842, 0]
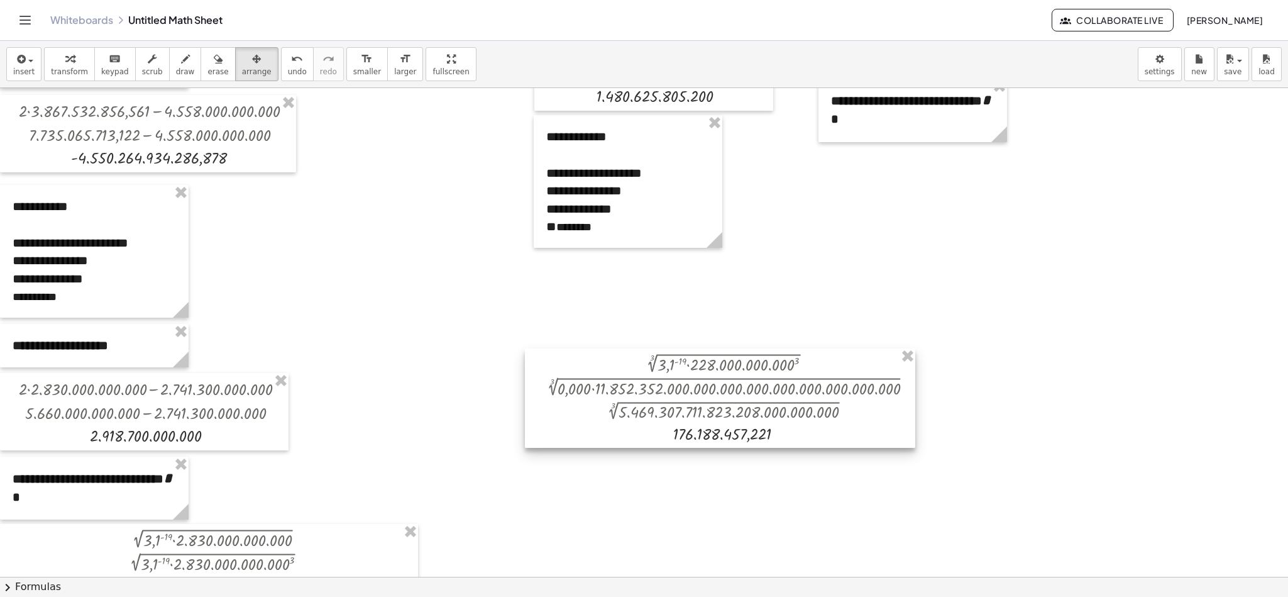
drag, startPoint x: 813, startPoint y: 332, endPoint x: 813, endPoint y: 378, distance: 45.9
click at [813, 378] on div at bounding box center [720, 397] width 390 height 99
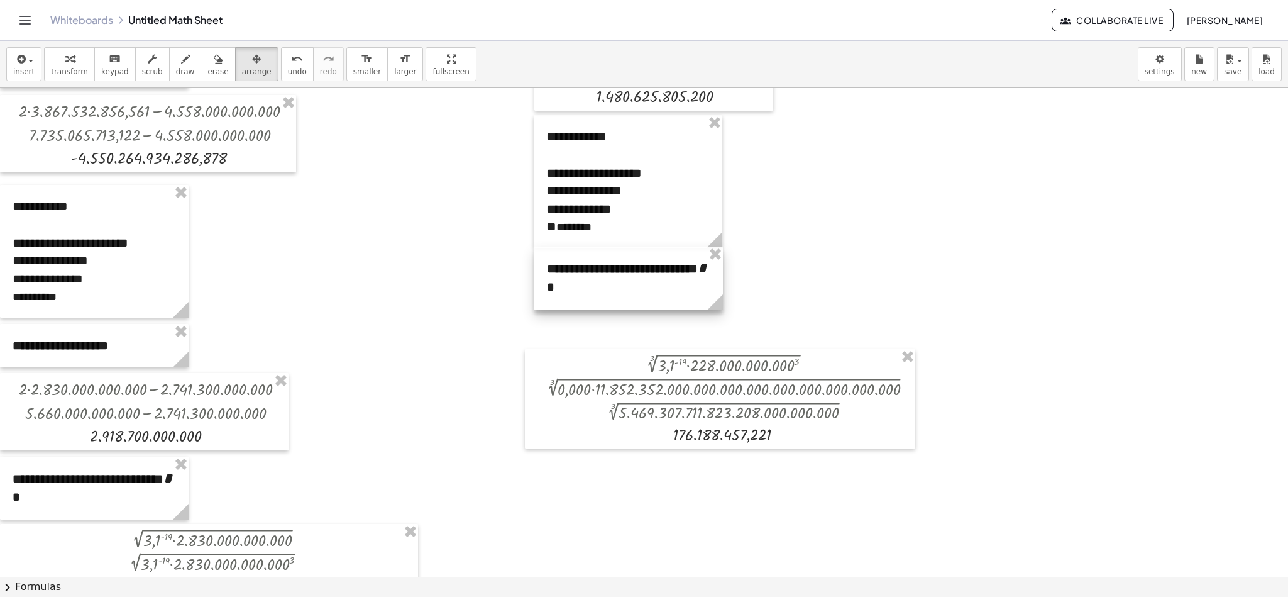
drag, startPoint x: 866, startPoint y: 127, endPoint x: 585, endPoint y: 297, distance: 328.3
click at [585, 297] on div at bounding box center [628, 277] width 189 height 63
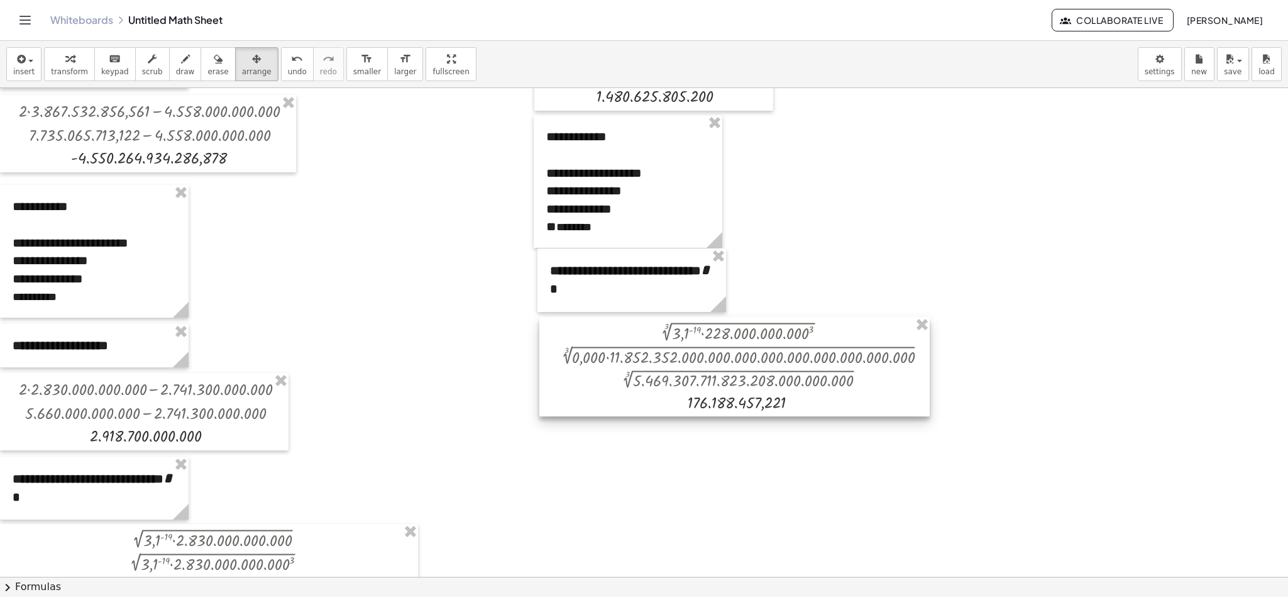
drag, startPoint x: 598, startPoint y: 370, endPoint x: 613, endPoint y: 338, distance: 35.2
click at [613, 338] on div at bounding box center [734, 366] width 390 height 99
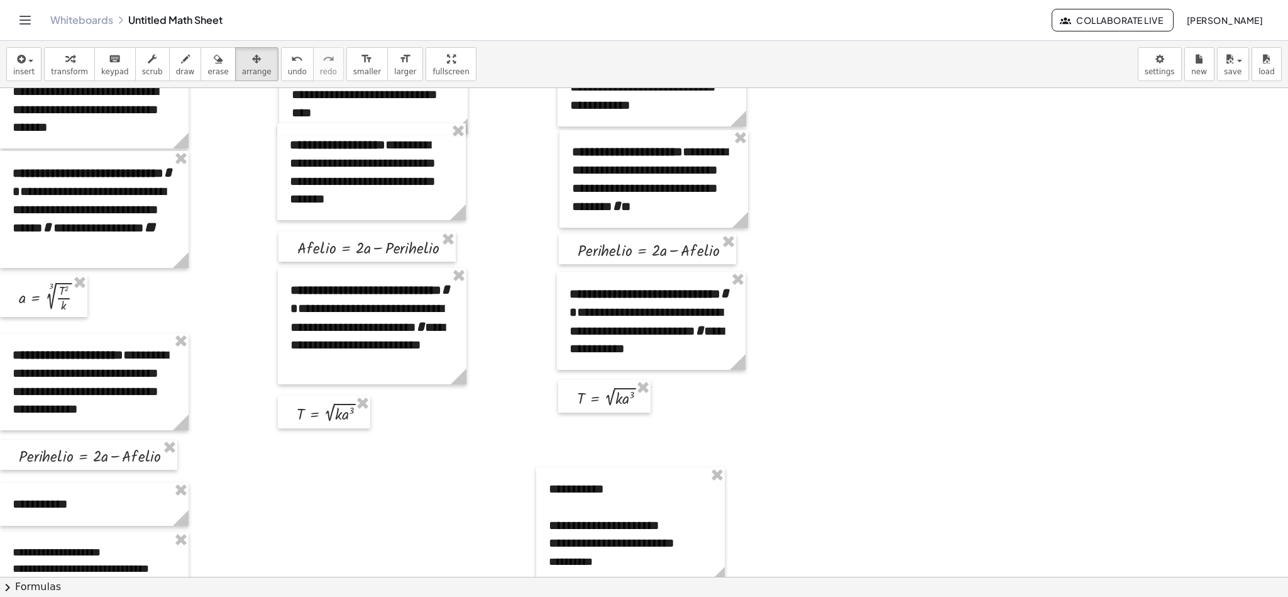
scroll to position [0, 0]
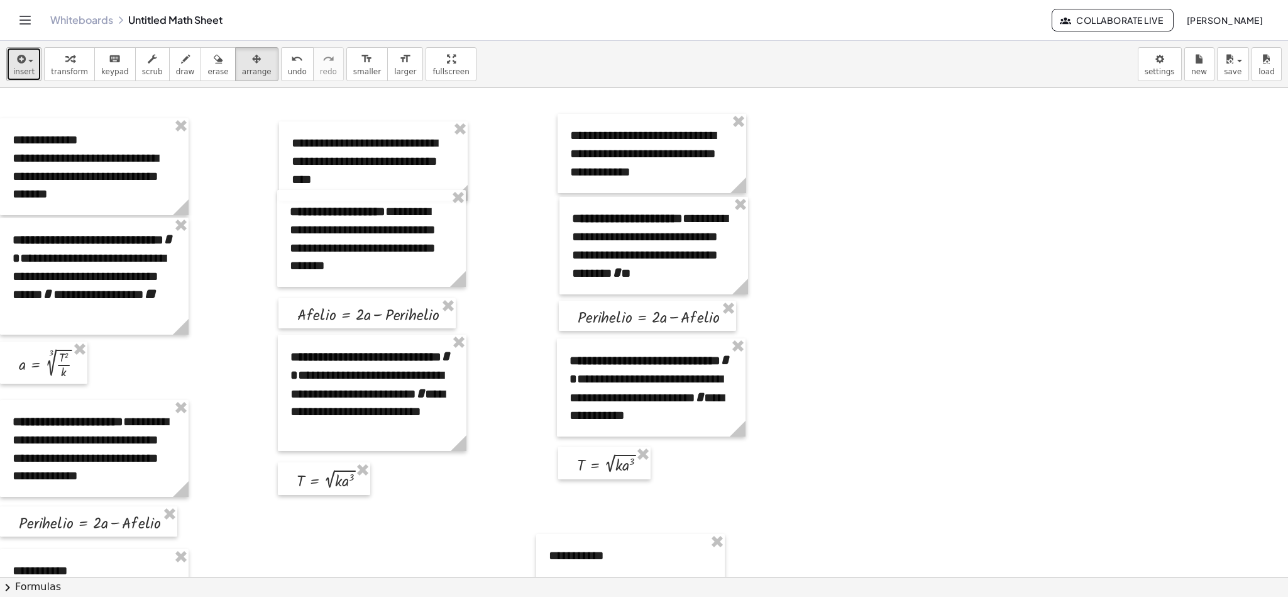
click at [29, 65] on div "button" at bounding box center [23, 58] width 21 height 15
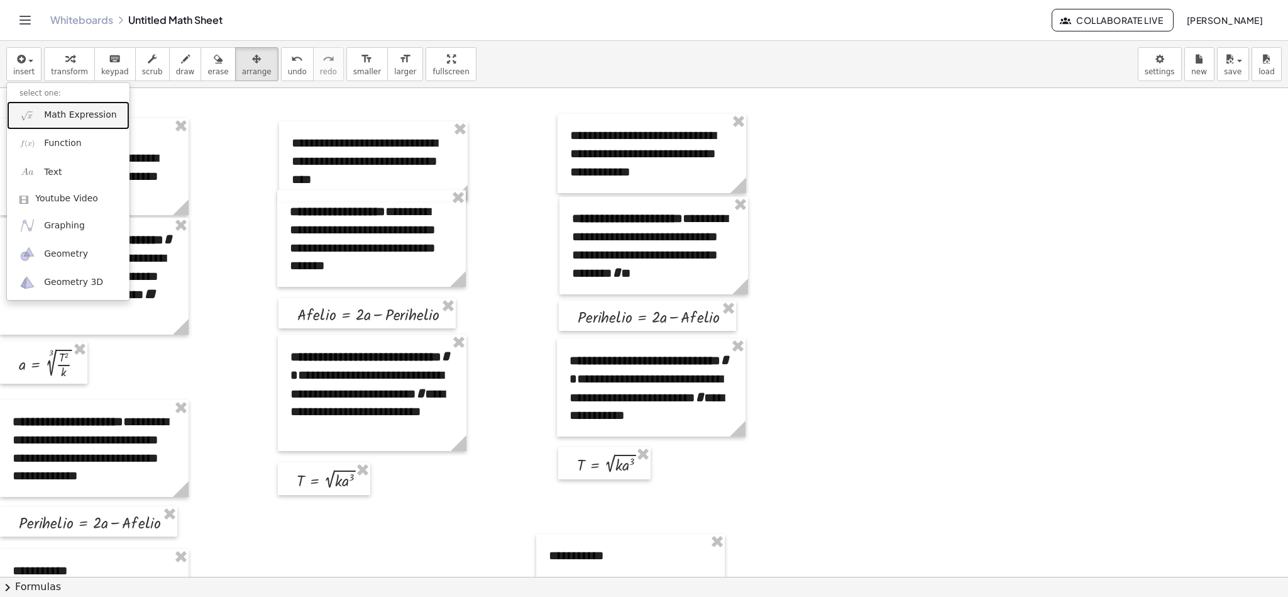
click at [69, 121] on span "Math Expression" at bounding box center [80, 115] width 72 height 13
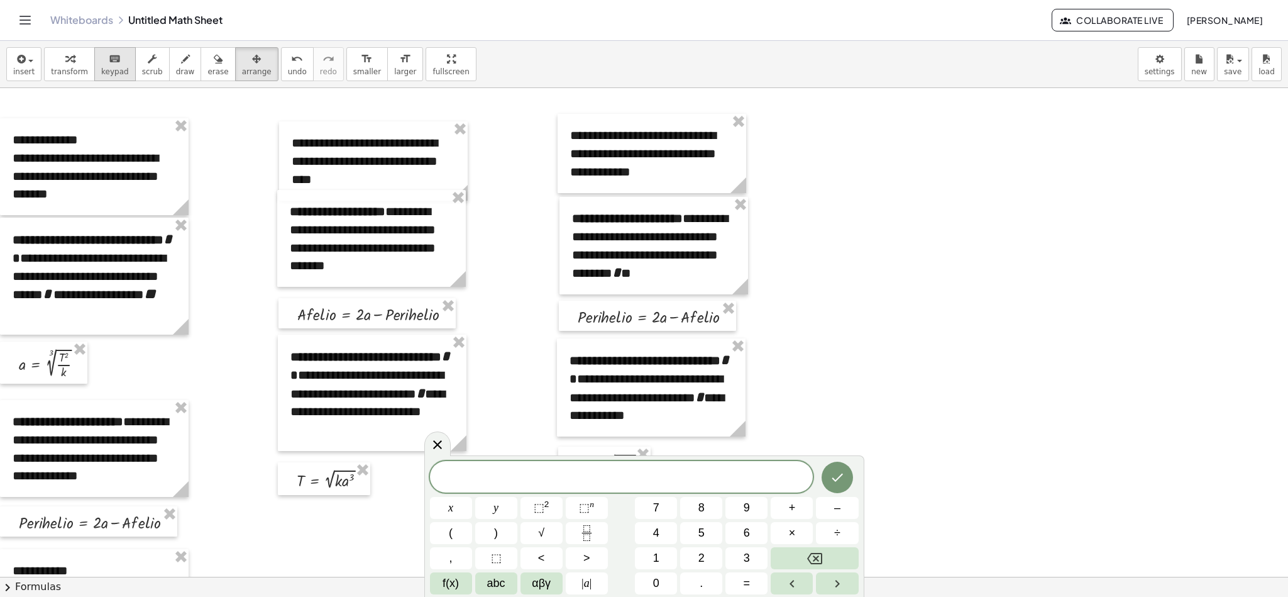
click at [109, 60] on icon "keyboard" at bounding box center [115, 59] width 12 height 15
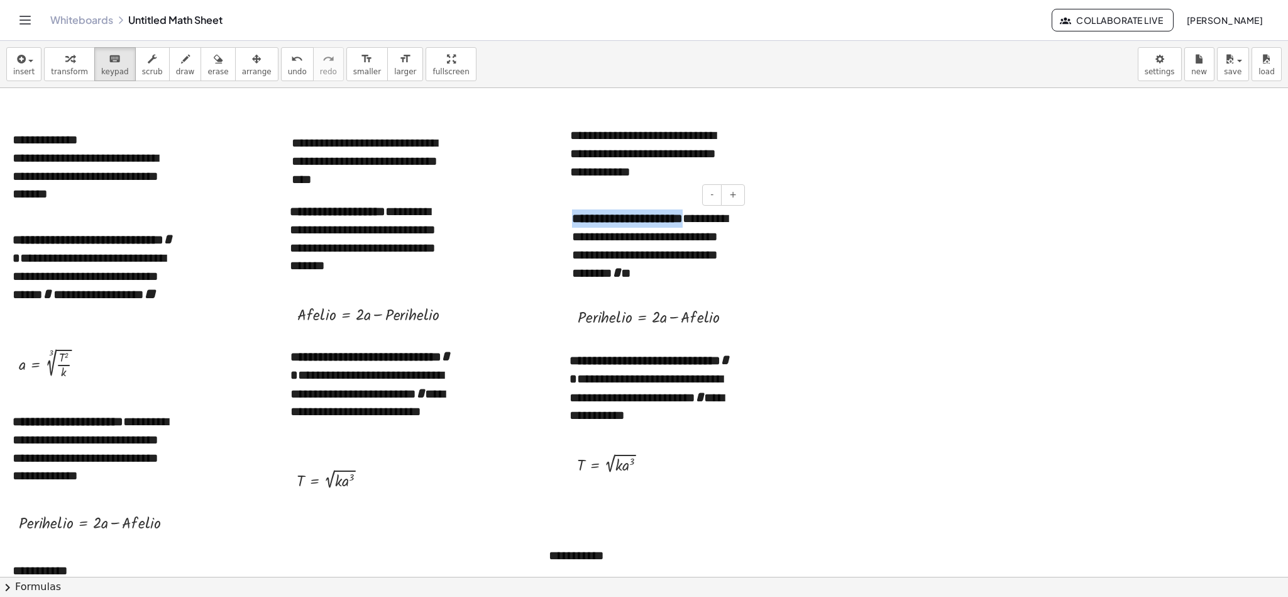
drag, startPoint x: 574, startPoint y: 219, endPoint x: 689, endPoint y: 225, distance: 115.2
click at [683, 224] on b "**********" at bounding box center [627, 218] width 111 height 13
click at [29, 61] on span "button" at bounding box center [30, 61] width 5 height 3
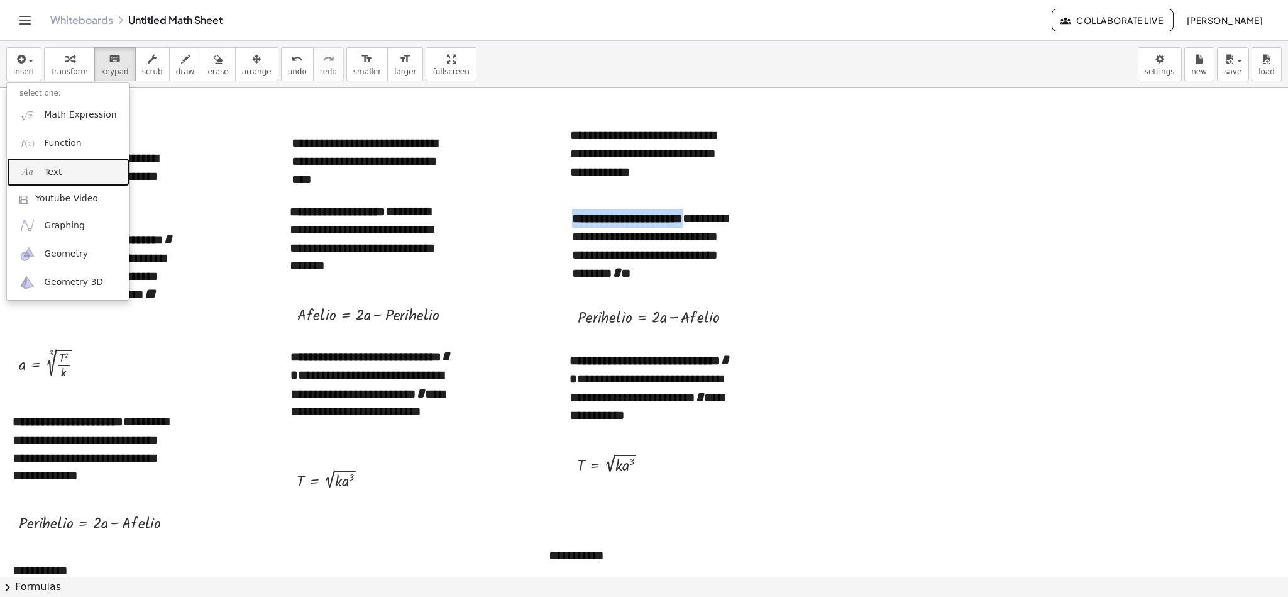
click at [79, 172] on link "Text" at bounding box center [68, 172] width 123 height 28
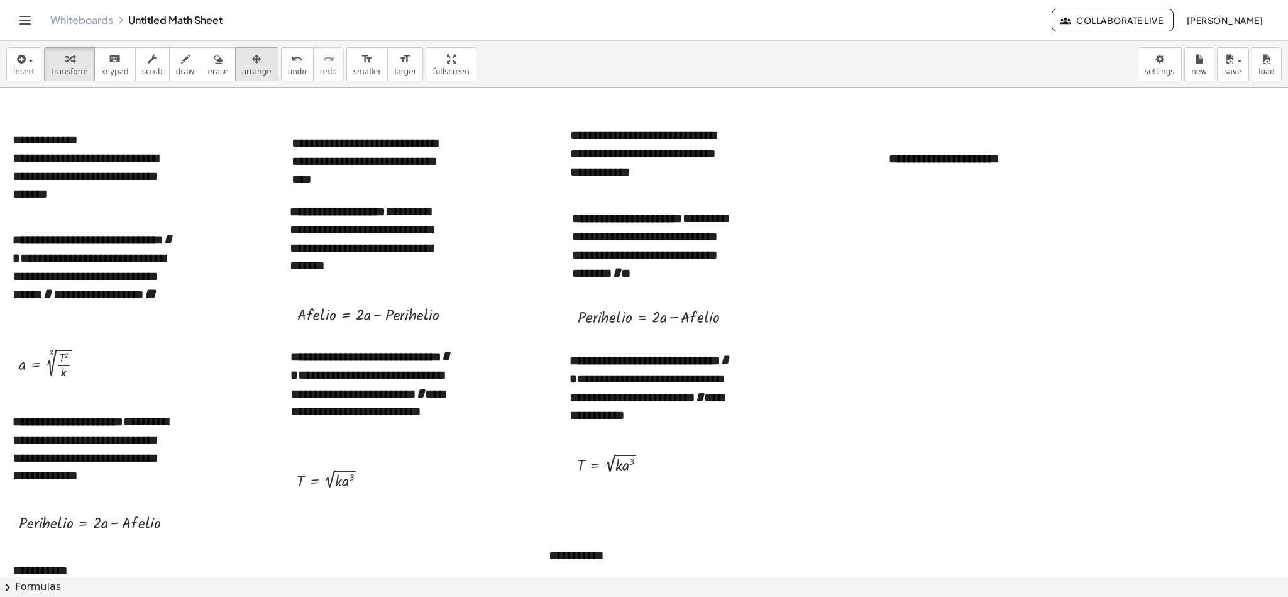
click at [247, 55] on div "button" at bounding box center [257, 58] width 30 height 15
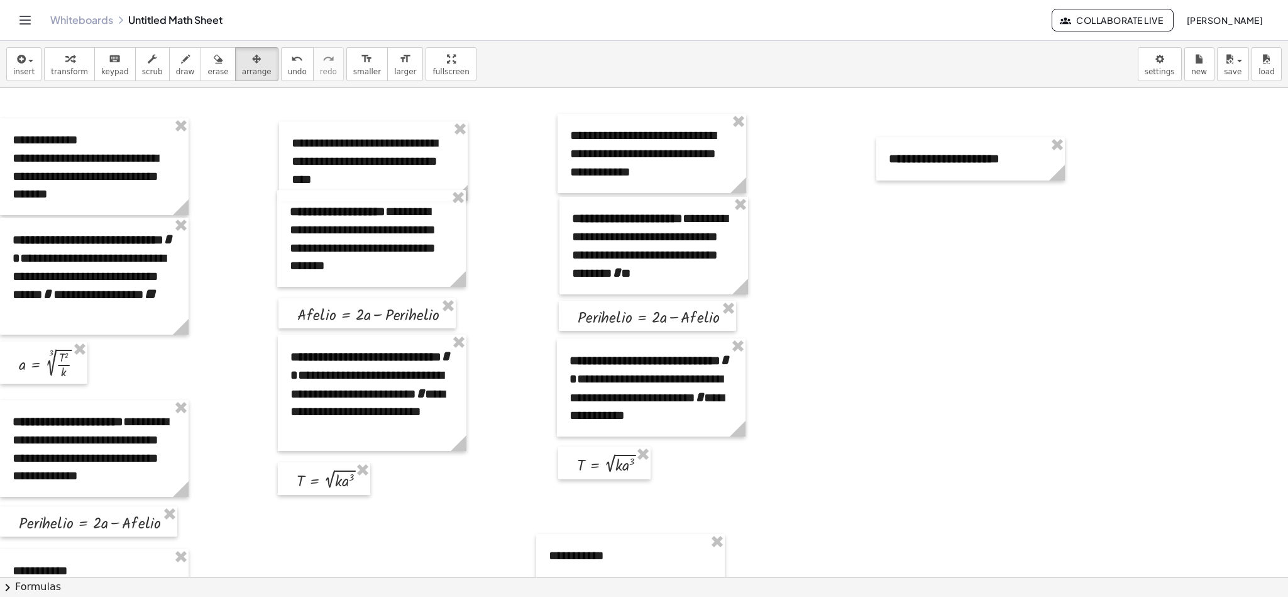
scroll to position [4, 0]
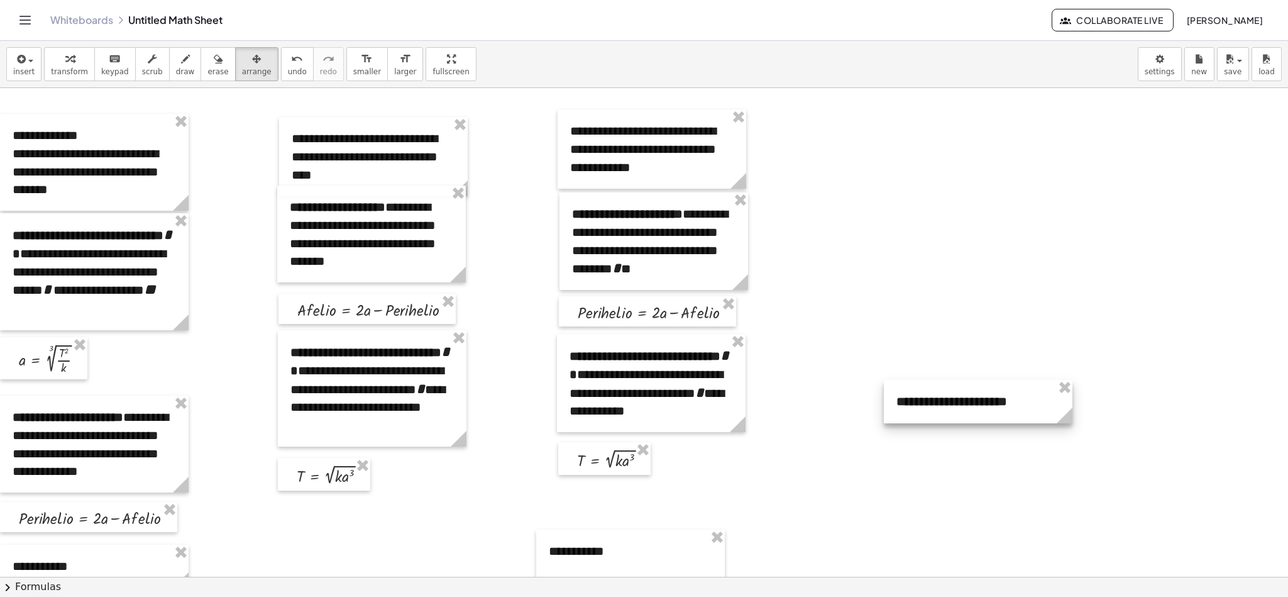
drag, startPoint x: 962, startPoint y: 155, endPoint x: 969, endPoint y: 415, distance: 260.3
click at [858, 397] on div at bounding box center [978, 401] width 189 height 43
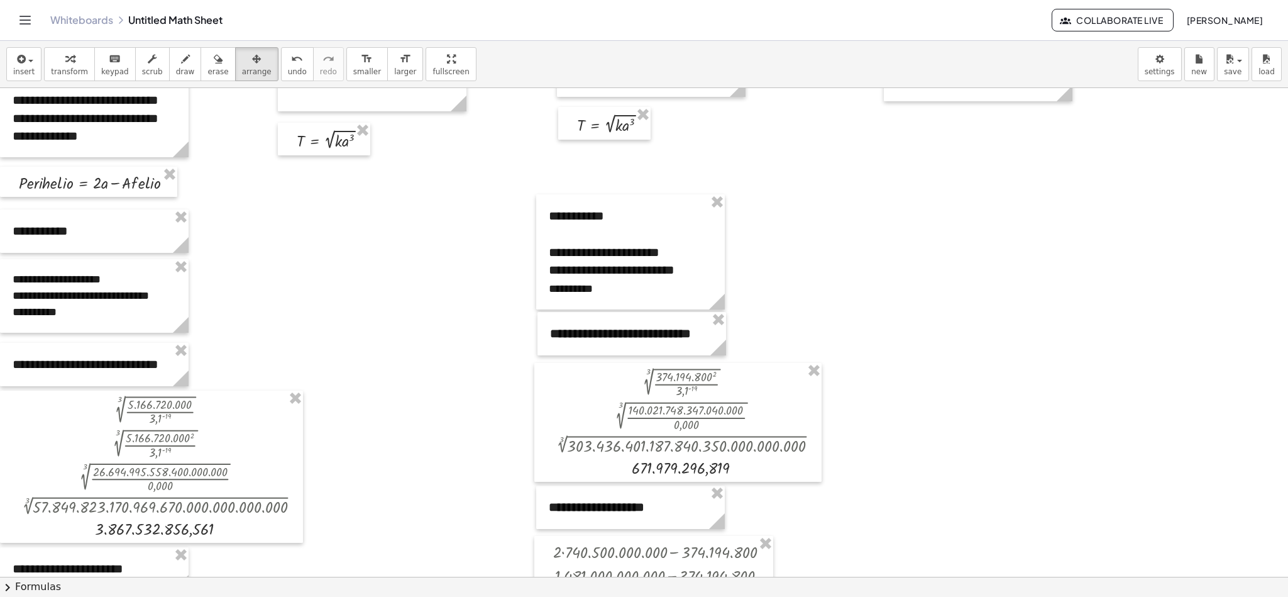
scroll to position [334, 0]
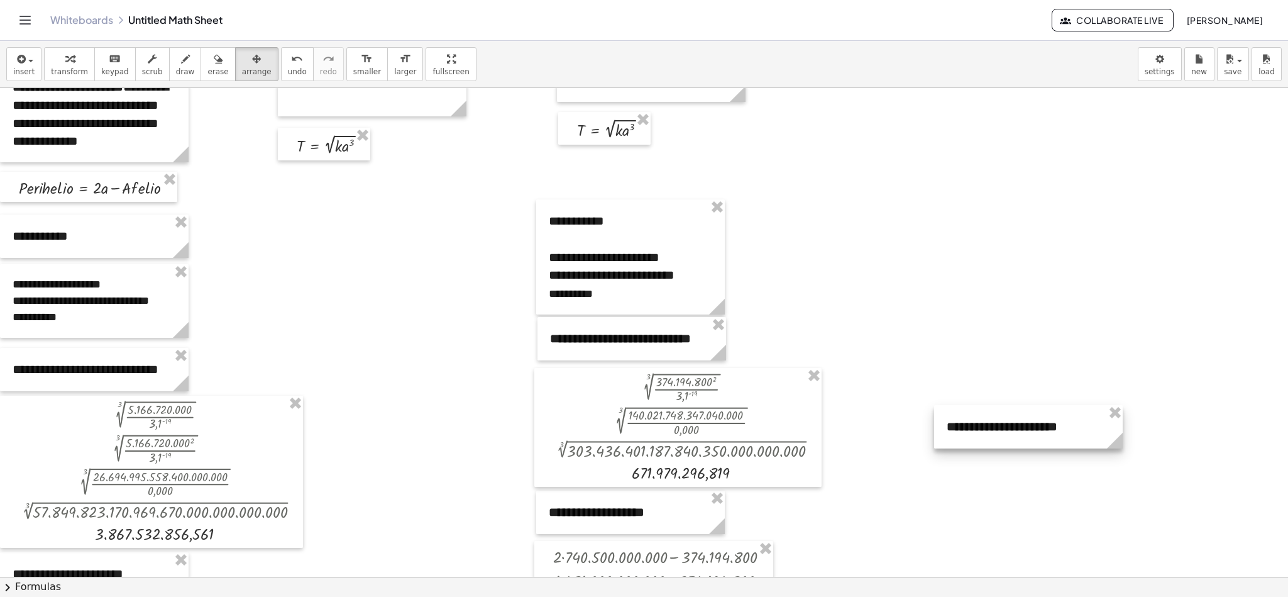
drag, startPoint x: 993, startPoint y: 100, endPoint x: 1036, endPoint y: 468, distance: 370.9
click at [858, 397] on div at bounding box center [1028, 426] width 189 height 43
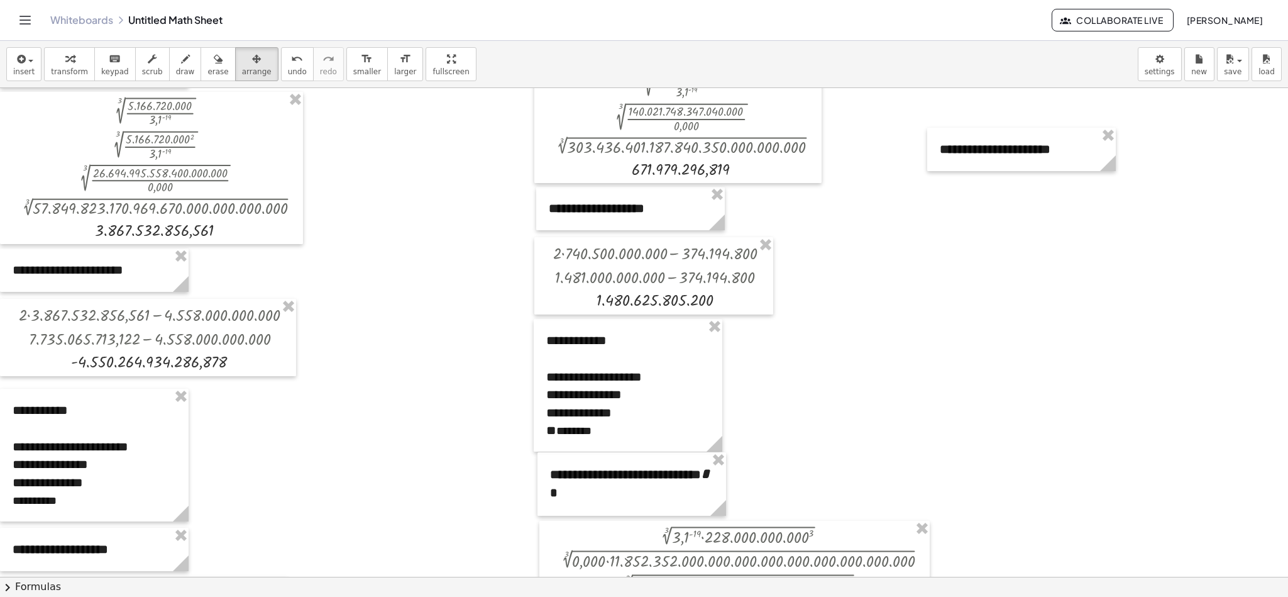
scroll to position [628, 0]
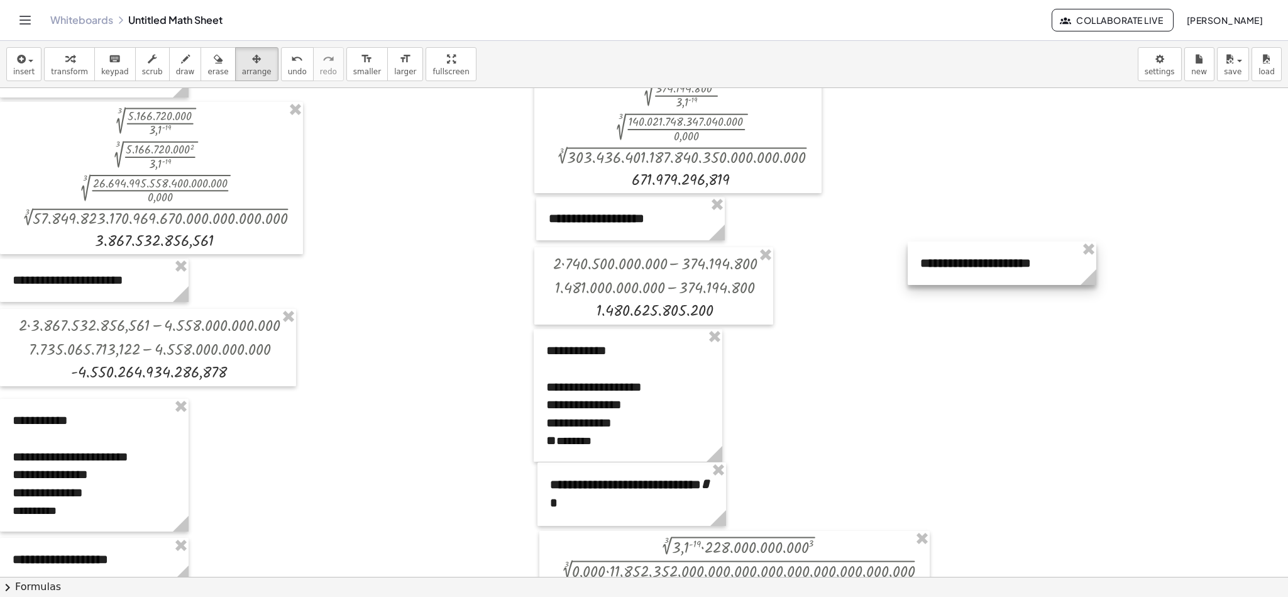
drag, startPoint x: 1019, startPoint y: 173, endPoint x: 999, endPoint y: 277, distance: 105.5
click at [858, 277] on div at bounding box center [1002, 262] width 189 height 43
click at [19, 61] on icon "button" at bounding box center [19, 59] width 11 height 15
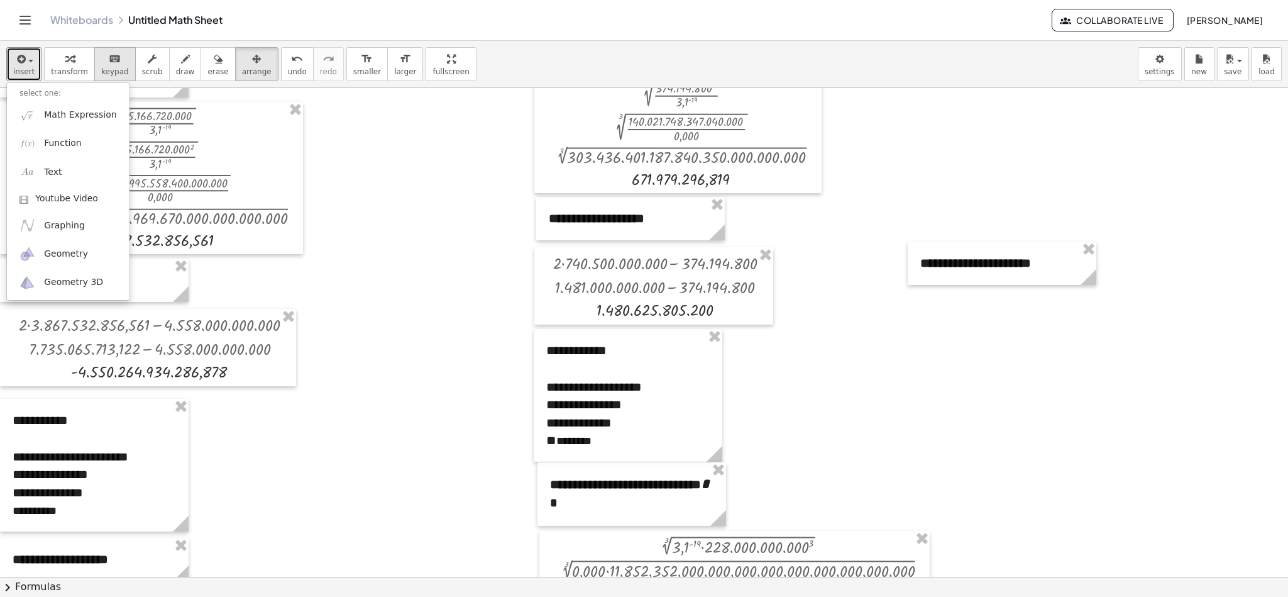
click at [102, 67] on span "keypad" at bounding box center [115, 71] width 28 height 9
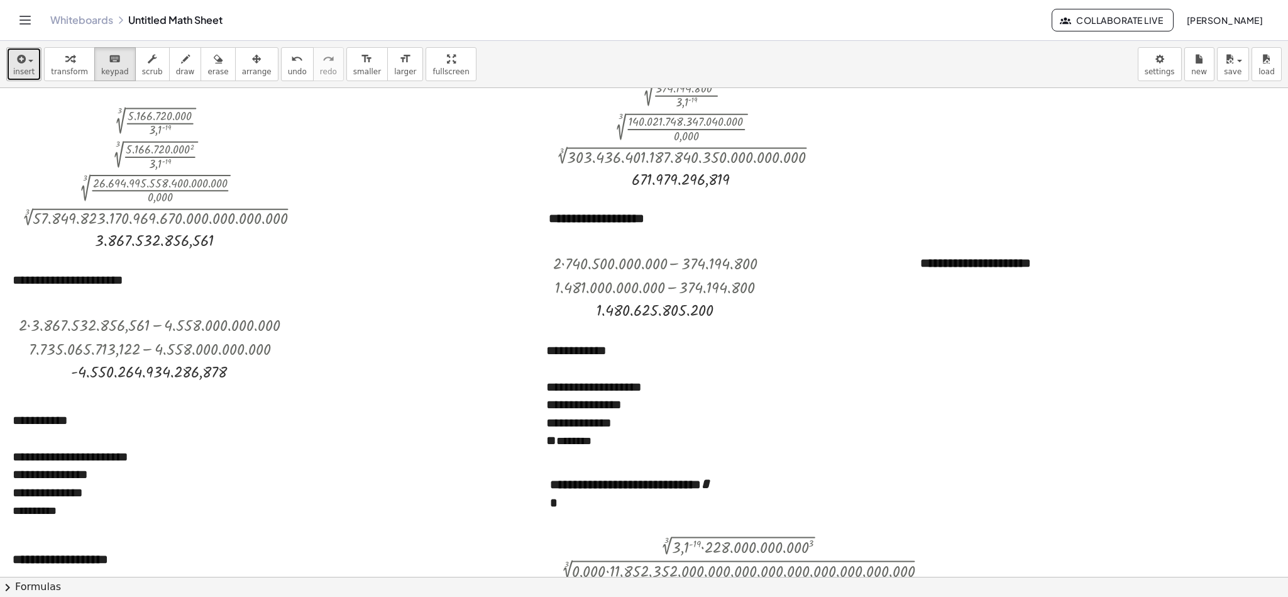
click at [18, 63] on icon "button" at bounding box center [19, 59] width 11 height 15
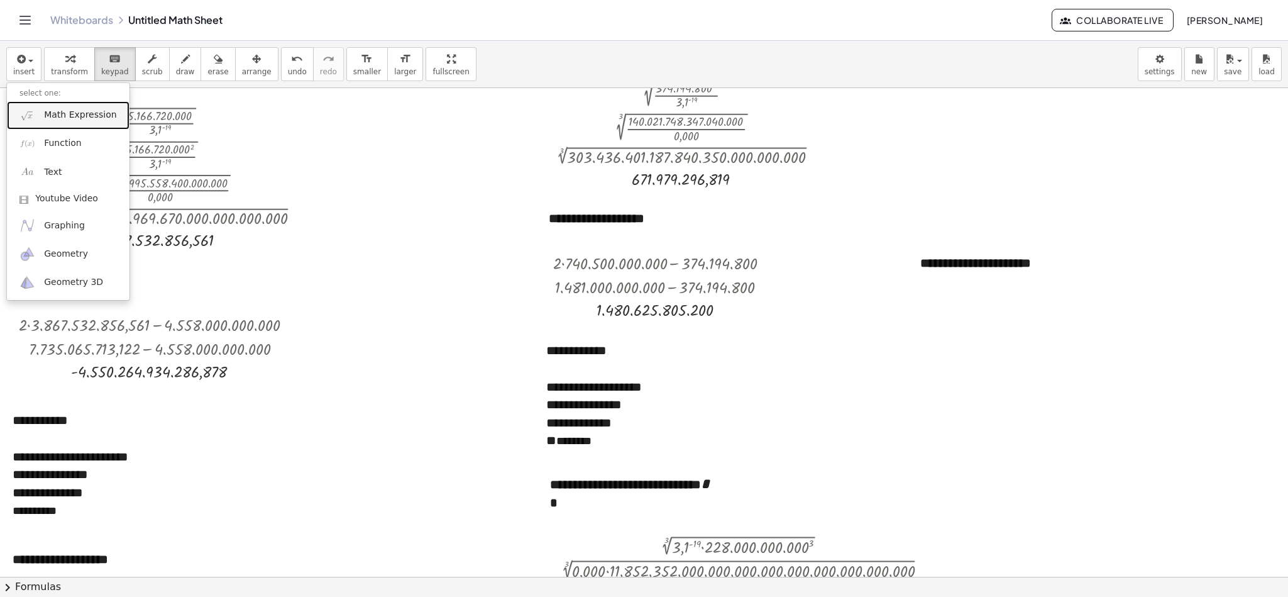
click at [48, 125] on link "Math Expression" at bounding box center [68, 115] width 123 height 28
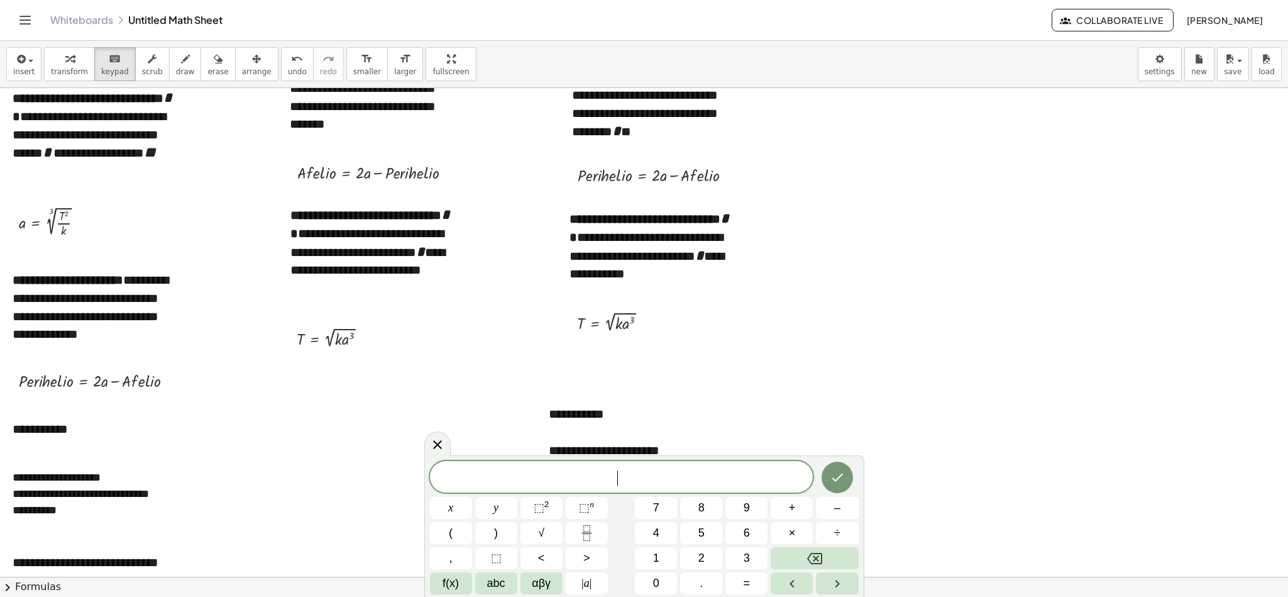
scroll to position [151, 0]
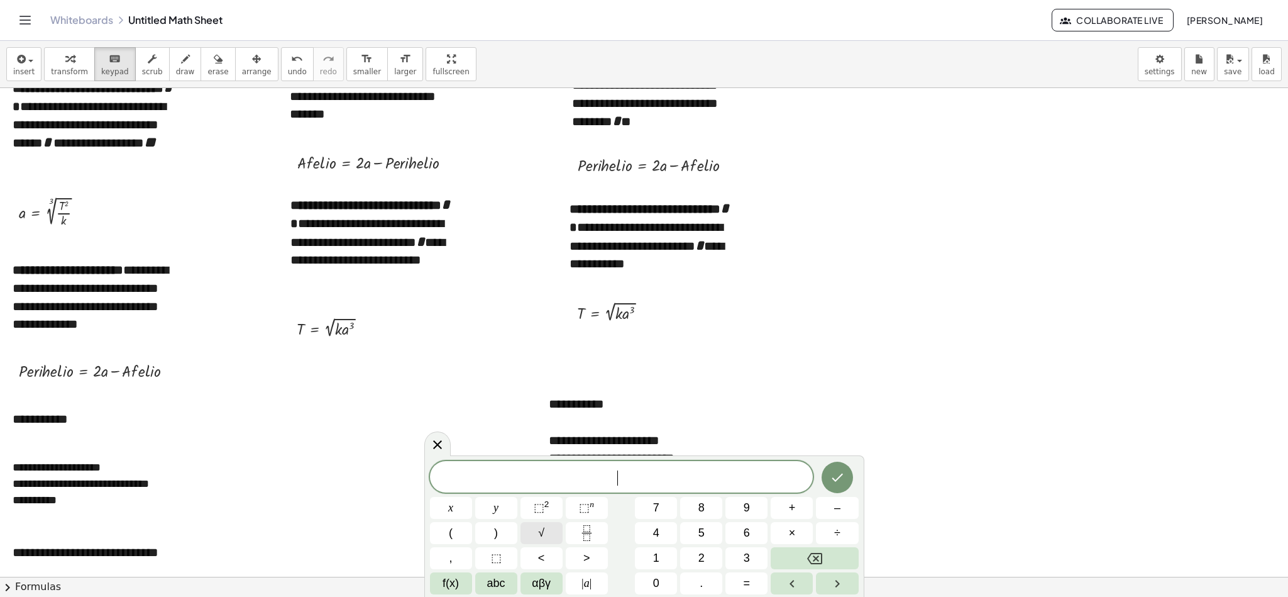
click at [529, 397] on button "√" at bounding box center [541, 533] width 42 height 22
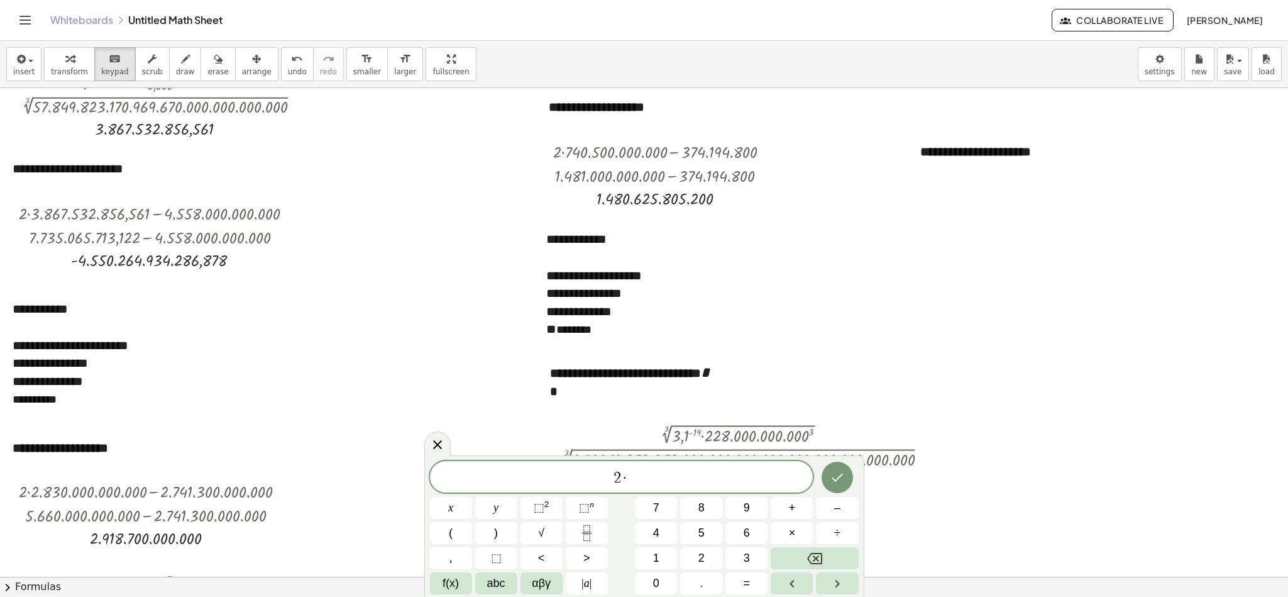
scroll to position [775, 0]
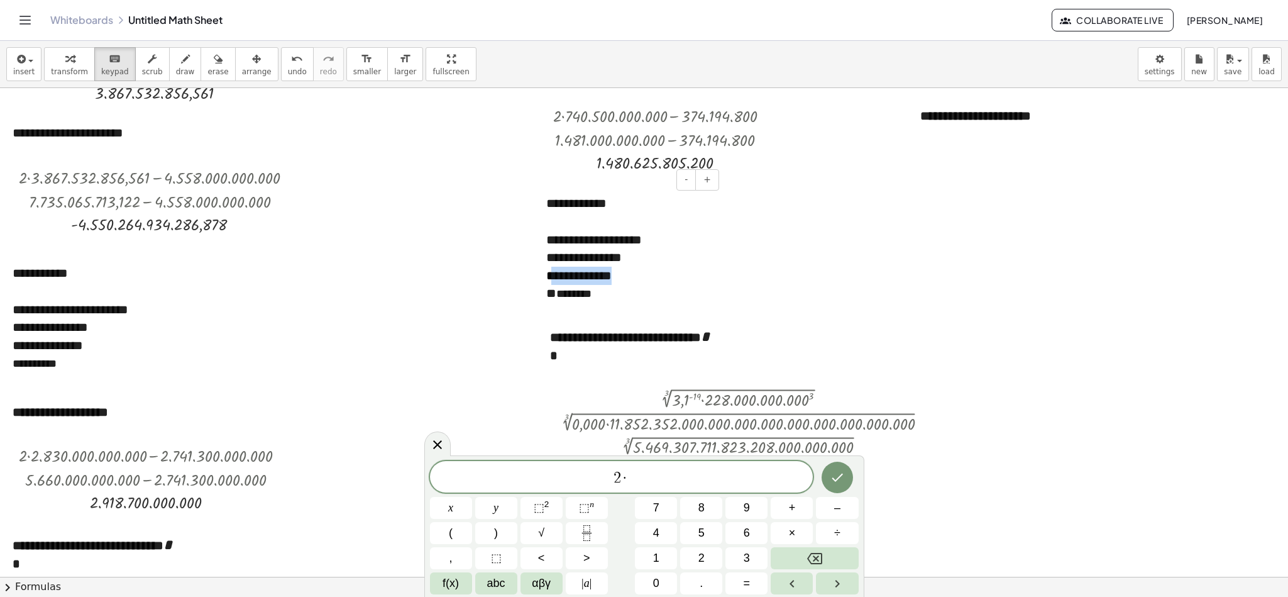
drag, startPoint x: 556, startPoint y: 276, endPoint x: 647, endPoint y: 278, distance: 90.5
click at [647, 278] on div "**********" at bounding box center [627, 276] width 163 height 18
click at [664, 397] on span "2 · ​" at bounding box center [621, 478] width 383 height 18
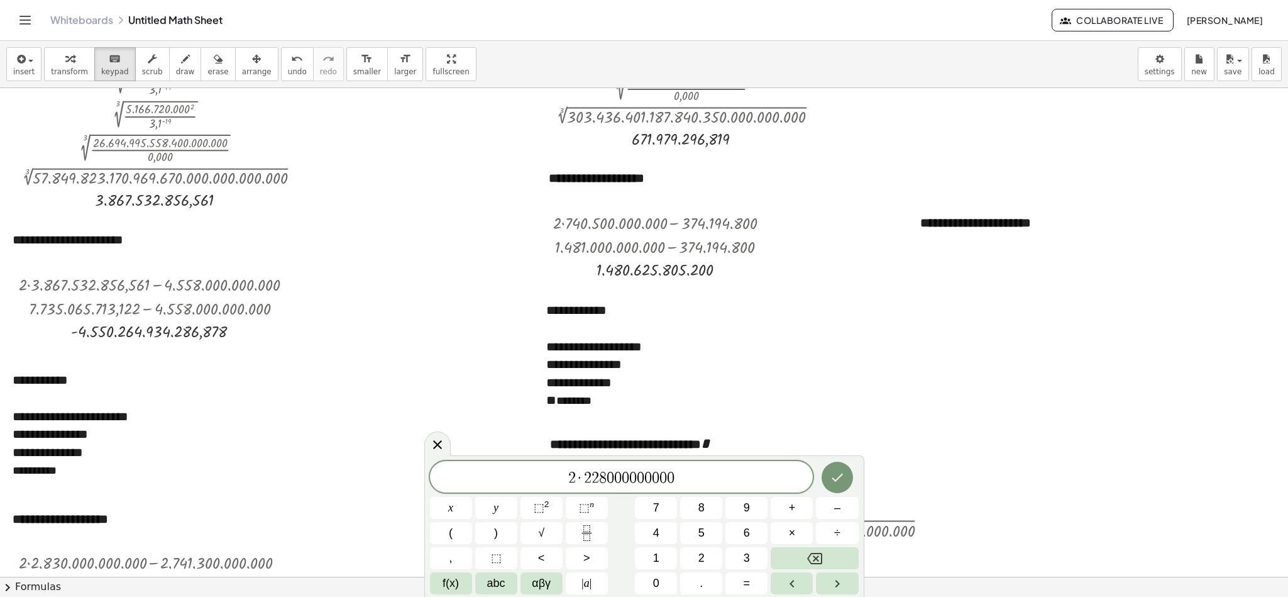
scroll to position [698, 0]
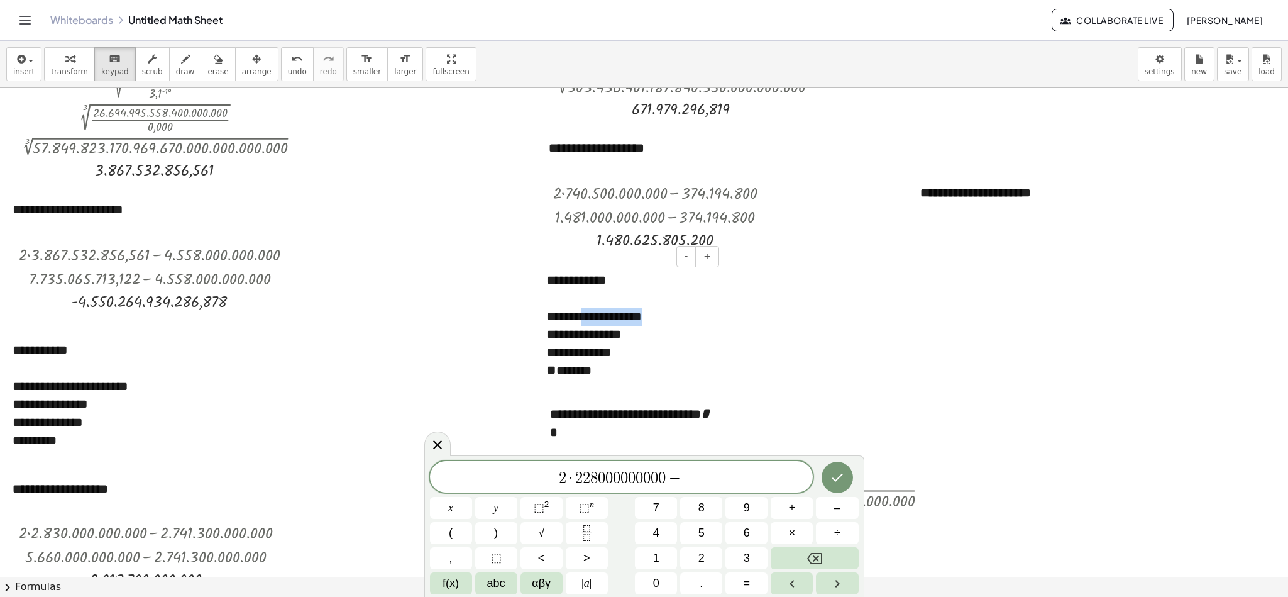
drag, startPoint x: 586, startPoint y: 317, endPoint x: 670, endPoint y: 317, distance: 83.6
click at [670, 317] on div "**********" at bounding box center [627, 316] width 163 height 18
click at [696, 397] on span "2 · 2 2 8 0 0 0 0 0 0 0 0 0 − ​" at bounding box center [621, 478] width 383 height 18
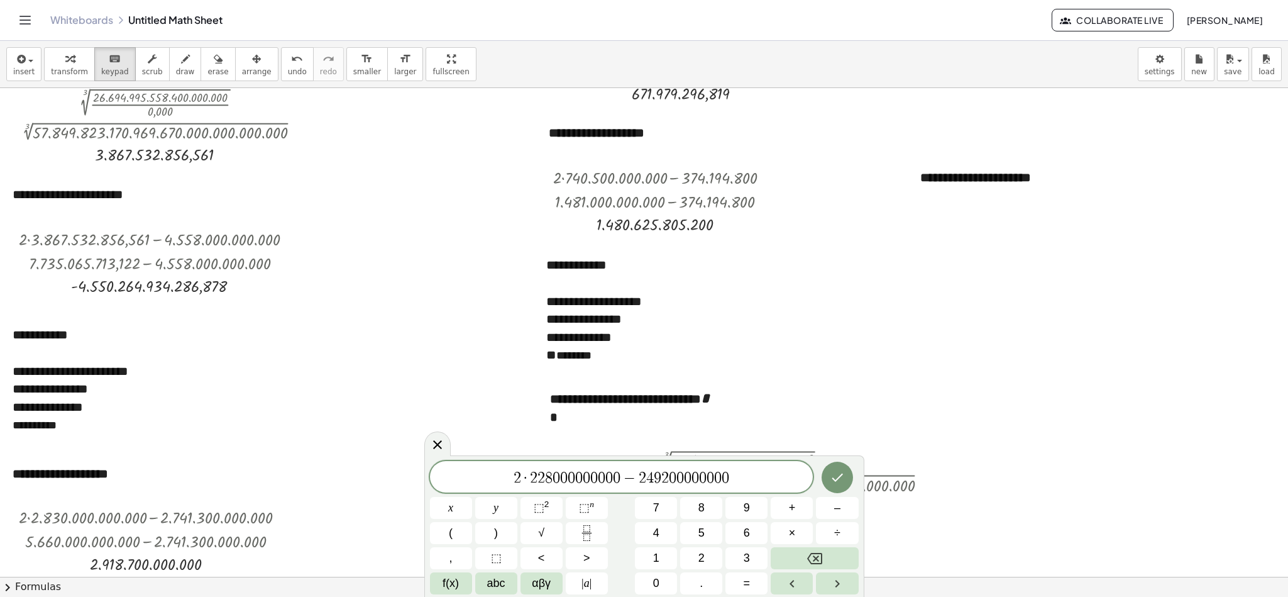
scroll to position [719, 0]
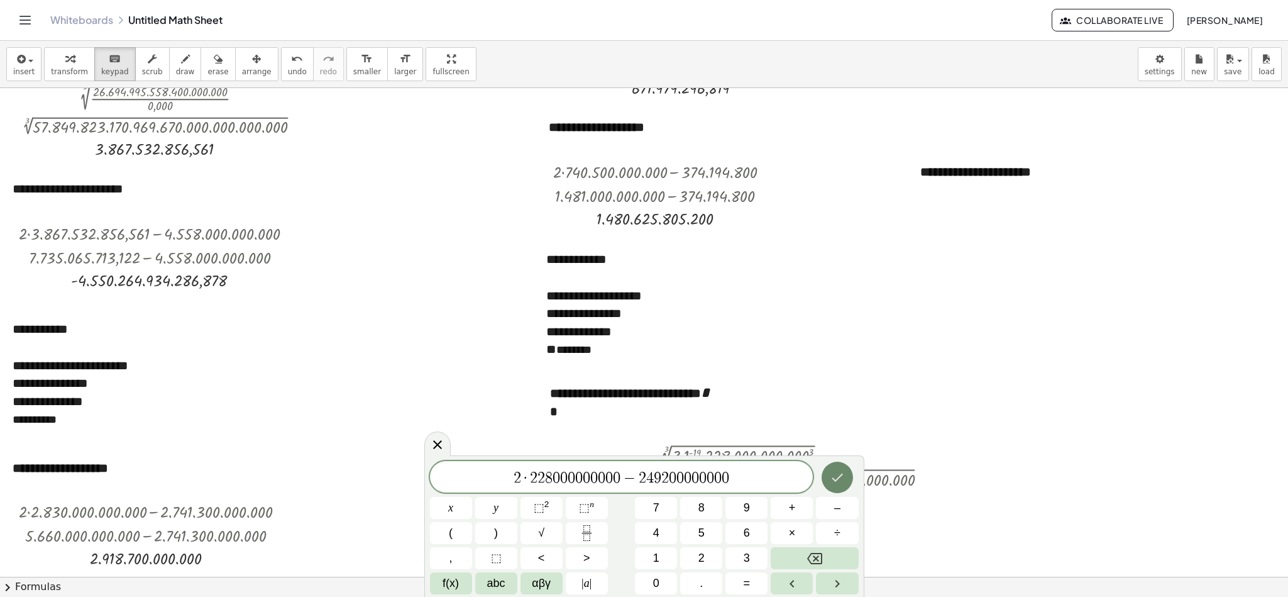
click at [843, 397] on icon "Done" at bounding box center [837, 477] width 15 height 15
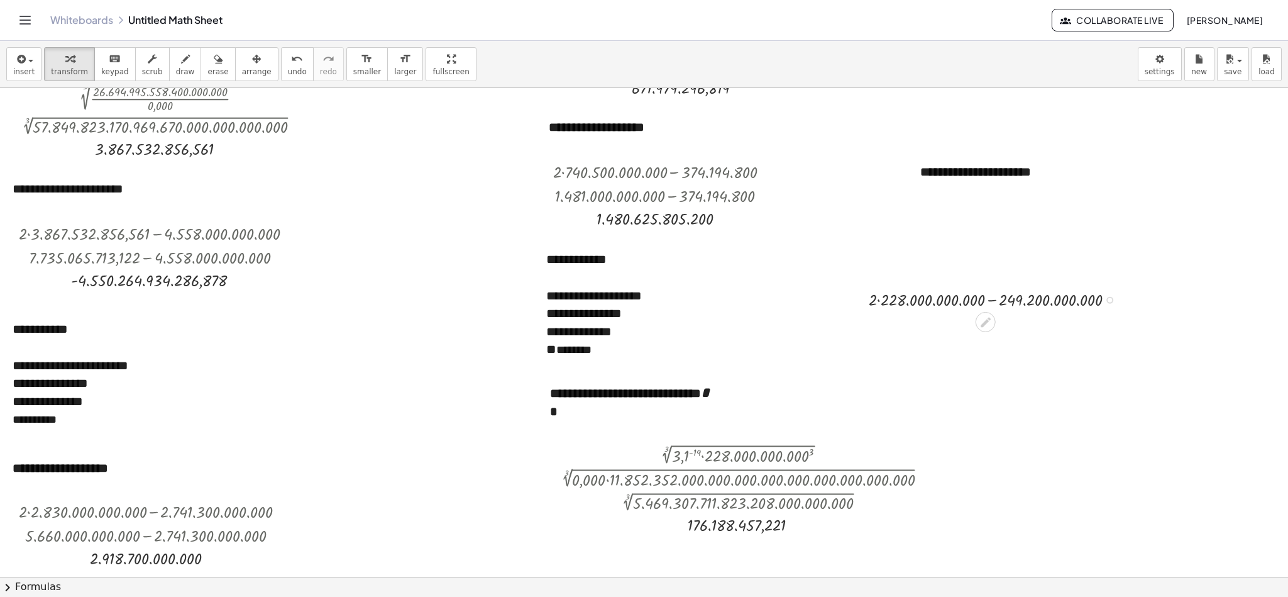
click at [858, 302] on div at bounding box center [996, 299] width 268 height 24
click at [858, 323] on div at bounding box center [996, 323] width 268 height 24
click at [252, 61] on icon "button" at bounding box center [256, 59] width 9 height 15
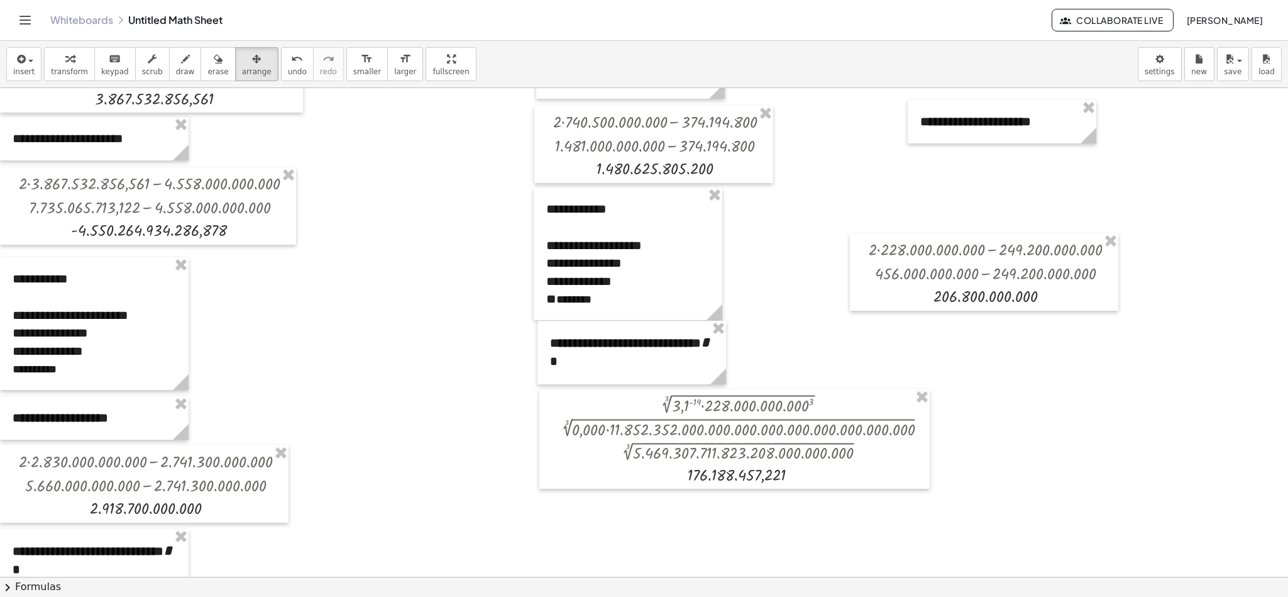
scroll to position [790, 0]
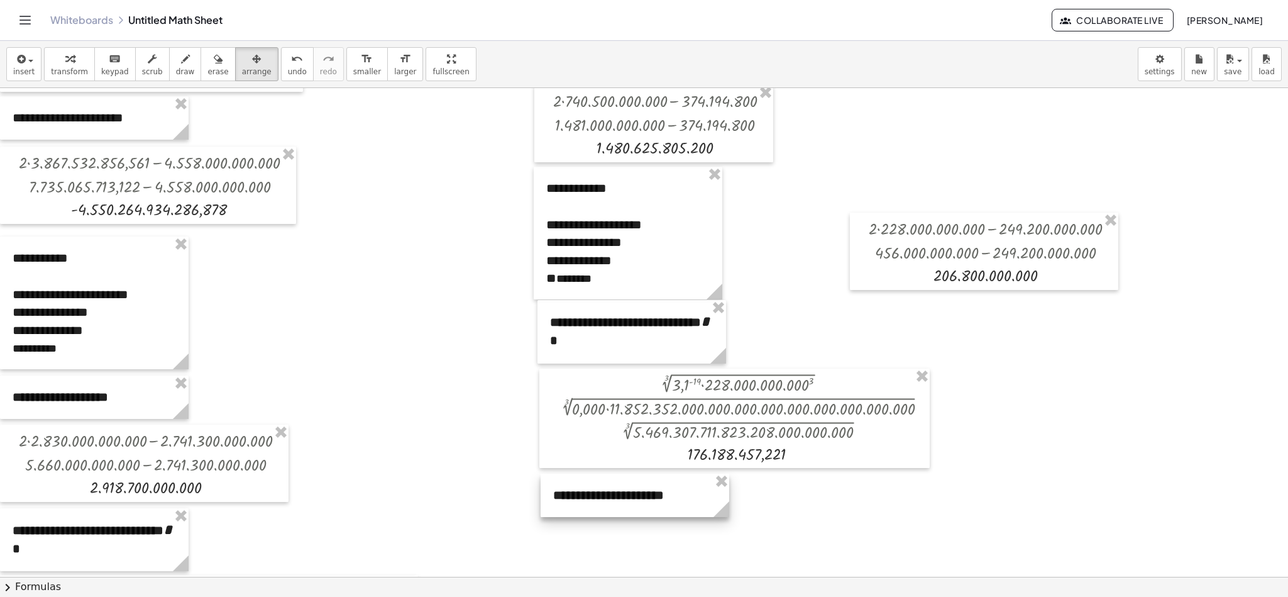
drag, startPoint x: 943, startPoint y: 116, endPoint x: 576, endPoint y: 509, distance: 538.2
click at [576, 397] on div at bounding box center [635, 494] width 189 height 43
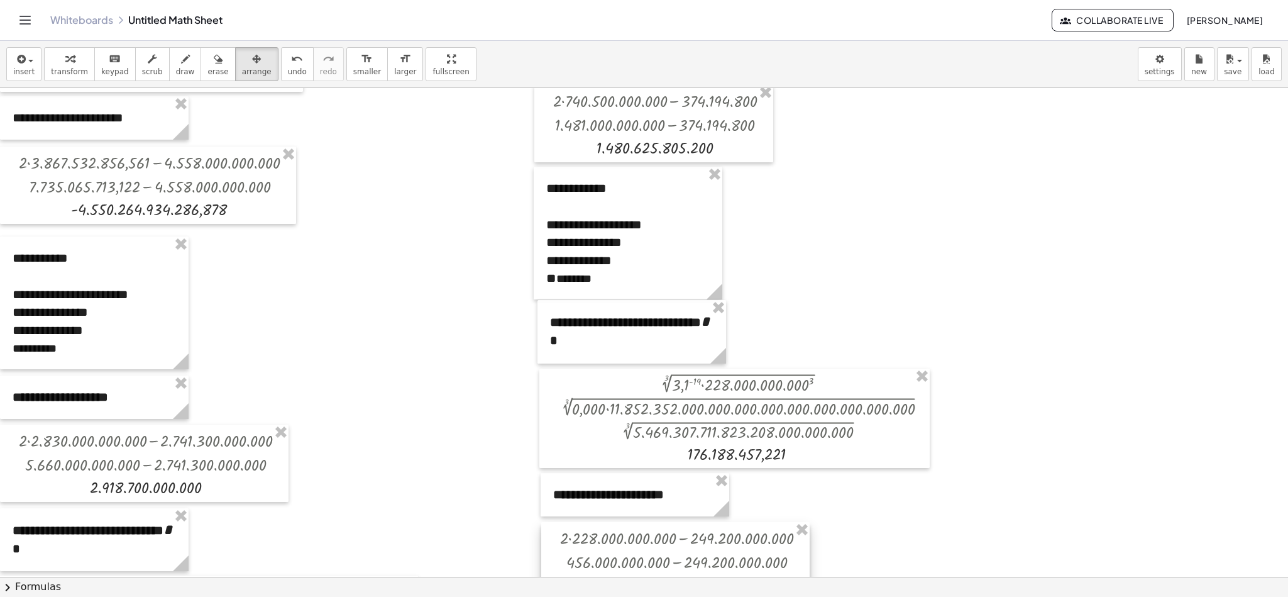
drag, startPoint x: 930, startPoint y: 265, endPoint x: 622, endPoint y: 574, distance: 436.0
click at [622, 397] on div at bounding box center [675, 560] width 268 height 77
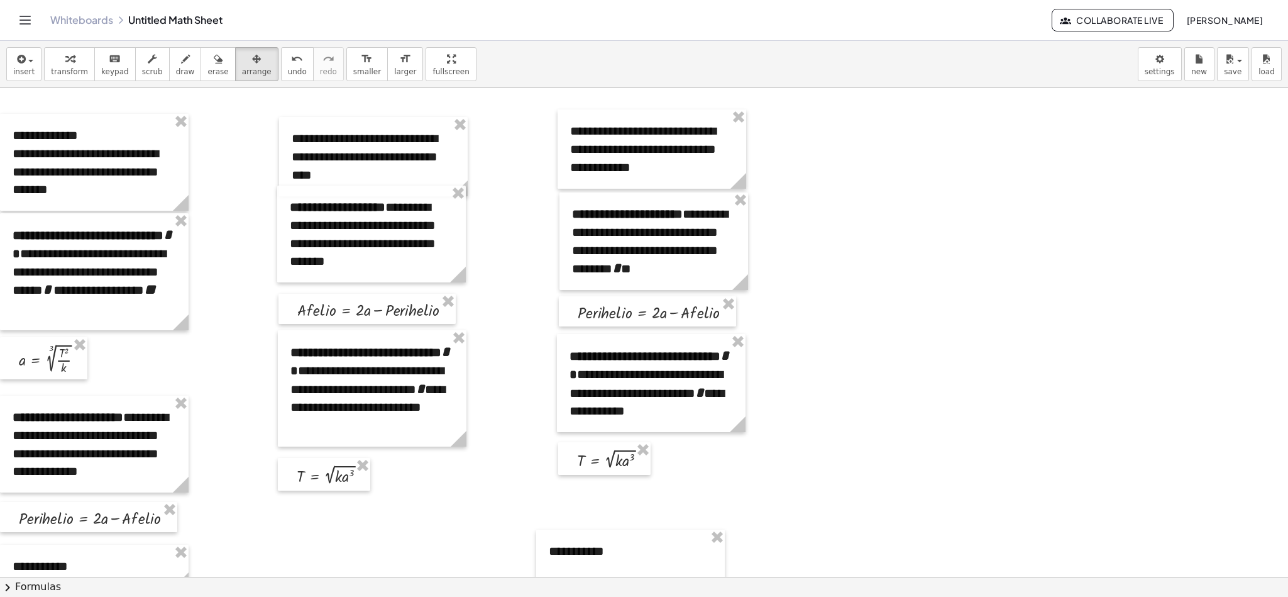
scroll to position [0, 0]
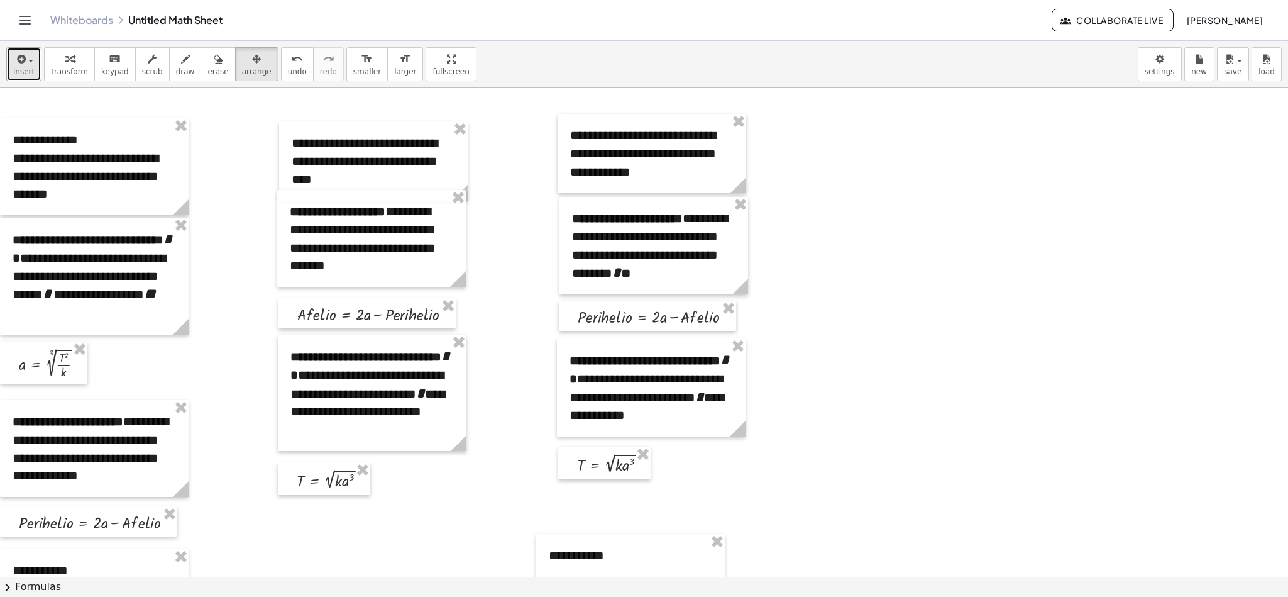
click at [14, 62] on icon "button" at bounding box center [19, 59] width 11 height 15
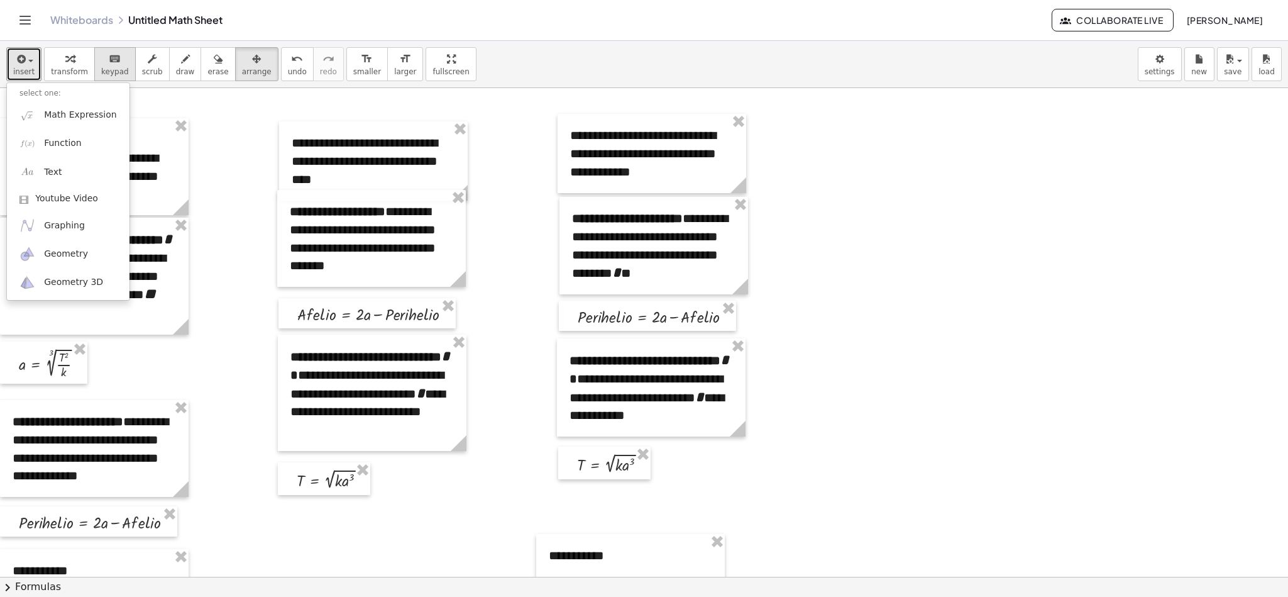
click at [109, 67] on span "keypad" at bounding box center [115, 71] width 28 height 9
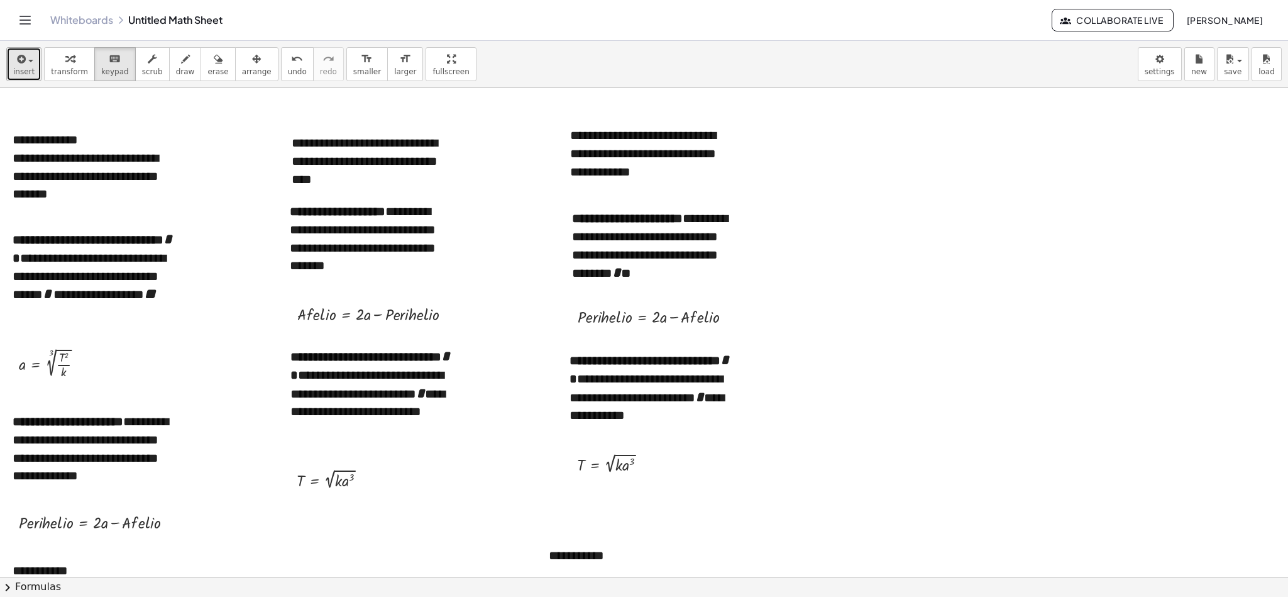
click at [28, 64] on div "button" at bounding box center [23, 58] width 21 height 15
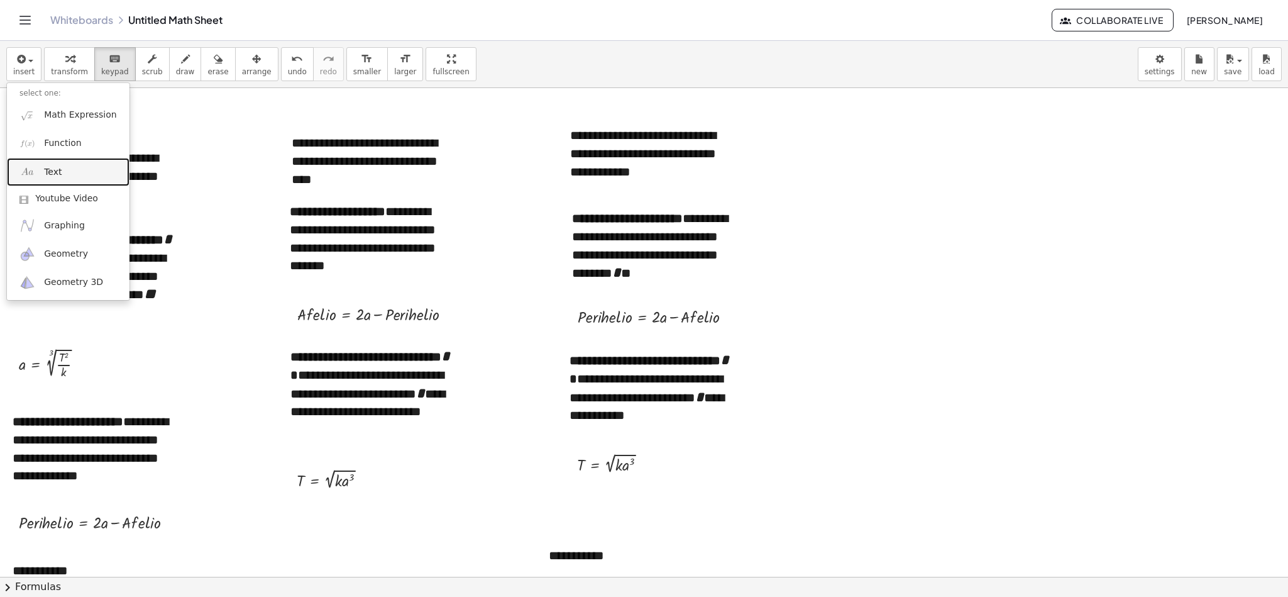
click at [58, 174] on span "Text" at bounding box center [53, 172] width 18 height 13
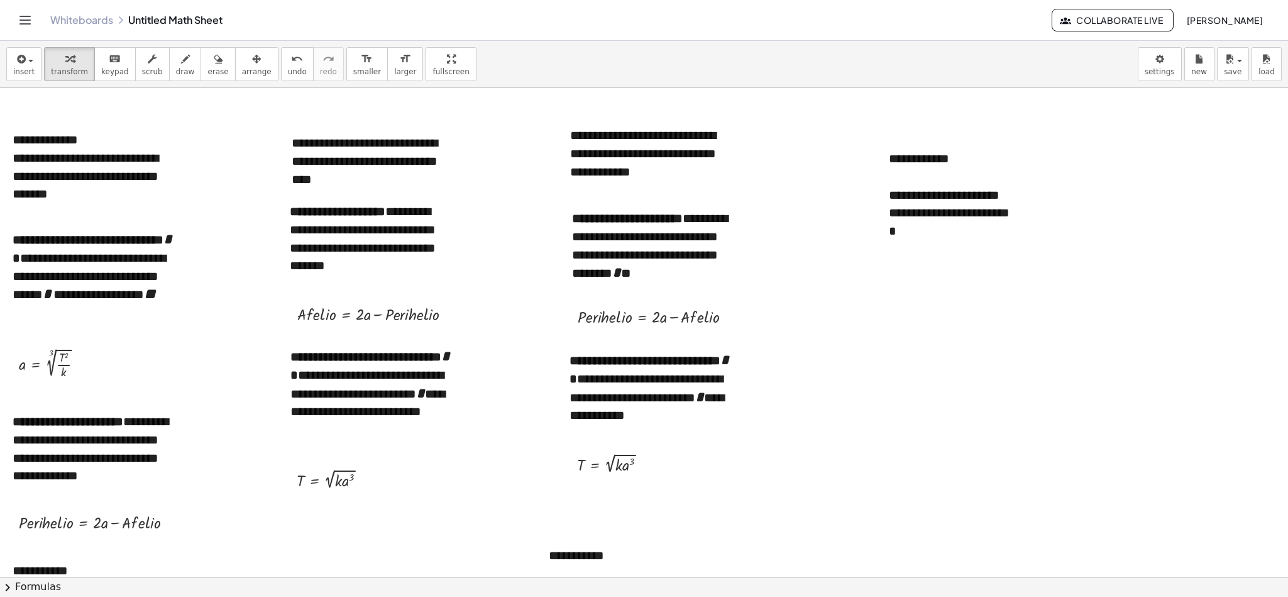
scroll to position [172, 0]
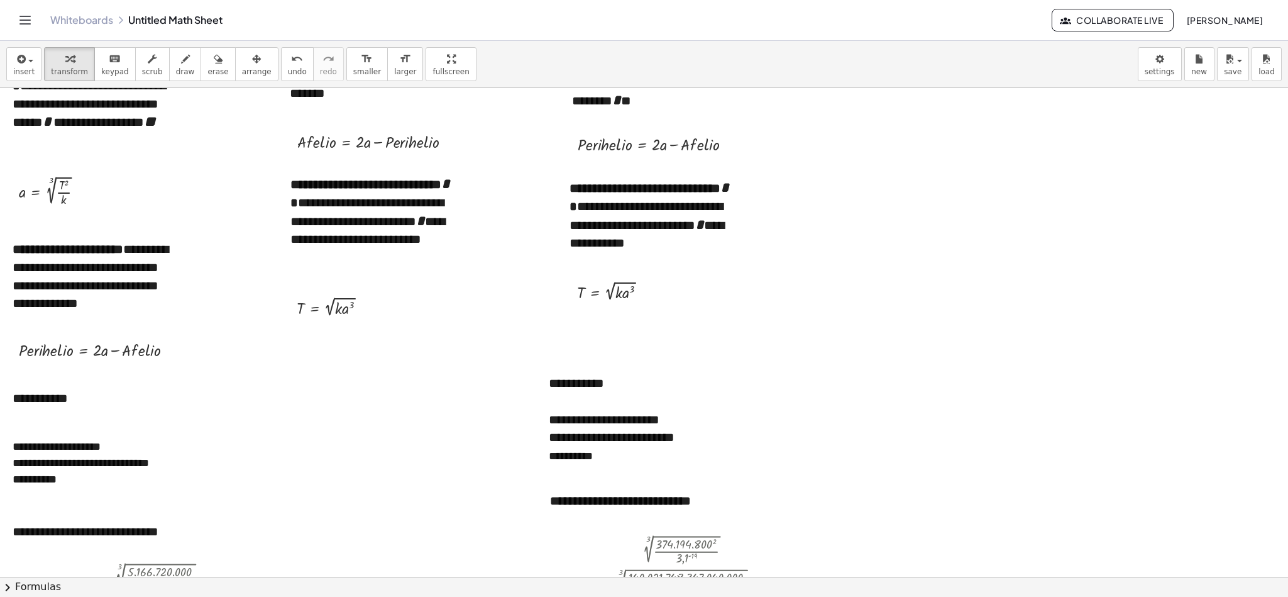
drag, startPoint x: 621, startPoint y: 453, endPoint x: 532, endPoint y: 459, distance: 88.9
drag, startPoint x: 603, startPoint y: 457, endPoint x: 585, endPoint y: 457, distance: 18.2
click at [585, 397] on span "**********" at bounding box center [571, 455] width 44 height 11
click at [611, 397] on div "**********" at bounding box center [630, 455] width 163 height 18
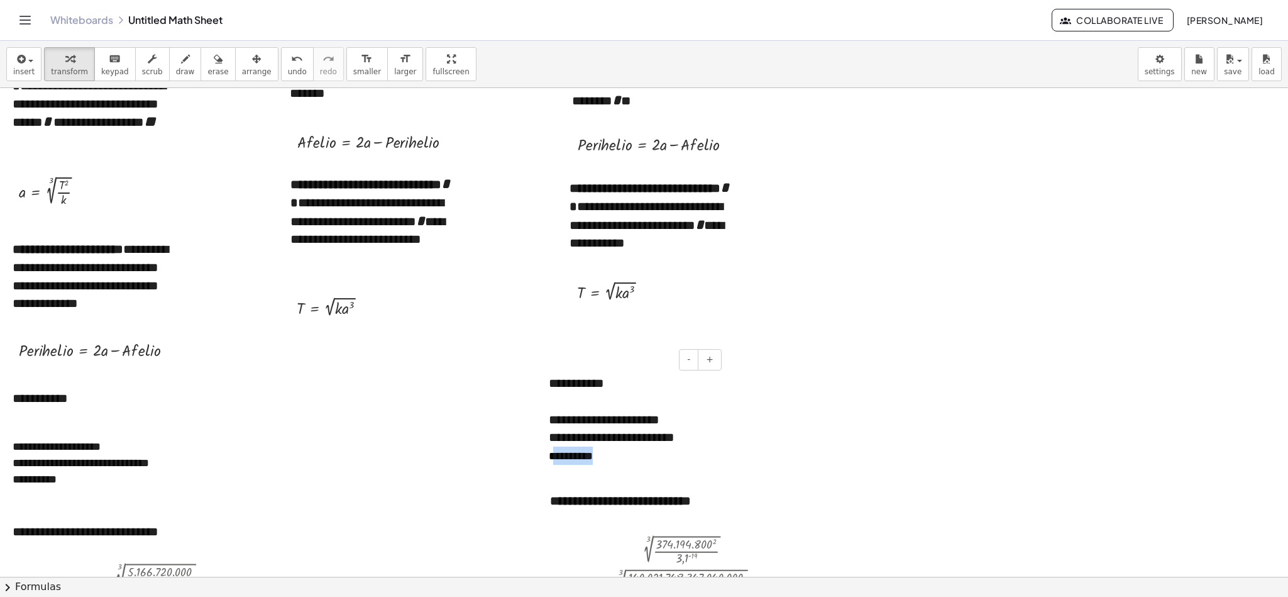
drag, startPoint x: 611, startPoint y: 457, endPoint x: 556, endPoint y: 458, distance: 54.7
click at [556, 397] on div "**********" at bounding box center [630, 455] width 163 height 18
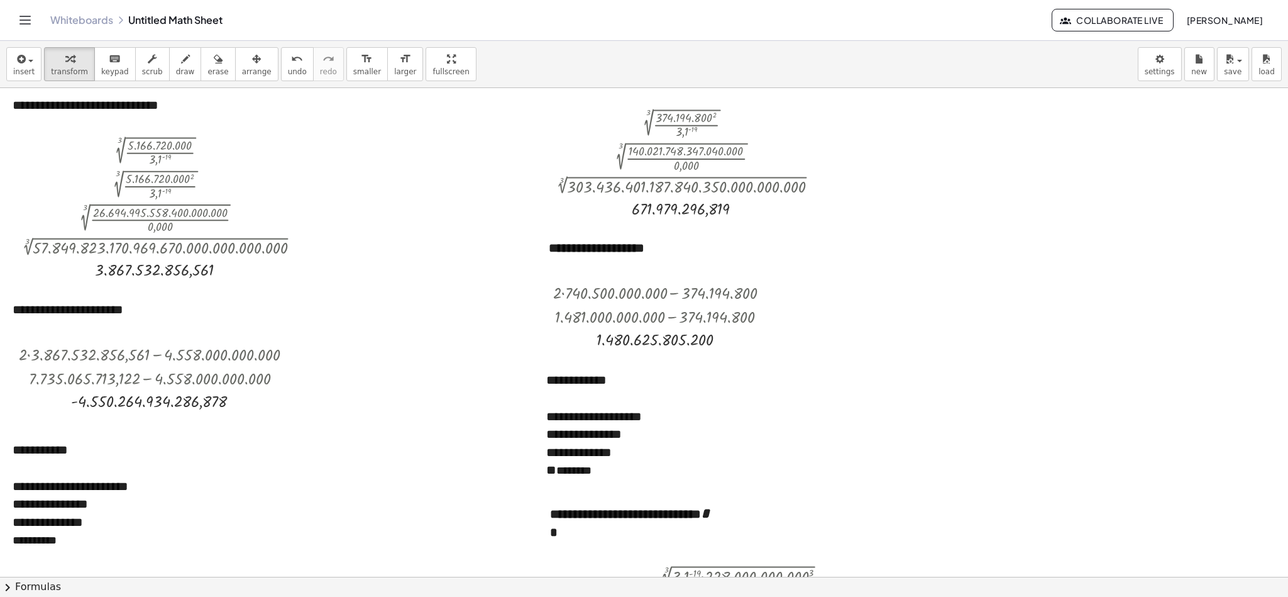
scroll to position [0, 0]
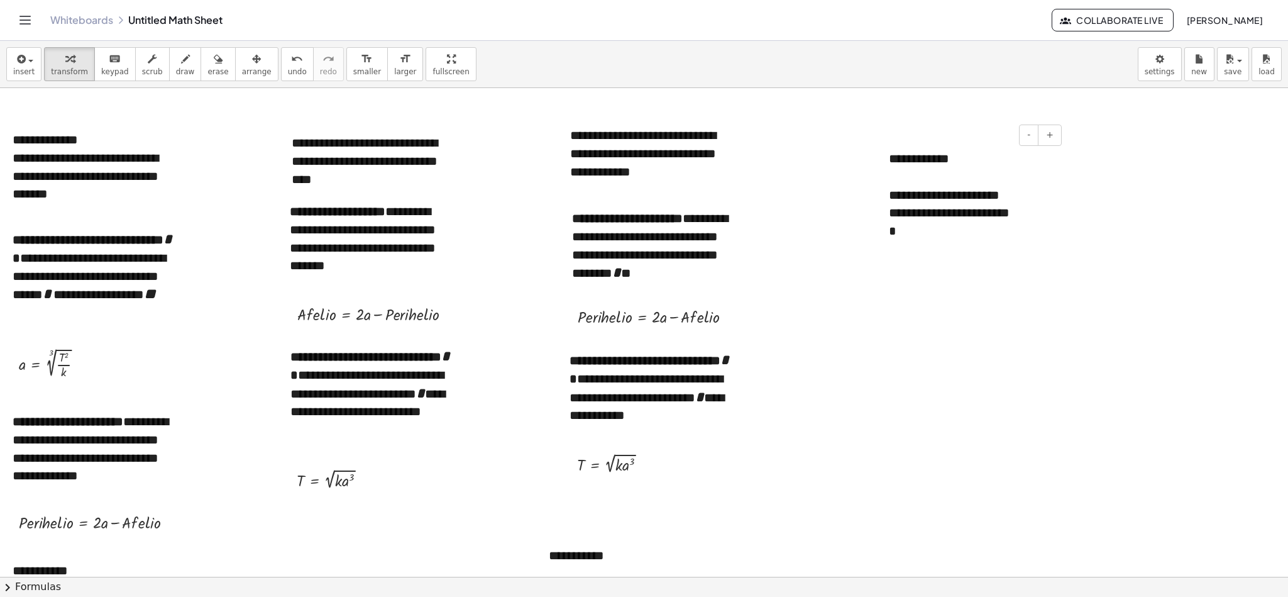
click at [858, 236] on div "*" at bounding box center [970, 231] width 163 height 18
click at [19, 74] on span "insert" at bounding box center [23, 71] width 21 height 9
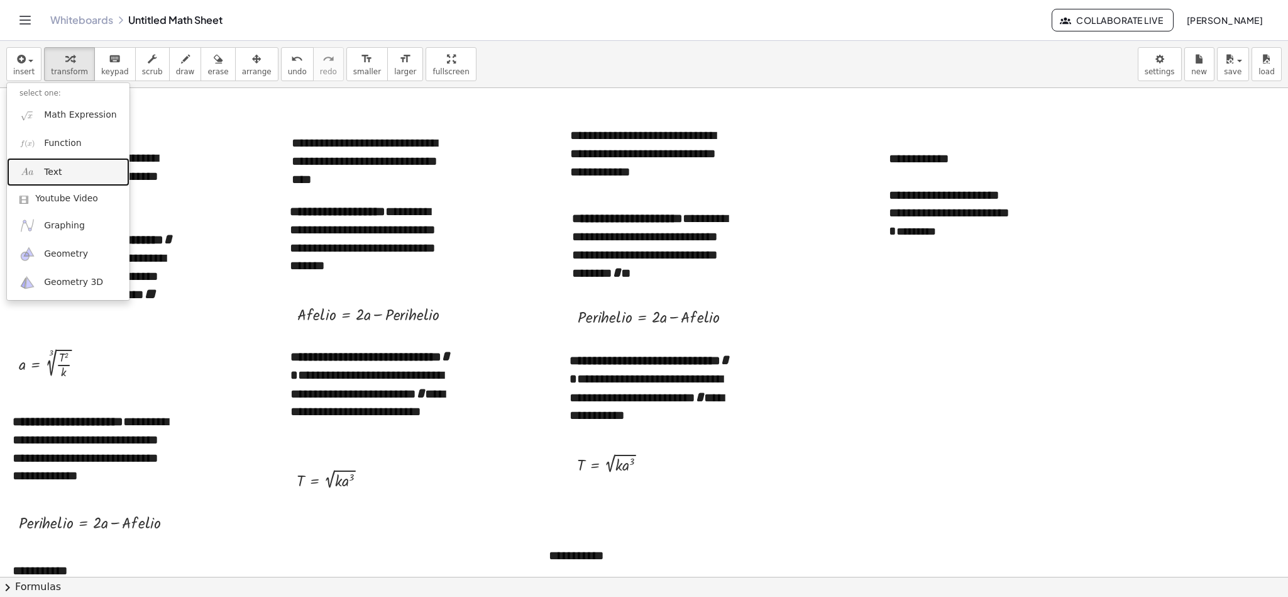
click at [70, 170] on link "Text" at bounding box center [68, 172] width 123 height 28
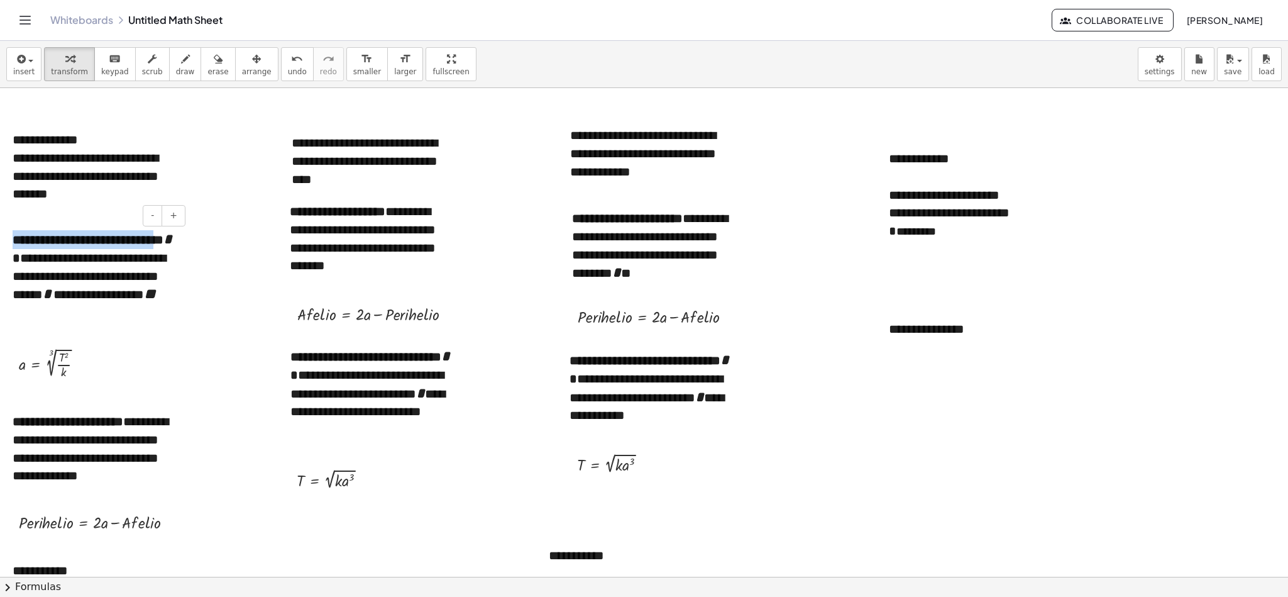
drag, startPoint x: 14, startPoint y: 239, endPoint x: 178, endPoint y: 240, distance: 164.1
click at [178, 240] on div "**********" at bounding box center [94, 277] width 189 height 121
click at [858, 328] on div "**********" at bounding box center [970, 328] width 189 height 43
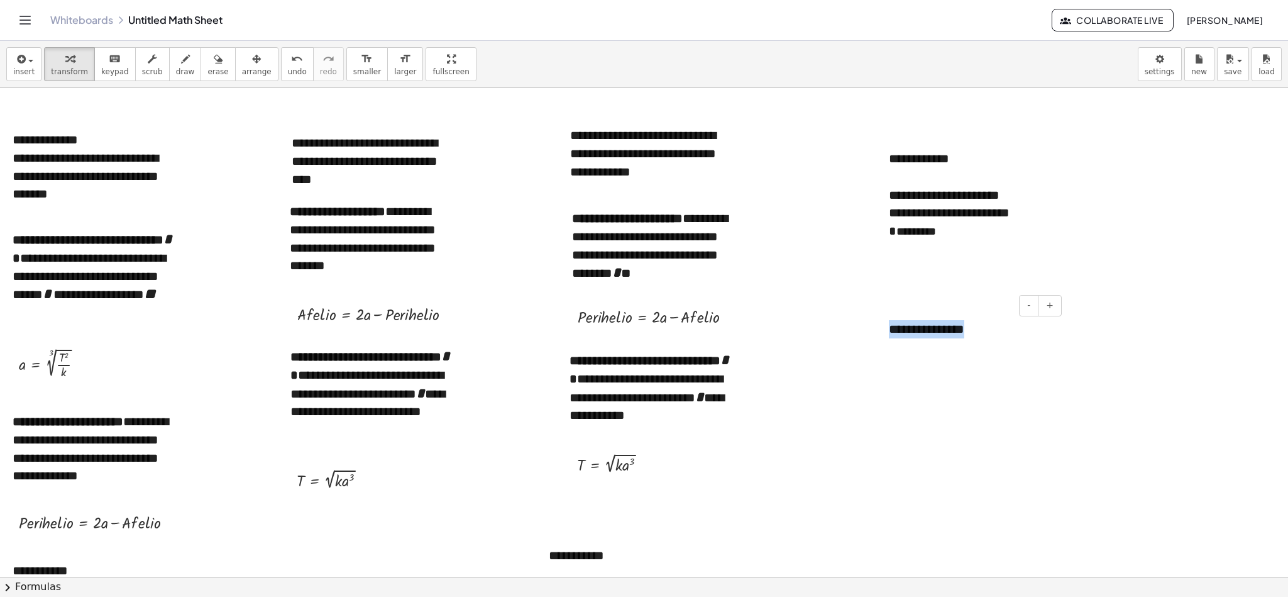
paste div
drag, startPoint x: 295, startPoint y: 215, endPoint x: 389, endPoint y: 214, distance: 94.3
click at [385, 214] on b "**********" at bounding box center [338, 211] width 96 height 13
click at [29, 61] on span "button" at bounding box center [30, 61] width 5 height 3
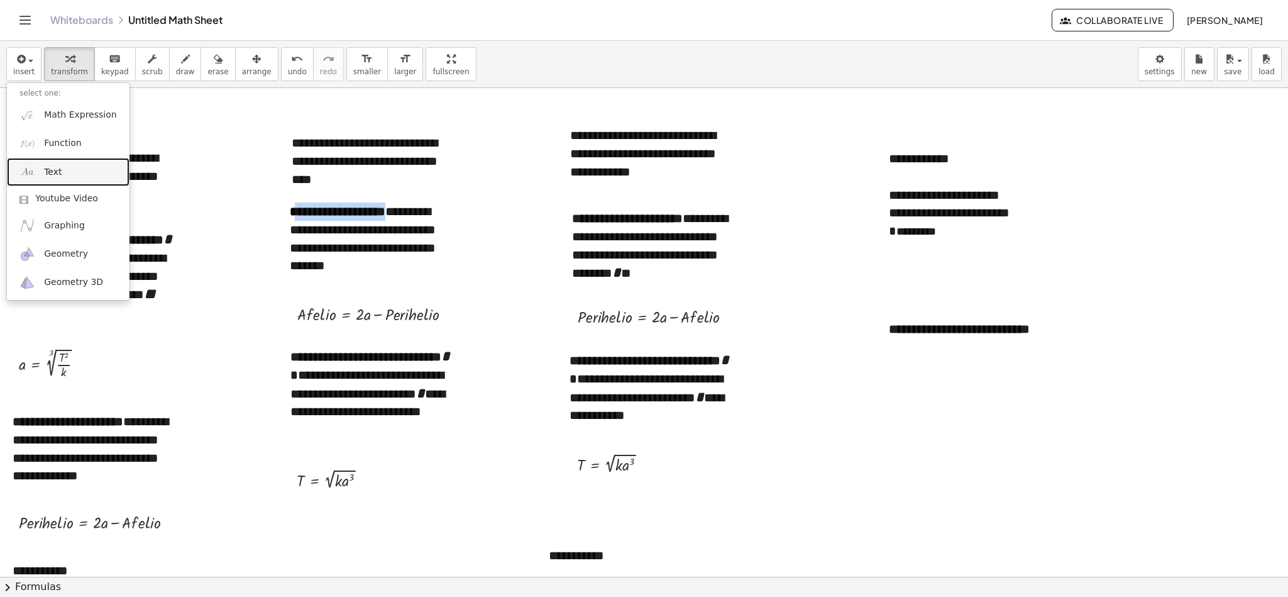
click at [68, 178] on link "Text" at bounding box center [68, 172] width 123 height 28
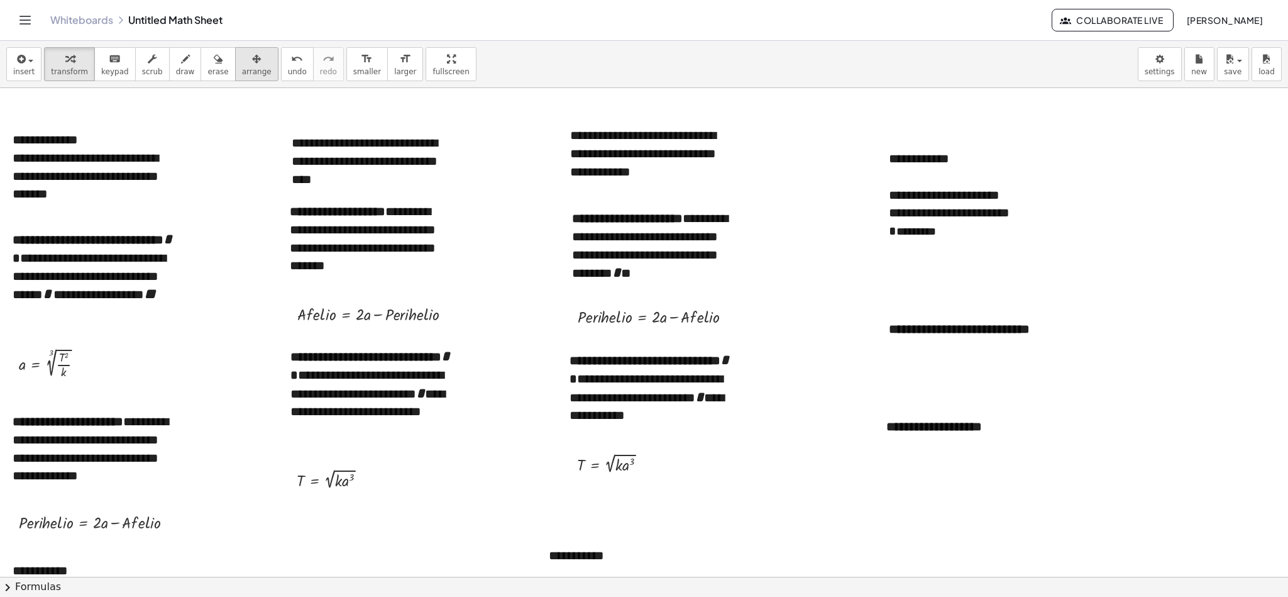
click at [244, 51] on div "button" at bounding box center [257, 58] width 30 height 15
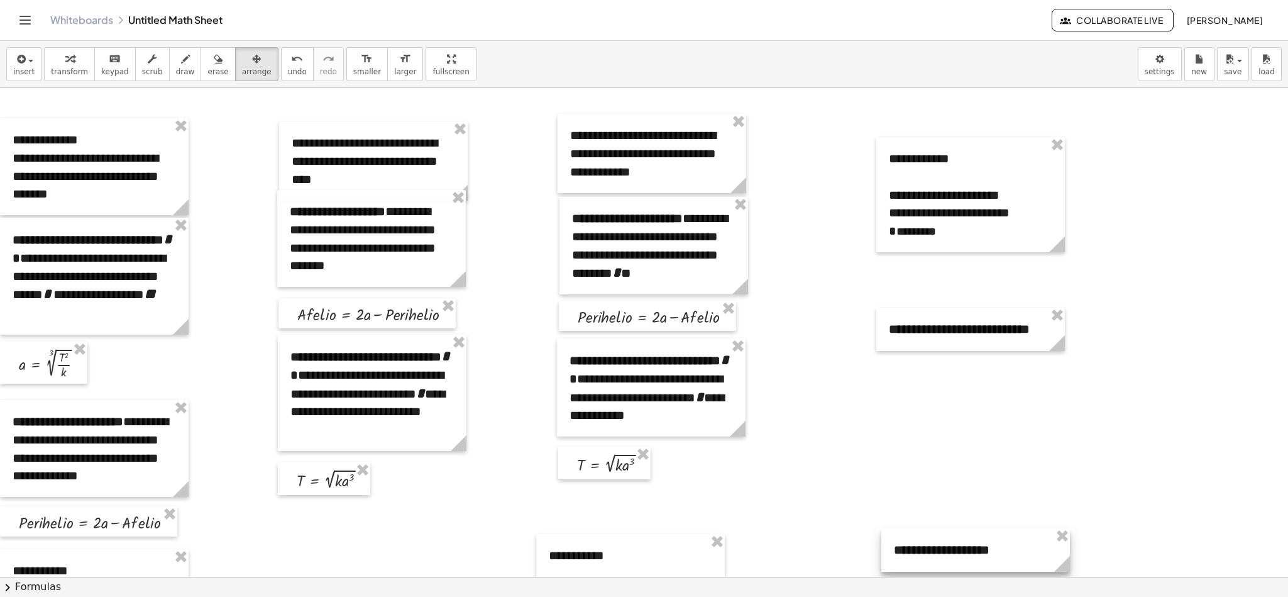
drag, startPoint x: 991, startPoint y: 428, endPoint x: 998, endPoint y: 551, distance: 123.4
click at [858, 397] on div at bounding box center [975, 549] width 189 height 43
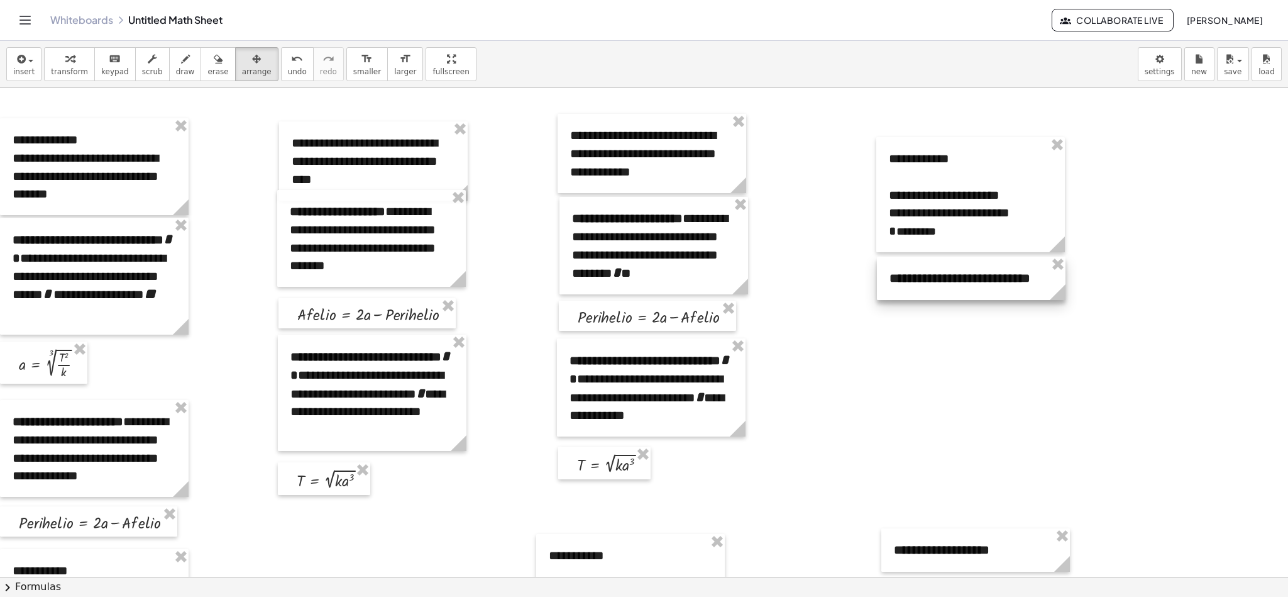
drag, startPoint x: 979, startPoint y: 339, endPoint x: 979, endPoint y: 289, distance: 50.9
click at [858, 289] on div at bounding box center [971, 277] width 189 height 43
click at [113, 63] on div "keyboard" at bounding box center [115, 58] width 28 height 15
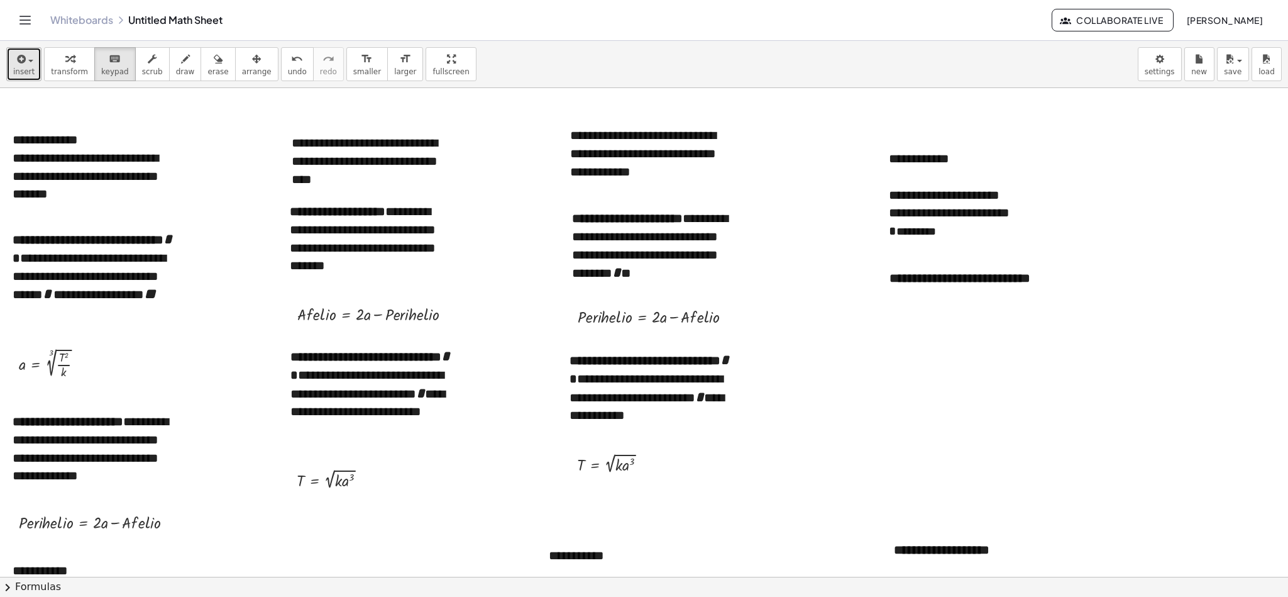
click at [28, 63] on div "button" at bounding box center [23, 58] width 21 height 15
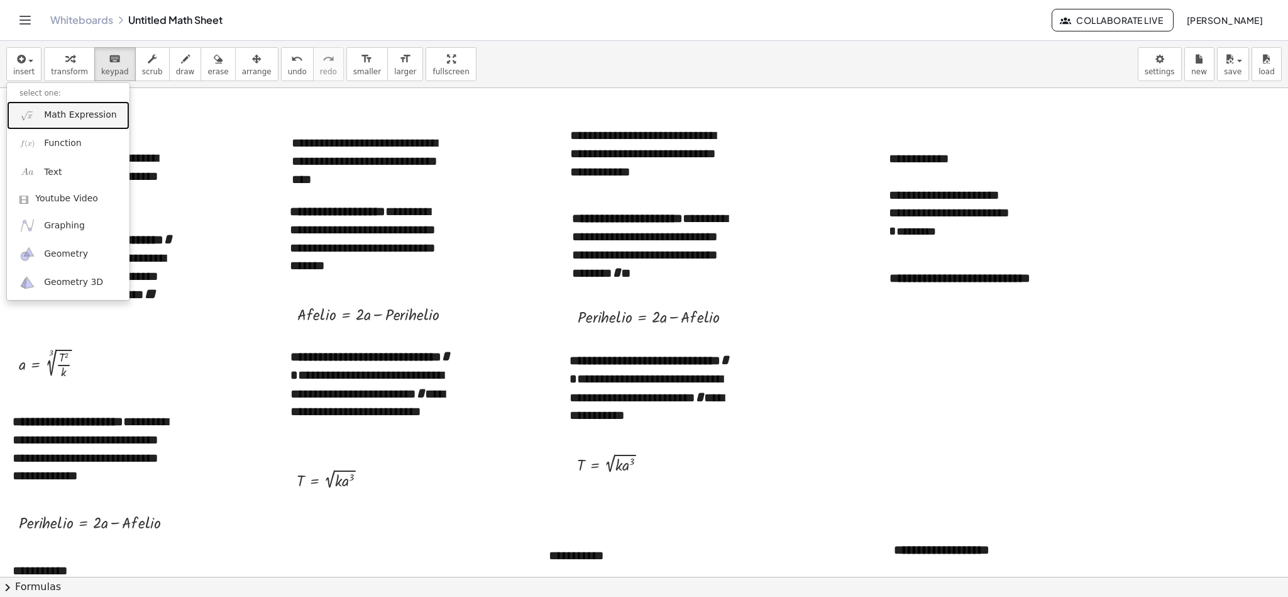
click at [55, 118] on span "Math Expression" at bounding box center [80, 115] width 72 height 13
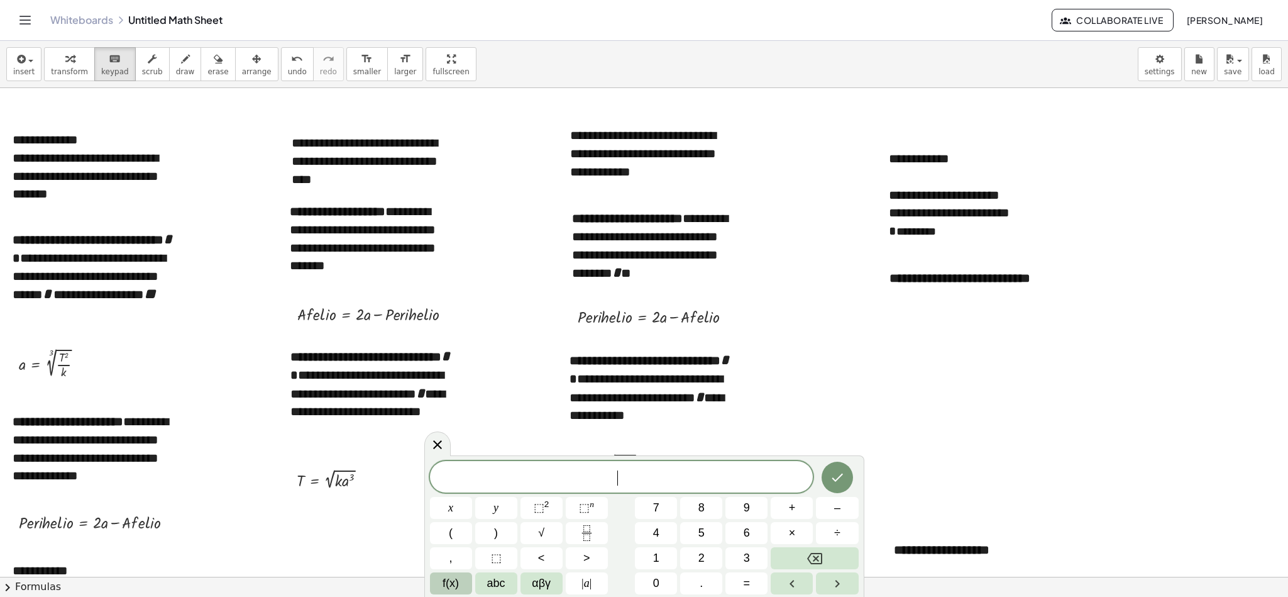
click at [449, 397] on span "f(x)" at bounding box center [451, 583] width 16 height 17
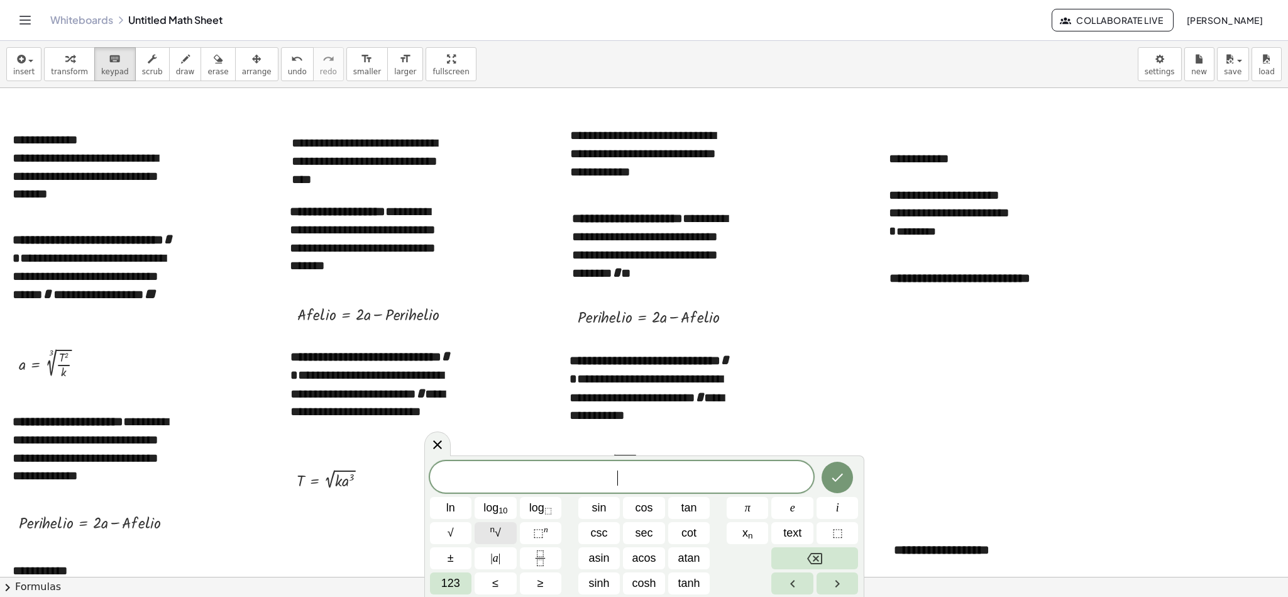
click at [508, 397] on button "n √" at bounding box center [496, 533] width 42 height 22
drag, startPoint x: 983, startPoint y: 212, endPoint x: 1041, endPoint y: 216, distance: 58.6
click at [858, 216] on div "**********" at bounding box center [970, 213] width 163 height 18
click at [626, 397] on span at bounding box center [628, 477] width 12 height 16
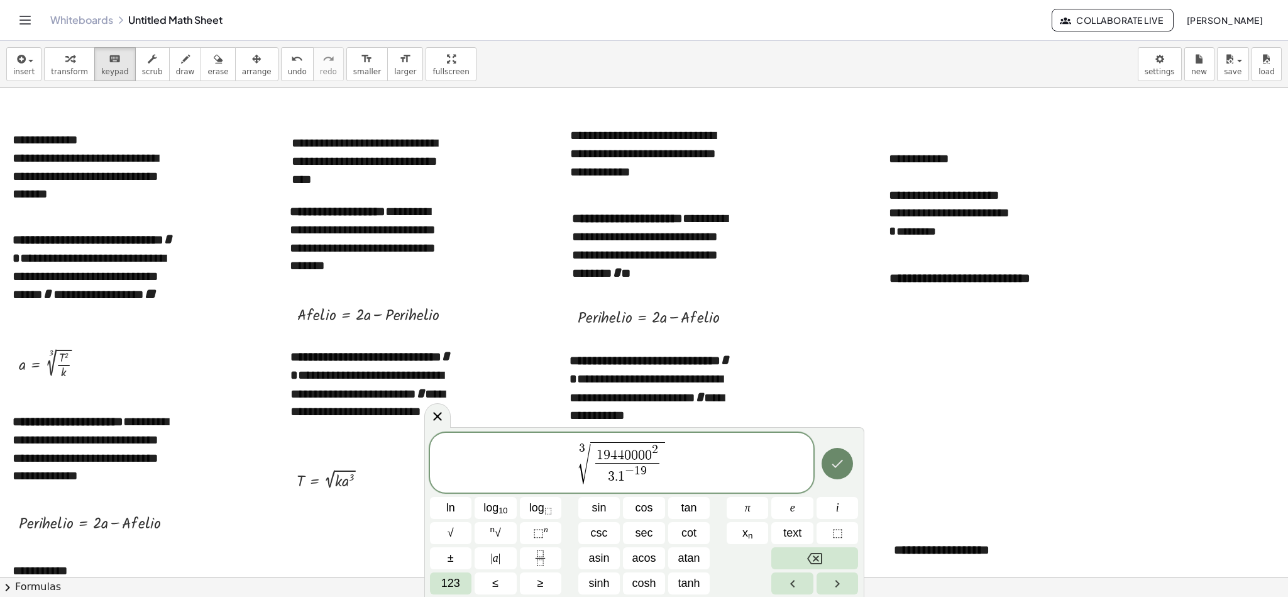
click at [830, 397] on icon "Done" at bounding box center [837, 463] width 15 height 15
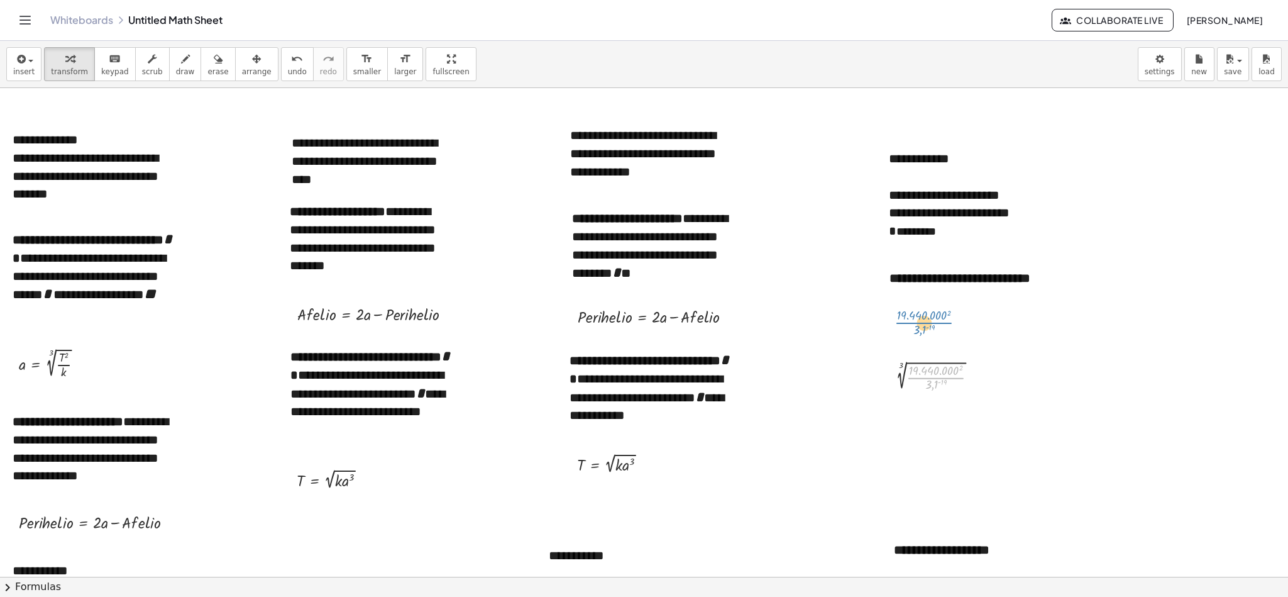
drag, startPoint x: 934, startPoint y: 374, endPoint x: 921, endPoint y: 317, distance: 58.1
click at [858, 370] on div at bounding box center [939, 376] width 107 height 33
click at [858, 397] on div at bounding box center [940, 410] width 149 height 33
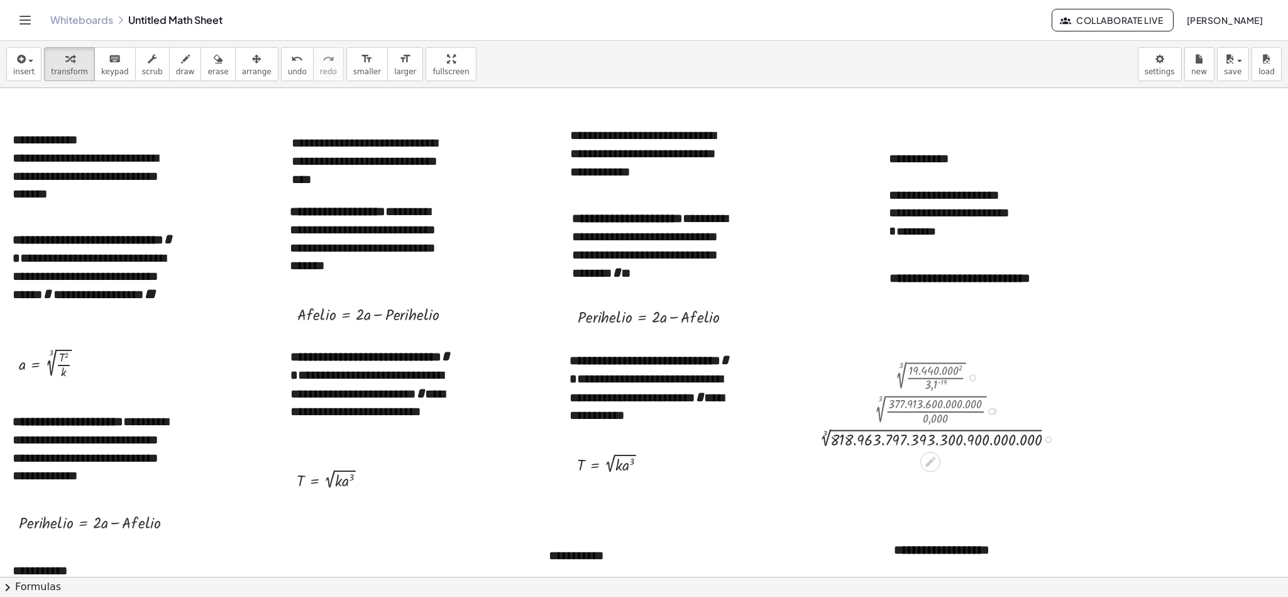
click at [825, 397] on div at bounding box center [939, 438] width 259 height 23
click at [242, 59] on div "button" at bounding box center [257, 58] width 30 height 15
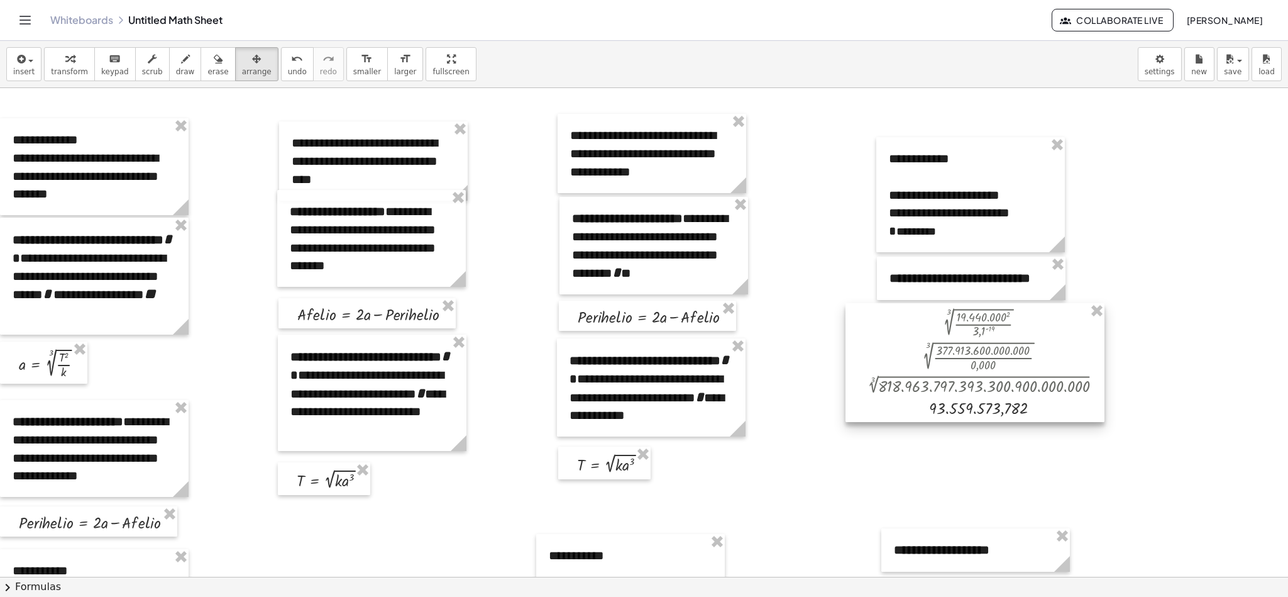
drag, startPoint x: 932, startPoint y: 400, endPoint x: 979, endPoint y: 347, distance: 71.7
click at [858, 347] on div at bounding box center [974, 362] width 259 height 119
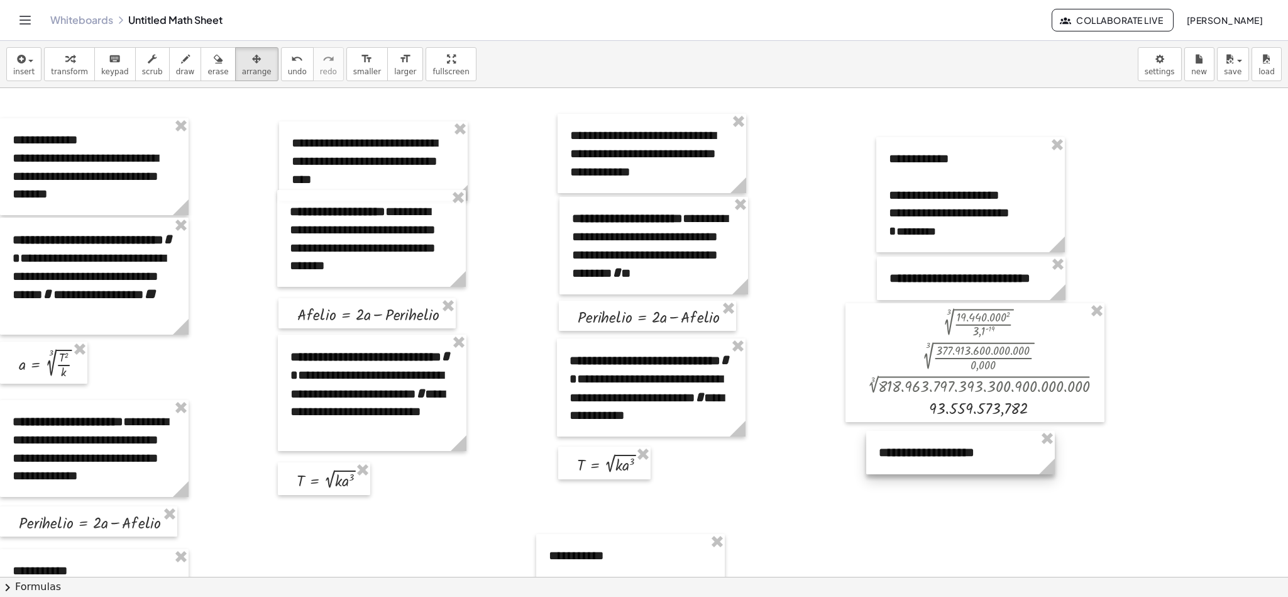
drag, startPoint x: 960, startPoint y: 545, endPoint x: 945, endPoint y: 448, distance: 98.6
click at [858, 397] on div at bounding box center [960, 452] width 189 height 43
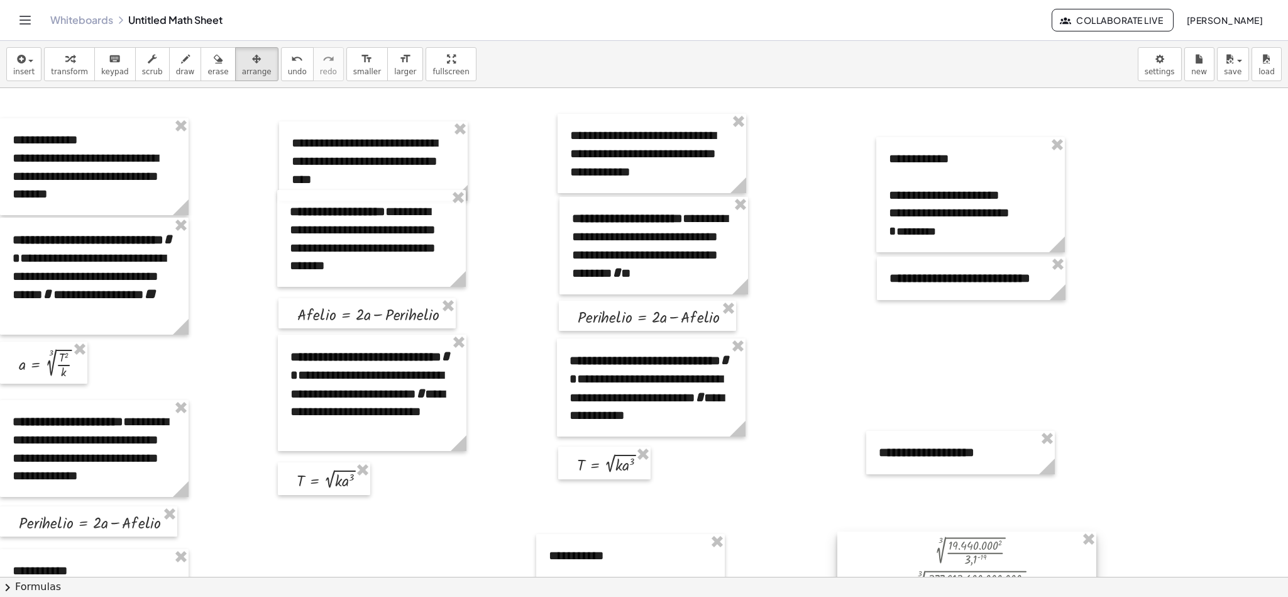
drag, startPoint x: 959, startPoint y: 342, endPoint x: 947, endPoint y: 564, distance: 222.2
click at [858, 397] on div at bounding box center [966, 590] width 259 height 119
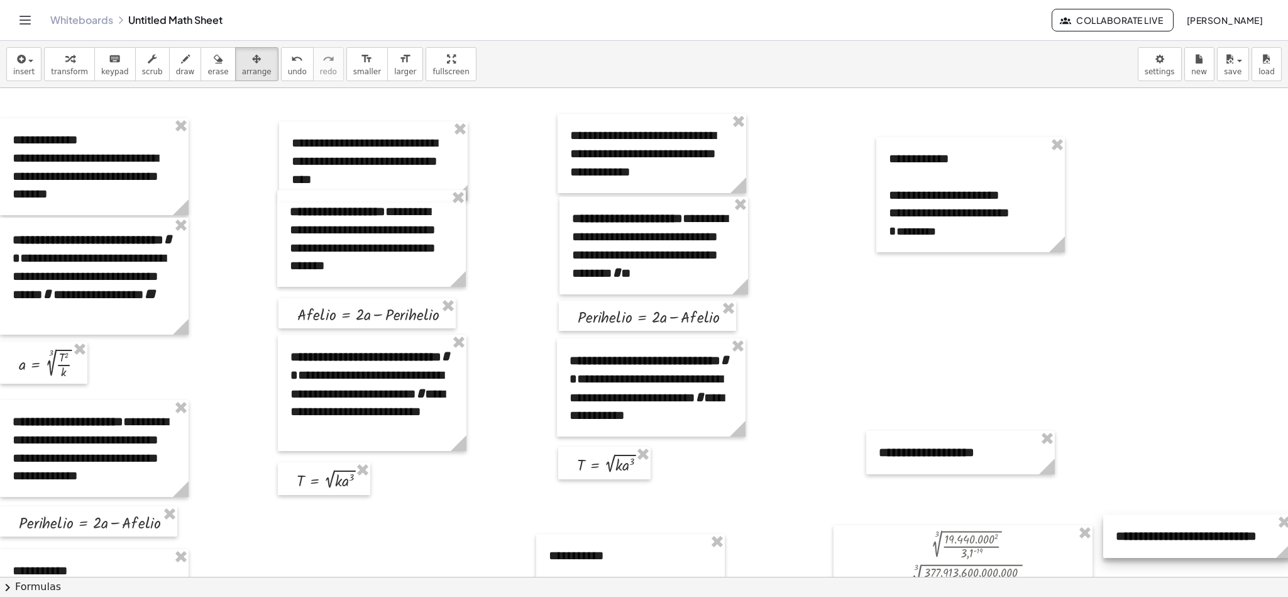
drag, startPoint x: 932, startPoint y: 289, endPoint x: 1158, endPoint y: 544, distance: 340.6
click at [858, 397] on div at bounding box center [1197, 535] width 189 height 43
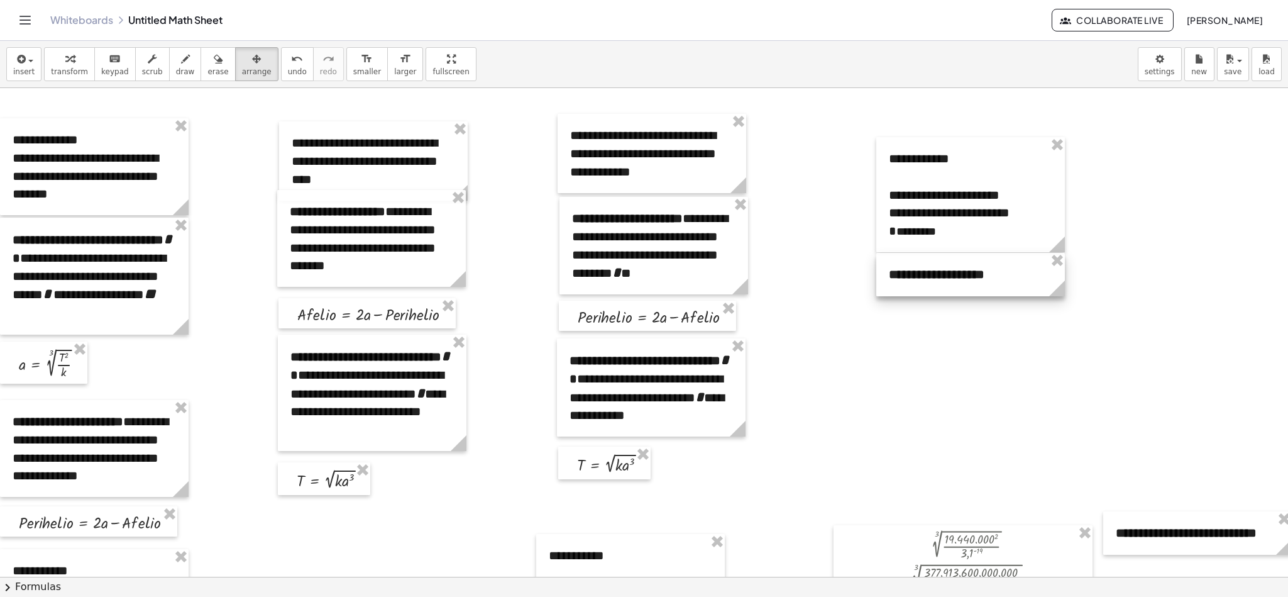
drag, startPoint x: 988, startPoint y: 457, endPoint x: 998, endPoint y: 279, distance: 178.2
click at [858, 279] on div at bounding box center [970, 274] width 189 height 43
click at [116, 58] on div "keyboard" at bounding box center [115, 58] width 28 height 15
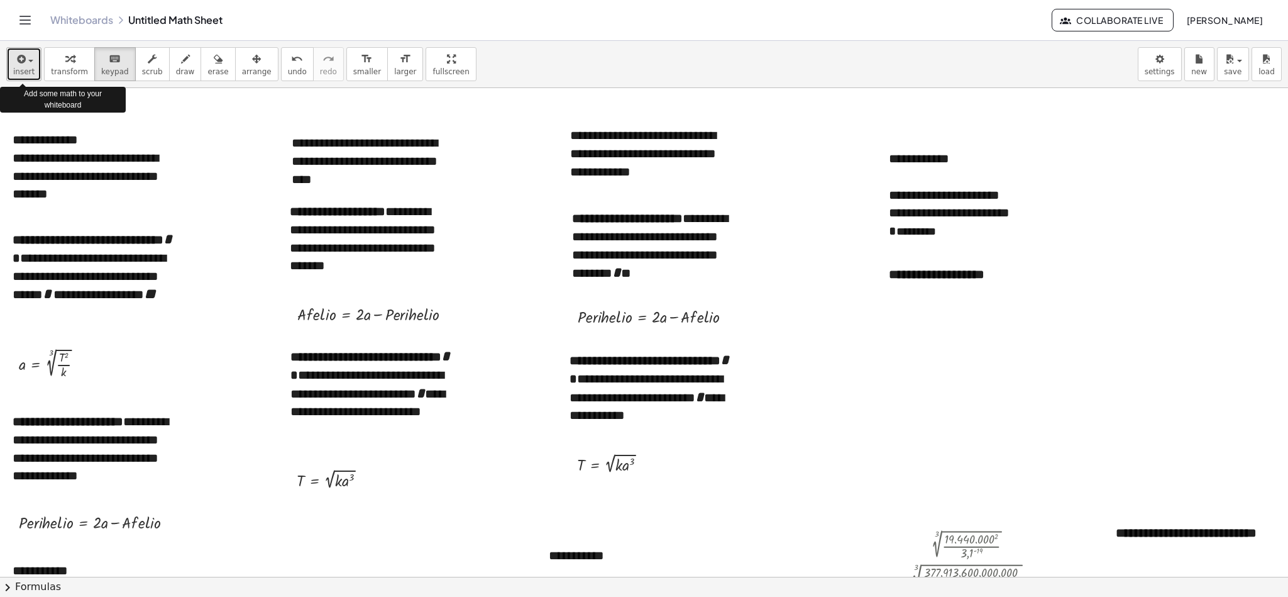
click at [19, 58] on icon "button" at bounding box center [19, 59] width 11 height 15
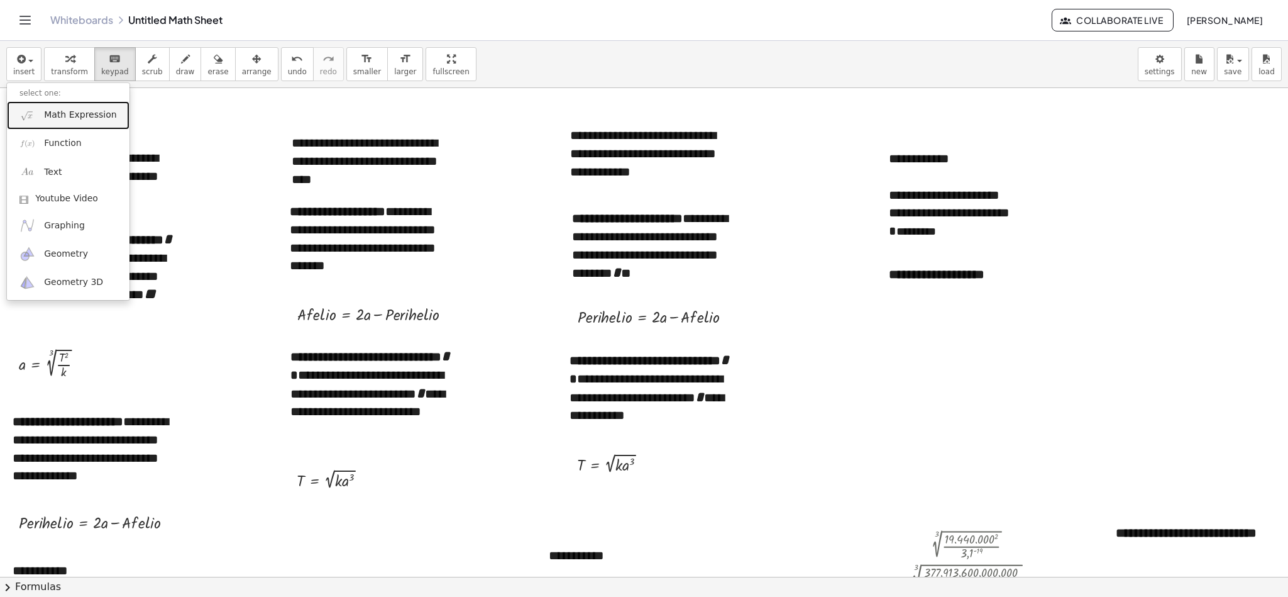
click at [64, 117] on span "Math Expression" at bounding box center [80, 115] width 72 height 13
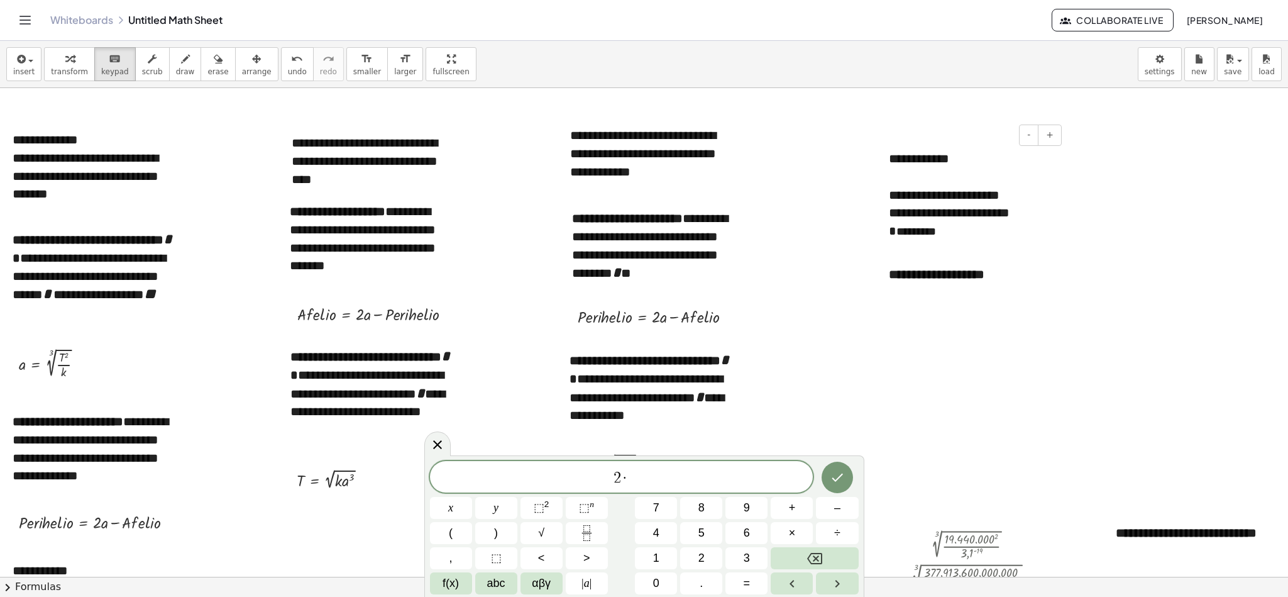
click at [858, 199] on div "**********" at bounding box center [970, 195] width 163 height 18
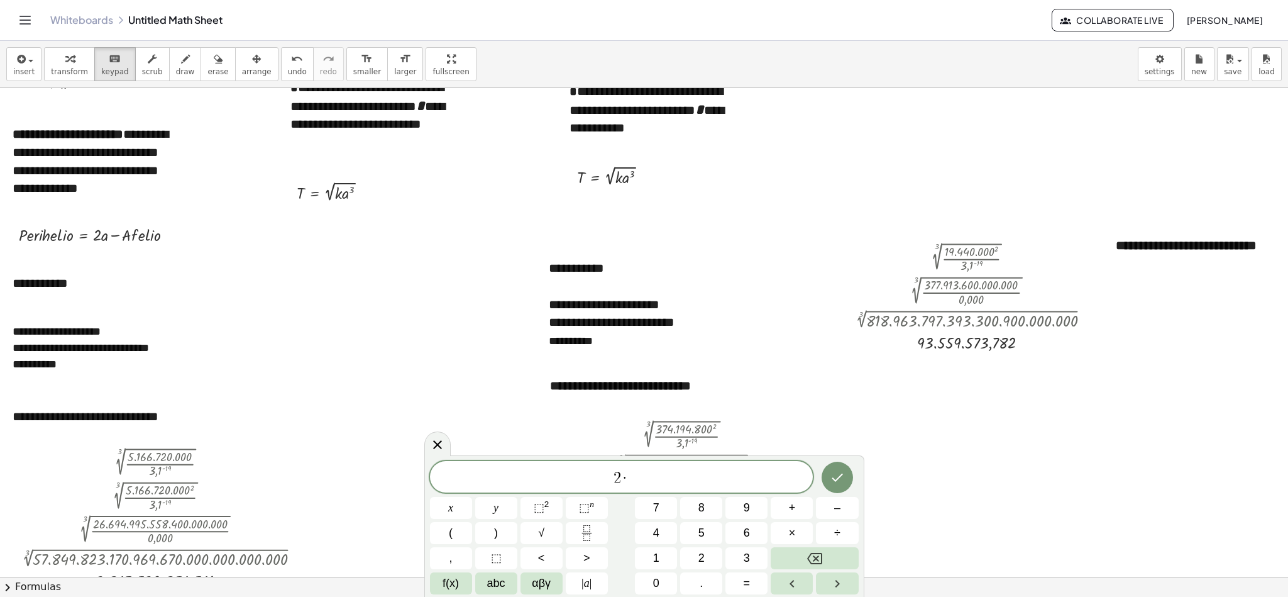
scroll to position [261, 0]
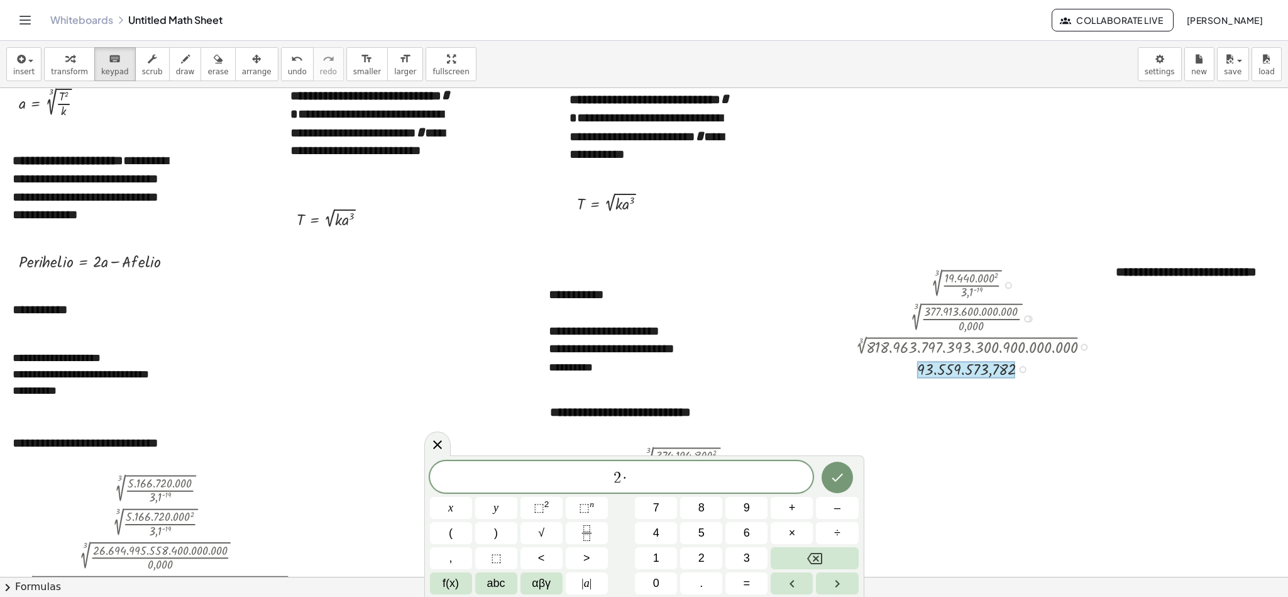
click at [858, 372] on div at bounding box center [966, 369] width 98 height 17
click at [680, 397] on span "2 · ​" at bounding box center [621, 478] width 383 height 18
drag, startPoint x: 983, startPoint y: 370, endPoint x: 1028, endPoint y: 375, distance: 45.6
click at [858, 375] on div at bounding box center [975, 368] width 259 height 23
click at [858, 364] on div at bounding box center [966, 369] width 98 height 17
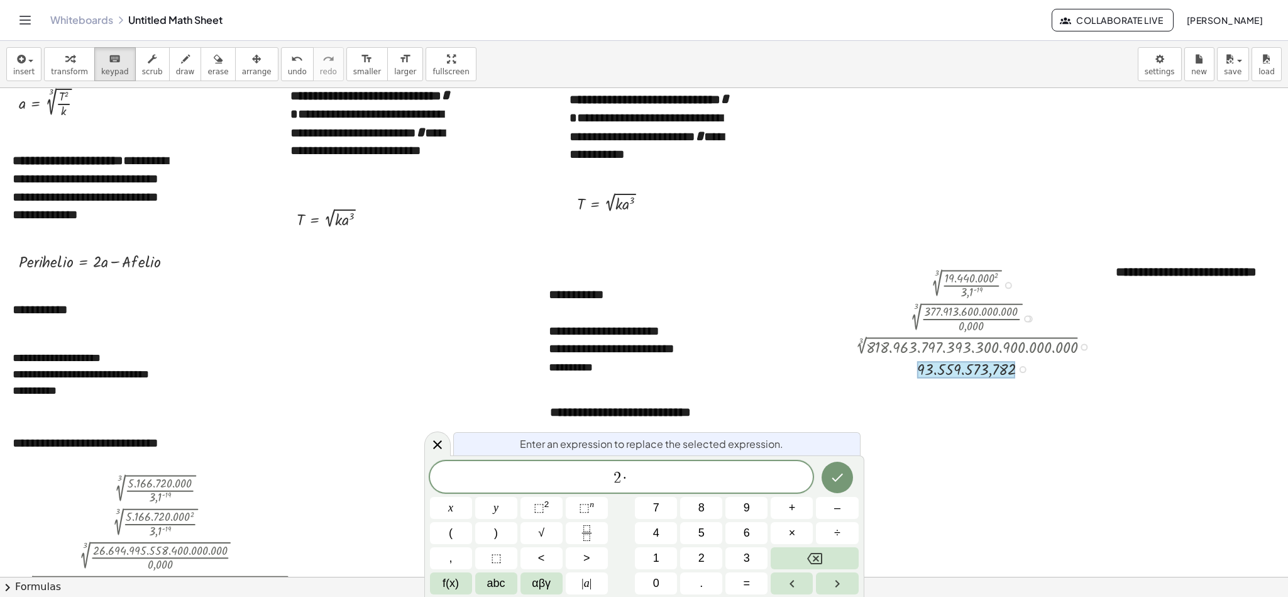
click at [858, 364] on div at bounding box center [966, 369] width 98 height 17
click at [858, 365] on div at bounding box center [966, 369] width 98 height 17
drag, startPoint x: 927, startPoint y: 365, endPoint x: 988, endPoint y: 381, distance: 63.7
click at [858, 381] on div "3 √ ( · 19.440.000 2 · 3,1 ( - 19 ) ) 3 √ ( · 377.913.600.000.000 · 3,1 ( - 19 …" at bounding box center [963, 323] width 259 height 119
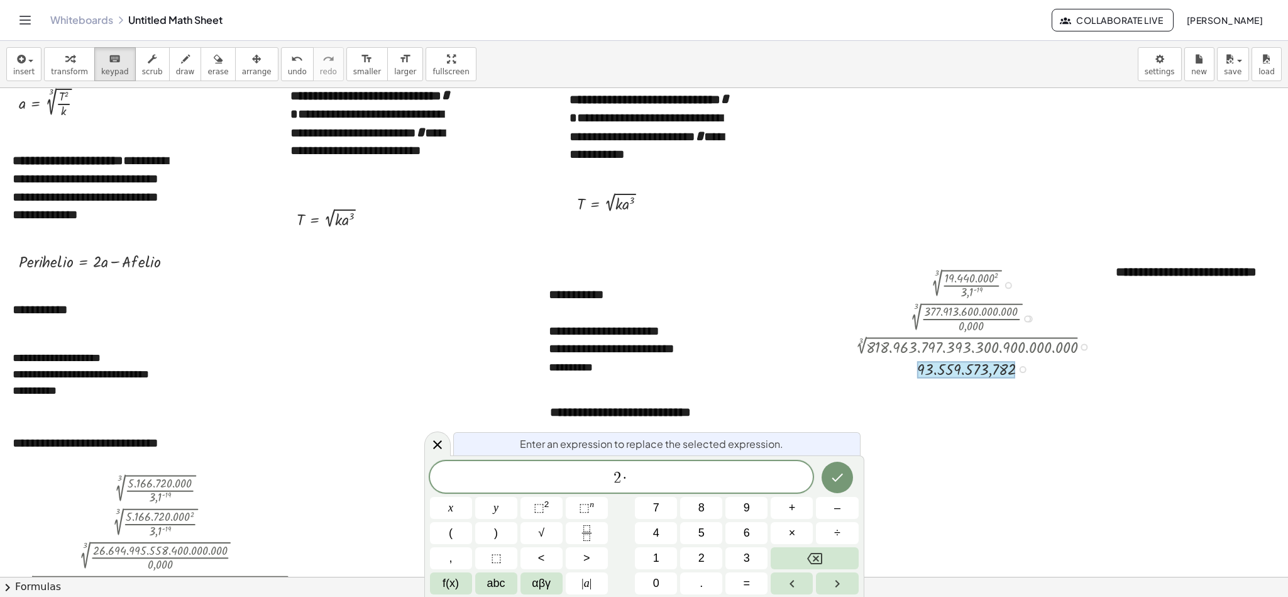
click at [858, 381] on div at bounding box center [980, 381] width 0 height 0
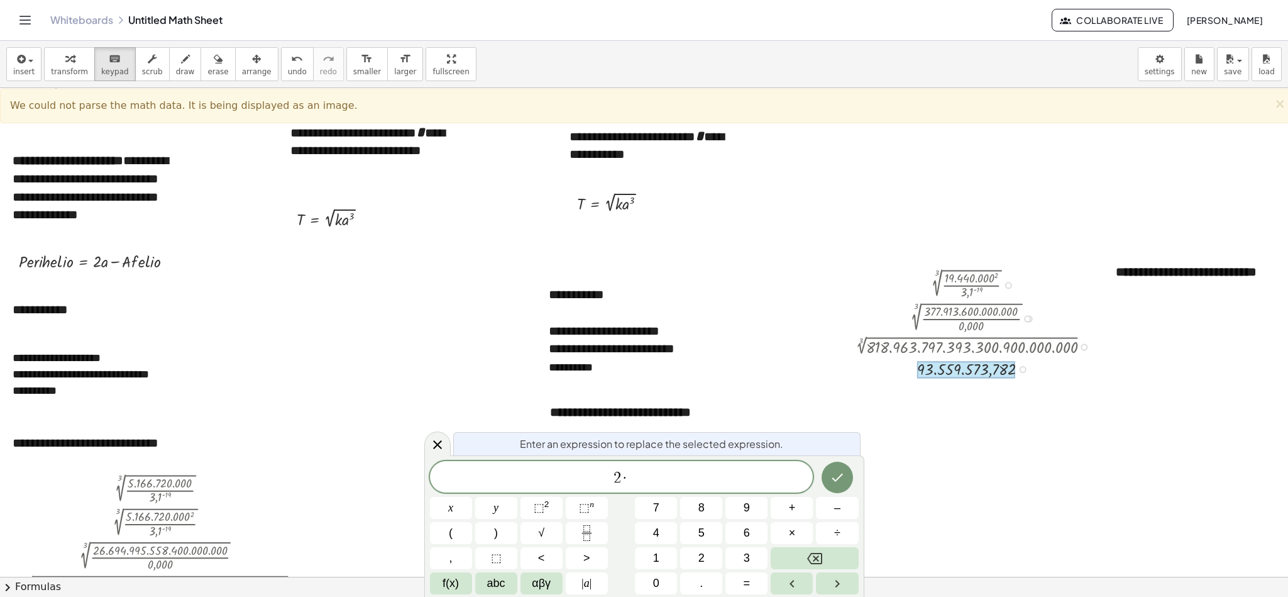
click at [858, 370] on div at bounding box center [975, 368] width 259 height 23
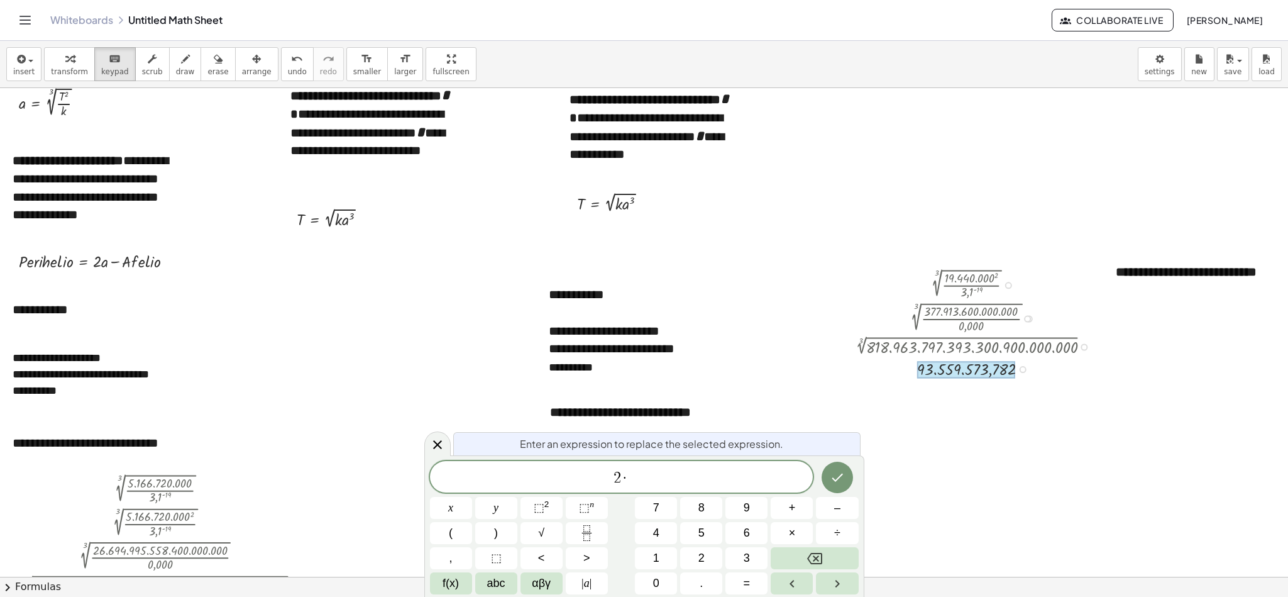
click at [858, 372] on div at bounding box center [966, 369] width 98 height 17
click at [858, 374] on div at bounding box center [975, 368] width 259 height 23
click at [858, 372] on div at bounding box center [966, 369] width 98 height 17
click at [858, 370] on div at bounding box center [966, 369] width 98 height 17
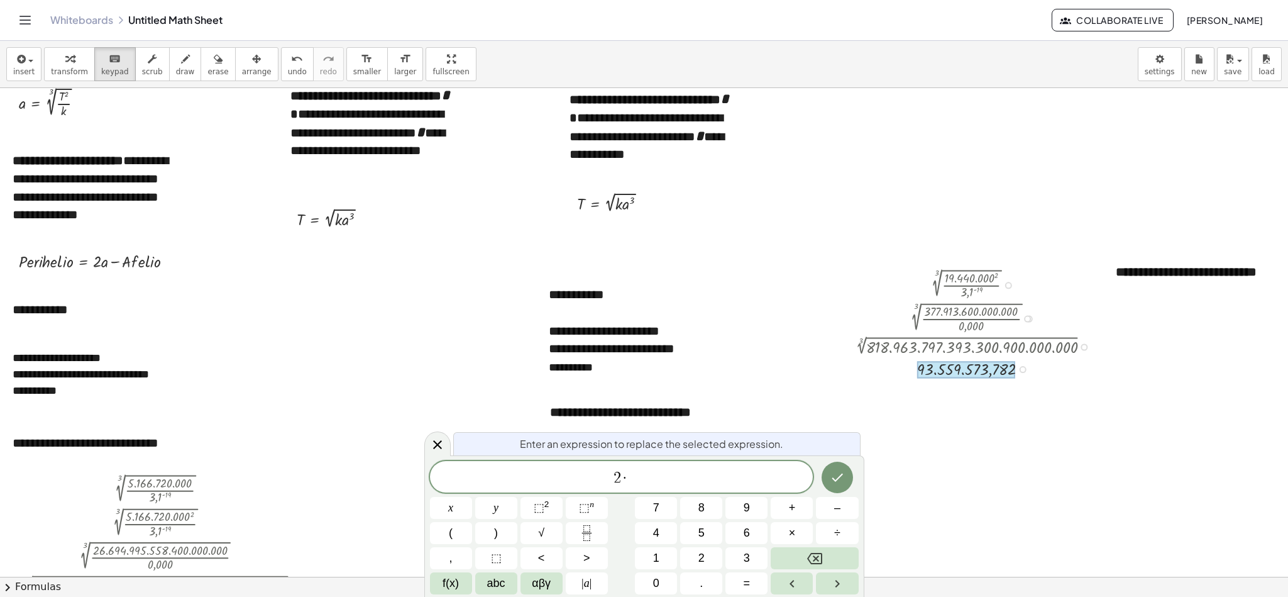
click at [858, 370] on div at bounding box center [966, 369] width 98 height 17
click at [651, 397] on button "7" at bounding box center [656, 508] width 42 height 22
click at [666, 397] on span "2 · 7 ​" at bounding box center [621, 478] width 383 height 18
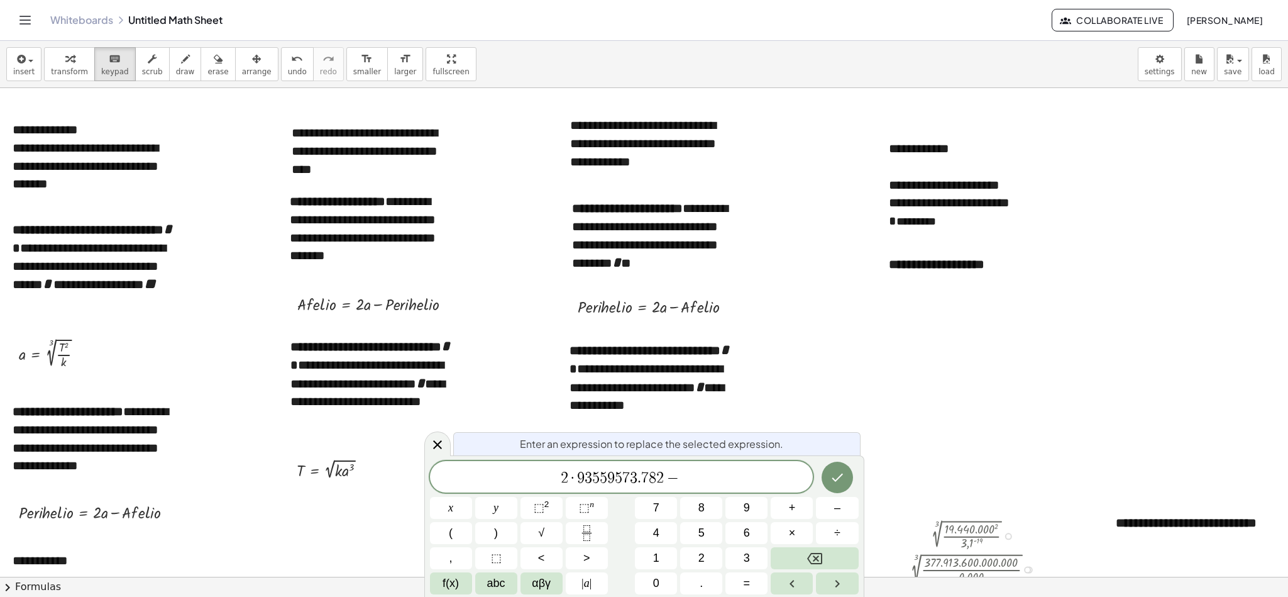
scroll to position [0, 0]
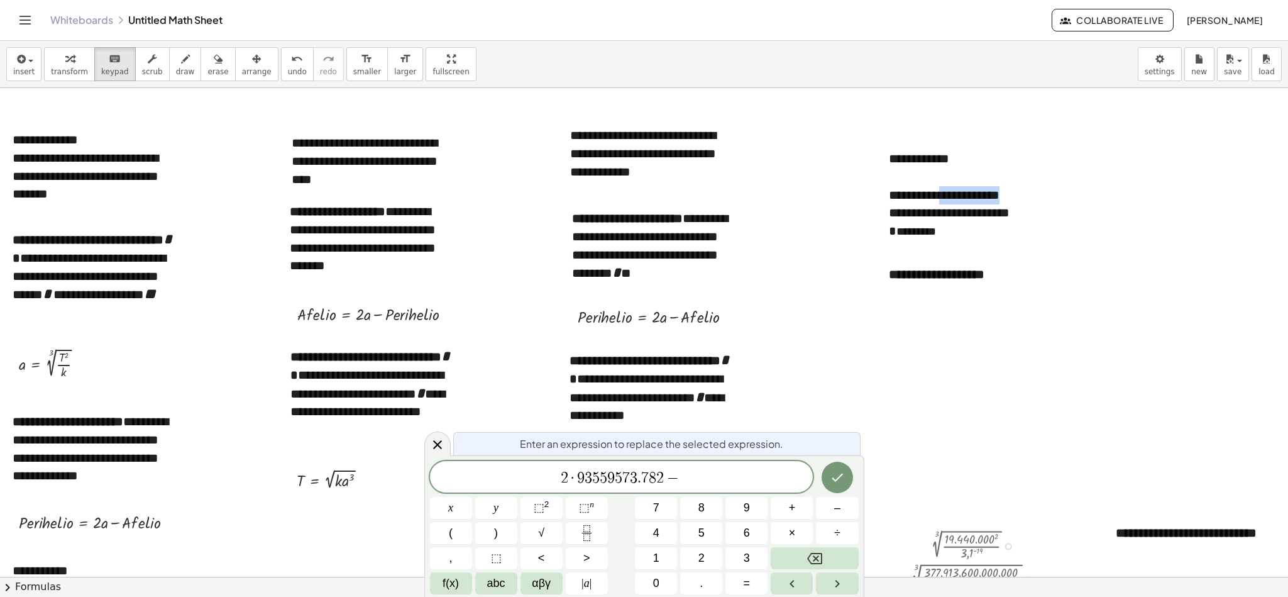
drag, startPoint x: 945, startPoint y: 194, endPoint x: 1030, endPoint y: 190, distance: 85.6
click at [858, 190] on div "**********" at bounding box center [970, 195] width 163 height 18
click at [715, 397] on span "2 · 9 3 5 5 9 5 7 3 . 7 8 2 −" at bounding box center [621, 478] width 383 height 18
click at [830, 397] on icon "Done" at bounding box center [837, 477] width 15 height 15
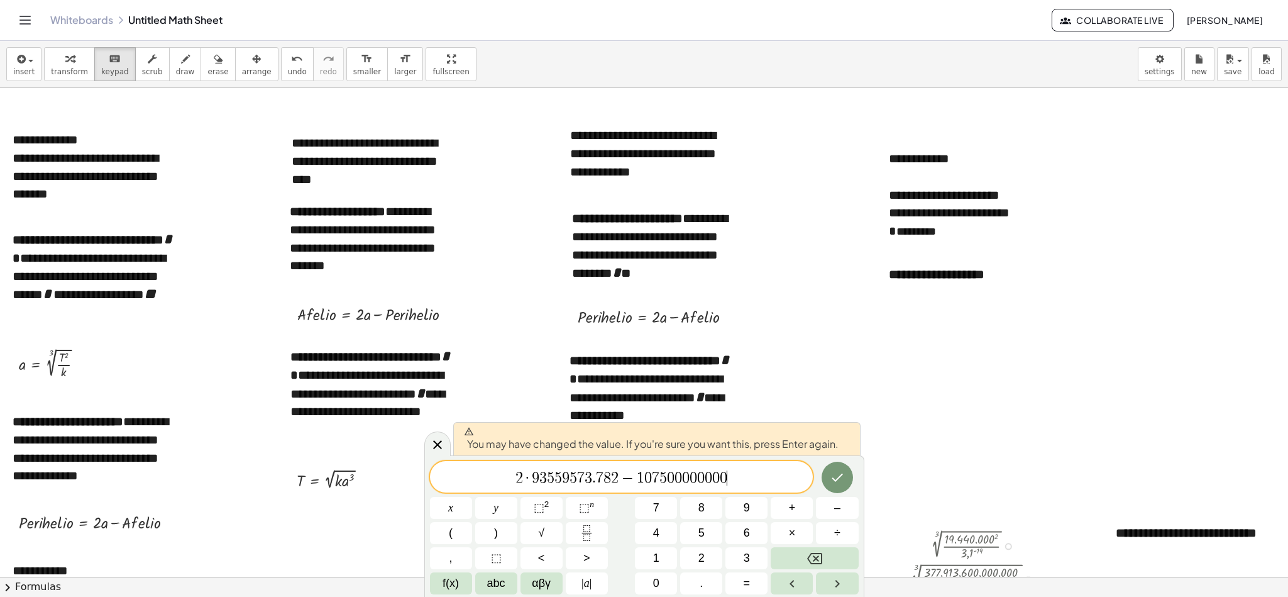
click at [755, 397] on span "2 · 9 3 5 5 9 5 7 3 . 7 8 2 − 1 0 7 5 0 0 0 0 0 0 0 0 ​" at bounding box center [621, 478] width 383 height 18
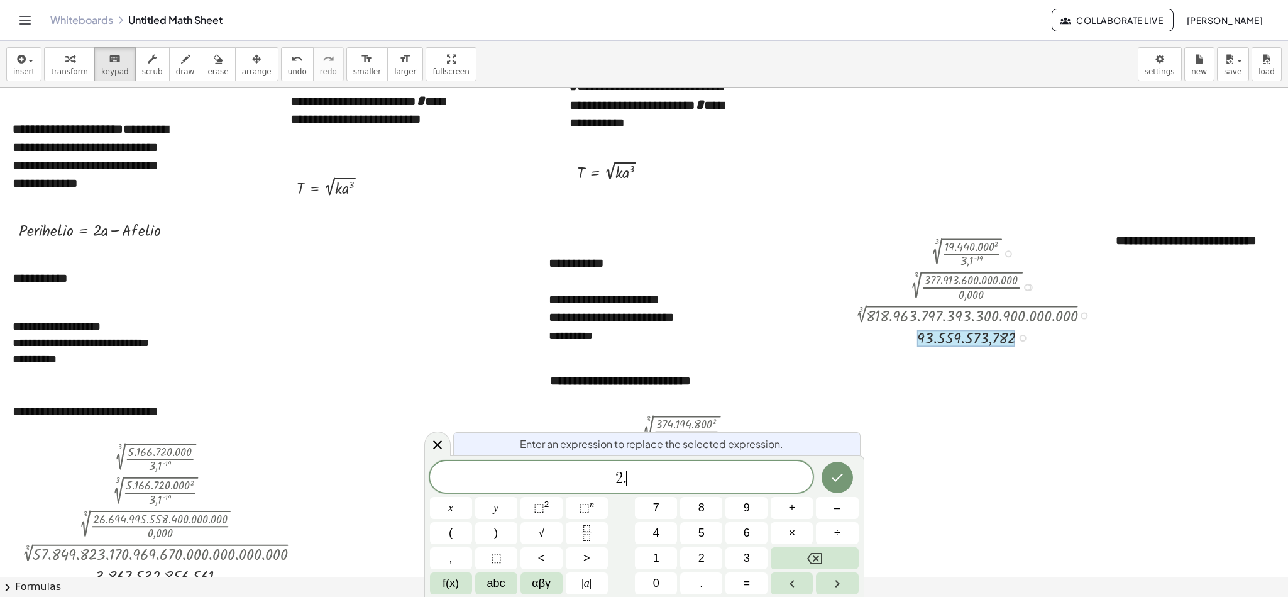
scroll to position [298, 0]
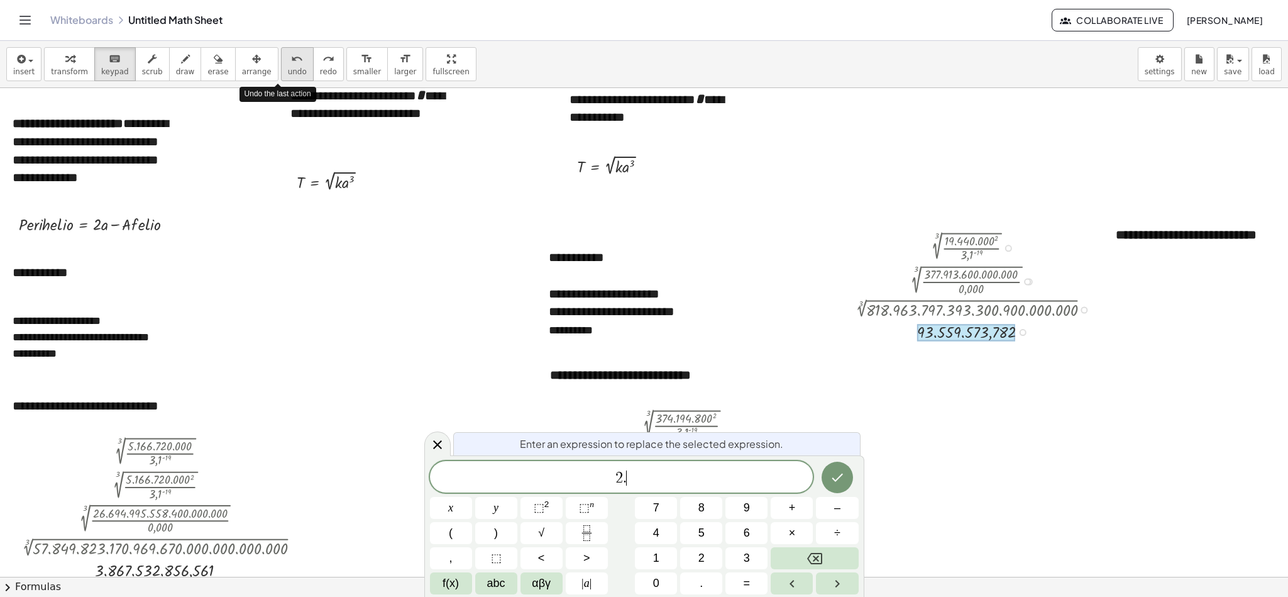
click at [288, 74] on span "undo" at bounding box center [297, 71] width 19 height 9
click at [858, 321] on div at bounding box center [975, 331] width 259 height 23
click at [858, 307] on div at bounding box center [975, 308] width 259 height 23
click at [858, 329] on div at bounding box center [966, 332] width 98 height 17
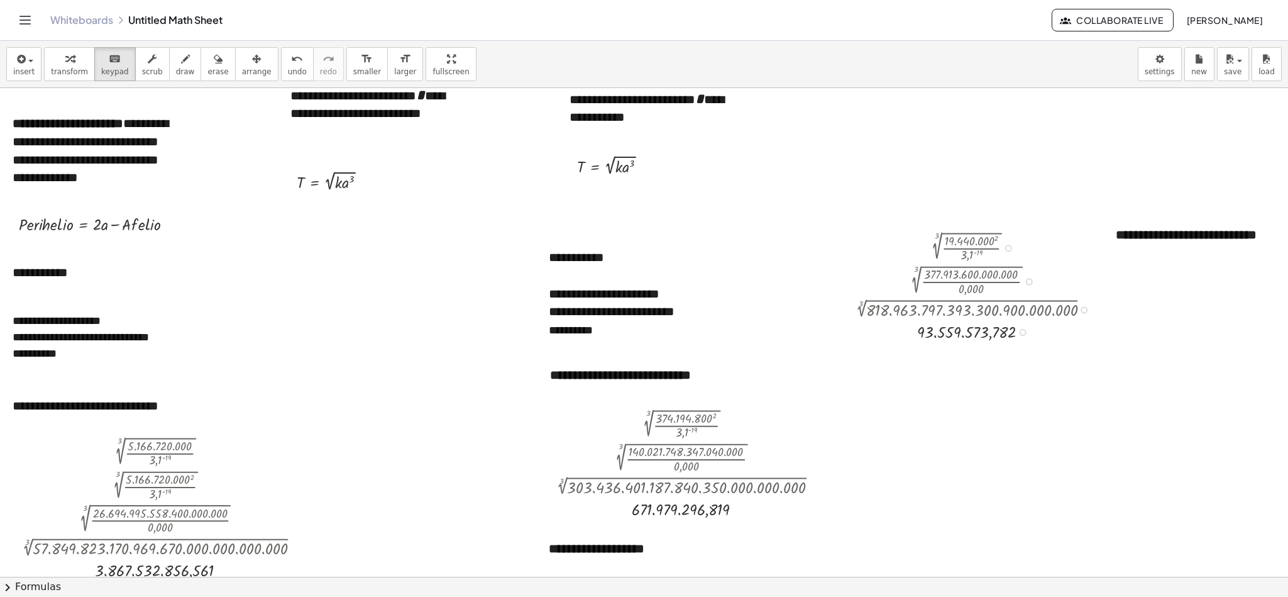
click at [858, 239] on b "**********" at bounding box center [1186, 234] width 141 height 13
click at [6, 57] on button "insert" at bounding box center [23, 64] width 35 height 34
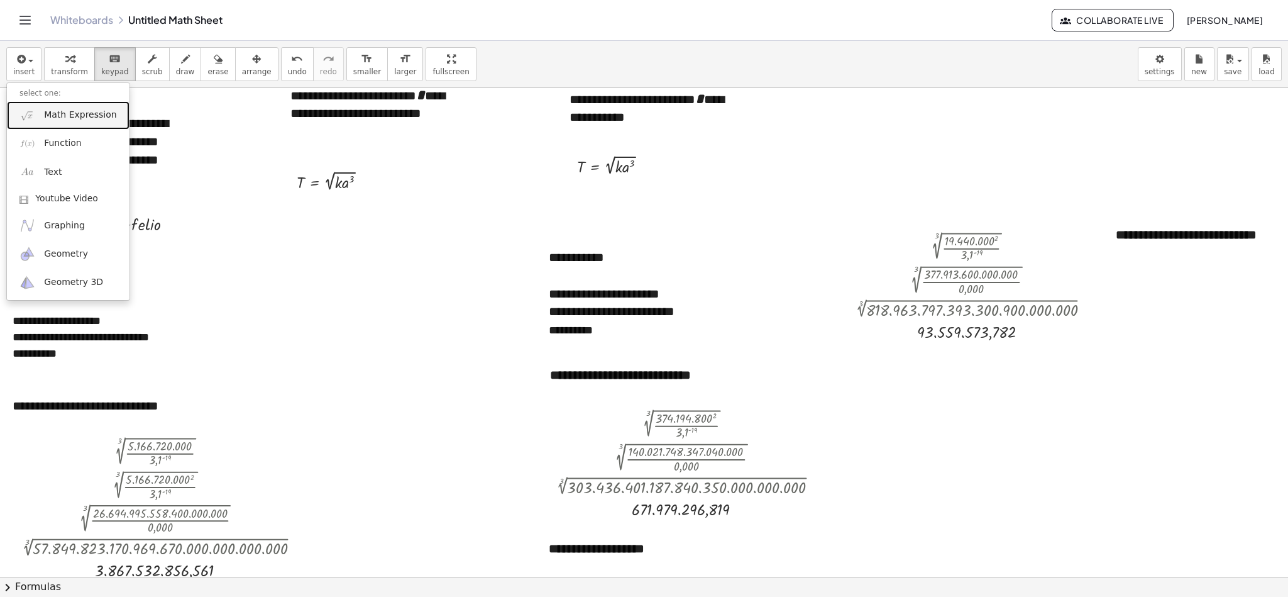
click at [66, 115] on span "Math Expression" at bounding box center [80, 115] width 72 height 13
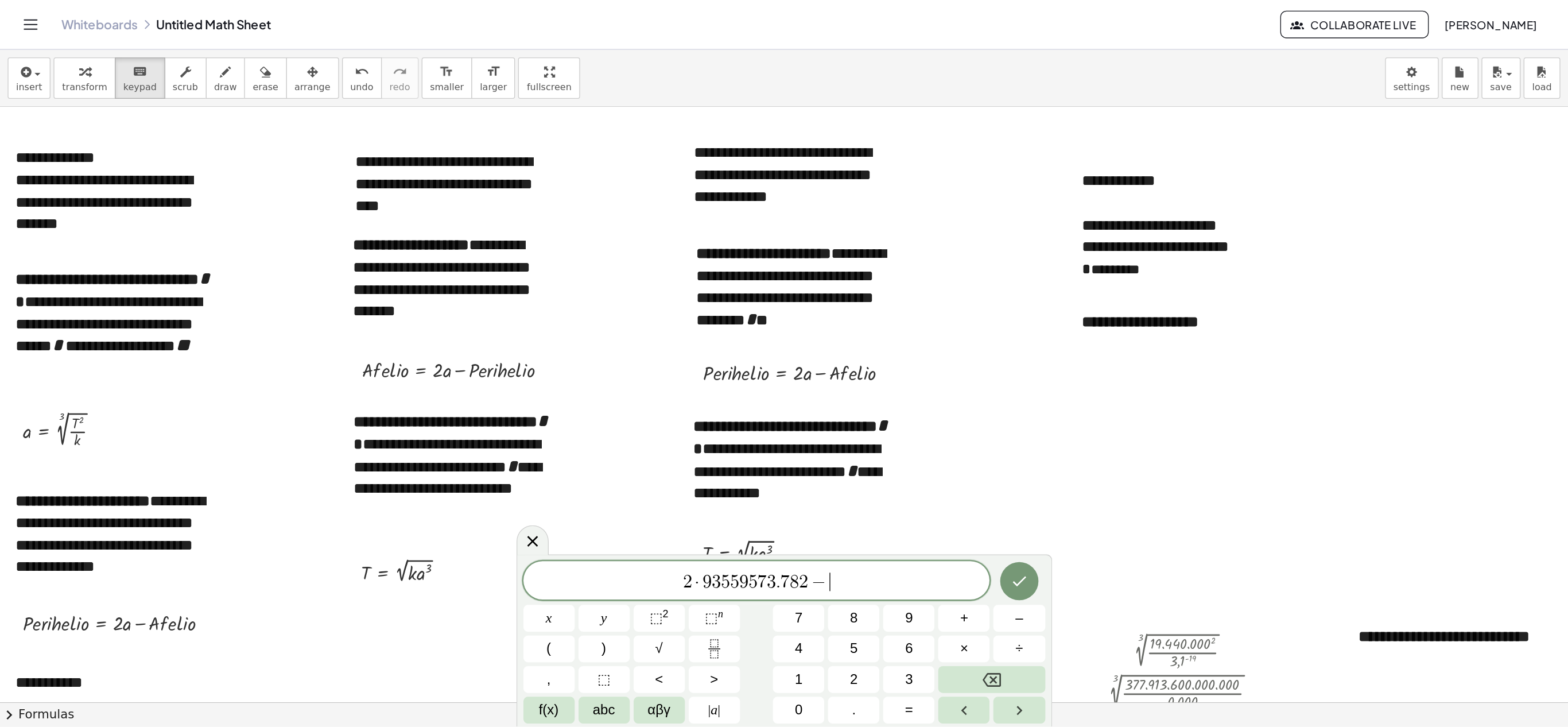
scroll to position [0, 0]
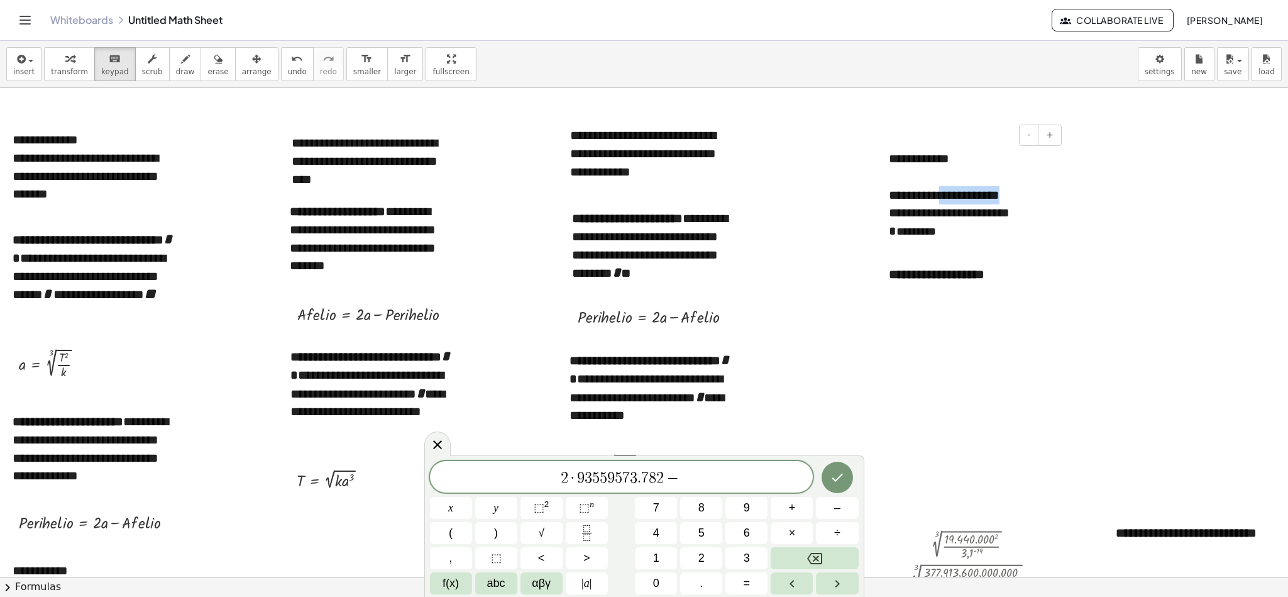
drag, startPoint x: 945, startPoint y: 197, endPoint x: 1030, endPoint y: 192, distance: 85.0
click at [858, 192] on div "**********" at bounding box center [970, 195] width 163 height 18
click at [696, 397] on span "2 · 9 3 5 5 9 5 7 3 . 7 8 2 − ​" at bounding box center [621, 478] width 383 height 18
click at [832, 397] on icon "Done" at bounding box center [837, 477] width 15 height 15
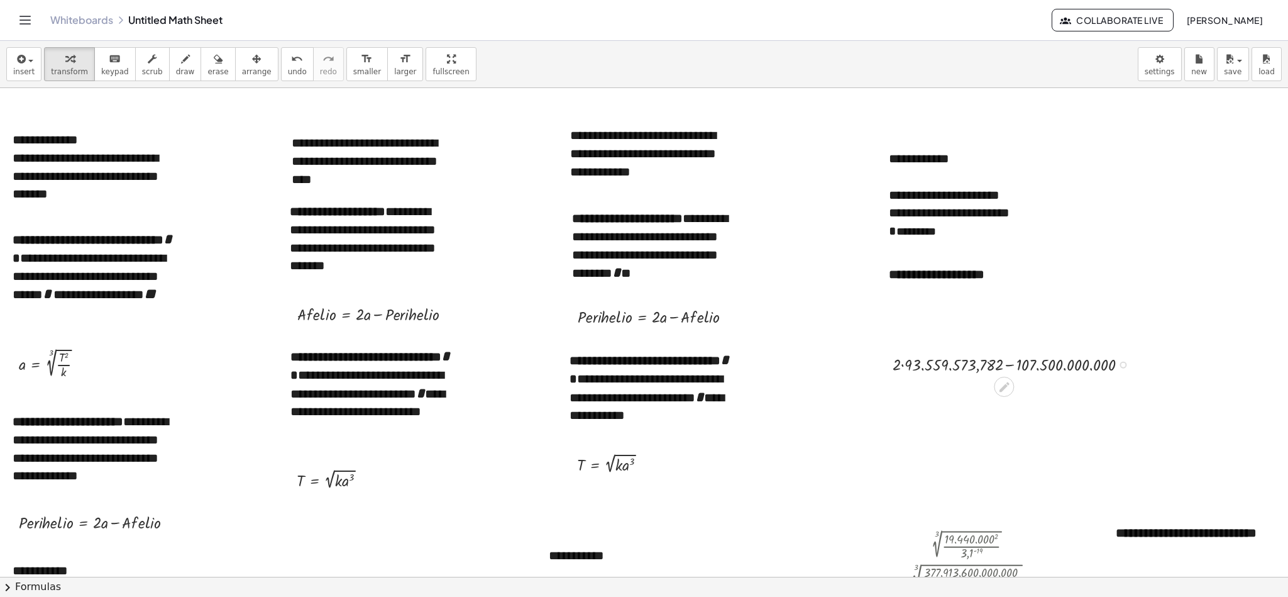
click at [858, 365] on div at bounding box center [1015, 363] width 258 height 24
click at [858, 388] on div at bounding box center [1015, 387] width 258 height 24
click at [245, 67] on span "arrange" at bounding box center [257, 71] width 30 height 9
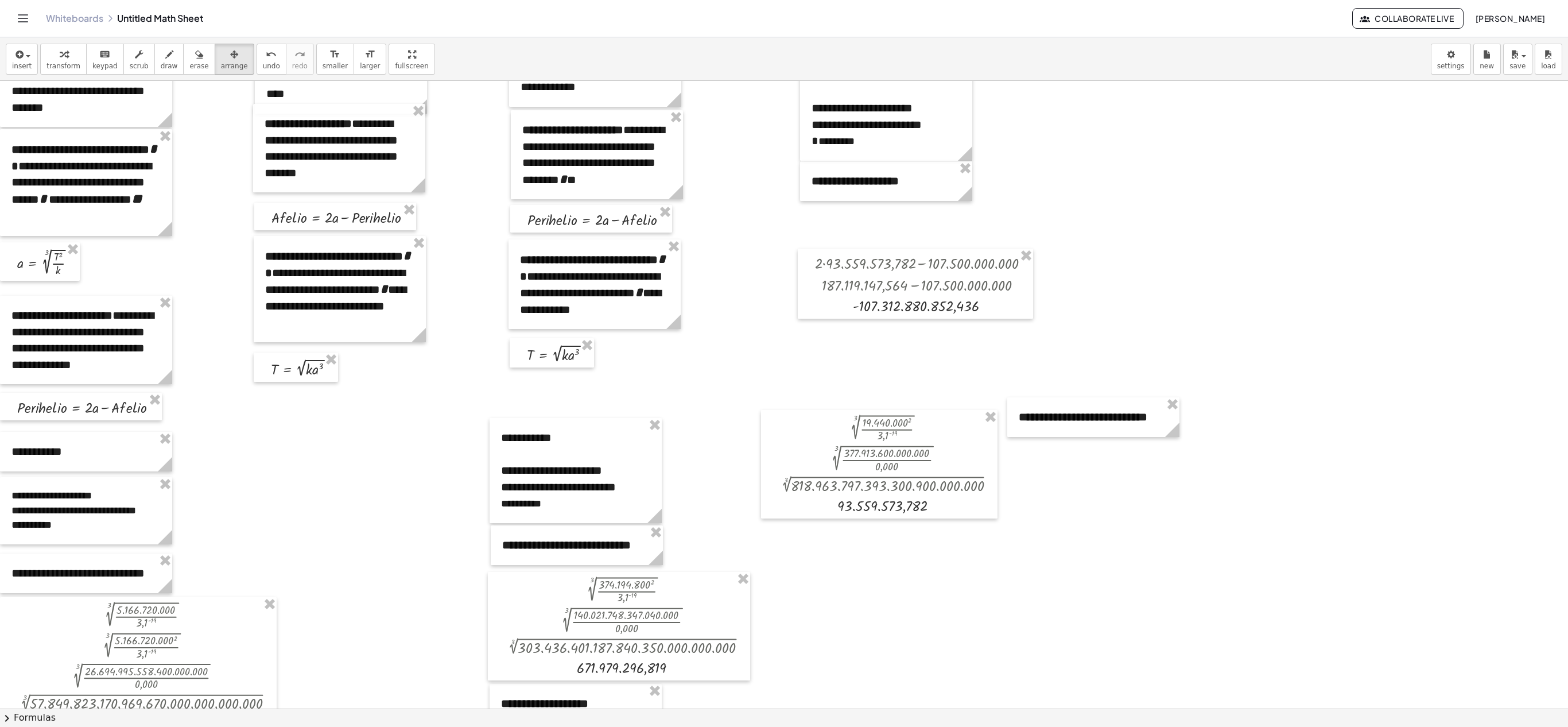
scroll to position [75, 0]
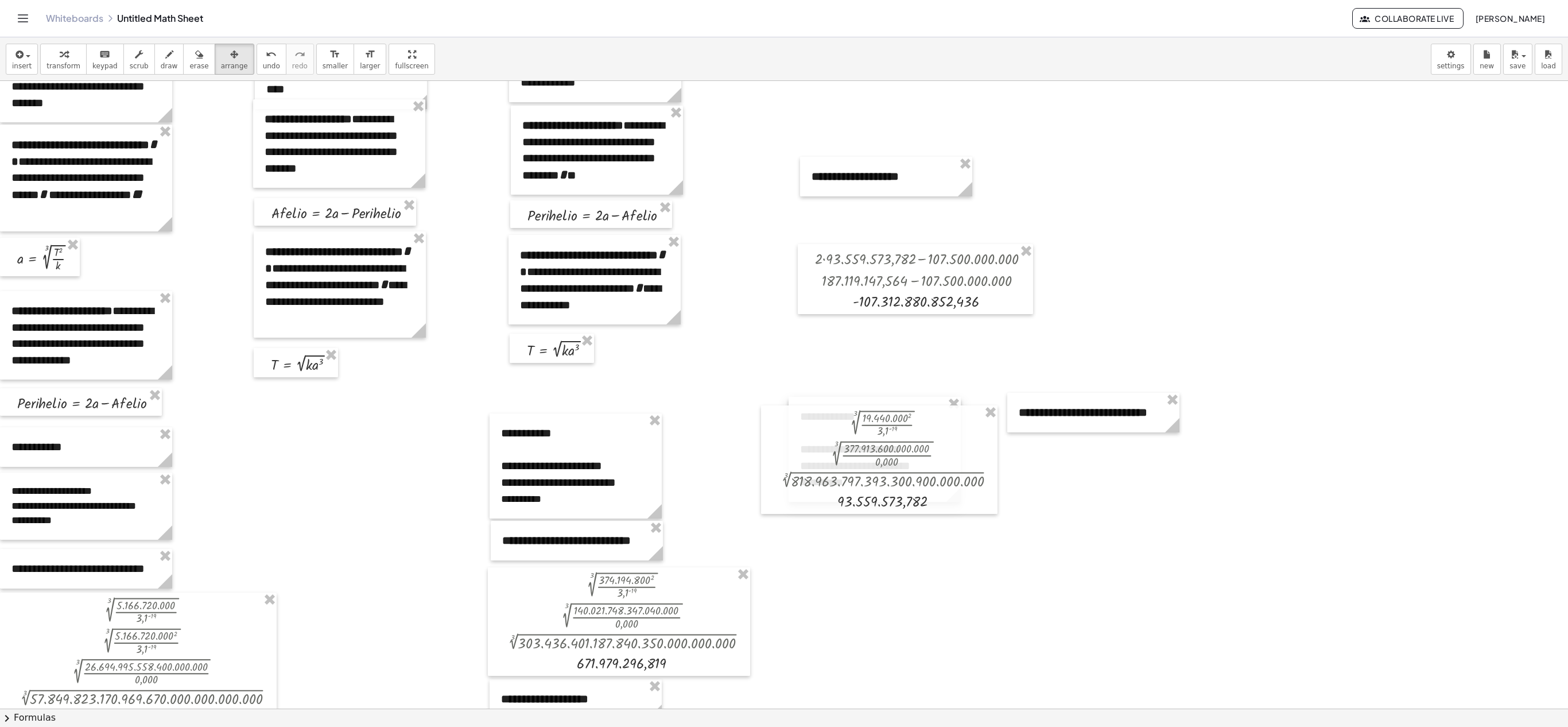
drag, startPoint x: 897, startPoint y: 124, endPoint x: 885, endPoint y: 469, distance: 345.2
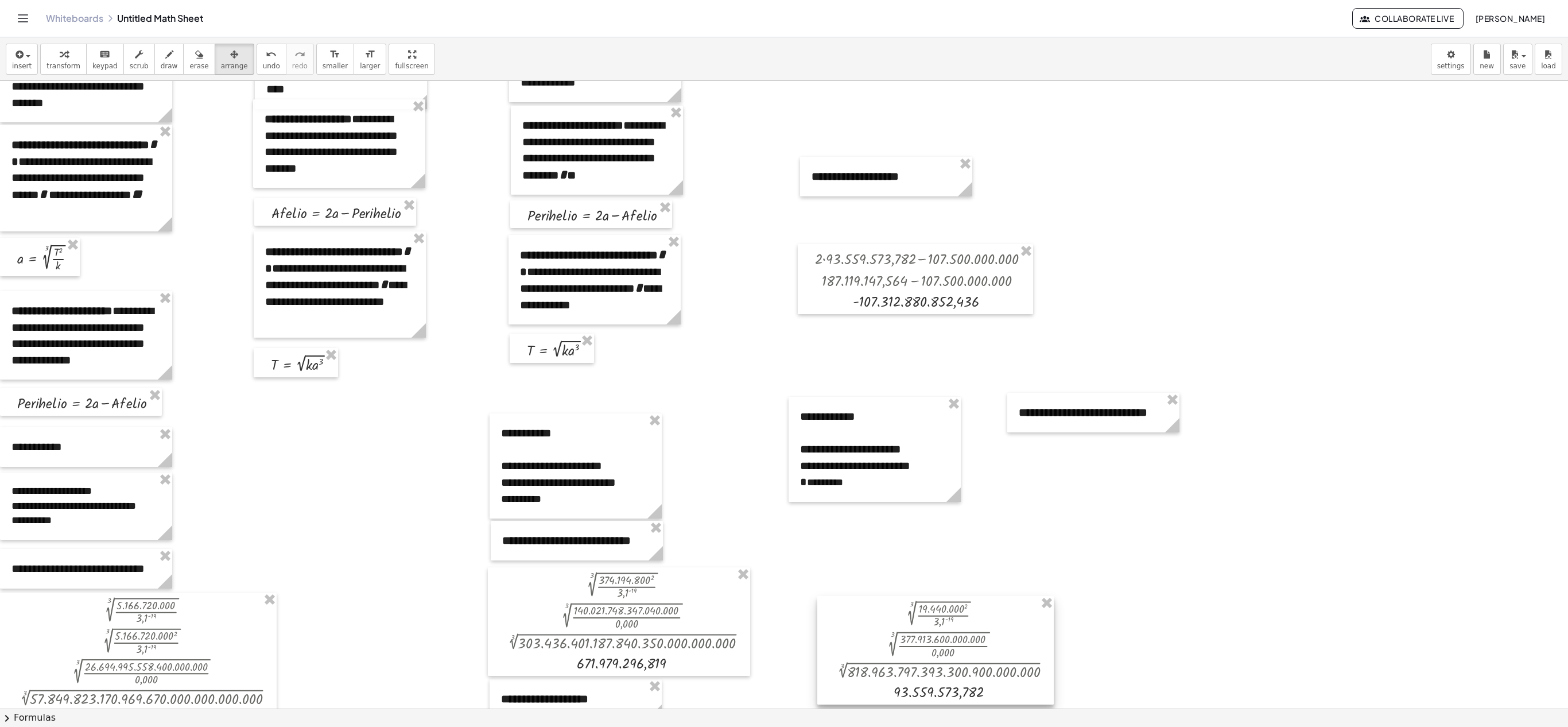
drag, startPoint x: 900, startPoint y: 464, endPoint x: 956, endPoint y: 655, distance: 199.0
click at [784, 363] on div at bounding box center [935, 649] width 237 height 109
drag, startPoint x: 1099, startPoint y: 403, endPoint x: 888, endPoint y: 522, distance: 242.2
click at [784, 363] on div at bounding box center [882, 532] width 173 height 39
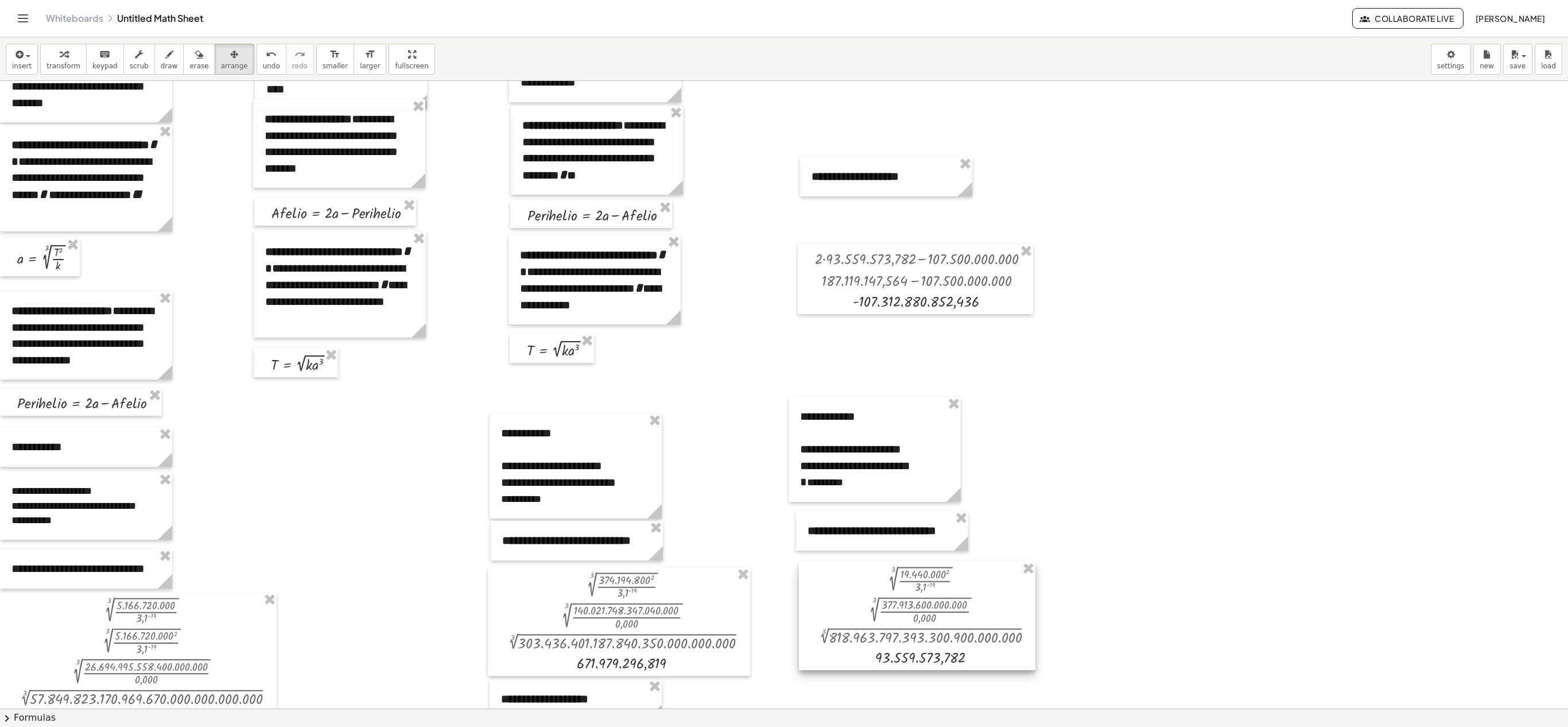
drag, startPoint x: 919, startPoint y: 637, endPoint x: 900, endPoint y: 603, distance: 38.9
click at [784, 363] on div at bounding box center [917, 616] width 237 height 109
drag, startPoint x: 869, startPoint y: 184, endPoint x: 1259, endPoint y: 568, distance: 547.3
click at [784, 363] on div at bounding box center [1256, 556] width 173 height 39
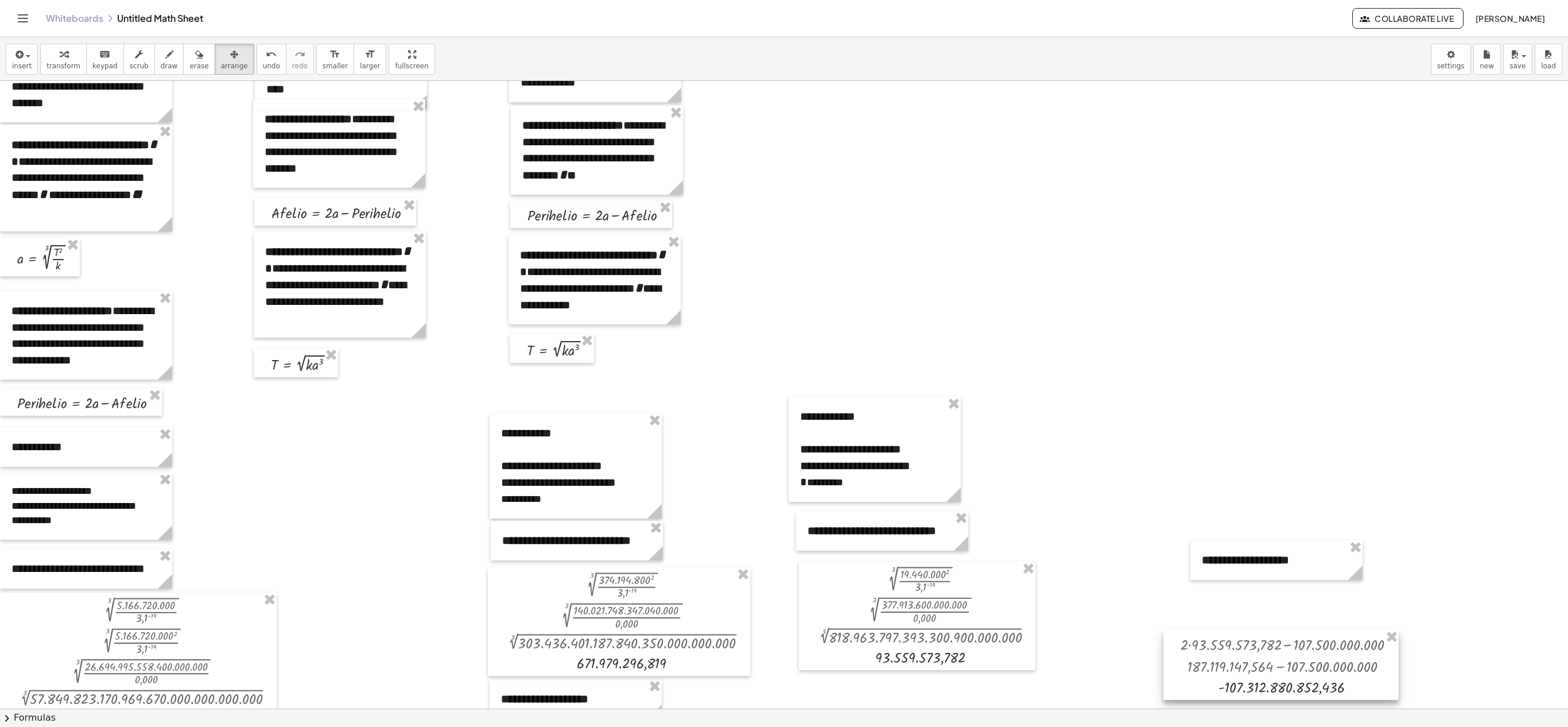
drag, startPoint x: 950, startPoint y: 259, endPoint x: 1324, endPoint y: 638, distance: 532.5
click at [784, 363] on div at bounding box center [1281, 665] width 236 height 70
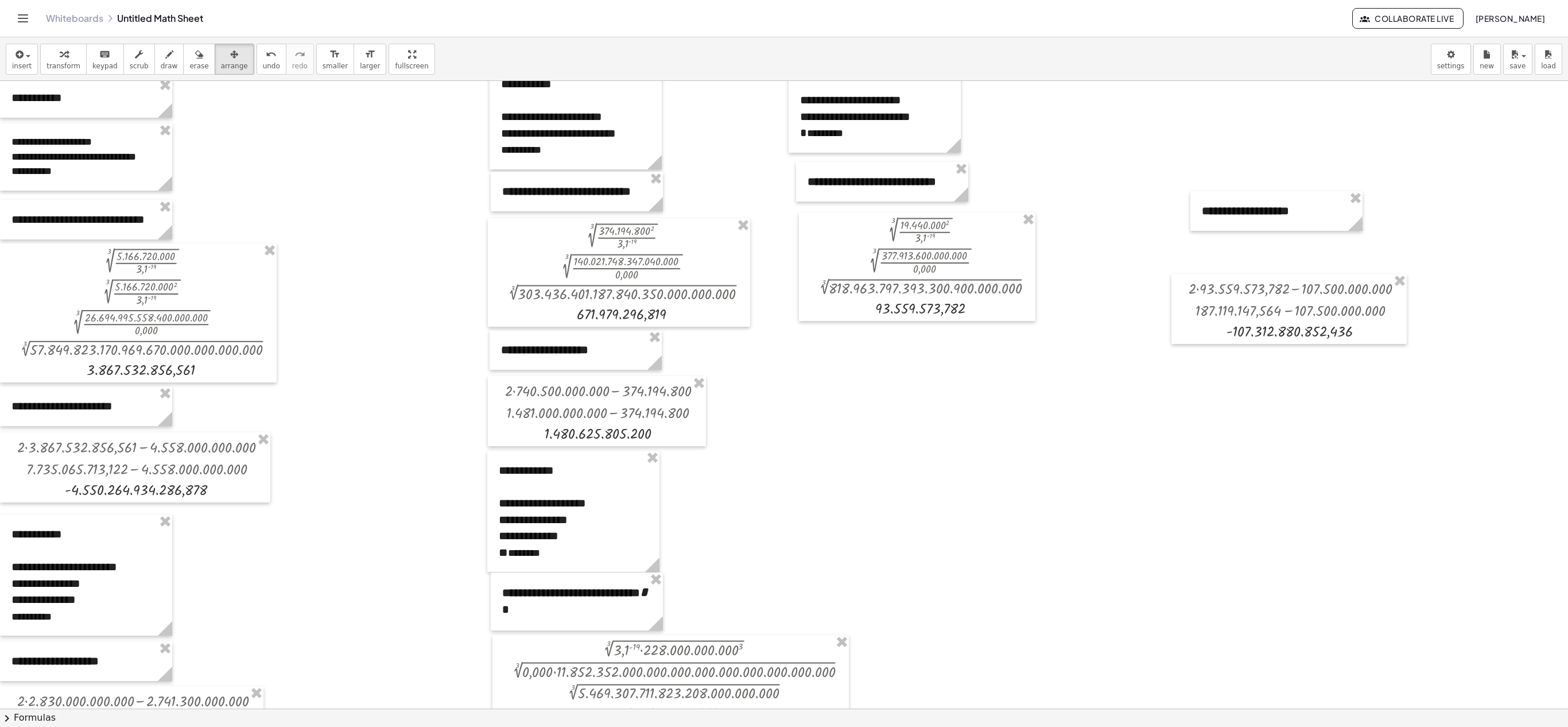
scroll to position [428, 0]
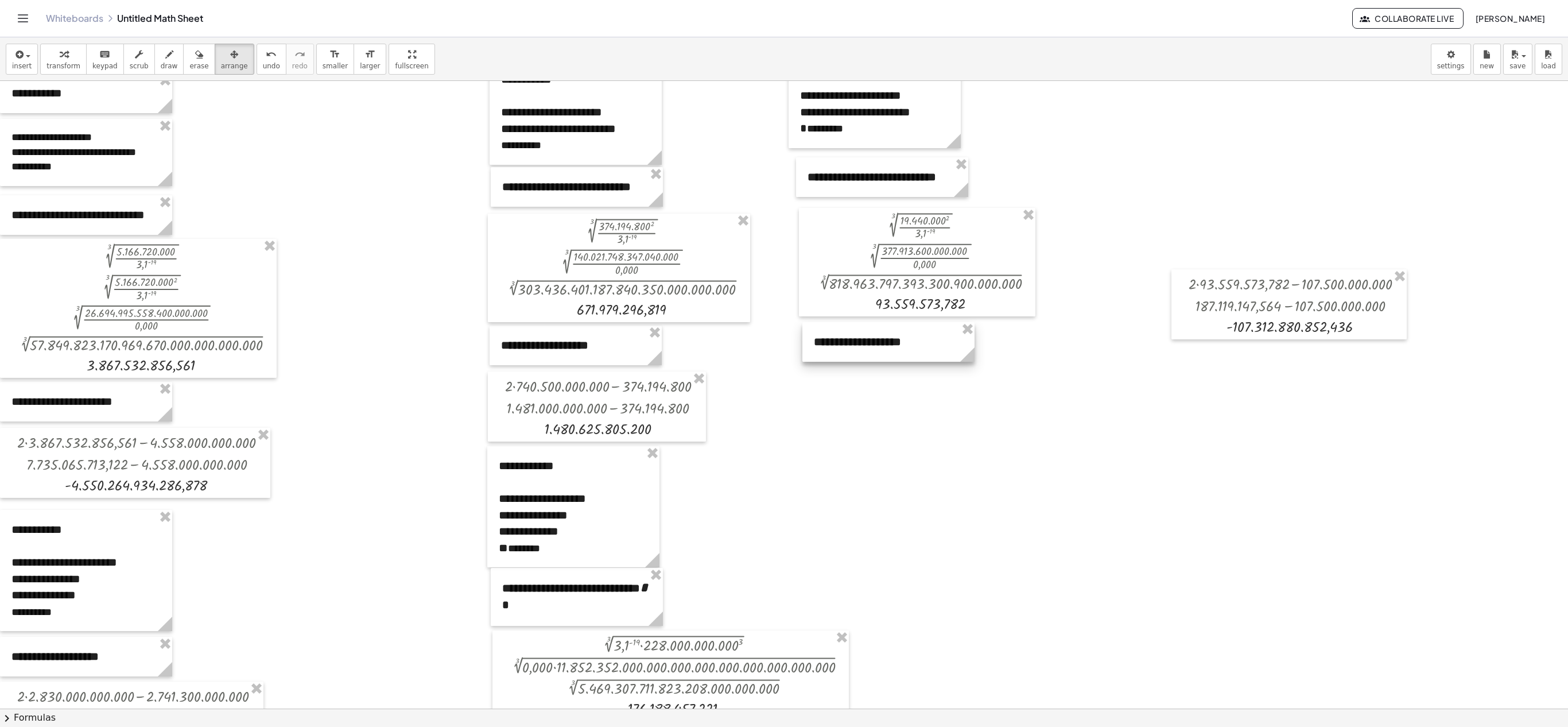
drag, startPoint x: 1232, startPoint y: 210, endPoint x: 843, endPoint y: 345, distance: 411.8
click at [784, 345] on div at bounding box center [889, 342] width 173 height 39
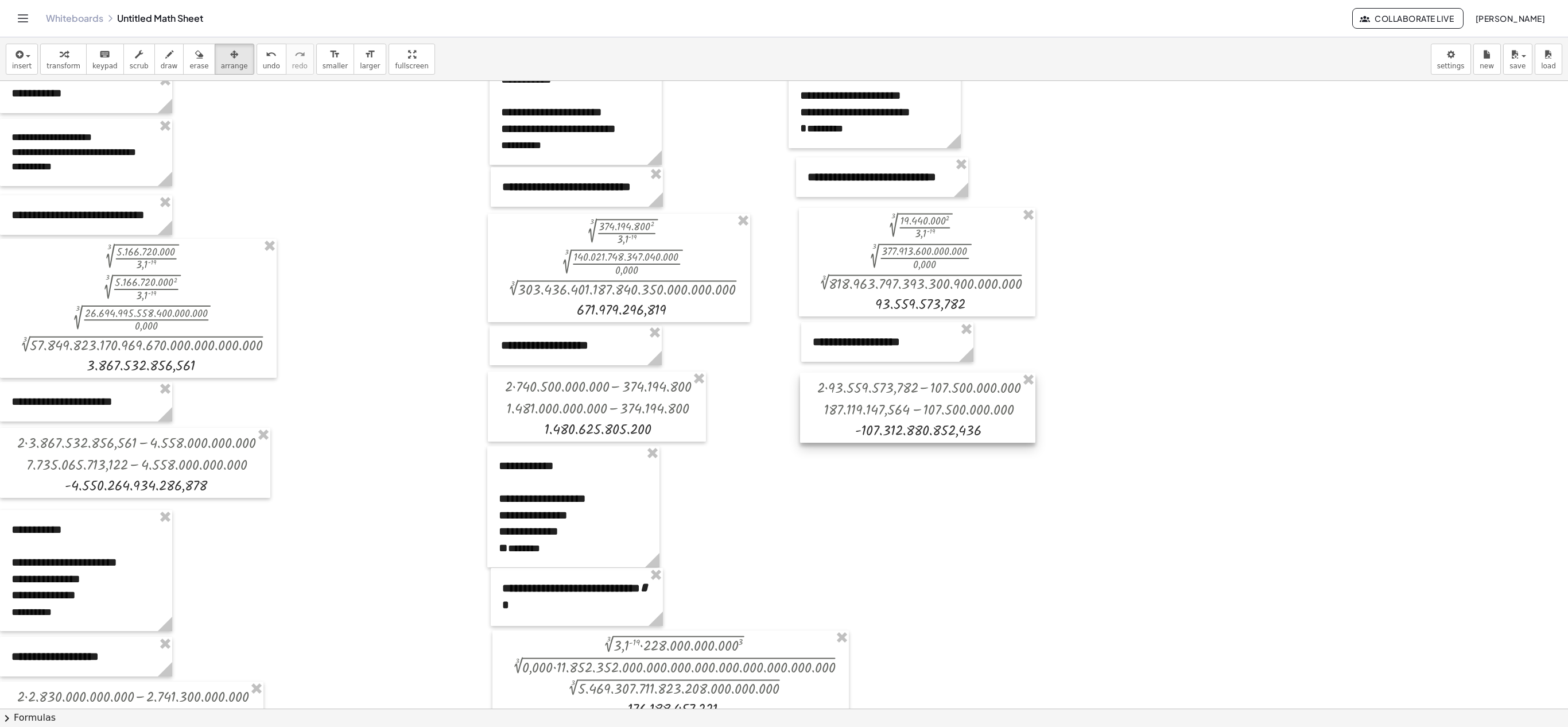
drag, startPoint x: 1325, startPoint y: 289, endPoint x: 952, endPoint y: 392, distance: 387.0
click at [784, 363] on div at bounding box center [918, 407] width 236 height 70
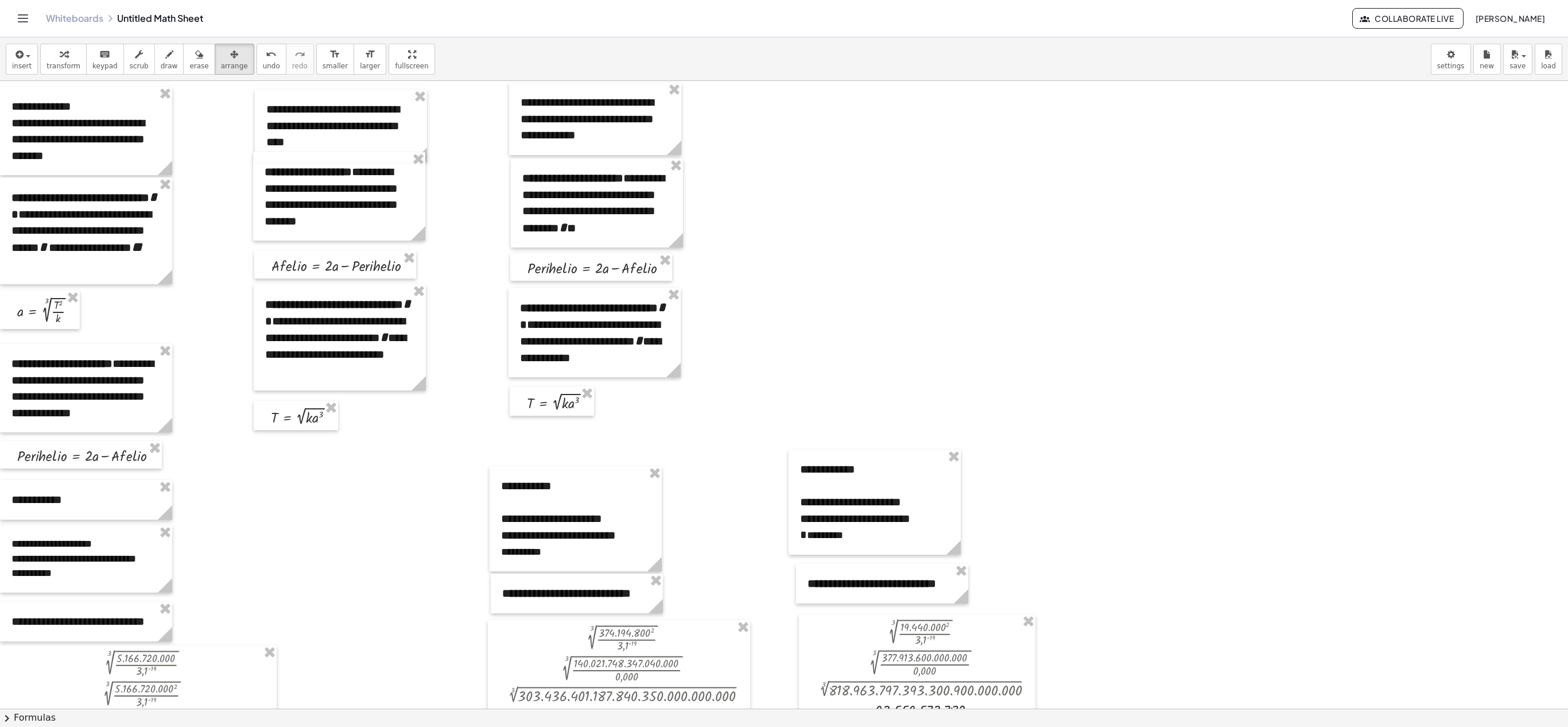
scroll to position [0, 0]
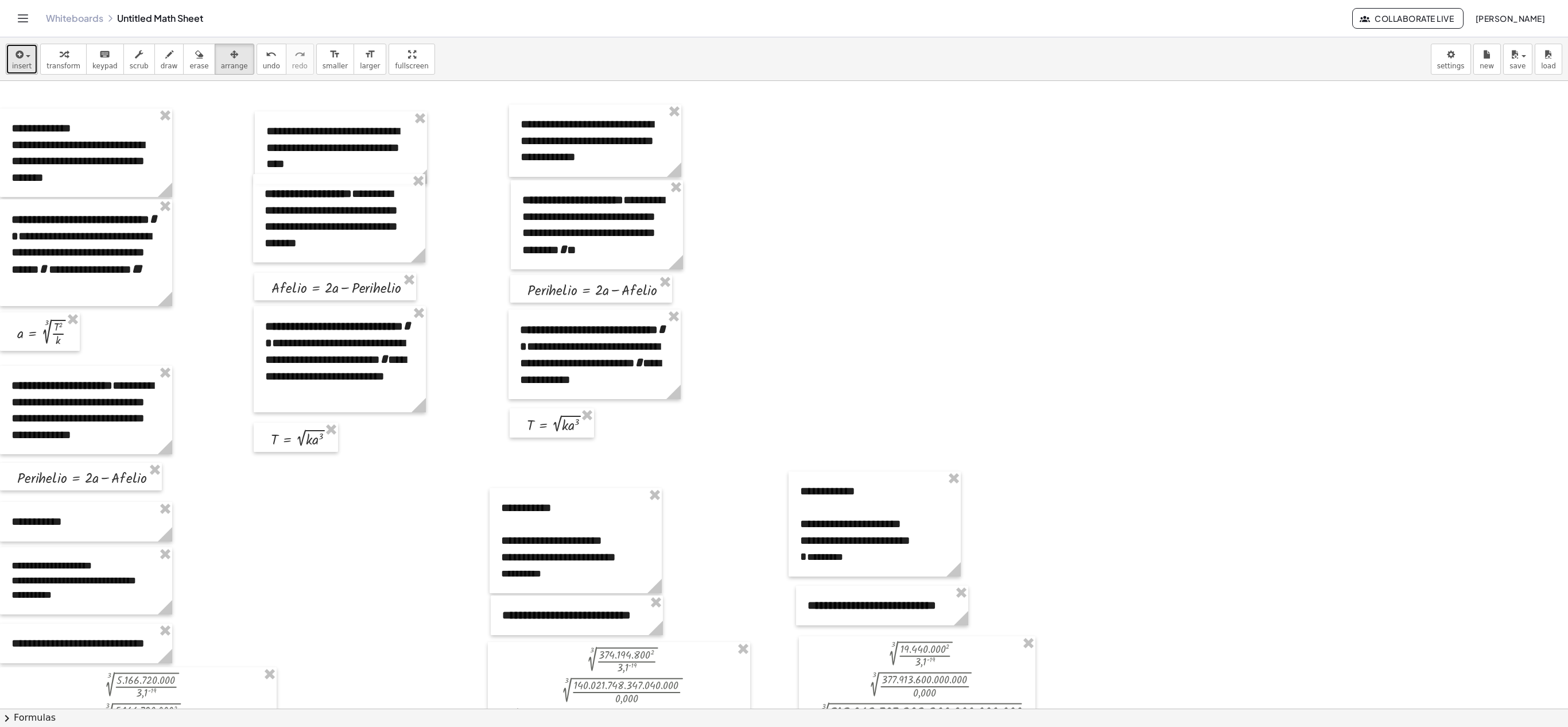
click at [17, 68] on span "insert" at bounding box center [21, 66] width 19 height 8
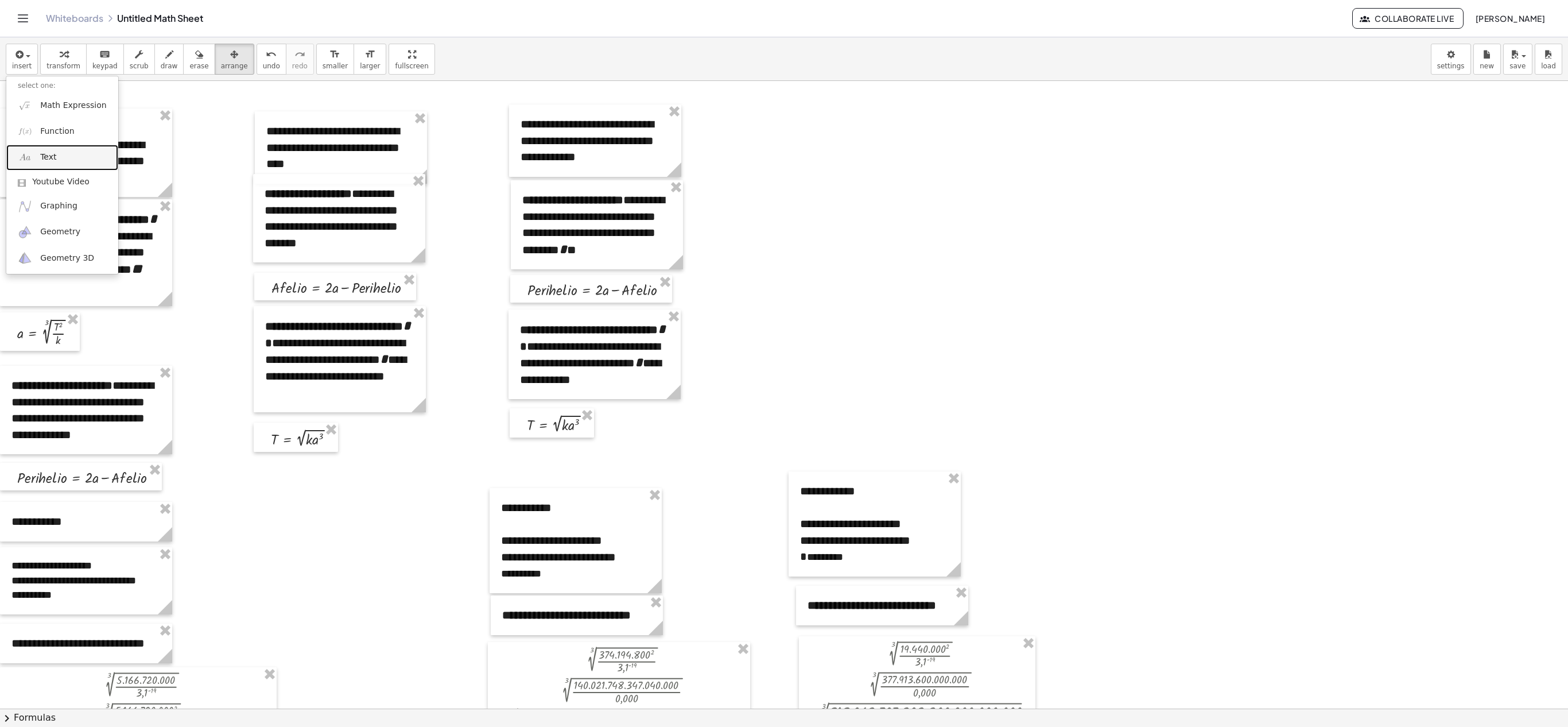
click at [58, 158] on link "Text" at bounding box center [62, 157] width 112 height 26
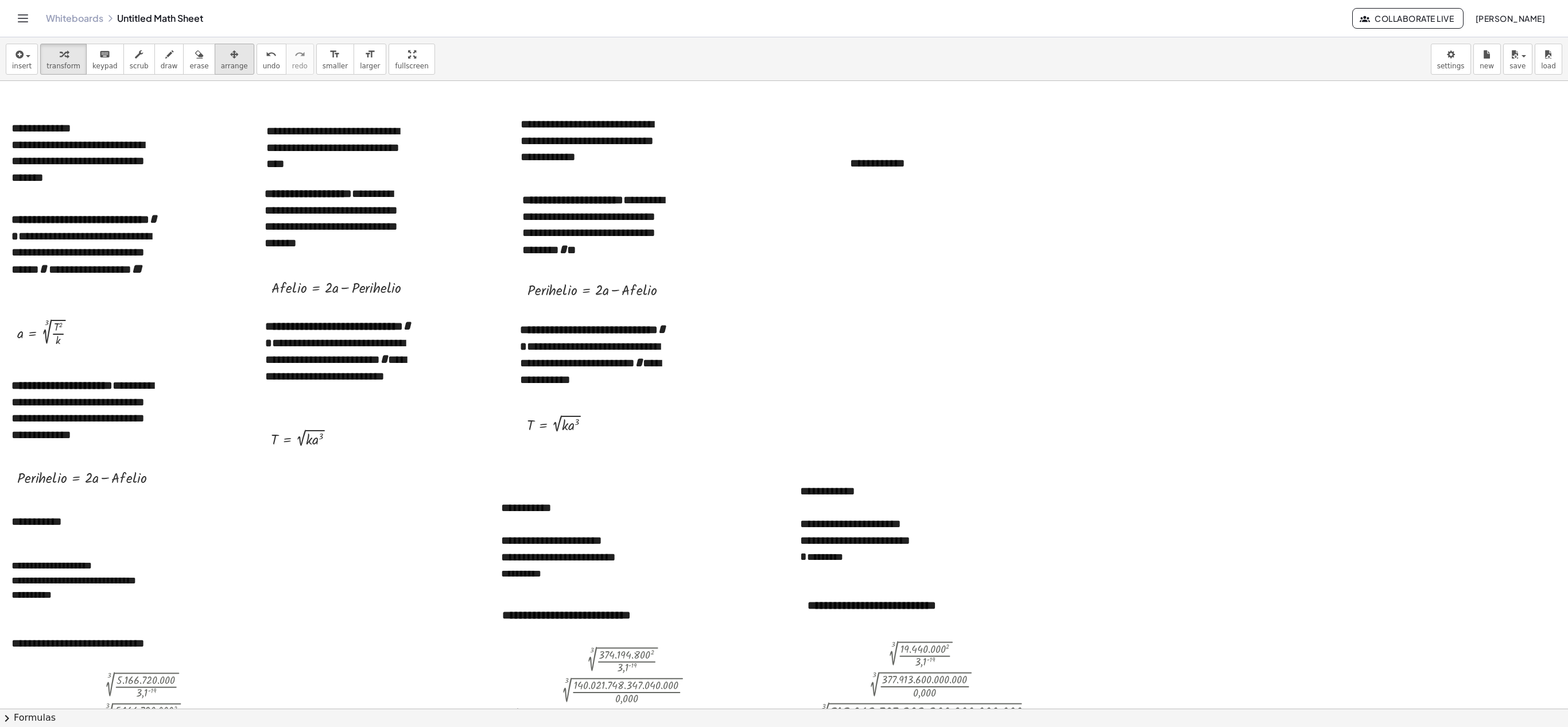
click at [234, 64] on button "arrange" at bounding box center [234, 59] width 39 height 31
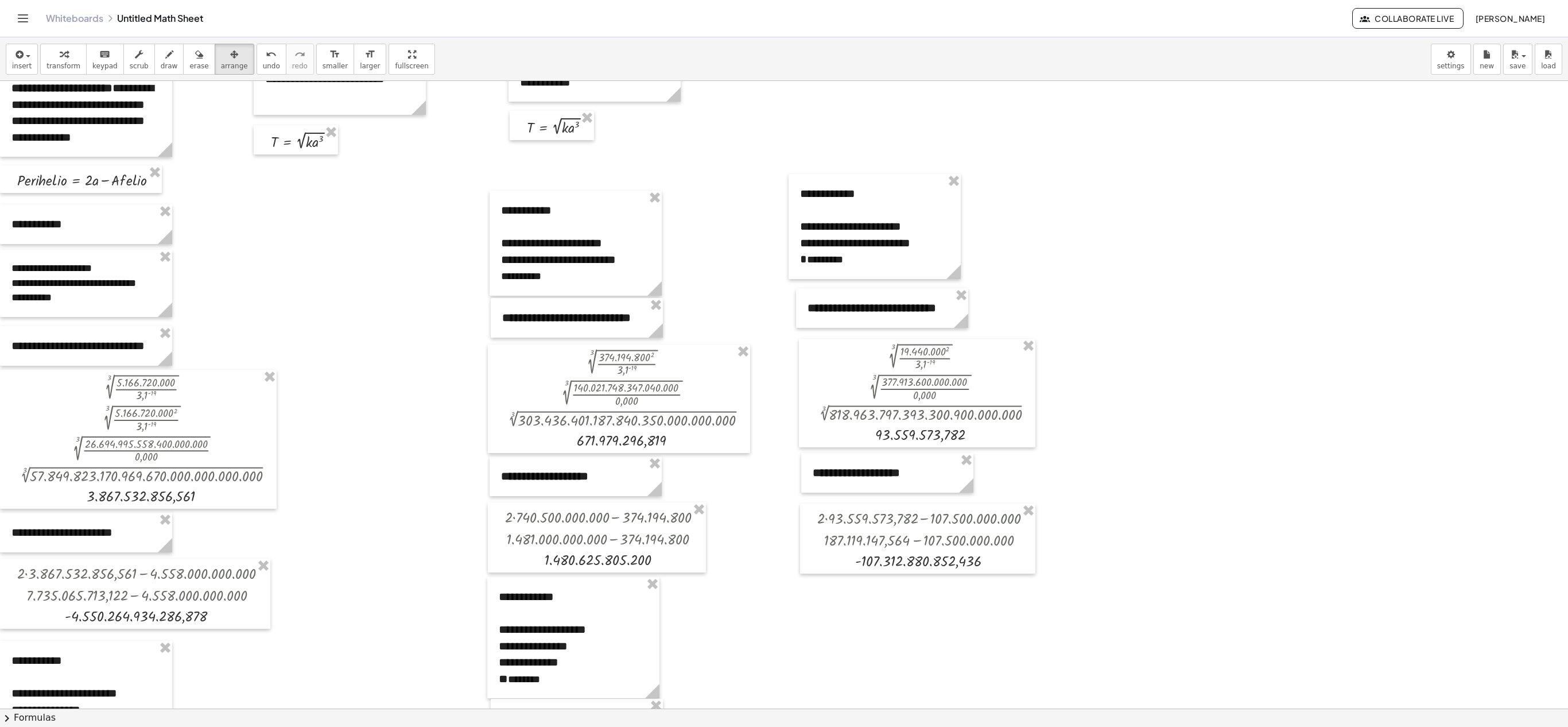
scroll to position [285, 0]
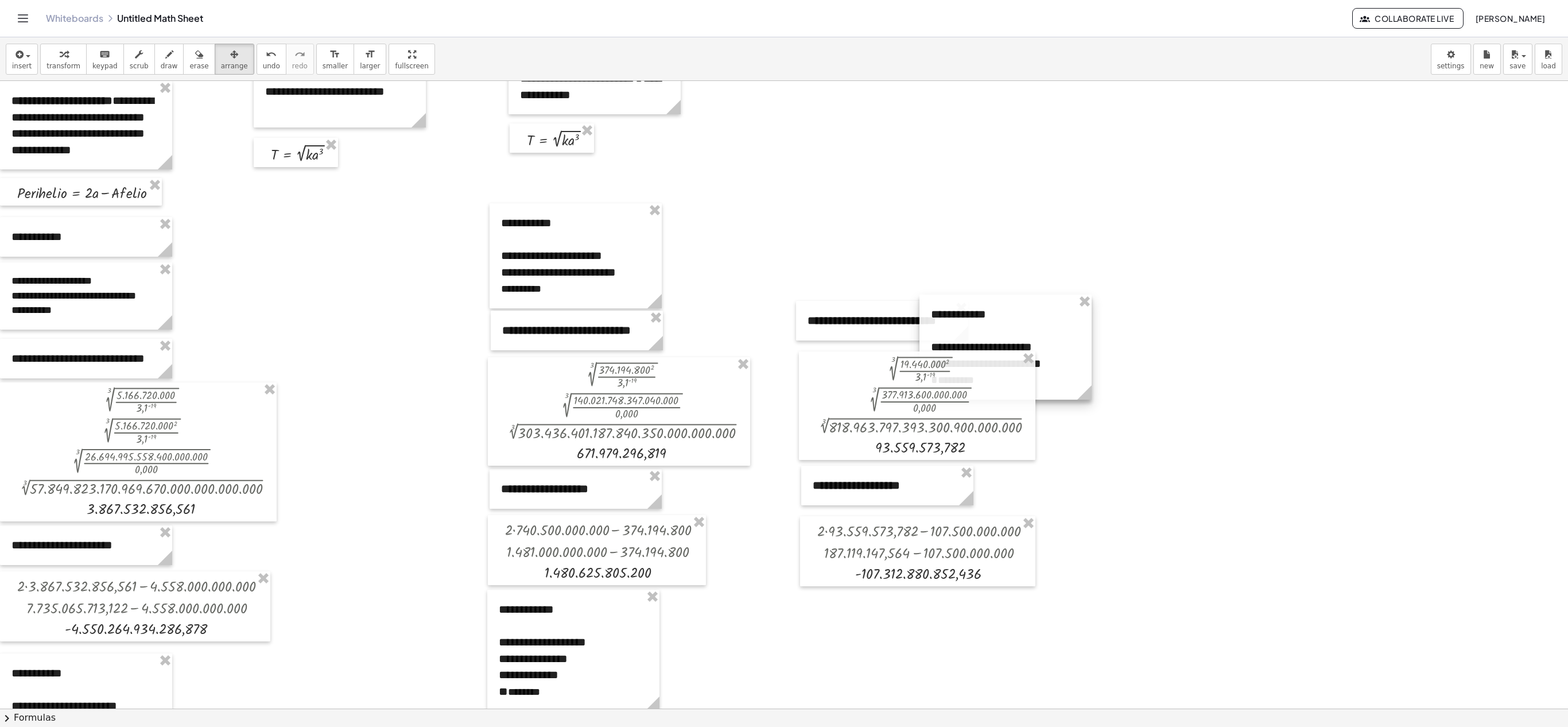
drag, startPoint x: 896, startPoint y: 238, endPoint x: 1026, endPoint y: 352, distance: 172.9
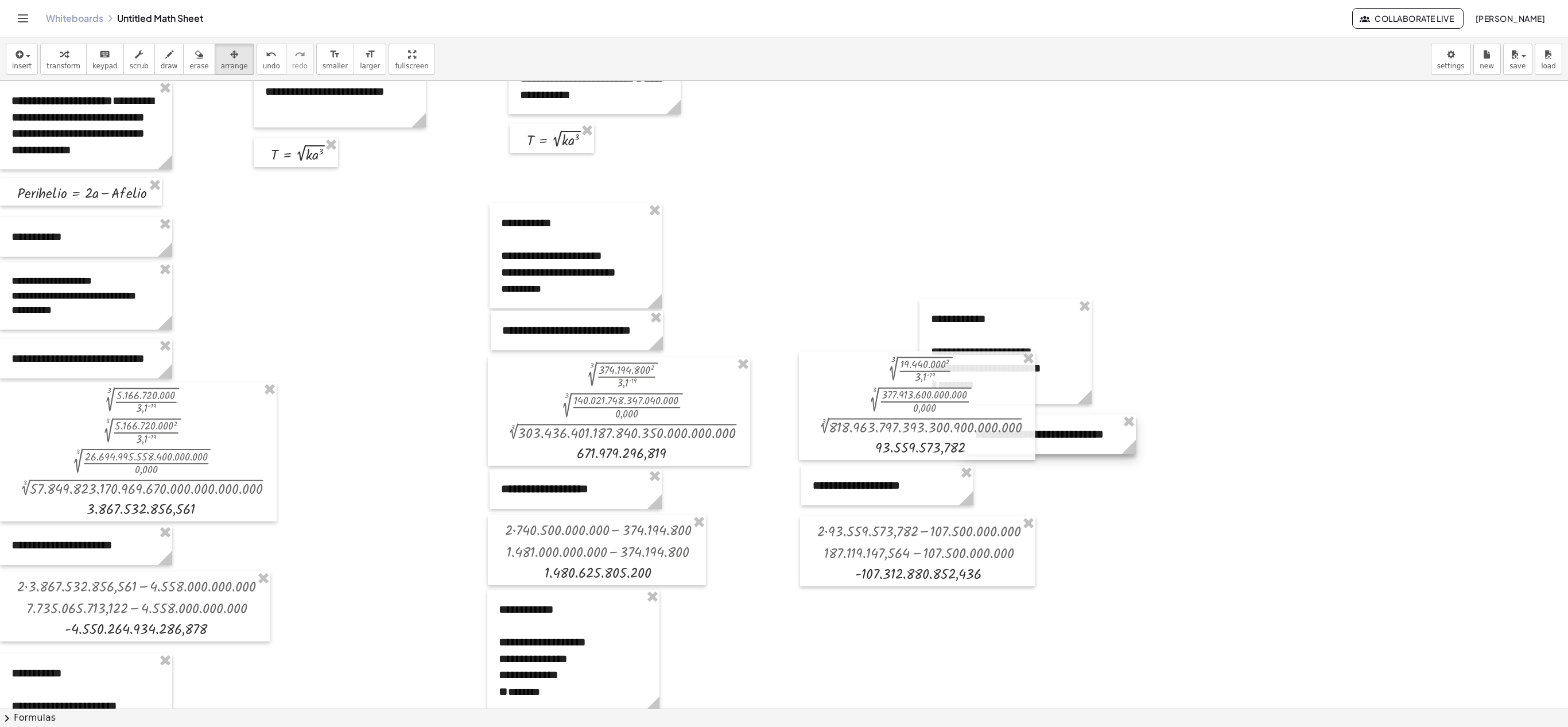
drag, startPoint x: 867, startPoint y: 329, endPoint x: 1035, endPoint y: 442, distance: 202.5
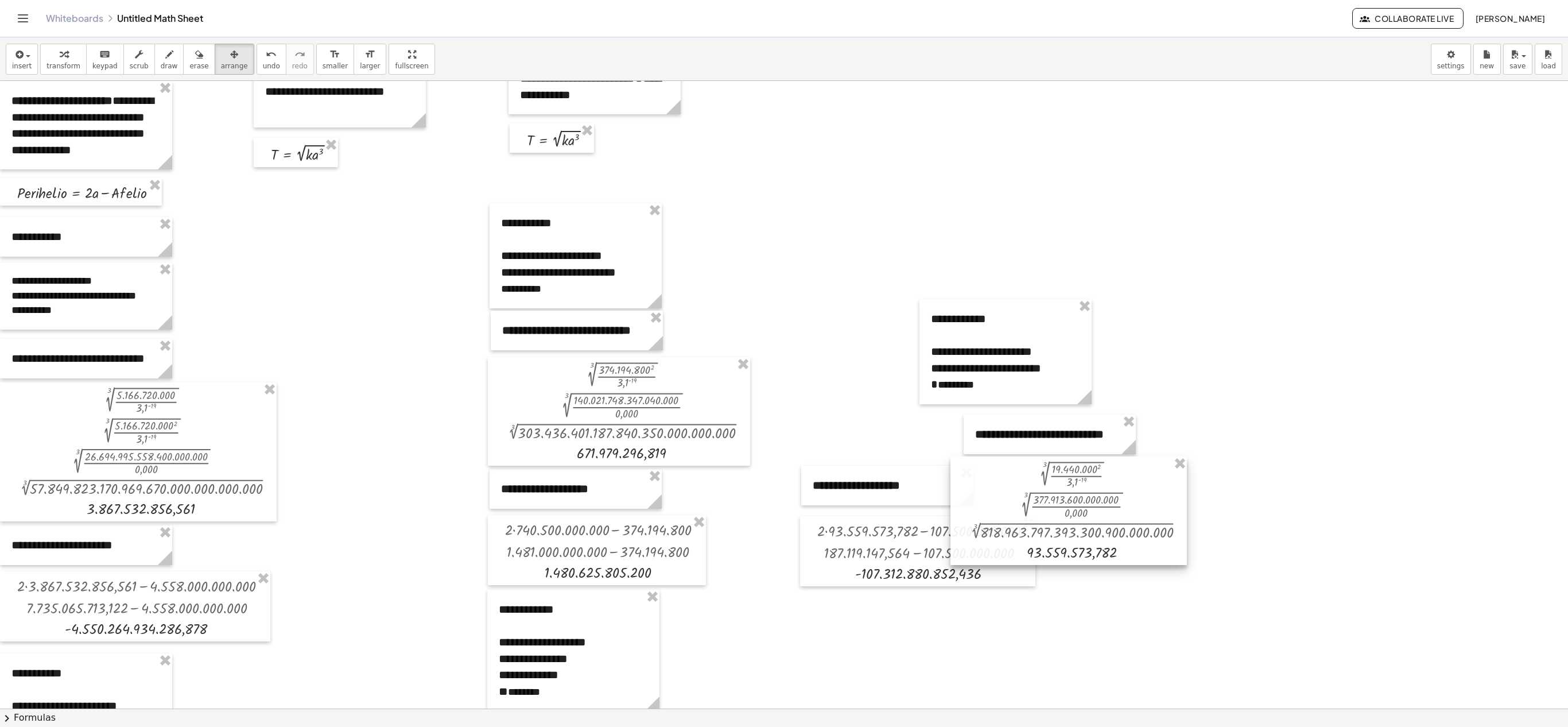
drag, startPoint x: 947, startPoint y: 420, endPoint x: 1099, endPoint y: 526, distance: 185.3
click at [784, 363] on div at bounding box center [1068, 511] width 237 height 109
drag, startPoint x: 908, startPoint y: 494, endPoint x: 1064, endPoint y: 598, distance: 187.5
click at [784, 363] on div at bounding box center [1044, 589] width 173 height 39
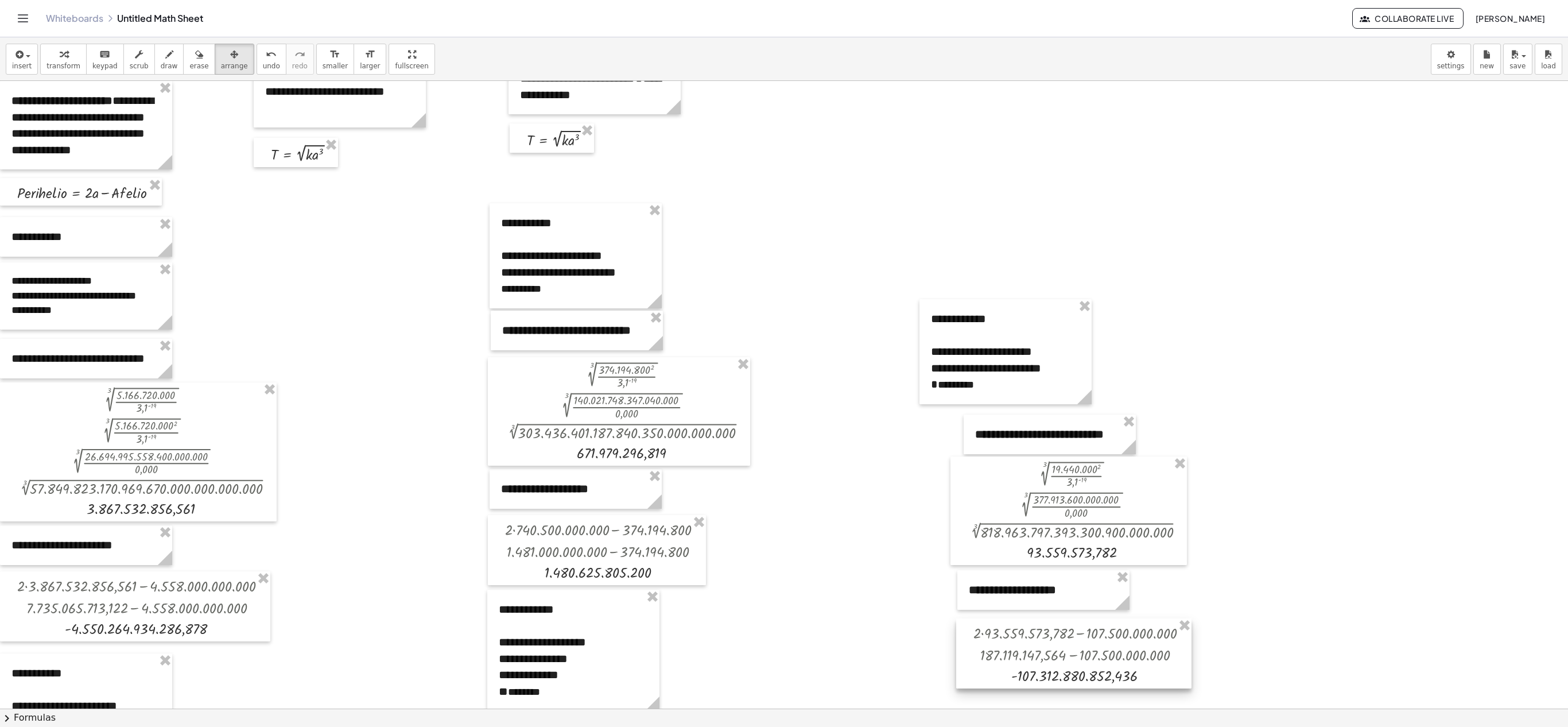
drag, startPoint x: 899, startPoint y: 570, endPoint x: 1055, endPoint y: 671, distance: 185.8
click at [784, 363] on div at bounding box center [1074, 653] width 236 height 70
drag, startPoint x: 1010, startPoint y: 441, endPoint x: 1000, endPoint y: 441, distance: 10.0
click at [784, 363] on div at bounding box center [1040, 434] width 173 height 39
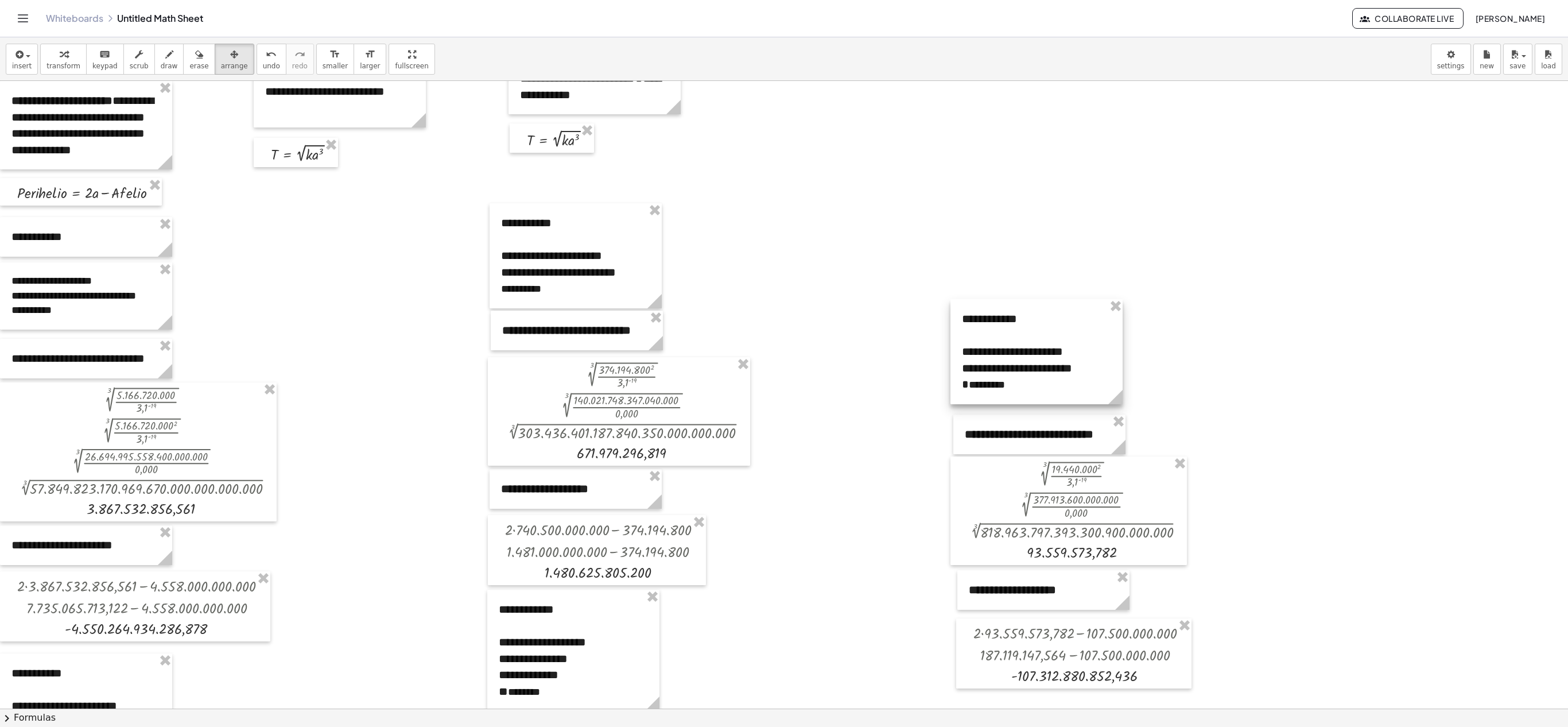
drag, startPoint x: 976, startPoint y: 366, endPoint x: 1007, endPoint y: 366, distance: 31.0
click at [784, 363] on div at bounding box center [1037, 352] width 173 height 105
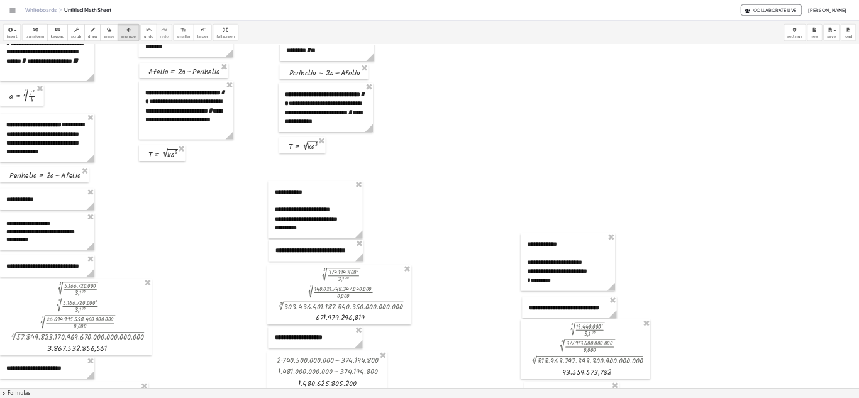
scroll to position [0, 0]
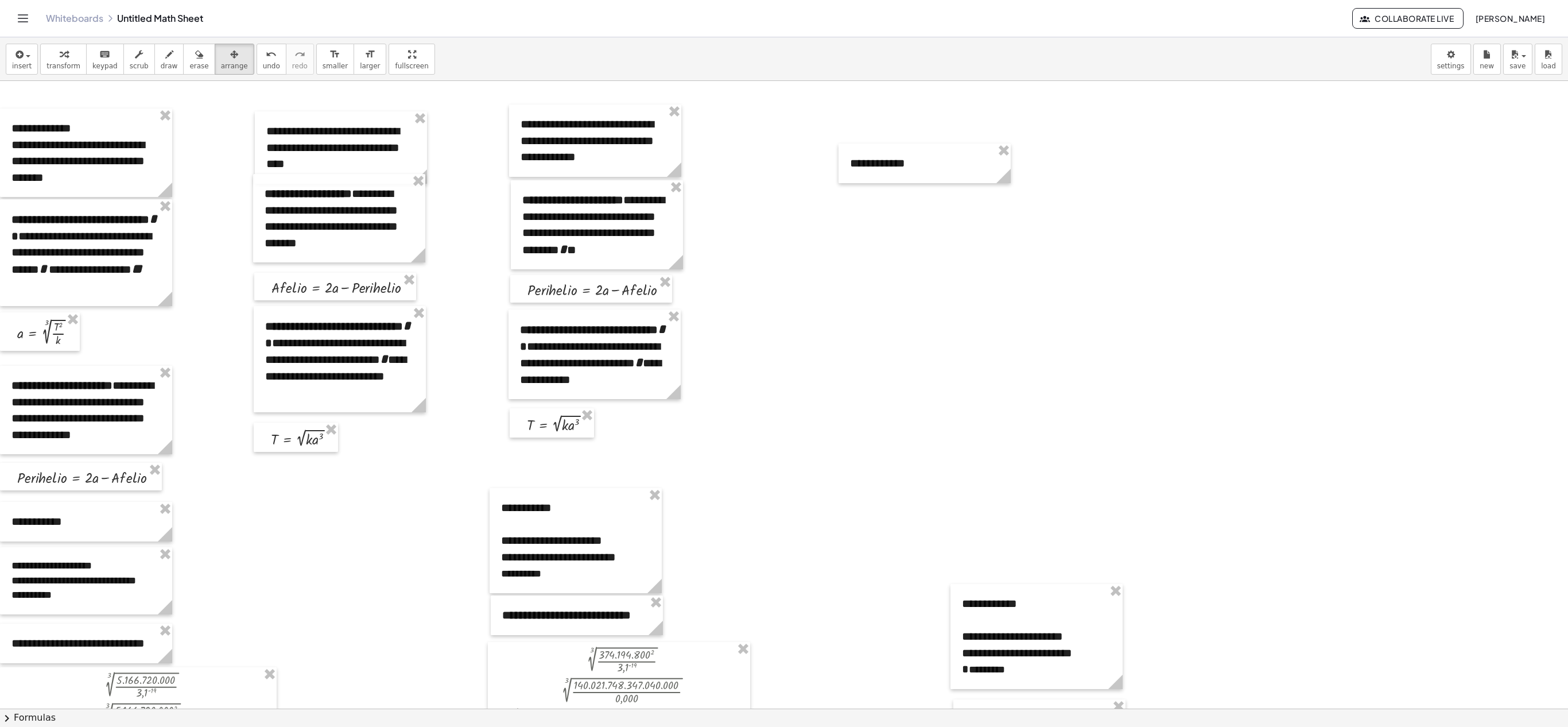
click at [784, 164] on div at bounding box center [924, 163] width 173 height 39
click at [103, 59] on icon "keyboard" at bounding box center [105, 54] width 11 height 14
click at [784, 165] on div "**********" at bounding box center [924, 163] width 173 height 39
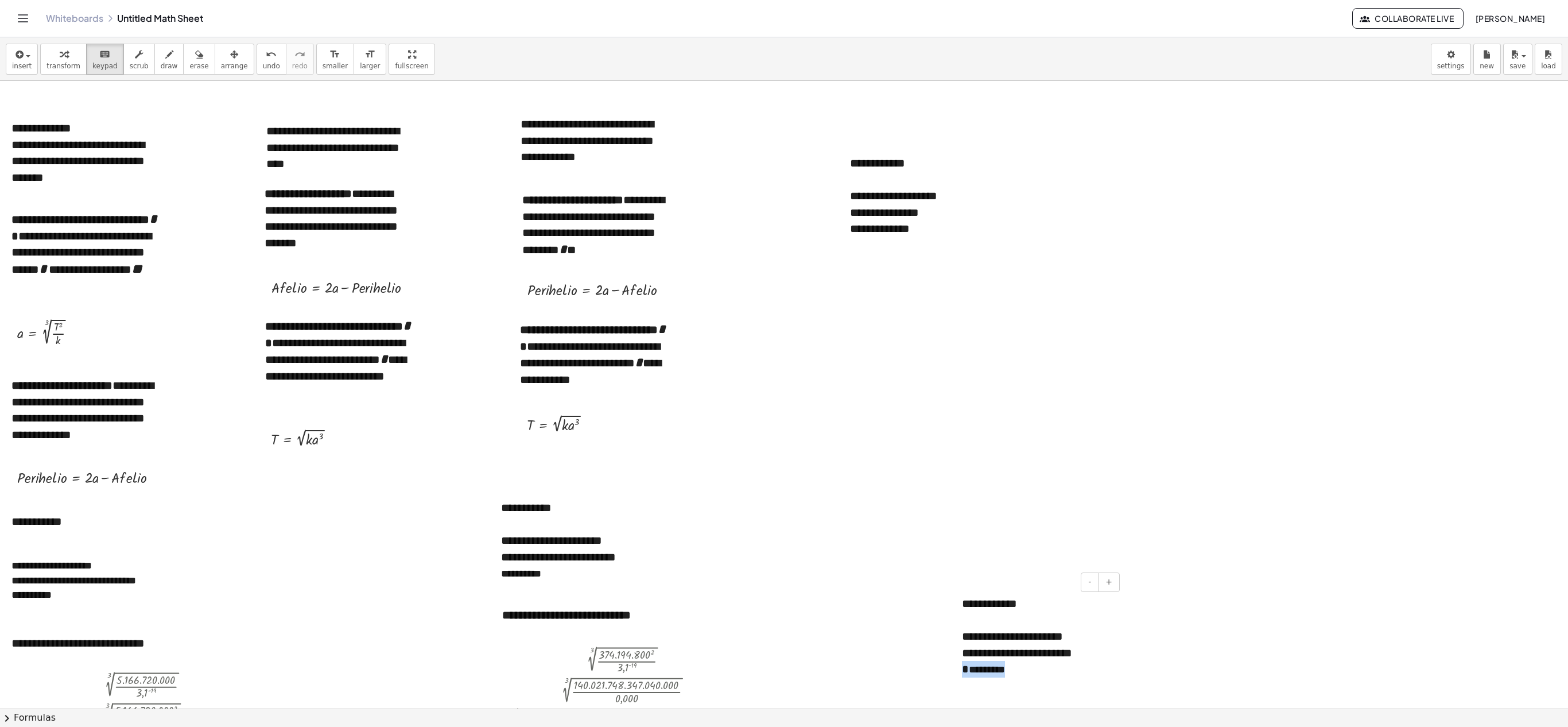
drag, startPoint x: 1021, startPoint y: 670, endPoint x: 961, endPoint y: 679, distance: 60.7
click at [784, 363] on div "**********" at bounding box center [1037, 636] width 173 height 105
click at [784, 232] on div "**********" at bounding box center [924, 228] width 149 height 16
click at [521, 331] on b "**********" at bounding box center [595, 338] width 148 height 28
click at [24, 55] on span "button" at bounding box center [25, 56] width 3 height 8
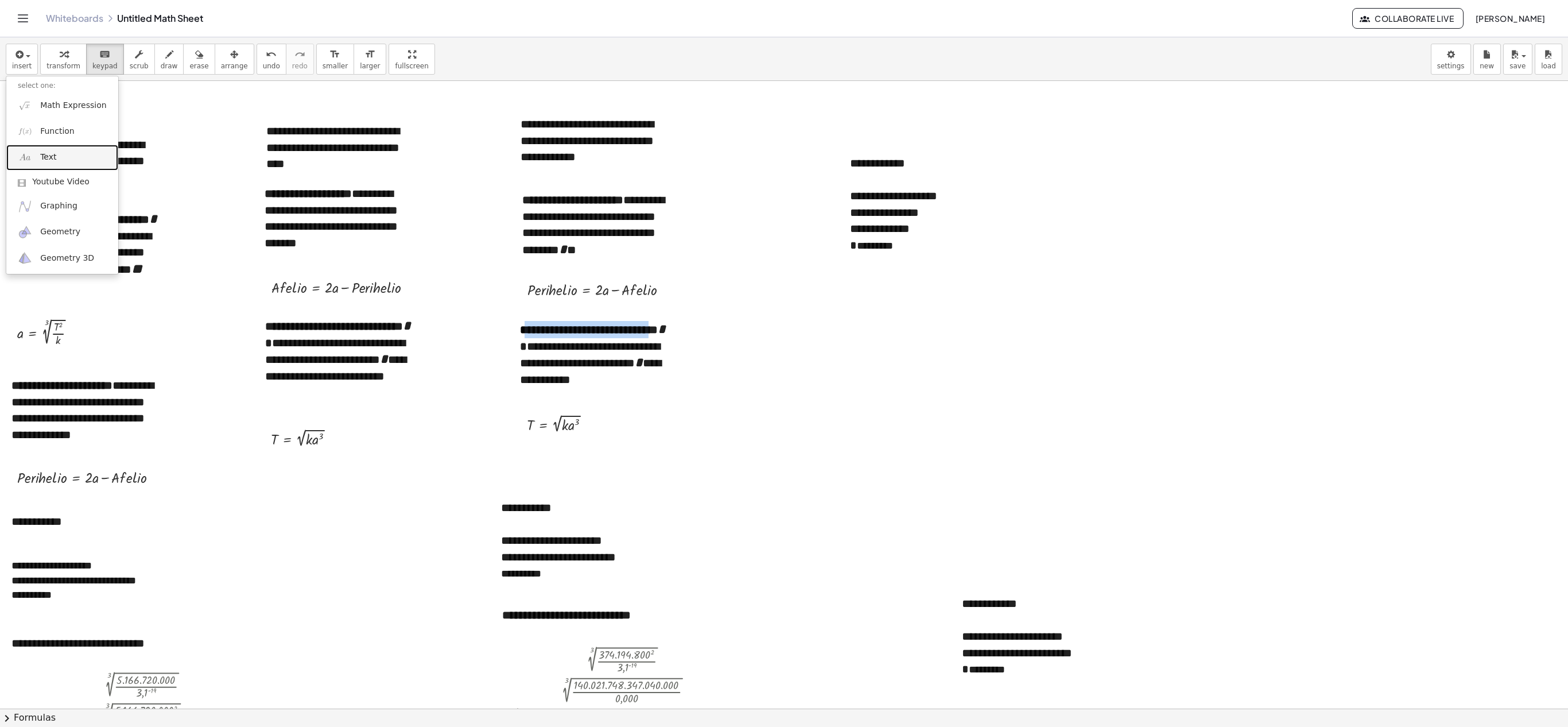
click at [62, 156] on link "Text" at bounding box center [62, 157] width 112 height 26
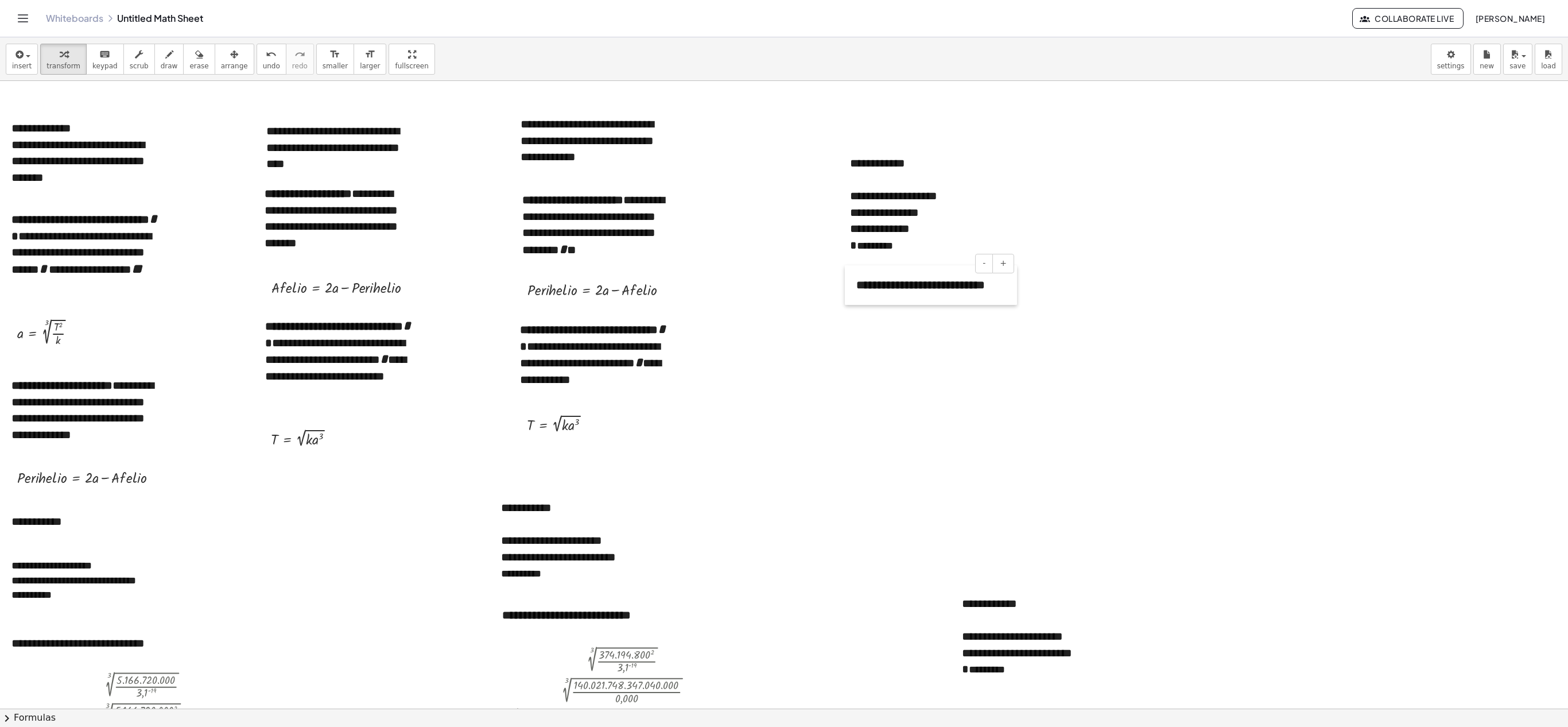
drag, startPoint x: 1170, startPoint y: 166, endPoint x: 848, endPoint y: 289, distance: 344.7
click at [784, 289] on div at bounding box center [850, 284] width 12 height 39
click at [19, 58] on icon "button" at bounding box center [17, 54] width 10 height 14
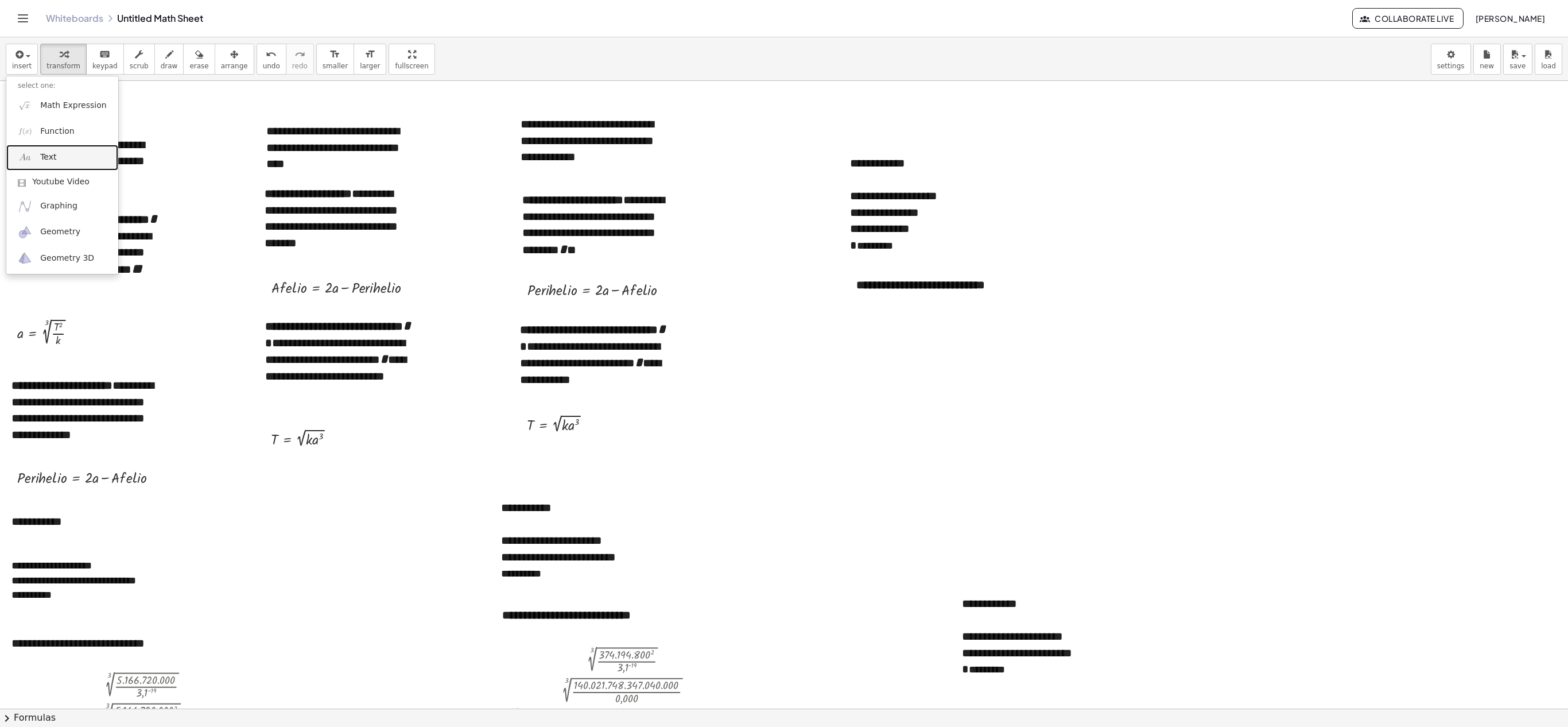
click at [68, 157] on link "Text" at bounding box center [62, 157] width 112 height 26
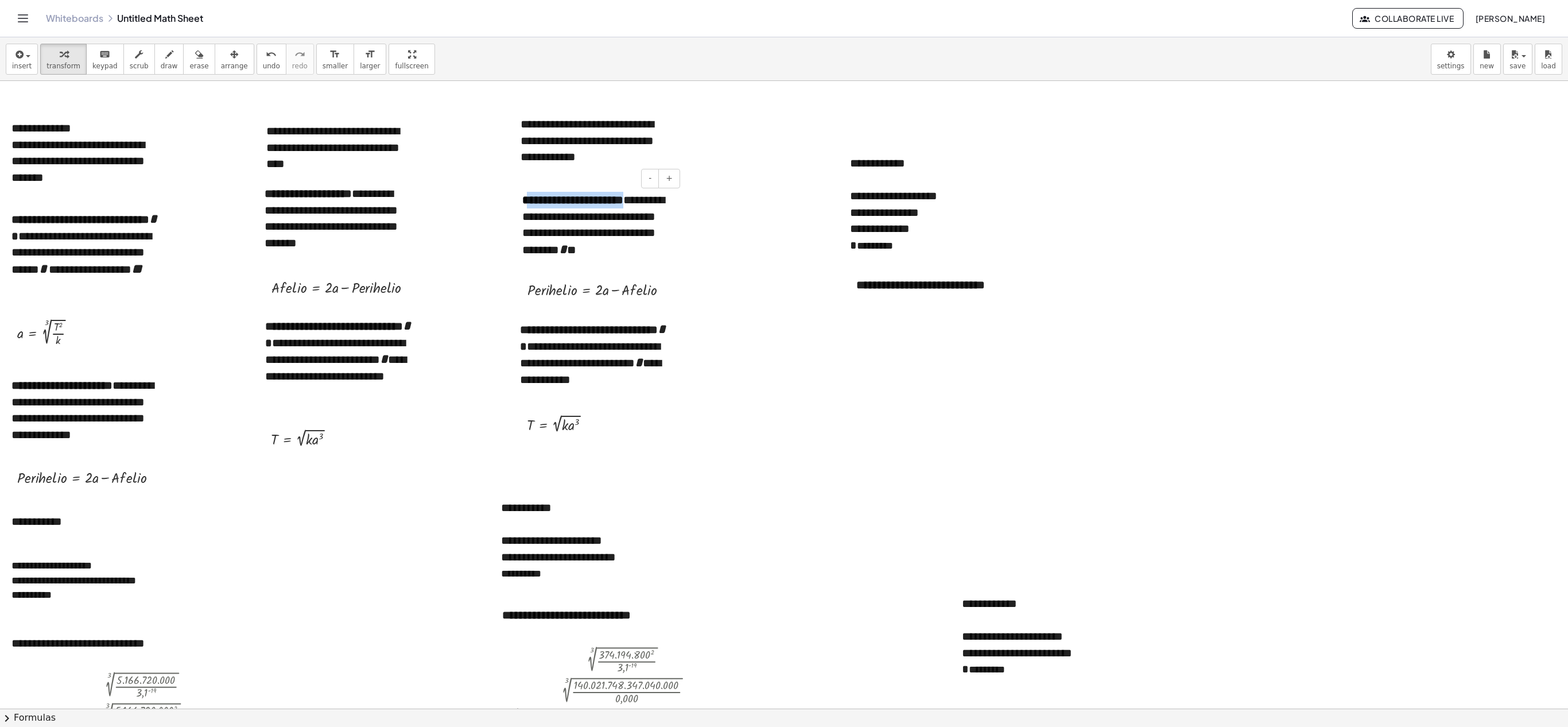
drag, startPoint x: 527, startPoint y: 205, endPoint x: 631, endPoint y: 195, distance: 104.5
click at [631, 195] on div "**********" at bounding box center [596, 225] width 173 height 90
click at [784, 164] on div at bounding box center [1252, 163] width 173 height 39
drag, startPoint x: 1169, startPoint y: 163, endPoint x: 1273, endPoint y: 278, distance: 155.1
click at [784, 278] on div at bounding box center [1277, 278] width 12 height 39
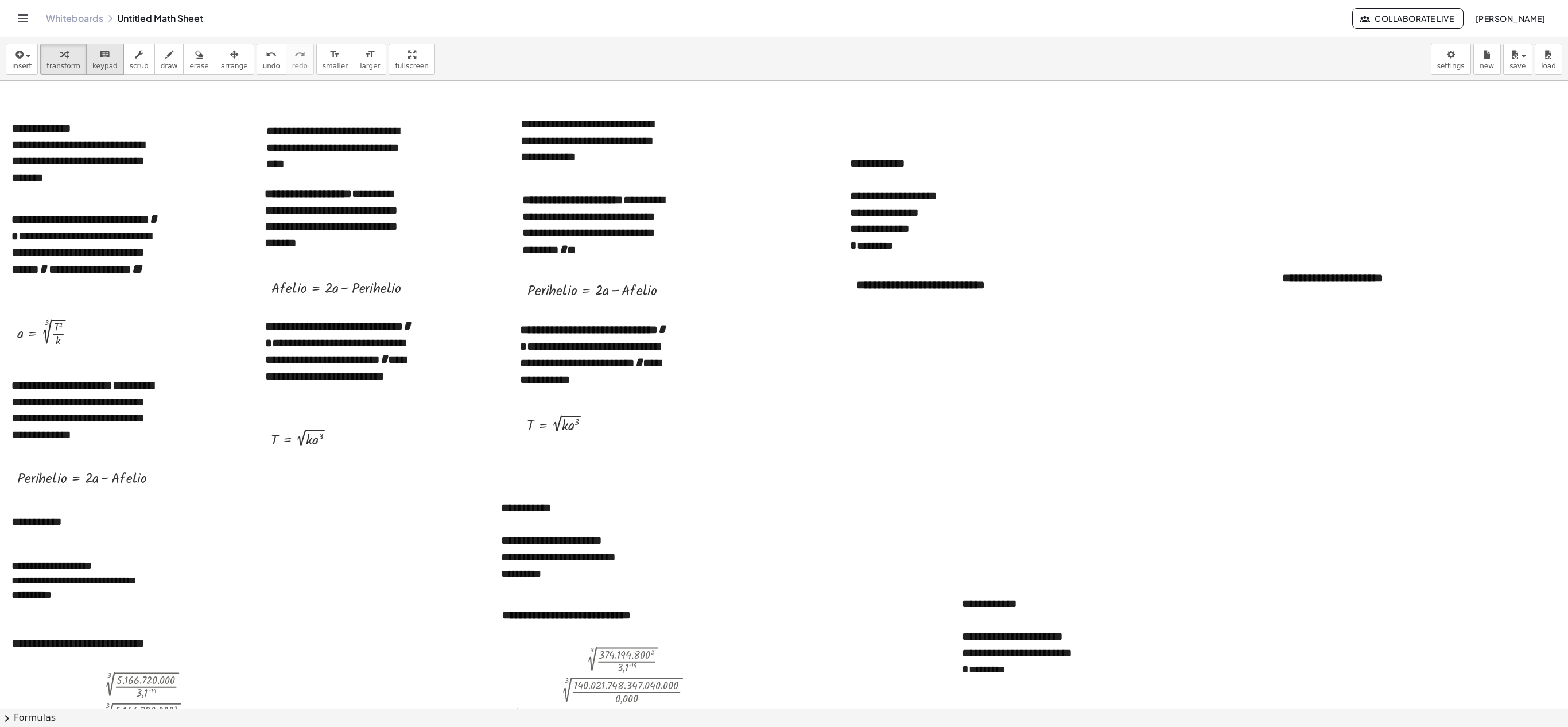
click at [101, 62] on span "keypad" at bounding box center [105, 66] width 26 height 8
click at [5, 58] on button "insert" at bounding box center [21, 59] width 32 height 31
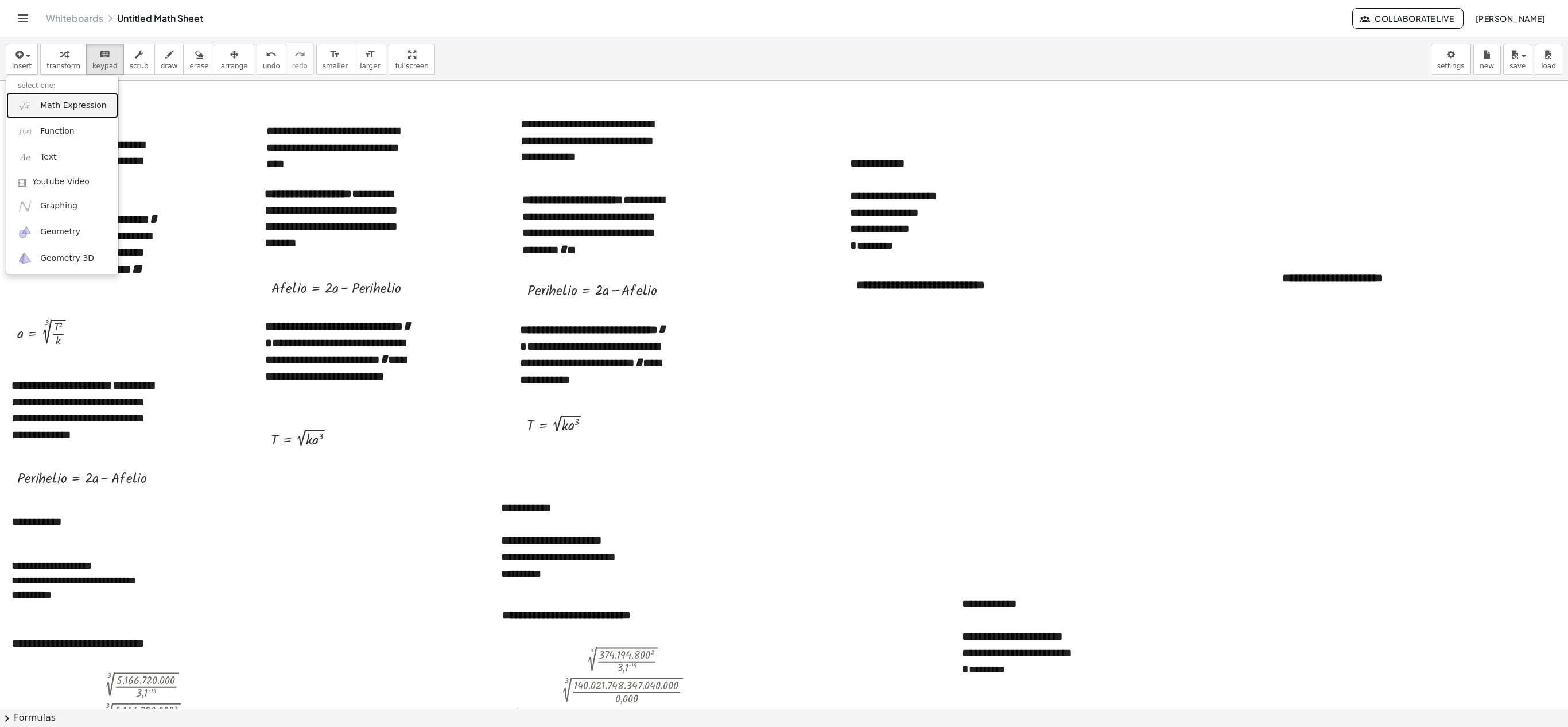
click at [50, 109] on span "Math Expression" at bounding box center [73, 105] width 66 height 12
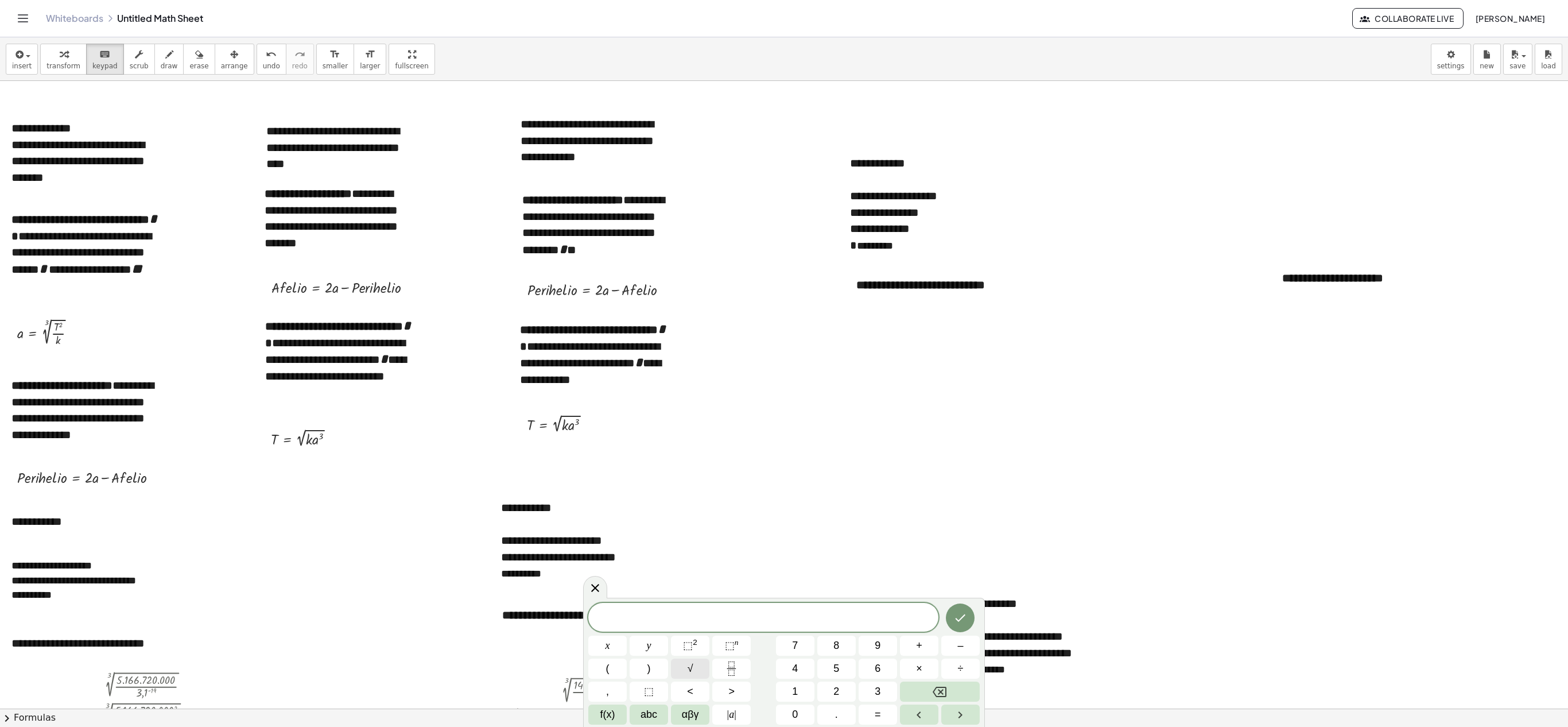
click at [697, 363] on button "√" at bounding box center [690, 669] width 38 height 20
drag, startPoint x: 858, startPoint y: 233, endPoint x: 938, endPoint y: 232, distance: 80.0
click at [784, 232] on div "**********" at bounding box center [924, 228] width 149 height 16
click at [784, 363] on span "√ 3 . 1 − 1 9 ·" at bounding box center [763, 615] width 350 height 23
click at [729, 363] on span "⬚" at bounding box center [730, 645] width 10 height 12
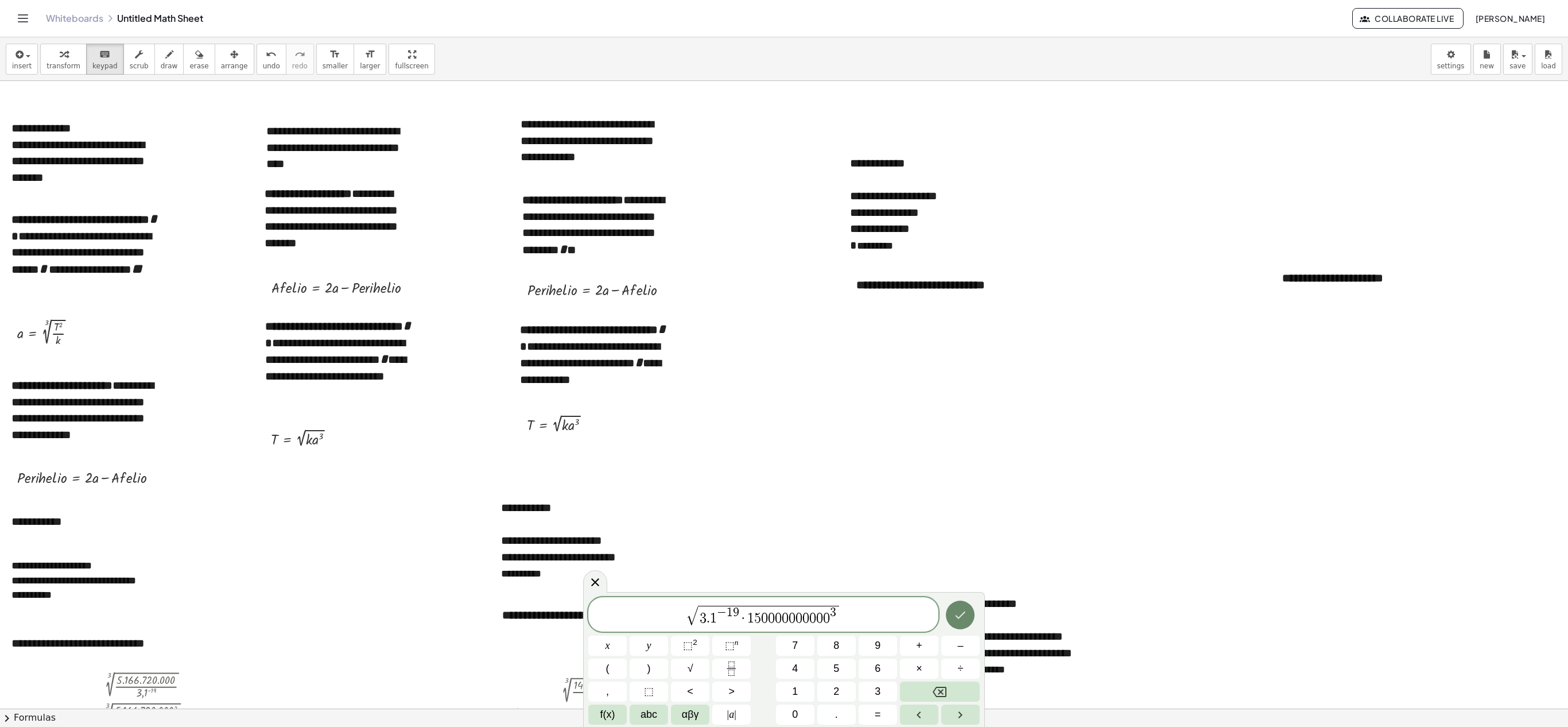
click at [784, 363] on icon "Done" at bounding box center [960, 615] width 14 height 14
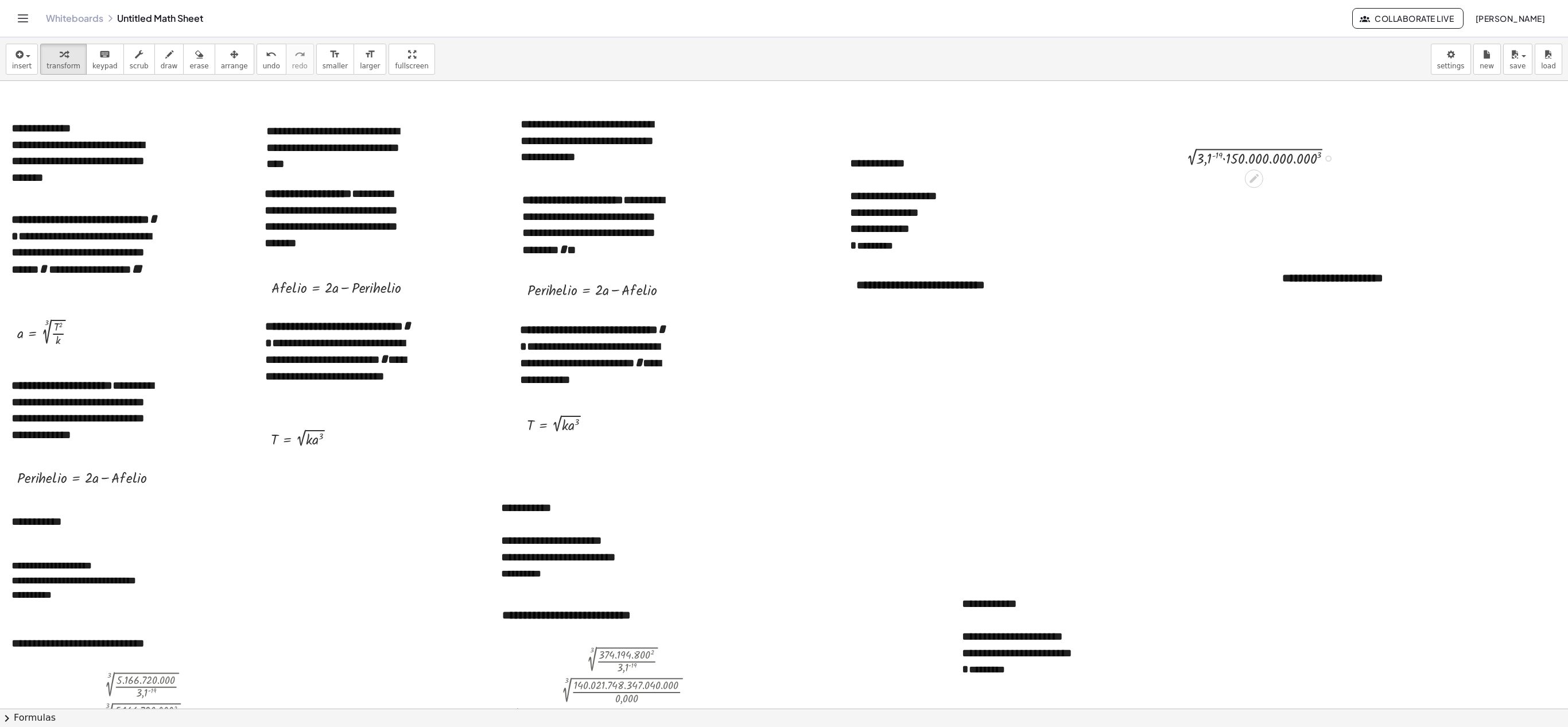
click at [784, 158] on div at bounding box center [1262, 157] width 169 height 22
click at [784, 183] on div at bounding box center [1263, 179] width 174 height 22
click at [784, 183] on div at bounding box center [1262, 179] width 350 height 22
click at [784, 182] on div at bounding box center [1262, 179] width 350 height 22
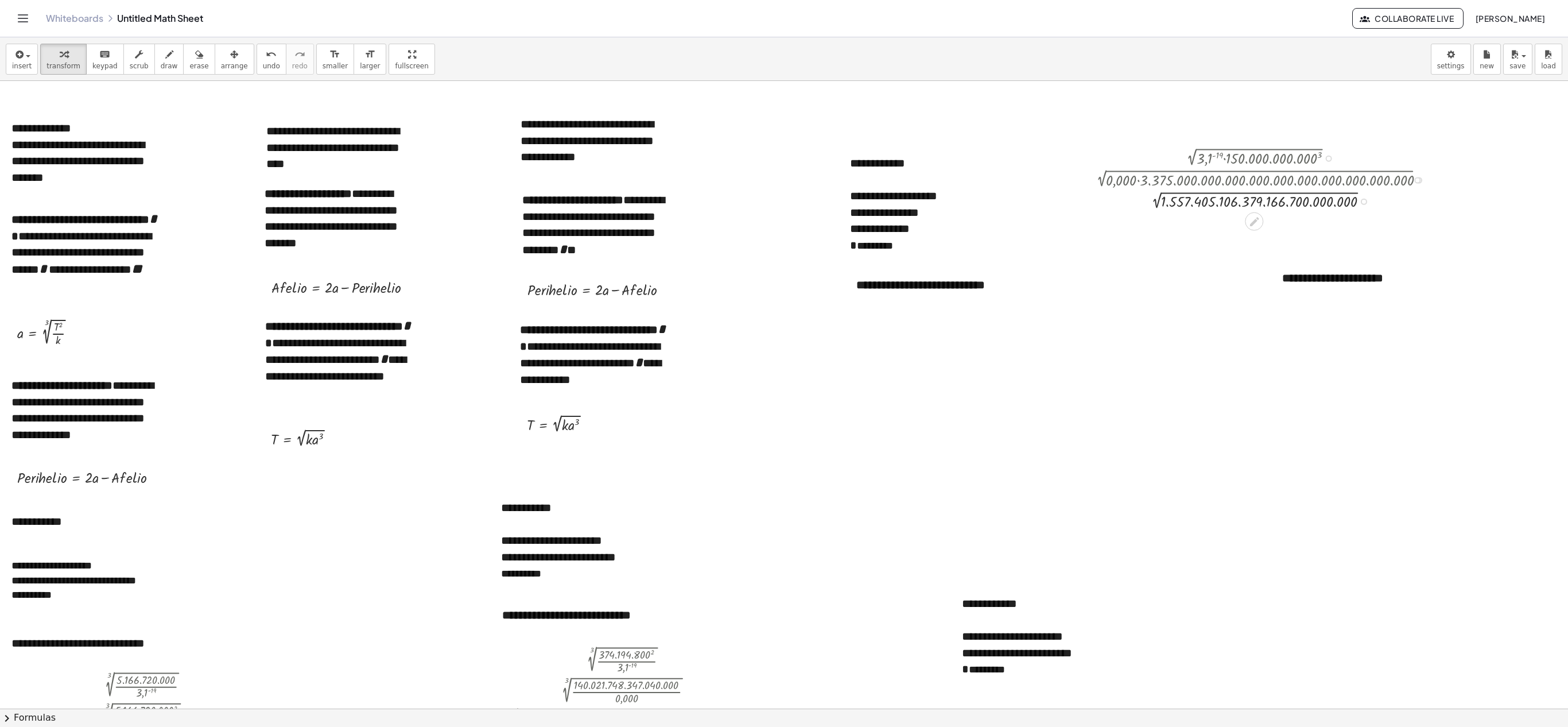
click at [784, 205] on div at bounding box center [1262, 199] width 350 height 21
drag, startPoint x: 1234, startPoint y: 184, endPoint x: 1262, endPoint y: 187, distance: 28.2
click at [784, 187] on div at bounding box center [1262, 179] width 350 height 22
click at [224, 62] on span "arrange" at bounding box center [235, 66] width 27 height 8
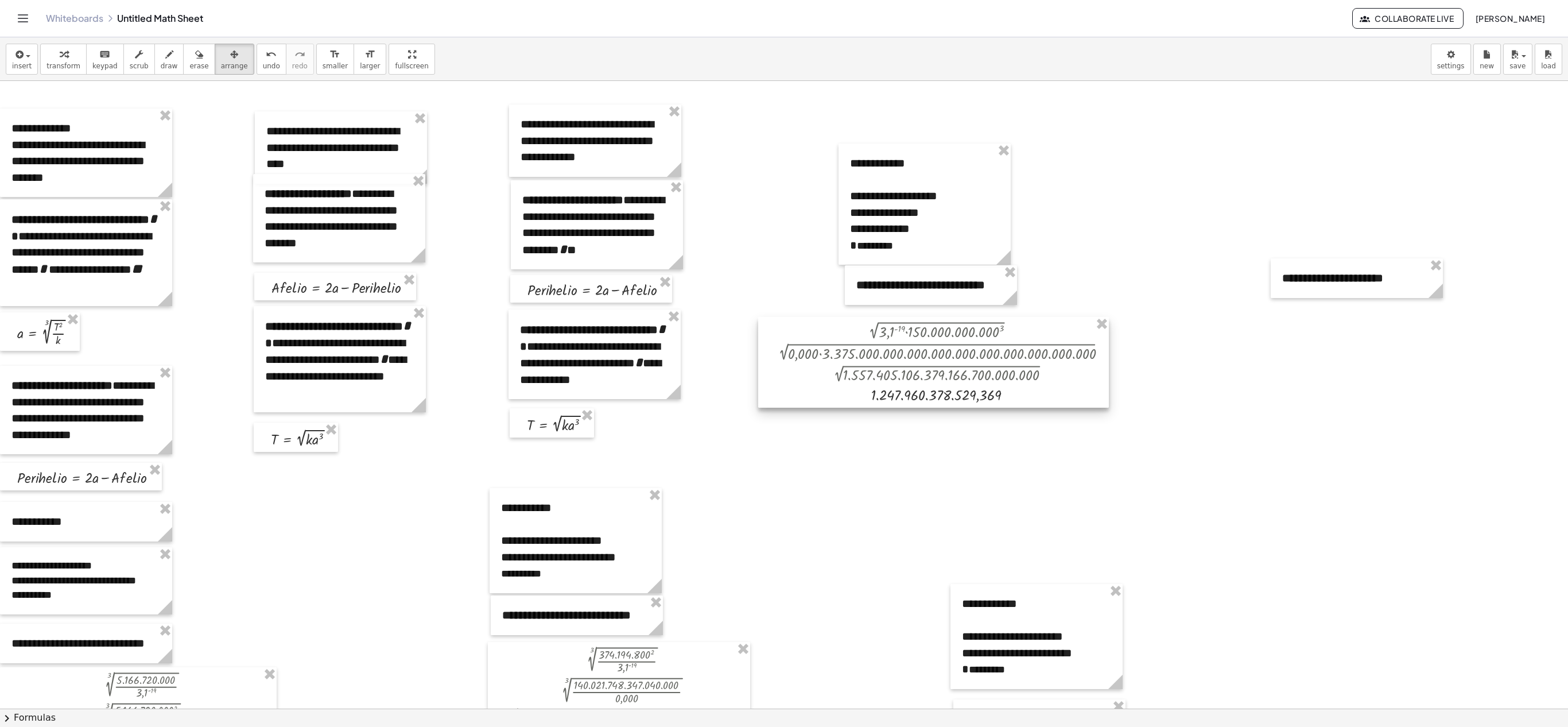
drag, startPoint x: 1258, startPoint y: 213, endPoint x: 939, endPoint y: 385, distance: 362.4
click at [784, 363] on div at bounding box center [933, 362] width 351 height 90
click at [21, 61] on icon "button" at bounding box center [17, 54] width 10 height 14
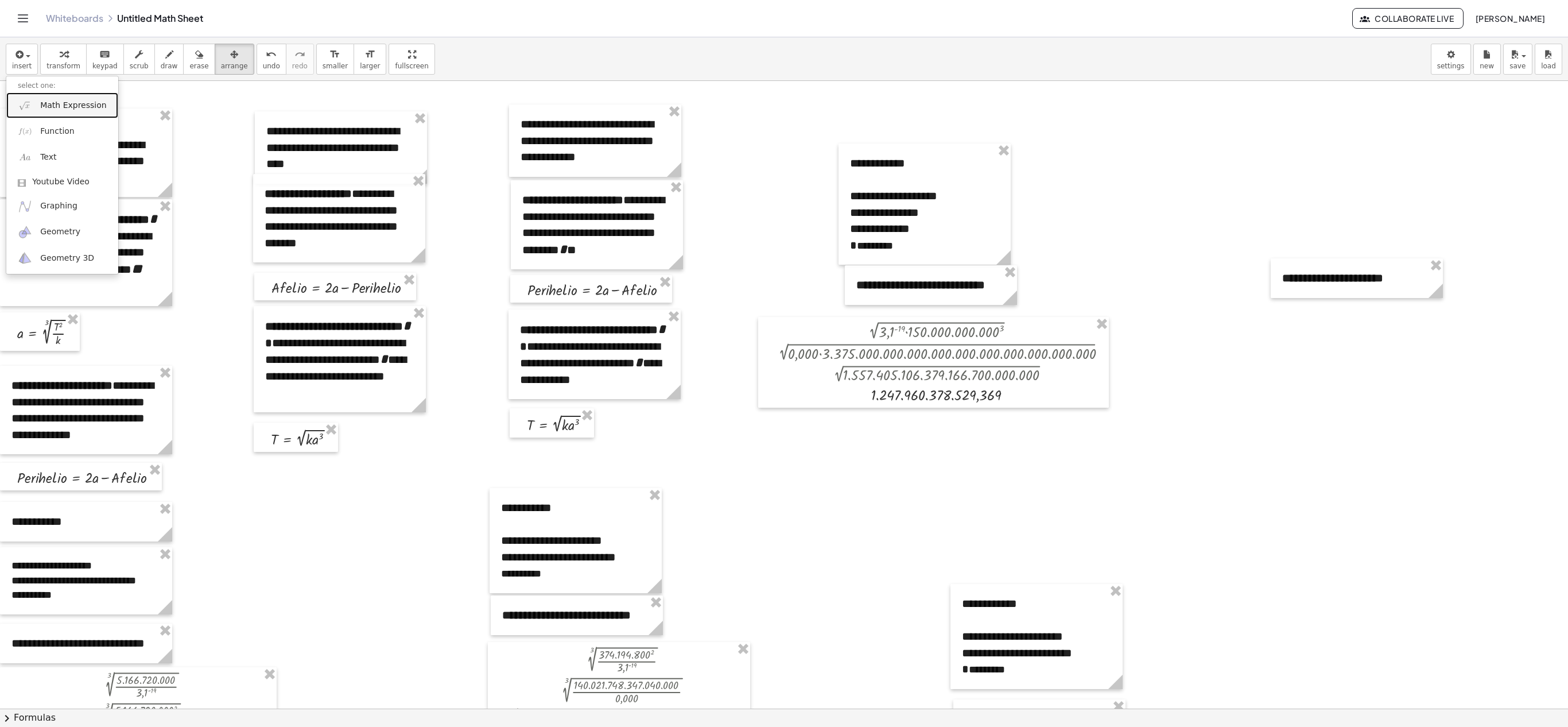
click at [54, 107] on span "Math Expression" at bounding box center [73, 105] width 66 height 12
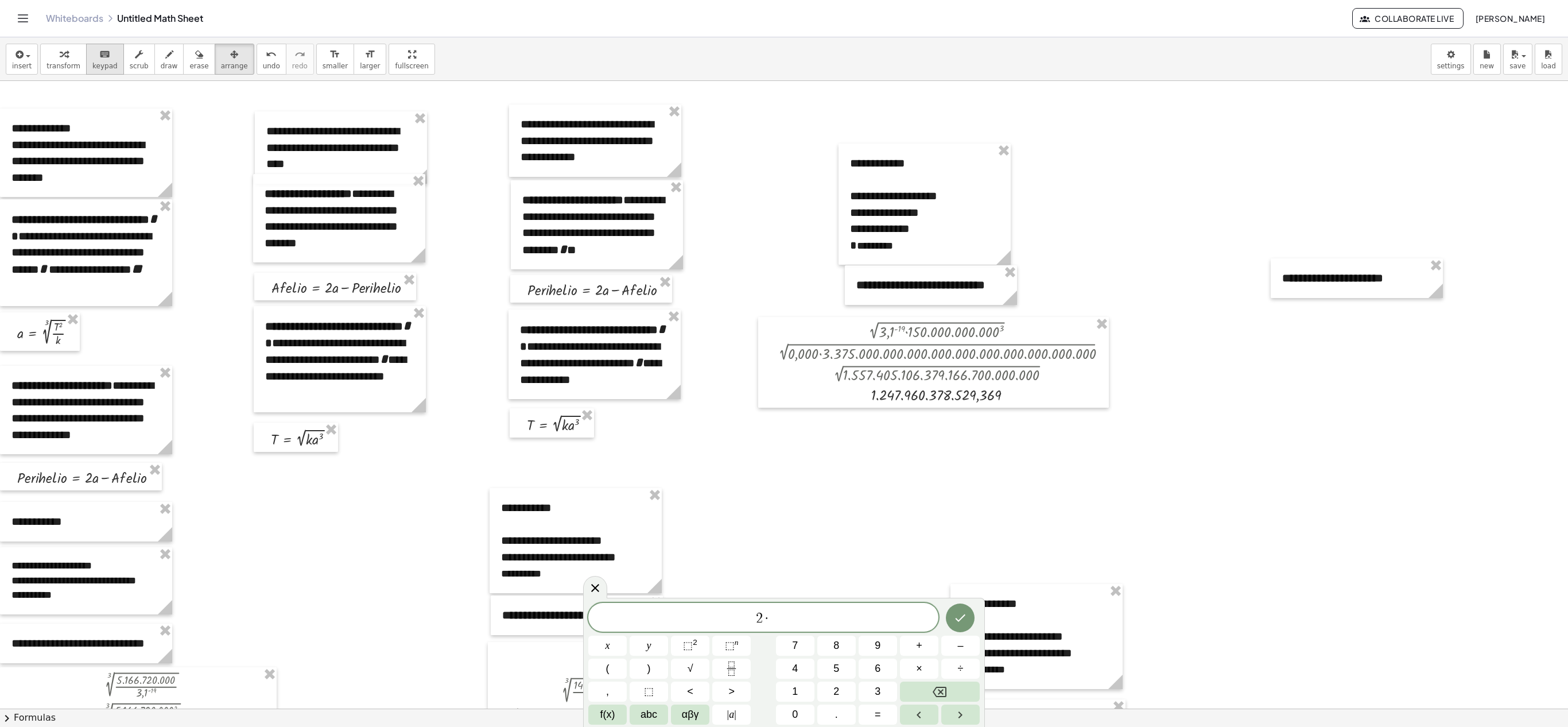
click at [102, 64] on span "keypad" at bounding box center [105, 66] width 26 height 8
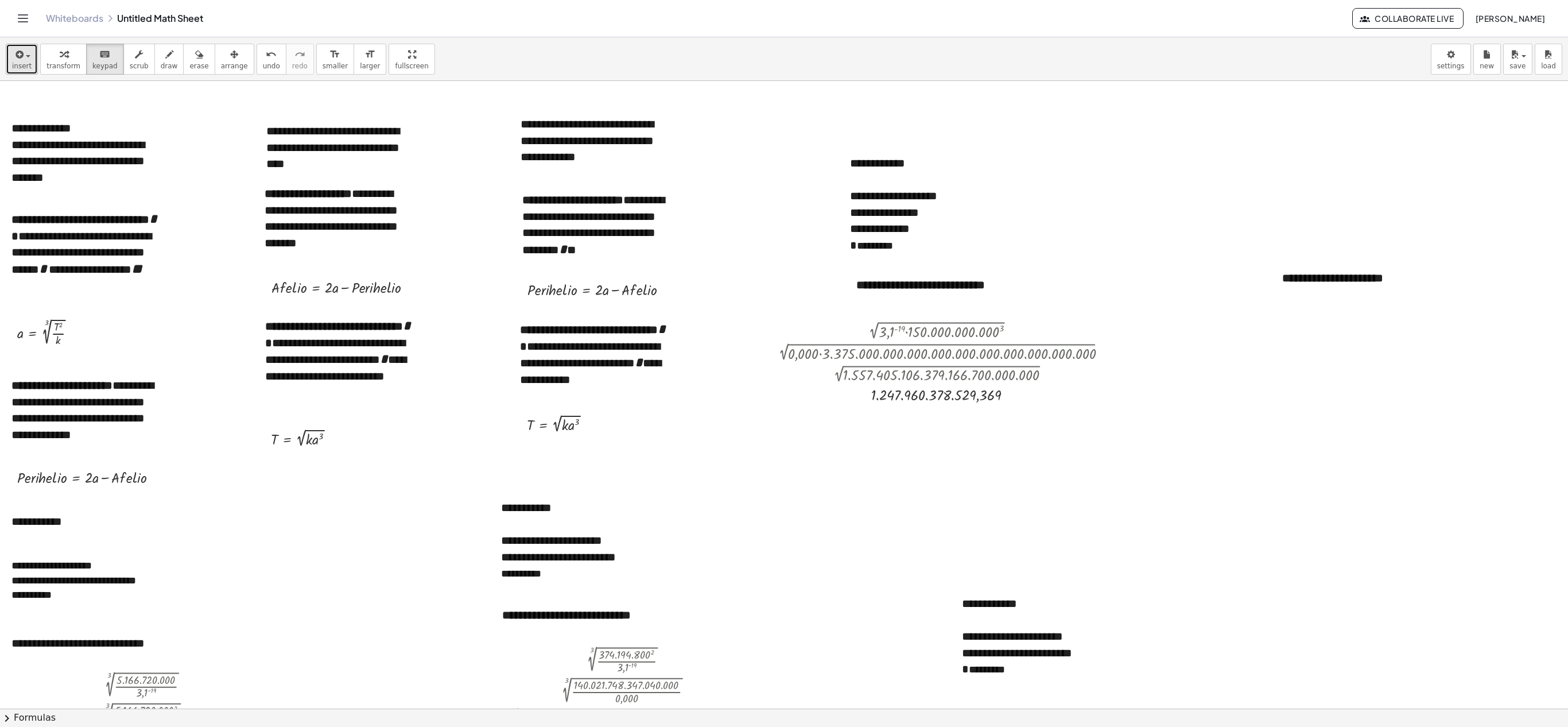
click at [26, 64] on span "insert" at bounding box center [21, 66] width 19 height 8
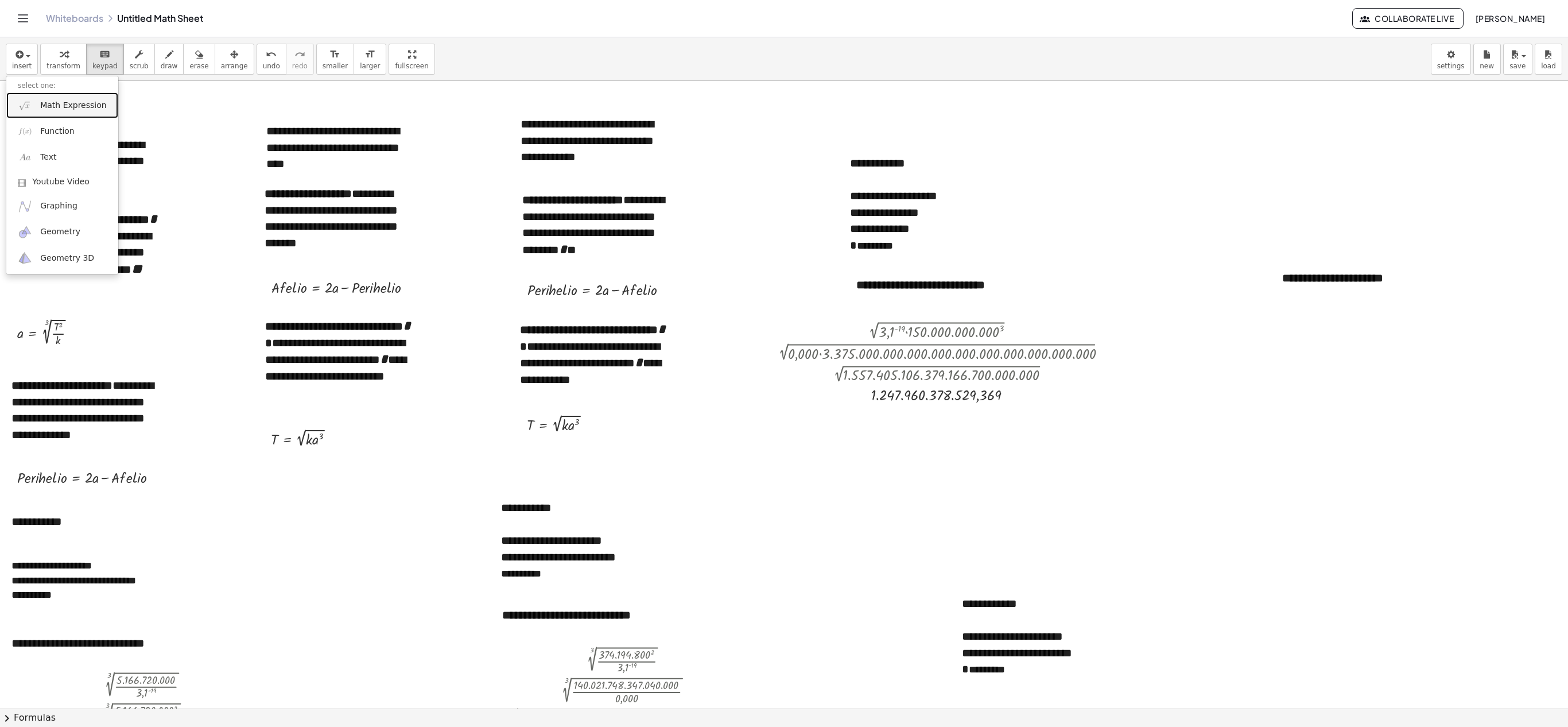
click at [66, 104] on span "Math Expression" at bounding box center [73, 105] width 66 height 12
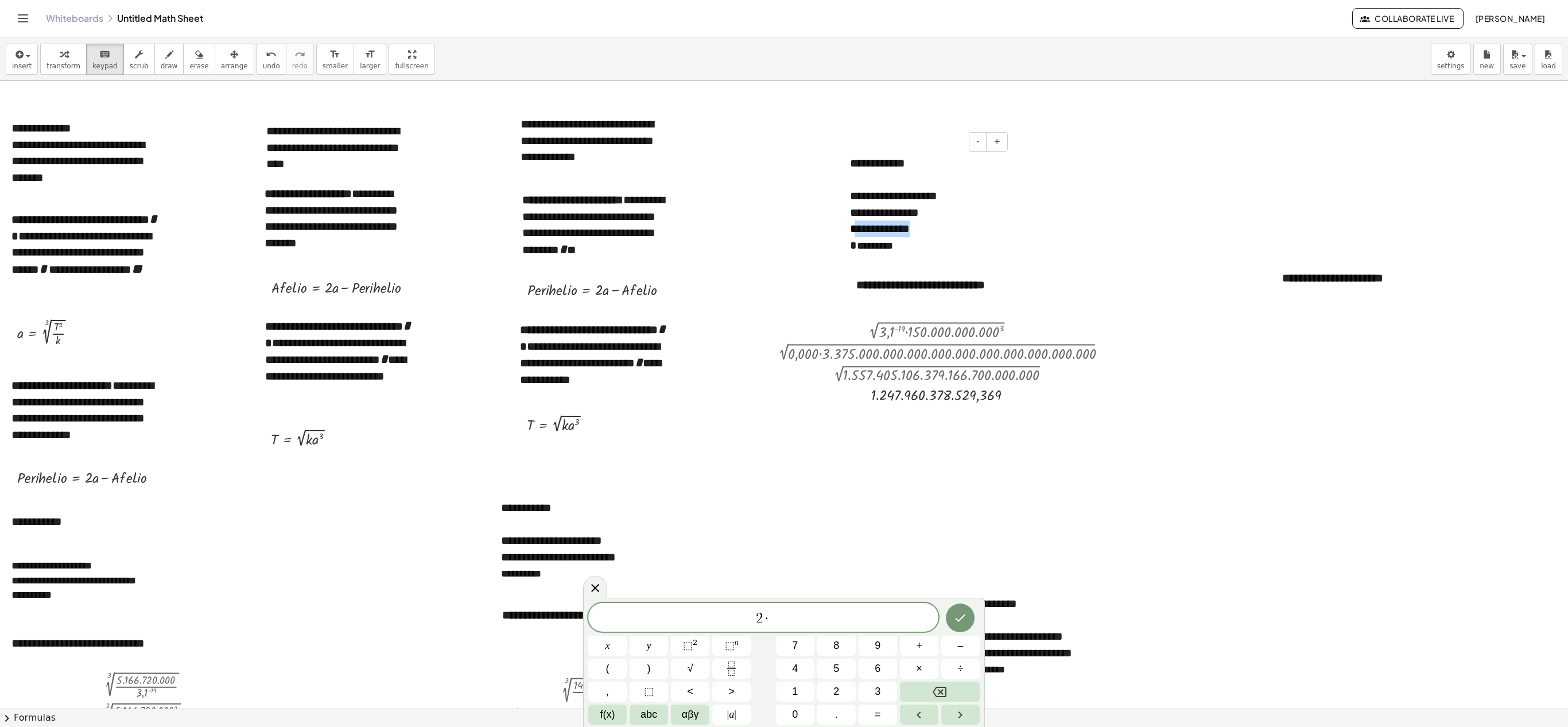
drag, startPoint x: 858, startPoint y: 231, endPoint x: 1005, endPoint y: 224, distance: 147.2
click at [784, 224] on div "**********" at bounding box center [924, 204] width 173 height 121
click at [784, 363] on span "2 · ​" at bounding box center [763, 618] width 350 height 16
drag, startPoint x: 888, startPoint y: 198, endPoint x: 963, endPoint y: 198, distance: 75.0
click at [784, 198] on div "**********" at bounding box center [924, 196] width 149 height 16
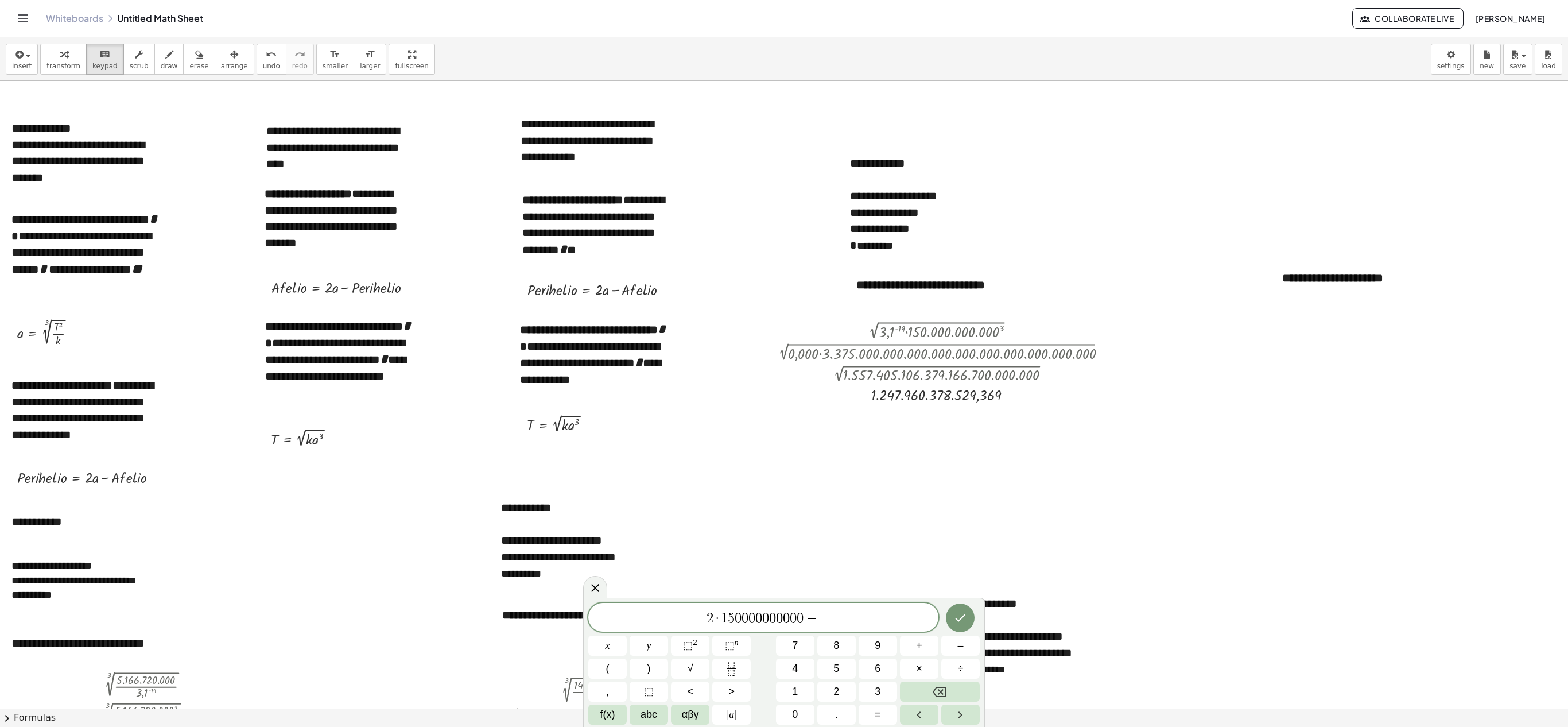
click at [784, 363] on span "2 · 1 5 0 0 0 0 0 0 0 0 0 0 − ​" at bounding box center [763, 618] width 350 height 16
click at [784, 363] on span "0" at bounding box center [851, 617] width 7 height 14
click at [784, 363] on icon "Done" at bounding box center [960, 617] width 14 height 14
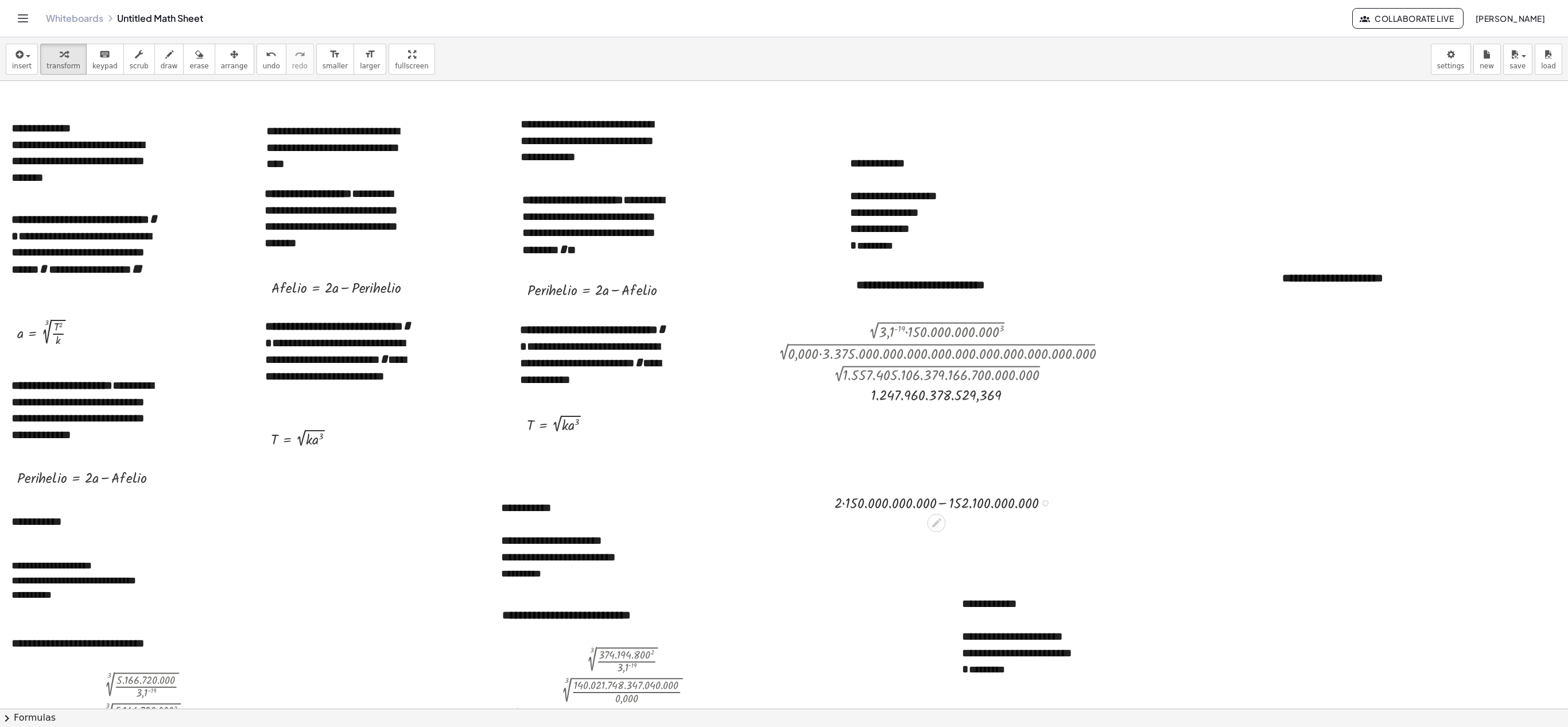
click at [784, 363] on div at bounding box center [947, 501] width 236 height 22
click at [784, 363] on div at bounding box center [947, 523] width 236 height 22
click at [223, 68] on span "arrange" at bounding box center [235, 66] width 27 height 8
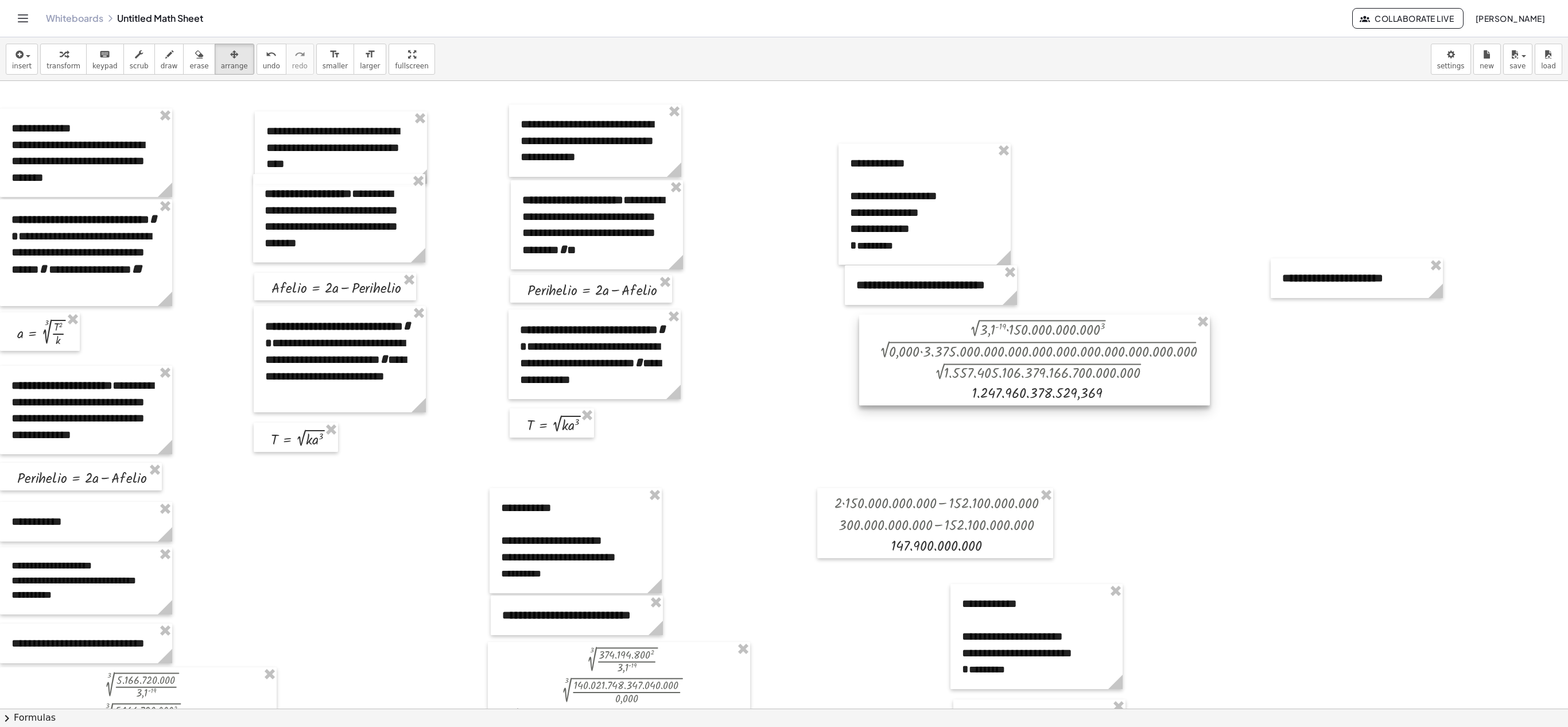
drag, startPoint x: 871, startPoint y: 342, endPoint x: 983, endPoint y: 341, distance: 112.0
click at [784, 341] on div at bounding box center [1035, 359] width 351 height 90
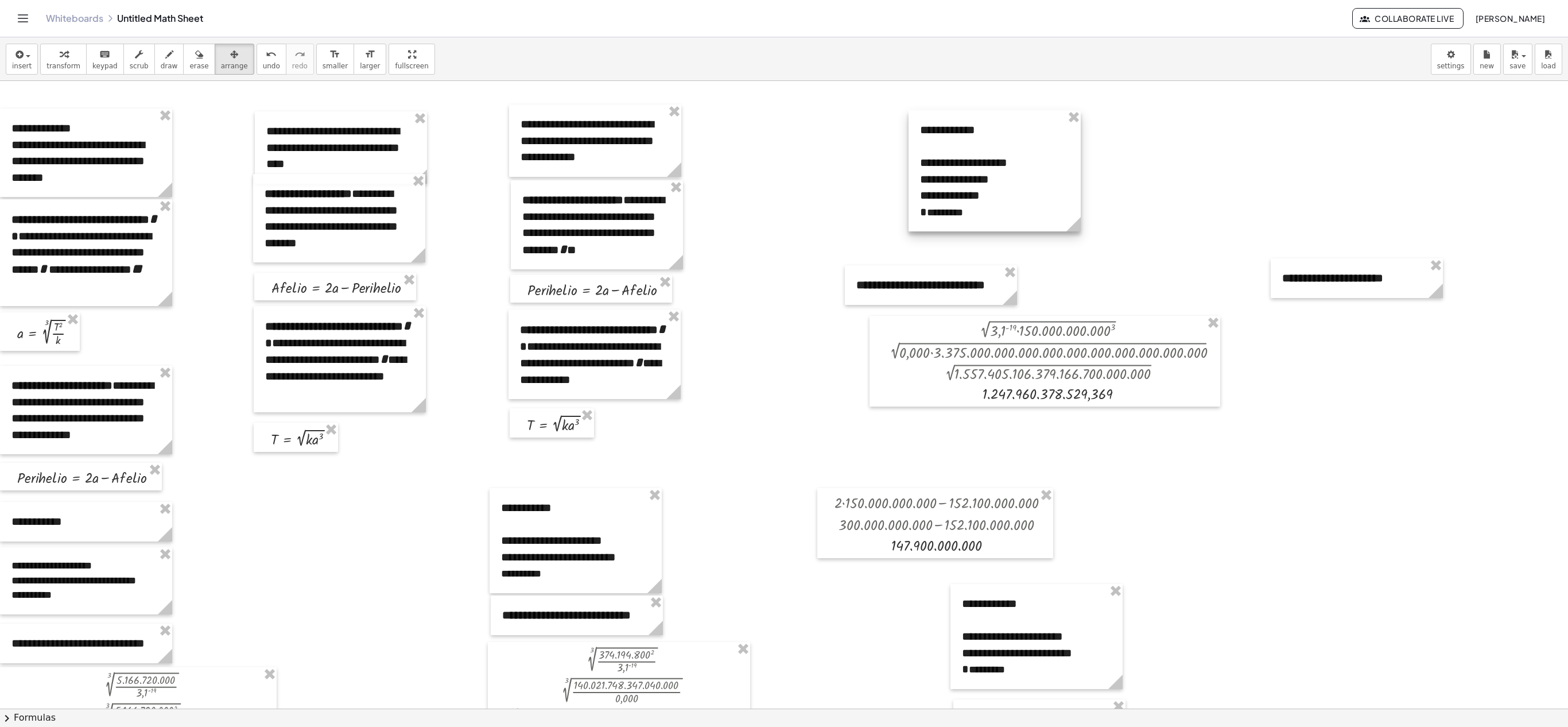
drag, startPoint x: 906, startPoint y: 173, endPoint x: 976, endPoint y: 139, distance: 77.8
click at [784, 139] on div at bounding box center [994, 171] width 173 height 121
drag, startPoint x: 908, startPoint y: 271, endPoint x: 973, endPoint y: 247, distance: 69.3
click at [784, 247] on div at bounding box center [995, 260] width 173 height 39
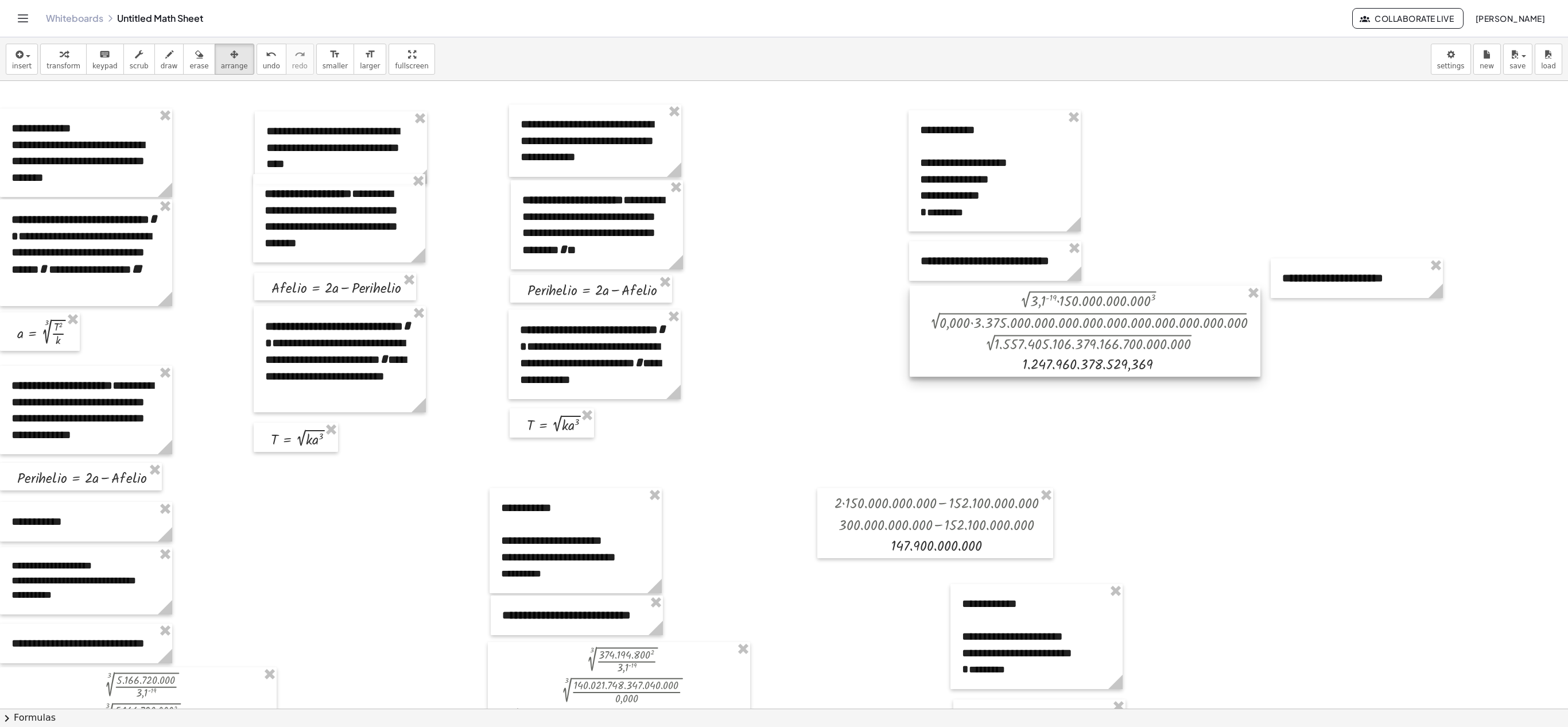
drag, startPoint x: 994, startPoint y: 364, endPoint x: 1035, endPoint y: 334, distance: 50.8
click at [784, 334] on div at bounding box center [1085, 331] width 351 height 90
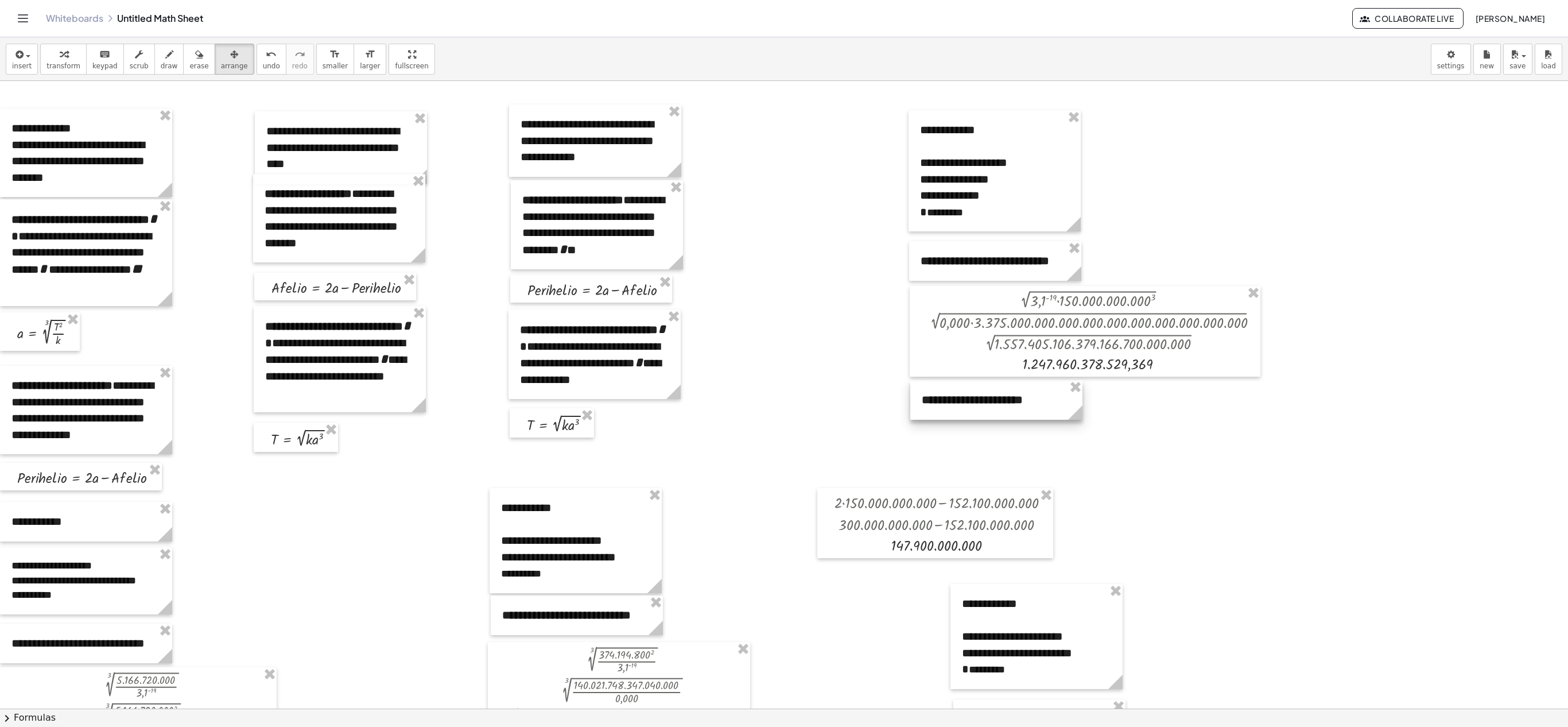
drag, startPoint x: 1294, startPoint y: 293, endPoint x: 933, endPoint y: 415, distance: 381.1
click at [784, 363] on div at bounding box center [996, 399] width 173 height 39
click at [421, 131] on div at bounding box center [341, 147] width 173 height 72
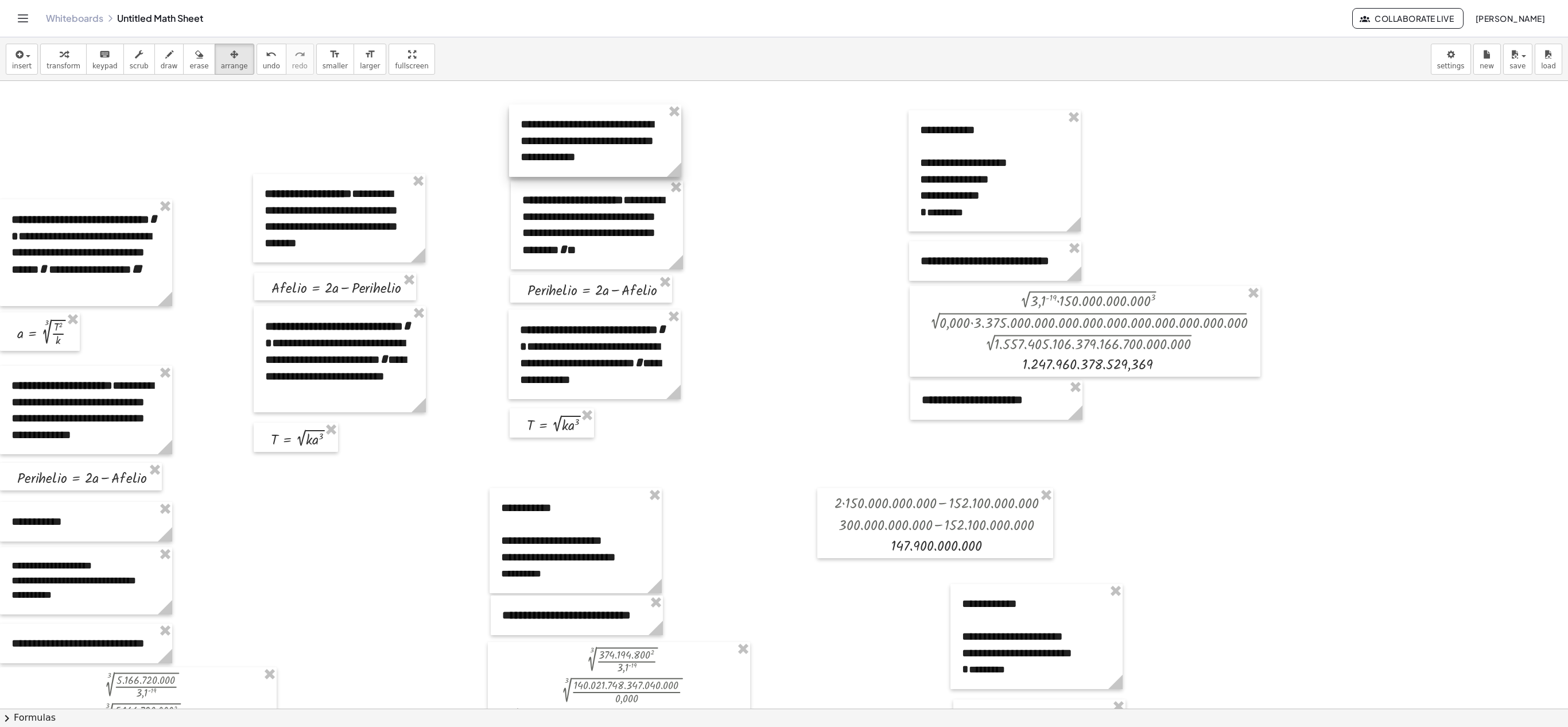
click at [679, 121] on div at bounding box center [595, 140] width 173 height 72
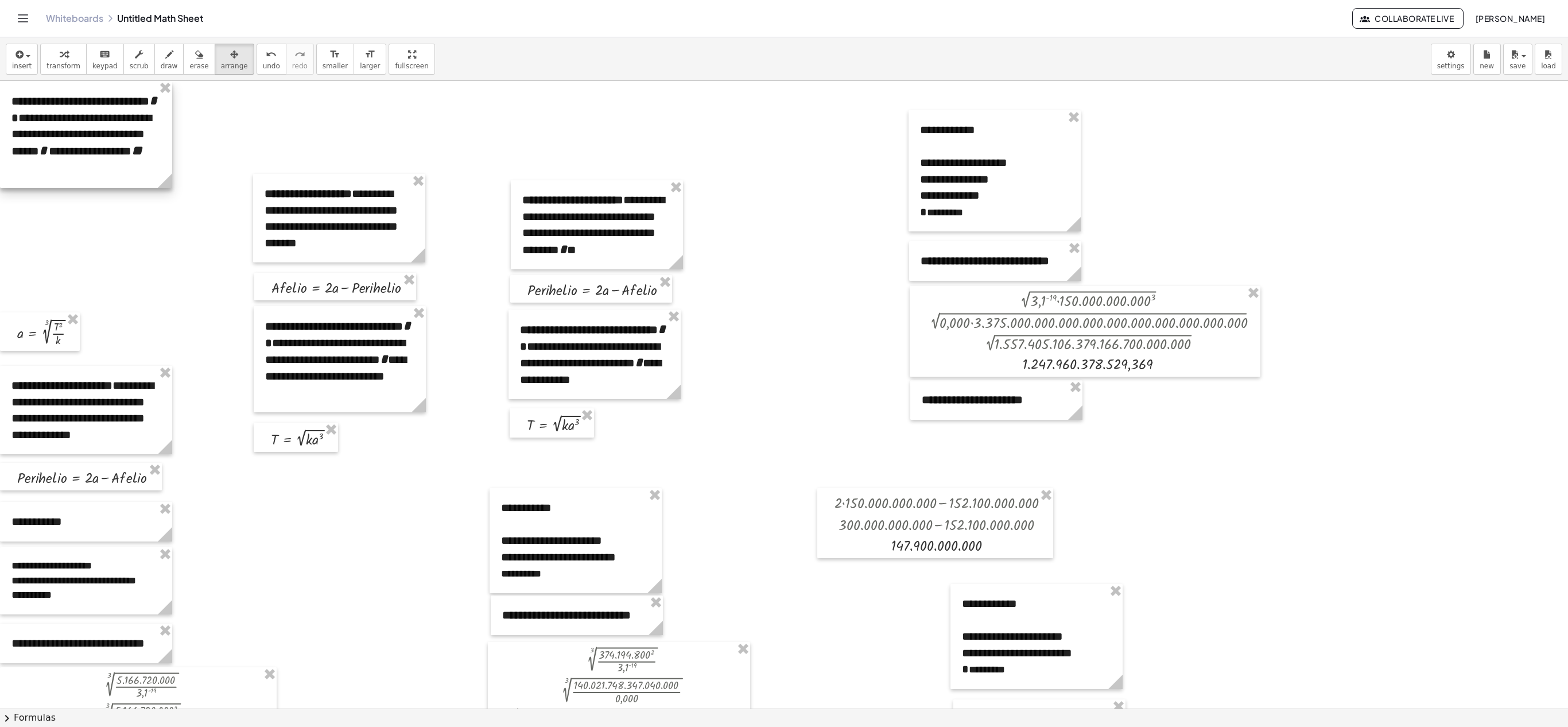
drag, startPoint x: 123, startPoint y: 263, endPoint x: 40, endPoint y: 111, distance: 173.2
click at [40, 111] on div at bounding box center [86, 134] width 173 height 107
drag, startPoint x: 26, startPoint y: 344, endPoint x: 0, endPoint y: 224, distance: 122.8
click at [0, 224] on div at bounding box center [39, 210] width 79 height 38
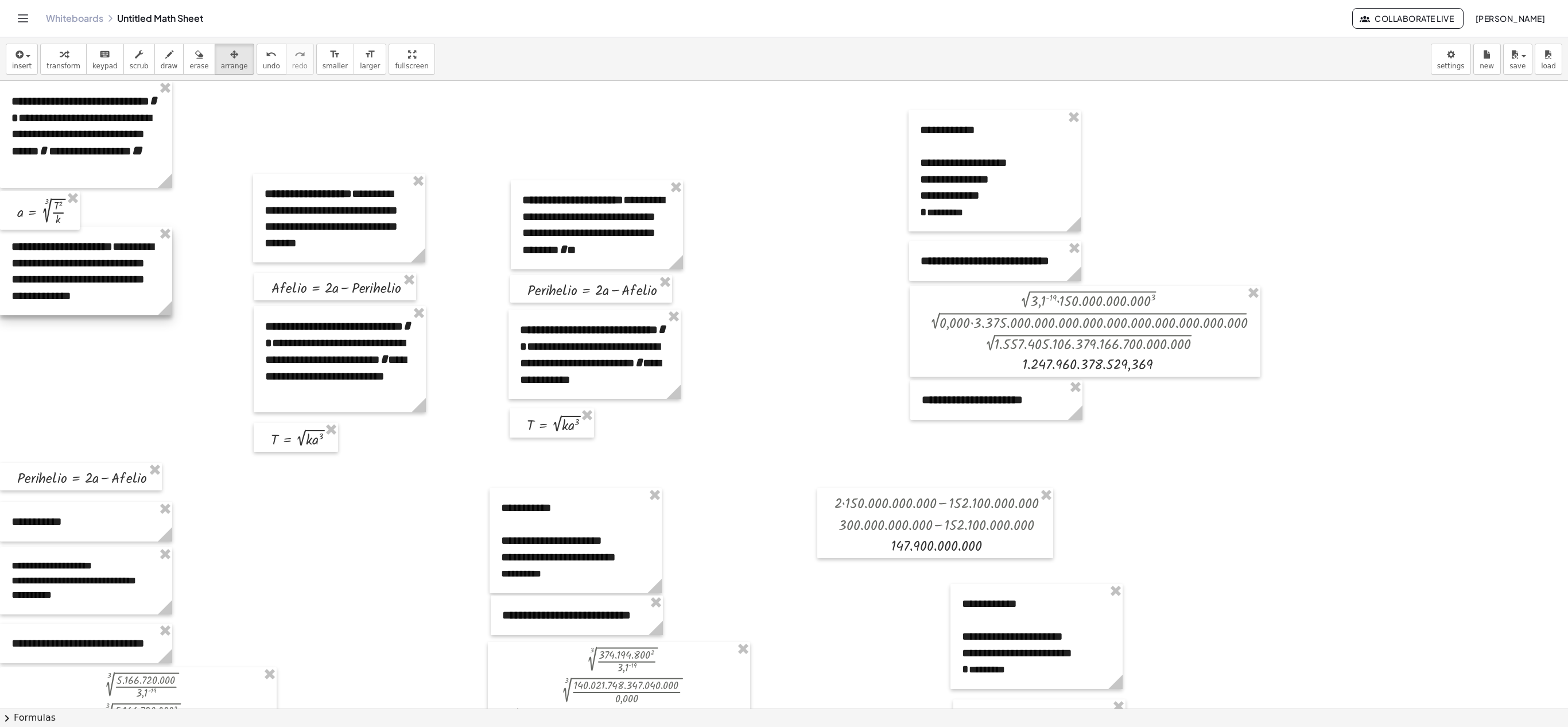
drag, startPoint x: 79, startPoint y: 409, endPoint x: 14, endPoint y: 269, distance: 154.4
click at [14, 269] on div at bounding box center [86, 270] width 173 height 89
drag, startPoint x: 66, startPoint y: 477, endPoint x: 4, endPoint y: 332, distance: 157.7
click at [4, 332] on div at bounding box center [80, 332] width 162 height 27
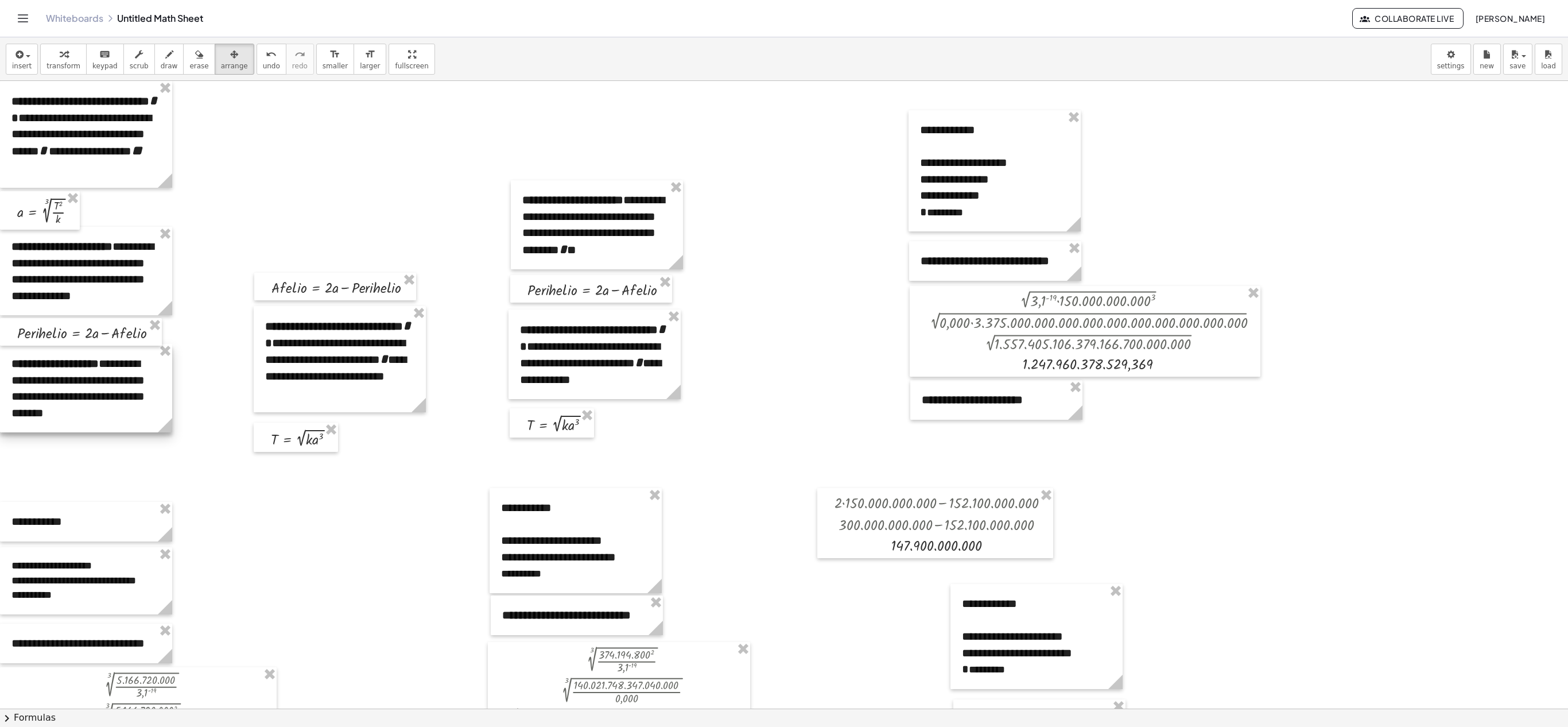
drag, startPoint x: 367, startPoint y: 236, endPoint x: 102, endPoint y: 406, distance: 314.8
click at [102, 363] on div at bounding box center [86, 388] width 173 height 89
drag, startPoint x: 307, startPoint y: 293, endPoint x: 12, endPoint y: 458, distance: 338.0
click at [12, 363] on div at bounding box center [80, 452] width 162 height 27
drag, startPoint x: 94, startPoint y: 532, endPoint x: 85, endPoint y: 527, distance: 10.3
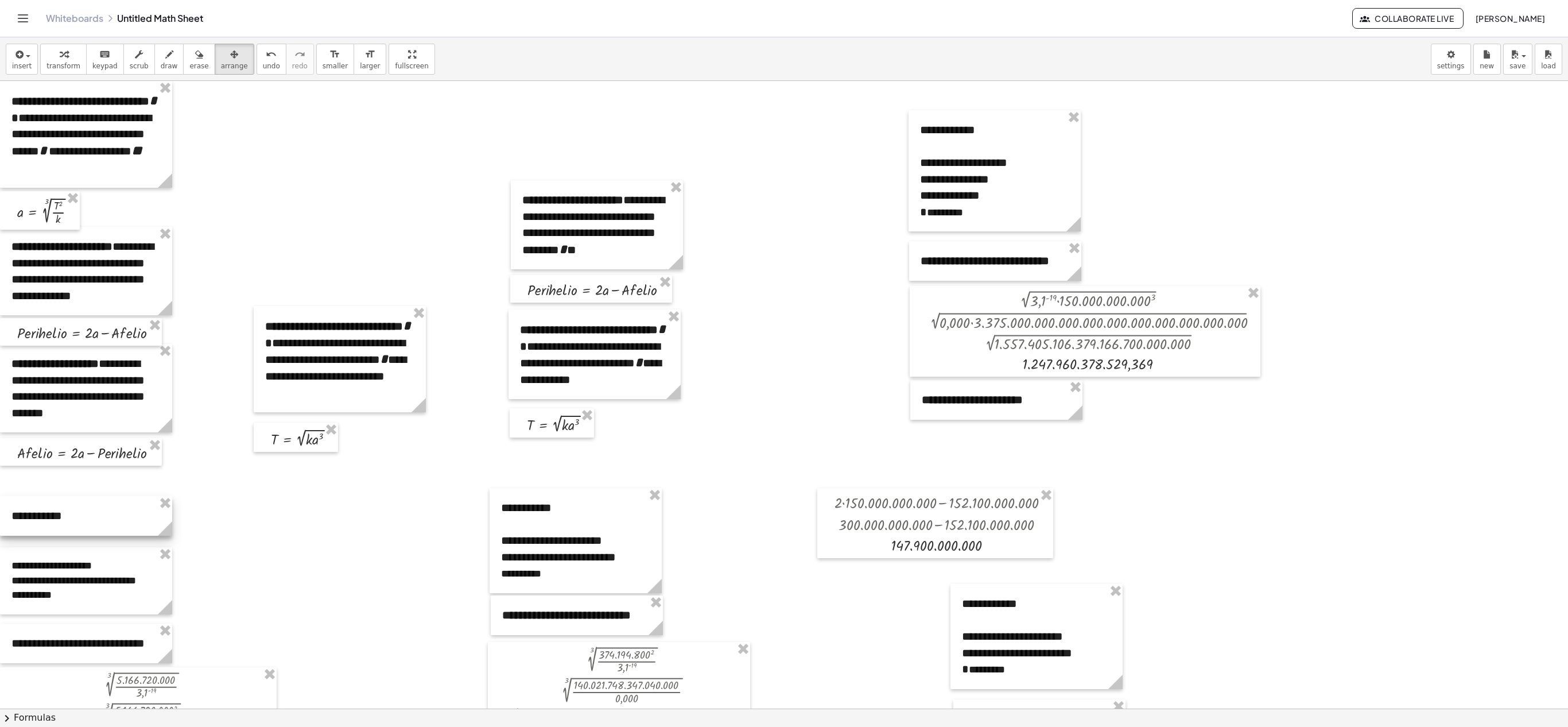
click at [85, 363] on div at bounding box center [86, 515] width 173 height 39
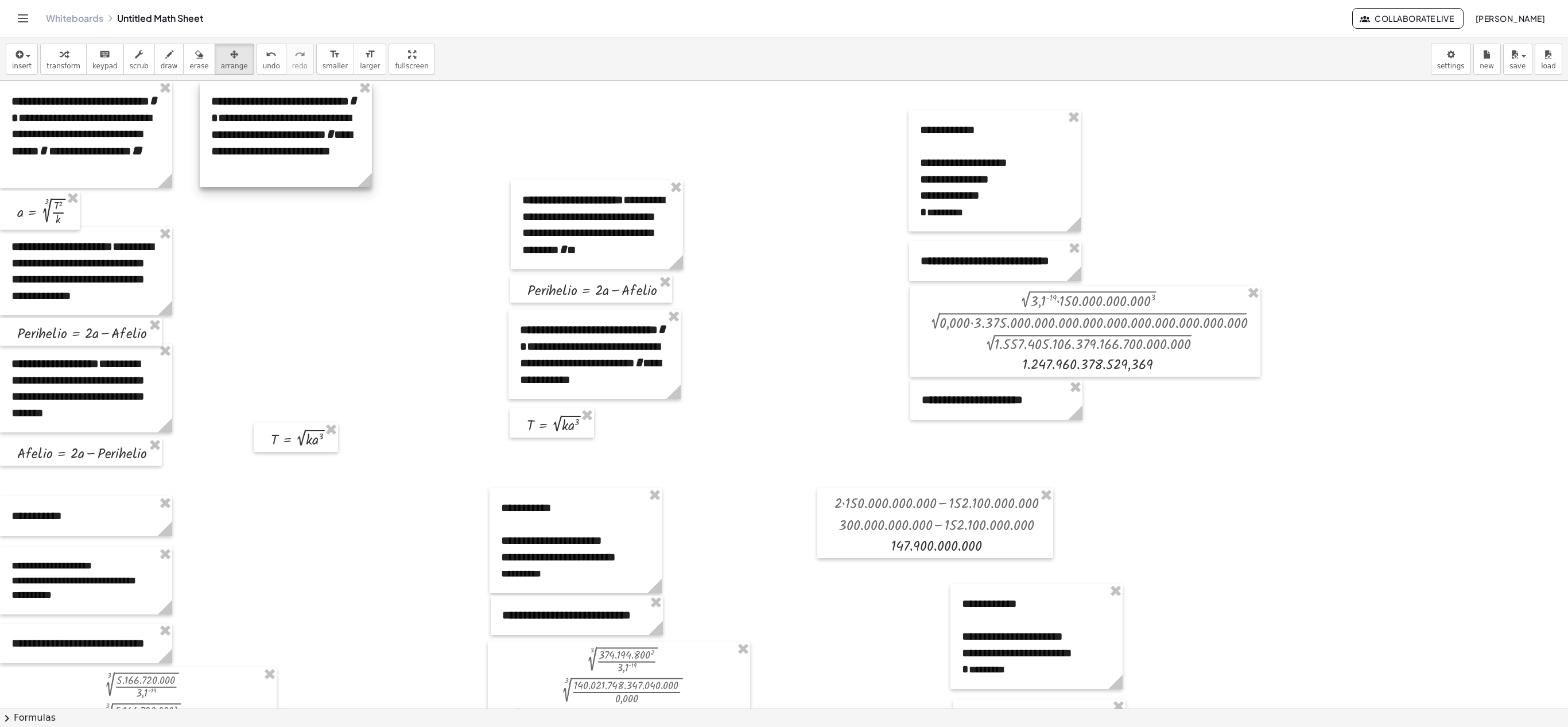
drag, startPoint x: 300, startPoint y: 367, endPoint x: 249, endPoint y: 108, distance: 264.0
click at [249, 108] on div at bounding box center [286, 134] width 173 height 106
drag, startPoint x: 296, startPoint y: 446, endPoint x: 246, endPoint y: 216, distance: 235.4
click at [246, 216] on div at bounding box center [246, 208] width 84 height 29
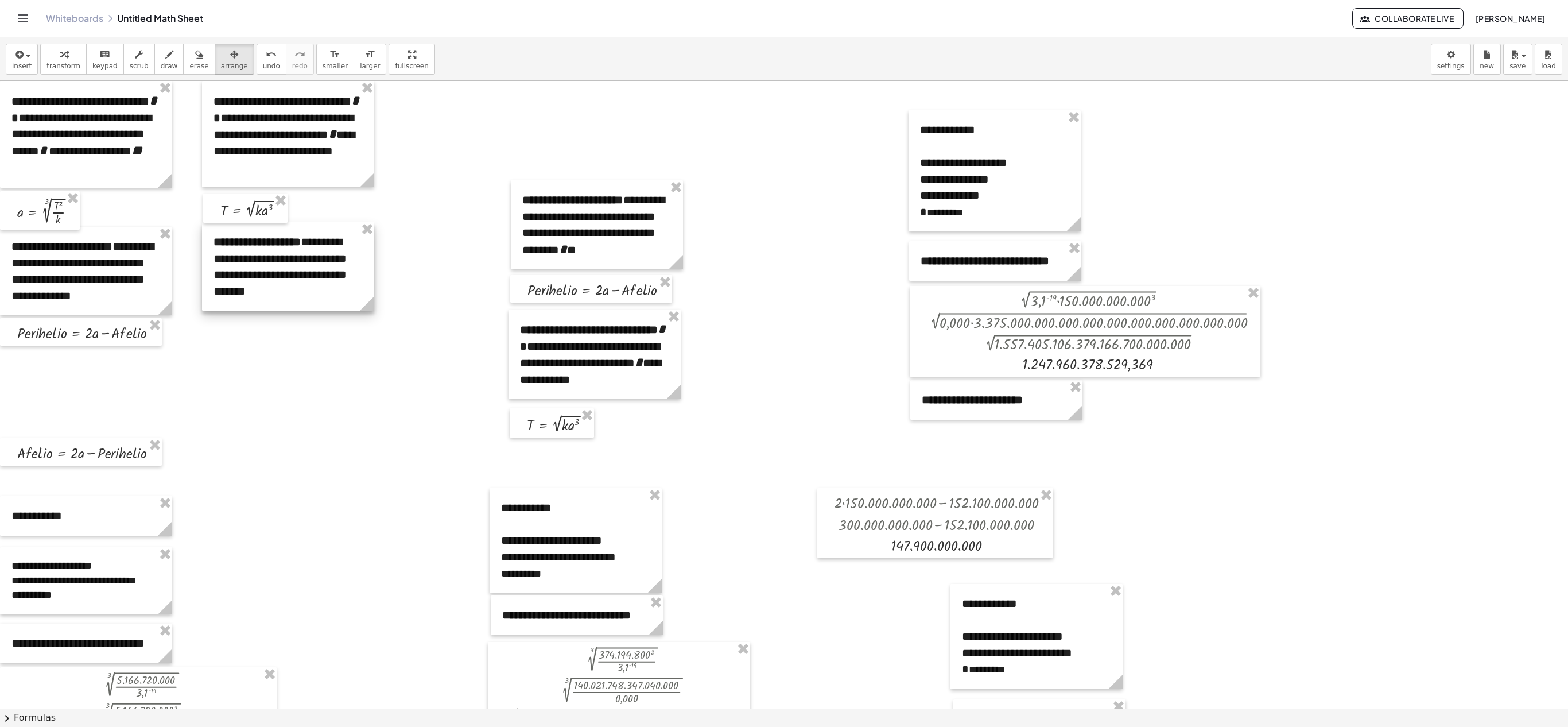
drag, startPoint x: 99, startPoint y: 392, endPoint x: 300, endPoint y: 269, distance: 235.6
click at [300, 269] on div at bounding box center [288, 266] width 173 height 89
drag, startPoint x: 76, startPoint y: 458, endPoint x: 277, endPoint y: 333, distance: 236.7
click at [277, 333] on div at bounding box center [282, 327] width 162 height 27
click at [106, 66] on span "keypad" at bounding box center [105, 66] width 26 height 8
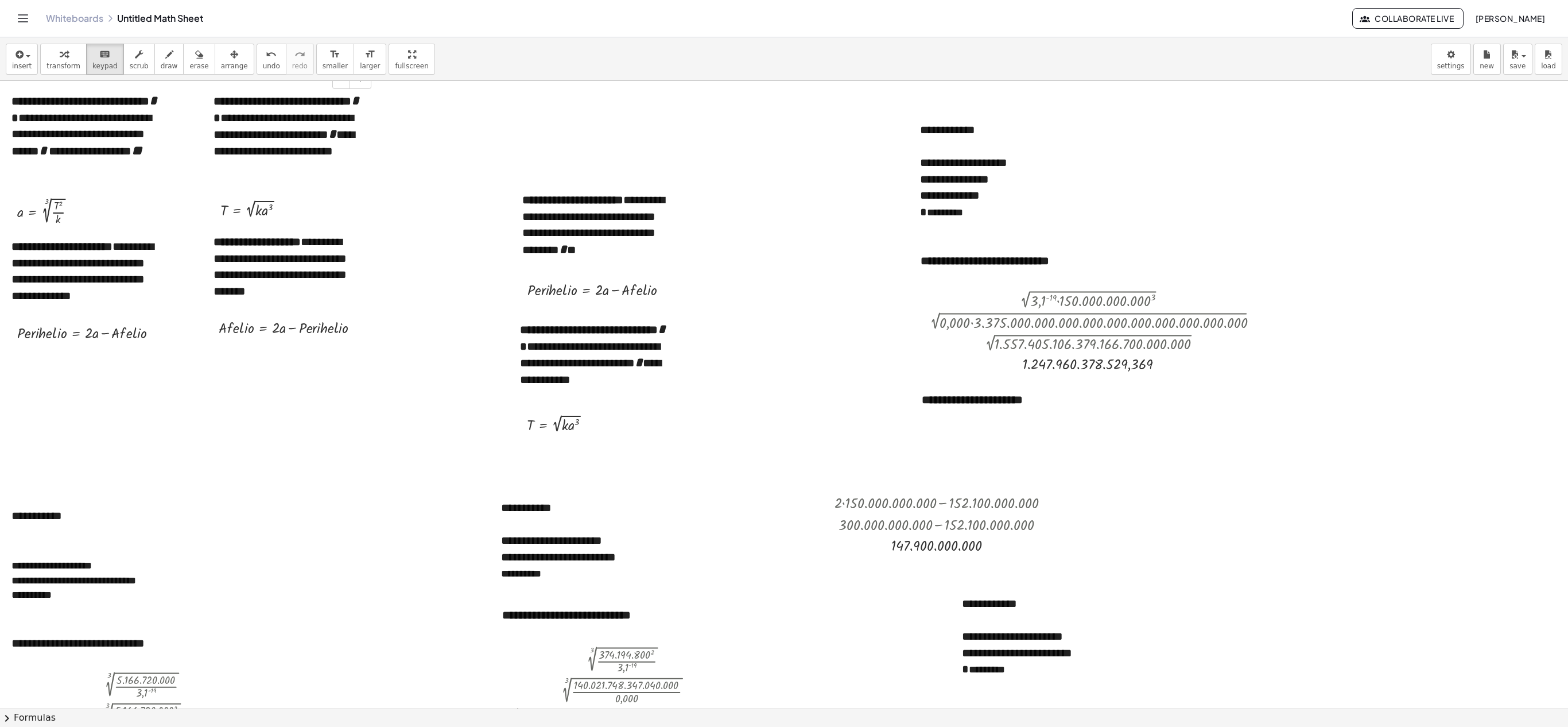
click at [219, 99] on b "**********" at bounding box center [288, 109] width 148 height 28
click at [21, 103] on b "**********" at bounding box center [85, 109] width 146 height 28
click at [26, 249] on b "**********" at bounding box center [62, 246] width 101 height 12
click at [228, 241] on b "**********" at bounding box center [258, 241] width 88 height 12
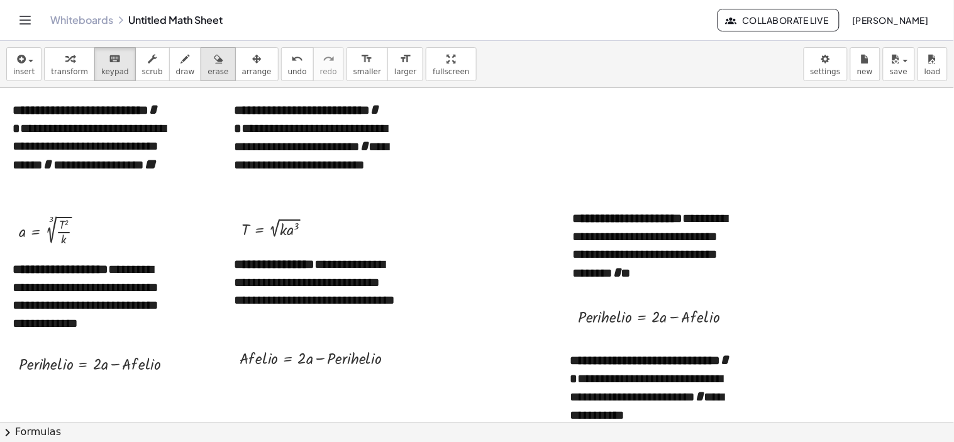
click at [252, 52] on icon "button" at bounding box center [256, 59] width 9 height 15
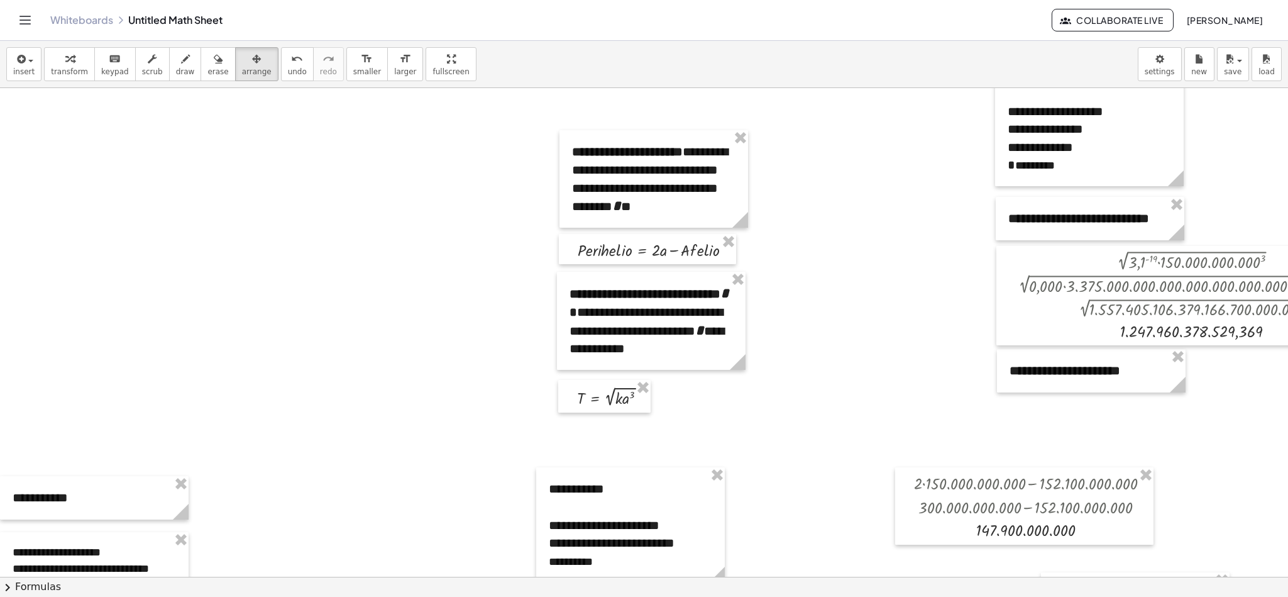
scroll to position [87, 0]
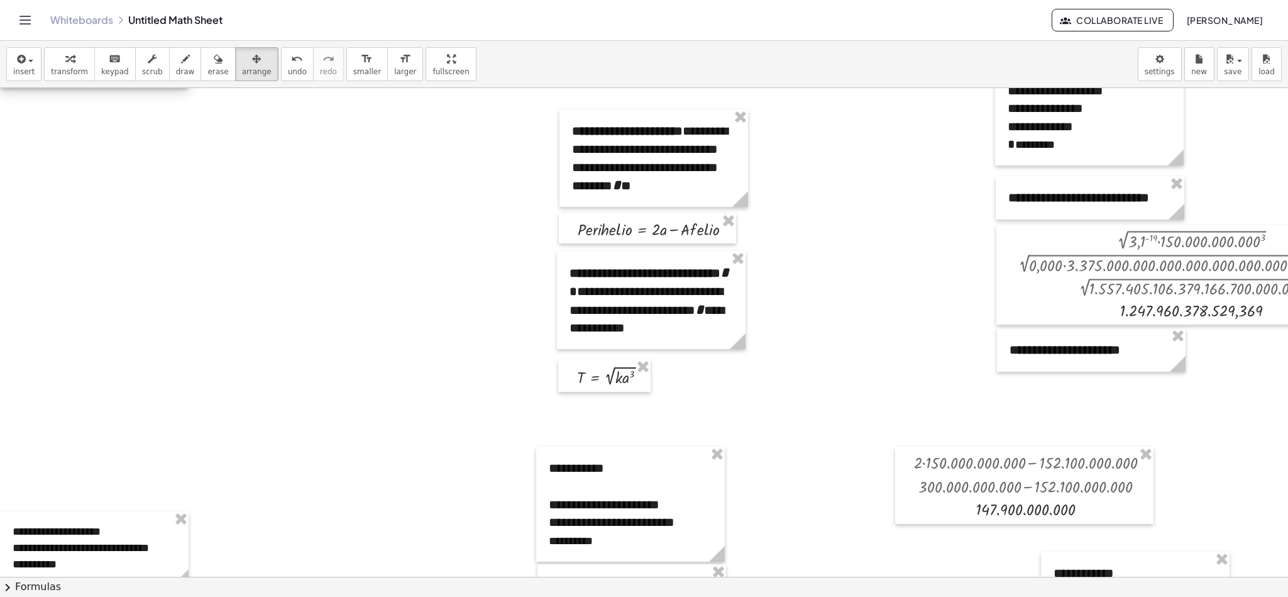
drag, startPoint x: 46, startPoint y: 480, endPoint x: 0, endPoint y: 67, distance: 415.5
click at [0, 67] on div "**********" at bounding box center [644, 319] width 1288 height 556
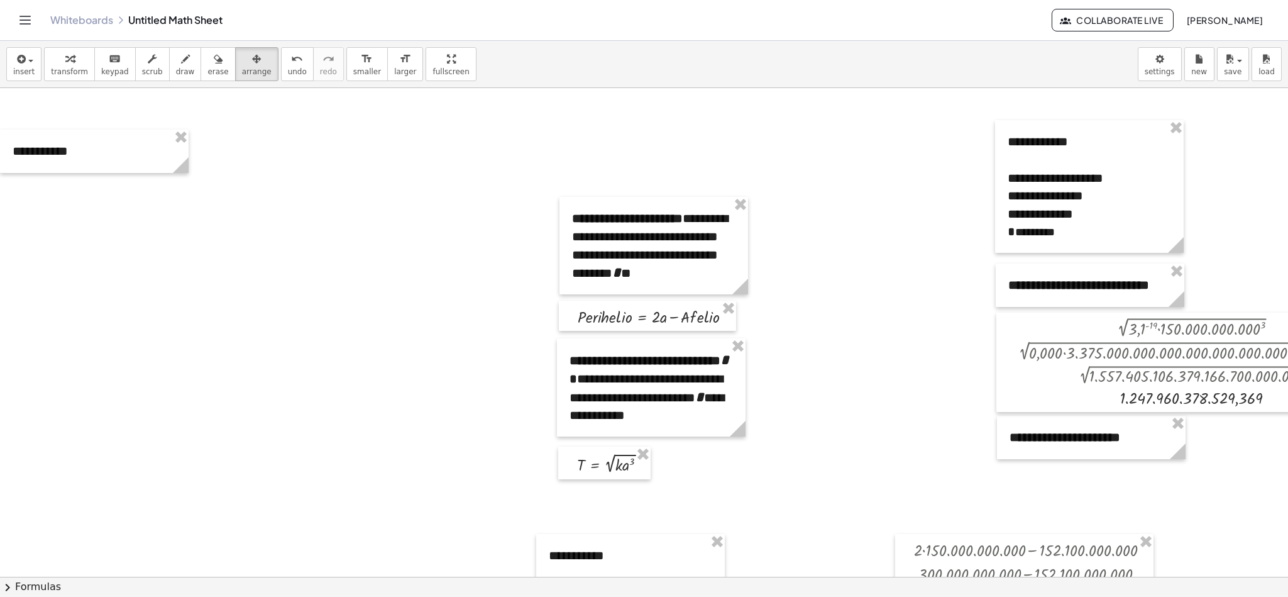
scroll to position [9, 0]
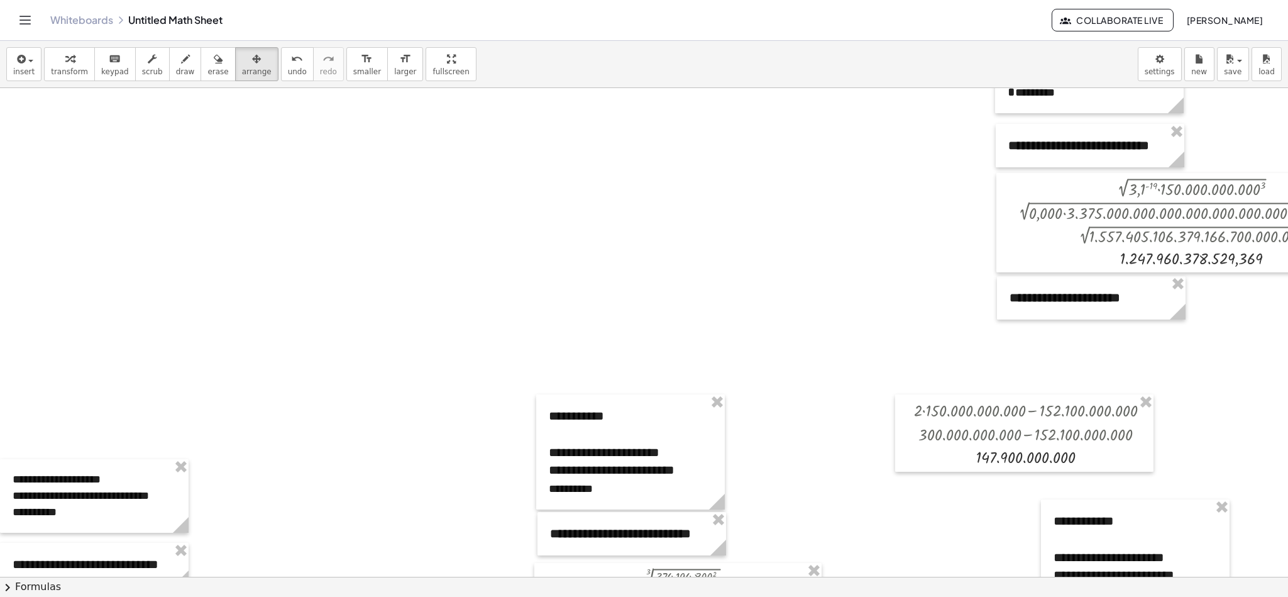
scroll to position [145, 0]
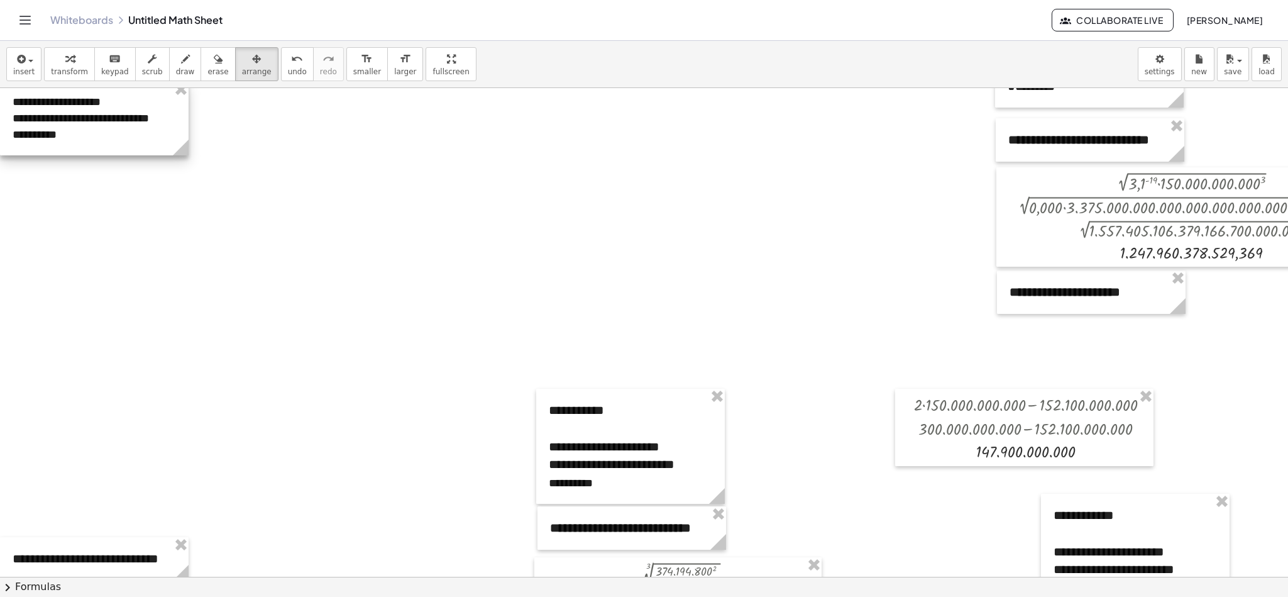
drag, startPoint x: 102, startPoint y: 480, endPoint x: 59, endPoint y: 107, distance: 374.6
click at [59, 107] on div at bounding box center [94, 119] width 189 height 74
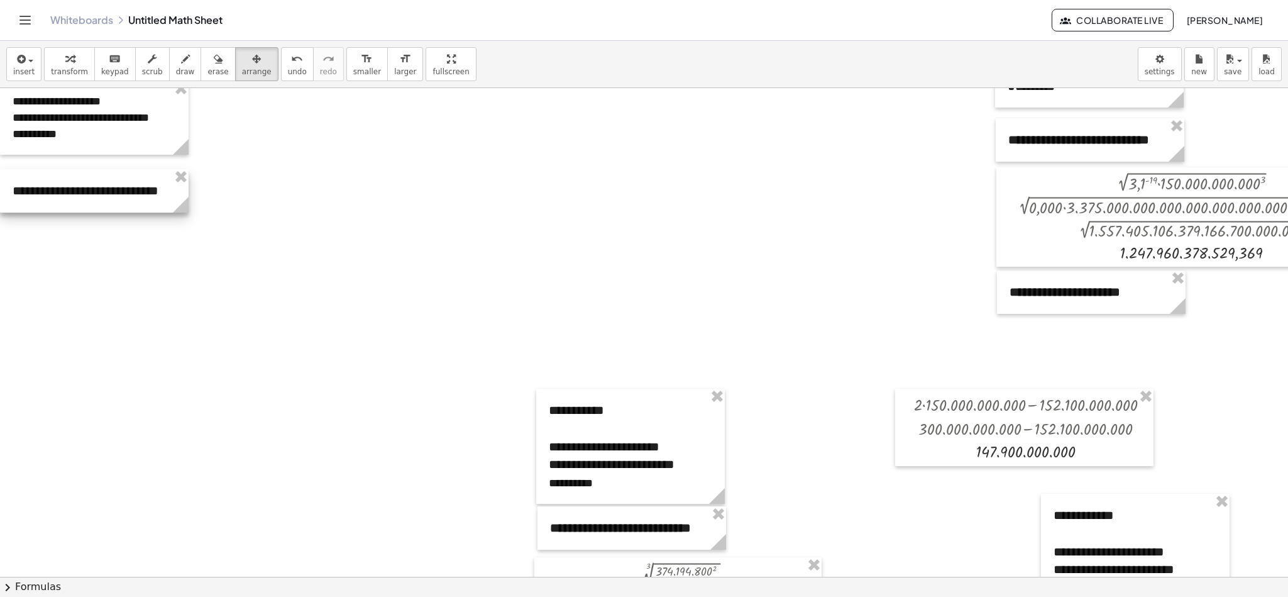
drag, startPoint x: 83, startPoint y: 562, endPoint x: 36, endPoint y: 194, distance: 370.7
click at [36, 194] on div at bounding box center [94, 190] width 189 height 43
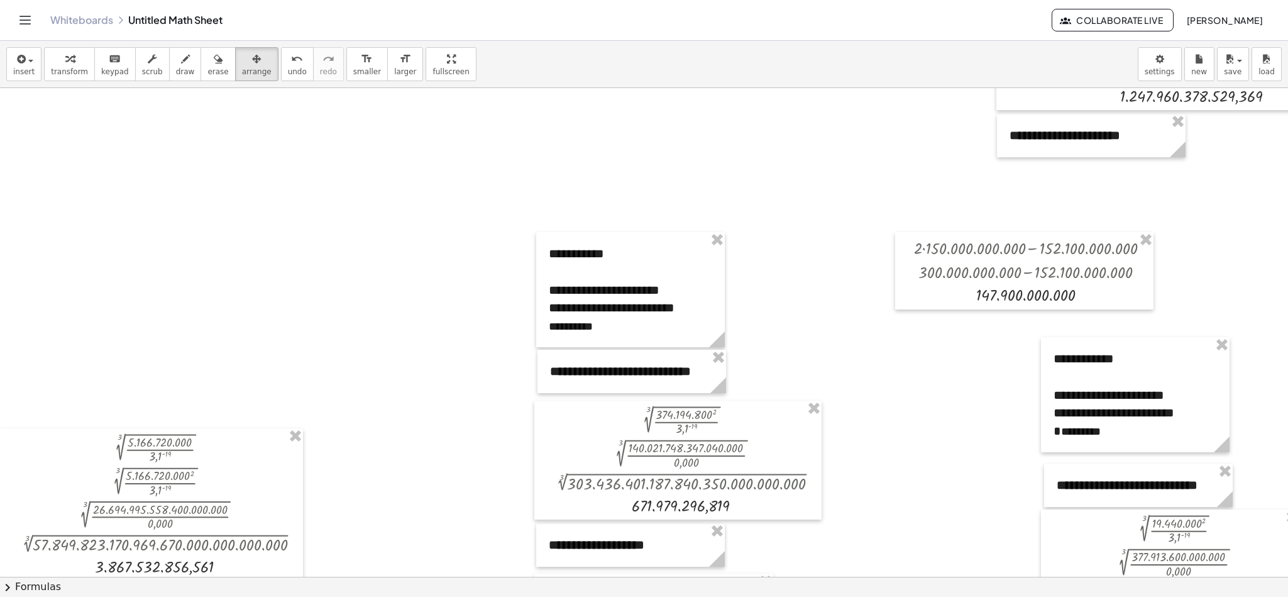
scroll to position [312, 0]
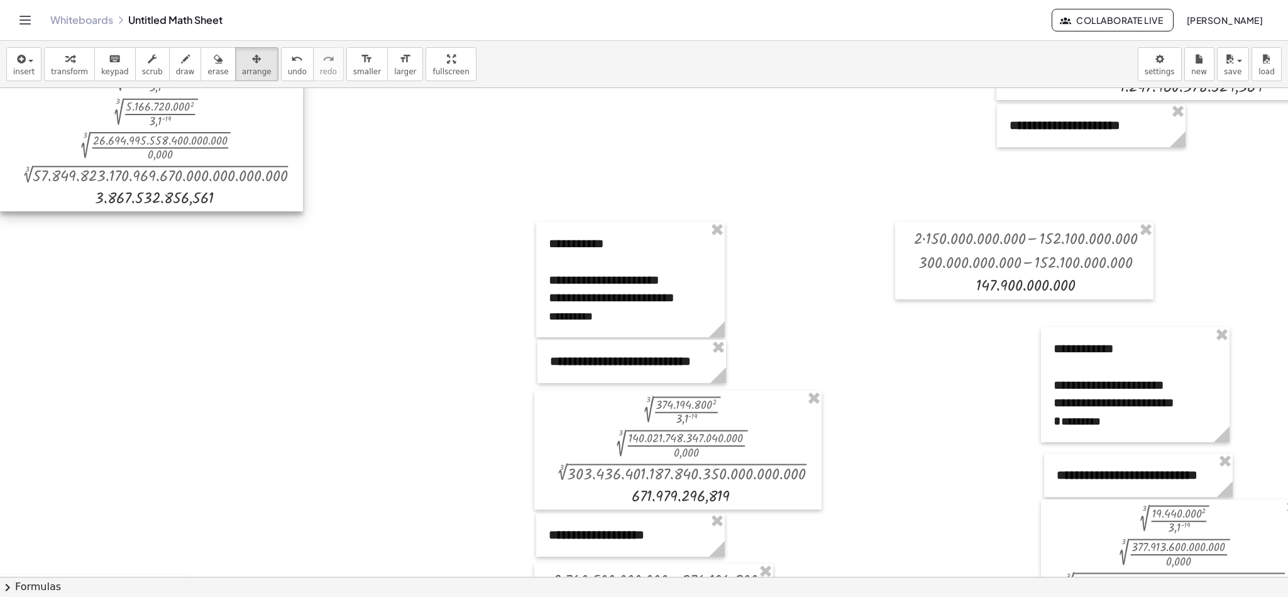
drag, startPoint x: 268, startPoint y: 480, endPoint x: 146, endPoint y: 121, distance: 379.1
click at [146, 121] on div at bounding box center [151, 135] width 303 height 152
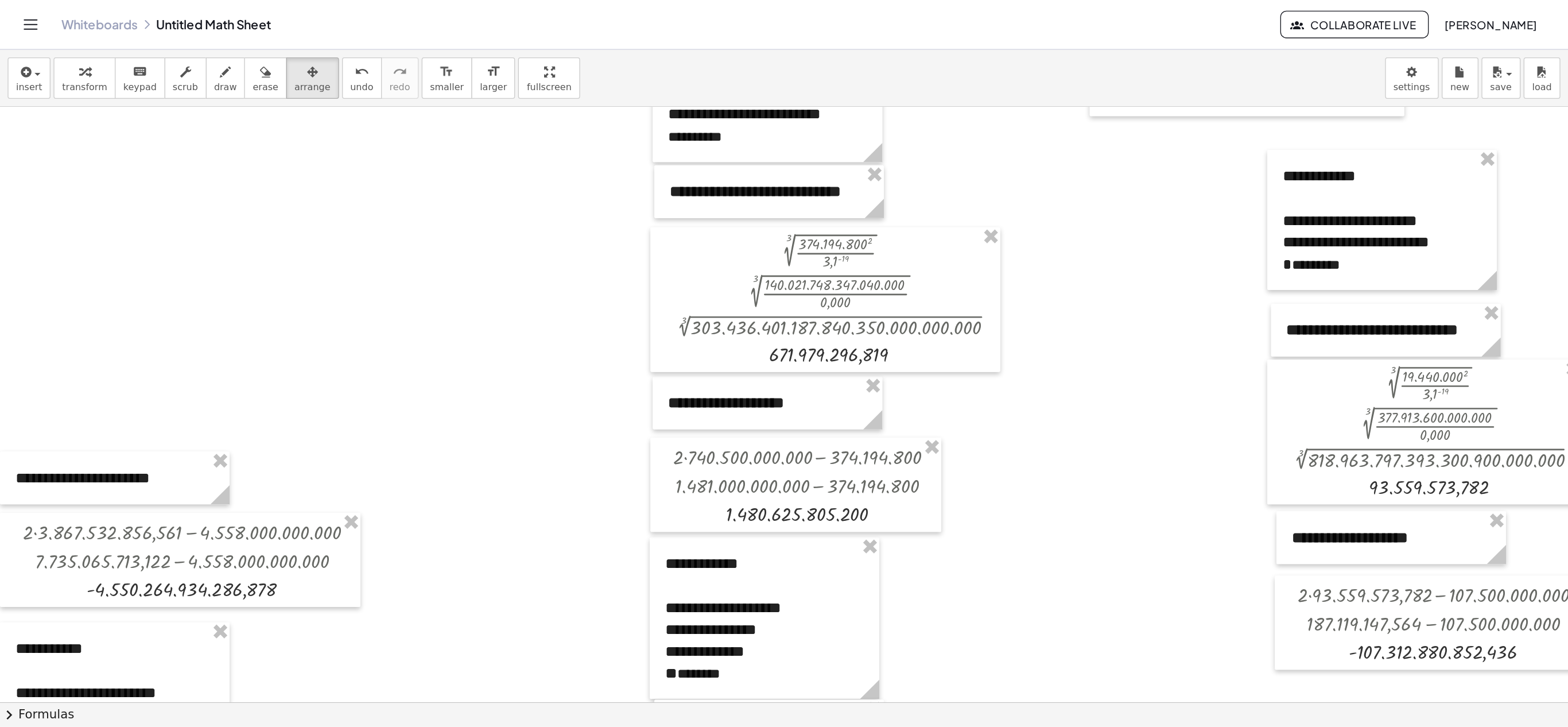
scroll to position [476, 0]
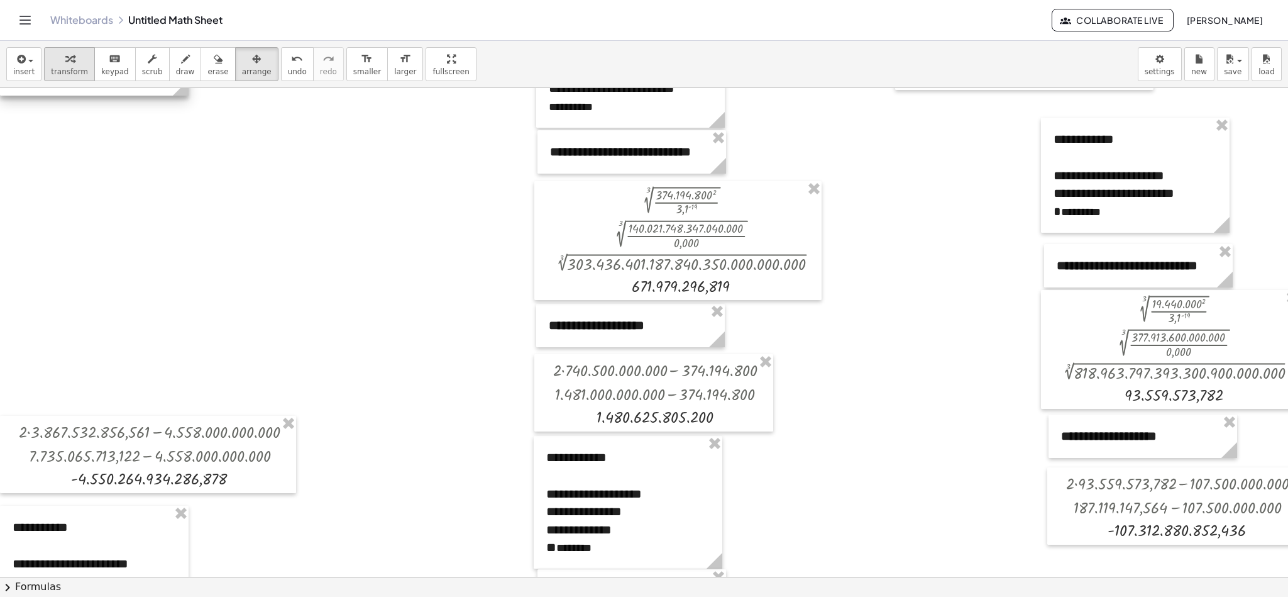
drag, startPoint x: 102, startPoint y: 387, endPoint x: 62, endPoint y: 66, distance: 323.6
click at [62, 66] on div "**********" at bounding box center [644, 319] width 1288 height 556
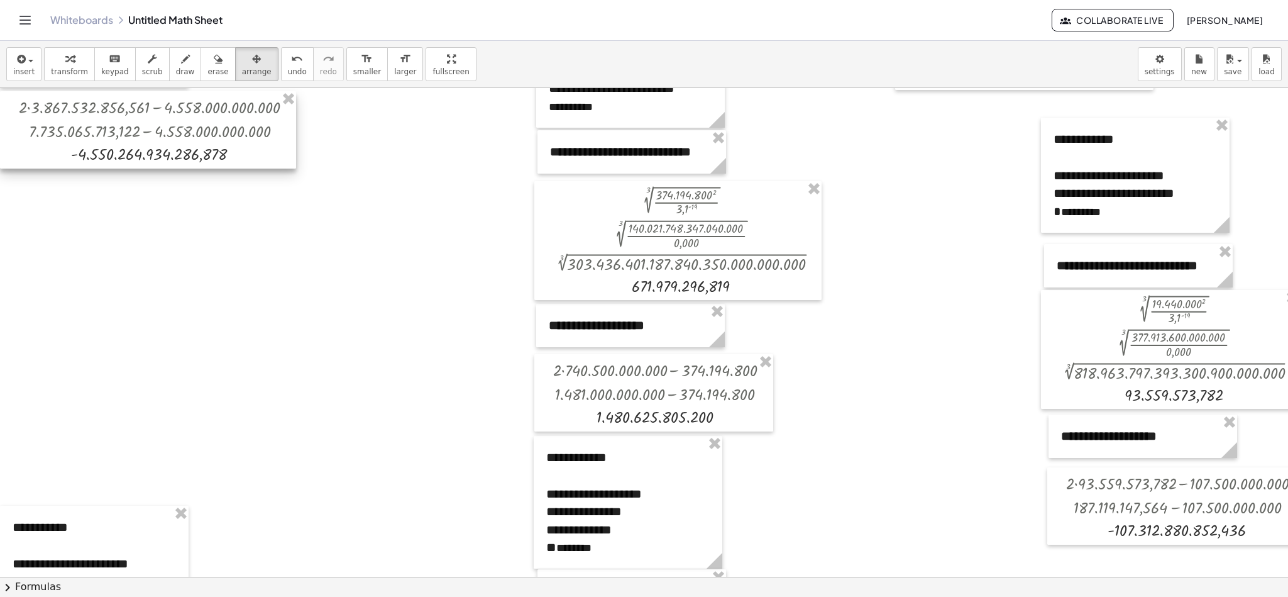
drag, startPoint x: 106, startPoint y: 446, endPoint x: 87, endPoint y: 121, distance: 324.9
click at [87, 121] on div at bounding box center [148, 129] width 296 height 77
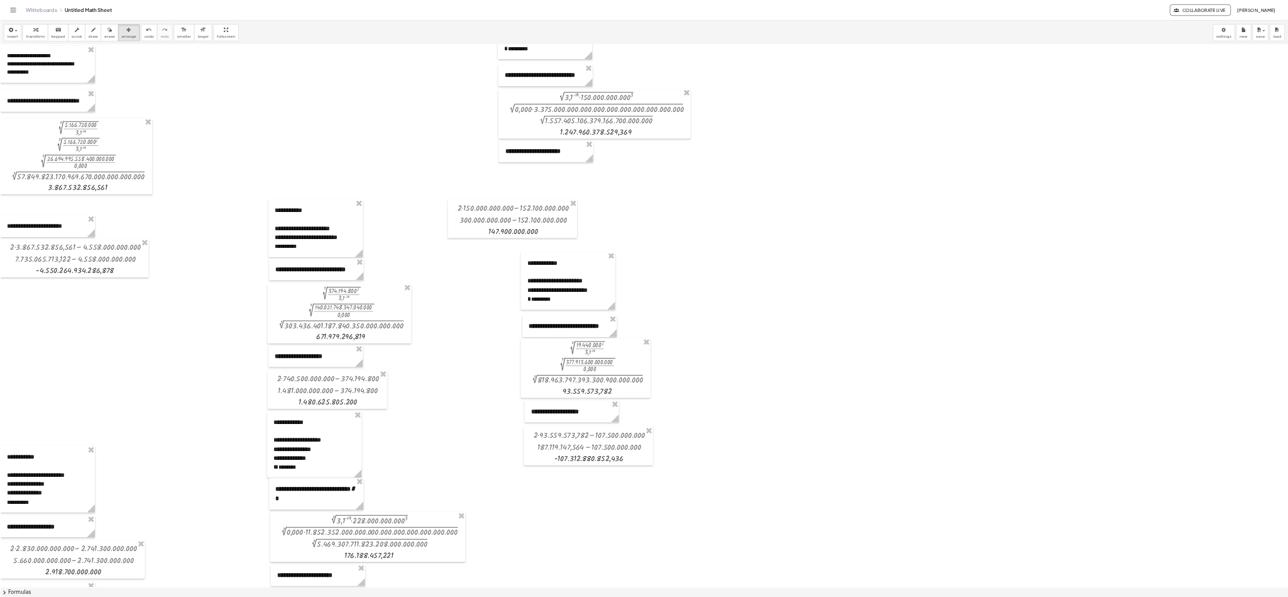
scroll to position [0, 0]
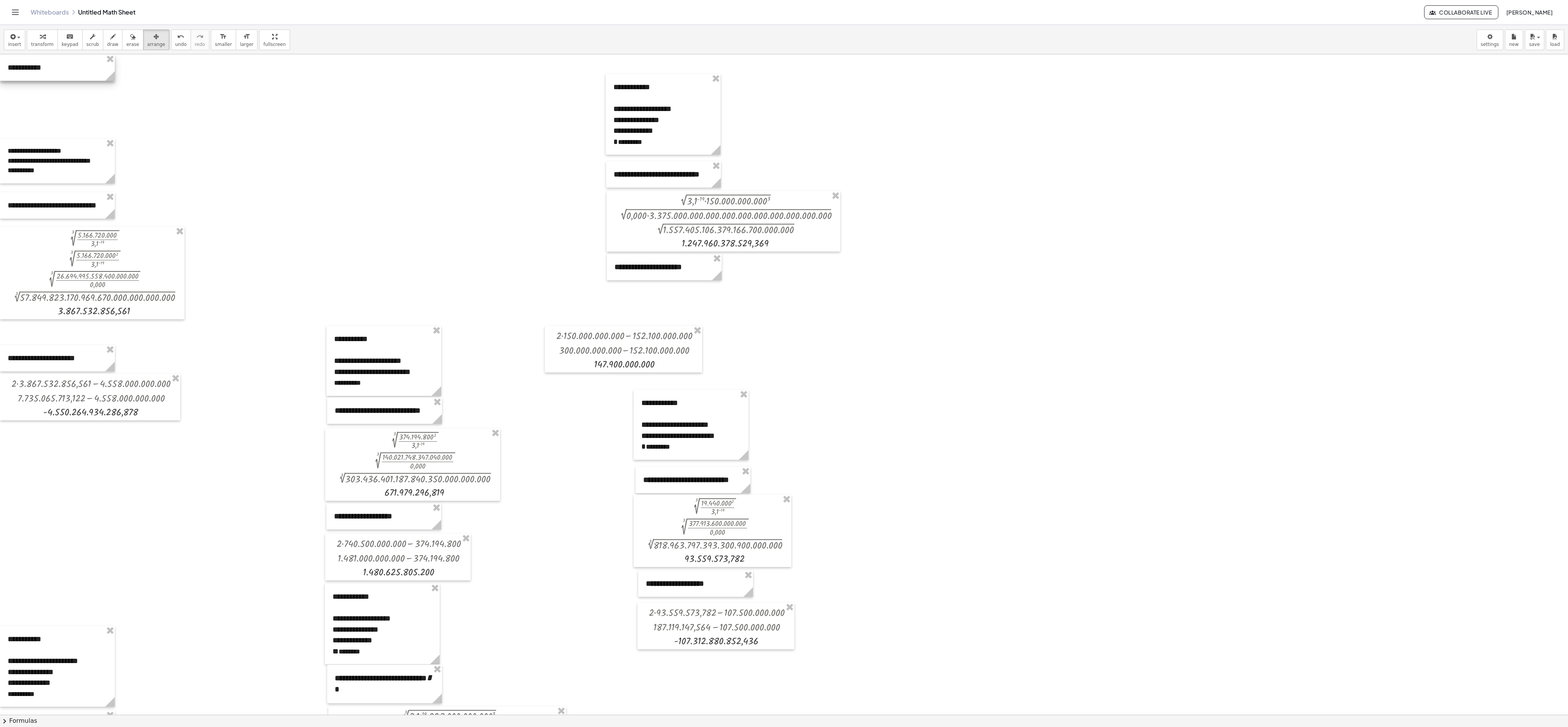
drag, startPoint x: 33, startPoint y: 92, endPoint x: 10, endPoint y: 21, distance: 74.6
click at [10, 21] on div "**********" at bounding box center [784, 364] width 1568 height 727
drag, startPoint x: 32, startPoint y: 175, endPoint x: 5, endPoint y: 117, distance: 64.0
click at [5, 117] on div at bounding box center [57, 104] width 115 height 45
drag, startPoint x: 51, startPoint y: 198, endPoint x: 27, endPoint y: 133, distance: 69.3
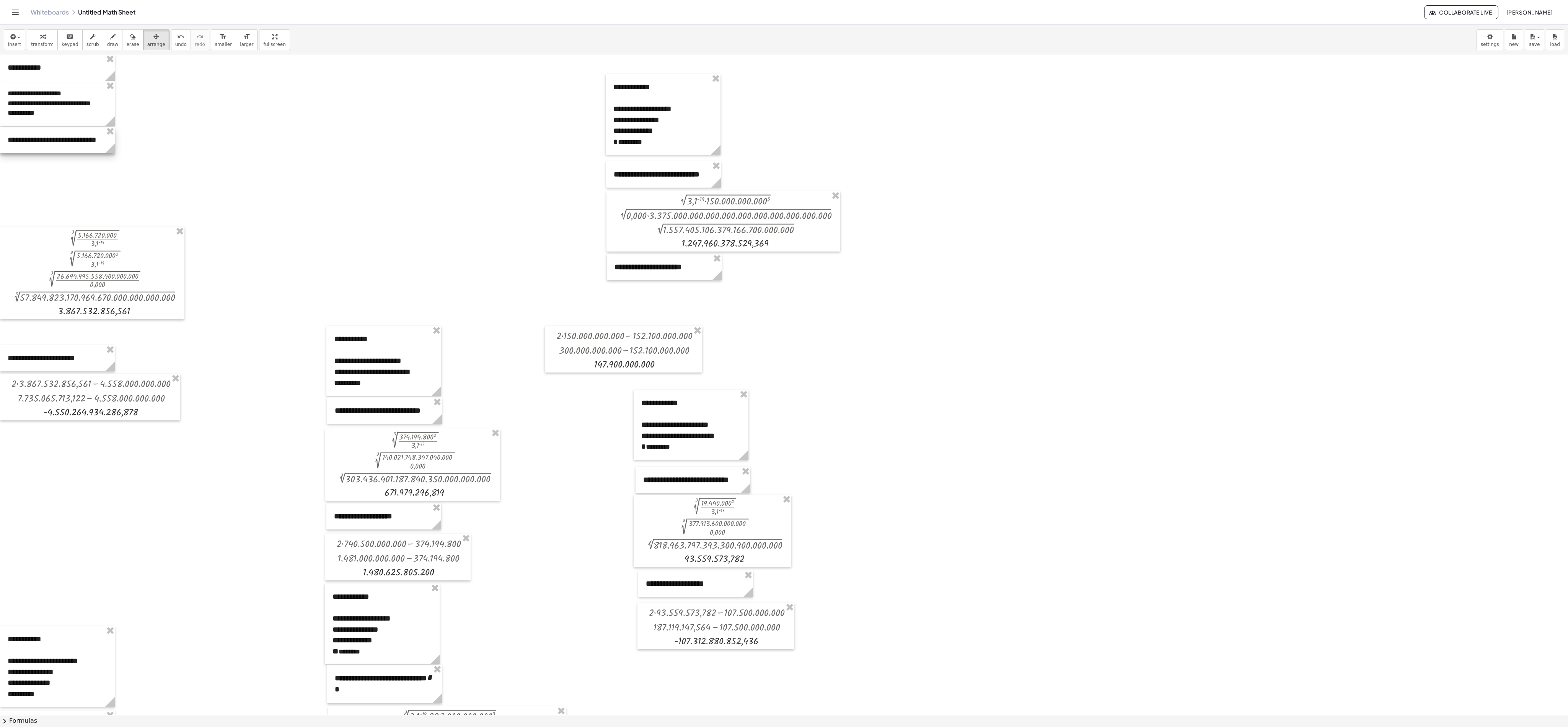
click at [27, 133] on div at bounding box center [57, 139] width 115 height 26
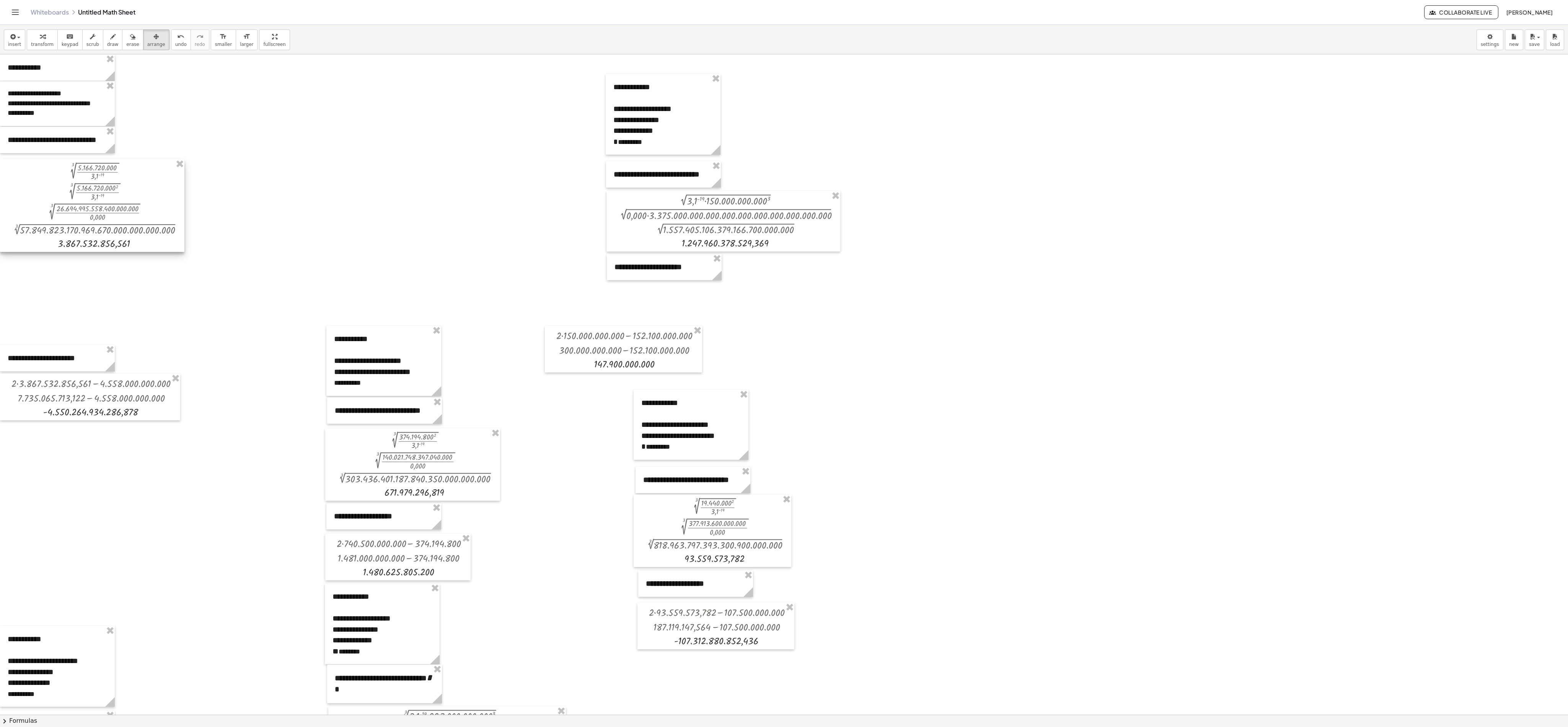
drag, startPoint x: 75, startPoint y: 301, endPoint x: 27, endPoint y: 233, distance: 83.2
click at [27, 233] on div at bounding box center [92, 205] width 184 height 93
drag, startPoint x: 46, startPoint y: 353, endPoint x: 13, endPoint y: 267, distance: 92.1
click at [13, 267] on div at bounding box center [57, 273] width 115 height 26
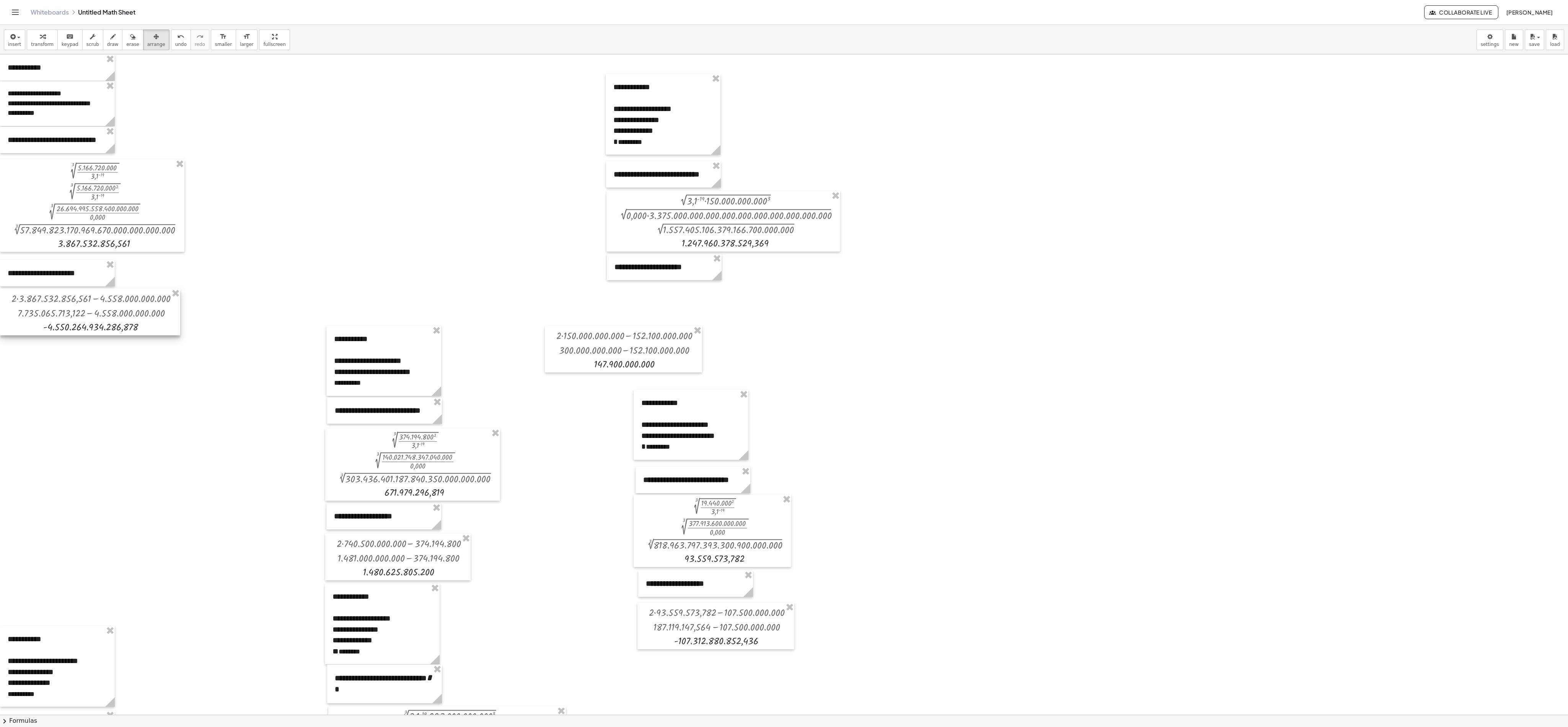
drag, startPoint x: 44, startPoint y: 394, endPoint x: 9, endPoint y: 309, distance: 91.9
click at [9, 309] on div at bounding box center [90, 312] width 180 height 47
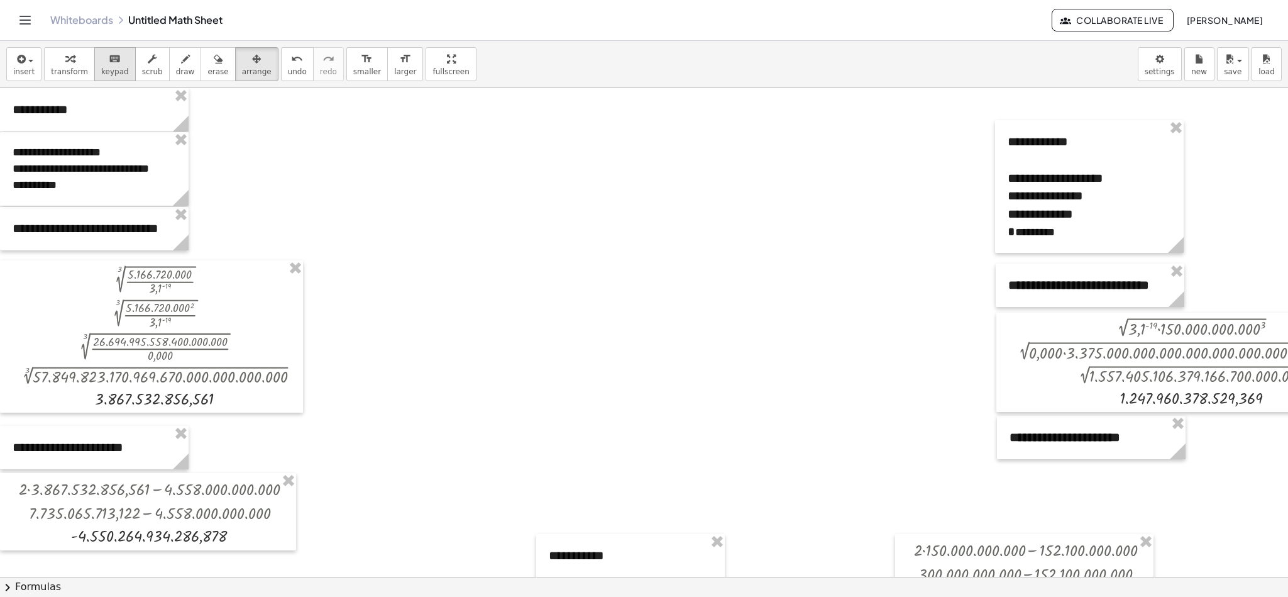
click at [106, 69] on span "keypad" at bounding box center [115, 71] width 28 height 9
click at [251, 59] on div "button" at bounding box center [257, 58] width 30 height 15
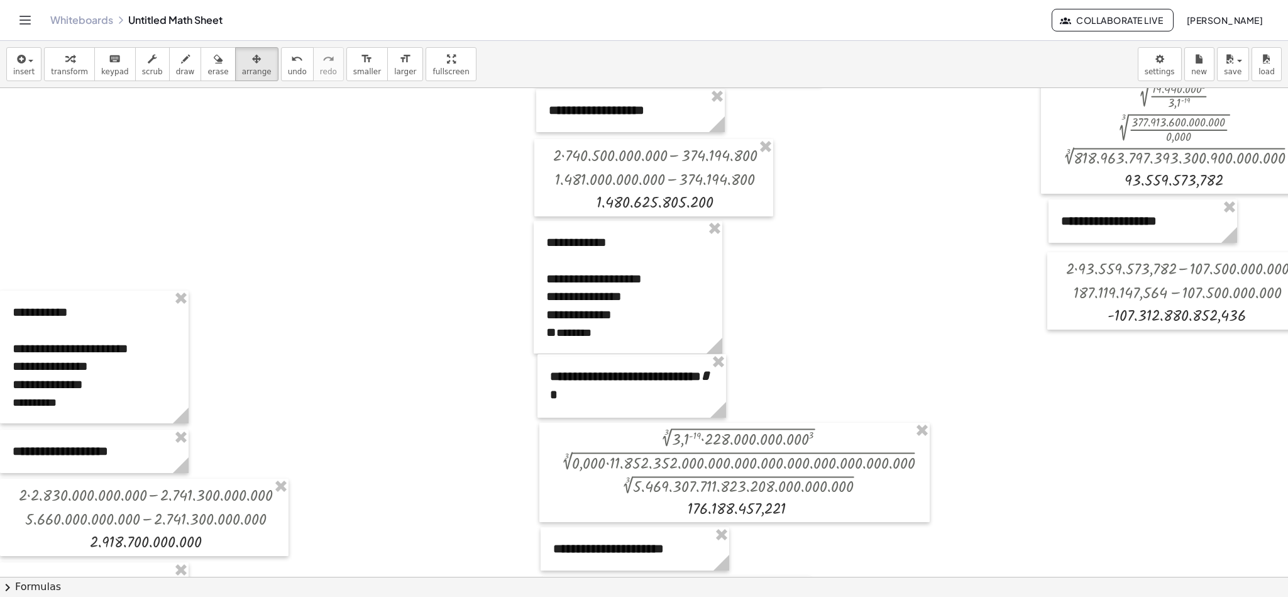
scroll to position [762, 0]
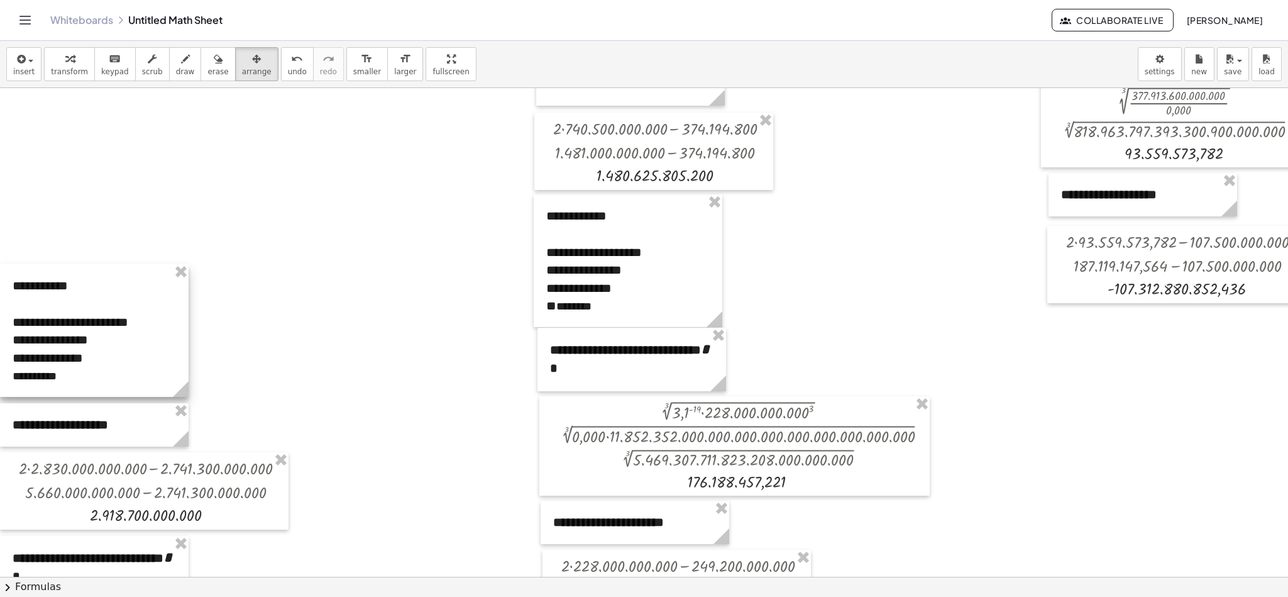
click at [100, 300] on div at bounding box center [94, 330] width 189 height 133
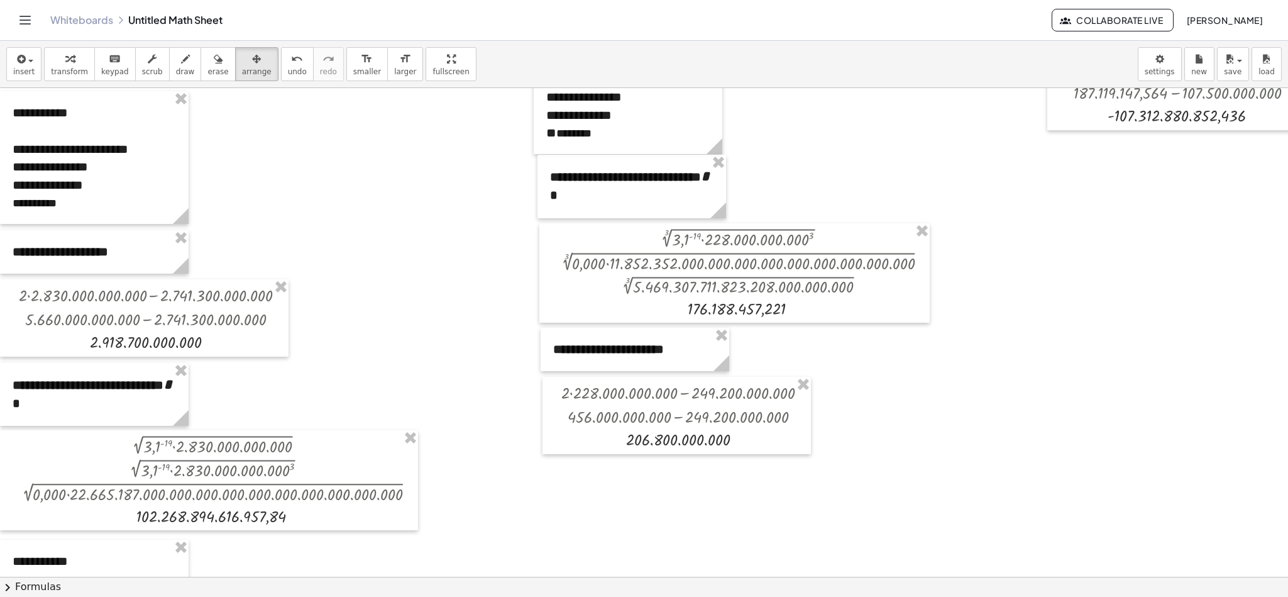
scroll to position [925, 0]
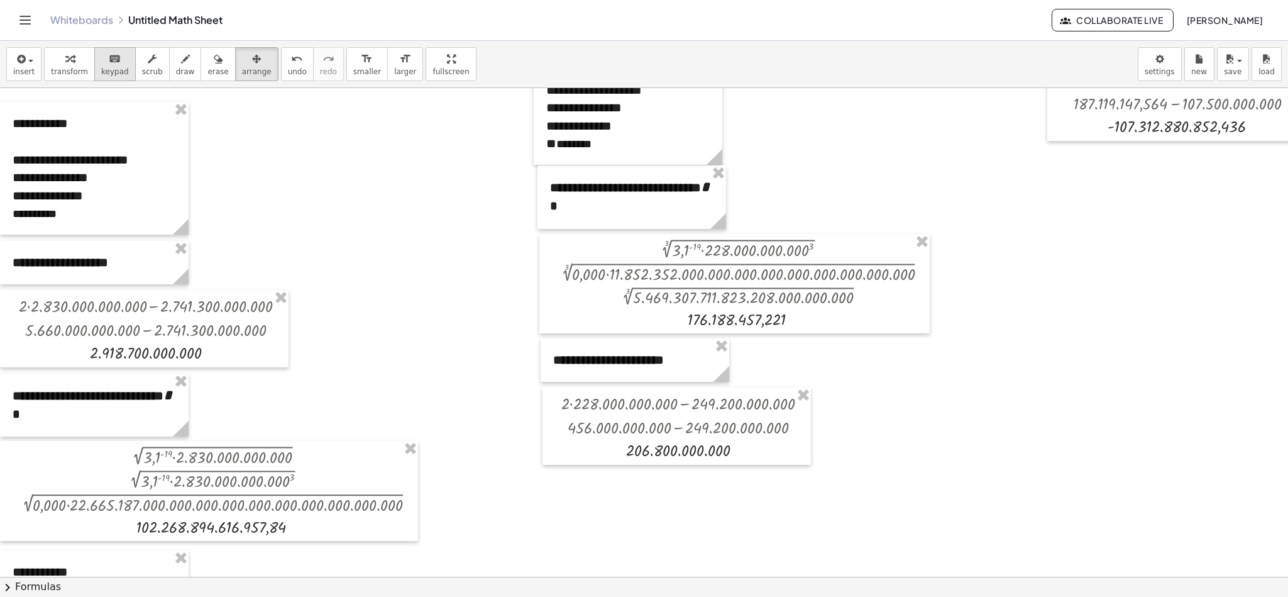
click at [113, 72] on span "keypad" at bounding box center [115, 71] width 28 height 9
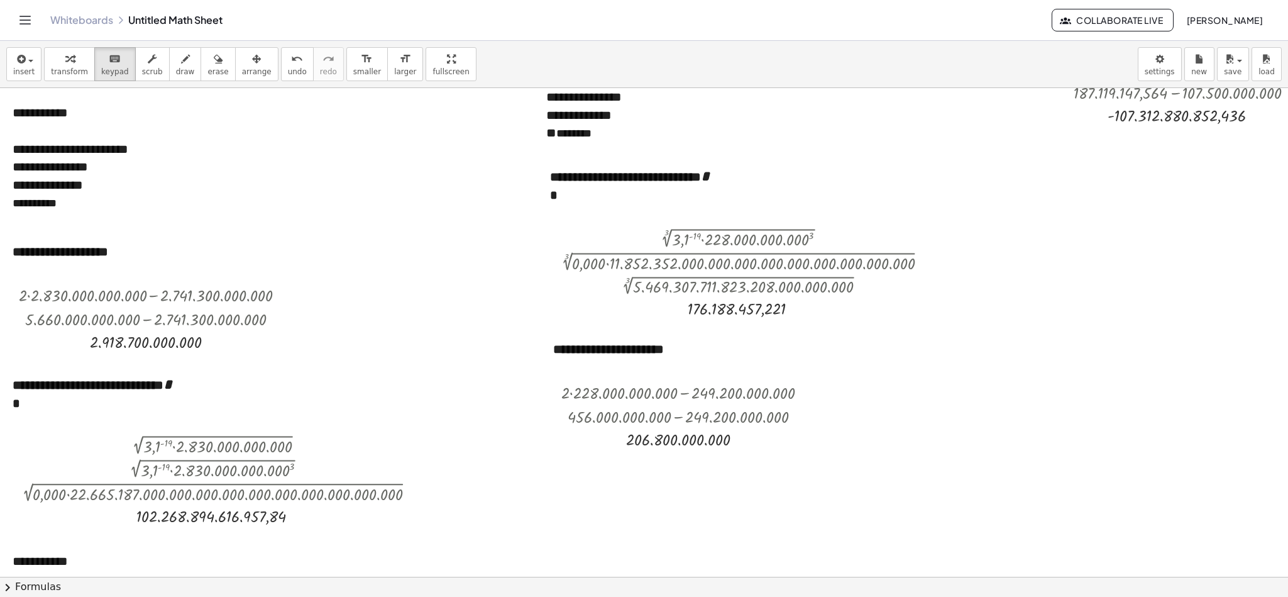
scroll to position [919, 0]
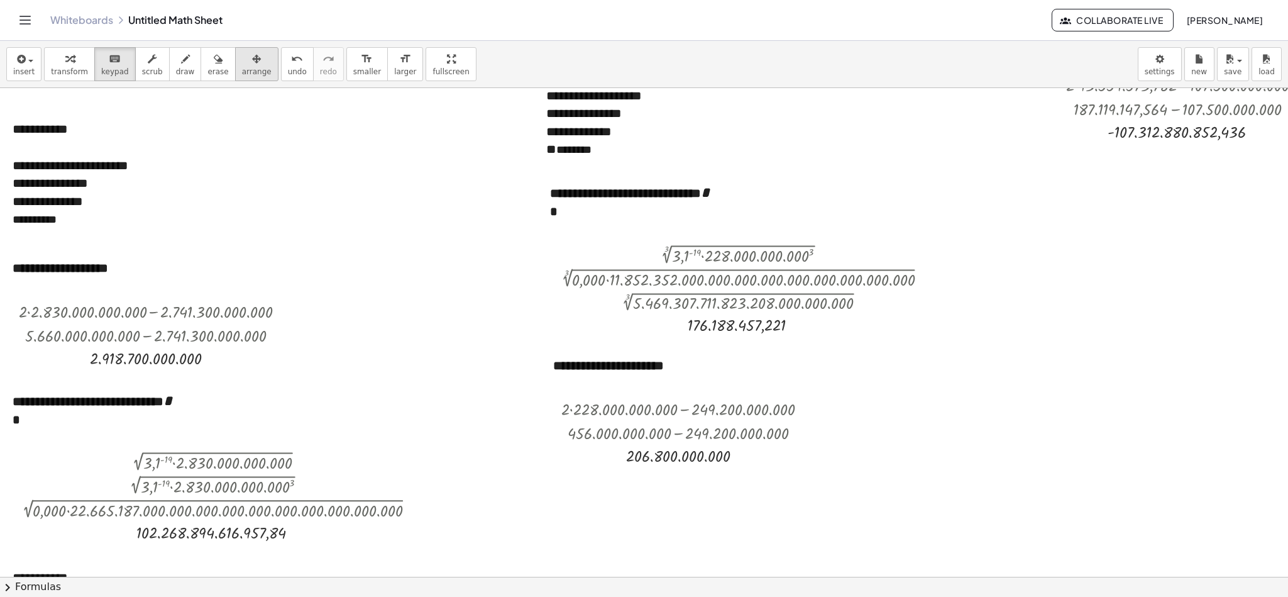
click at [247, 61] on div "button" at bounding box center [257, 58] width 30 height 15
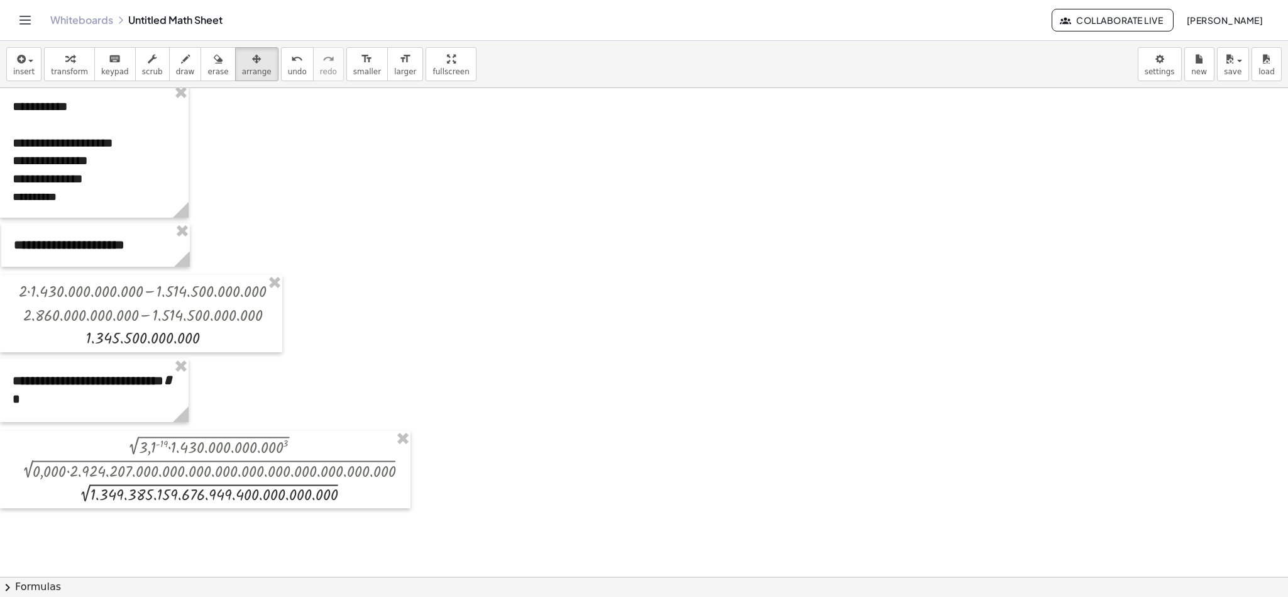
scroll to position [1368, 0]
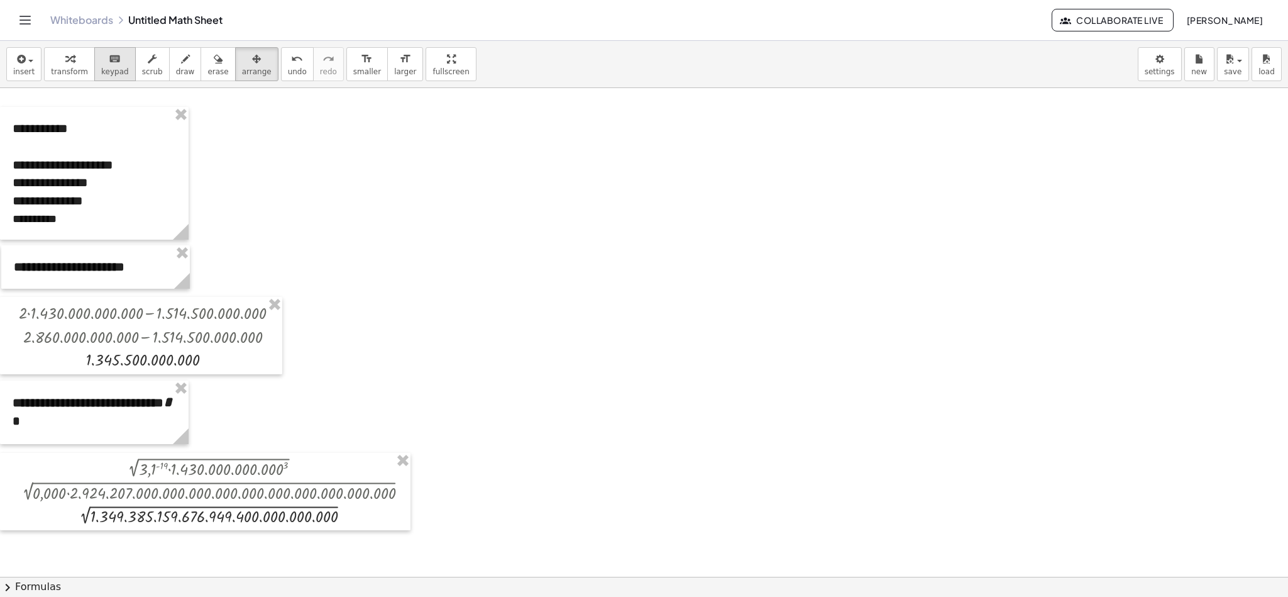
click at [106, 68] on span "keypad" at bounding box center [115, 71] width 28 height 9
click at [242, 68] on span "arrange" at bounding box center [257, 71] width 30 height 9
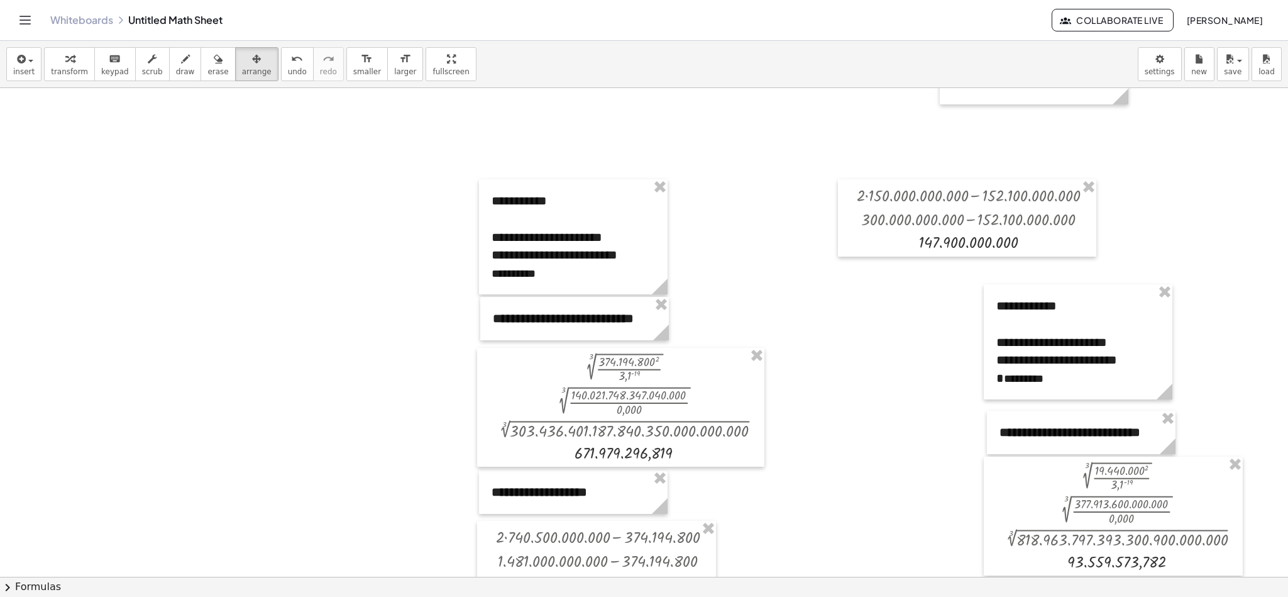
scroll to position [355, 0]
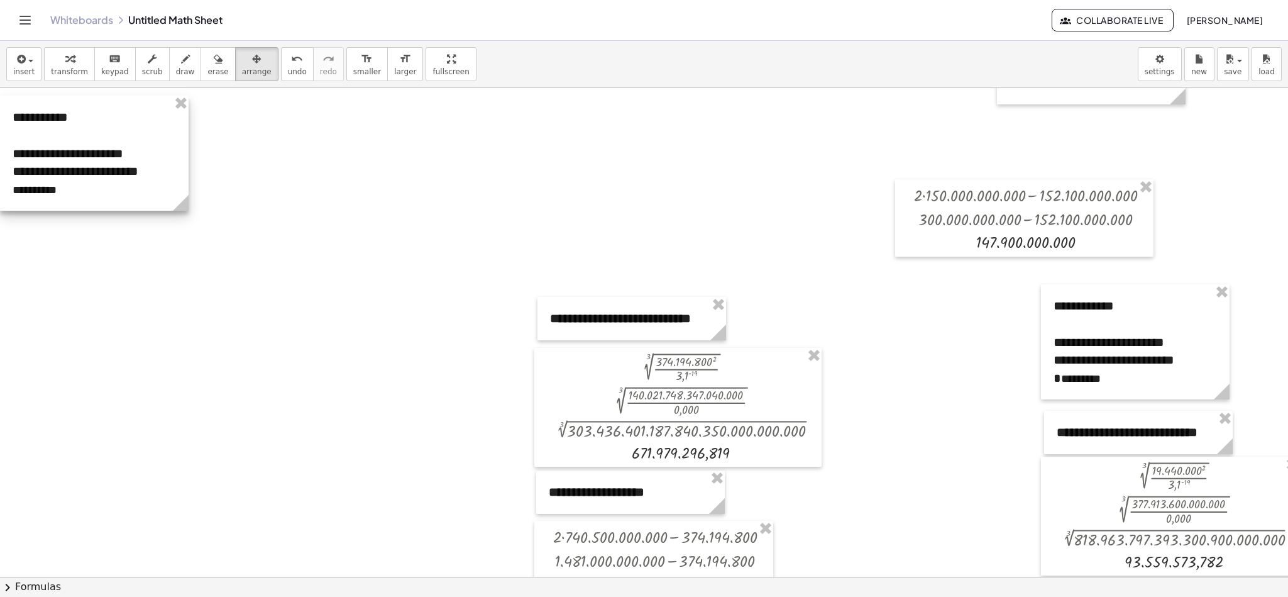
drag, startPoint x: 566, startPoint y: 229, endPoint x: 0, endPoint y: 145, distance: 571.9
click at [0, 145] on div at bounding box center [94, 153] width 189 height 115
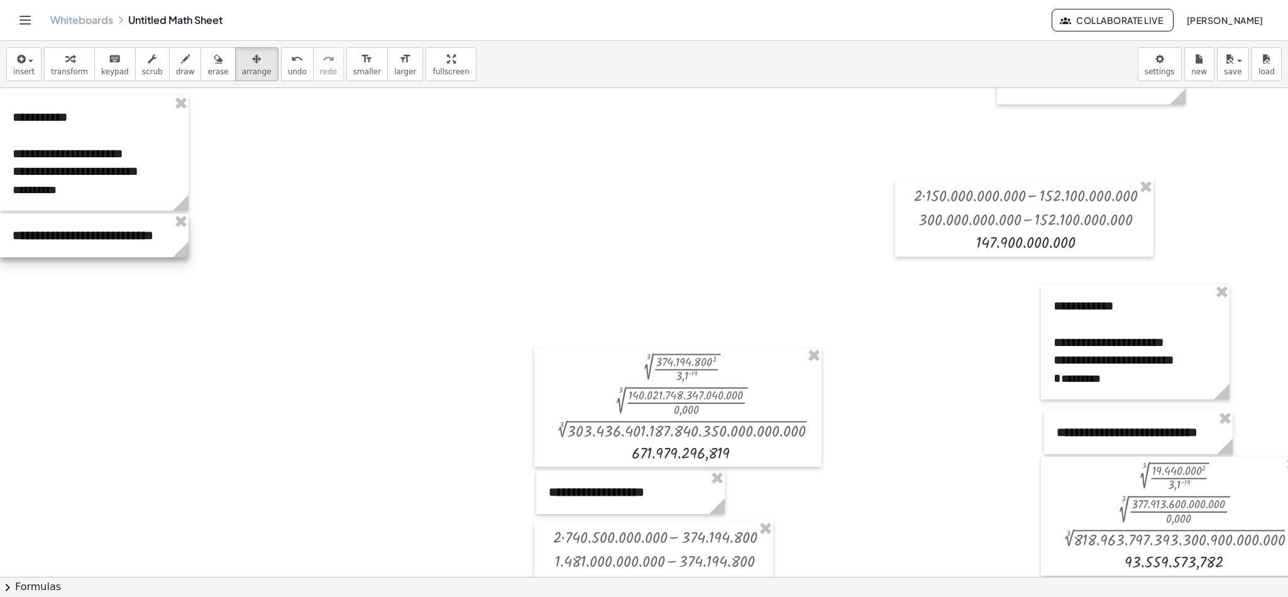
drag, startPoint x: 574, startPoint y: 312, endPoint x: 21, endPoint y: 229, distance: 558.7
click at [21, 229] on div at bounding box center [94, 235] width 189 height 43
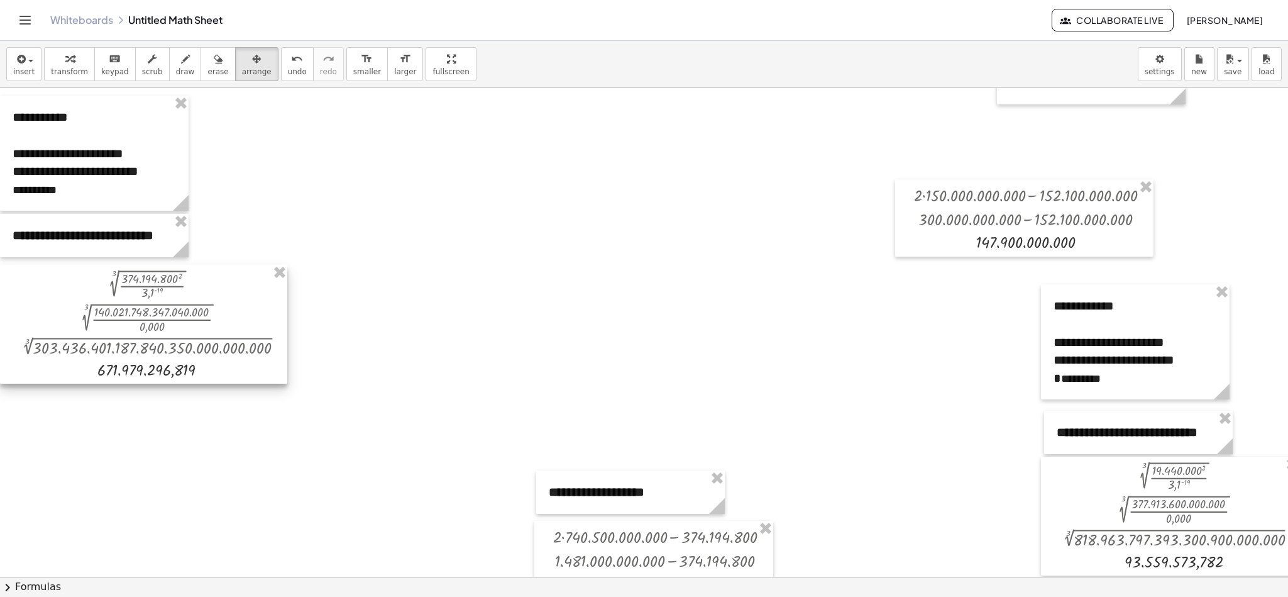
drag, startPoint x: 693, startPoint y: 366, endPoint x: 140, endPoint y: 283, distance: 559.4
click at [140, 283] on div at bounding box center [143, 324] width 287 height 119
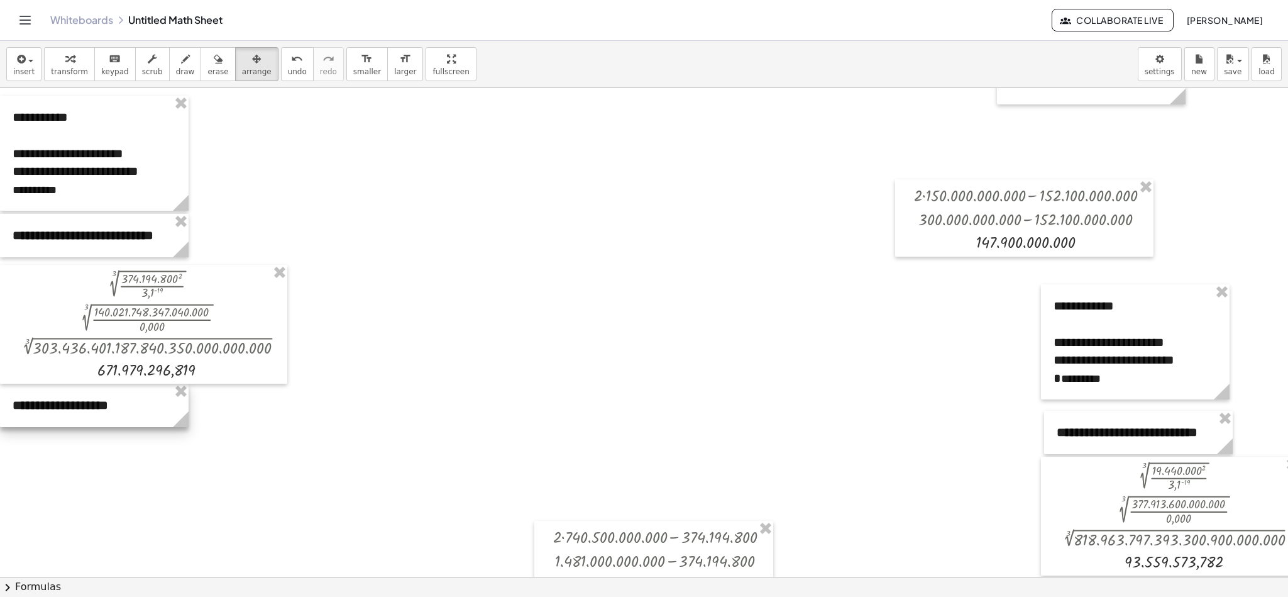
drag, startPoint x: 613, startPoint y: 502, endPoint x: 68, endPoint y: 415, distance: 551.9
click at [68, 415] on div at bounding box center [94, 404] width 189 height 43
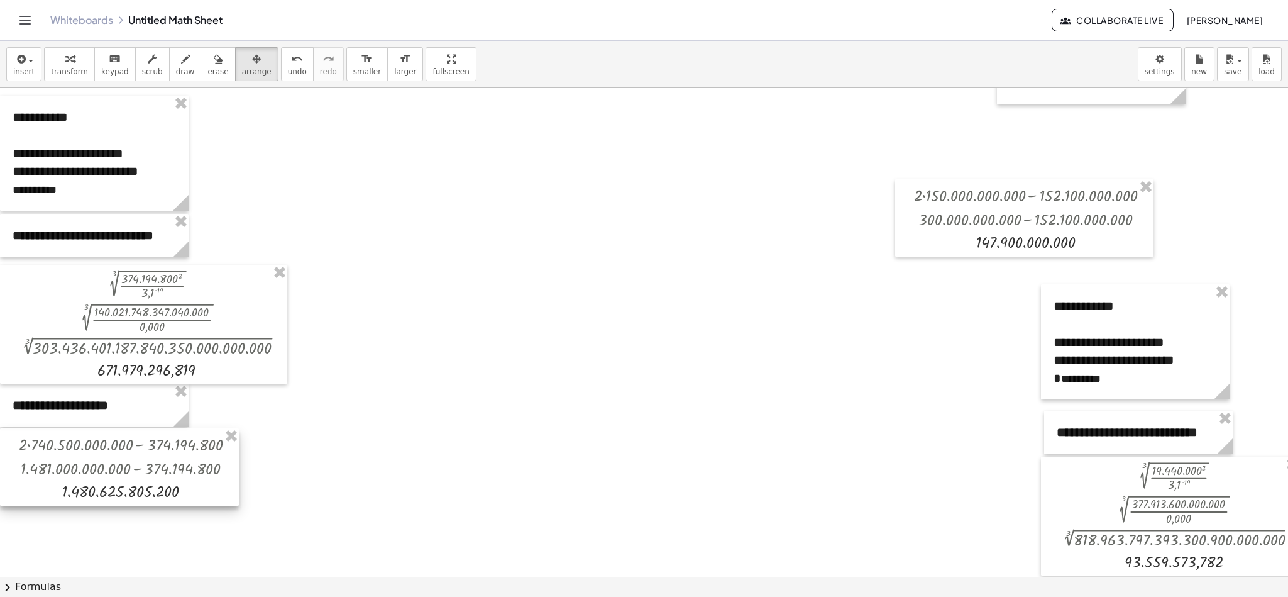
drag, startPoint x: 673, startPoint y: 553, endPoint x: 115, endPoint y: 460, distance: 565.8
click at [115, 460] on div at bounding box center [119, 466] width 239 height 77
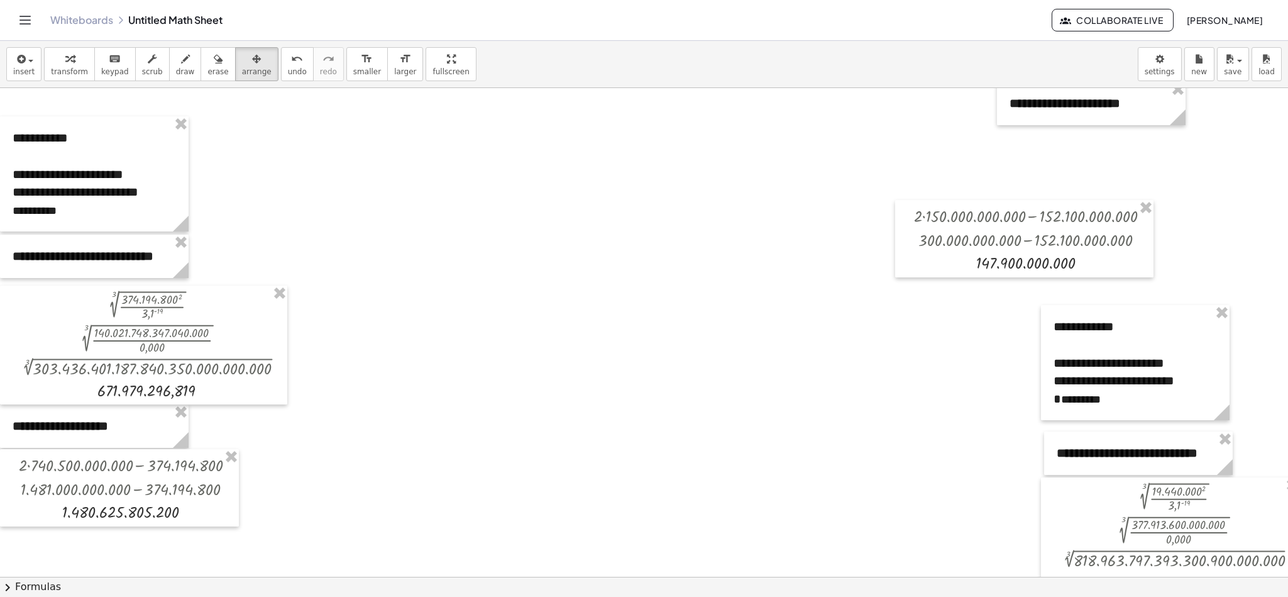
scroll to position [329, 0]
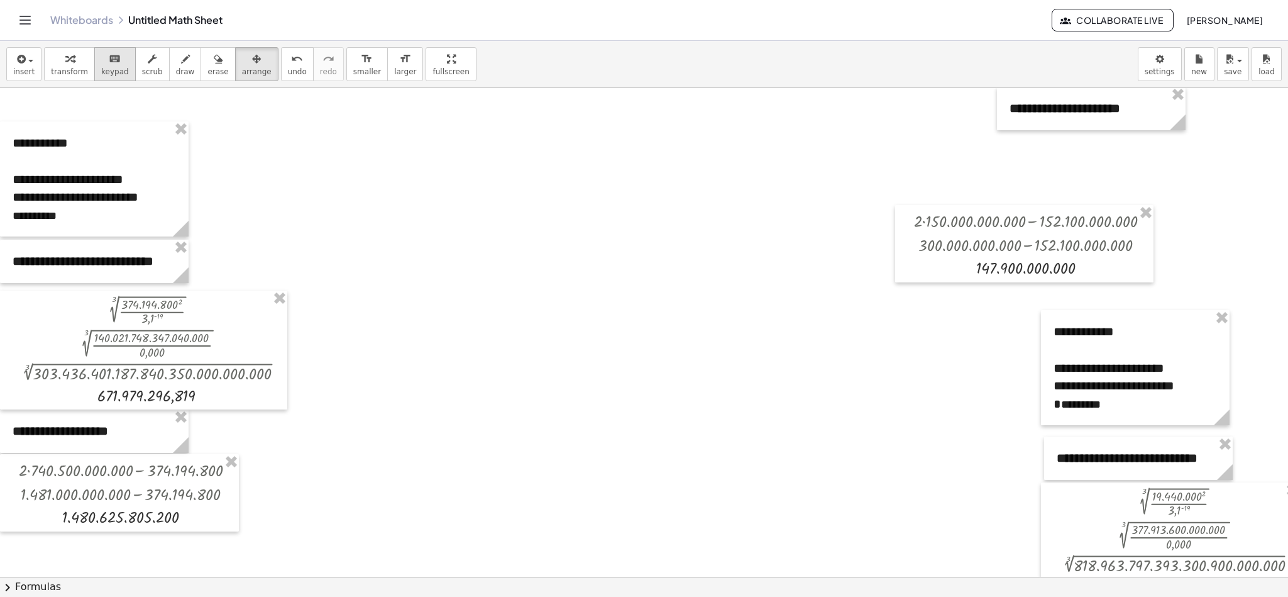
click at [111, 72] on span "keypad" at bounding box center [115, 71] width 28 height 9
click at [252, 64] on icon "button" at bounding box center [256, 59] width 9 height 15
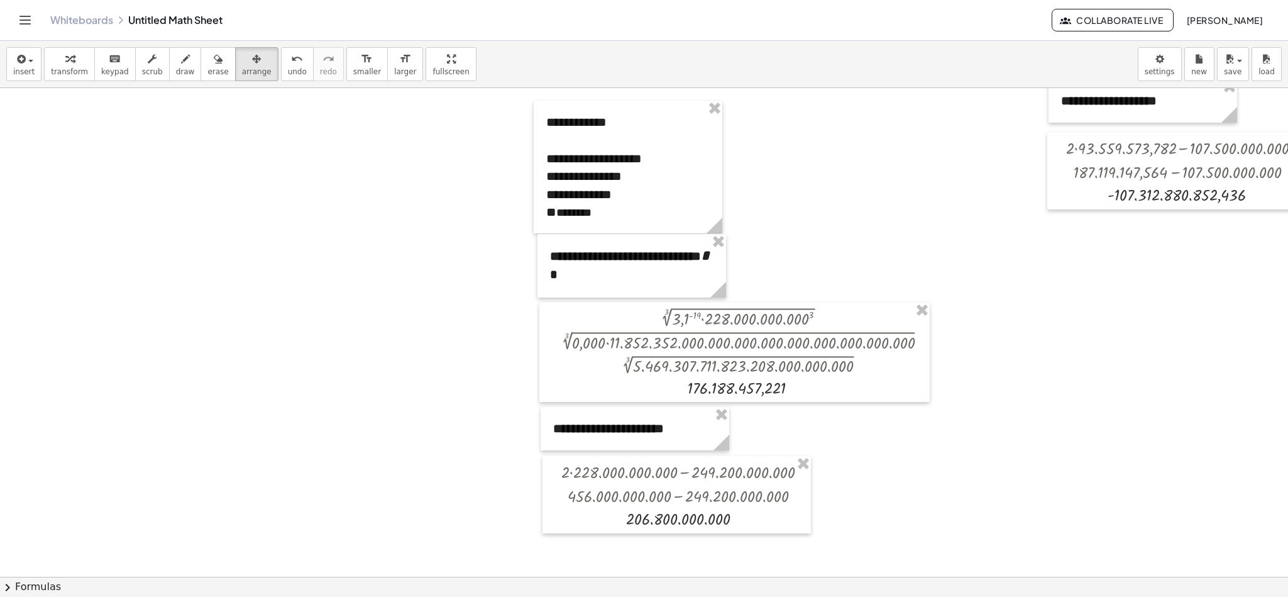
scroll to position [852, 0]
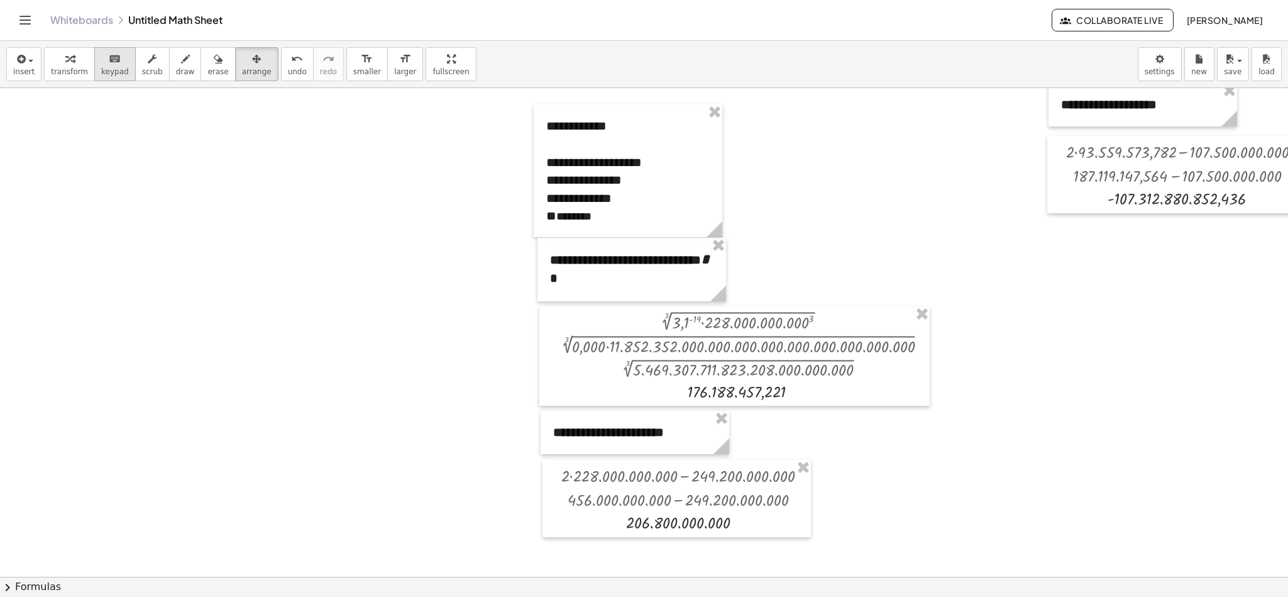
click at [108, 67] on span "keypad" at bounding box center [115, 71] width 28 height 9
click at [253, 74] on button "arrange" at bounding box center [256, 64] width 43 height 34
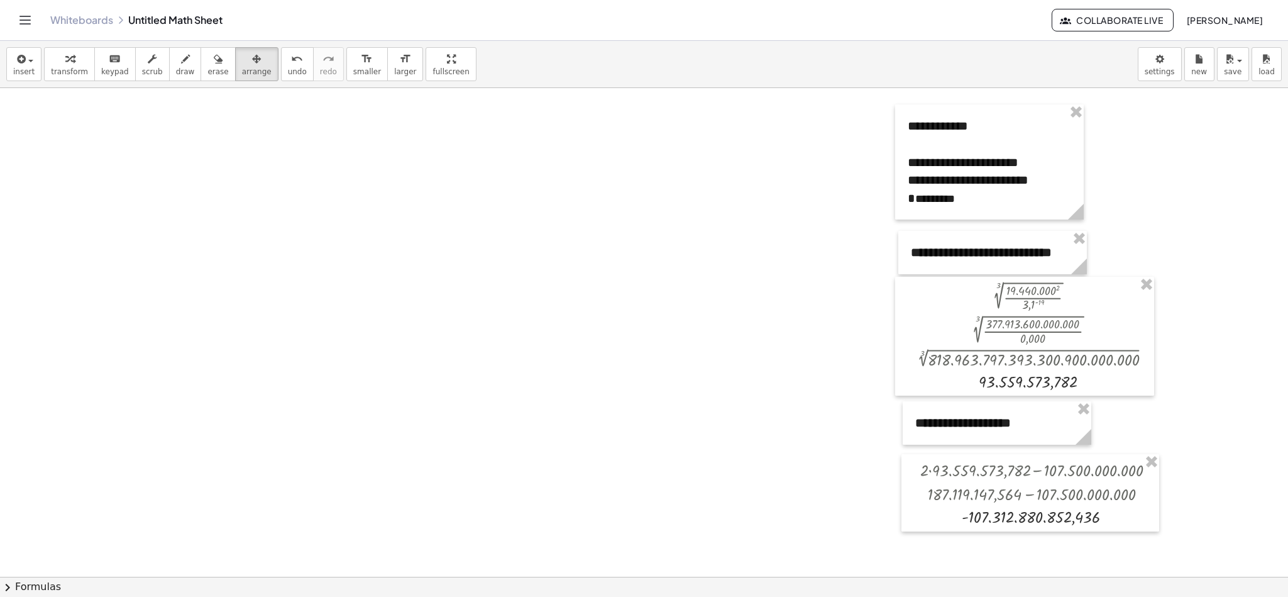
scroll to position [526, 160]
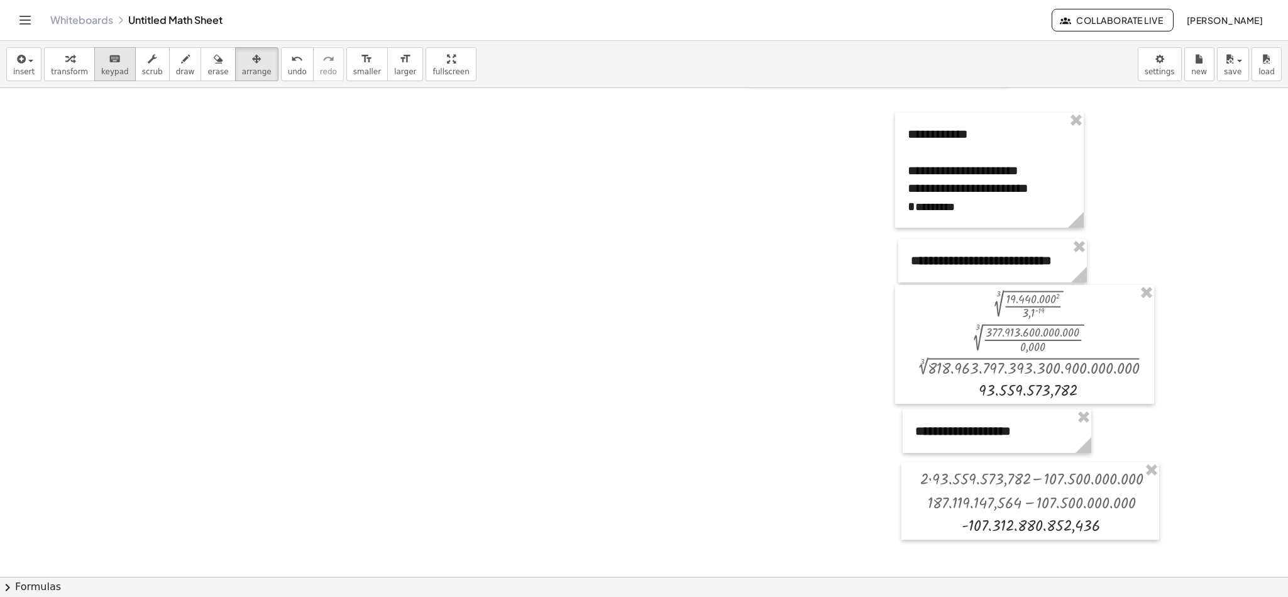
click at [109, 65] on icon "keyboard" at bounding box center [115, 59] width 12 height 15
click at [252, 63] on icon "button" at bounding box center [256, 59] width 9 height 15
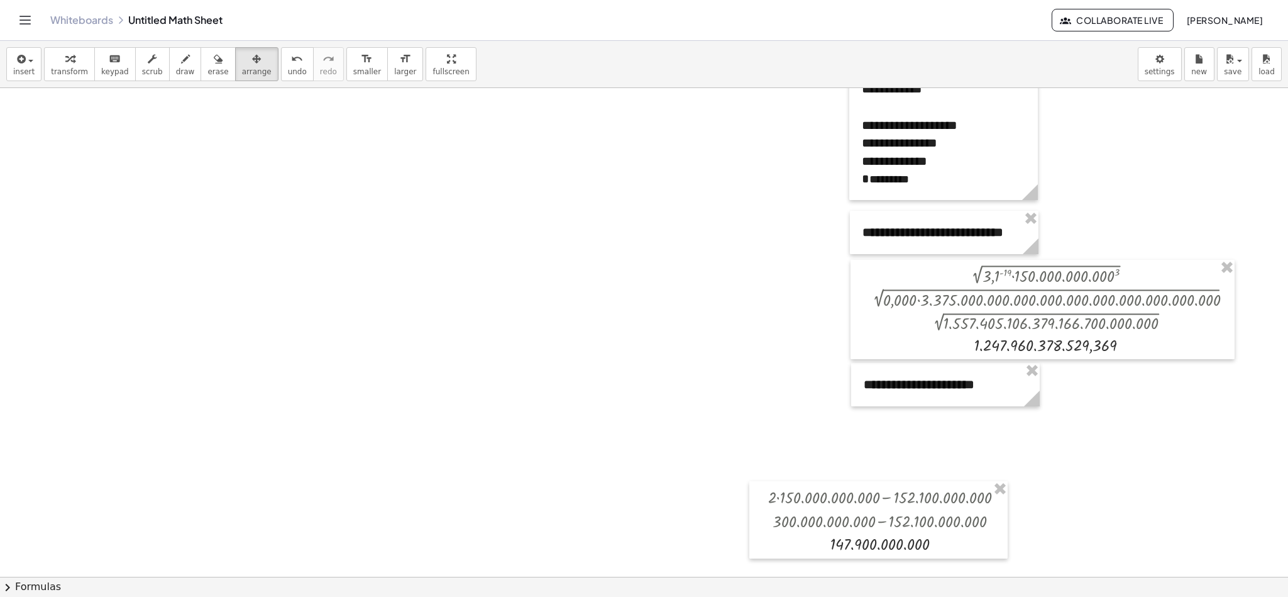
scroll to position [60, 160]
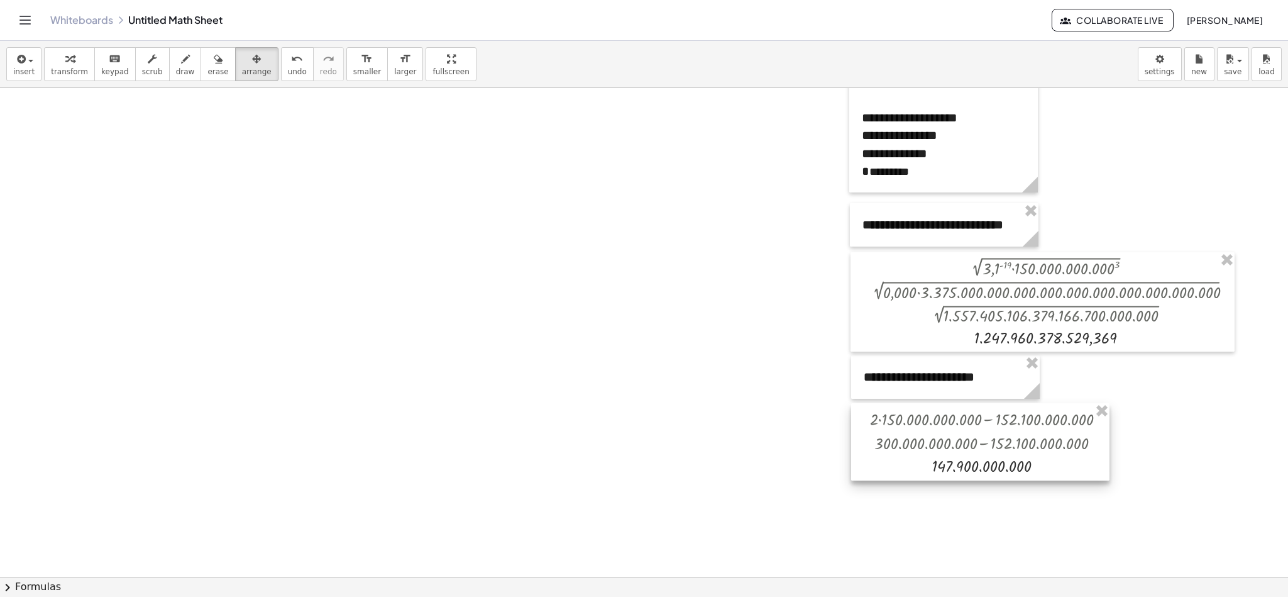
drag, startPoint x: 806, startPoint y: 527, endPoint x: 908, endPoint y: 457, distance: 123.4
click at [908, 457] on div at bounding box center [980, 441] width 258 height 77
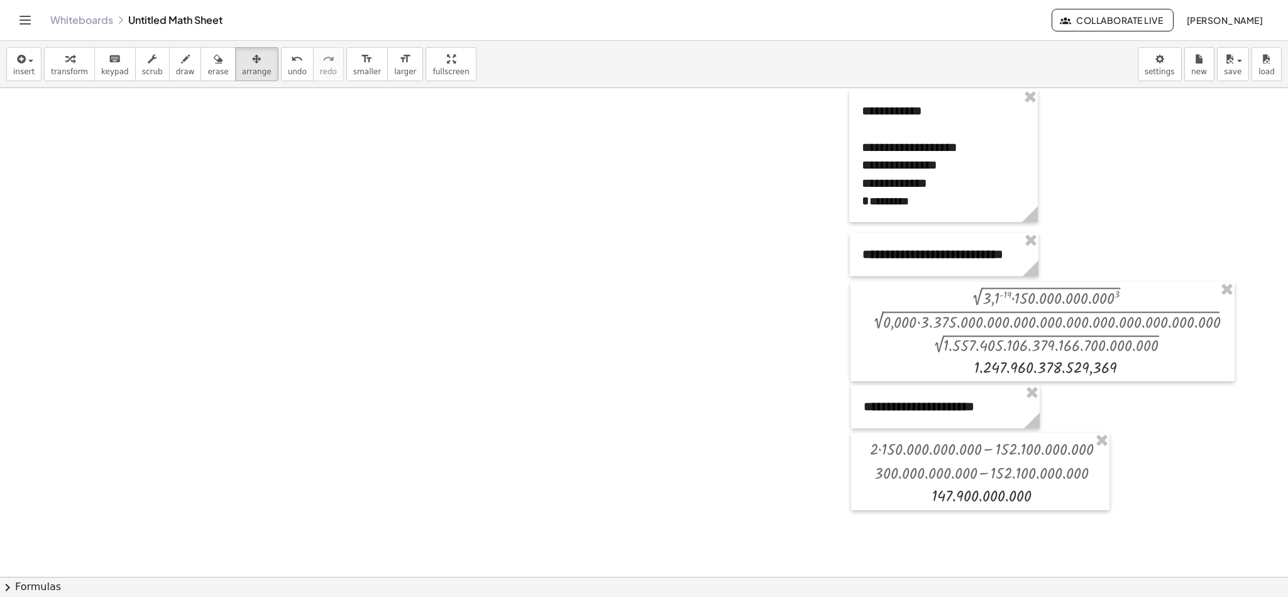
scroll to position [0, 160]
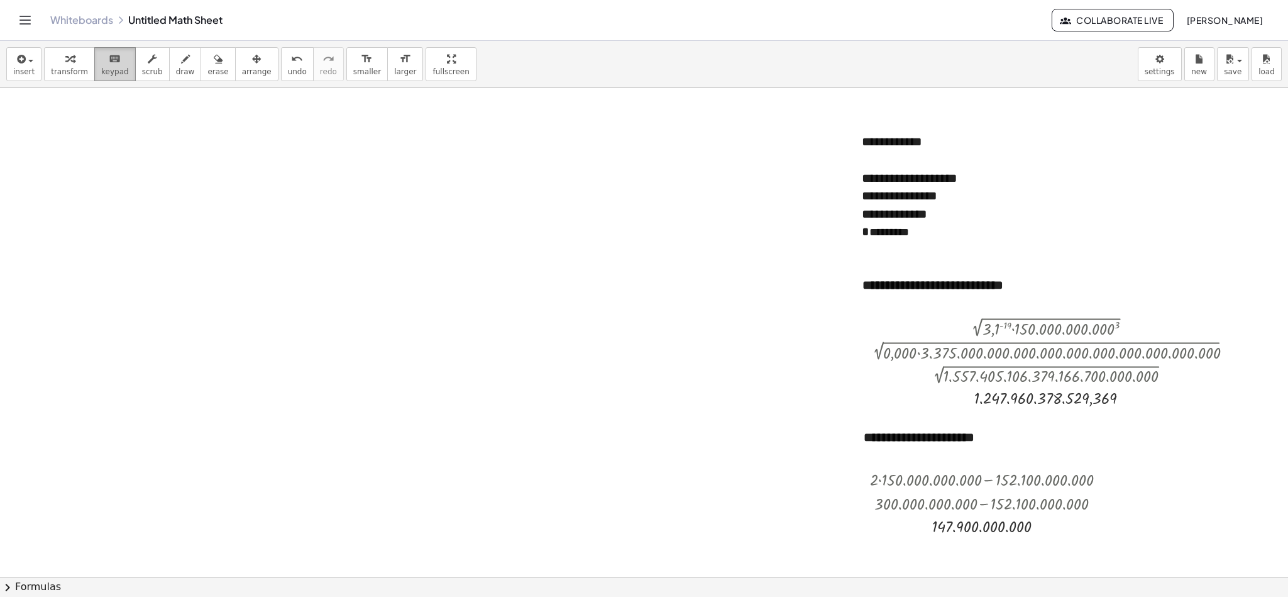
click at [101, 69] on span "keypad" at bounding box center [115, 71] width 28 height 9
click at [252, 67] on icon "button" at bounding box center [256, 59] width 9 height 15
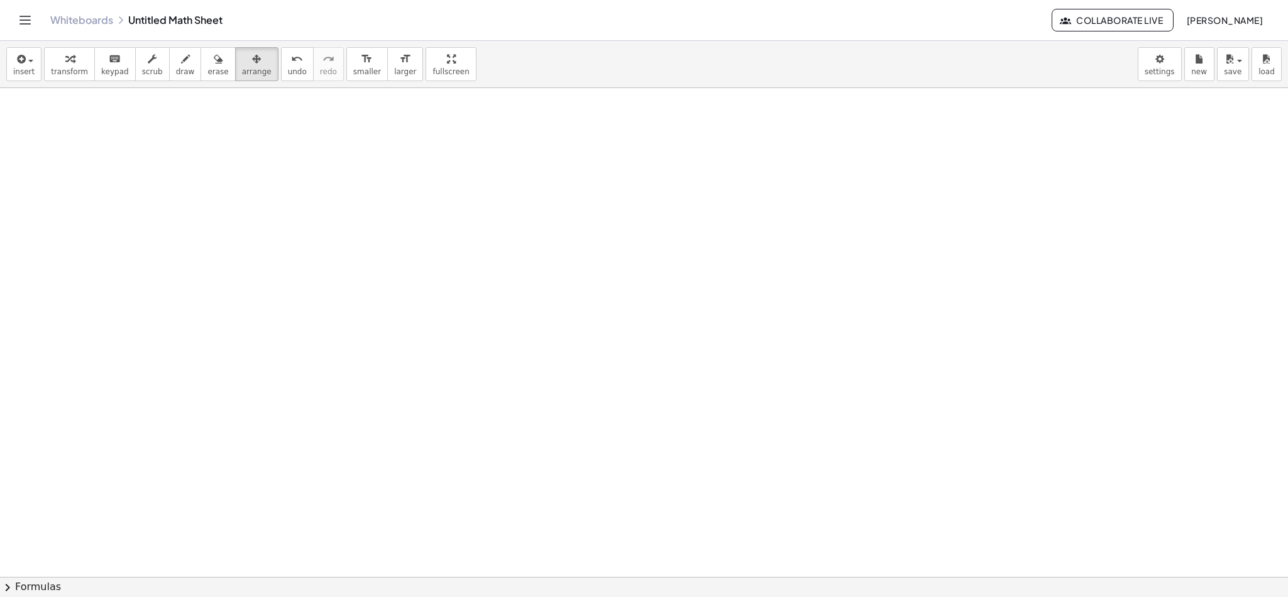
scroll to position [0, 21]
